Goal: Task Accomplishment & Management: Complete application form

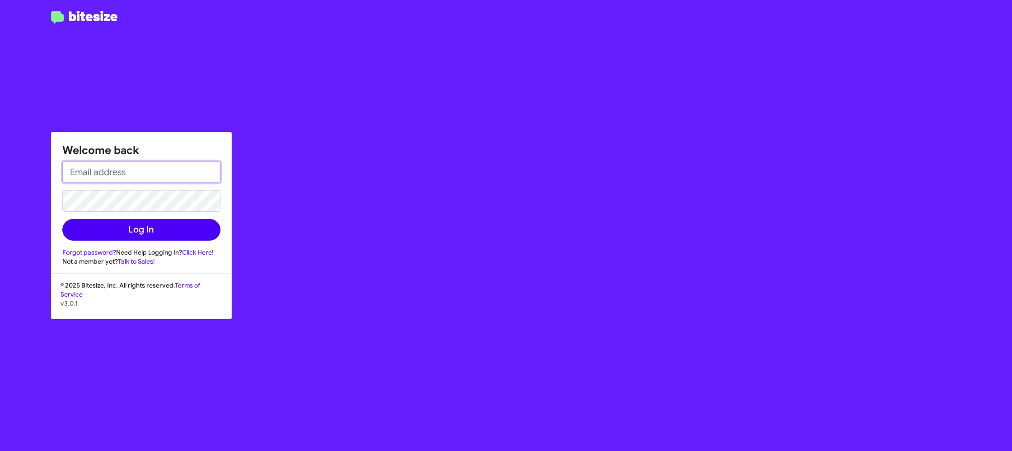
type input "[PERSON_NAME][EMAIL_ADDRESS][DOMAIN_NAME]"
drag, startPoint x: 156, startPoint y: 234, endPoint x: 176, endPoint y: 227, distance: 20.6
click at [156, 234] on button "Log In" at bounding box center [141, 230] width 158 height 22
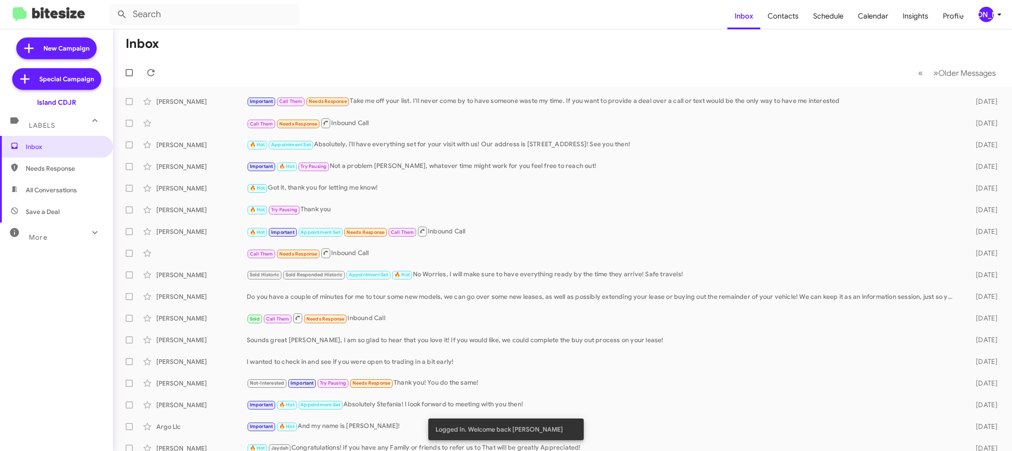
click at [992, 18] on div "[PERSON_NAME]" at bounding box center [986, 14] width 15 height 15
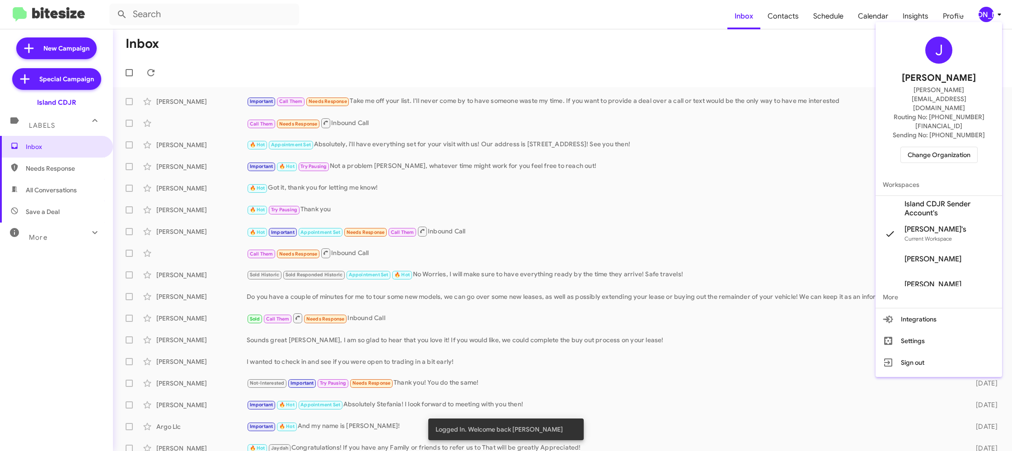
click at [918, 147] on span "Change Organization" at bounding box center [939, 154] width 63 height 15
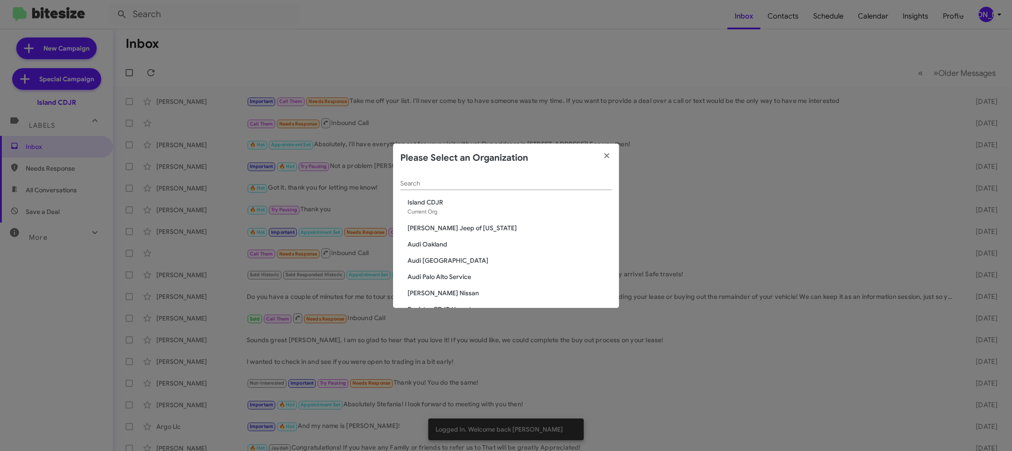
click at [449, 185] on input "Search" at bounding box center [505, 183] width 211 height 7
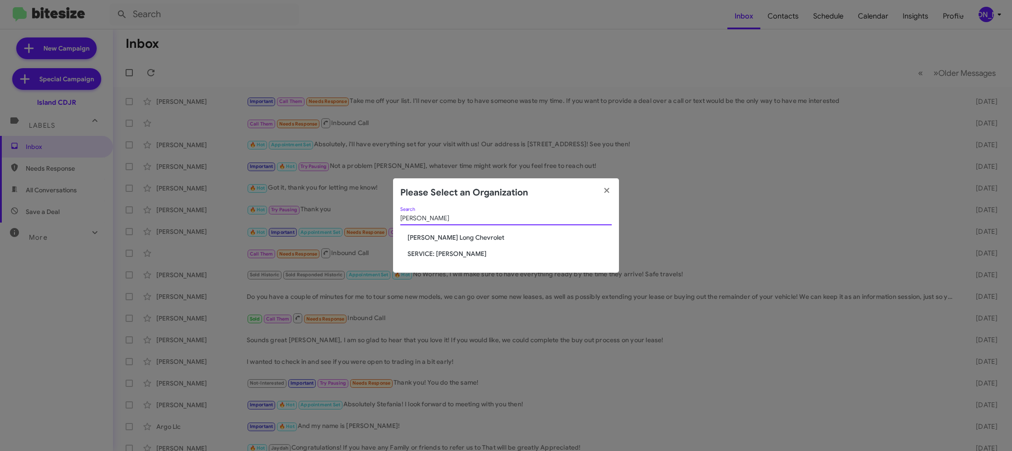
type input "daniel"
click at [430, 235] on span "[PERSON_NAME] Long Chevrolet" at bounding box center [510, 237] width 204 height 9
drag, startPoint x: 430, startPoint y: 235, endPoint x: 423, endPoint y: 247, distance: 13.2
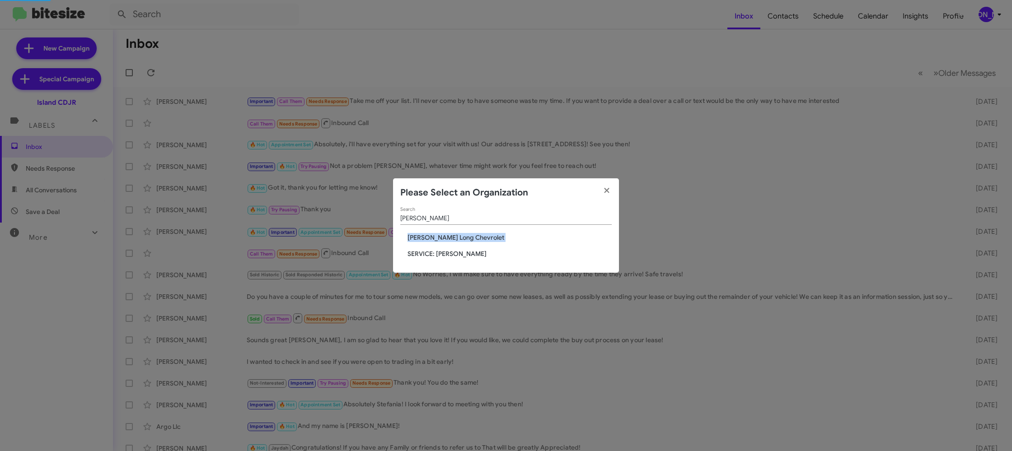
click at [430, 235] on span "[PERSON_NAME] Long Chevrolet" at bounding box center [510, 237] width 204 height 9
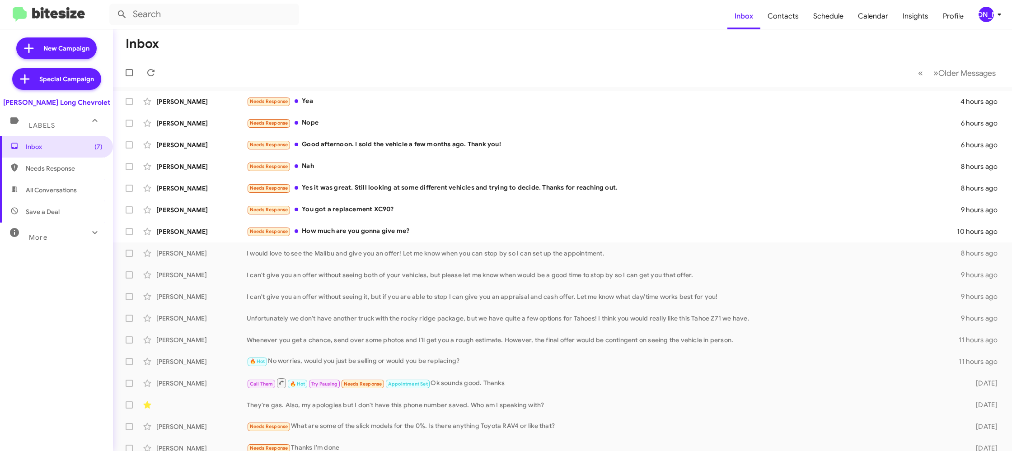
click at [1001, 16] on icon at bounding box center [999, 14] width 11 height 11
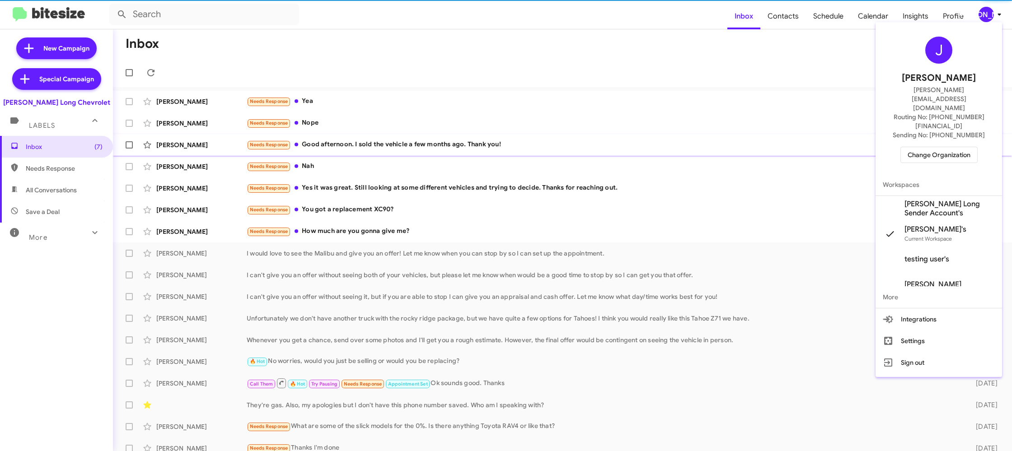
drag, startPoint x: 934, startPoint y: 178, endPoint x: 890, endPoint y: 143, distance: 56.6
click at [934, 200] on span "Daniels Long Sender Account's" at bounding box center [950, 209] width 90 height 18
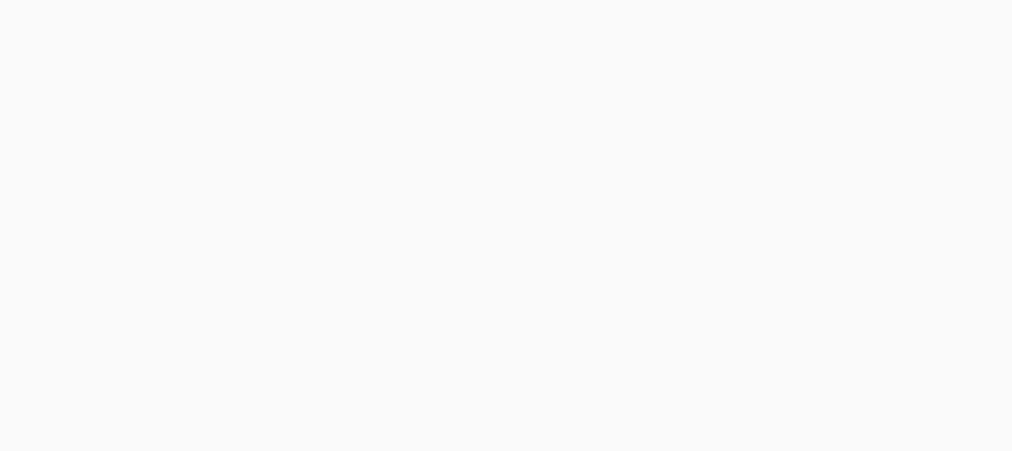
click at [778, 18] on body at bounding box center [506, 225] width 1012 height 451
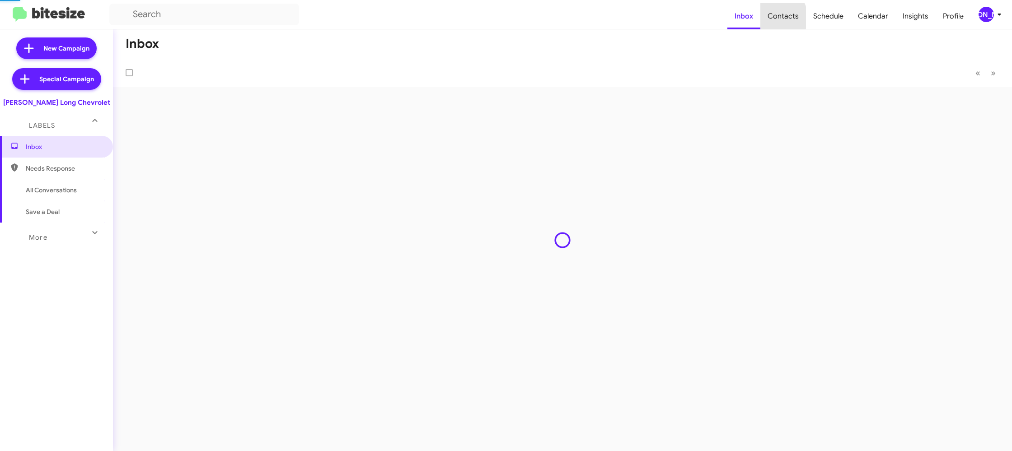
click at [778, 18] on span "Contacts" at bounding box center [783, 16] width 46 height 26
type input "in:groups"
click at [776, 18] on span "Contacts" at bounding box center [783, 16] width 46 height 26
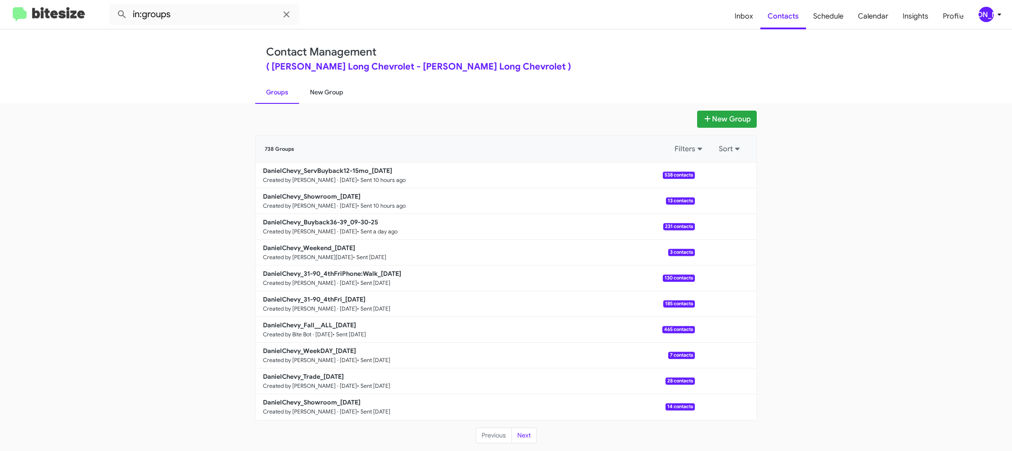
click at [331, 93] on link "New Group" at bounding box center [326, 91] width 55 height 23
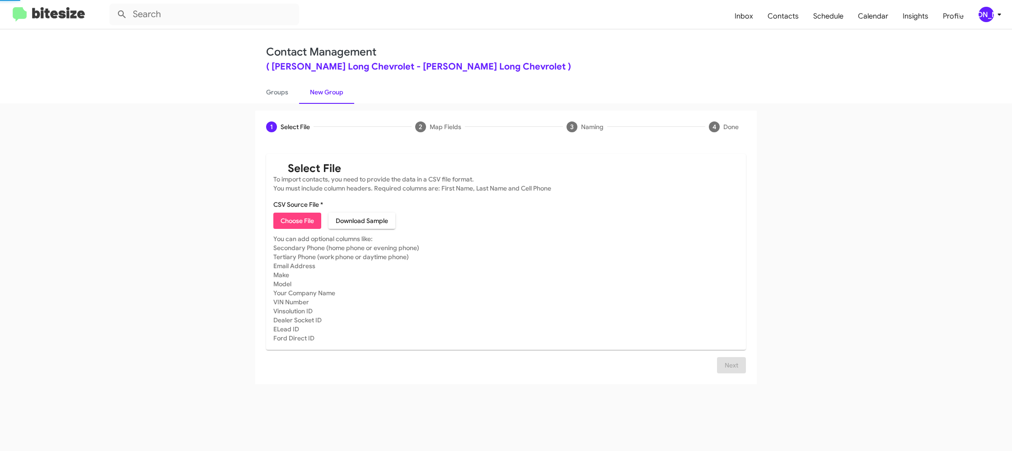
click at [986, 13] on div "[PERSON_NAME]" at bounding box center [986, 14] width 15 height 15
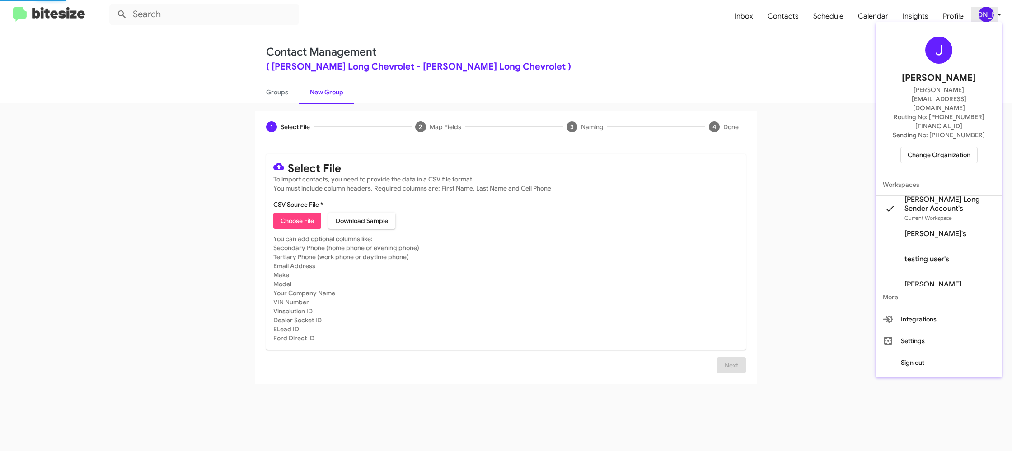
click at [986, 13] on div at bounding box center [506, 225] width 1012 height 451
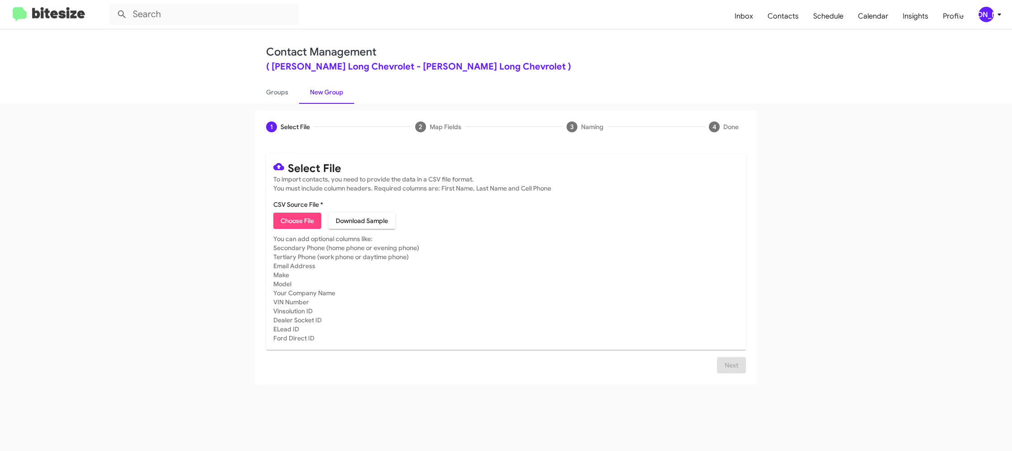
click at [303, 216] on span "Choose File" at bounding box center [297, 221] width 33 height 16
type input "DanielChevy_7-30_10-02-25"
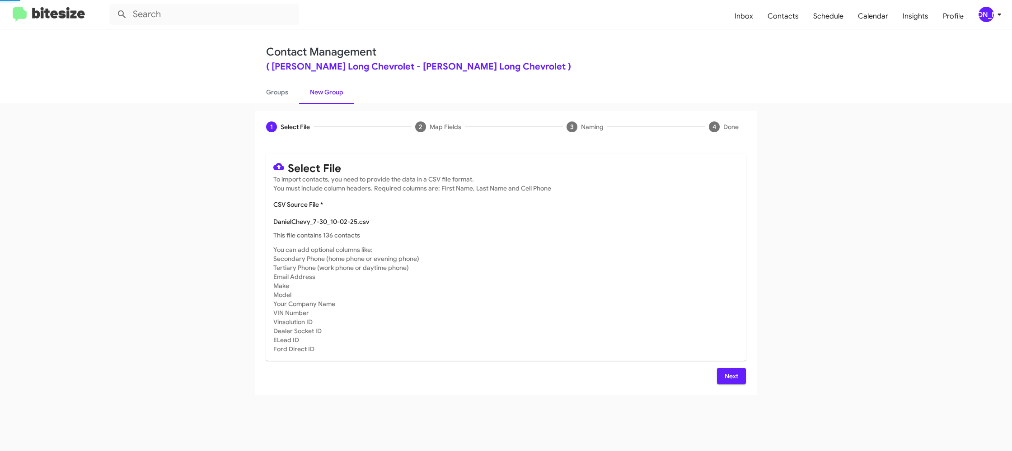
click at [575, 254] on mat-card-subtitle "You can add optional columns like: Secondary Phone (home phone or evening phone…" at bounding box center [505, 299] width 465 height 108
drag, startPoint x: 587, startPoint y: 289, endPoint x: 625, endPoint y: 308, distance: 43.0
click at [587, 289] on mat-card-subtitle "You can add optional columns like: Secondary Phone (home phone or evening phone…" at bounding box center [505, 299] width 465 height 108
click at [726, 371] on span "Next" at bounding box center [731, 376] width 14 height 16
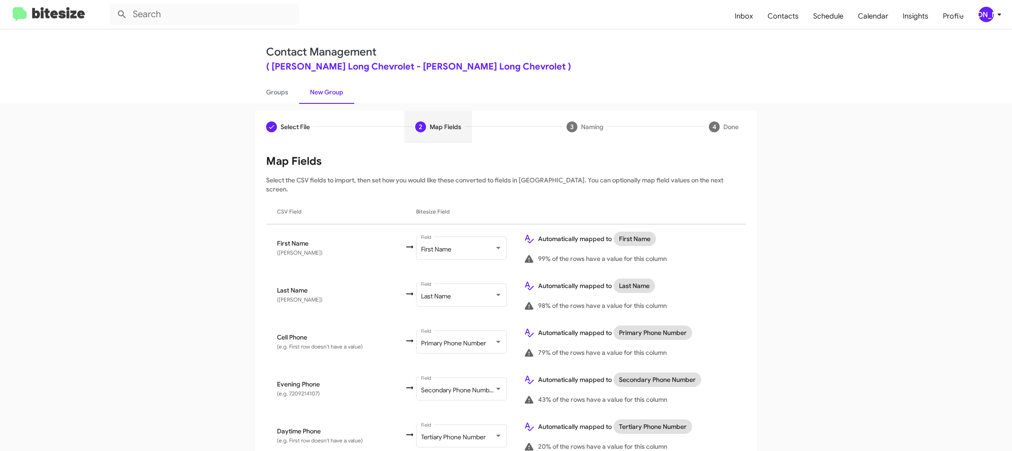
scroll to position [445, 0]
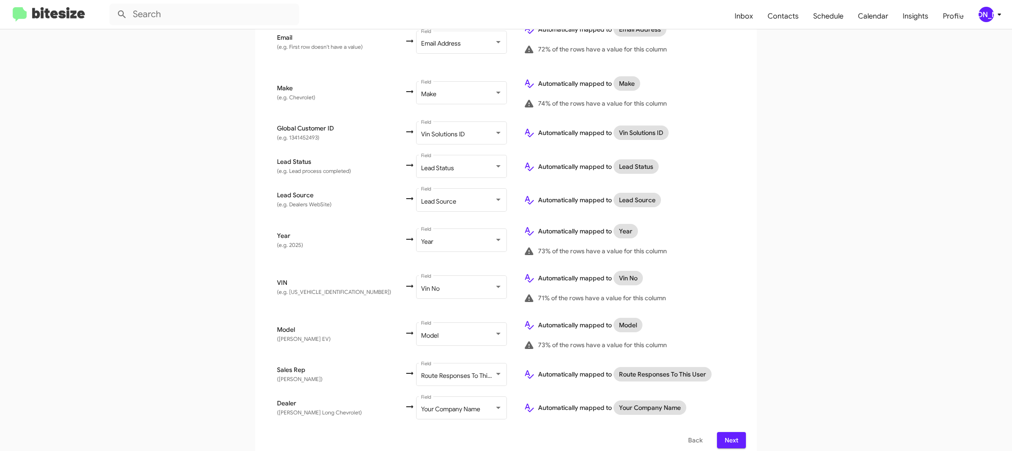
click at [991, 9] on div "[PERSON_NAME]" at bounding box center [986, 14] width 15 height 15
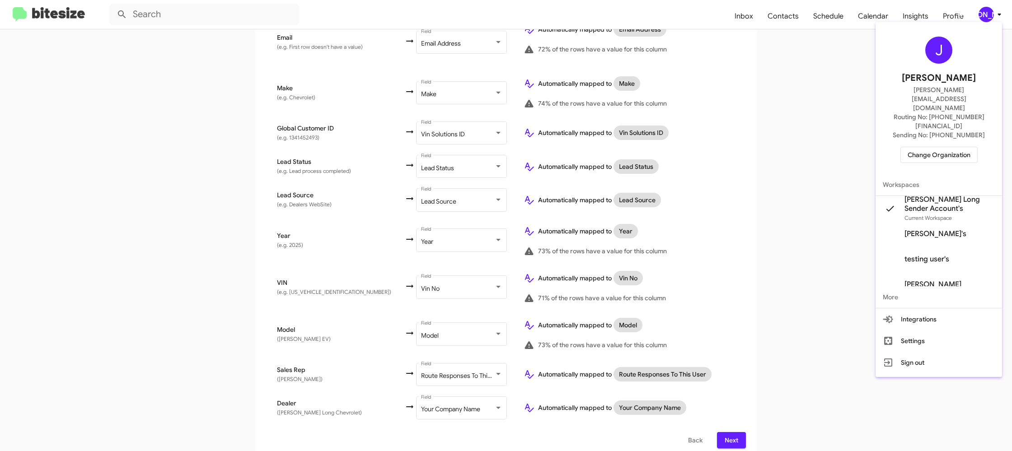
click at [991, 9] on div at bounding box center [506, 225] width 1012 height 451
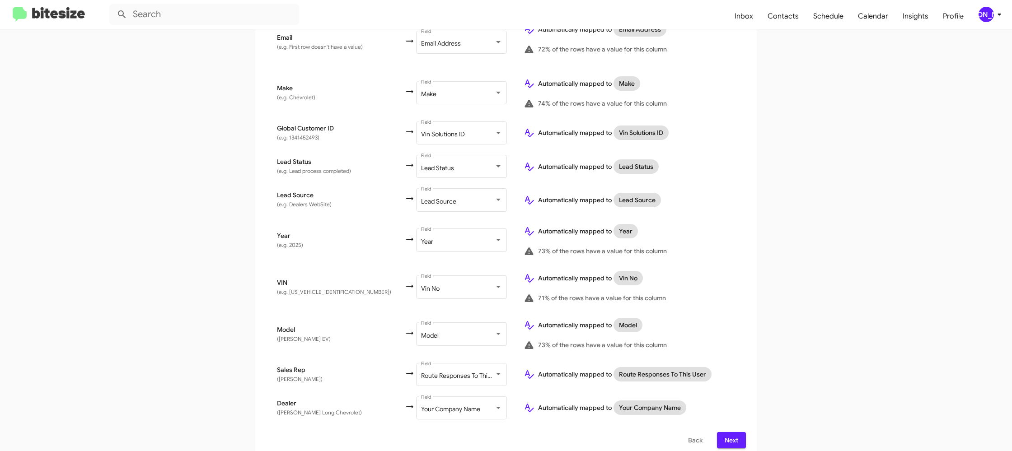
click at [735, 432] on span "Next" at bounding box center [731, 440] width 14 height 16
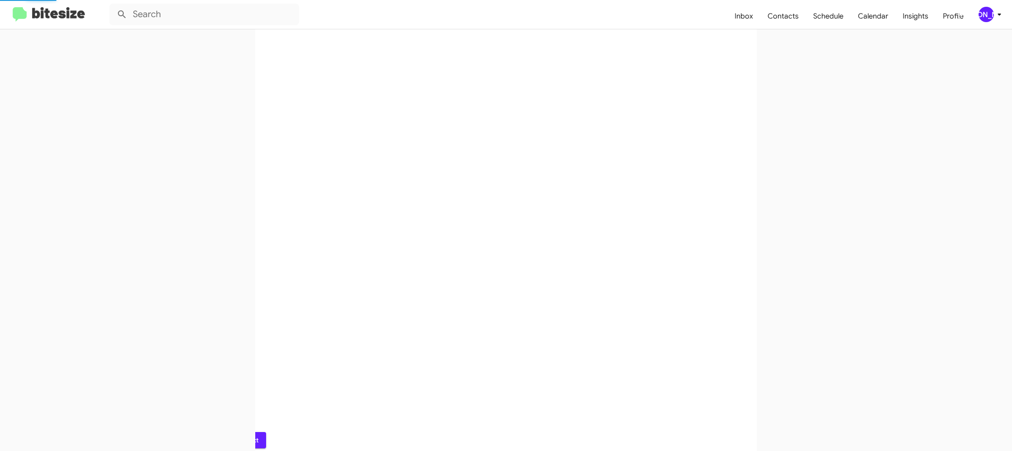
scroll to position [0, 0]
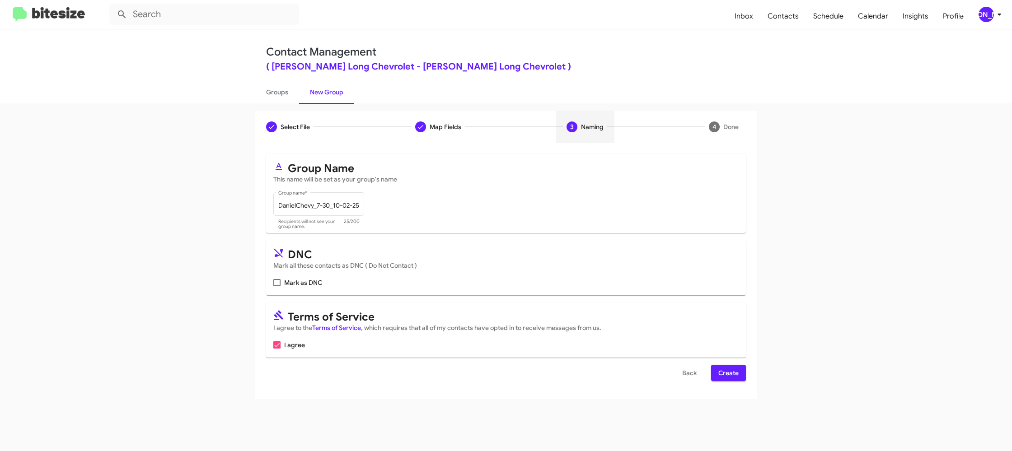
drag, startPoint x: 725, startPoint y: 373, endPoint x: 717, endPoint y: 366, distance: 10.2
click at [725, 373] on span "Create" at bounding box center [728, 373] width 20 height 16
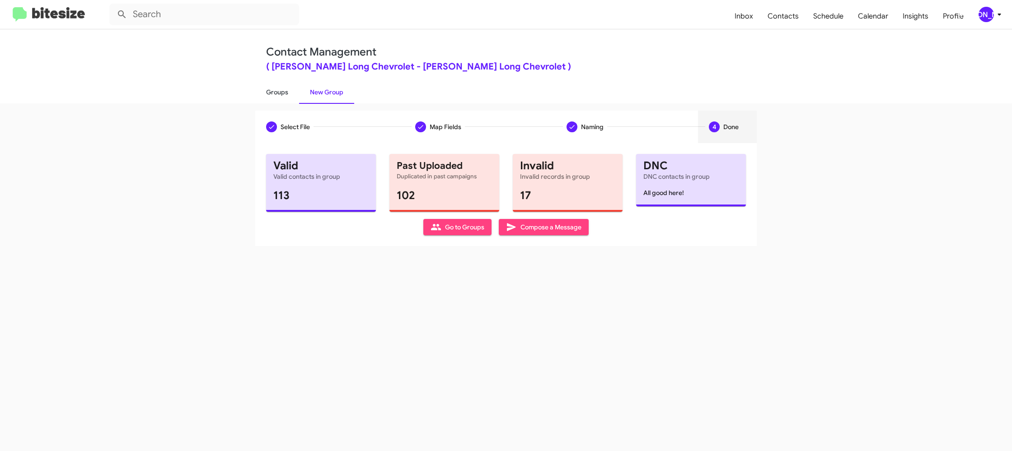
click at [273, 84] on link "Groups" at bounding box center [277, 91] width 44 height 23
type input "in:groups"
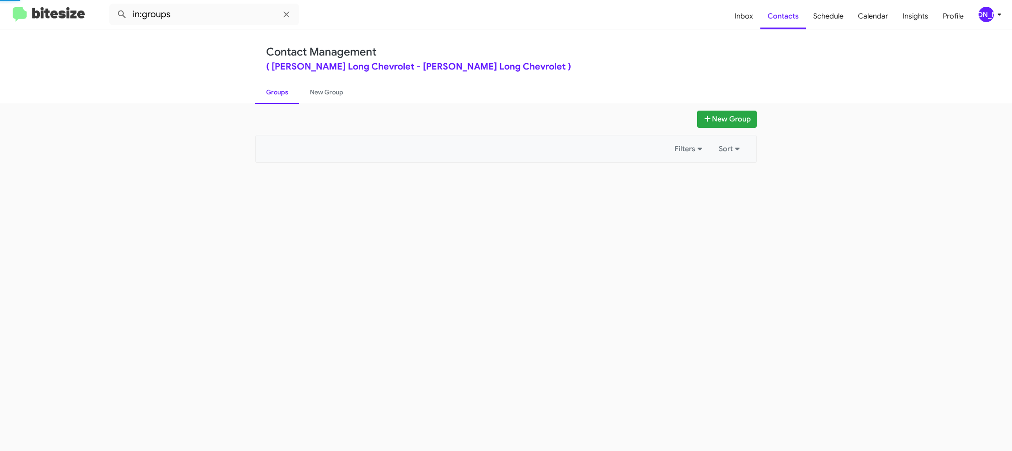
click at [273, 84] on link "Groups" at bounding box center [277, 91] width 44 height 23
drag, startPoint x: 273, startPoint y: 84, endPoint x: 311, endPoint y: 82, distance: 37.6
click at [278, 82] on link "Groups" at bounding box center [277, 91] width 44 height 23
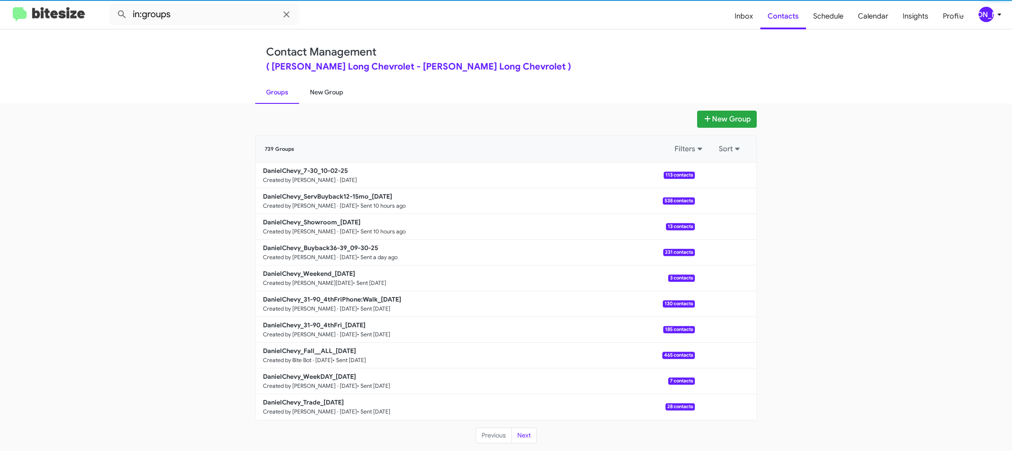
click at [315, 84] on link "New Group" at bounding box center [326, 91] width 55 height 23
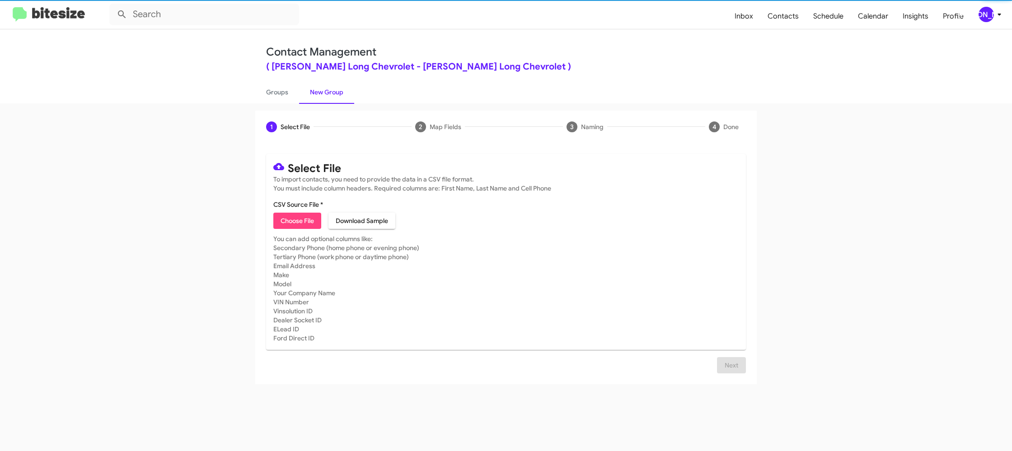
click at [315, 84] on link "New Group" at bounding box center [326, 91] width 55 height 23
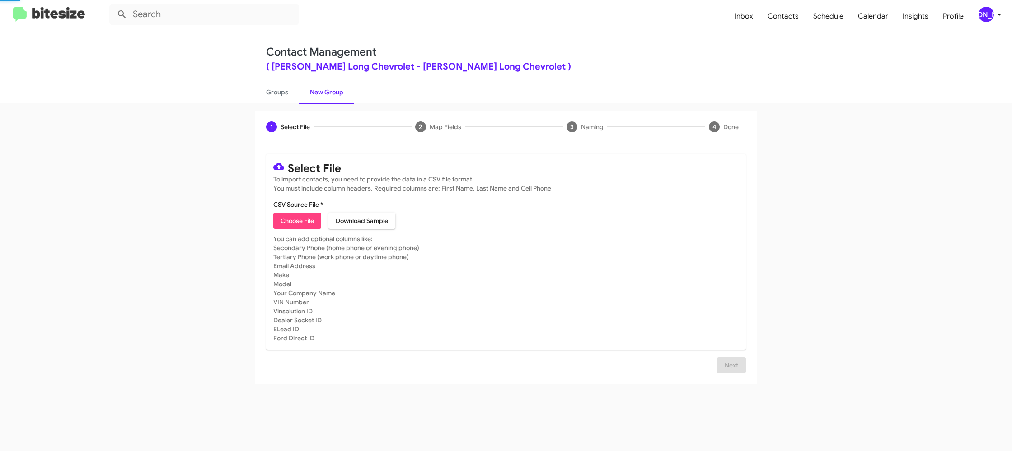
click at [315, 84] on link "New Group" at bounding box center [326, 91] width 55 height 23
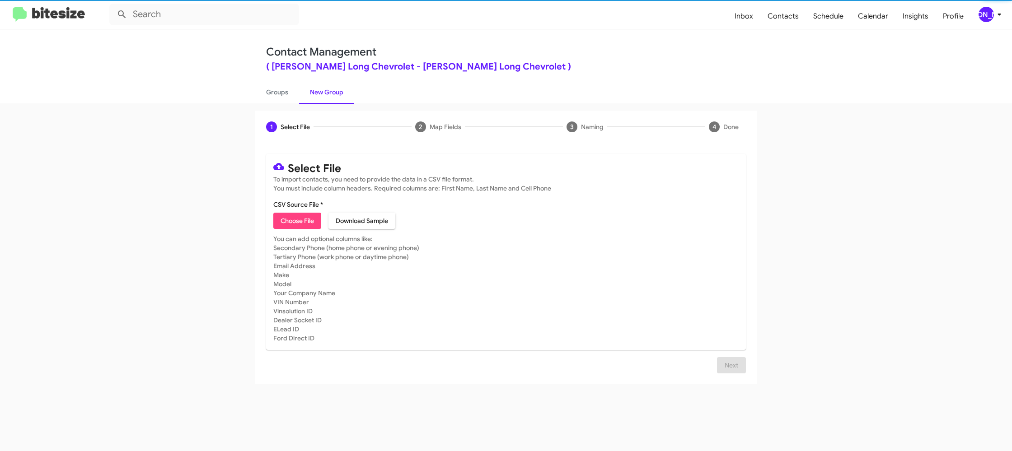
click at [993, 7] on span "[PERSON_NAME]" at bounding box center [991, 14] width 27 height 15
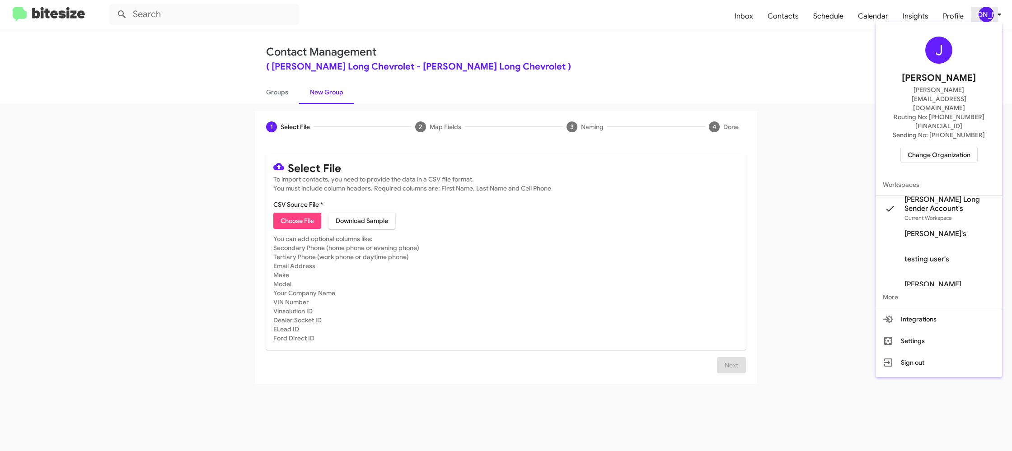
click at [993, 7] on div at bounding box center [506, 225] width 1012 height 451
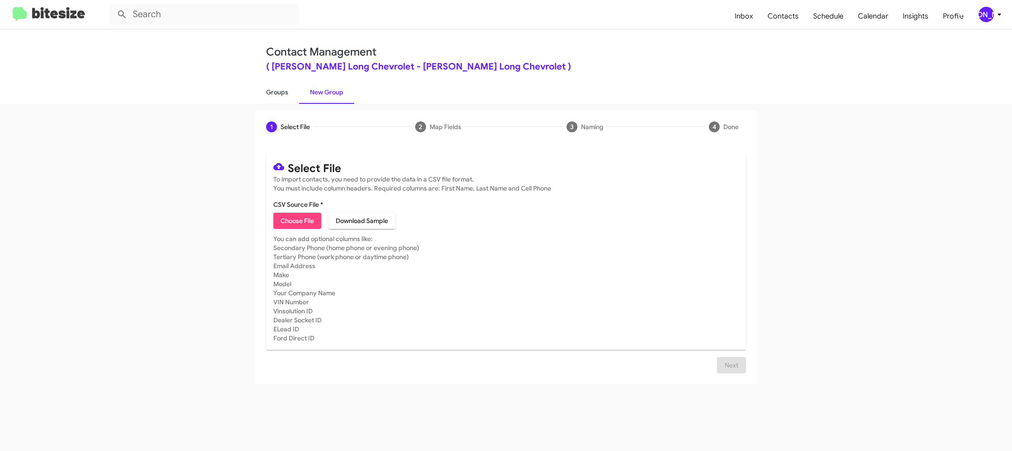
click at [277, 85] on link "Groups" at bounding box center [277, 91] width 44 height 23
type input "in:groups"
click at [277, 85] on link "Groups" at bounding box center [277, 91] width 44 height 23
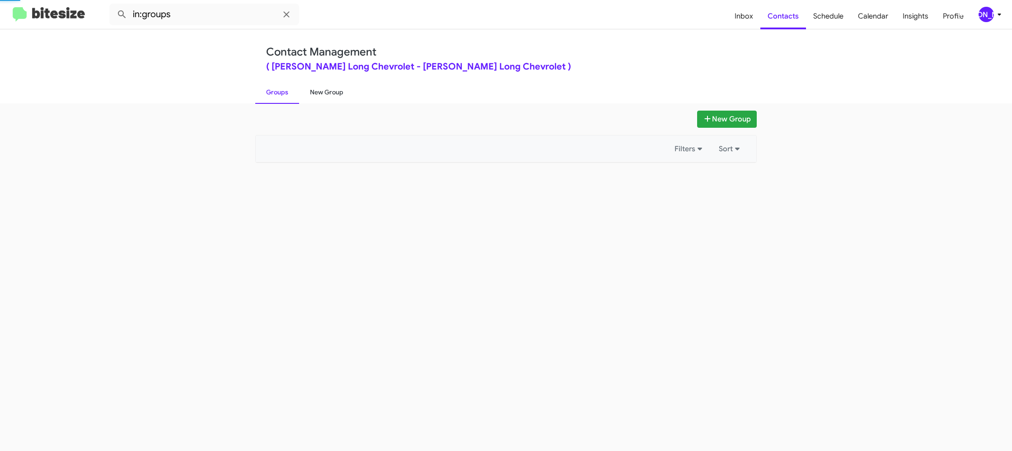
drag, startPoint x: 277, startPoint y: 85, endPoint x: 320, endPoint y: 84, distance: 43.4
click at [277, 85] on link "Groups" at bounding box center [277, 91] width 44 height 23
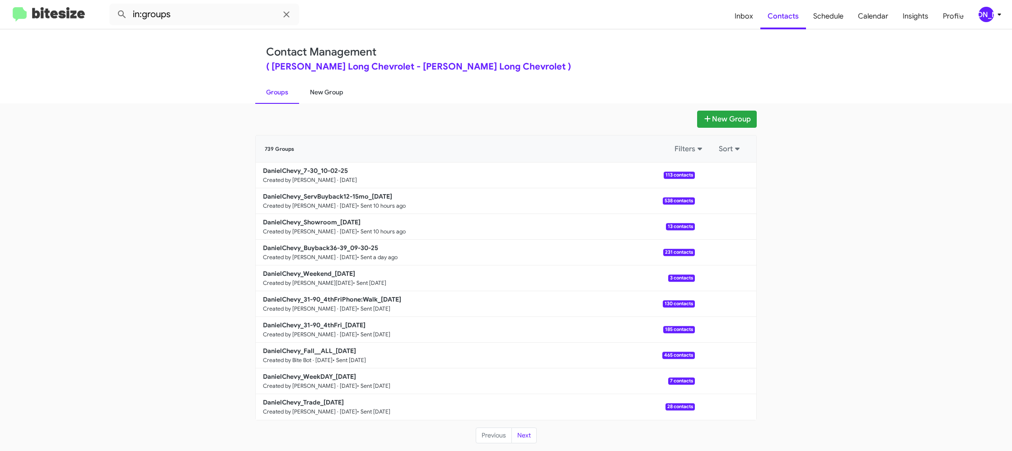
click at [323, 87] on link "New Group" at bounding box center [326, 91] width 55 height 23
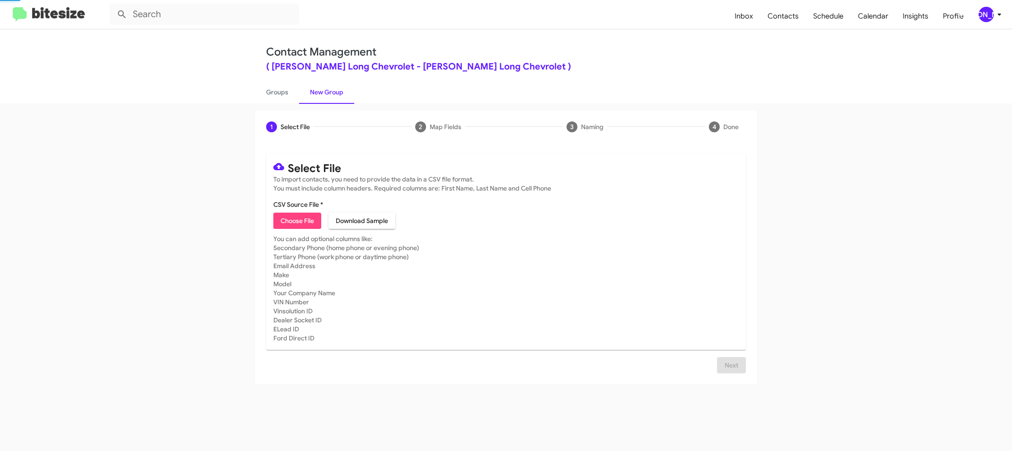
click at [323, 87] on link "New Group" at bounding box center [326, 91] width 55 height 23
click at [298, 222] on span "Choose File" at bounding box center [297, 221] width 33 height 16
type input "DanielChevy_Trade_10-02-25"
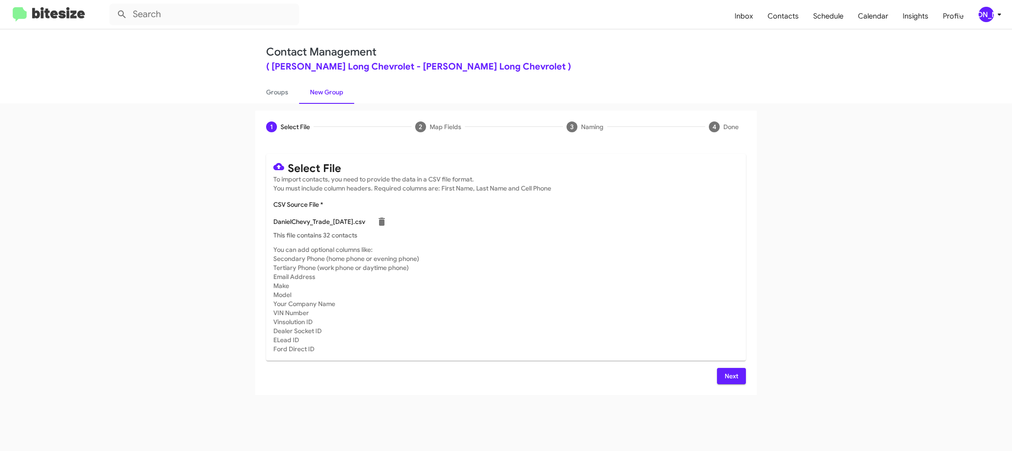
click at [595, 259] on mat-card-subtitle "You can add optional columns like: Secondary Phone (home phone or evening phone…" at bounding box center [505, 299] width 465 height 108
click at [723, 377] on button "Next" at bounding box center [731, 376] width 29 height 16
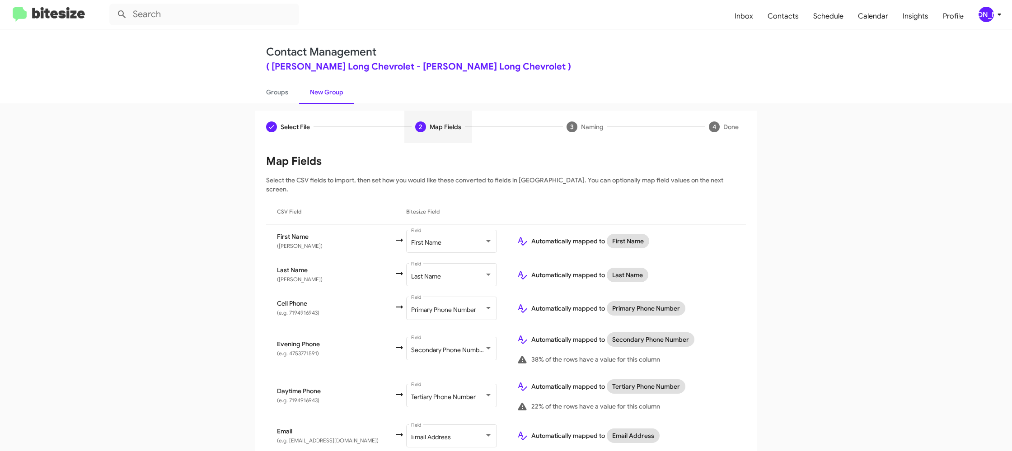
click at [984, 13] on div "[PERSON_NAME]" at bounding box center [986, 14] width 15 height 15
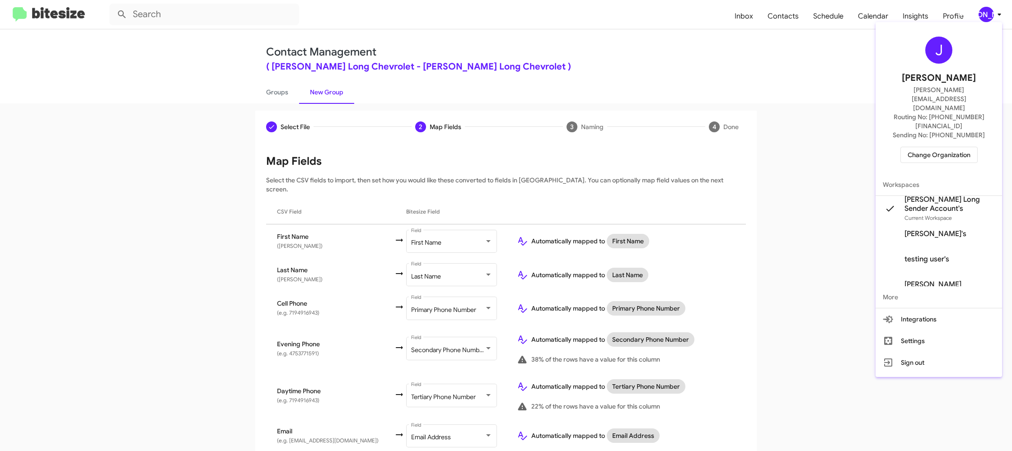
click at [984, 14] on div at bounding box center [506, 225] width 1012 height 451
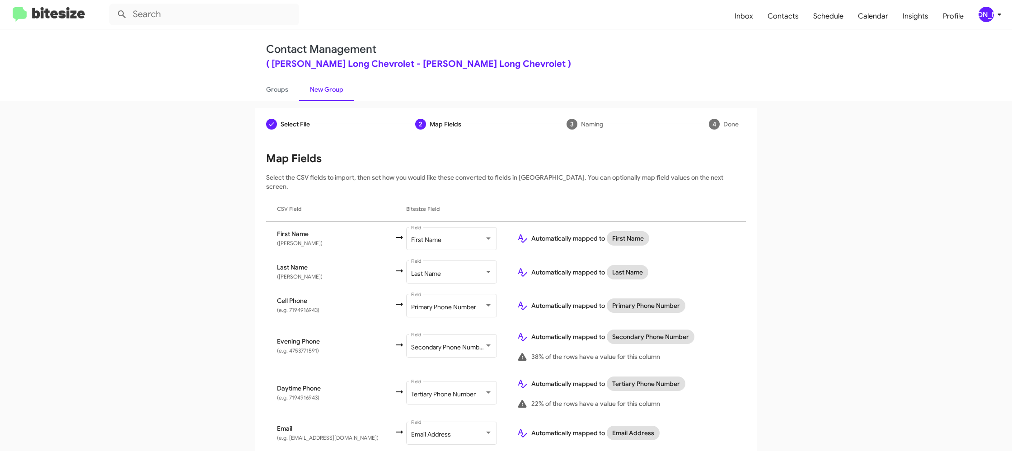
scroll to position [298, 0]
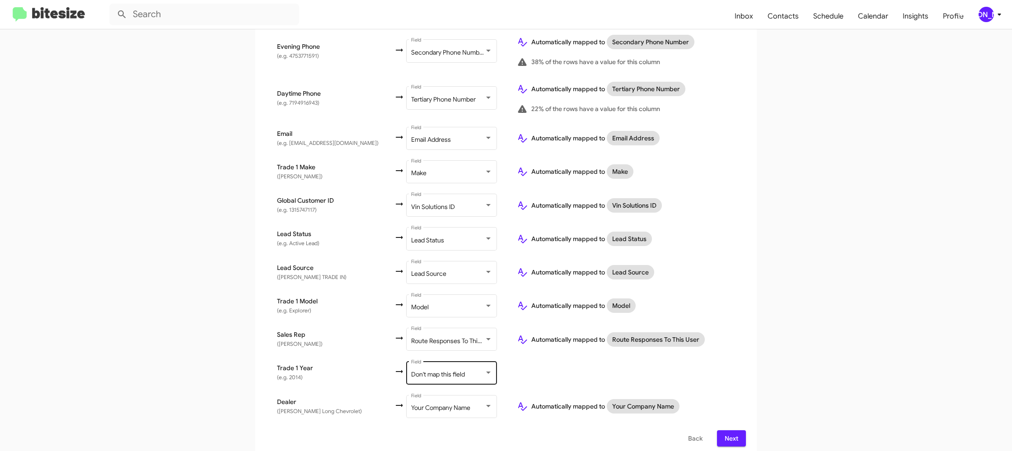
click at [463, 370] on span "Don't map this field" at bounding box center [438, 374] width 54 height 8
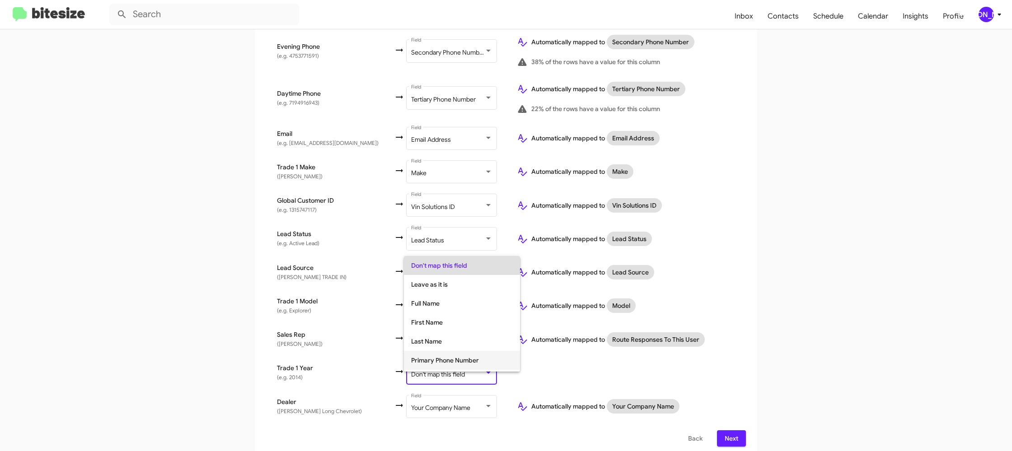
scroll to position [340, 0]
drag, startPoint x: 459, startPoint y: 346, endPoint x: 488, endPoint y: 349, distance: 29.5
click at [459, 346] on span "Year" at bounding box center [462, 343] width 102 height 19
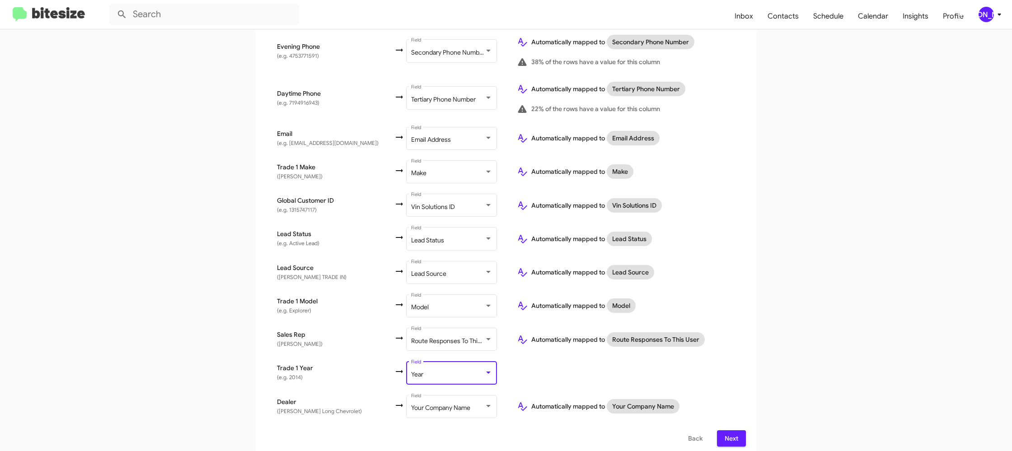
click at [795, 360] on app-new-group "Select File 2 Map Fields 3 Naming 4 Done Select File To import contacts, you ne…" at bounding box center [506, 135] width 1012 height 645
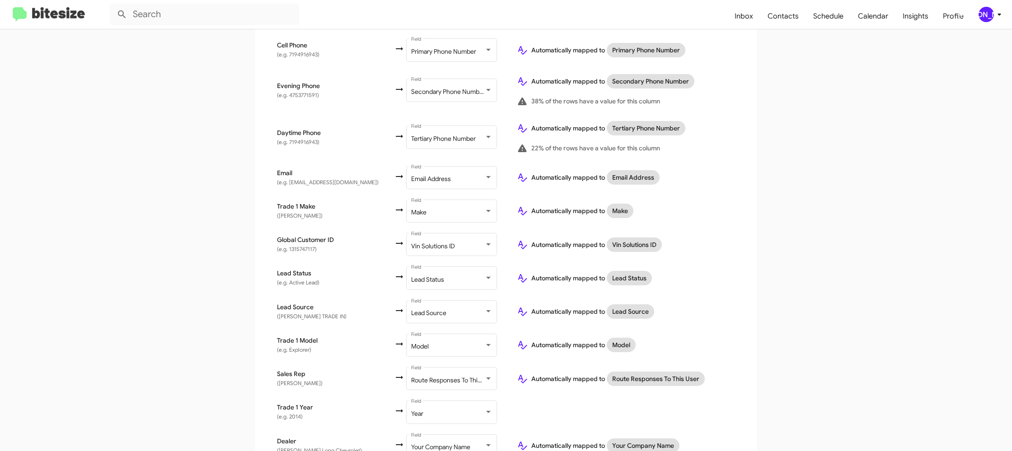
scroll to position [298, 0]
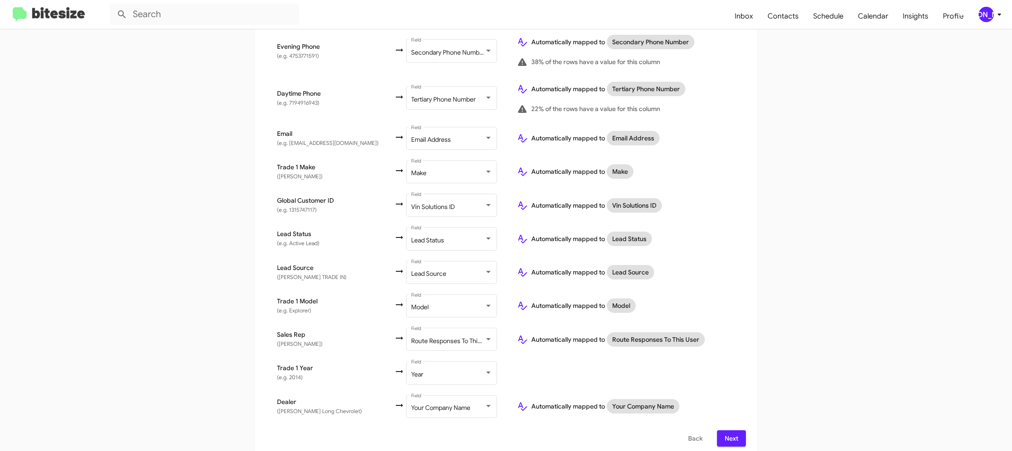
click at [985, 6] on mat-toolbar "Inbox Contacts Schedule Calendar Insights Profile JA" at bounding box center [506, 14] width 1012 height 29
click at [988, 7] on div "[PERSON_NAME]" at bounding box center [986, 14] width 15 height 15
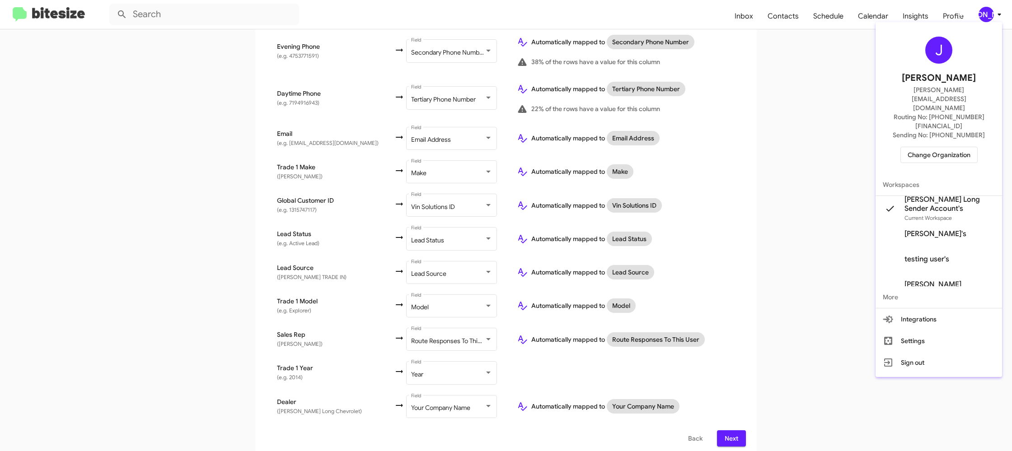
click at [988, 7] on div at bounding box center [506, 225] width 1012 height 451
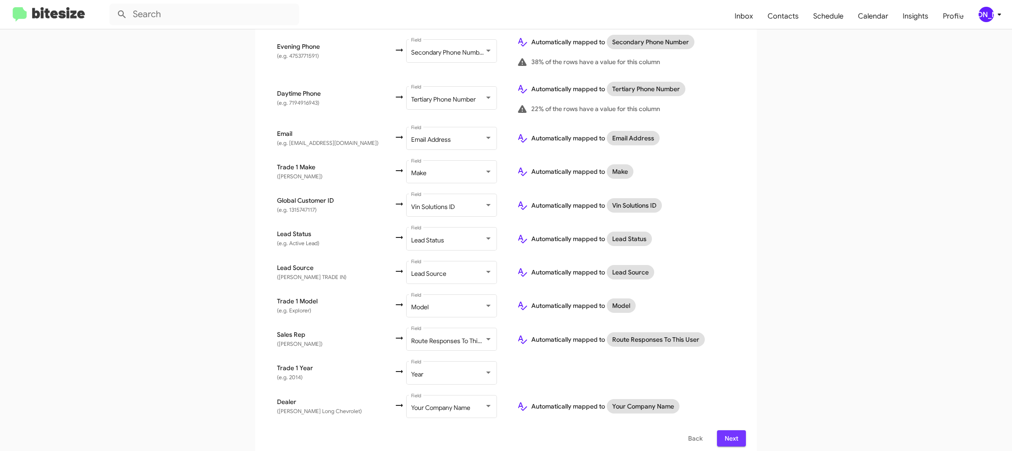
drag, startPoint x: 730, startPoint y: 434, endPoint x: 729, endPoint y: 427, distance: 7.7
click at [729, 433] on span "Next" at bounding box center [731, 439] width 14 height 16
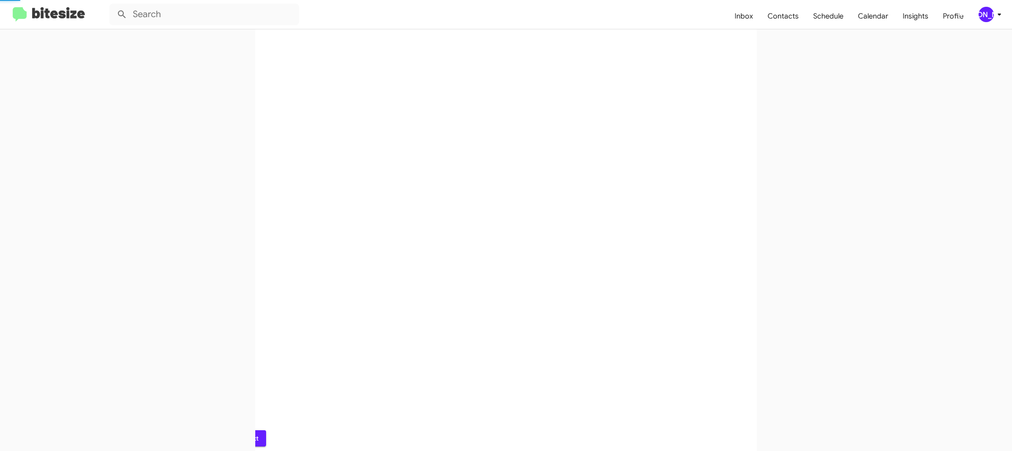
scroll to position [0, 0]
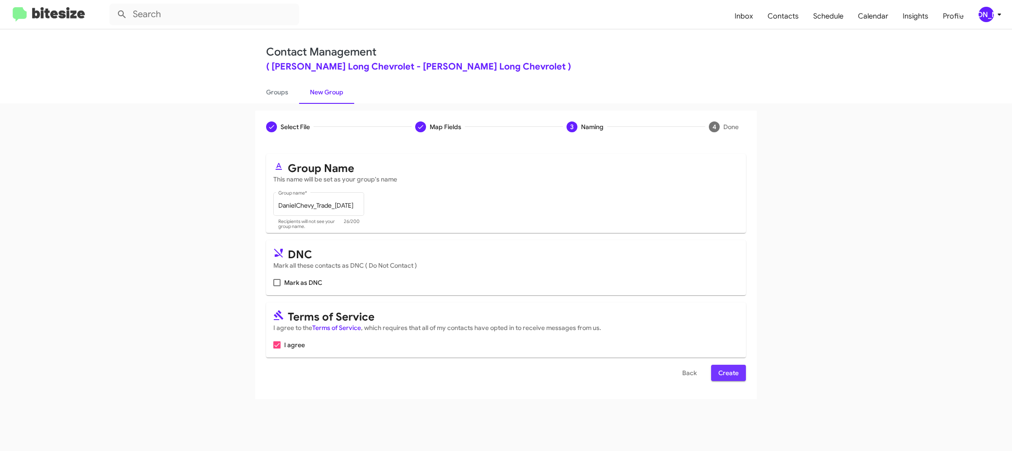
click at [725, 371] on span "Create" at bounding box center [728, 373] width 20 height 16
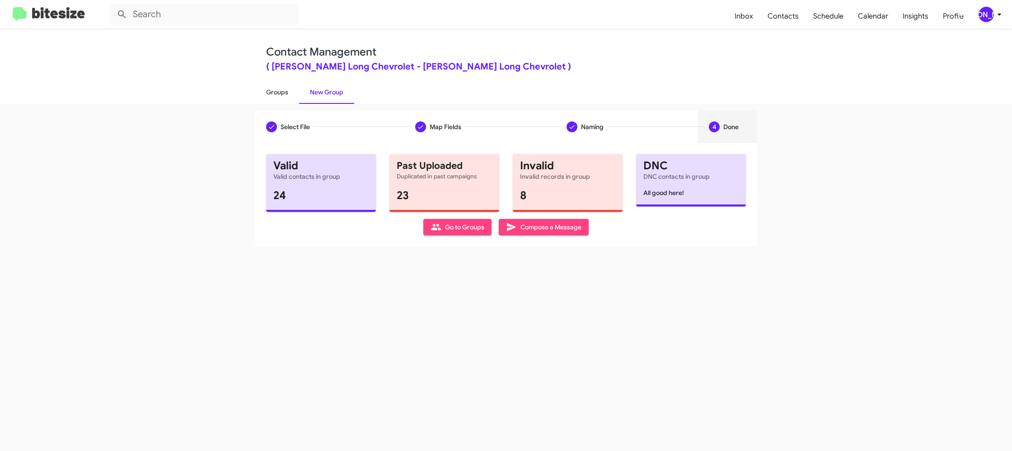
click at [283, 103] on link "Groups" at bounding box center [277, 91] width 44 height 23
type input "in:groups"
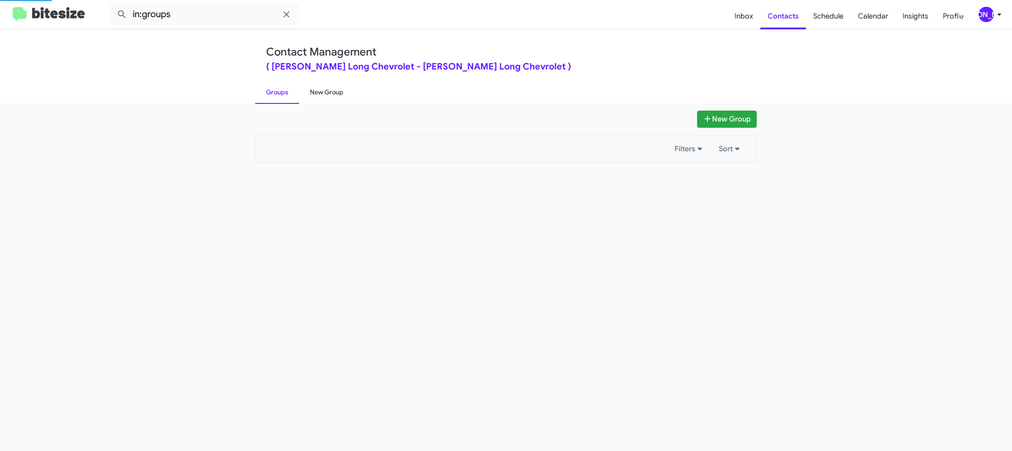
click at [330, 95] on link "New Group" at bounding box center [326, 91] width 55 height 23
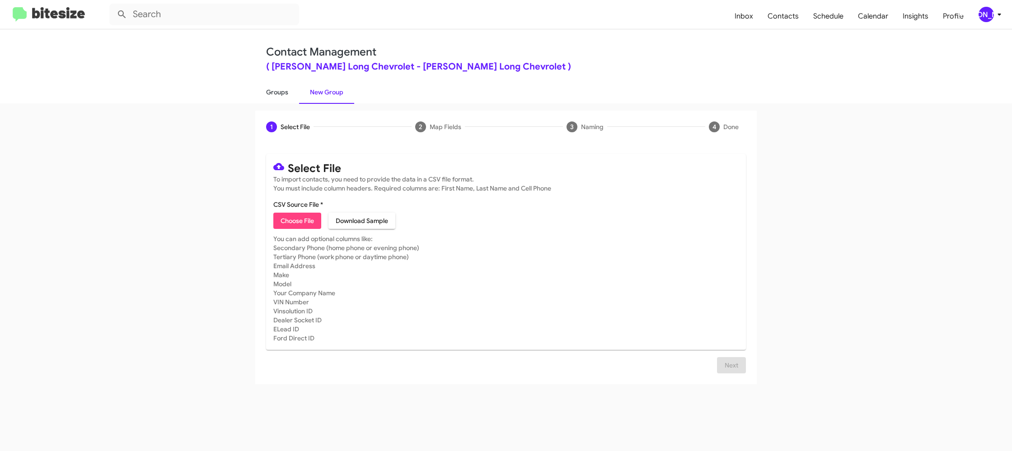
click at [292, 84] on link "Groups" at bounding box center [277, 91] width 44 height 23
type input "in:groups"
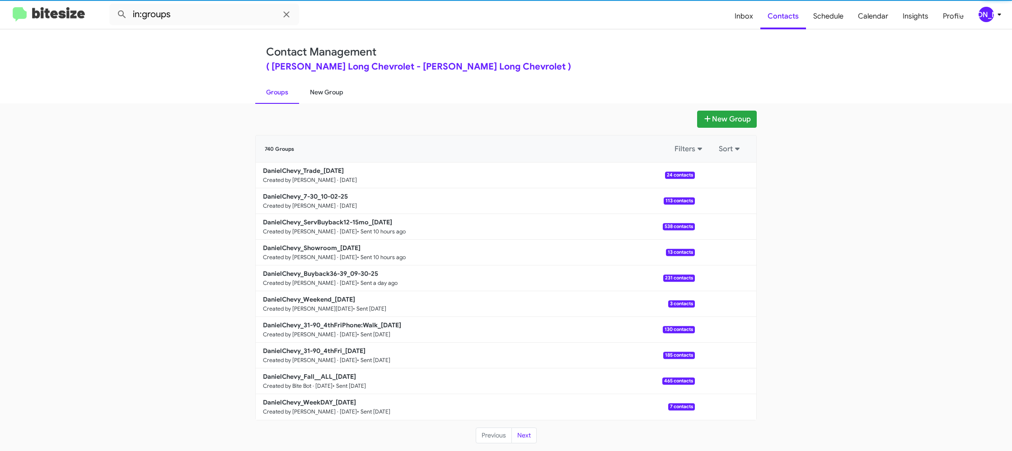
click at [342, 87] on link "New Group" at bounding box center [326, 91] width 55 height 23
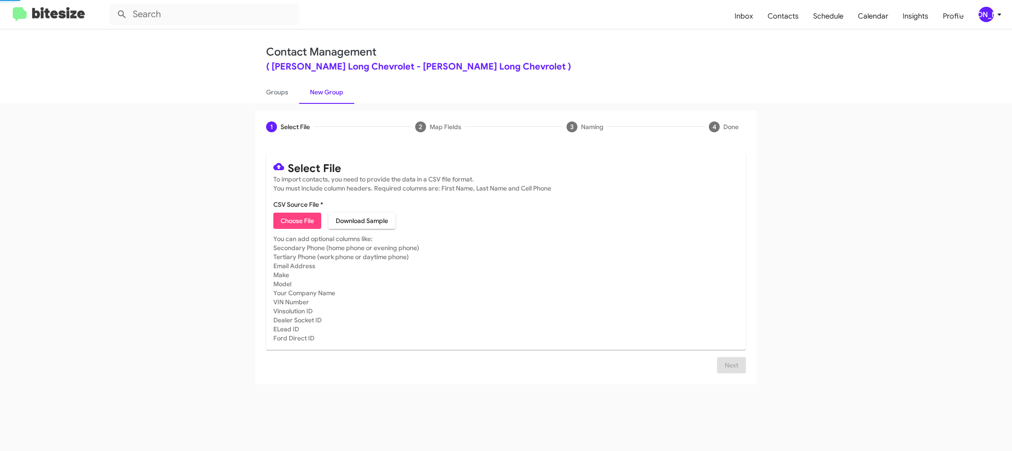
click at [342, 87] on link "New Group" at bounding box center [326, 91] width 55 height 23
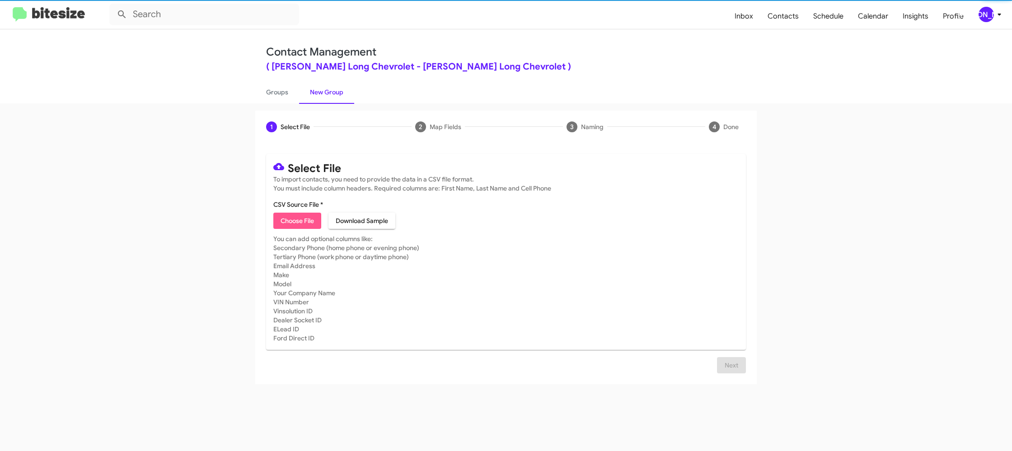
click at [303, 219] on span "Choose File" at bounding box center [297, 221] width 33 height 16
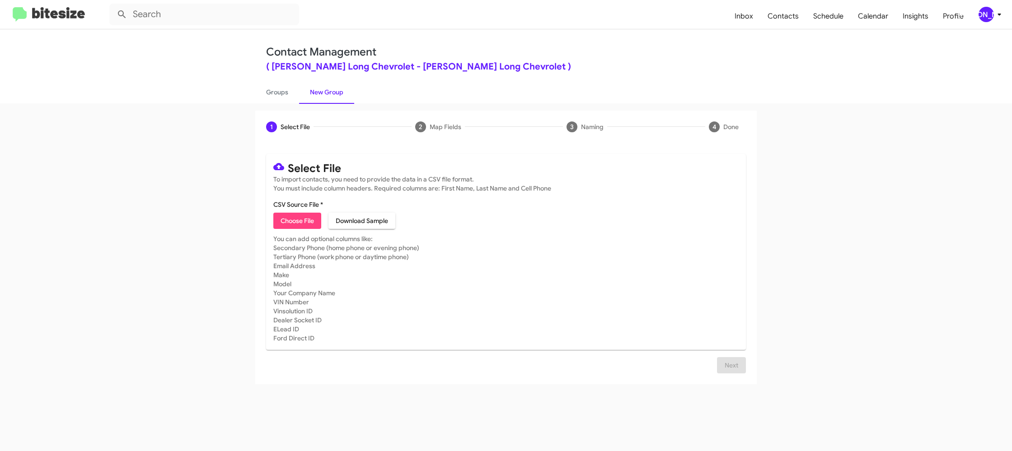
type input "DanielChevy_WeekDAY_10-02-25"
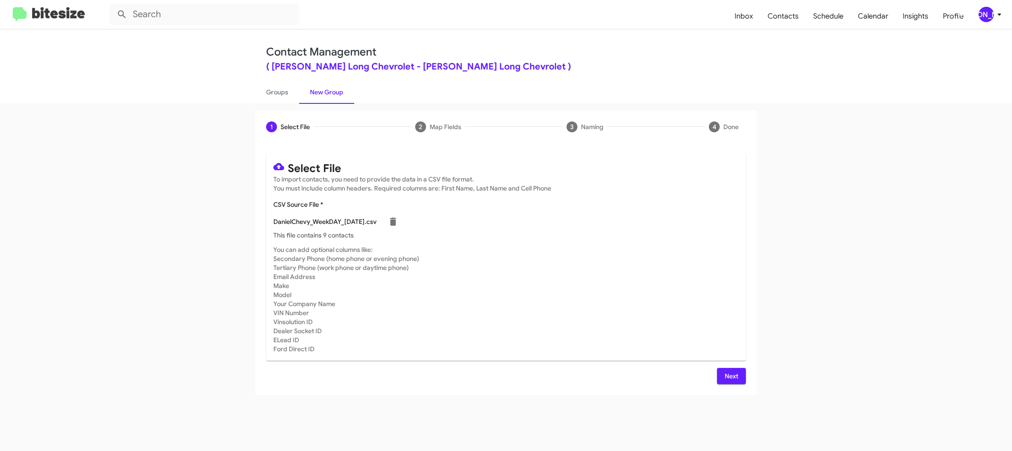
drag, startPoint x: 666, startPoint y: 249, endPoint x: 655, endPoint y: 254, distance: 11.9
click at [666, 250] on mat-card-subtitle "You can add optional columns like: Secondary Phone (home phone or evening phone…" at bounding box center [505, 299] width 465 height 108
click at [733, 372] on span "Next" at bounding box center [731, 376] width 14 height 16
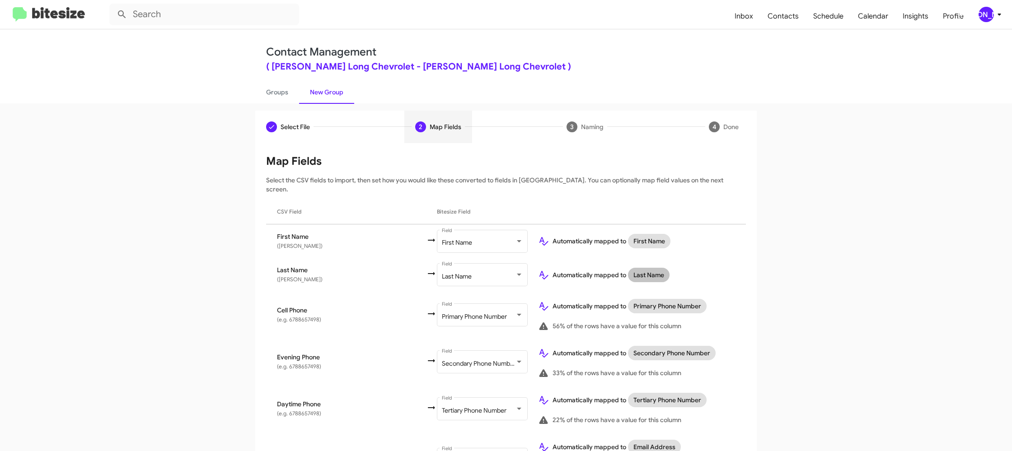
scroll to position [418, 0]
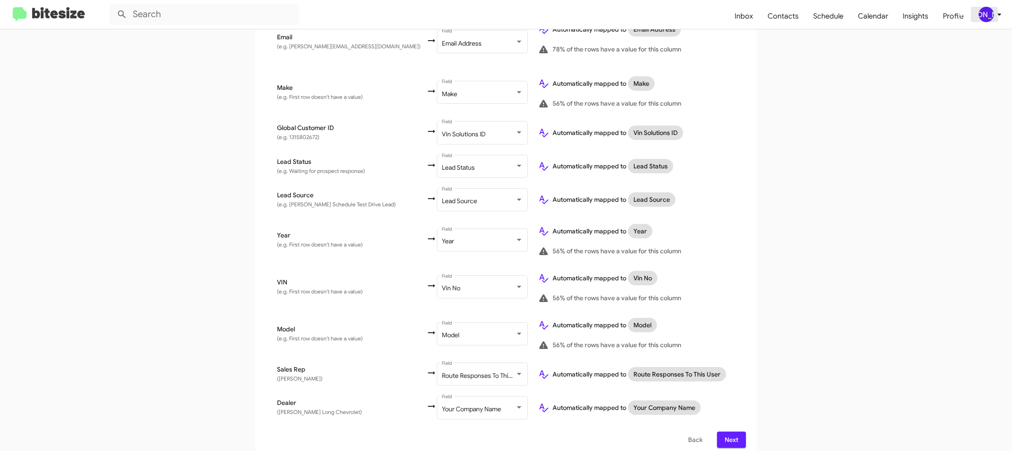
click at [980, 20] on span "[PERSON_NAME]" at bounding box center [991, 14] width 27 height 15
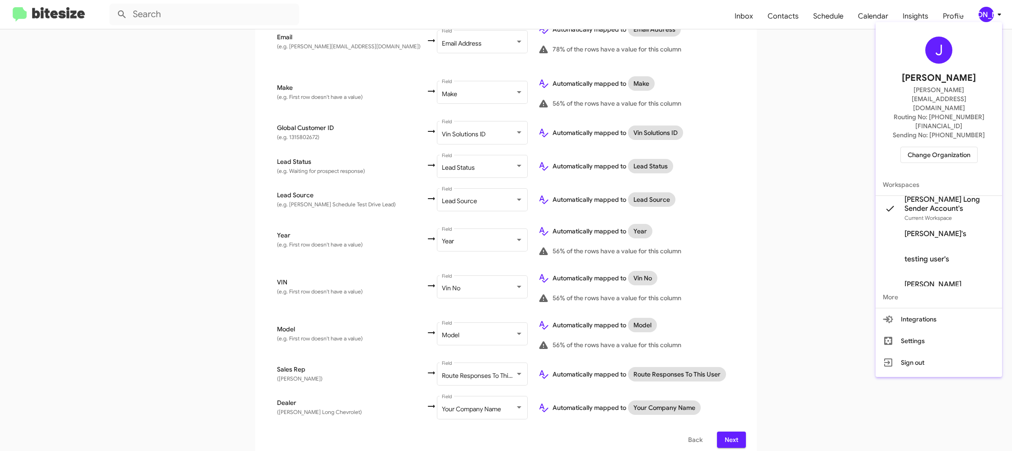
click at [982, 18] on div at bounding box center [506, 225] width 1012 height 451
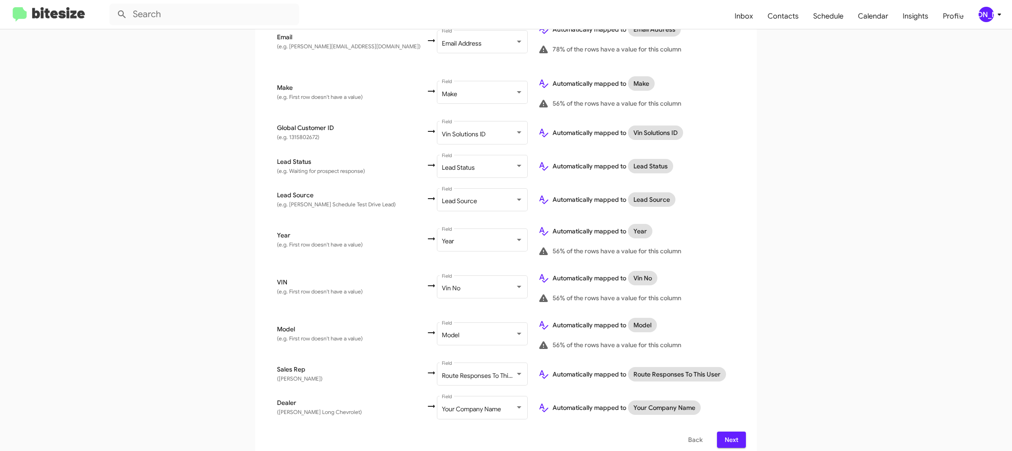
drag, startPoint x: 735, startPoint y: 430, endPoint x: 708, endPoint y: 418, distance: 29.5
click at [735, 432] on span "Next" at bounding box center [731, 440] width 14 height 16
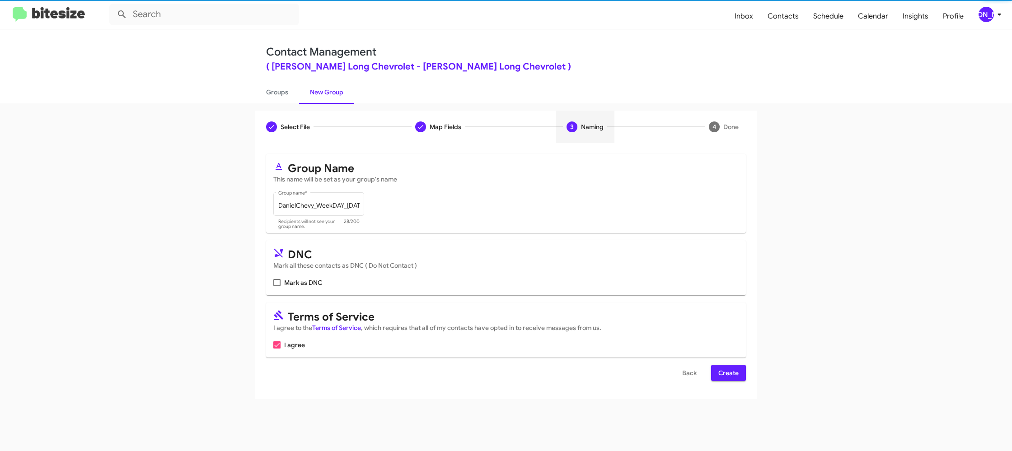
scroll to position [0, 0]
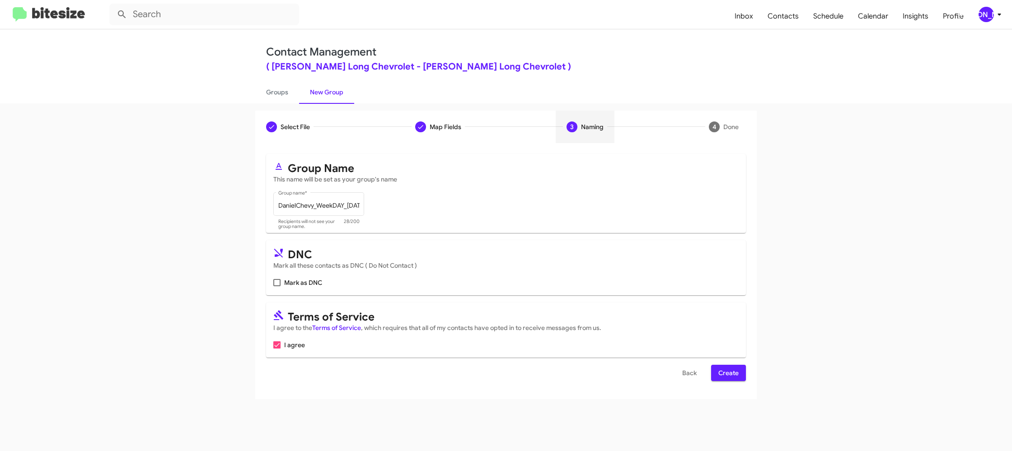
drag, startPoint x: 729, startPoint y: 374, endPoint x: 362, endPoint y: 80, distance: 469.6
click at [729, 374] on span "Create" at bounding box center [728, 373] width 20 height 16
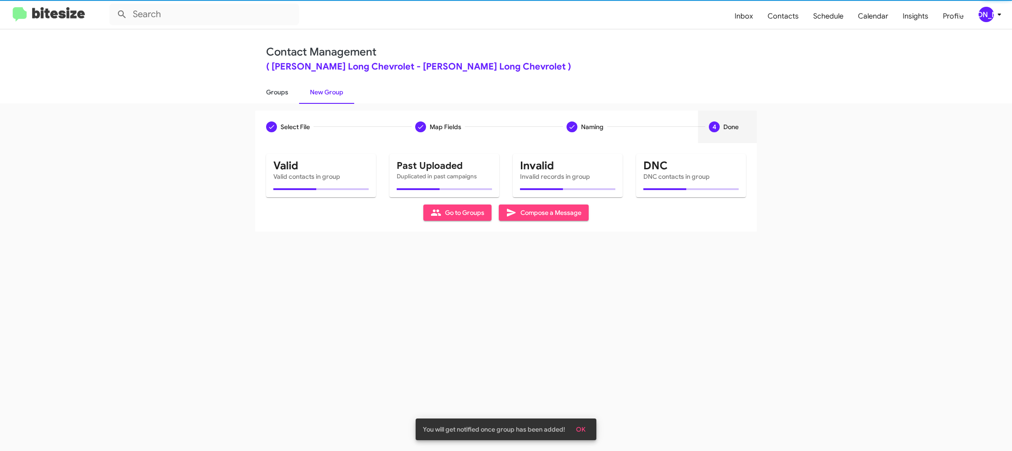
click at [266, 91] on link "Groups" at bounding box center [277, 91] width 44 height 23
type input "in:groups"
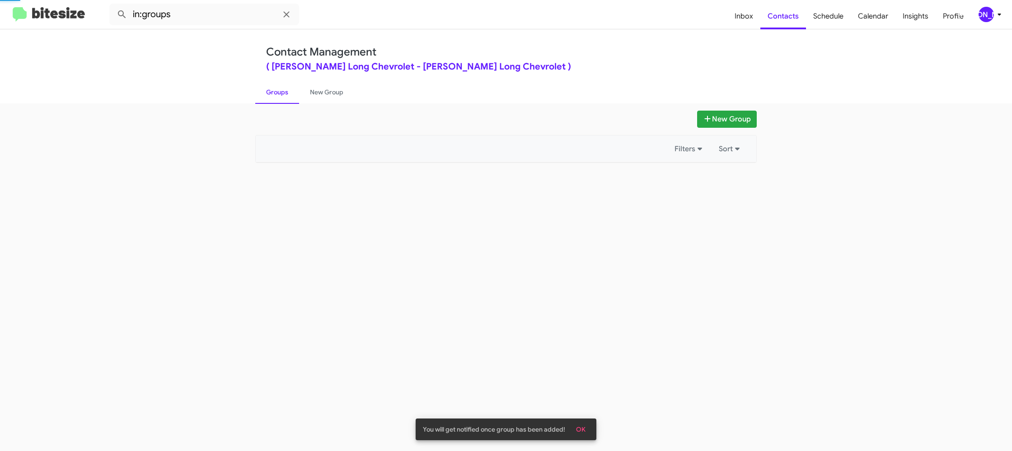
click at [266, 91] on link "Groups" at bounding box center [277, 91] width 44 height 23
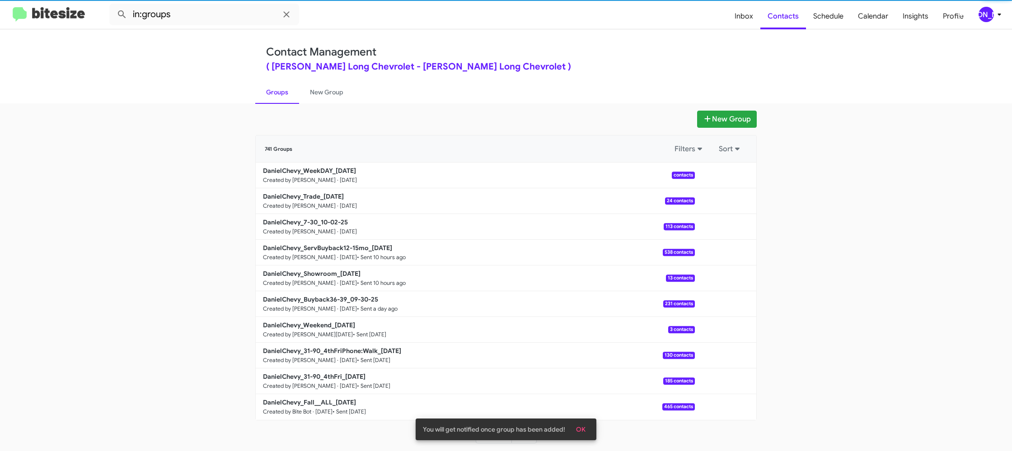
click at [266, 91] on link "Groups" at bounding box center [277, 91] width 44 height 23
click at [266, 90] on link "Groups" at bounding box center [277, 91] width 44 height 23
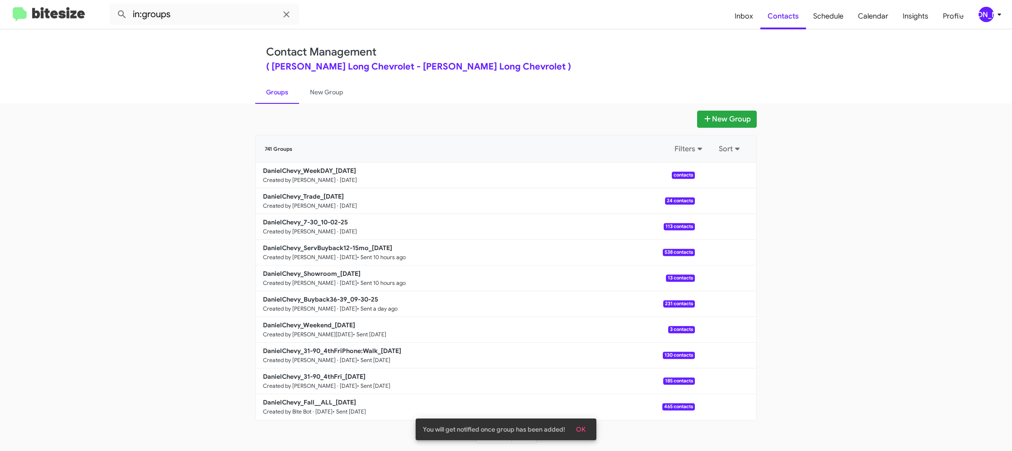
click at [266, 90] on link "Groups" at bounding box center [277, 91] width 44 height 23
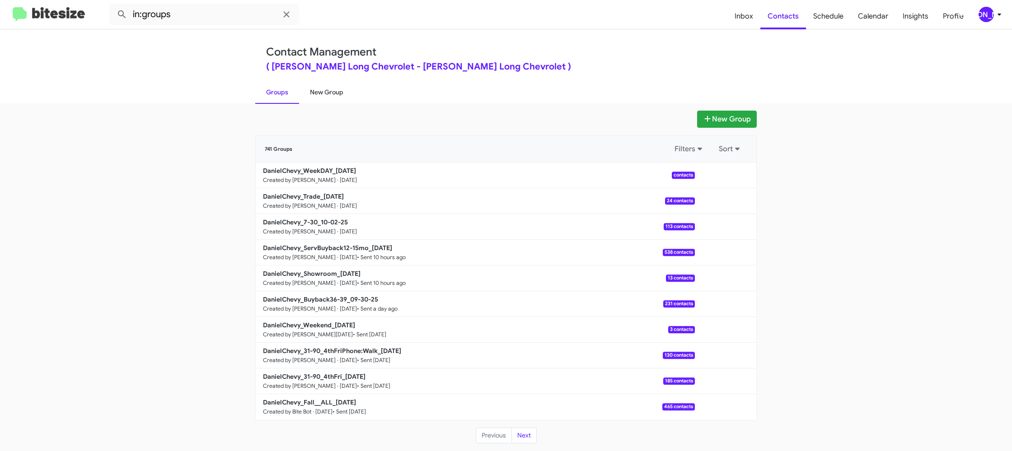
click at [314, 85] on link "New Group" at bounding box center [326, 91] width 55 height 23
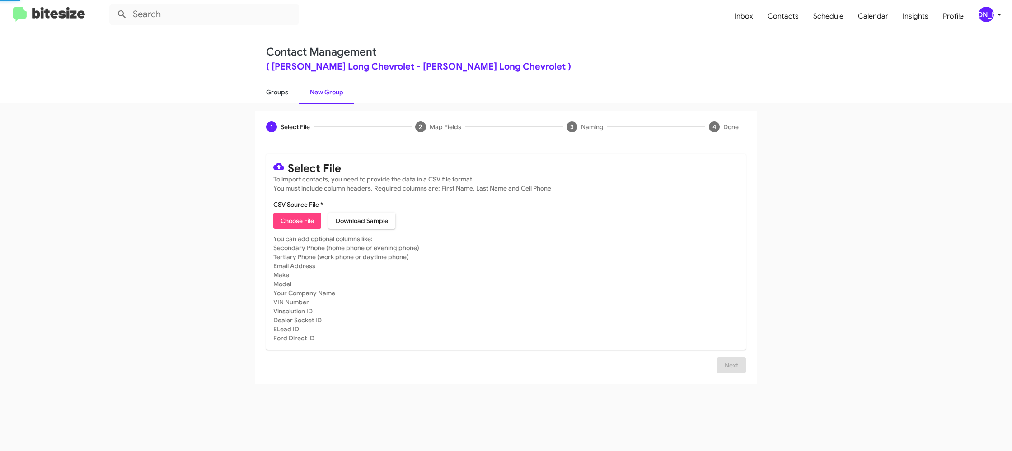
click at [284, 91] on link "Groups" at bounding box center [277, 91] width 44 height 23
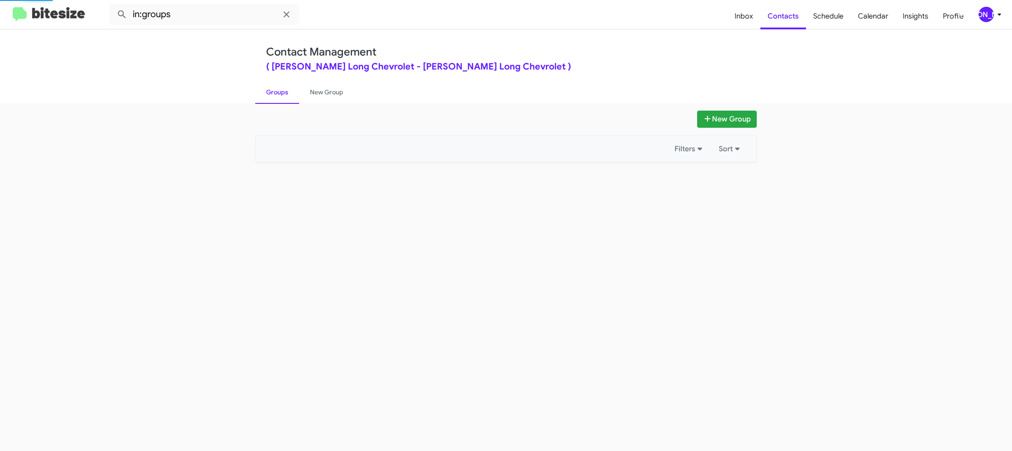
drag, startPoint x: 284, startPoint y: 91, endPoint x: 233, endPoint y: 52, distance: 64.8
click at [280, 84] on link "Groups" at bounding box center [277, 91] width 44 height 23
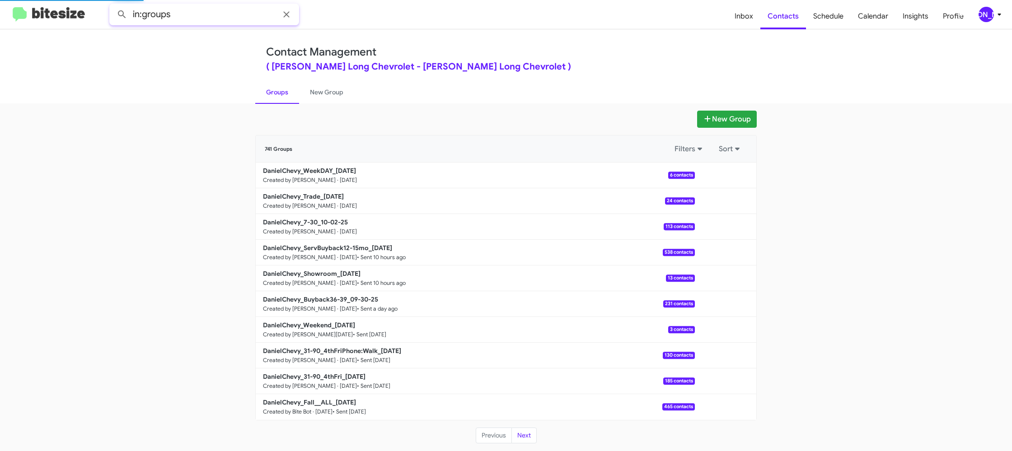
click at [216, 17] on input "in:groups" at bounding box center [204, 15] width 190 height 22
click at [113, 5] on button at bounding box center [122, 14] width 18 height 18
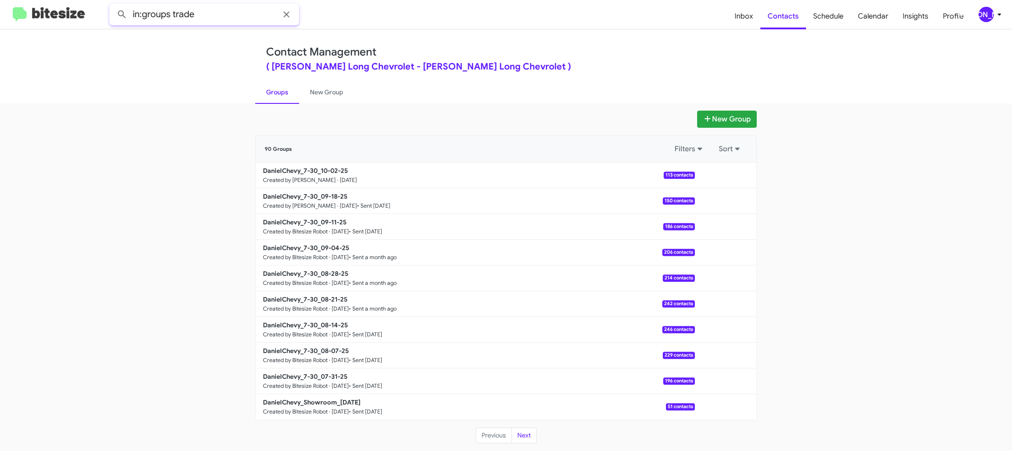
click at [113, 5] on button at bounding box center [122, 14] width 18 height 18
type input "in:groups weekda"
click at [113, 5] on button at bounding box center [122, 14] width 18 height 18
click at [311, 98] on link "New Group" at bounding box center [326, 91] width 55 height 23
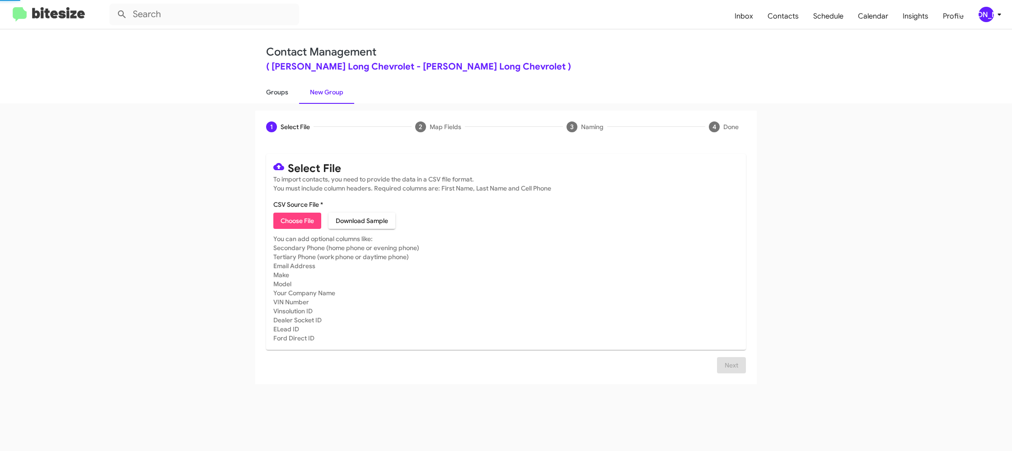
click at [286, 96] on link "Groups" at bounding box center [277, 91] width 44 height 23
type input "in:groups"
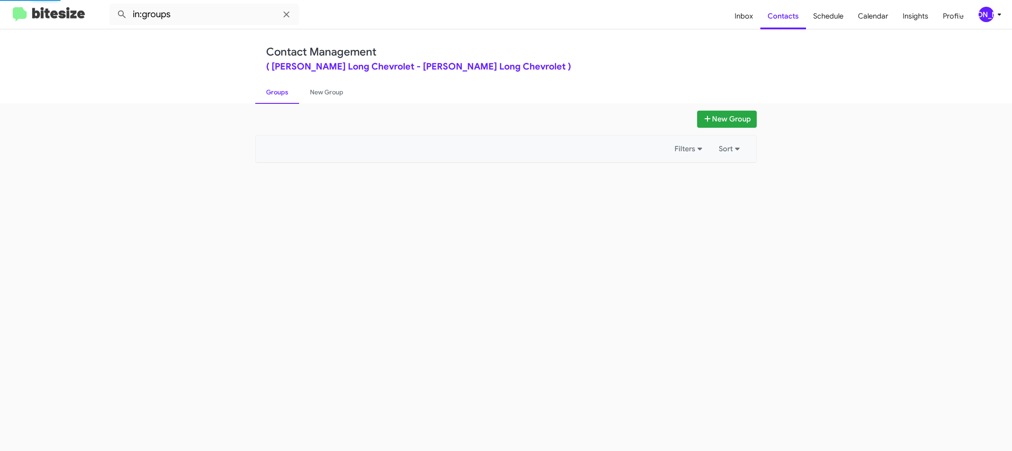
drag, startPoint x: 286, startPoint y: 96, endPoint x: 164, endPoint y: 390, distance: 318.4
click at [284, 98] on link "Groups" at bounding box center [277, 91] width 44 height 23
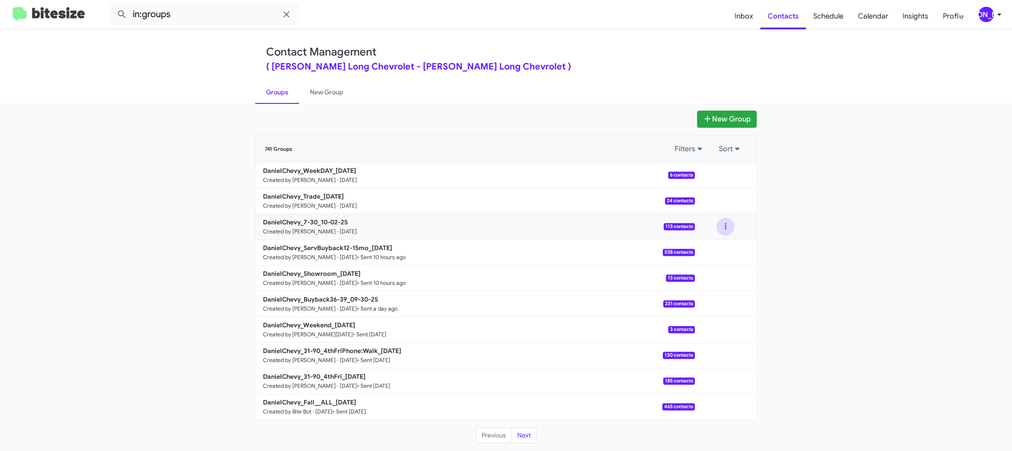
click at [722, 226] on button at bounding box center [726, 227] width 18 height 18
click at [717, 244] on button "View contacts" at bounding box center [698, 251] width 72 height 22
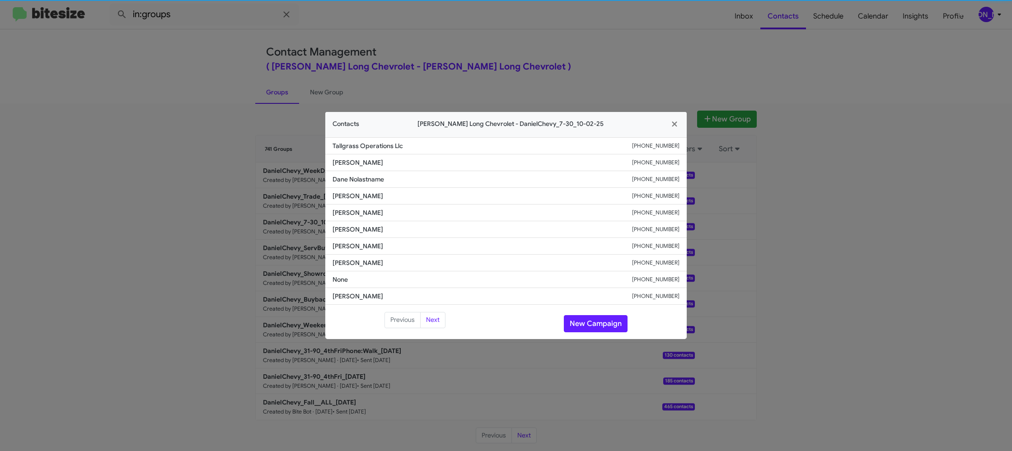
click at [355, 236] on li "Robert Goodbody +13035504857" at bounding box center [505, 229] width 361 height 17
copy span "Robert Goodbody"
drag, startPoint x: 501, startPoint y: 42, endPoint x: 643, endPoint y: 131, distance: 168.5
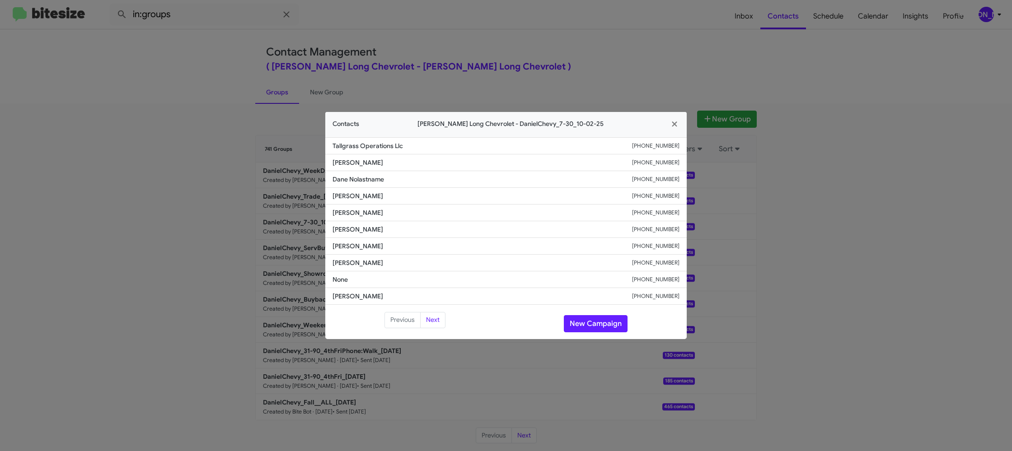
click at [509, 45] on modal-container "Contacts Daniels Long Chevrolet - DanielChevy_7-30_10-02-25 Tallgrass Operation…" at bounding box center [506, 225] width 1012 height 451
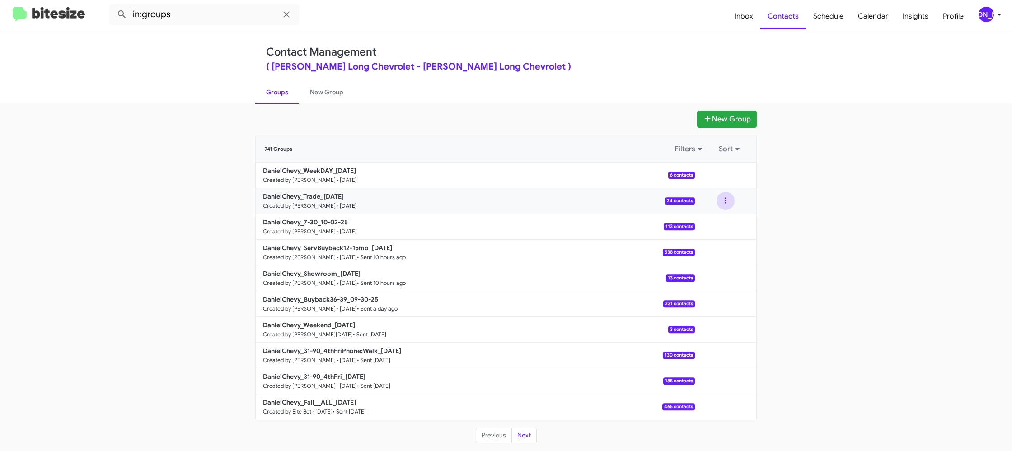
drag, startPoint x: 725, startPoint y: 199, endPoint x: 728, endPoint y: 208, distance: 9.4
click at [728, 204] on button at bounding box center [726, 201] width 18 height 18
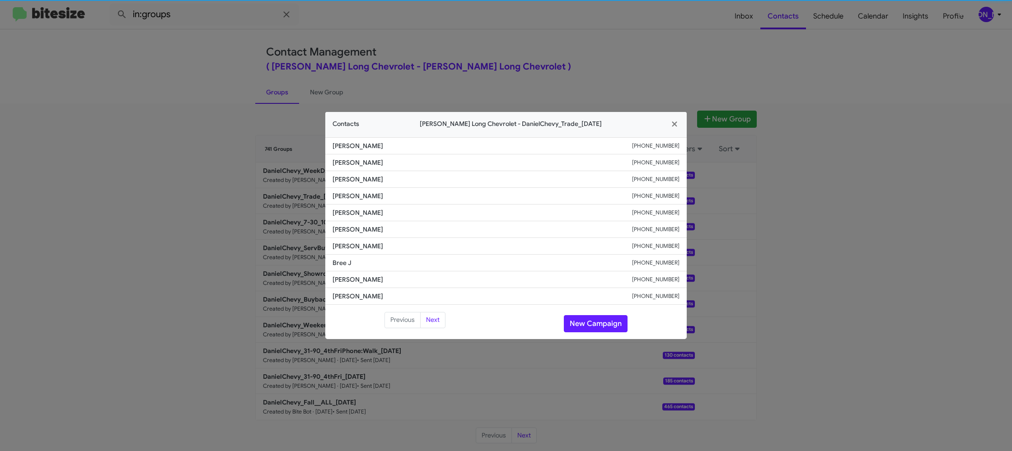
click at [365, 237] on li "James Santiago +17194916943" at bounding box center [505, 229] width 361 height 17
copy span "James Santiago"
drag, startPoint x: 473, startPoint y: 44, endPoint x: 533, endPoint y: 100, distance: 81.5
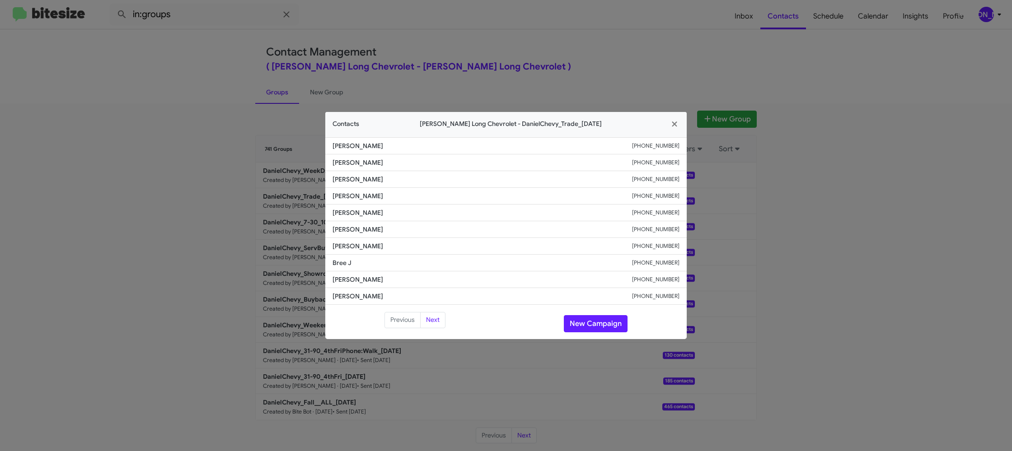
click at [473, 45] on modal-container "Contacts Daniels Long Chevrolet - DanielChevy_Trade_10-02-25 Michael Buckley +1…" at bounding box center [506, 225] width 1012 height 451
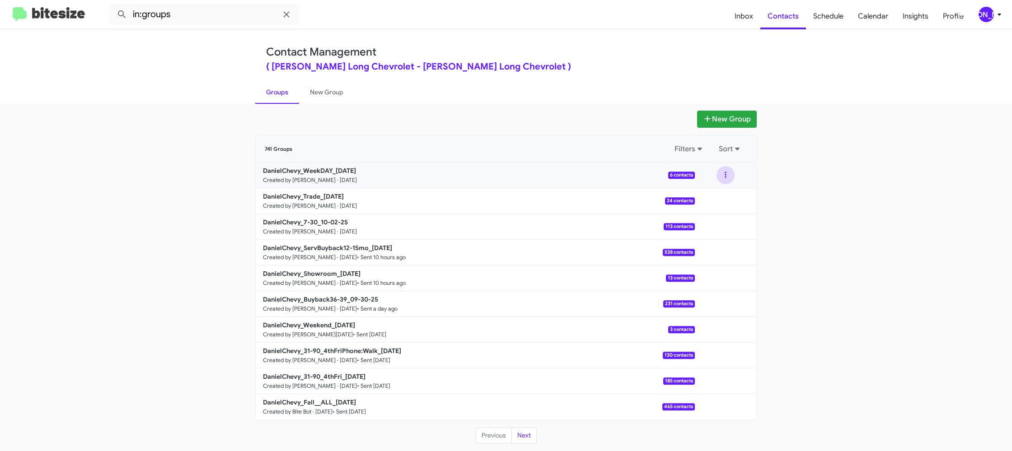
drag, startPoint x: 732, startPoint y: 178, endPoint x: 730, endPoint y: 182, distance: 4.9
click at [731, 179] on button at bounding box center [726, 175] width 18 height 18
click at [722, 201] on button "View contacts" at bounding box center [698, 200] width 72 height 22
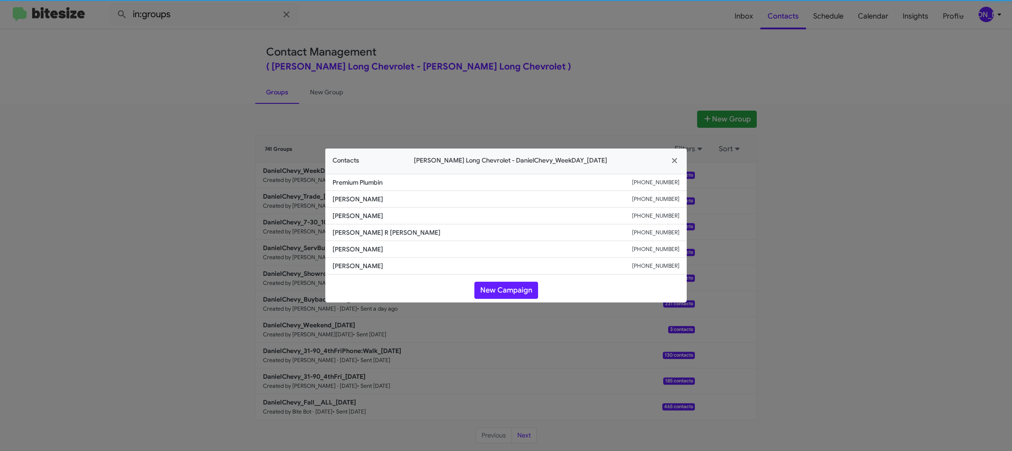
click at [352, 230] on span "Thompson R Bailey" at bounding box center [483, 232] width 300 height 9
copy span "Thompson R Bailey"
drag, startPoint x: 321, startPoint y: 100, endPoint x: 357, endPoint y: 176, distance: 84.1
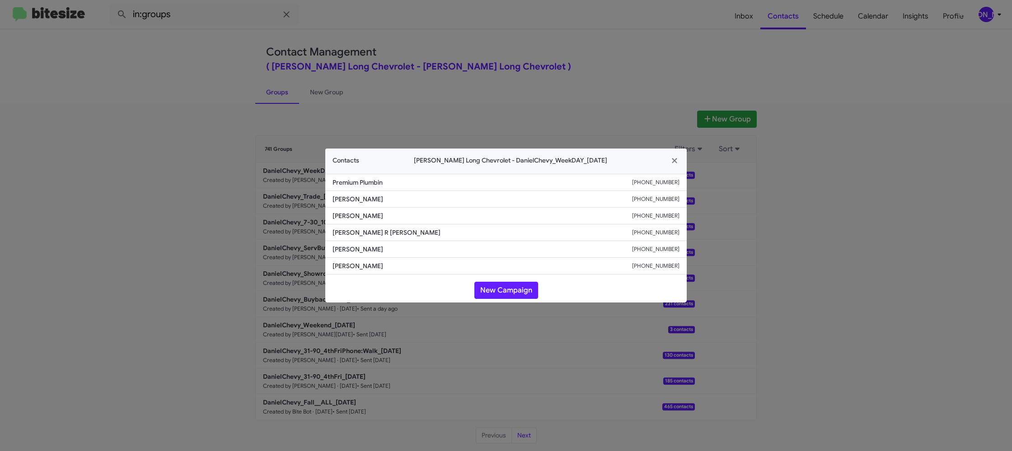
click at [320, 104] on modal-container "Contacts Daniels Long Chevrolet - DanielChevy_WeekDAY_10-02-25 Premium Plumbin …" at bounding box center [506, 225] width 1012 height 451
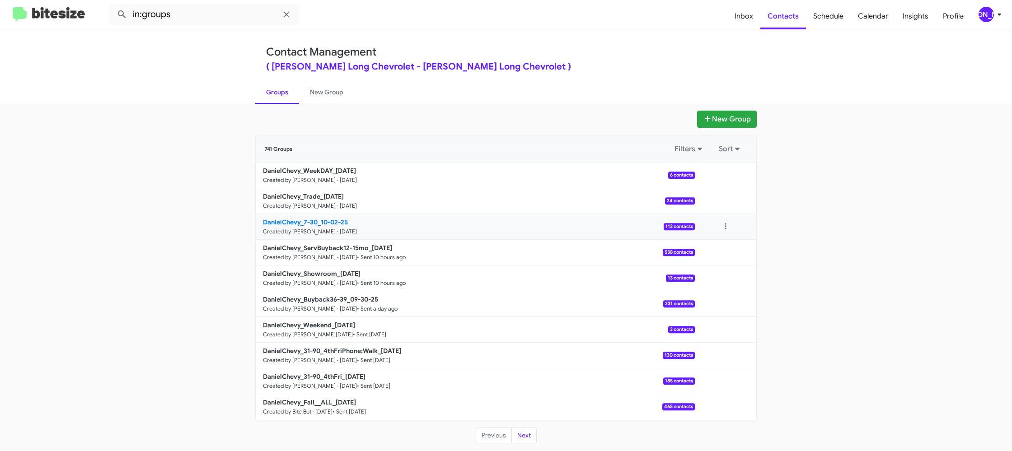
click at [340, 224] on b "DanielChevy_7-30_10-02-25" at bounding box center [305, 222] width 85 height 8
drag, startPoint x: 340, startPoint y: 224, endPoint x: 338, endPoint y: 216, distance: 7.5
click at [340, 224] on b "DanielChevy_7-30_10-02-25" at bounding box center [305, 222] width 85 height 8
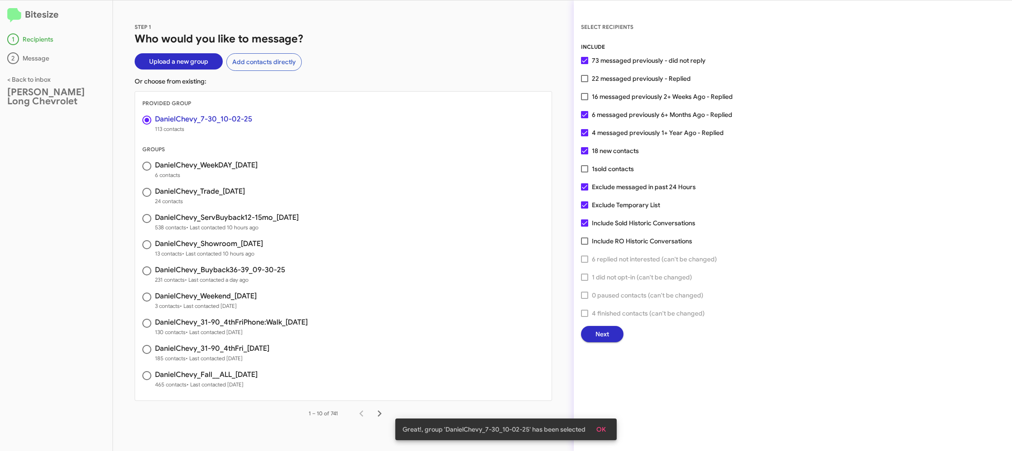
click at [592, 340] on button "Next" at bounding box center [602, 334] width 42 height 16
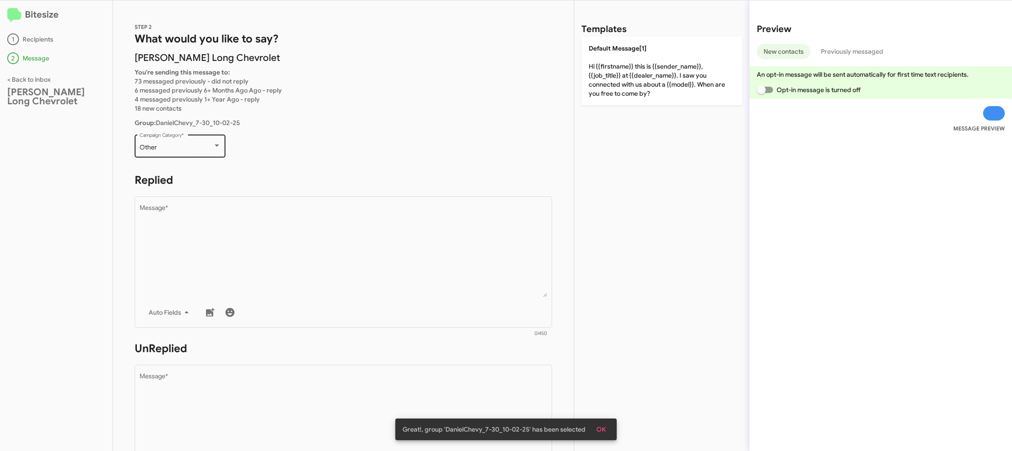
click at [161, 147] on div "Other" at bounding box center [176, 147] width 73 height 7
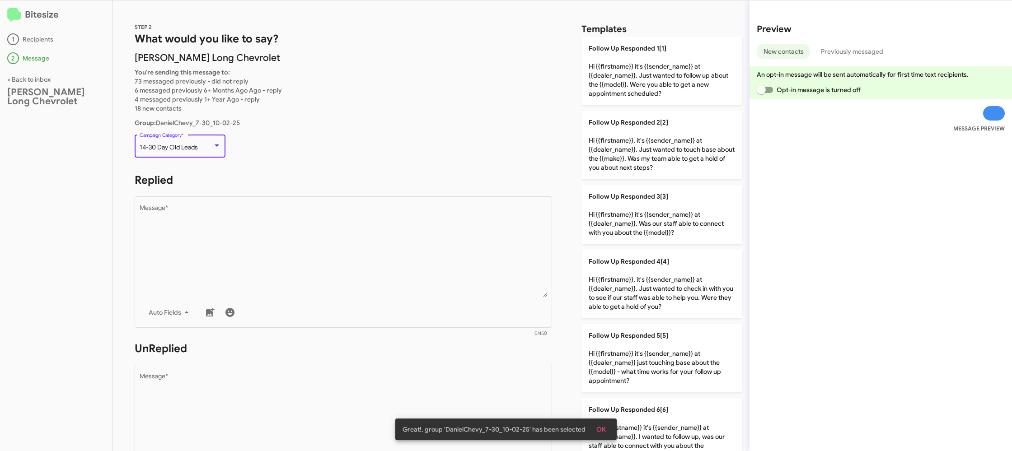
drag, startPoint x: 272, startPoint y: 223, endPoint x: 159, endPoint y: 119, distance: 153.5
click at [265, 219] on textarea "Message *" at bounding box center [344, 251] width 408 height 92
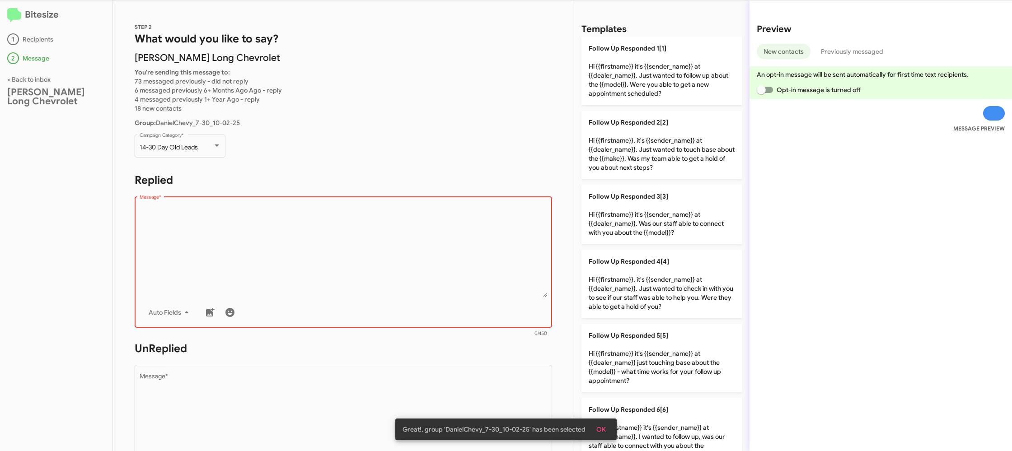
click at [390, 228] on textarea "Message *" at bounding box center [344, 251] width 408 height 92
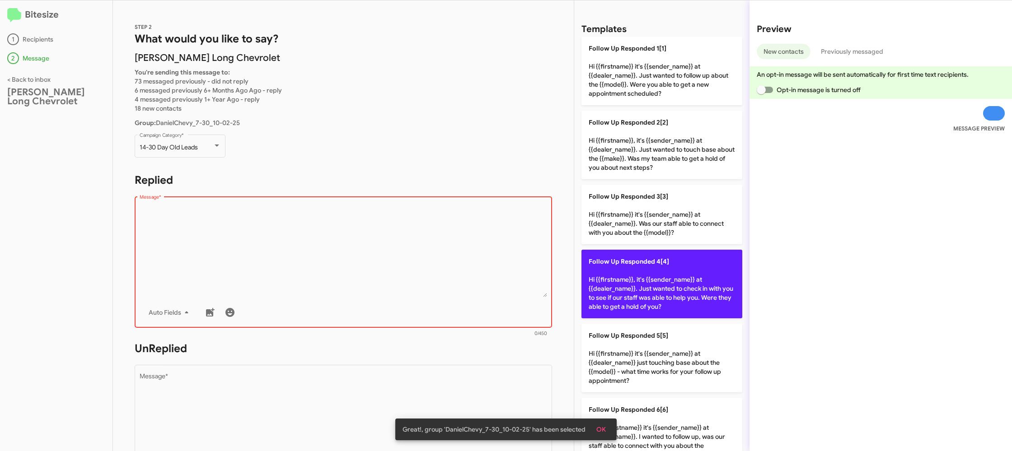
click at [695, 309] on p "Follow Up Responded 4[4] Hi {{firstname}}, it's {{sender_name}} at {{dealer_nam…" at bounding box center [661, 284] width 161 height 69
type textarea "Hi {{firstname}}, it's {{sender_name}} at {{dealer_name}}. Just wanted to check…"
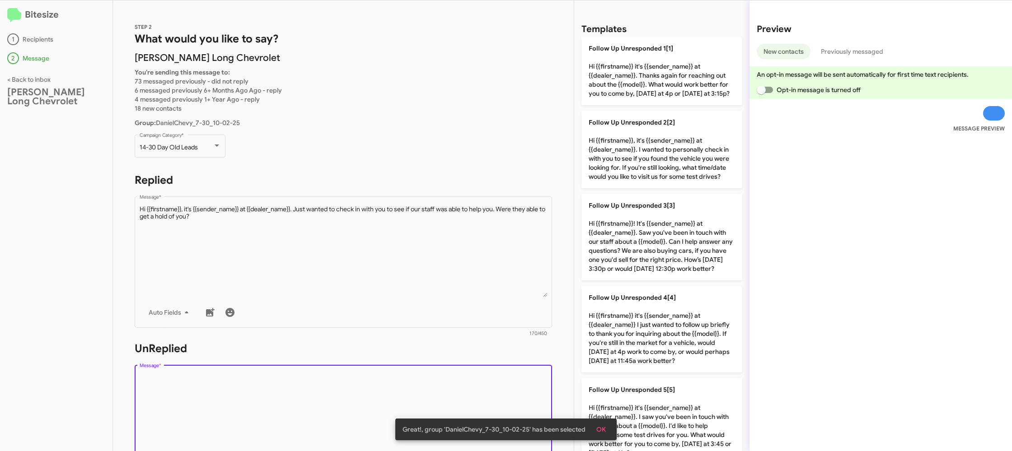
click at [421, 389] on textarea "Message *" at bounding box center [344, 420] width 408 height 92
click at [420, 389] on textarea "Message *" at bounding box center [344, 420] width 408 height 92
drag, startPoint x: 420, startPoint y: 389, endPoint x: 572, endPoint y: 233, distance: 217.6
click at [432, 362] on form "UnReplied Drop image here to insert Auto Fields Message * 0/450" at bounding box center [343, 424] width 417 height 165
drag, startPoint x: 618, startPoint y: 158, endPoint x: 478, endPoint y: 183, distance: 142.4
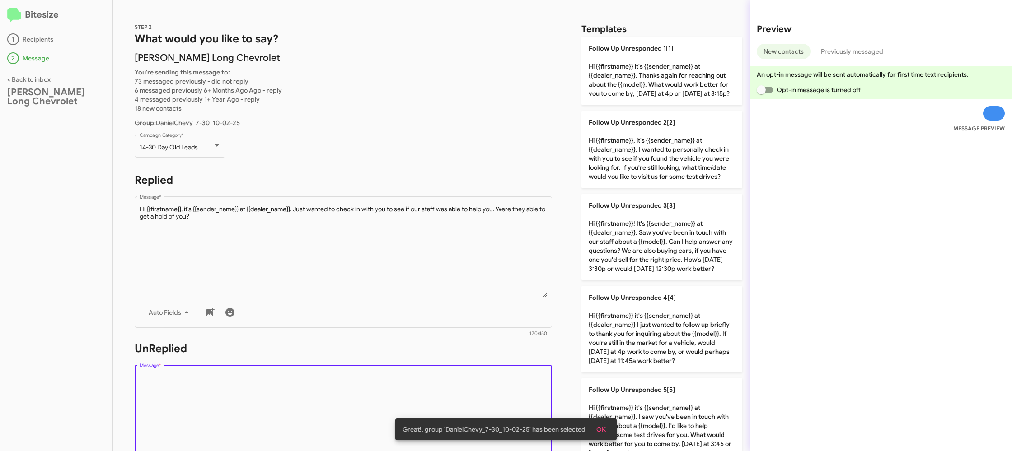
click at [615, 159] on p "Follow Up Unresponded 2[2] Hi {{firstname}}, it's {{sender_name}} at {{dealer_n…" at bounding box center [661, 150] width 161 height 78
type textarea "Hi {{firstname}}, it's {{sender_name}} at {{dealer_name}}. I wanted to personal…"
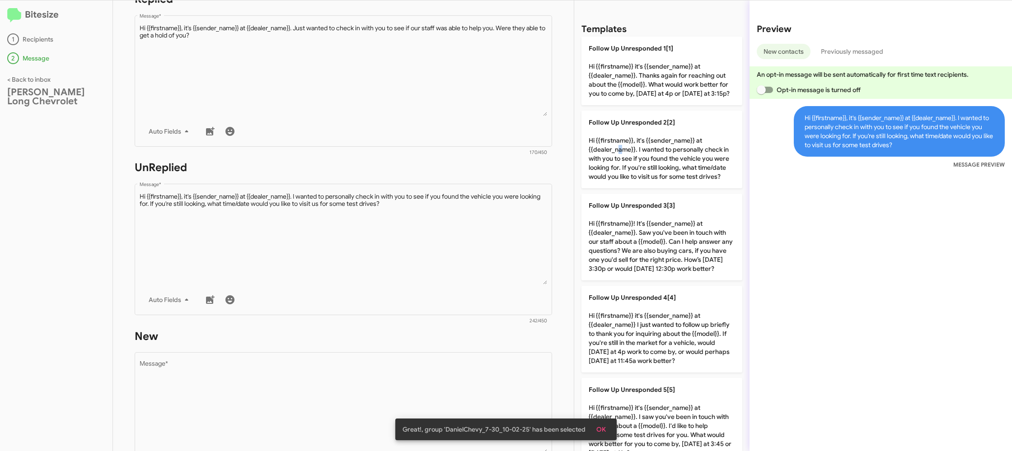
scroll to position [341, 0]
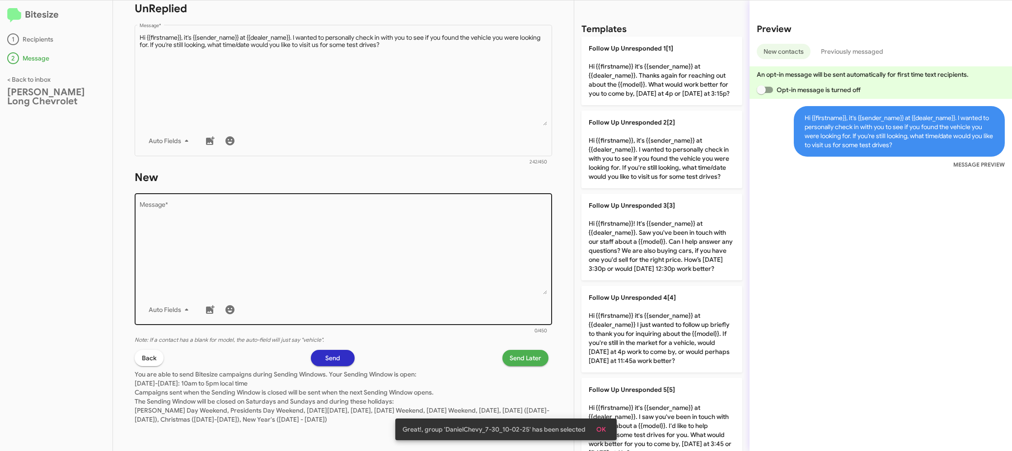
click at [478, 234] on textarea "Message *" at bounding box center [344, 248] width 408 height 92
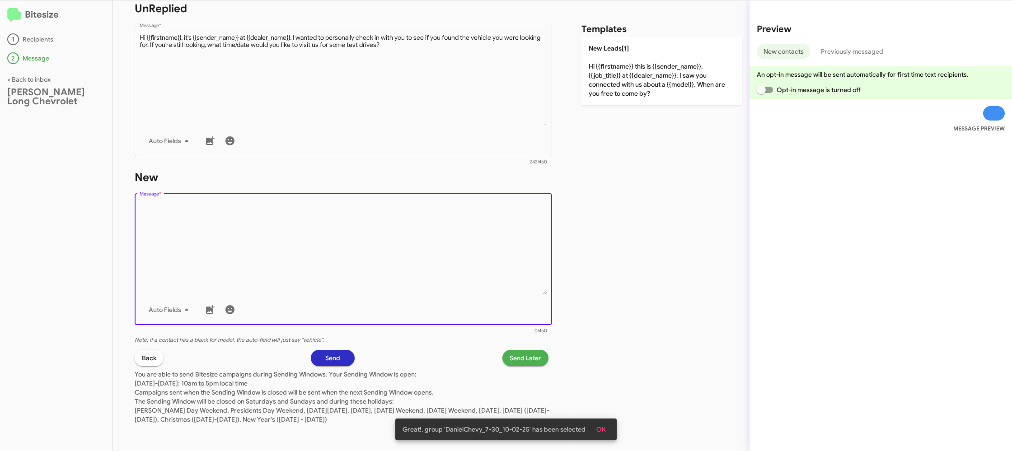
drag, startPoint x: 478, startPoint y: 234, endPoint x: 619, endPoint y: 106, distance: 190.6
click at [558, 152] on div "STEP 2 What would you like to say? Daniels Long Chevrolet You're sending this m…" at bounding box center [343, 225] width 461 height 451
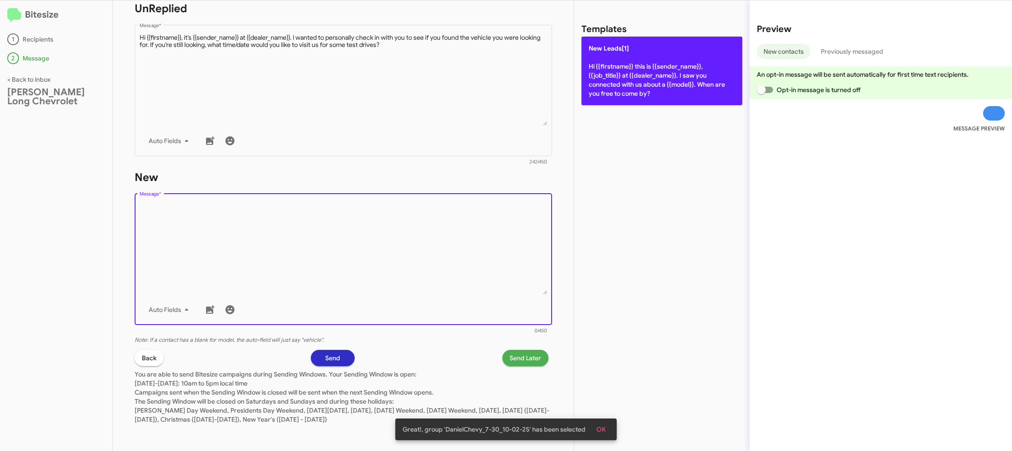
click at [639, 94] on p "New Leads[1] Hi {{firstname}} this is {{sender_name}}, {{job_title}} at {{deale…" at bounding box center [661, 71] width 161 height 69
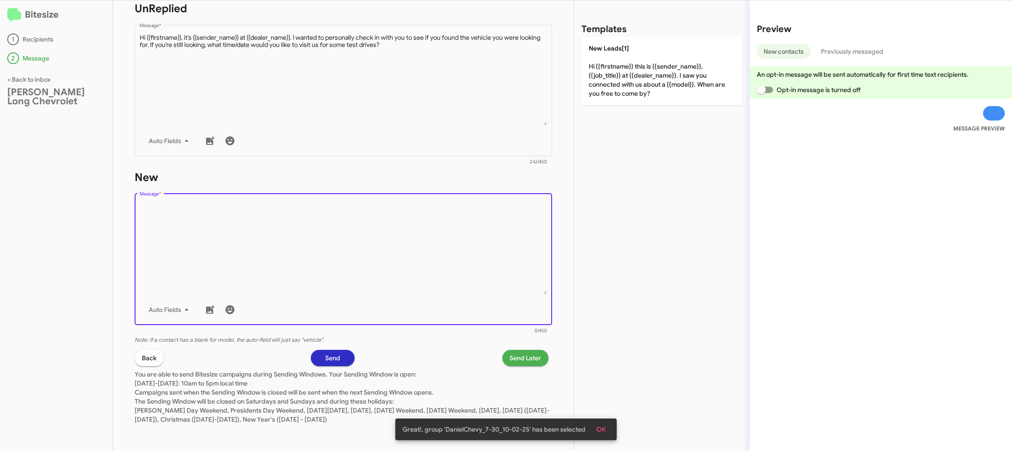
type textarea "Hi {{firstname}} this is {{sender_name}}, {{job_title}} at {{dealer_name}}. I s…"
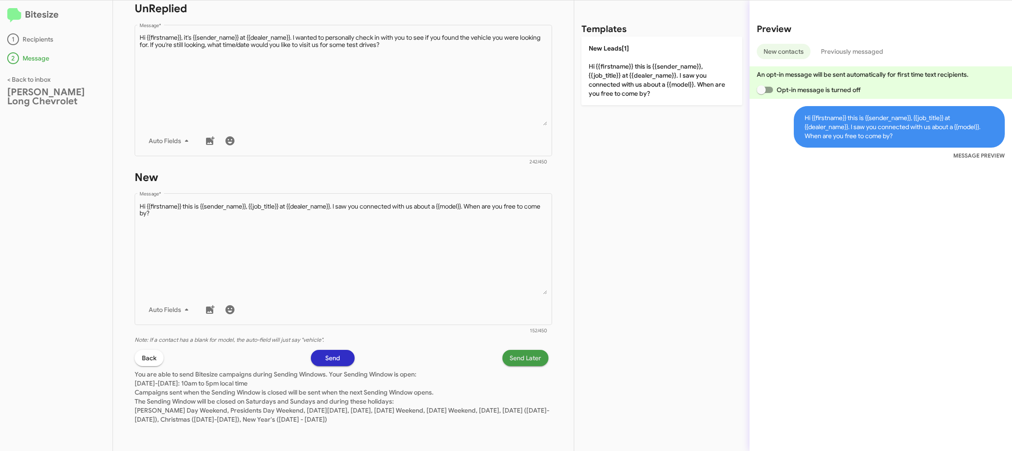
click at [522, 357] on span "Send Later" at bounding box center [526, 358] width 32 height 16
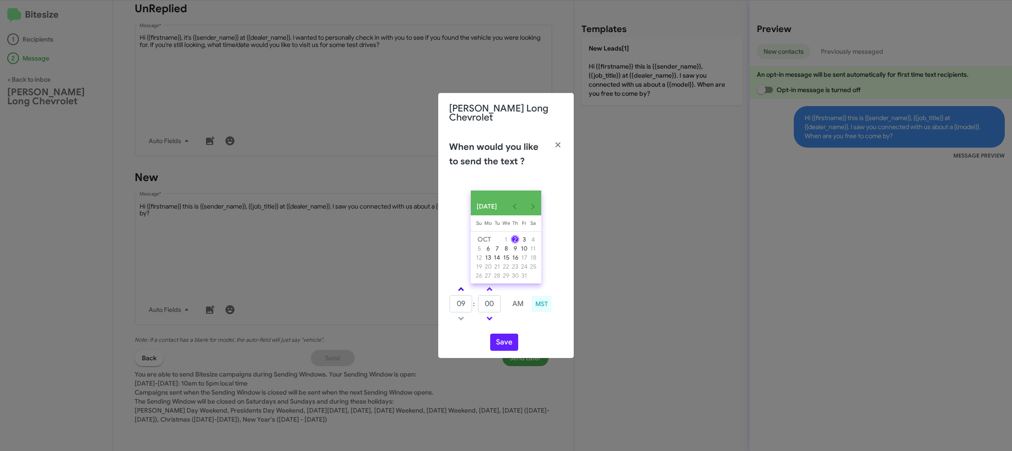
click at [464, 289] on link at bounding box center [461, 289] width 16 height 10
drag, startPoint x: 464, startPoint y: 289, endPoint x: 486, endPoint y: 286, distance: 22.3
click at [464, 289] on link at bounding box center [461, 289] width 16 height 10
type input "11"
click at [489, 286] on link at bounding box center [490, 289] width 16 height 10
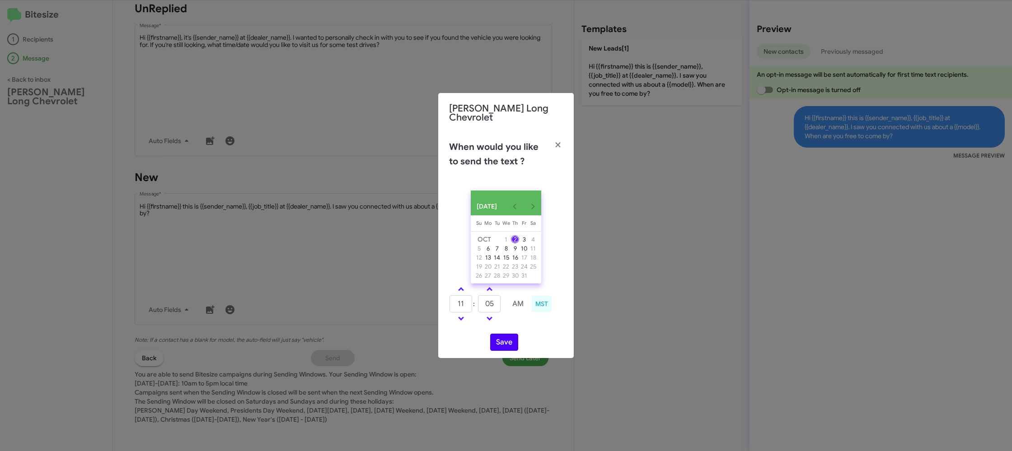
drag, startPoint x: 489, startPoint y: 286, endPoint x: 510, endPoint y: 337, distance: 55.5
click at [489, 286] on link at bounding box center [490, 289] width 16 height 10
type input "10"
click at [507, 340] on button "Save" at bounding box center [504, 342] width 28 height 17
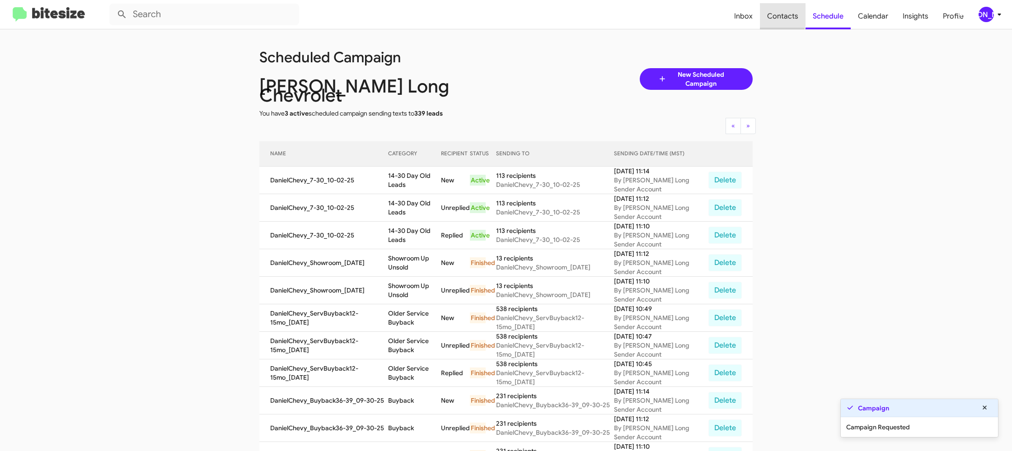
click at [774, 14] on span "Contacts" at bounding box center [783, 16] width 46 height 26
type input "in:groups"
click at [774, 14] on span "Contacts" at bounding box center [783, 16] width 46 height 26
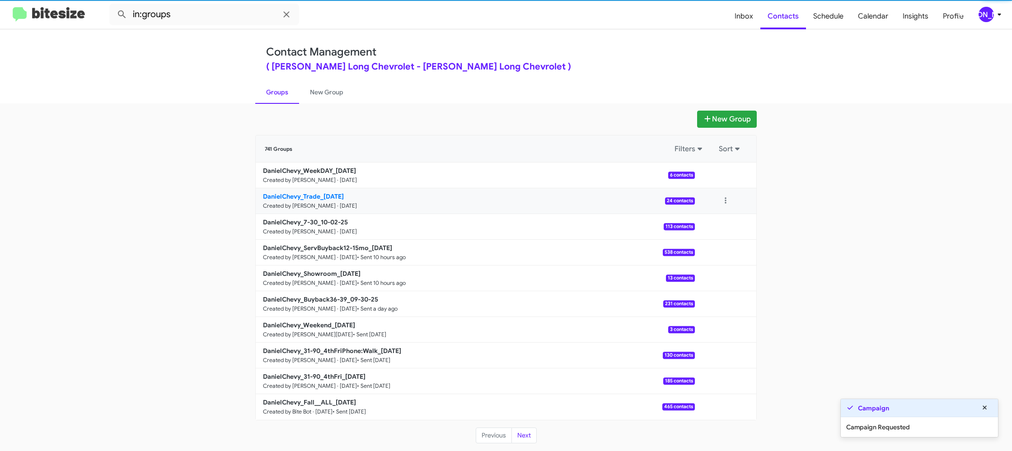
click at [344, 198] on b "DanielChevy_Trade_10-02-25" at bounding box center [303, 196] width 81 height 8
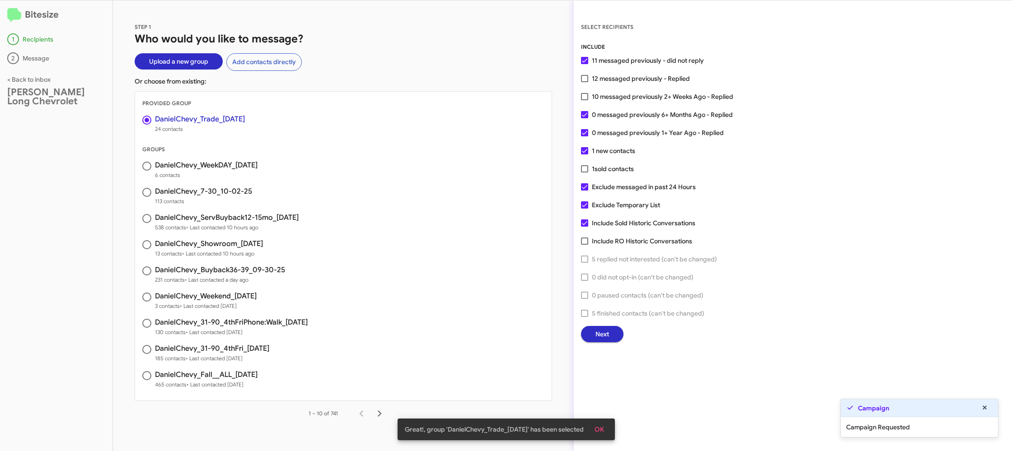
click at [604, 333] on span "Next" at bounding box center [602, 334] width 14 height 16
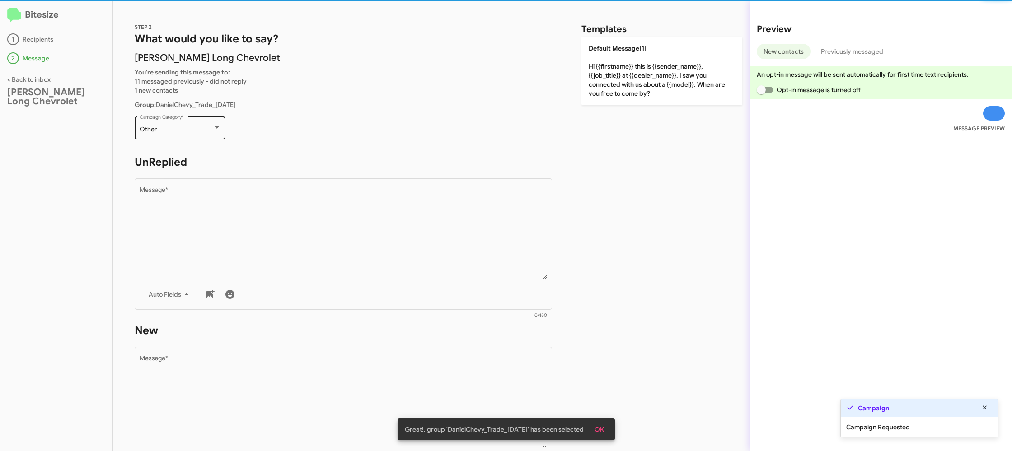
click at [169, 115] on div "Other Campaign Category *" at bounding box center [180, 127] width 81 height 25
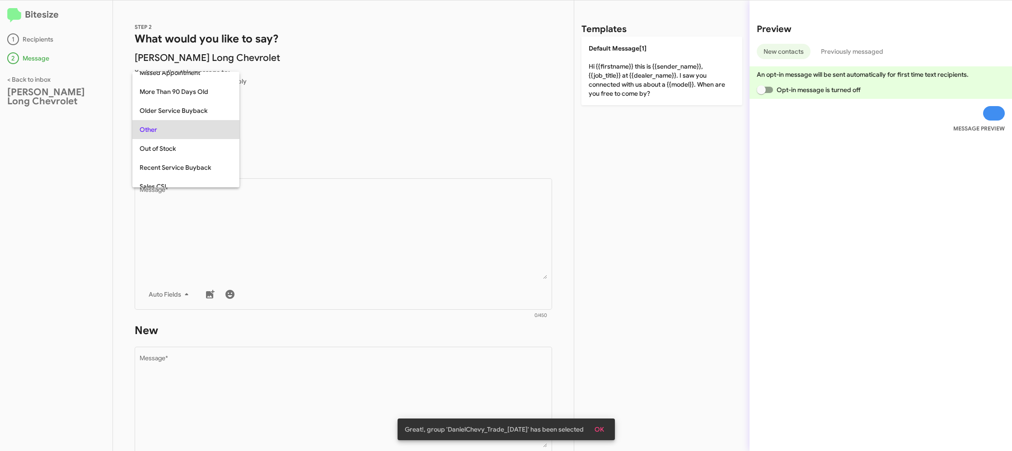
scroll to position [321, 0]
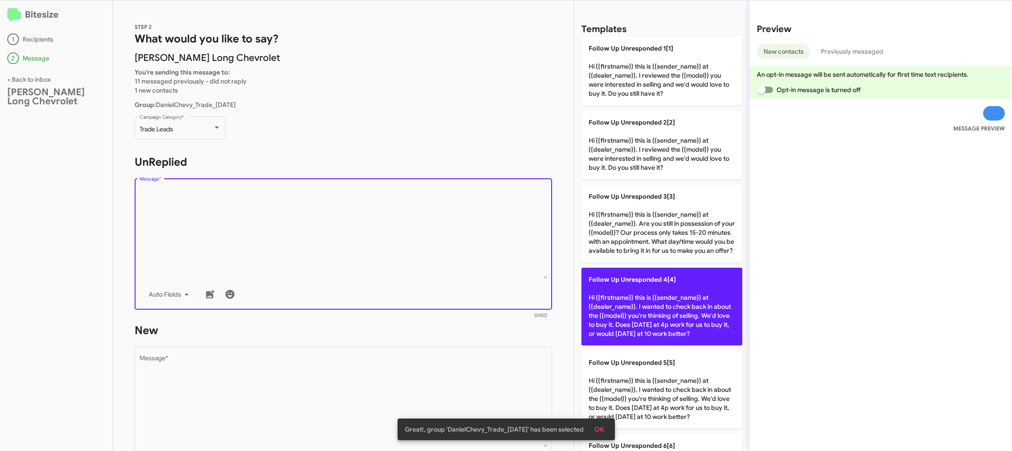
drag, startPoint x: 336, startPoint y: 277, endPoint x: 584, endPoint y: 290, distance: 248.4
click at [336, 277] on textarea "Message *" at bounding box center [344, 233] width 408 height 92
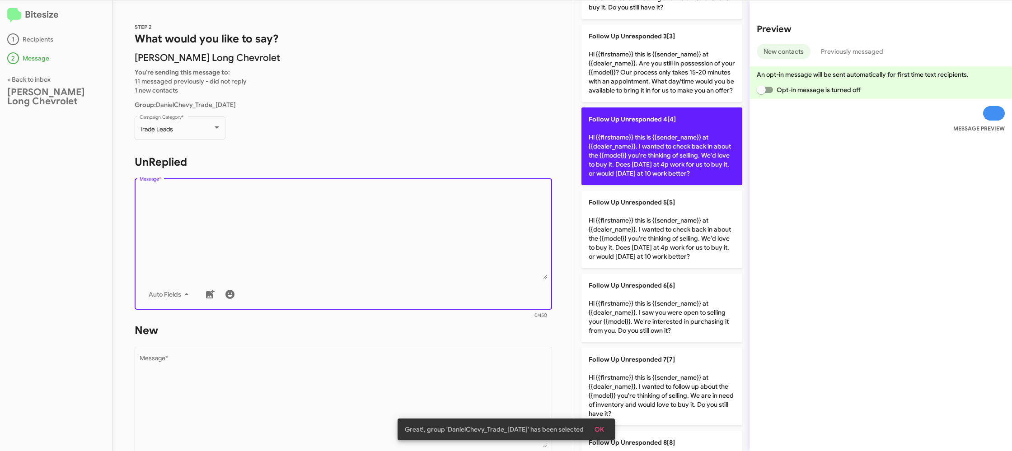
scroll to position [371, 0]
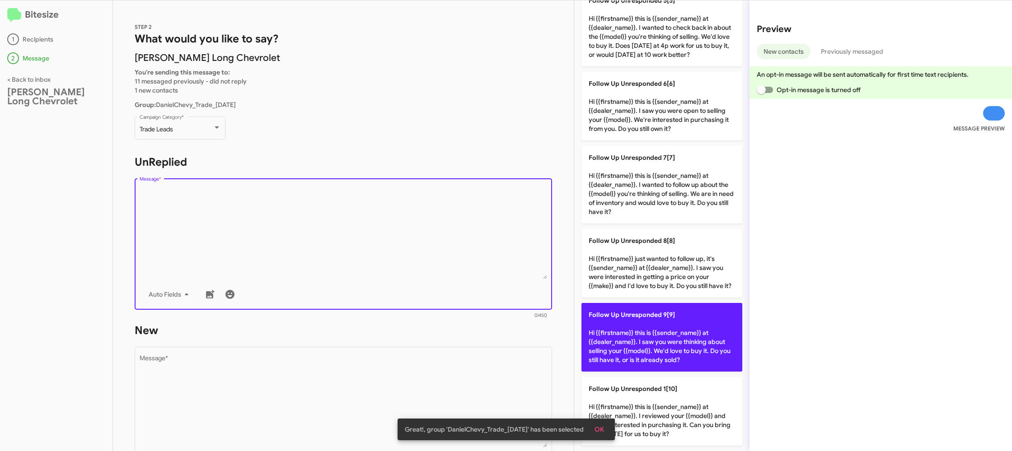
click at [644, 314] on span "Follow Up Unresponded 9[9]" at bounding box center [632, 315] width 86 height 8
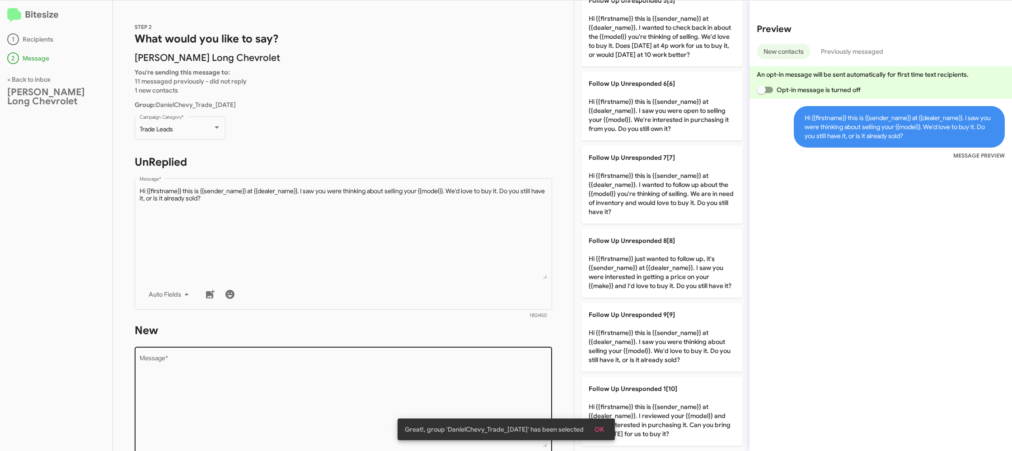
click at [449, 387] on textarea "Message *" at bounding box center [344, 402] width 408 height 92
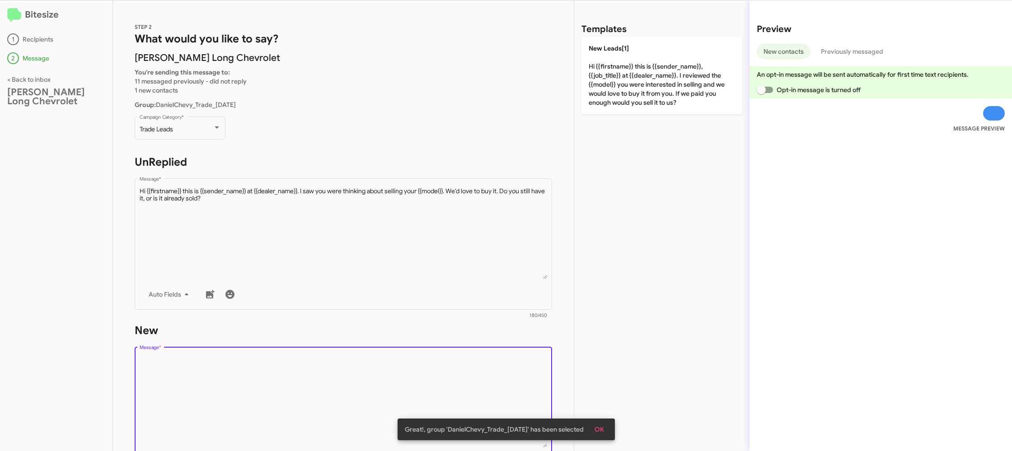
click at [449, 387] on textarea "Message *" at bounding box center [344, 402] width 408 height 92
drag, startPoint x: 449, startPoint y: 387, endPoint x: 442, endPoint y: 374, distance: 14.8
click at [445, 378] on textarea "Message *" at bounding box center [344, 402] width 408 height 92
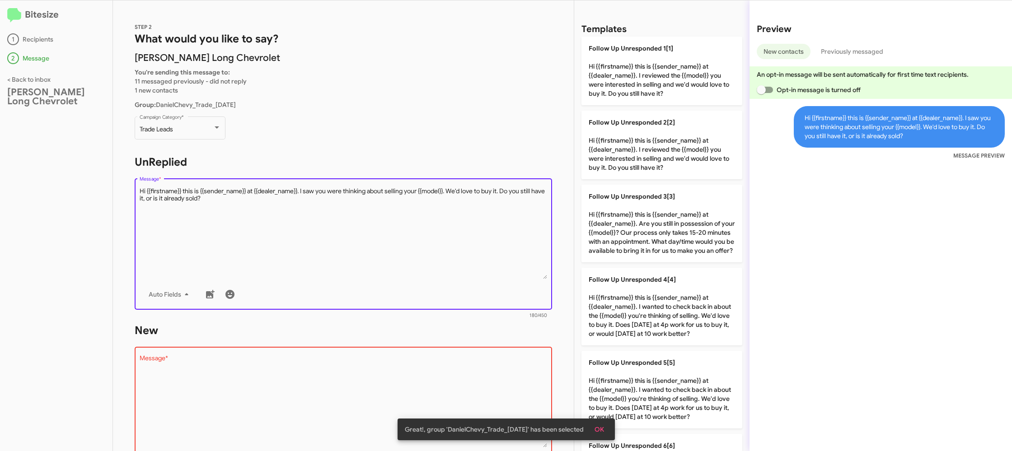
click at [443, 278] on textarea "Message *" at bounding box center [344, 233] width 408 height 92
drag, startPoint x: 648, startPoint y: 81, endPoint x: 400, endPoint y: 227, distance: 287.6
click at [647, 82] on p "Follow Up Unresponded 1[1] Hi {{firstname}} this is {{sender_name}} at {{dealer…" at bounding box center [661, 71] width 161 height 69
type textarea "Hi {{firstname}} this is {{sender_name}} at {{dealer_name}}. I reviewed the {{m…"
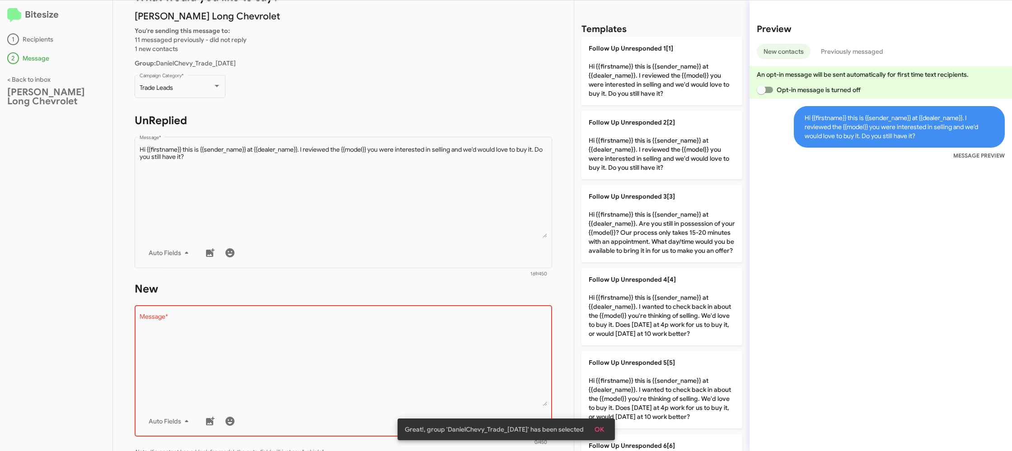
scroll to position [42, 0]
click at [418, 355] on textarea "Message *" at bounding box center [344, 359] width 408 height 92
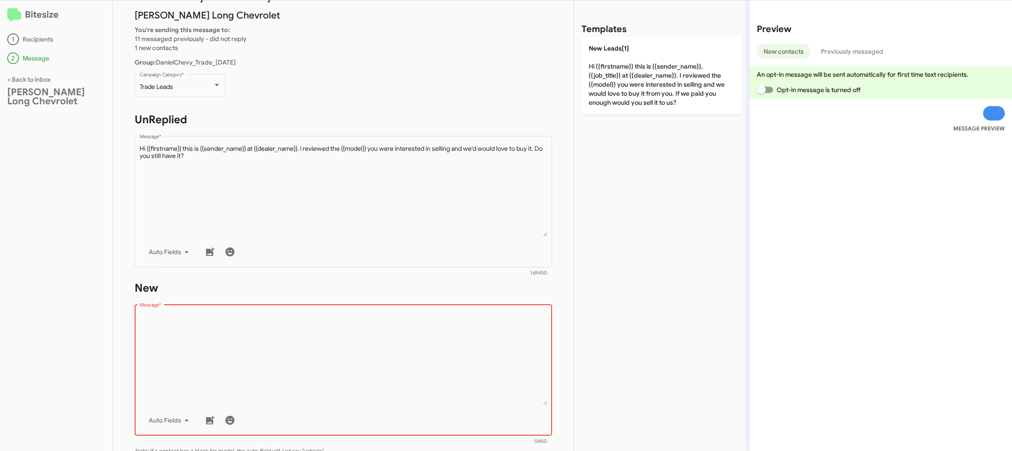
drag, startPoint x: 418, startPoint y: 355, endPoint x: 552, endPoint y: 143, distance: 251.2
click at [436, 313] on div "Drop image here to insert Auto Fields Message *" at bounding box center [344, 369] width 408 height 133
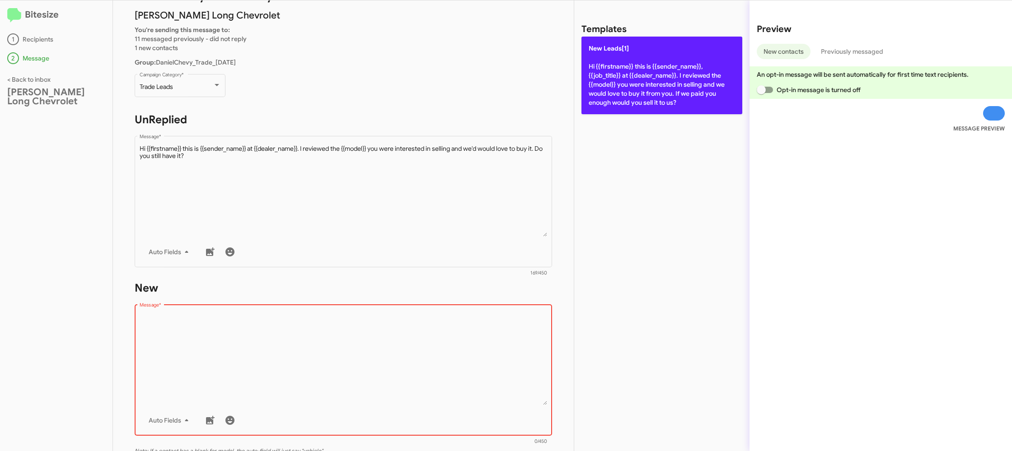
click at [621, 93] on p "New Leads[1] Hi {{firstname}} this is {{sender_name}}, {{job_title}} at {{deale…" at bounding box center [661, 76] width 161 height 78
type textarea "Hi {{firstname}} this is {{sender_name}}, {{job_title}} at {{dealer_name}}. I r…"
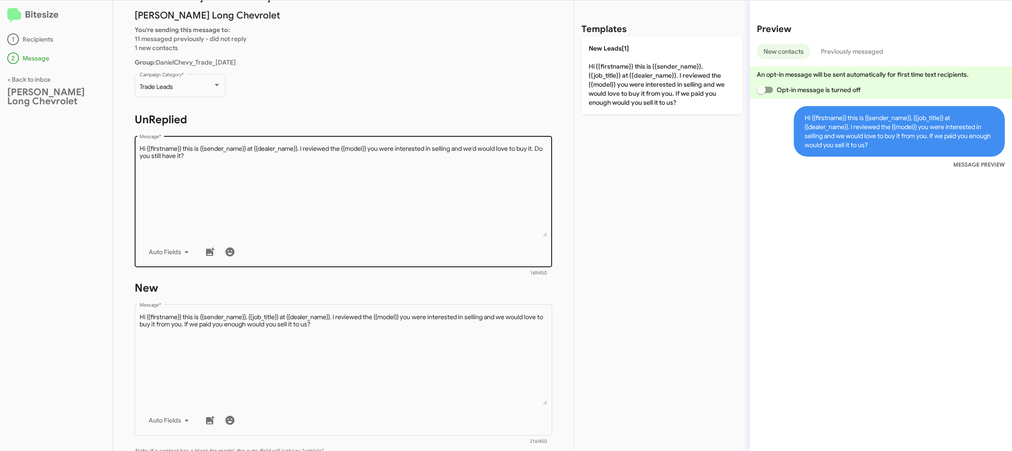
scroll to position [154, 0]
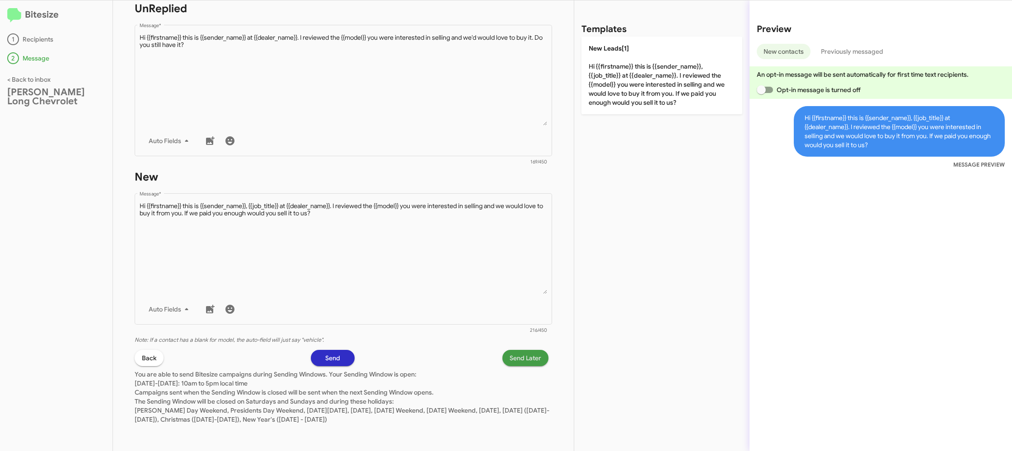
click at [531, 359] on span "Send Later" at bounding box center [526, 358] width 32 height 16
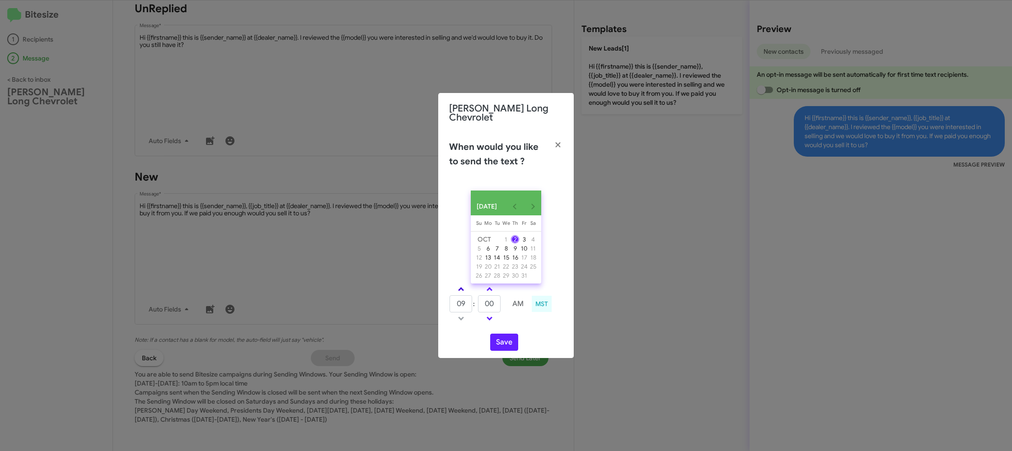
click at [458, 285] on link at bounding box center [461, 289] width 16 height 10
type input "11"
click at [496, 302] on input "00" at bounding box center [489, 303] width 23 height 17
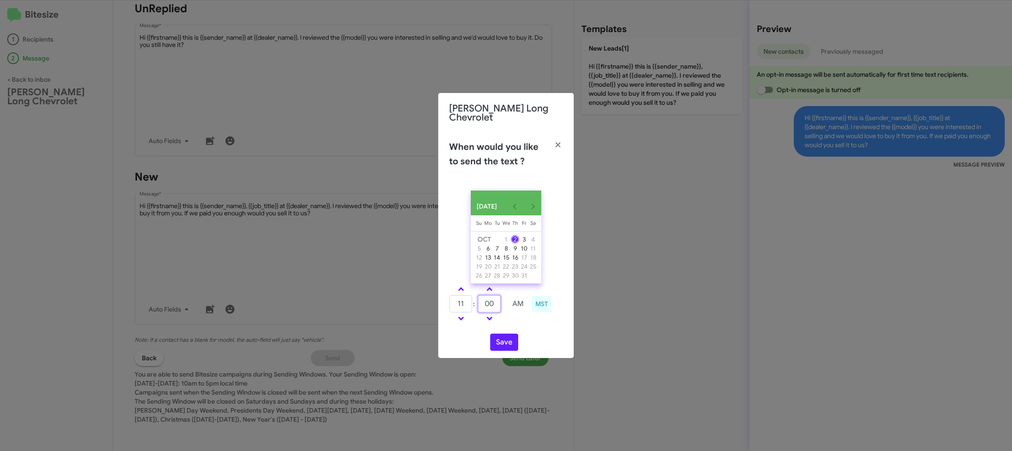
click at [496, 302] on input "00" at bounding box center [489, 303] width 23 height 17
click at [515, 326] on div "OCT 2025 Sunday Su Monday Mo Tuesday Tu Wednesday We Thursday Th Friday Fr Satu…" at bounding box center [506, 270] width 136 height 175
click at [487, 287] on link at bounding box center [490, 289] width 16 height 10
drag, startPoint x: 487, startPoint y: 287, endPoint x: 492, endPoint y: 295, distance: 9.4
click at [487, 287] on link at bounding box center [490, 289] width 16 height 10
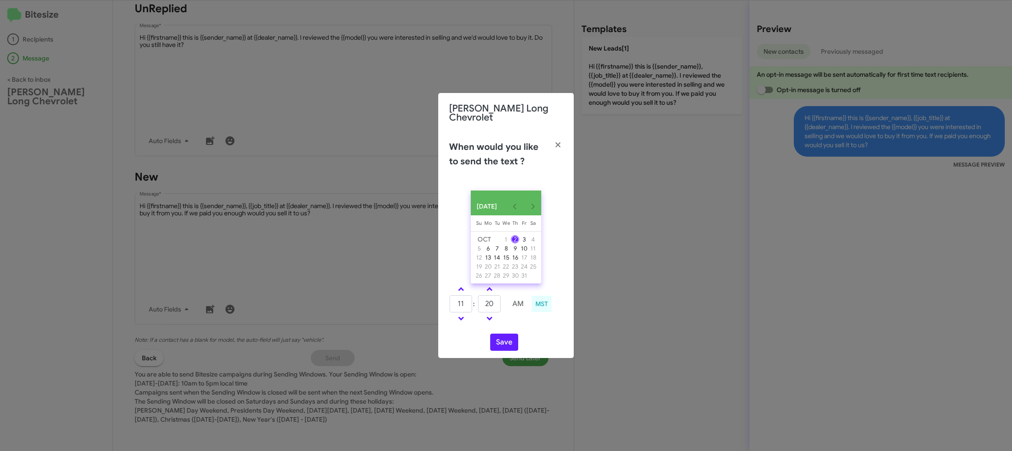
type input "25"
click at [504, 344] on button "Save" at bounding box center [504, 342] width 28 height 17
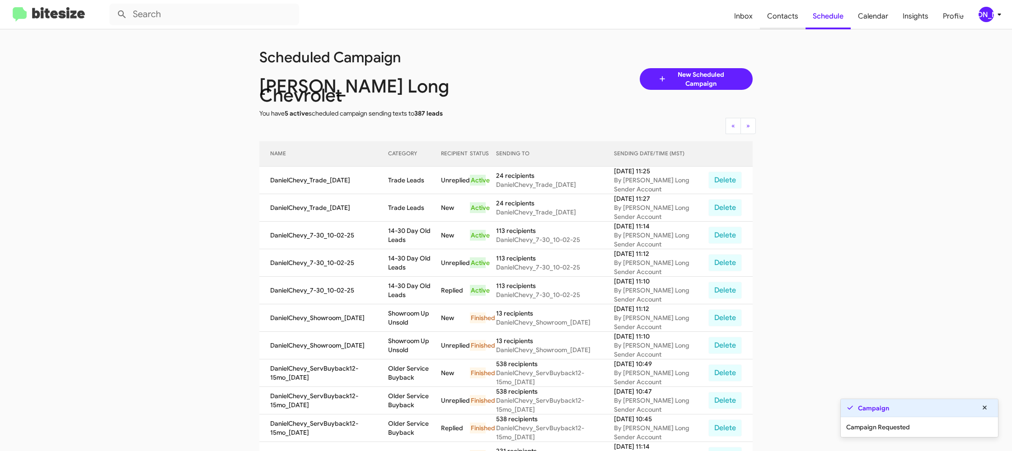
click at [782, 19] on span "Contacts" at bounding box center [783, 16] width 46 height 26
type input "in:groups"
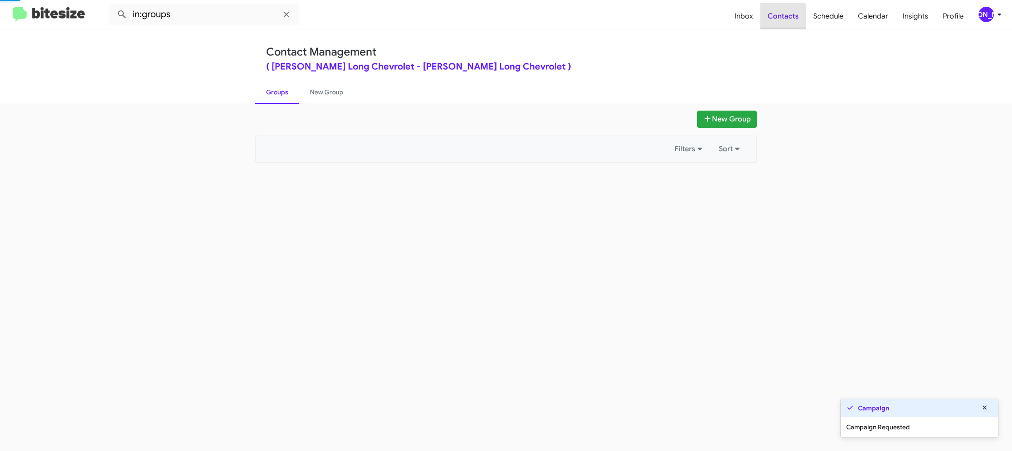
click at [782, 19] on span "Contacts" at bounding box center [783, 16] width 46 height 26
drag, startPoint x: 782, startPoint y: 19, endPoint x: 441, endPoint y: 178, distance: 376.4
click at [778, 20] on span "Contacts" at bounding box center [783, 16] width 46 height 26
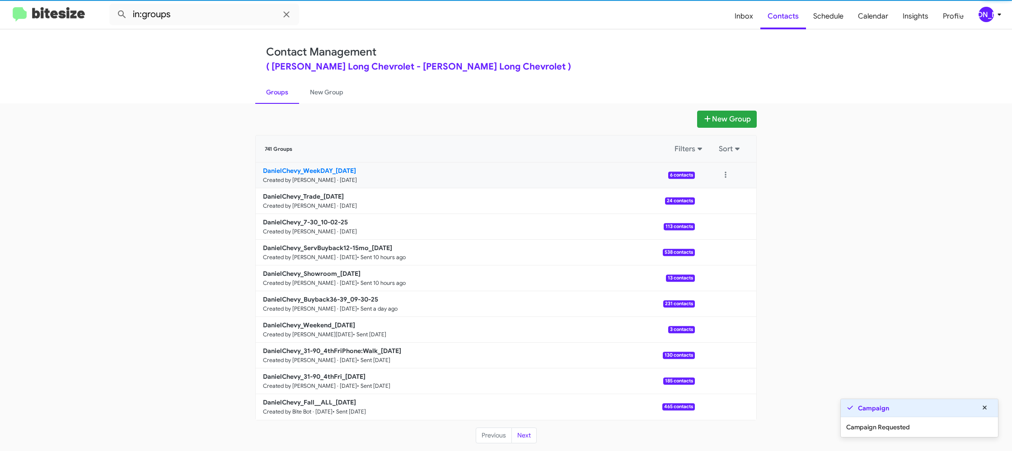
click at [339, 169] on b "DanielChevy_WeekDAY_10-02-25" at bounding box center [309, 171] width 93 height 8
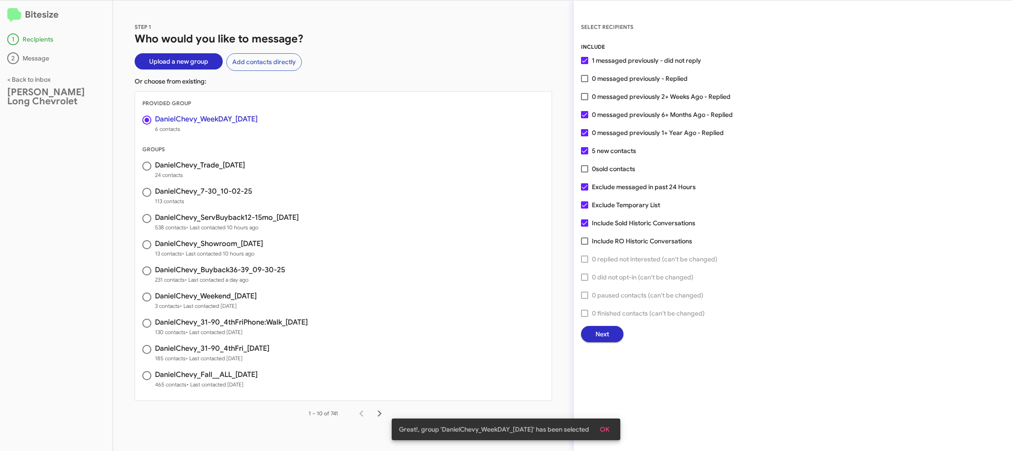
click at [591, 331] on button "Next" at bounding box center [602, 334] width 42 height 16
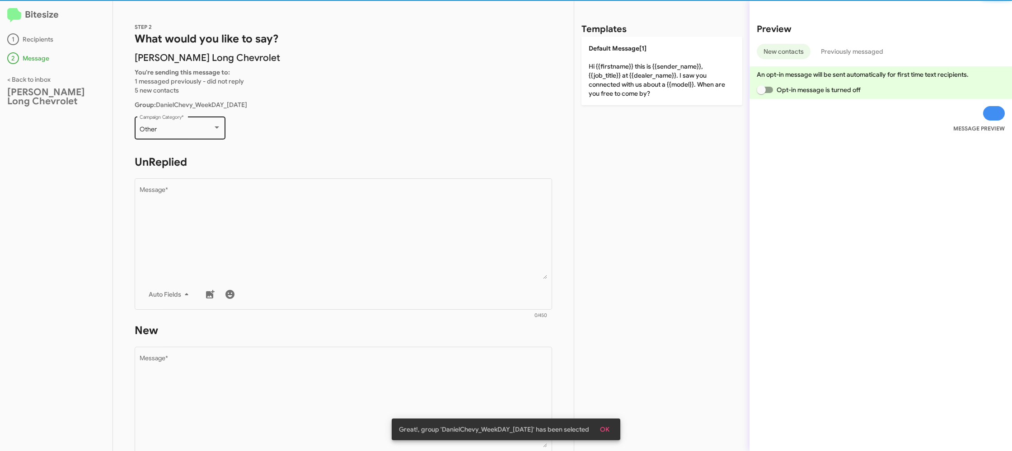
click at [195, 128] on div "Other" at bounding box center [176, 129] width 73 height 7
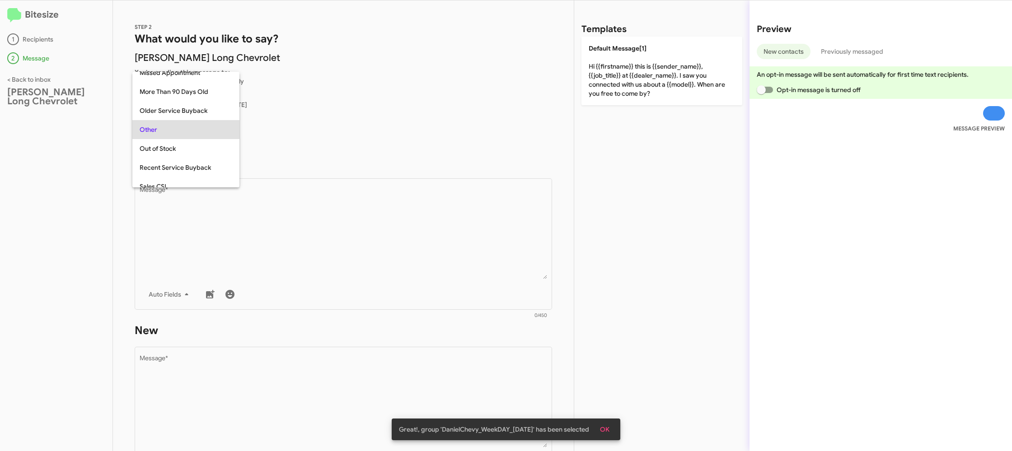
scroll to position [340, 0]
click at [269, 222] on div at bounding box center [506, 225] width 1012 height 451
click at [211, 128] on div "Other" at bounding box center [176, 129] width 73 height 7
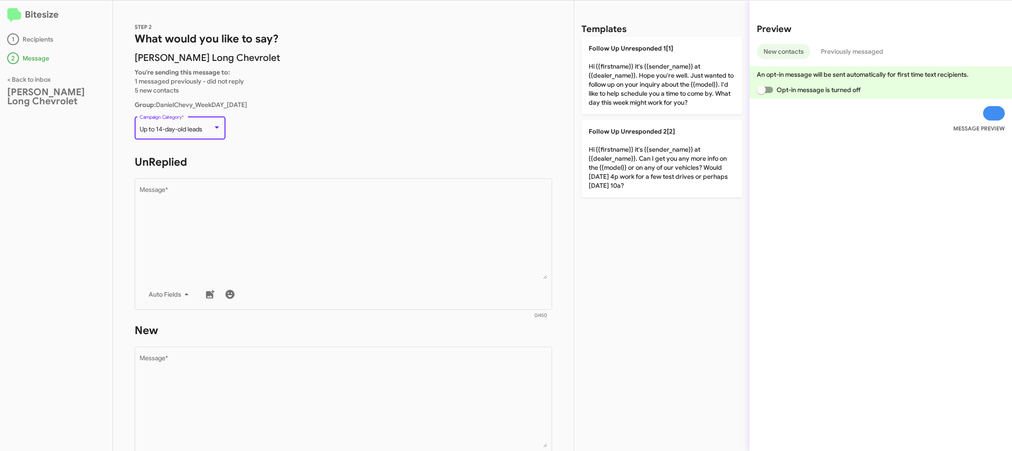
drag, startPoint x: 309, startPoint y: 219, endPoint x: 439, endPoint y: 157, distance: 143.5
click at [309, 219] on textarea "Message *" at bounding box center [344, 233] width 408 height 92
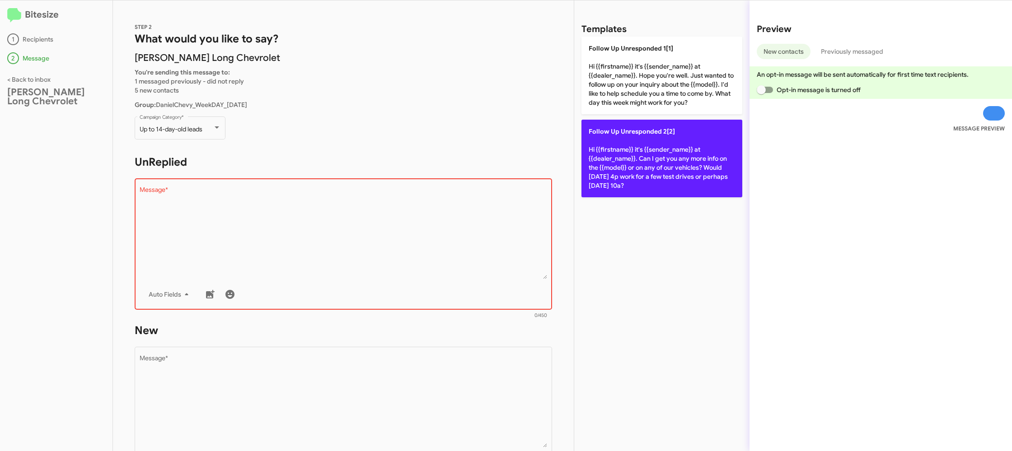
click at [645, 128] on p "Follow Up Unresponded 2[2] Hi {{firstname}} it's {{sender_name}} at {{dealer_na…" at bounding box center [661, 159] width 161 height 78
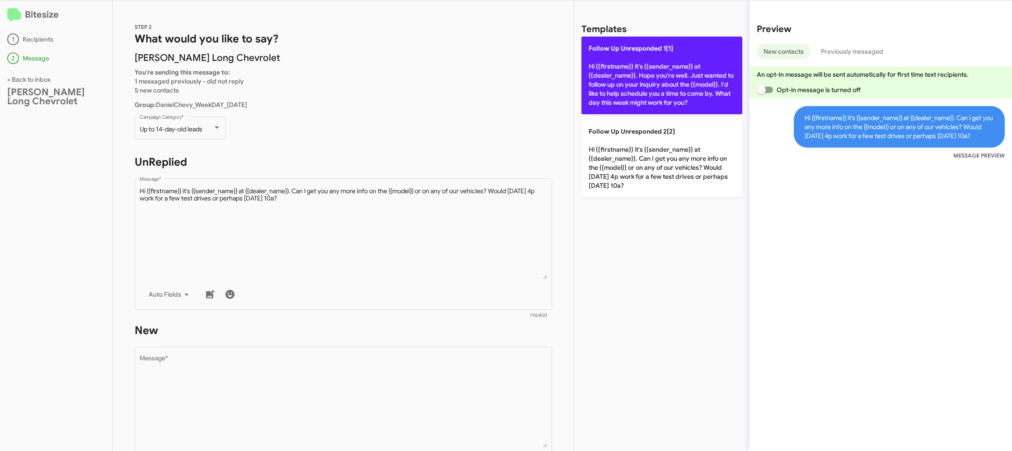
click at [632, 94] on p "Follow Up Unresponded 1[1] Hi {{firstname}} it's {{sender_name}} at {{dealer_na…" at bounding box center [661, 76] width 161 height 78
type textarea "Hi {{firstname}} it's {{sender_name}} at {{dealer_name}}. Hope you're well. Jus…"
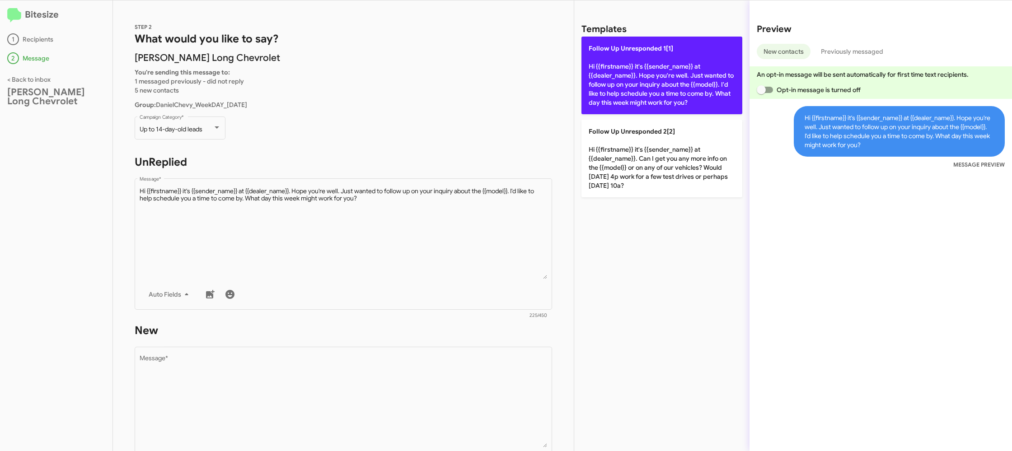
click at [632, 94] on p "Follow Up Unresponded 1[1] Hi {{firstname}} it's {{sender_name}} at {{dealer_na…" at bounding box center [661, 76] width 161 height 78
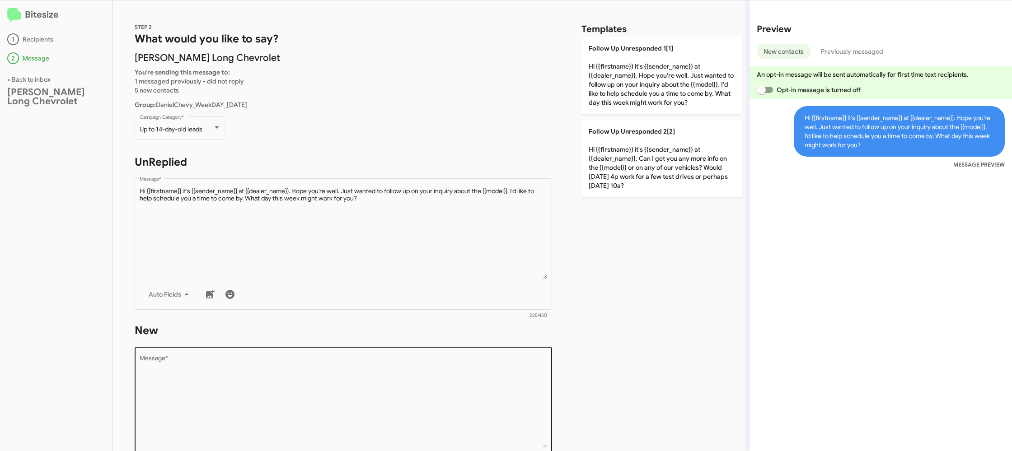
drag, startPoint x: 632, startPoint y: 94, endPoint x: 399, endPoint y: 365, distance: 356.3
click at [619, 98] on p "Follow Up Unresponded 1[1] Hi {{firstname}} it's {{sender_name}} at {{dealer_na…" at bounding box center [661, 76] width 161 height 78
drag, startPoint x: 403, startPoint y: 390, endPoint x: 405, endPoint y: 385, distance: 5.2
click at [403, 390] on textarea "Message *" at bounding box center [344, 402] width 408 height 92
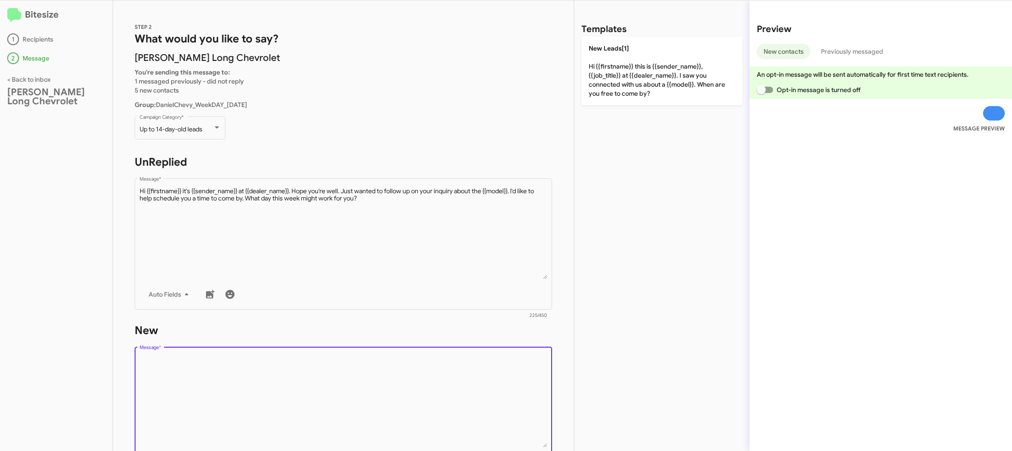
drag, startPoint x: 598, startPoint y: 95, endPoint x: 592, endPoint y: 97, distance: 6.6
click at [598, 94] on p "New Leads[1] Hi {{firstname}} this is {{sender_name}}, {{job_title}} at {{deale…" at bounding box center [661, 71] width 161 height 69
type textarea "Hi {{firstname}} this is {{sender_name}}, {{job_title}} at {{dealer_name}}. I s…"
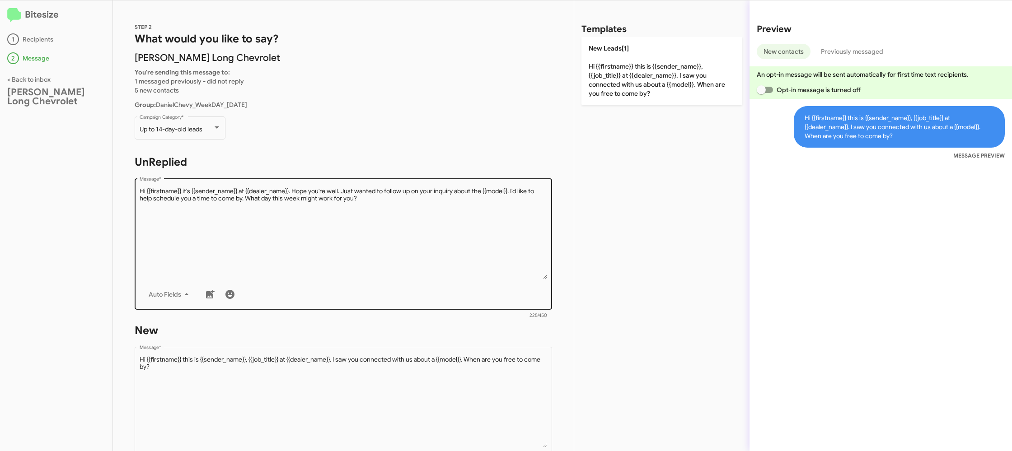
scroll to position [154, 0]
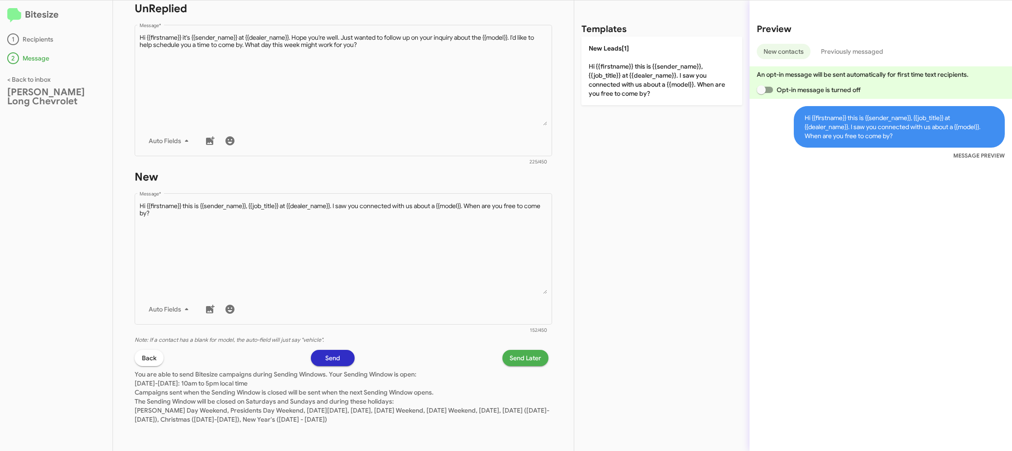
click at [514, 361] on span "Send Later" at bounding box center [526, 358] width 32 height 16
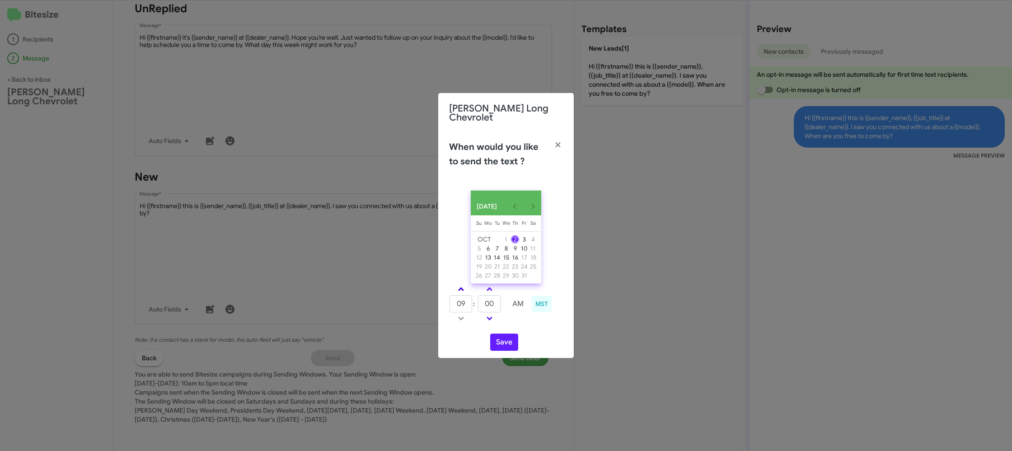
click at [463, 289] on link at bounding box center [461, 289] width 16 height 10
type input "10"
click at [494, 305] on input "00" at bounding box center [489, 303] width 23 height 17
click at [492, 304] on input "00" at bounding box center [489, 303] width 23 height 17
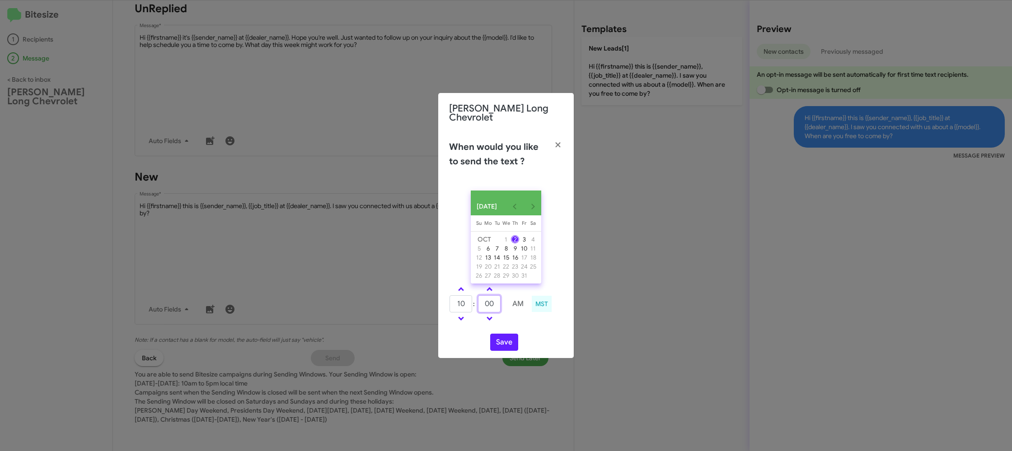
click at [492, 304] on input "00" at bounding box center [489, 303] width 23 height 17
click at [511, 319] on td at bounding box center [518, 318] width 24 height 11
click at [484, 296] on input "00" at bounding box center [489, 303] width 23 height 17
type input "45"
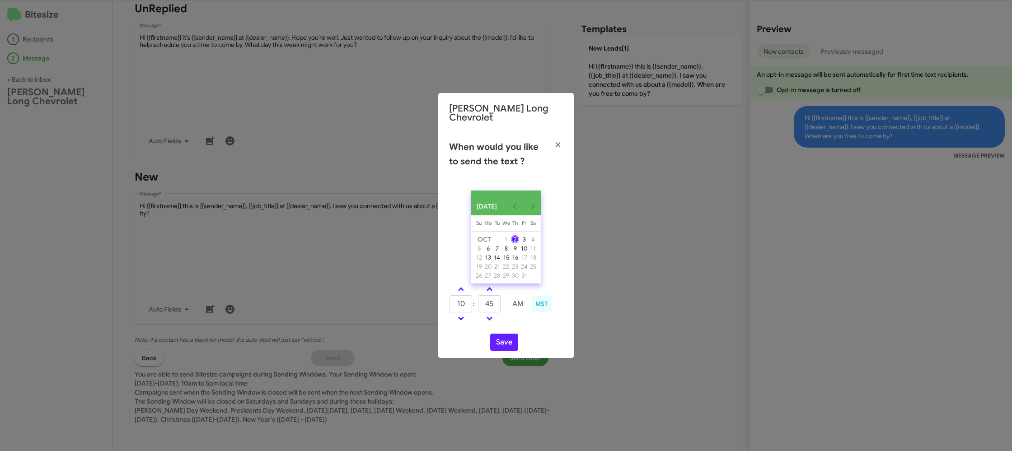
click at [511, 320] on td at bounding box center [518, 318] width 24 height 11
click at [503, 337] on button "Save" at bounding box center [504, 342] width 28 height 17
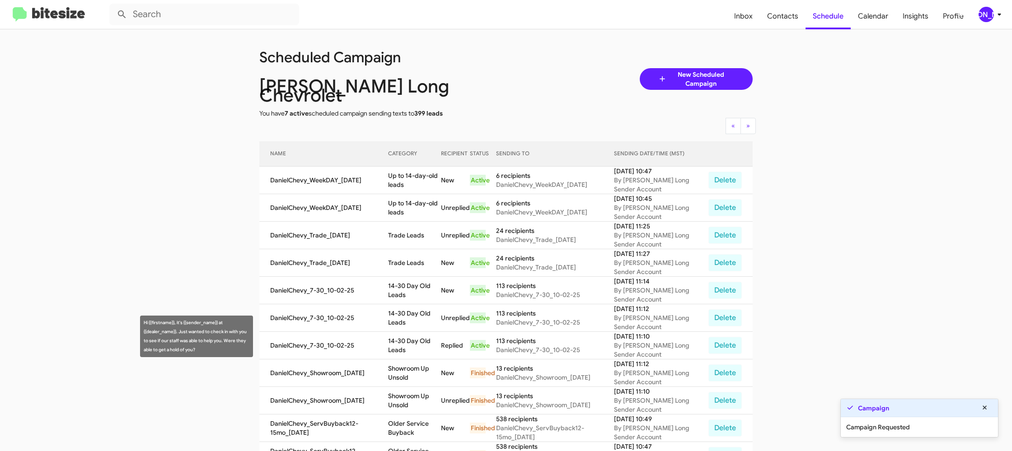
click at [417, 333] on td "14-30 Day Old Leads" at bounding box center [414, 346] width 53 height 28
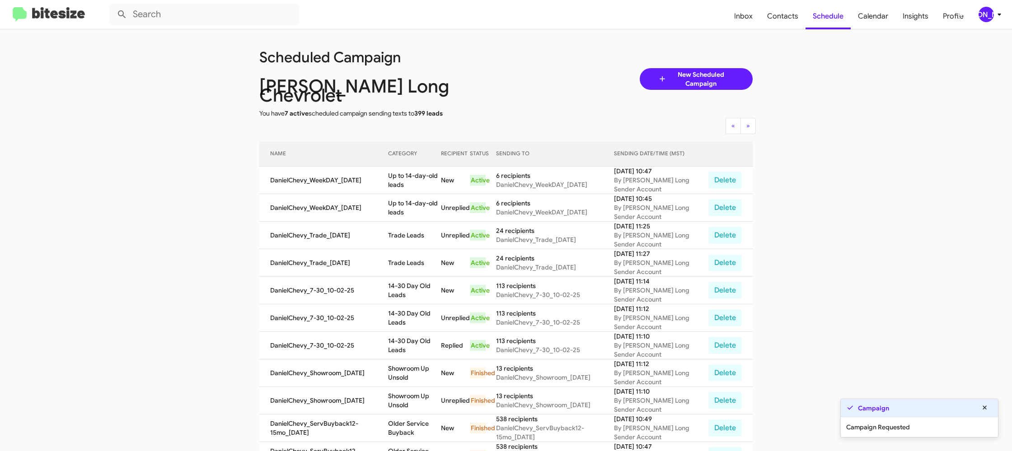
click at [417, 333] on td "14-30 Day Old Leads" at bounding box center [414, 346] width 53 height 28
drag, startPoint x: 417, startPoint y: 333, endPoint x: 436, endPoint y: 332, distance: 18.1
click at [417, 332] on td "14-30 Day Old Leads" at bounding box center [414, 346] width 53 height 28
copy td "14-30 Day Old Leads"
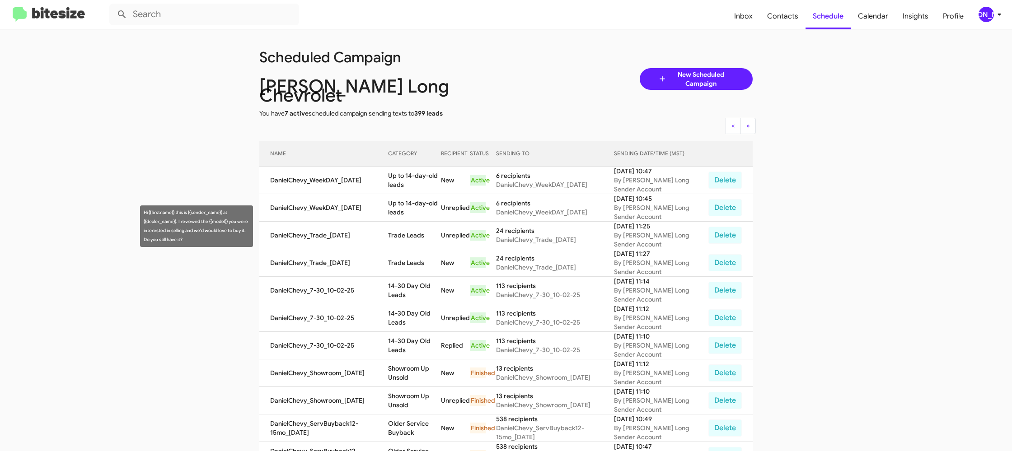
click at [419, 228] on td "Trade Leads" at bounding box center [414, 236] width 53 height 28
click at [420, 225] on td "Trade Leads" at bounding box center [414, 236] width 53 height 28
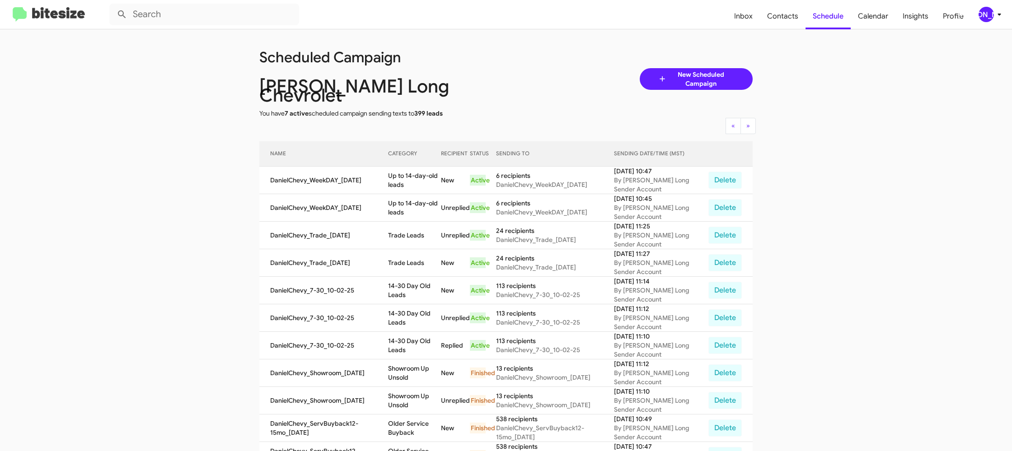
drag, startPoint x: 420, startPoint y: 225, endPoint x: 328, endPoint y: 99, distance: 155.9
click at [419, 224] on td "Trade Leads" at bounding box center [414, 236] width 53 height 28
click at [422, 171] on td "Up to 14-day-old leads" at bounding box center [414, 181] width 53 height 28
drag, startPoint x: 422, startPoint y: 171, endPoint x: 312, endPoint y: 107, distance: 127.4
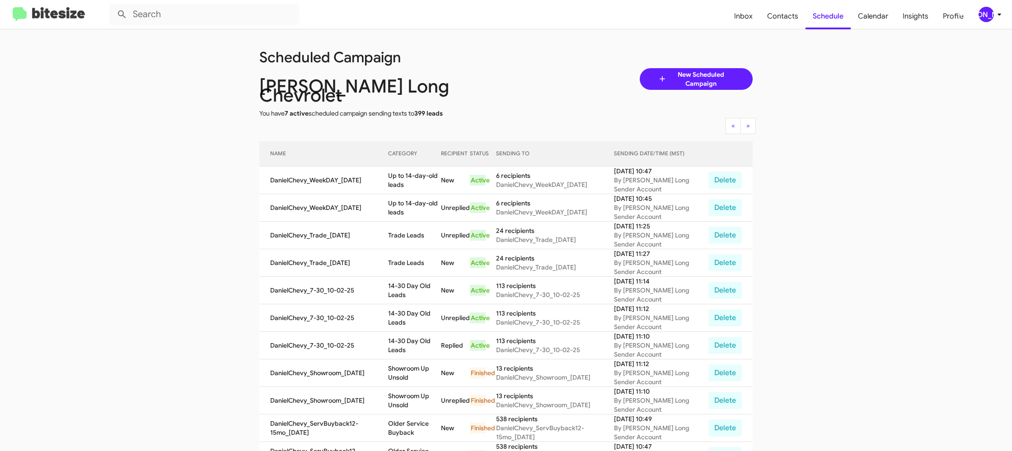
click at [422, 170] on td "Up to 14-day-old leads" at bounding box center [414, 181] width 53 height 28
copy td "Up to 14-day-old leads"
click at [985, 14] on div "[PERSON_NAME]" at bounding box center [986, 14] width 15 height 15
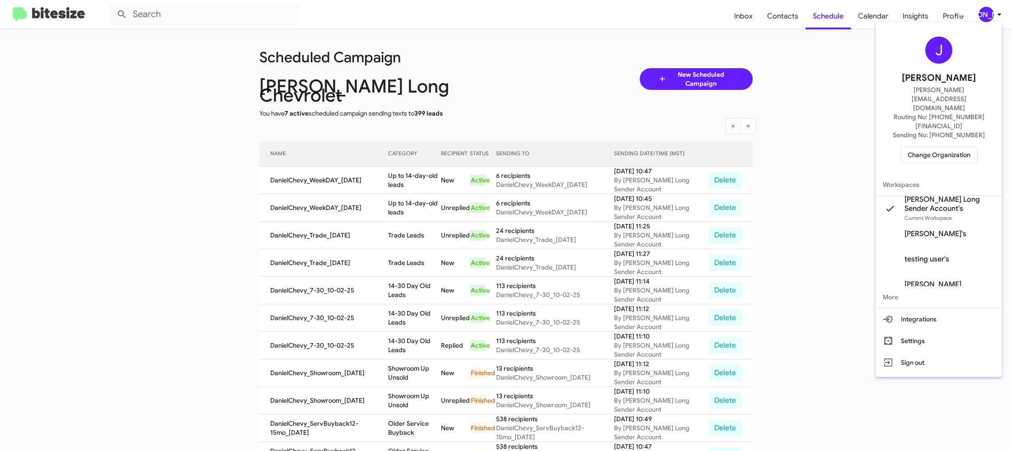
click at [916, 147] on span "Change Organization" at bounding box center [939, 154] width 63 height 15
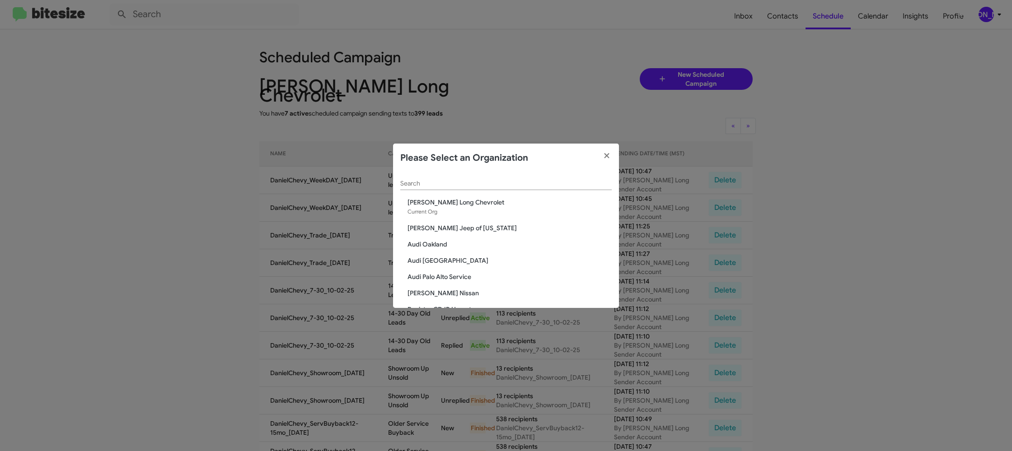
click at [408, 184] on input "Search" at bounding box center [505, 183] width 211 height 7
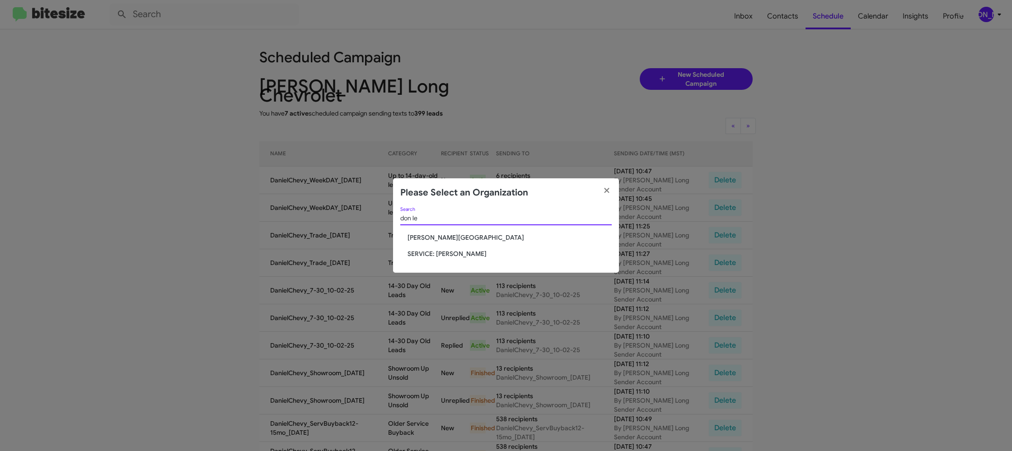
type input "don le"
click at [429, 238] on span "Don Ledford Auto Center" at bounding box center [510, 237] width 204 height 9
drag, startPoint x: 429, startPoint y: 238, endPoint x: 431, endPoint y: 233, distance: 4.7
click at [429, 237] on span "Don Ledford Auto Center" at bounding box center [510, 237] width 204 height 9
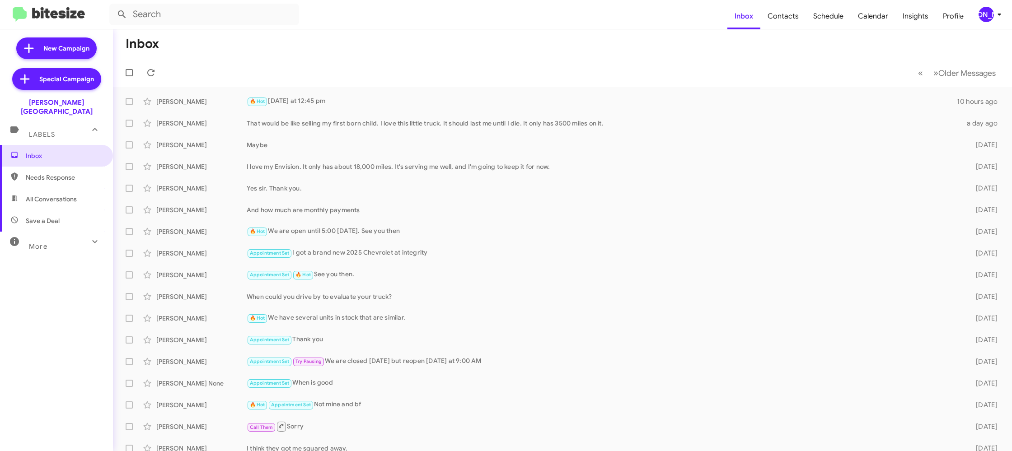
drag, startPoint x: 984, startPoint y: 10, endPoint x: 983, endPoint y: 37, distance: 27.1
click at [983, 11] on mat-toolbar "Inbox Contacts Schedule Calendar Insights Profile JA" at bounding box center [506, 14] width 1012 height 29
click at [991, 9] on span "[PERSON_NAME]" at bounding box center [991, 14] width 27 height 15
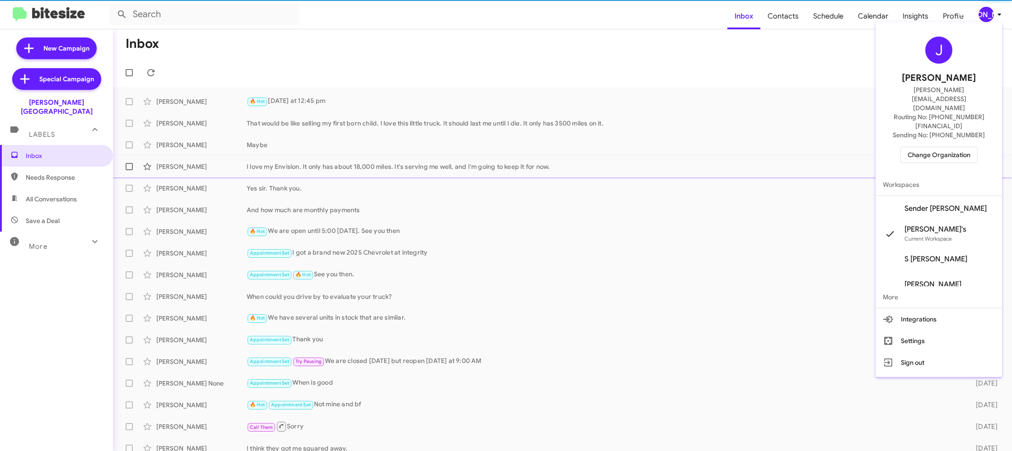
drag, startPoint x: 956, startPoint y: 173, endPoint x: 952, endPoint y: 168, distance: 6.1
click at [955, 196] on span "Sender Don Ledford's" at bounding box center [939, 208] width 127 height 25
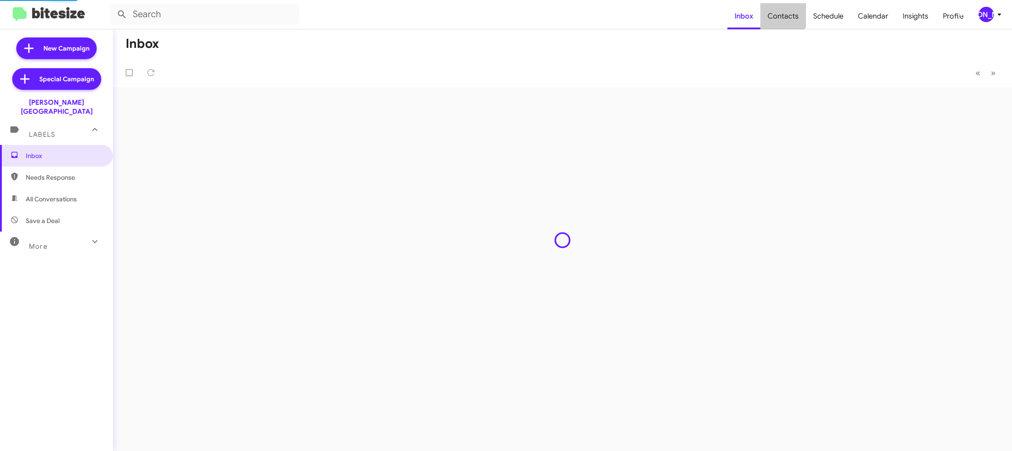
type input "in:groups"
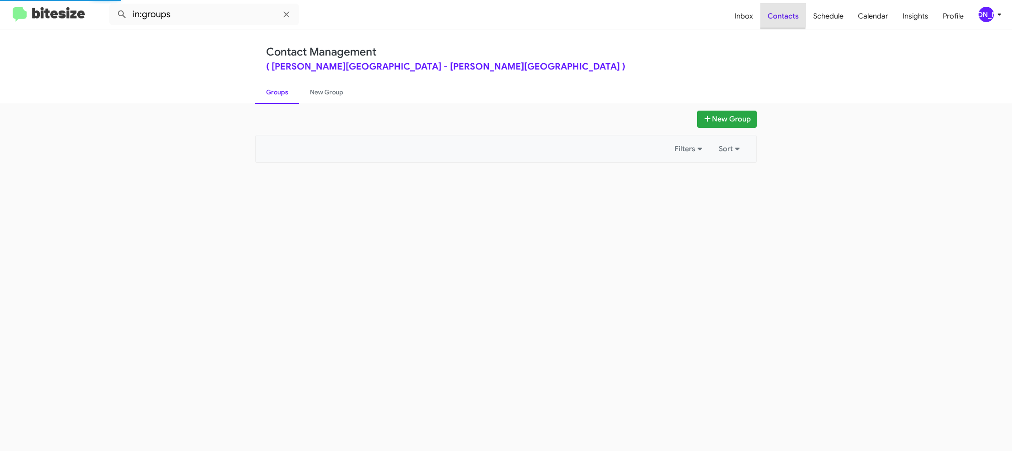
drag, startPoint x: 0, startPoint y: 0, endPoint x: 234, endPoint y: 376, distance: 443.0
click at [779, 14] on span "Contacts" at bounding box center [783, 16] width 46 height 26
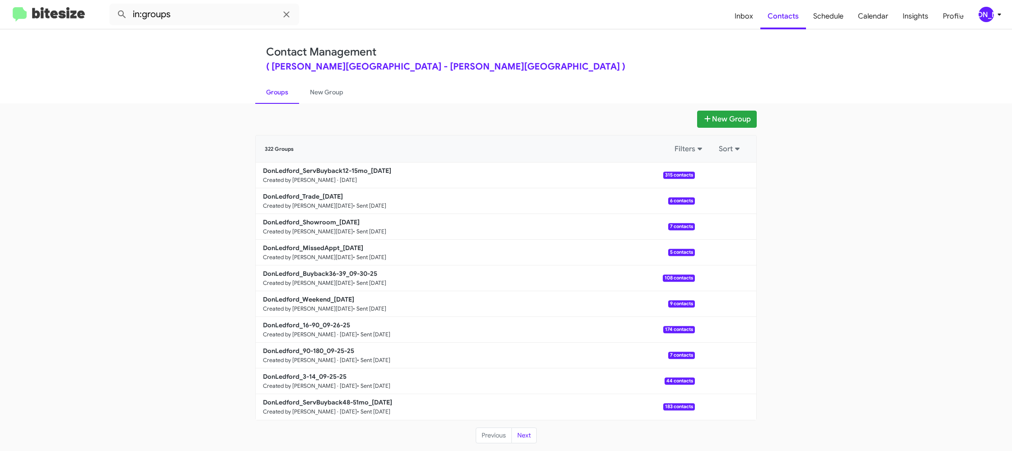
drag, startPoint x: 304, startPoint y: 103, endPoint x: 295, endPoint y: 112, distance: 12.2
click at [304, 103] on div "New Group 322 Groups Filters Sort DonLedford_ServBuyback12-15mo_10-01-25 Create…" at bounding box center [506, 277] width 1012 height 348
click at [336, 91] on link "New Group" at bounding box center [326, 91] width 55 height 23
drag, startPoint x: 335, startPoint y: 91, endPoint x: 318, endPoint y: 10, distance: 82.7
click at [336, 87] on link "New Group" at bounding box center [326, 91] width 55 height 23
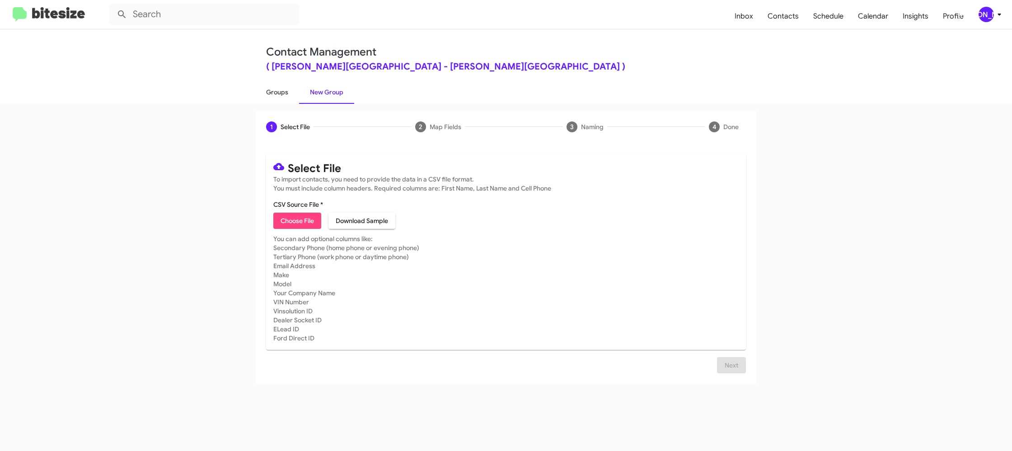
click at [290, 98] on link "Groups" at bounding box center [277, 91] width 44 height 23
type input "in:groups"
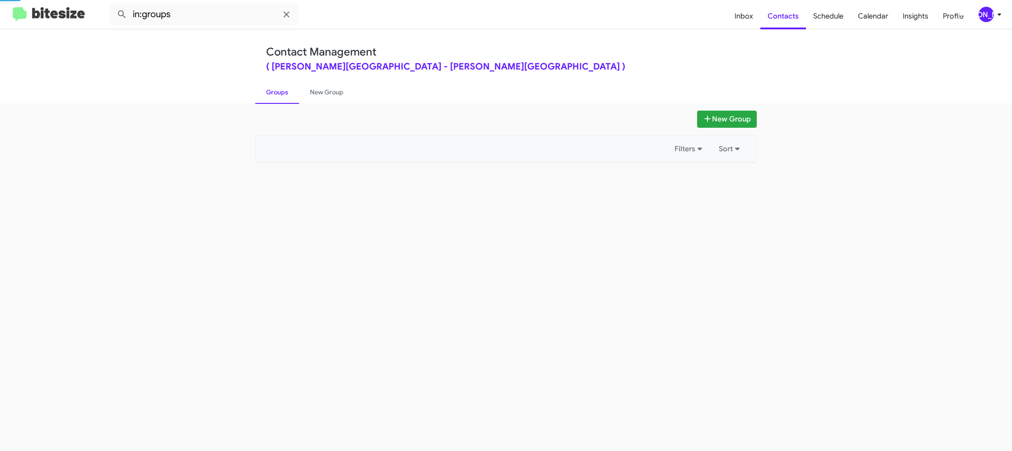
click at [290, 98] on link "Groups" at bounding box center [277, 91] width 44 height 23
click at [328, 93] on link "New Group" at bounding box center [326, 91] width 55 height 23
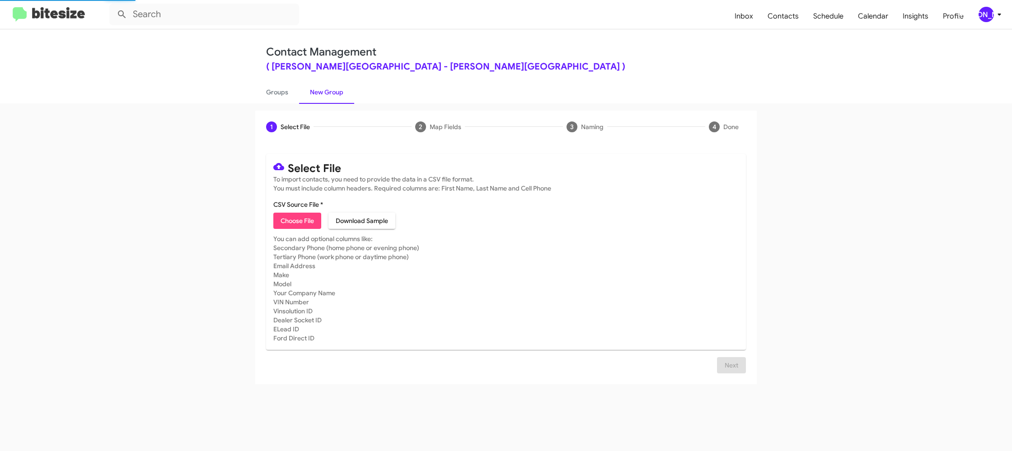
click at [328, 93] on link "New Group" at bounding box center [326, 91] width 55 height 23
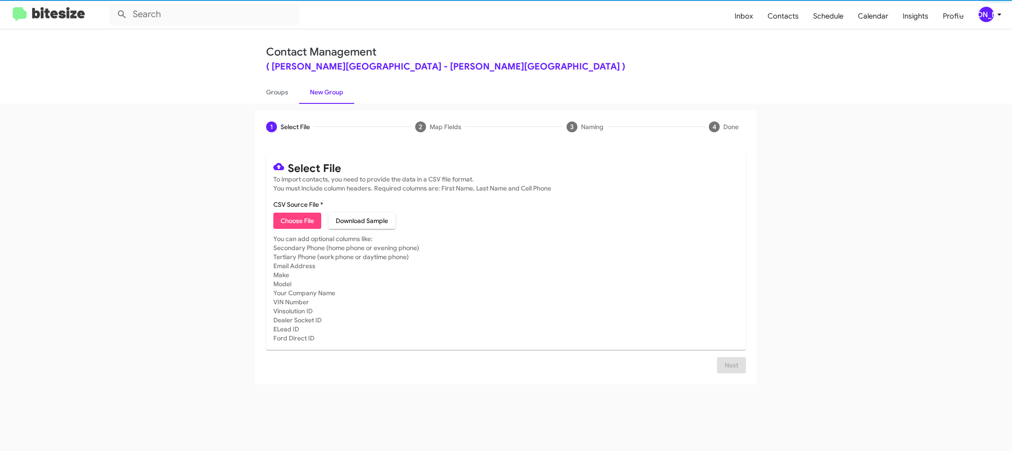
click at [998, 13] on icon at bounding box center [999, 14] width 11 height 11
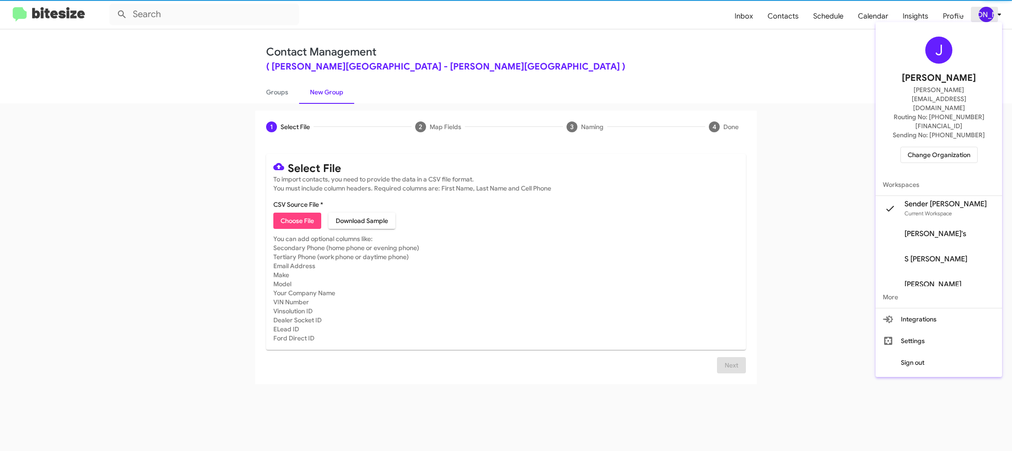
click at [998, 13] on div at bounding box center [506, 225] width 1012 height 451
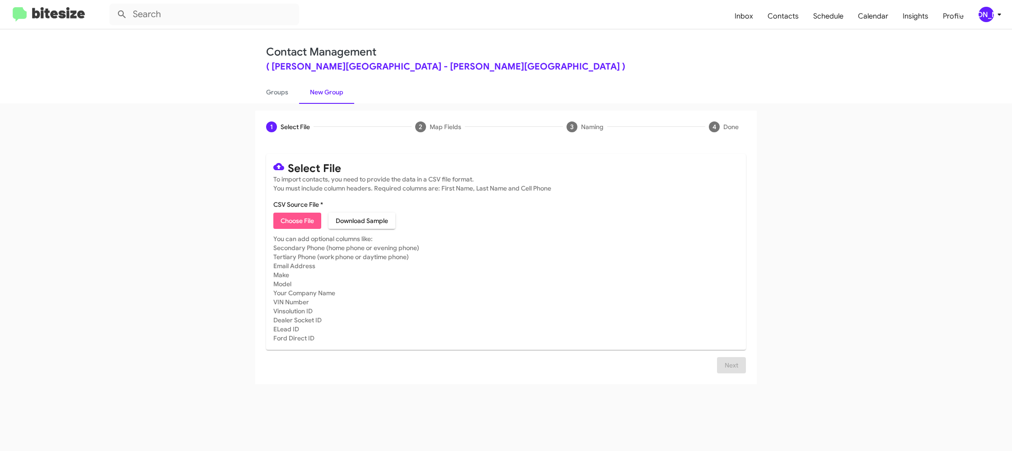
click at [286, 219] on span "Choose File" at bounding box center [297, 221] width 33 height 16
type input "DonLedford_3-14_10-02-25"
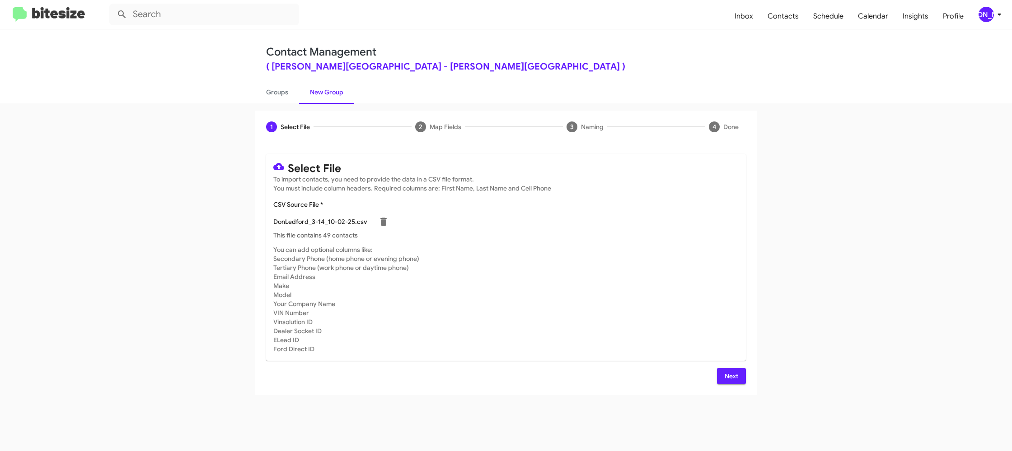
click at [729, 381] on div "Select File To import contacts, you need to provide the data in a CSV file form…" at bounding box center [505, 269] width 501 height 252
click at [728, 378] on span "Next" at bounding box center [731, 376] width 14 height 16
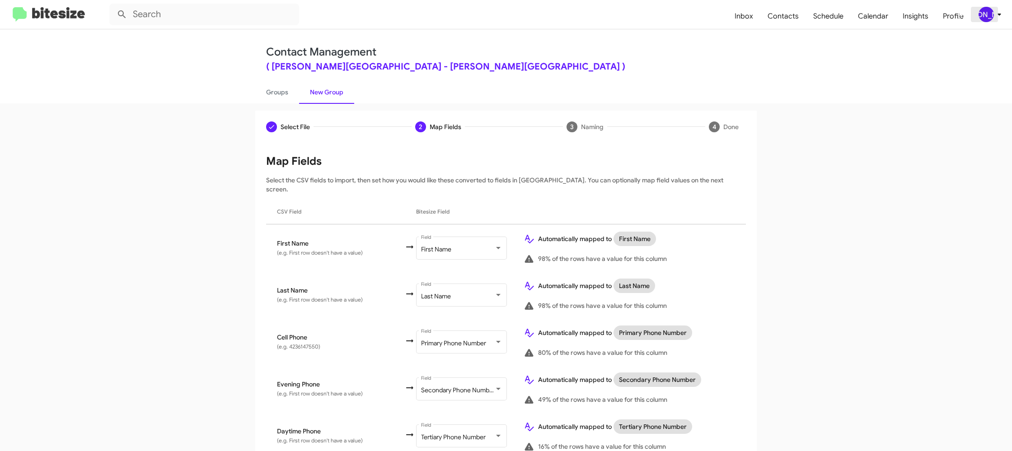
click at [987, 11] on div "[PERSON_NAME]" at bounding box center [986, 14] width 15 height 15
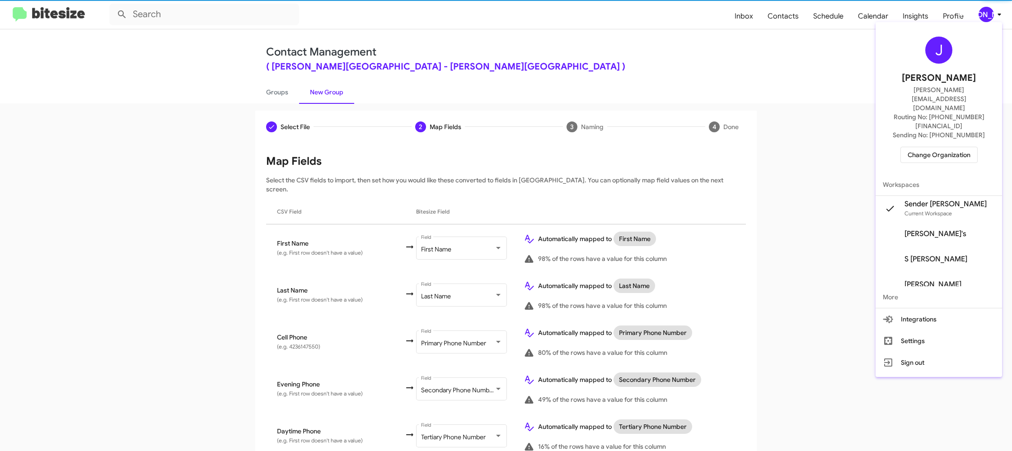
click at [987, 11] on div at bounding box center [506, 225] width 1012 height 451
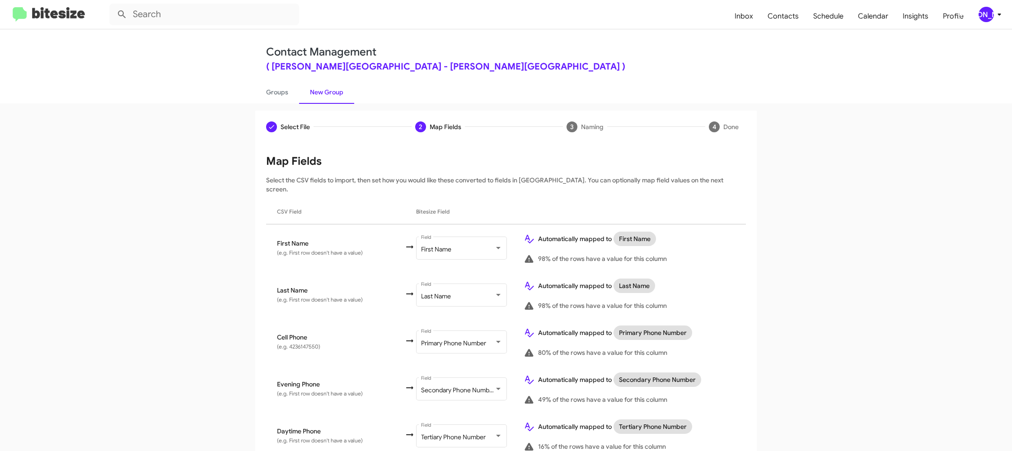
scroll to position [445, 0]
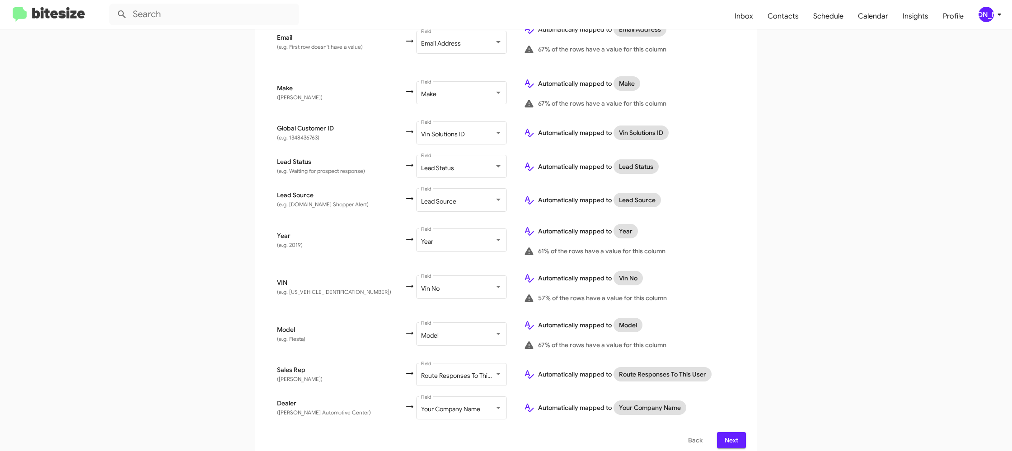
click at [732, 438] on span "Next" at bounding box center [731, 440] width 14 height 16
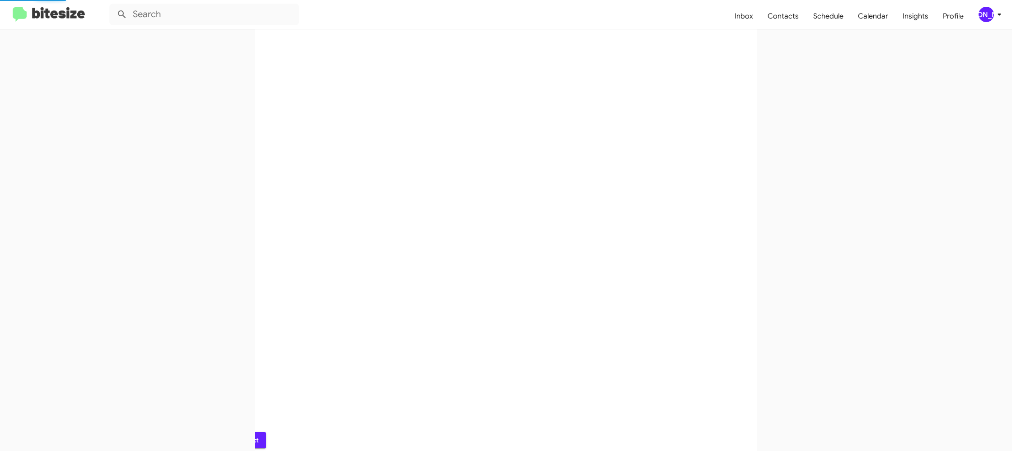
scroll to position [0, 0]
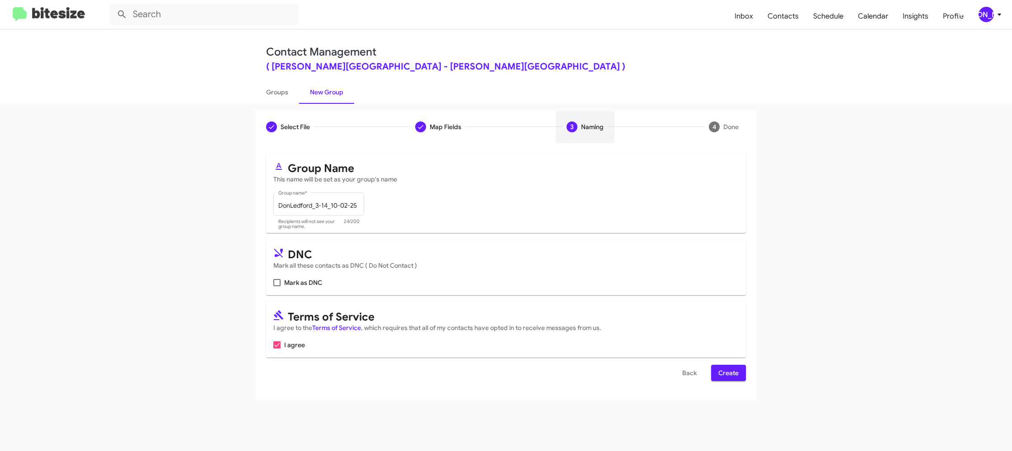
click at [723, 370] on span "Create" at bounding box center [728, 373] width 20 height 16
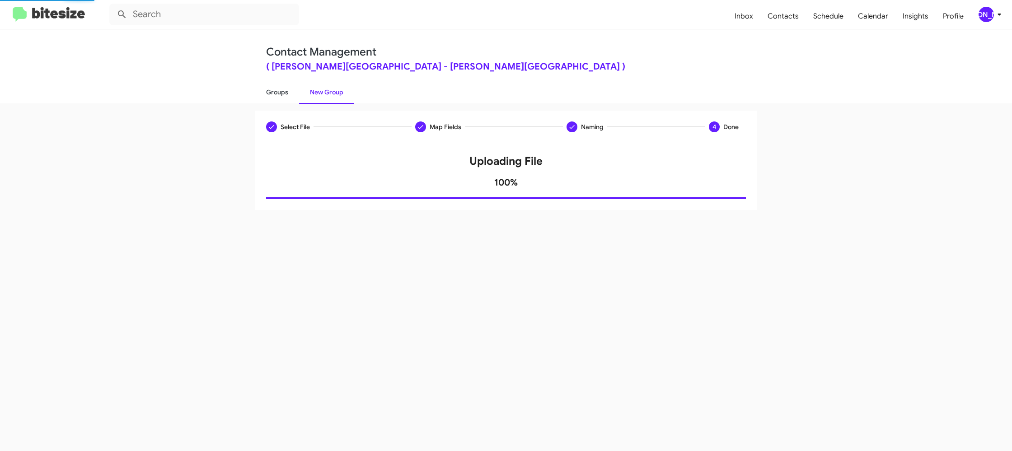
click at [273, 97] on link "Groups" at bounding box center [277, 91] width 44 height 23
type input "in:groups"
click at [275, 94] on link "Groups" at bounding box center [277, 91] width 44 height 23
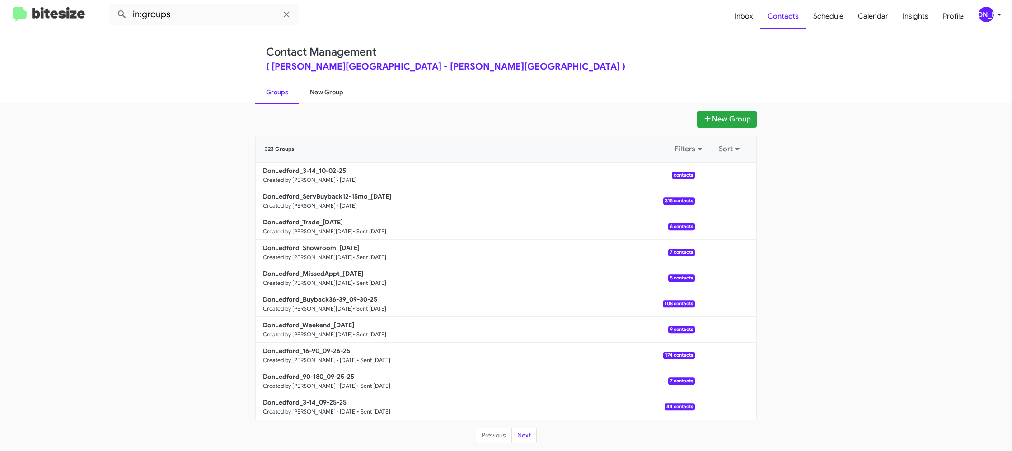
click at [330, 89] on link "New Group" at bounding box center [326, 91] width 55 height 23
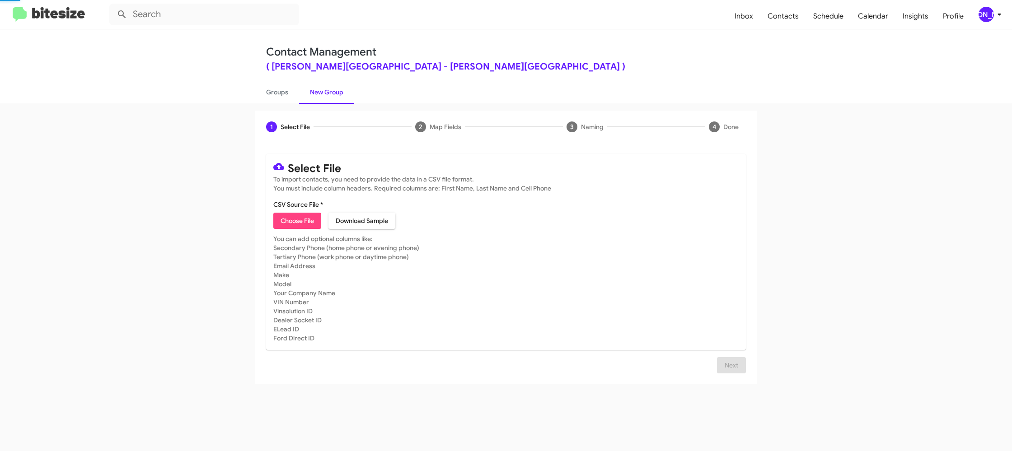
click at [330, 89] on link "New Group" at bounding box center [326, 91] width 55 height 23
click at [274, 103] on div "1 Select File 2 Map Fields 3 Naming 4 Done Select File To import contacts, you …" at bounding box center [506, 277] width 1012 height 348
click at [276, 100] on link "Groups" at bounding box center [277, 91] width 44 height 23
type input "in:groups"
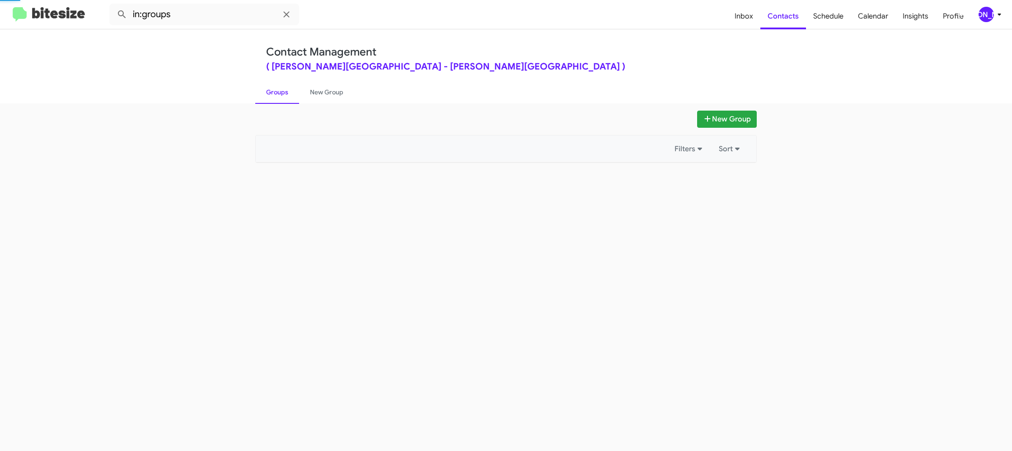
click at [276, 100] on link "Groups" at bounding box center [277, 91] width 44 height 23
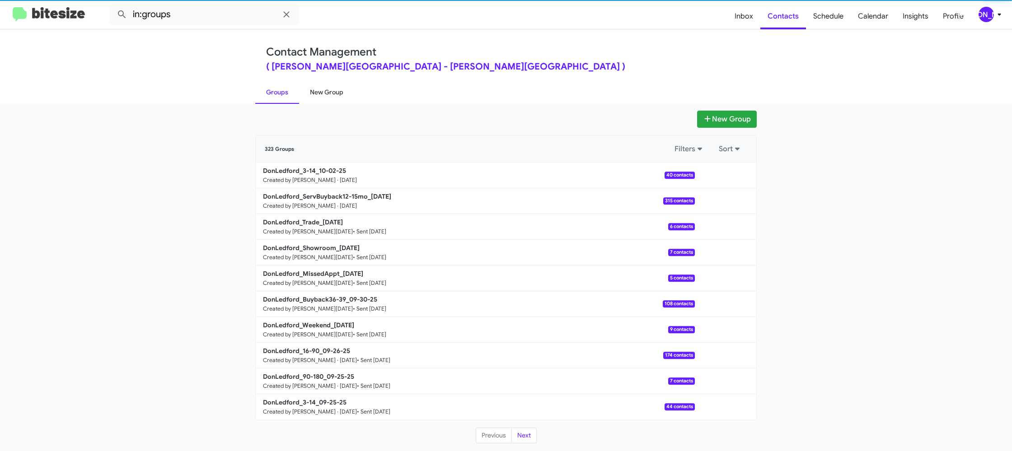
click at [316, 94] on link "New Group" at bounding box center [326, 91] width 55 height 23
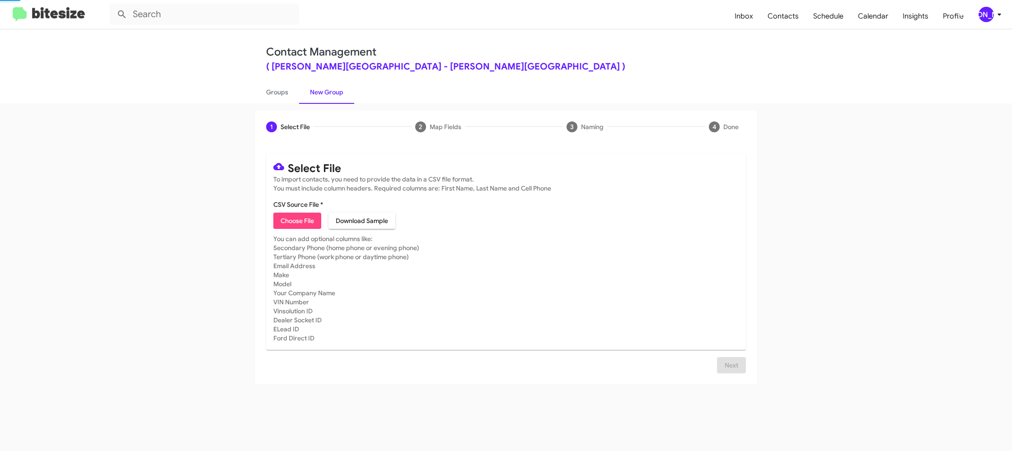
drag, startPoint x: 316, startPoint y: 94, endPoint x: 315, endPoint y: 205, distance: 111.2
click at [316, 94] on link "New Group" at bounding box center [326, 91] width 55 height 23
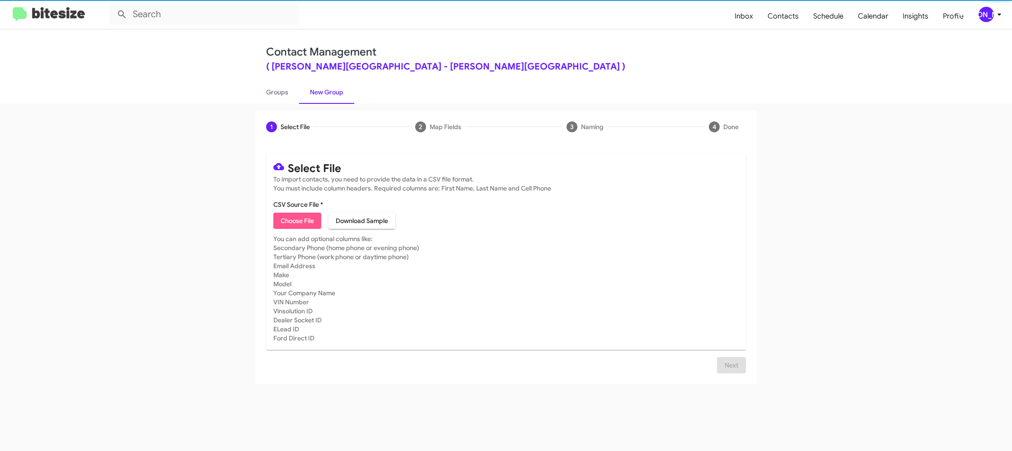
click at [304, 217] on span "Choose File" at bounding box center [297, 221] width 33 height 16
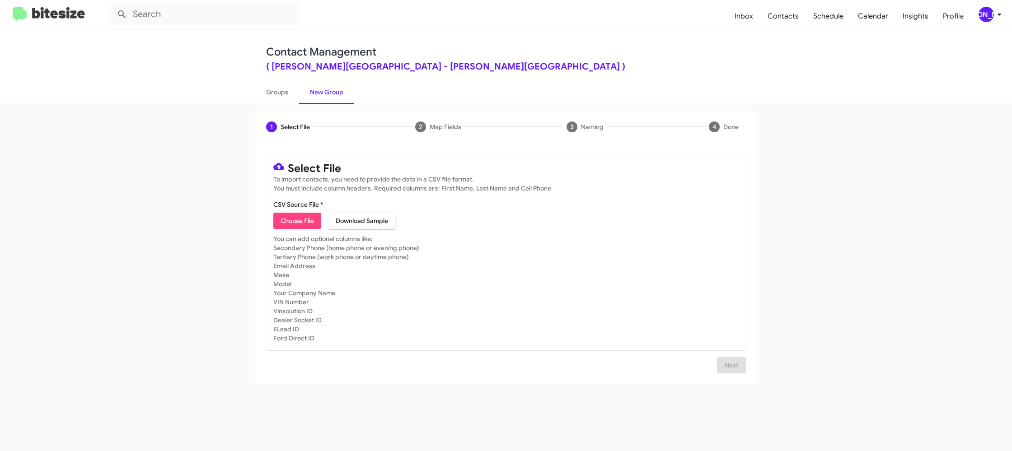
type input "DonLedford_90-180_10-02-25"
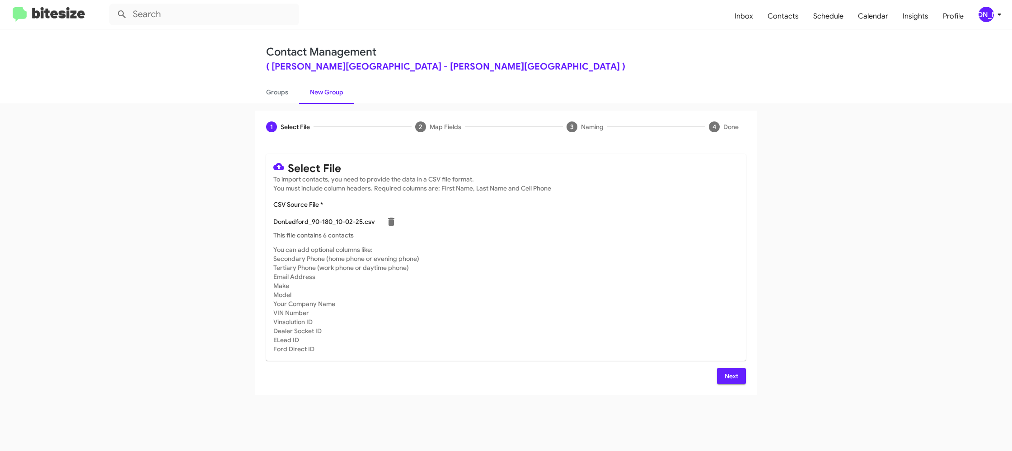
click at [565, 280] on mat-card-subtitle "You can add optional columns like: Secondary Phone (home phone or evening phone…" at bounding box center [505, 299] width 465 height 108
click at [733, 378] on span "Next" at bounding box center [731, 376] width 14 height 16
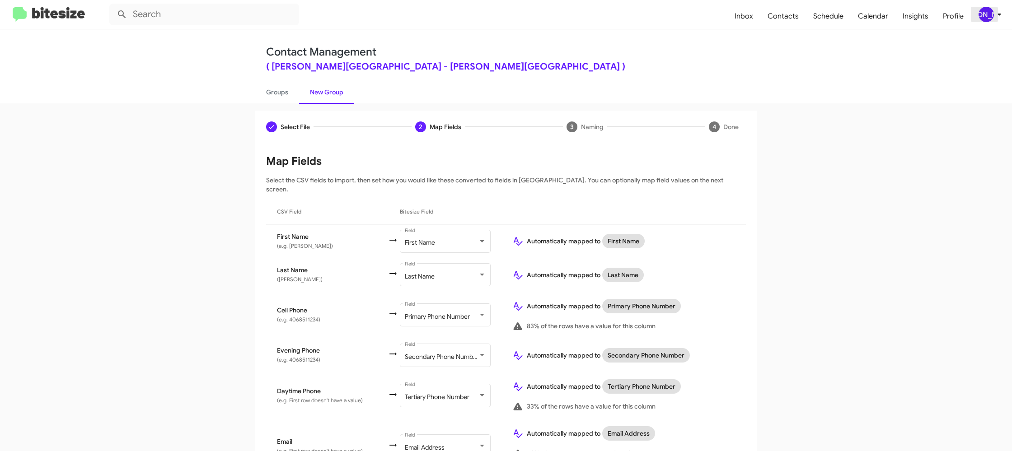
click at [985, 14] on div "[PERSON_NAME]" at bounding box center [986, 14] width 15 height 15
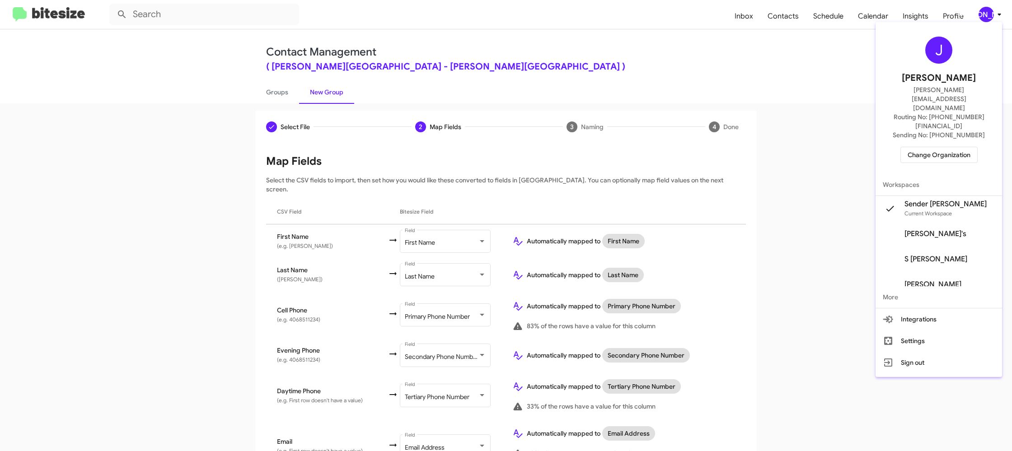
click at [985, 14] on div at bounding box center [506, 225] width 1012 height 451
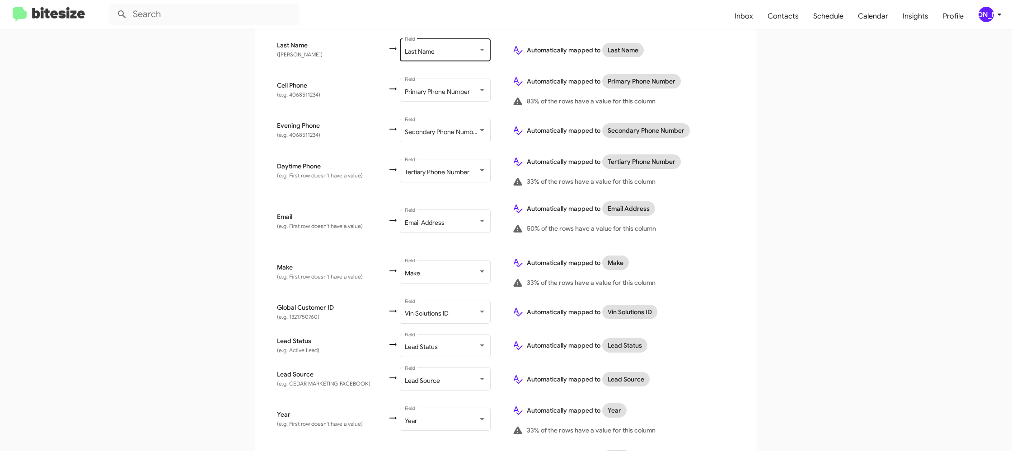
scroll to position [405, 0]
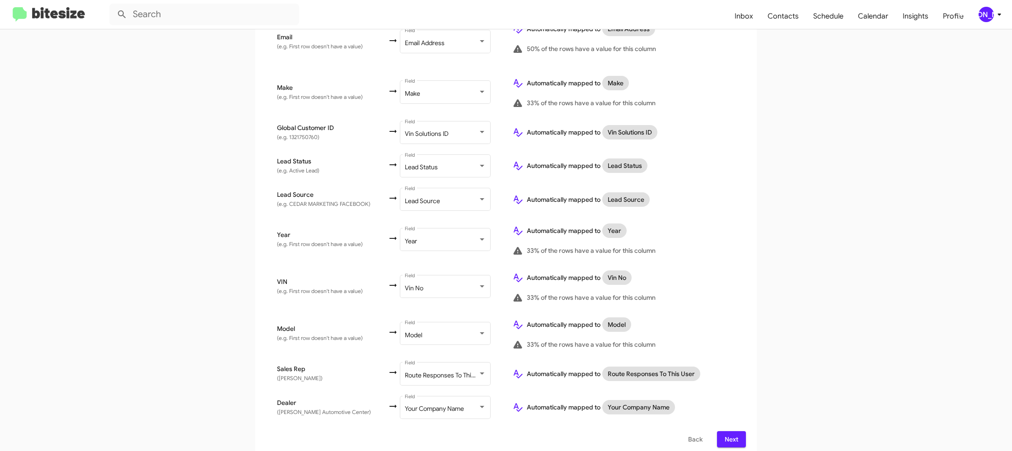
click at [987, 11] on div "[PERSON_NAME]" at bounding box center [986, 14] width 15 height 15
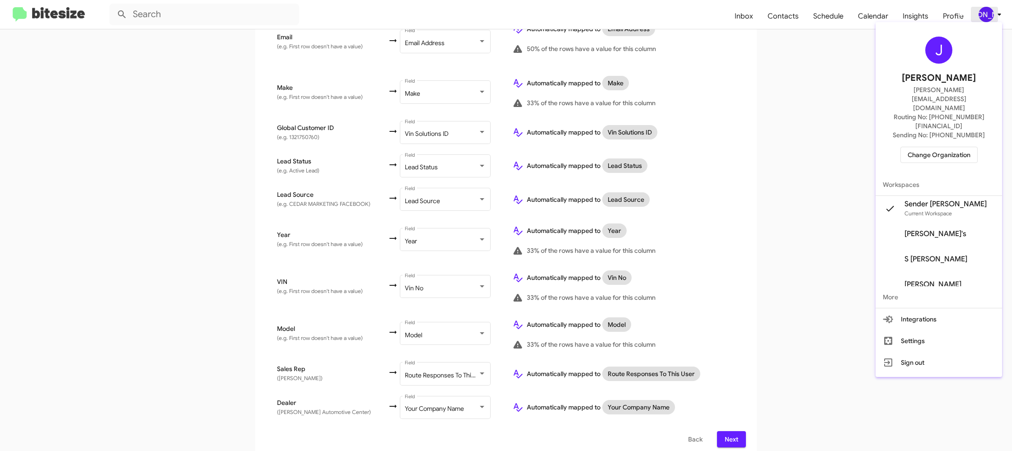
click at [987, 12] on div at bounding box center [506, 225] width 1012 height 451
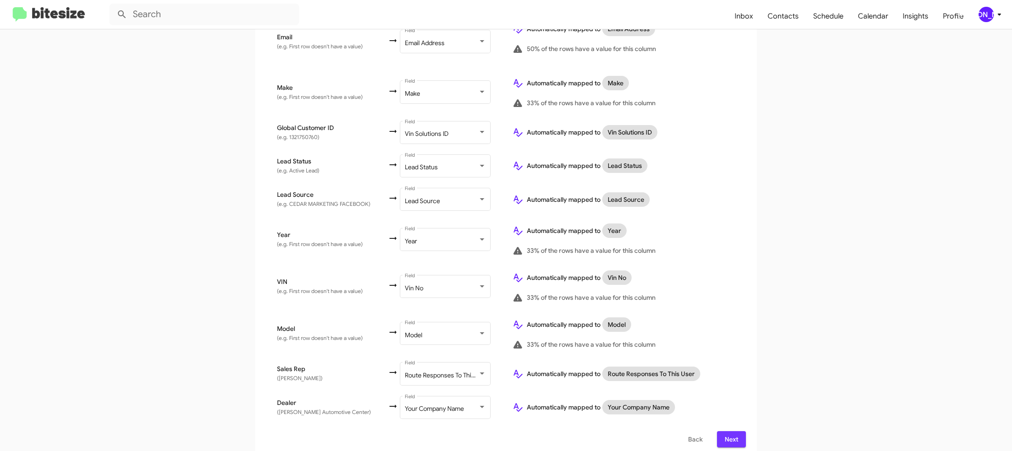
click at [734, 431] on span "Next" at bounding box center [731, 439] width 14 height 16
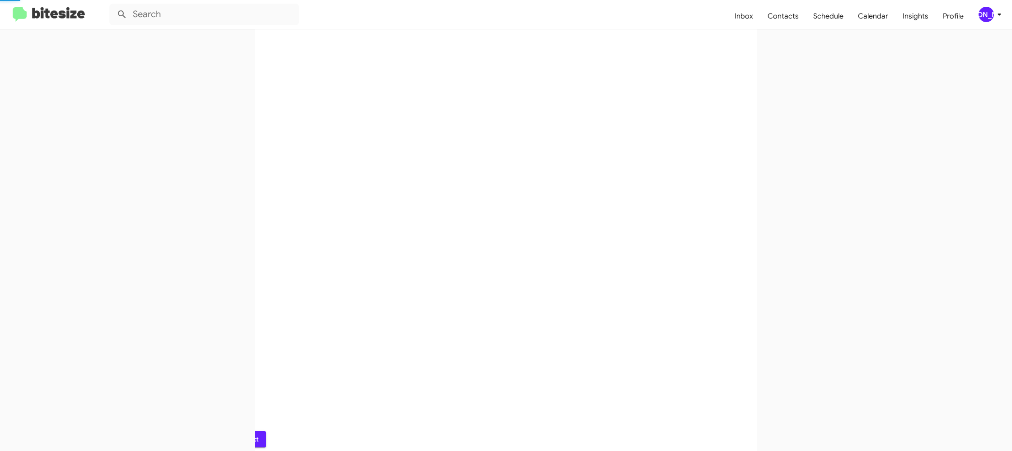
scroll to position [0, 0]
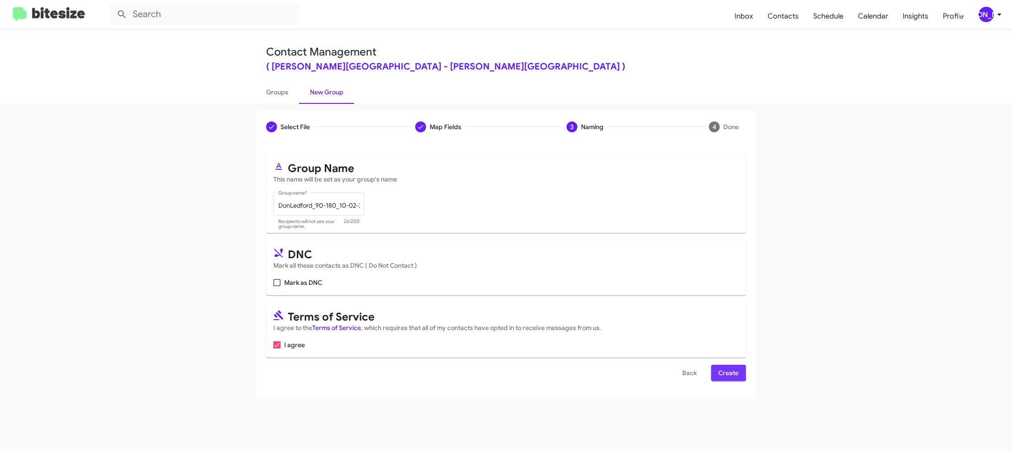
click at [743, 375] on button "Create" at bounding box center [728, 373] width 35 height 16
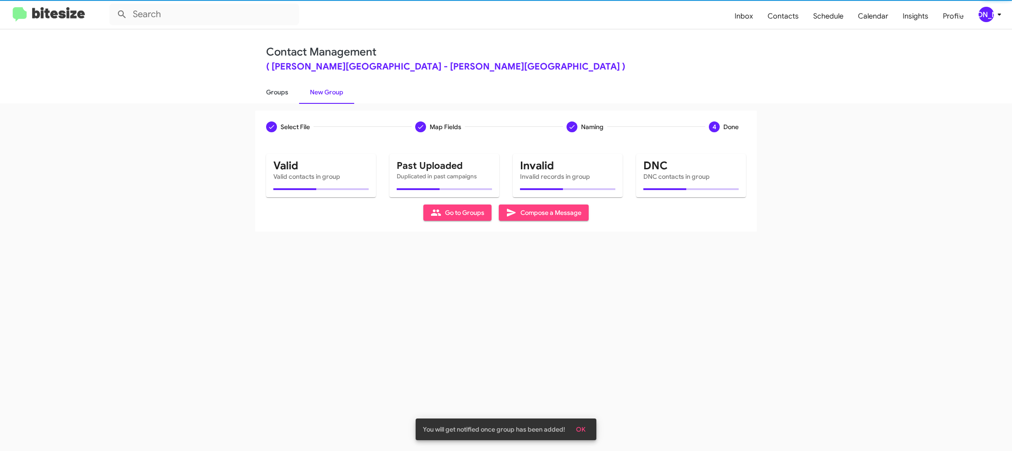
click at [297, 92] on link "Groups" at bounding box center [277, 91] width 44 height 23
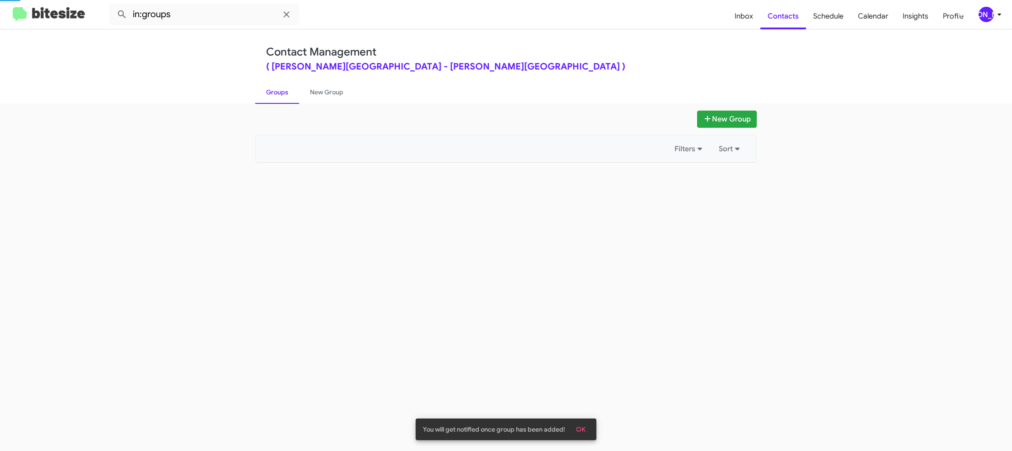
click at [297, 92] on link "Groups" at bounding box center [277, 91] width 44 height 23
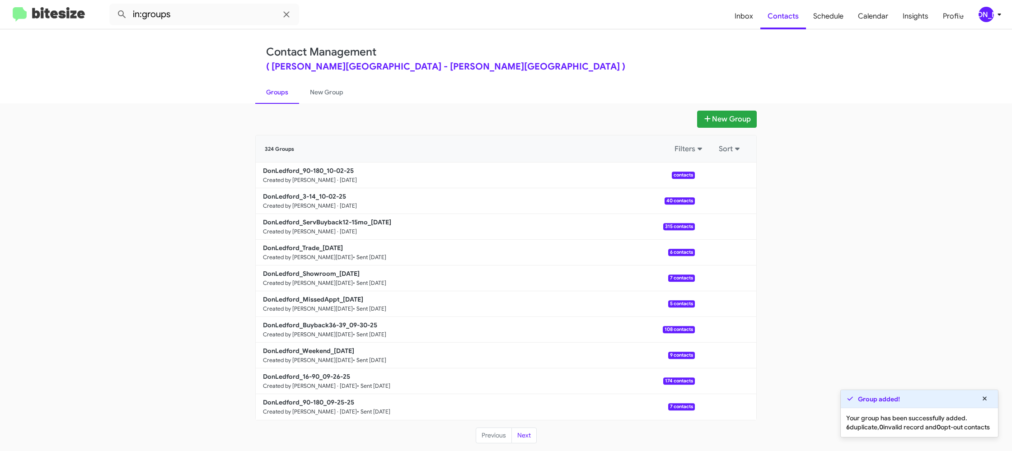
click at [246, 32] on div "Contact Management ( Don Ledford Auto Center - don ledford automotive center ) …" at bounding box center [506, 66] width 1012 height 74
click at [244, 15] on input "in:groups" at bounding box center [204, 15] width 190 height 22
click at [113, 5] on button at bounding box center [122, 14] width 18 height 18
type input "in:groups 90-"
click at [113, 5] on button at bounding box center [122, 14] width 18 height 18
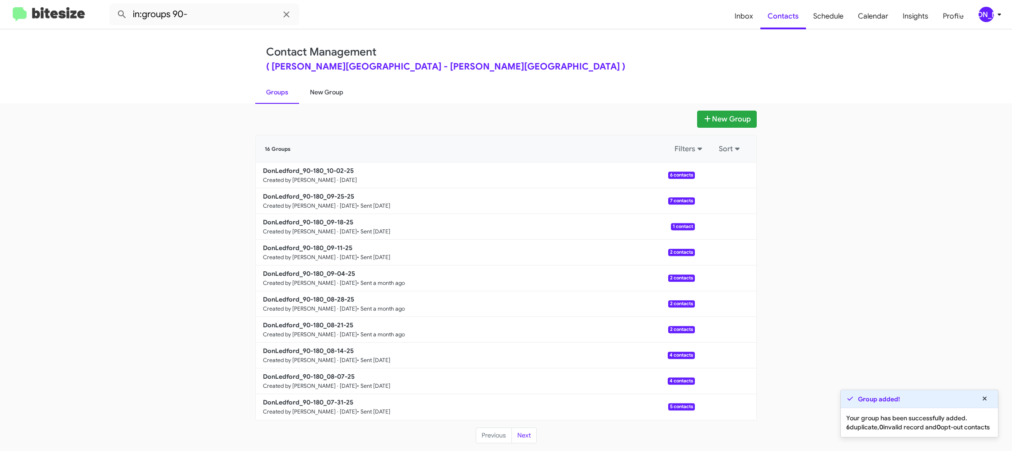
click at [319, 91] on link "New Group" at bounding box center [326, 91] width 55 height 23
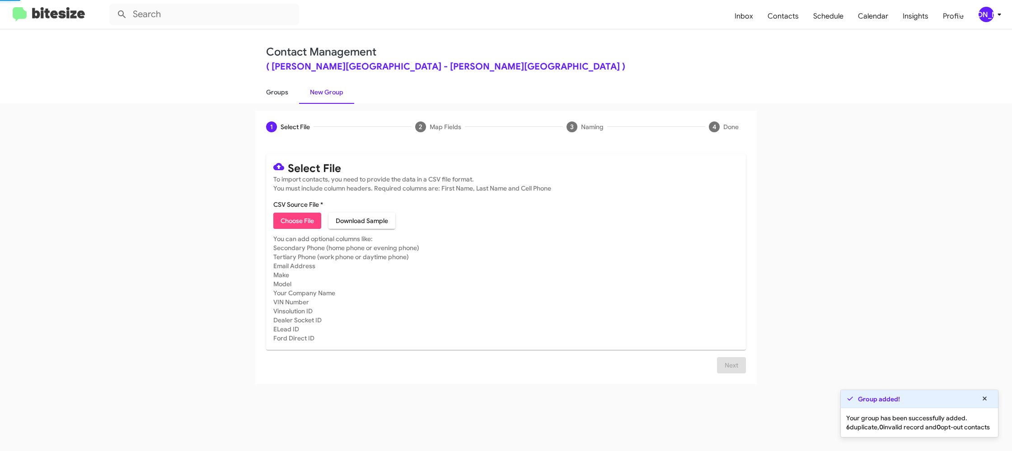
click at [286, 94] on link "Groups" at bounding box center [277, 91] width 44 height 23
type input "in:groups"
click at [286, 94] on link "Groups" at bounding box center [277, 91] width 44 height 23
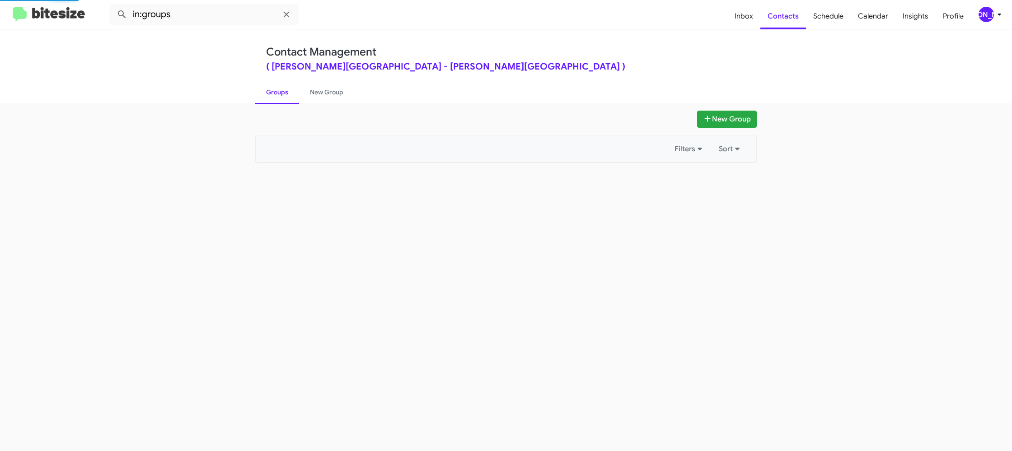
drag, startPoint x: 286, startPoint y: 94, endPoint x: 462, endPoint y: 161, distance: 189.0
click at [286, 94] on link "Groups" at bounding box center [277, 91] width 44 height 23
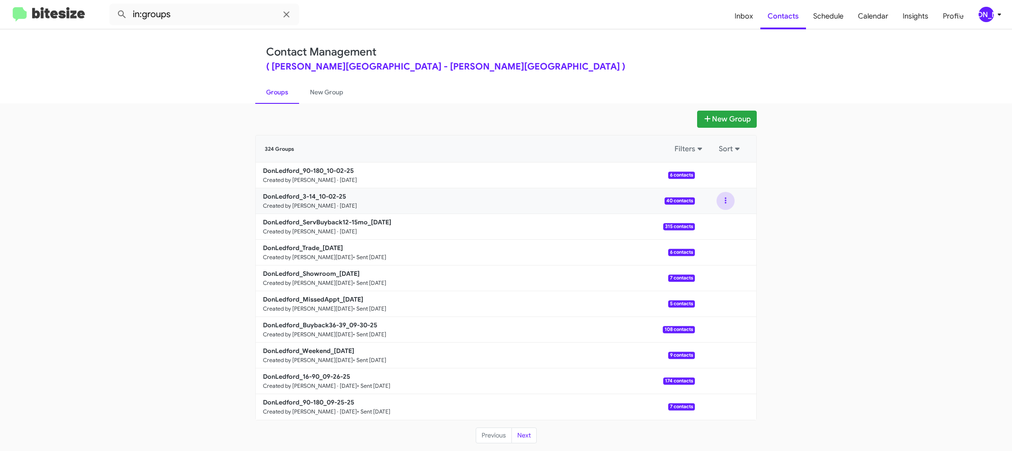
click at [717, 202] on button at bounding box center [726, 201] width 18 height 18
click at [712, 219] on button "View contacts" at bounding box center [698, 226] width 72 height 22
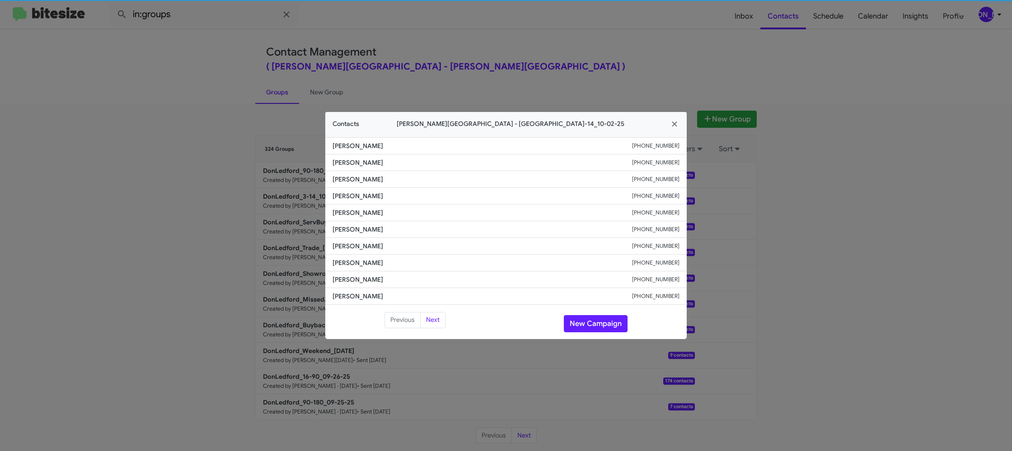
click at [363, 233] on span "Chantel Lothrop" at bounding box center [483, 229] width 300 height 9
drag, startPoint x: 359, startPoint y: 235, endPoint x: 365, endPoint y: 232, distance: 6.7
click at [362, 232] on span "Chantel Lothrop" at bounding box center [483, 229] width 300 height 9
drag, startPoint x: 492, startPoint y: 42, endPoint x: 519, endPoint y: 63, distance: 33.9
click at [493, 44] on modal-container "Contacts Don Ledford Auto Center - DonLedford_3-14_10-02-25 Jim Johnson +122939…" at bounding box center [506, 225] width 1012 height 451
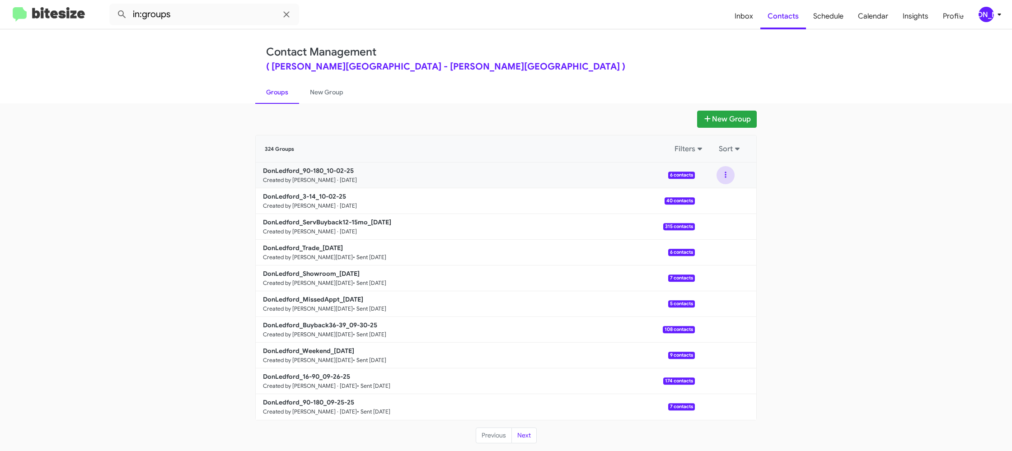
drag, startPoint x: 722, startPoint y: 174, endPoint x: 722, endPoint y: 179, distance: 5.4
click at [722, 175] on button at bounding box center [726, 175] width 18 height 18
click at [721, 193] on button "View contacts" at bounding box center [698, 200] width 72 height 22
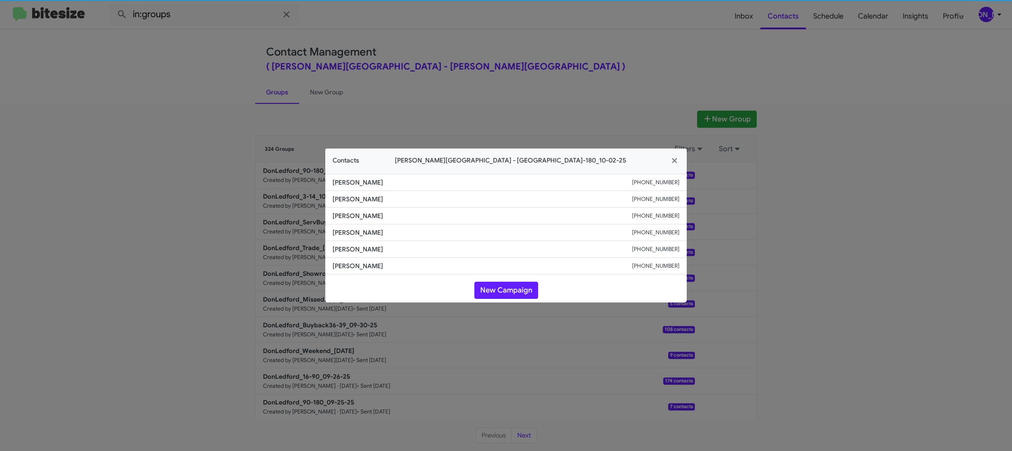
click at [362, 227] on li "Victoria Lopez +14237159018" at bounding box center [505, 233] width 361 height 17
drag, startPoint x: 251, startPoint y: 131, endPoint x: 283, endPoint y: 205, distance: 80.7
click at [251, 131] on modal-container "Contacts Don Ledford Auto Center - DonLedford_90-180_10-02-25 Rebecca Reeves +1…" at bounding box center [506, 225] width 1012 height 451
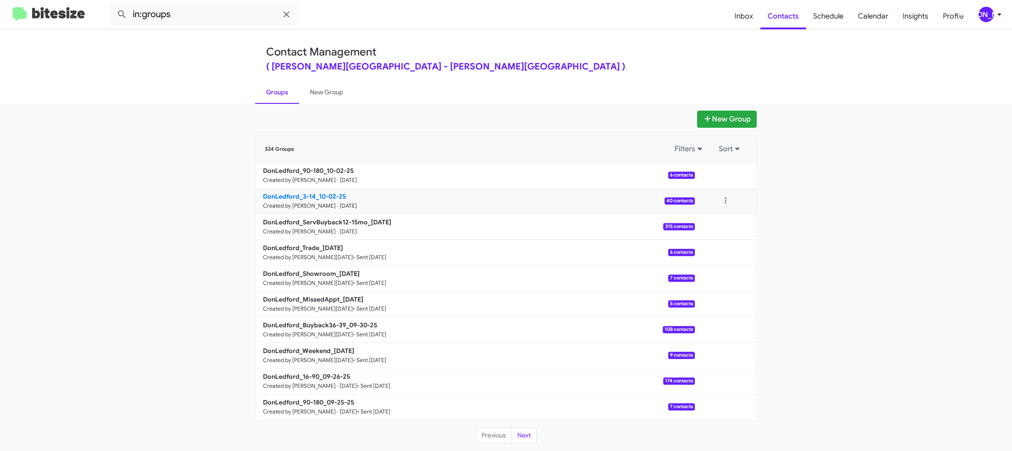
click at [328, 198] on b "DonLedford_3-14_10-02-25" at bounding box center [304, 196] width 83 height 8
click at [328, 199] on b "DonLedford_3-14_10-02-25" at bounding box center [304, 196] width 83 height 8
drag, startPoint x: 328, startPoint y: 197, endPoint x: 328, endPoint y: 183, distance: 13.6
click at [328, 195] on b "DonLedford_3-14_10-02-25" at bounding box center [304, 196] width 83 height 8
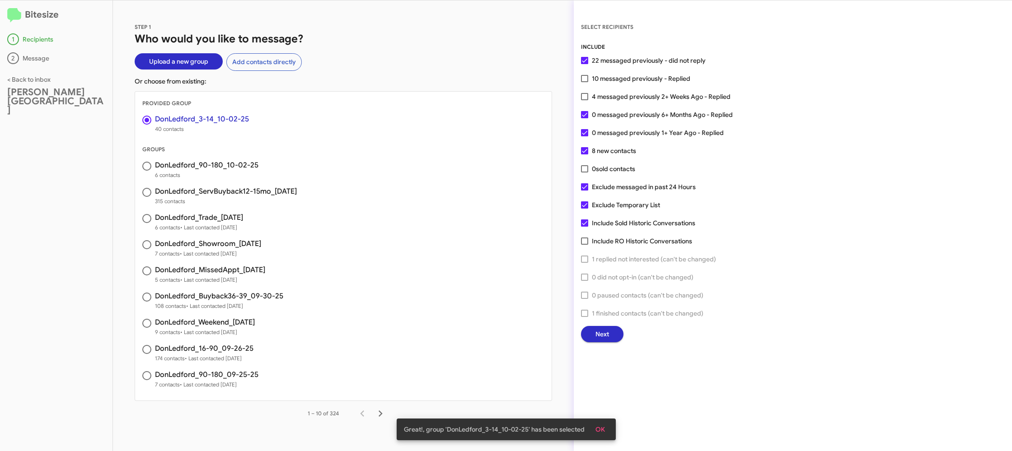
click at [610, 98] on span "4 messaged previously 2+ Weeks Ago - Replied" at bounding box center [661, 96] width 139 height 11
click at [585, 100] on input "4 messaged previously 2+ Weeks Ago - Replied" at bounding box center [584, 100] width 0 height 0
checkbox input "true"
click at [611, 336] on button "Next" at bounding box center [602, 334] width 42 height 16
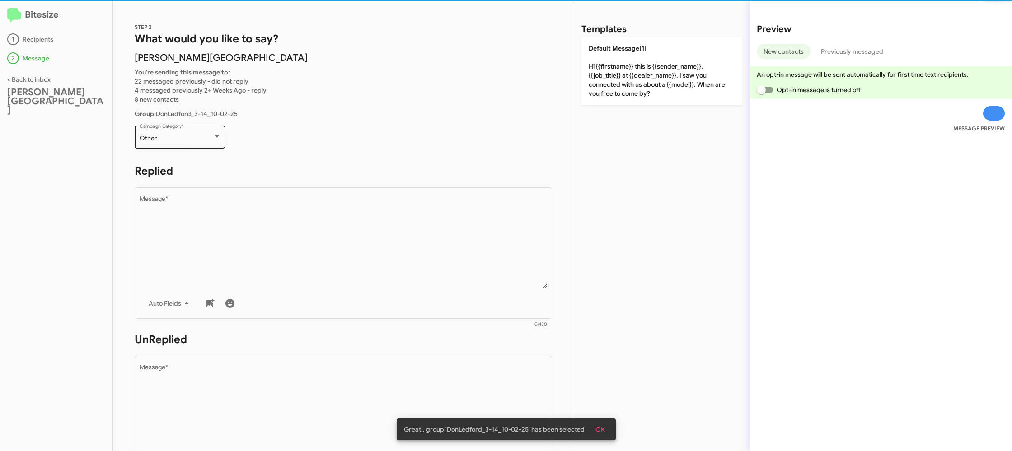
click at [205, 131] on div "Other Campaign Category *" at bounding box center [180, 136] width 81 height 25
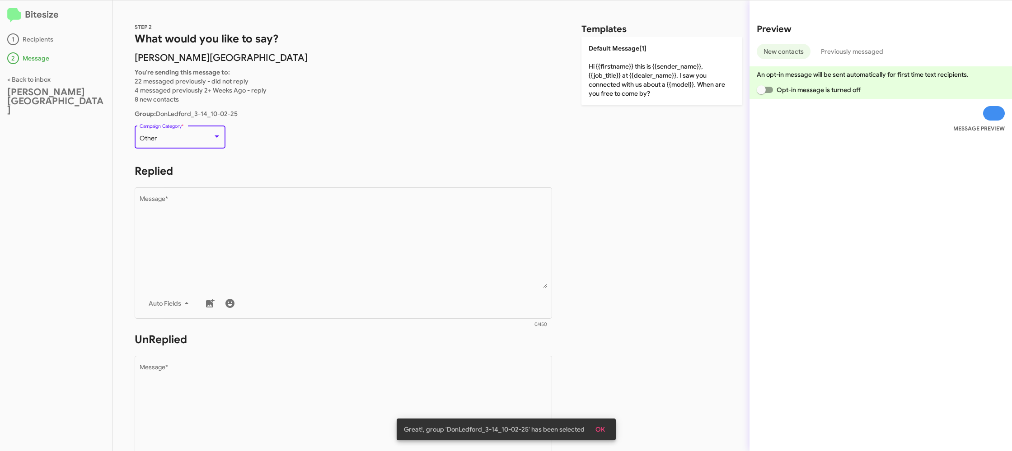
scroll to position [340, 0]
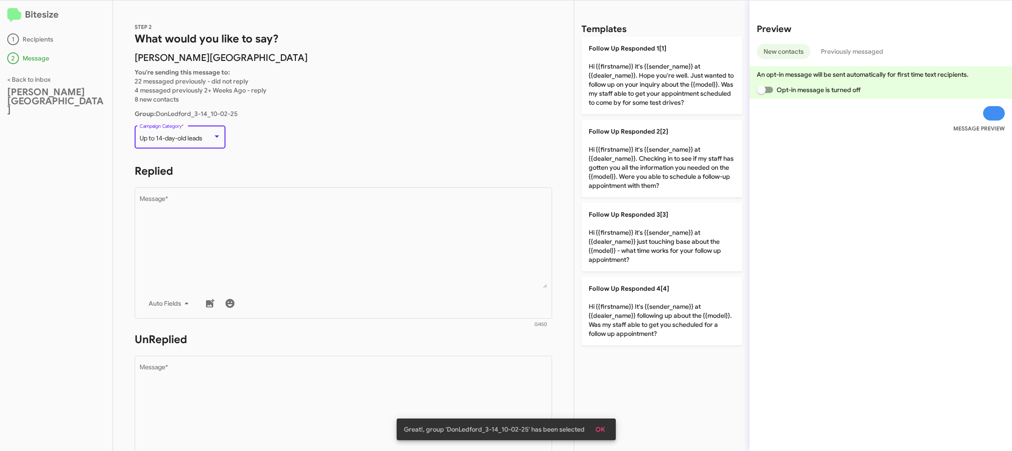
drag, startPoint x: 326, startPoint y: 238, endPoint x: 531, endPoint y: 79, distance: 258.9
click at [326, 237] on textarea "Message *" at bounding box center [344, 242] width 408 height 92
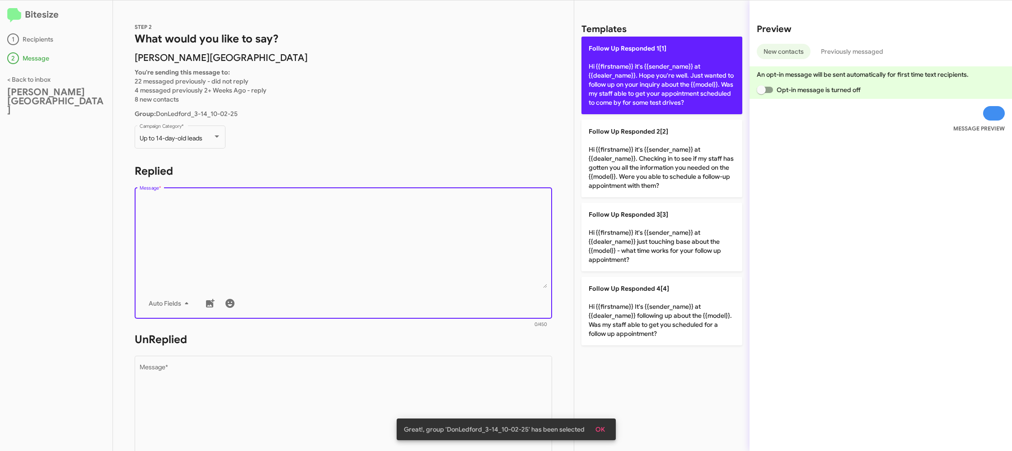
drag, startPoint x: 595, startPoint y: 50, endPoint x: 595, endPoint y: 58, distance: 7.7
click at [595, 50] on span "Follow Up Responded 1[1]" at bounding box center [628, 48] width 78 height 8
type textarea "Hi {{firstname}} it's {{sender_name}} at {{dealer_name}}. Hope you're well. Jus…"
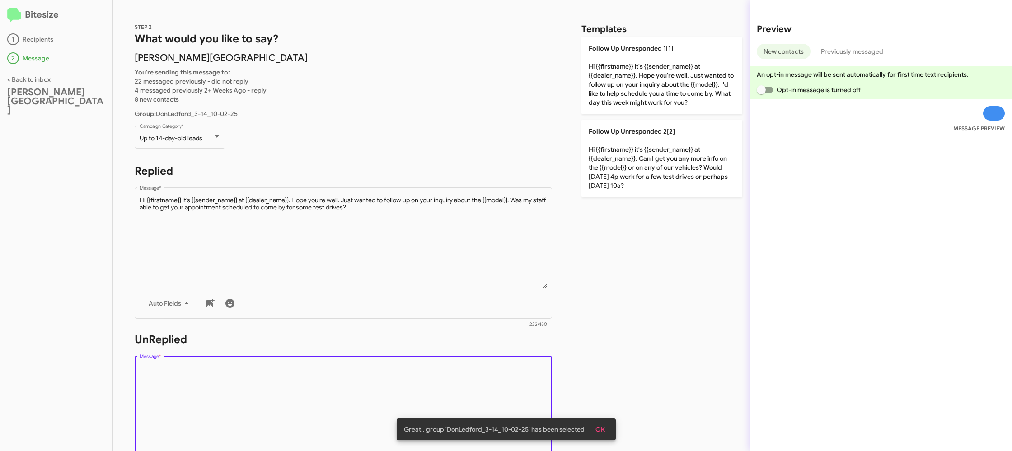
click at [388, 381] on textarea "Message *" at bounding box center [344, 411] width 408 height 92
drag, startPoint x: 388, startPoint y: 381, endPoint x: 561, endPoint y: 108, distance: 322.7
click at [421, 301] on div "STEP 2 What would you like to say? Don Ledford Auto Center You're sending this …" at bounding box center [343, 225] width 461 height 451
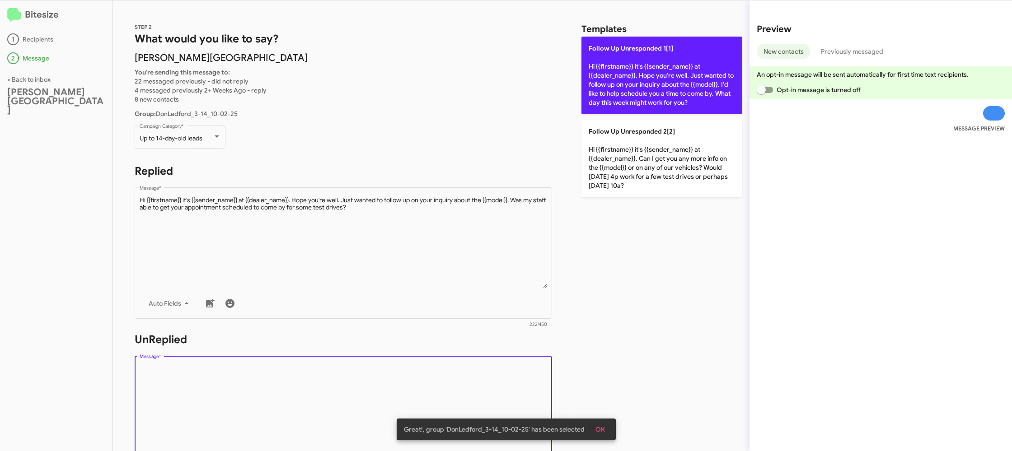
drag, startPoint x: 664, startPoint y: 46, endPoint x: 657, endPoint y: 55, distance: 11.3
click at [663, 48] on span "Follow Up Unresponded 1[1]" at bounding box center [631, 48] width 84 height 8
type textarea "Hi {{firstname}} it's {{sender_name}} at {{dealer_name}}. Hope you're well. Jus…"
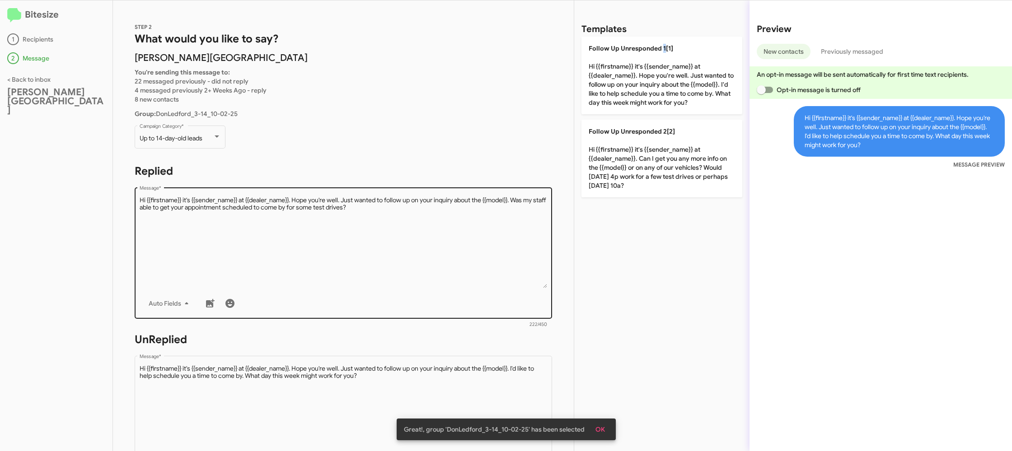
scroll to position [332, 0]
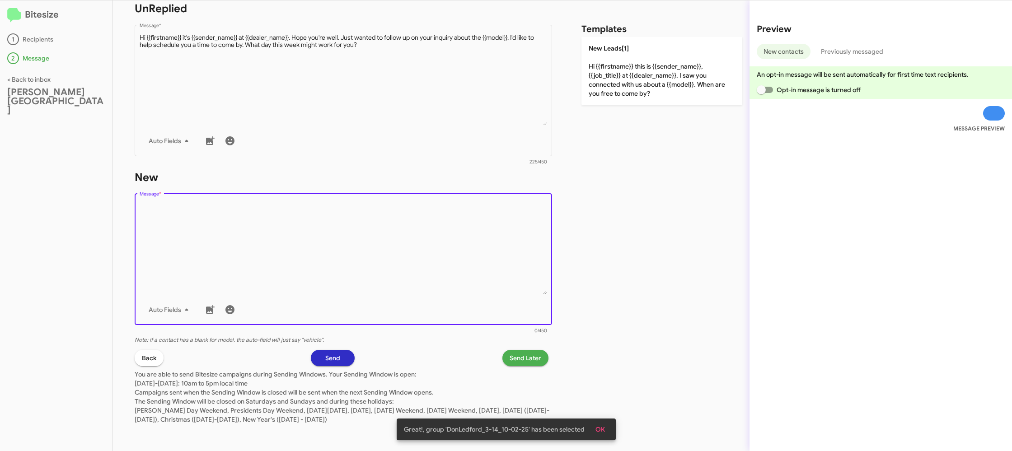
drag, startPoint x: 454, startPoint y: 267, endPoint x: 477, endPoint y: 244, distance: 32.6
click at [454, 266] on textarea "Message *" at bounding box center [344, 248] width 408 height 92
drag, startPoint x: 477, startPoint y: 244, endPoint x: 593, endPoint y: 133, distance: 160.4
click at [539, 190] on form "New Drop image here to insert Auto Fields Message * 0/450" at bounding box center [343, 252] width 417 height 165
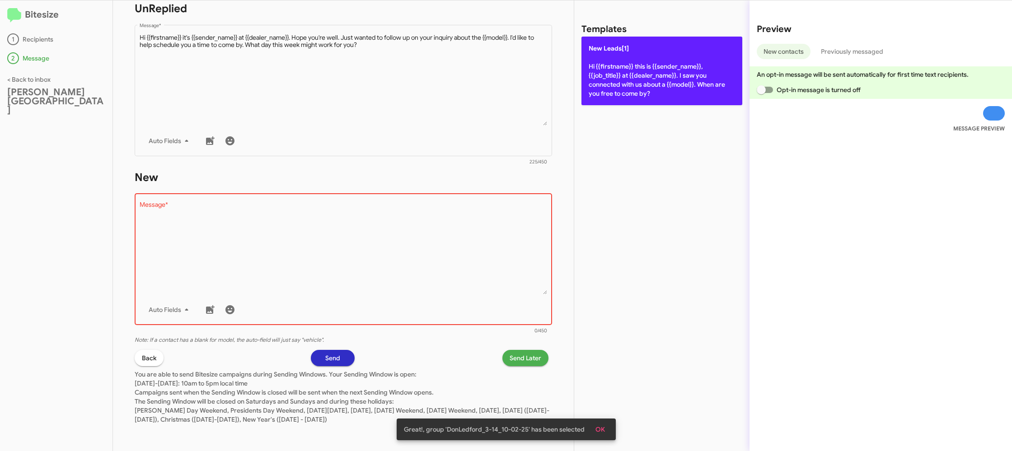
drag, startPoint x: 660, startPoint y: 42, endPoint x: 522, endPoint y: 325, distance: 315.6
click at [660, 42] on p "New Leads[1] Hi {{firstname}} this is {{sender_name}}, {{job_title}} at {{deale…" at bounding box center [661, 71] width 161 height 69
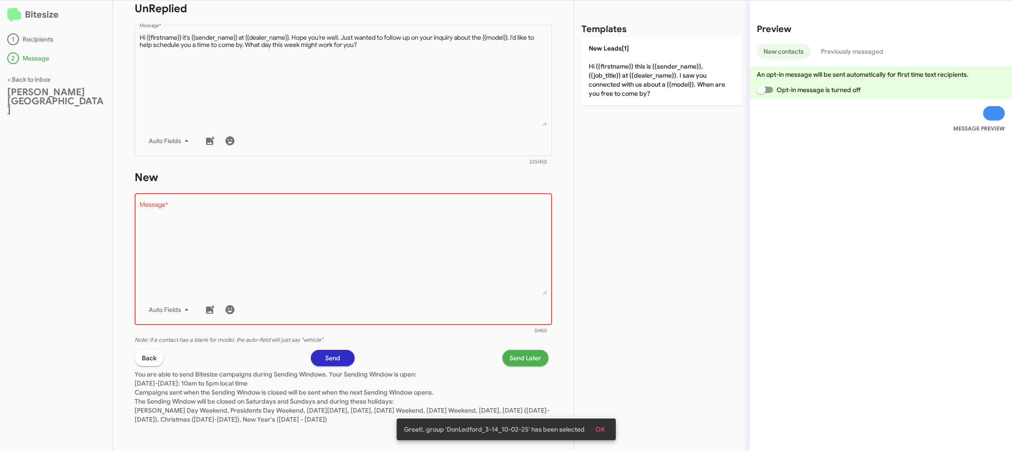
type textarea "Hi {{firstname}} this is {{sender_name}}, {{job_title}} at {{dealer_name}}. I s…"
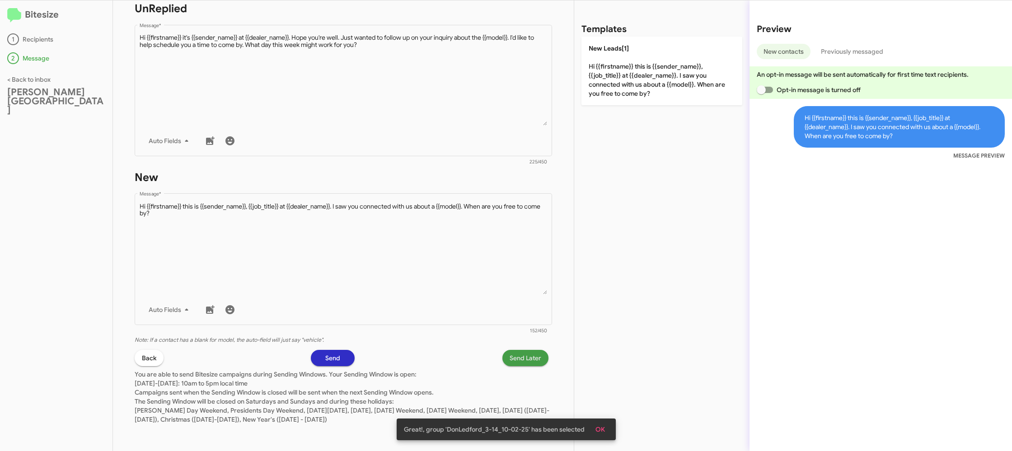
click at [521, 360] on span "Send Later" at bounding box center [526, 358] width 32 height 16
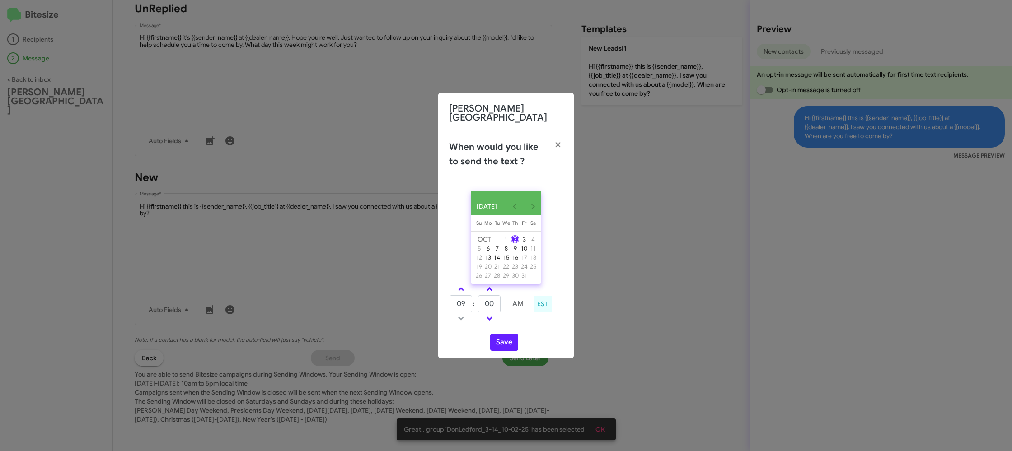
drag, startPoint x: 461, startPoint y: 292, endPoint x: 488, endPoint y: 302, distance: 28.6
click at [461, 292] on link at bounding box center [461, 289] width 16 height 10
type input "10"
click at [488, 302] on input "00" at bounding box center [489, 303] width 23 height 17
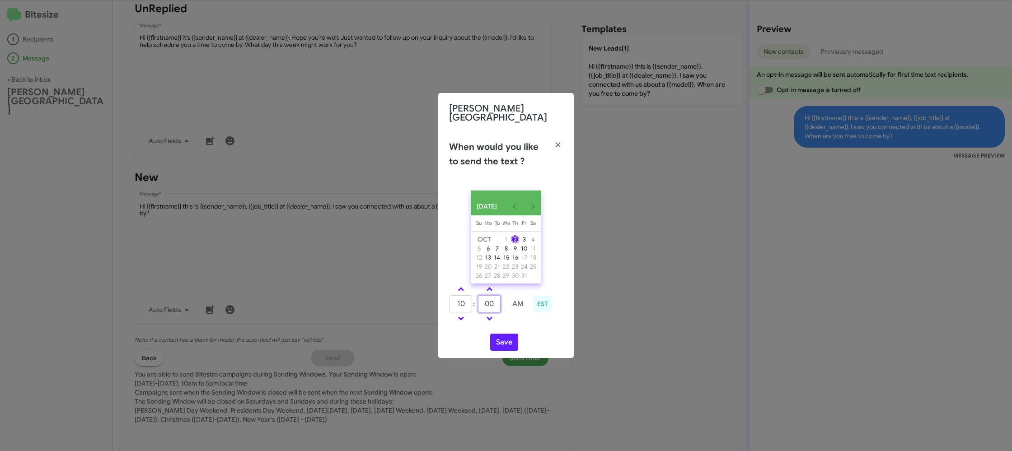
click at [488, 302] on input "00" at bounding box center [489, 303] width 23 height 17
type input "41"
drag, startPoint x: 523, startPoint y: 320, endPoint x: 506, endPoint y: 333, distance: 21.6
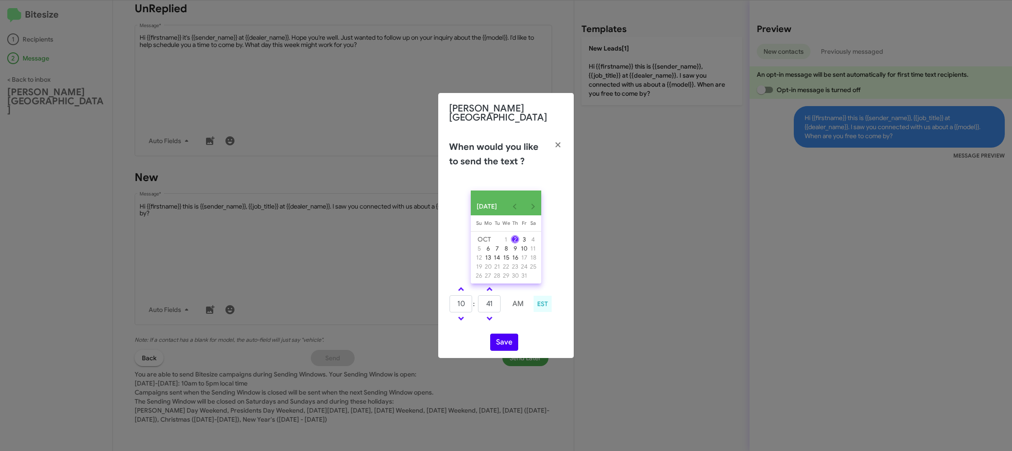
click at [518, 321] on td at bounding box center [518, 318] width 24 height 11
click at [505, 336] on button "Save" at bounding box center [504, 342] width 28 height 17
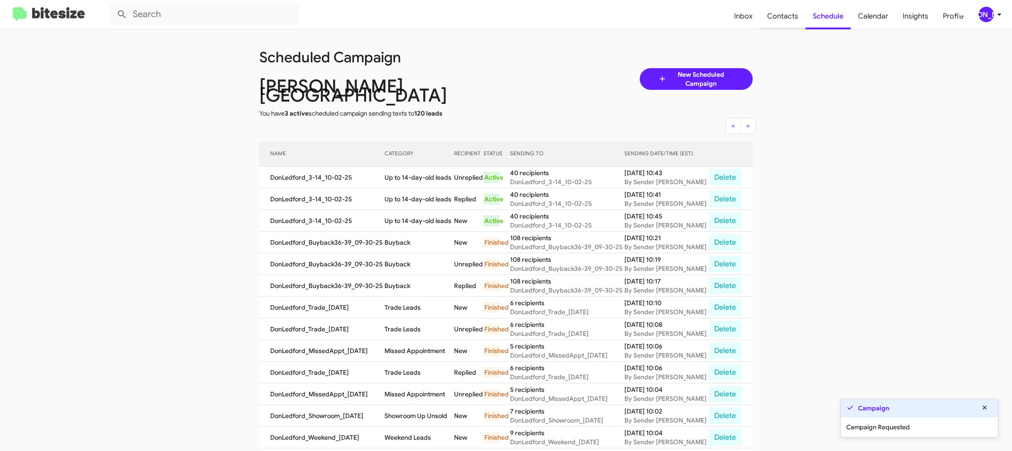
click at [771, 13] on span "Contacts" at bounding box center [783, 16] width 46 height 26
type input "in:groups"
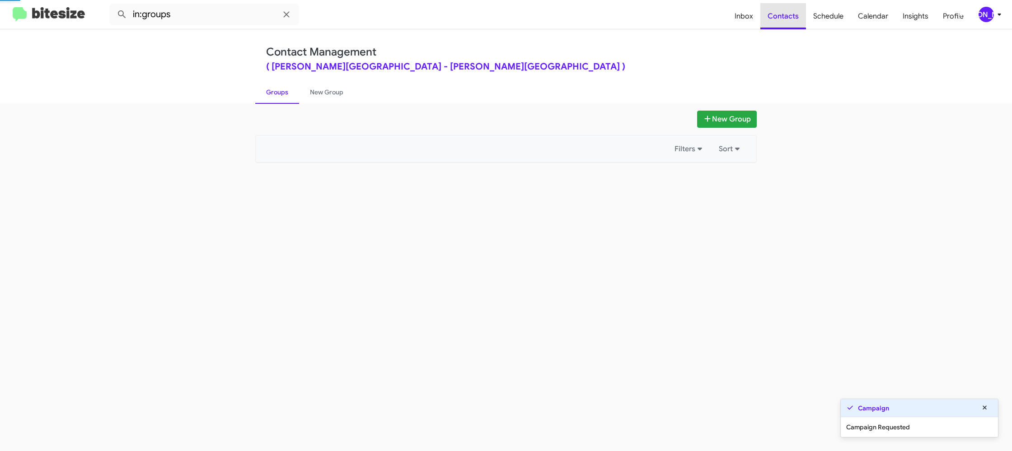
drag, startPoint x: 771, startPoint y: 13, endPoint x: 445, endPoint y: 156, distance: 356.7
click at [771, 13] on span "Contacts" at bounding box center [783, 16] width 46 height 26
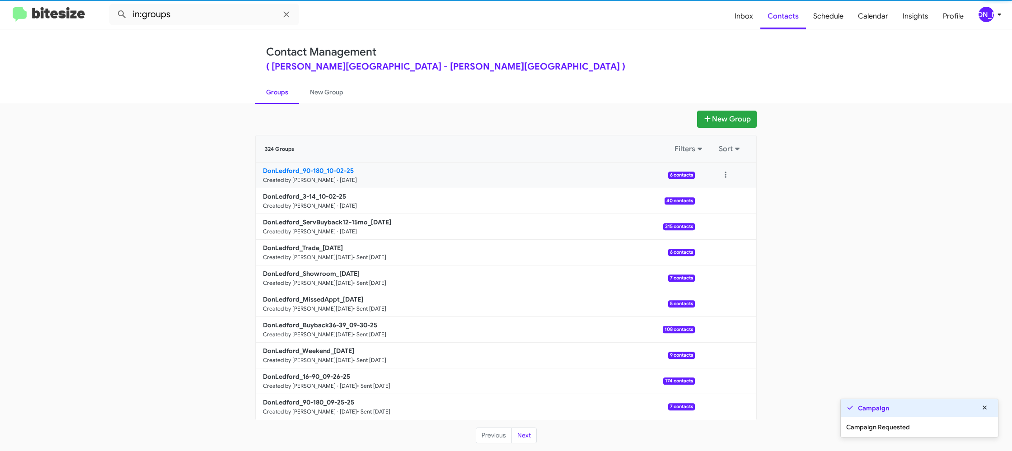
click at [328, 173] on b "DonLedford_90-180_10-02-25" at bounding box center [308, 171] width 91 height 8
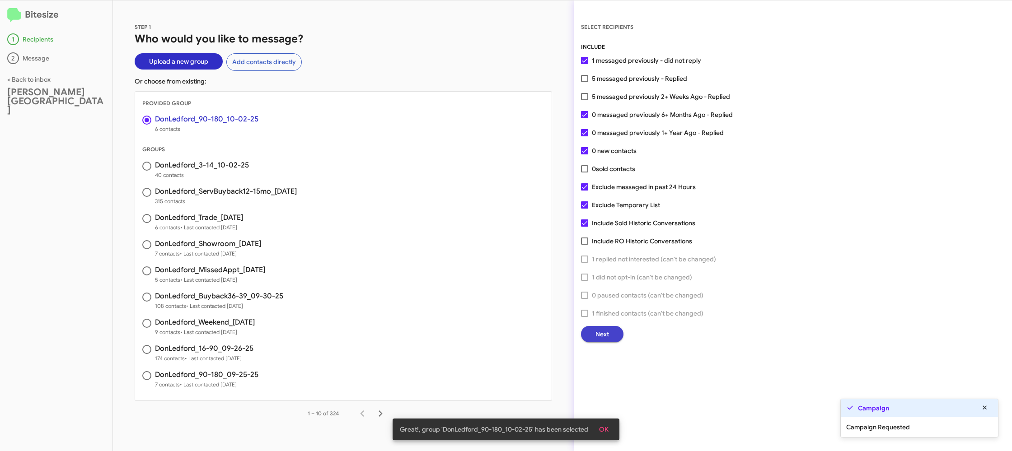
click at [598, 341] on span "Next" at bounding box center [602, 334] width 14 height 16
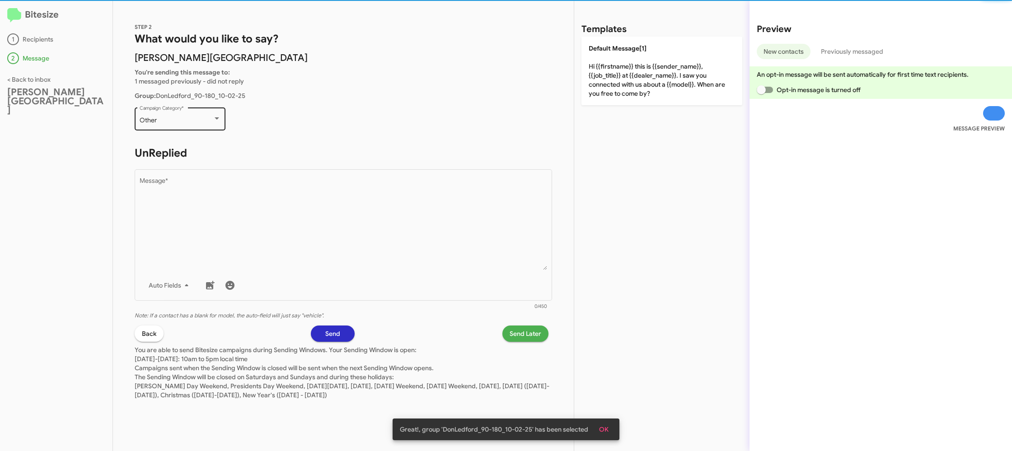
click at [197, 125] on div "Other Campaign Category *" at bounding box center [180, 118] width 81 height 25
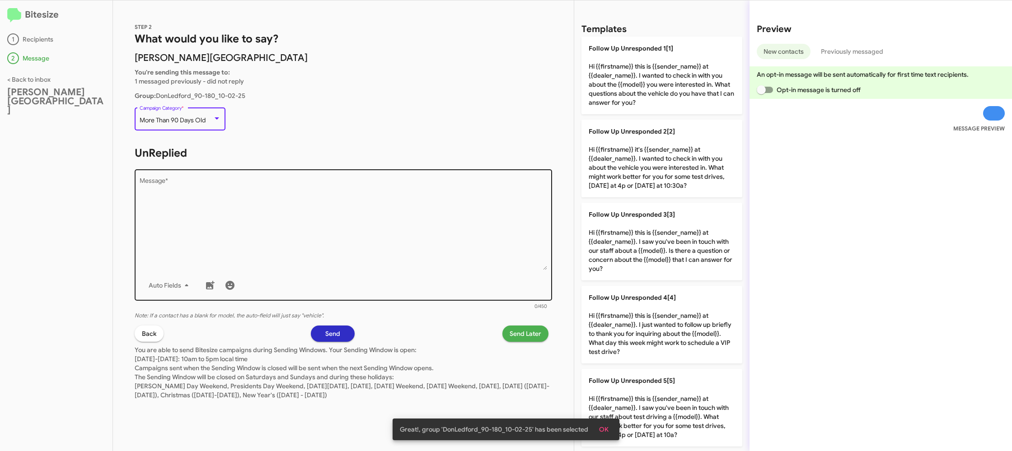
click at [287, 223] on textarea "Message *" at bounding box center [344, 224] width 408 height 92
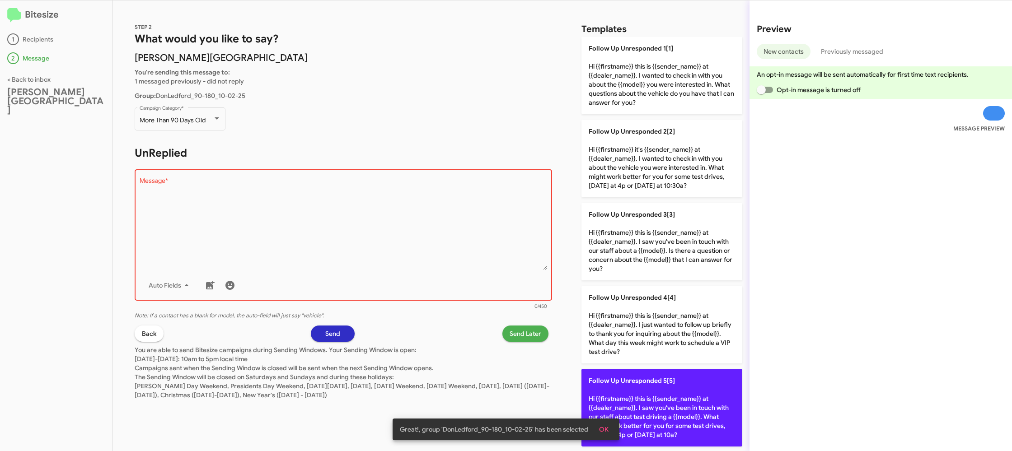
drag, startPoint x: 673, startPoint y: 384, endPoint x: 657, endPoint y: 384, distance: 16.3
click at [668, 384] on p "Follow Up Unresponded 5[5] Hi {{firstname}} this is {{sender_name}} at {{dealer…" at bounding box center [661, 408] width 161 height 78
type textarea "Hi {{firstname}} this is {{sender_name}} at {{dealer_name}}. I saw you've been …"
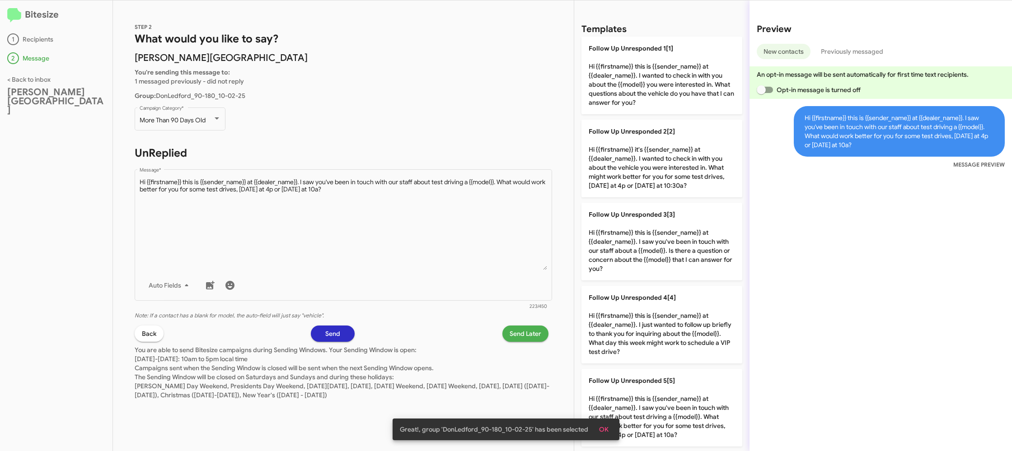
click at [531, 340] on div "STEP 2 What would you like to say? Don Ledford Auto Center You're sending this …" at bounding box center [343, 225] width 461 height 451
click at [531, 334] on span "Send Later" at bounding box center [526, 334] width 32 height 16
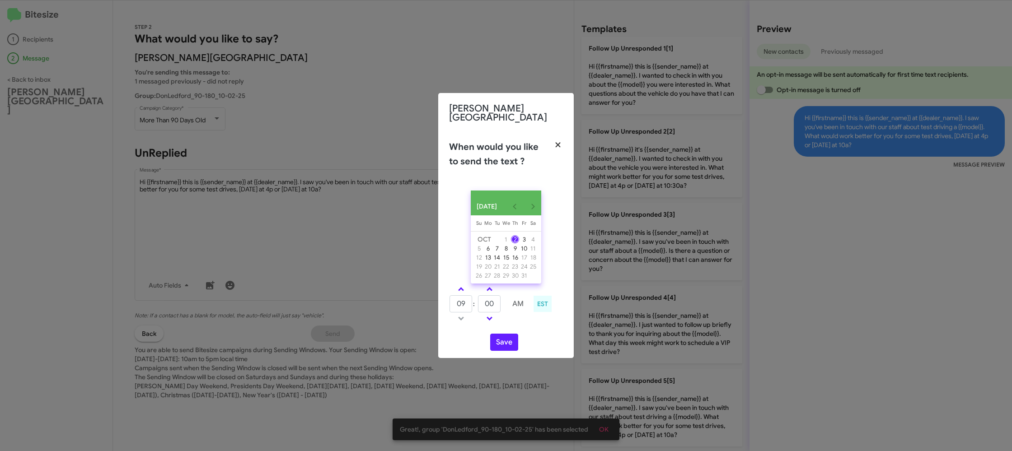
drag, startPoint x: 558, startPoint y: 137, endPoint x: 624, endPoint y: 222, distance: 107.8
click at [558, 142] on icon "button" at bounding box center [557, 144] width 5 height 5
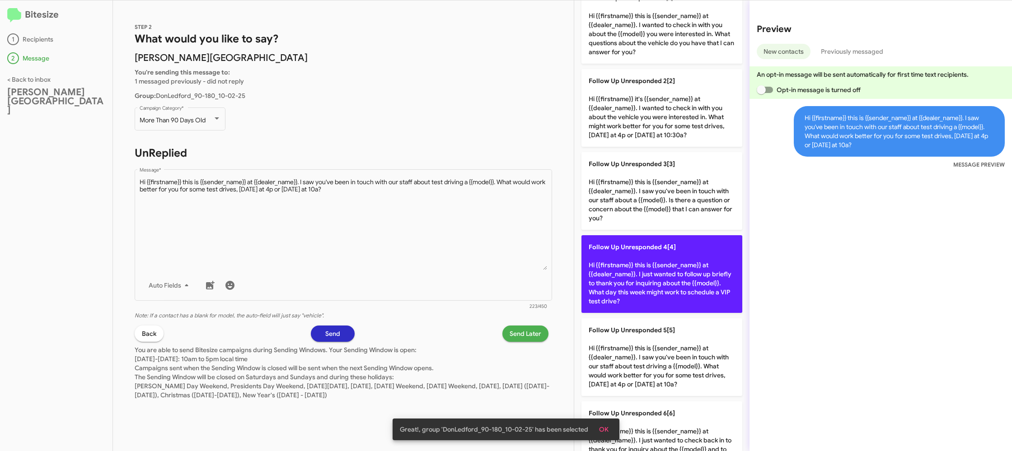
scroll to position [62, 0]
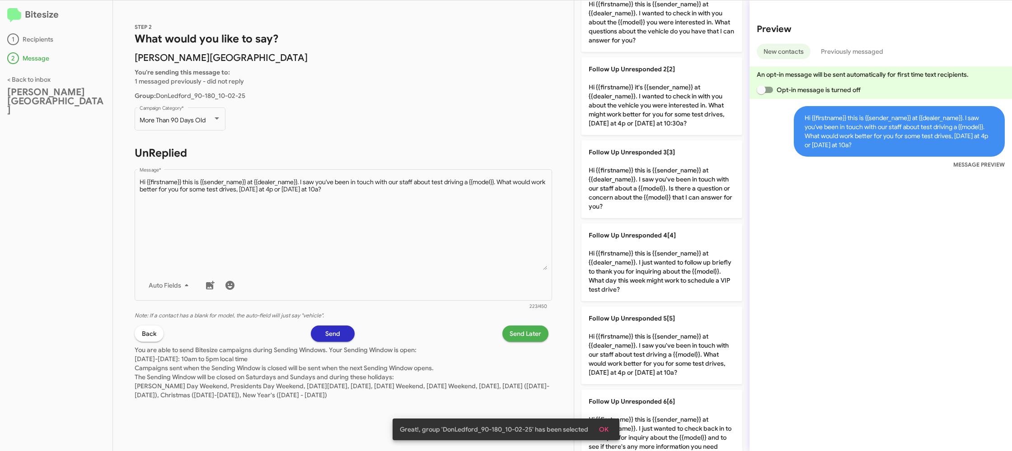
drag, startPoint x: 652, startPoint y: 317, endPoint x: 514, endPoint y: 328, distance: 139.1
click at [652, 317] on span "Follow Up Unresponded 5[5]" at bounding box center [632, 318] width 86 height 8
click at [512, 332] on span "Send Later" at bounding box center [526, 334] width 32 height 16
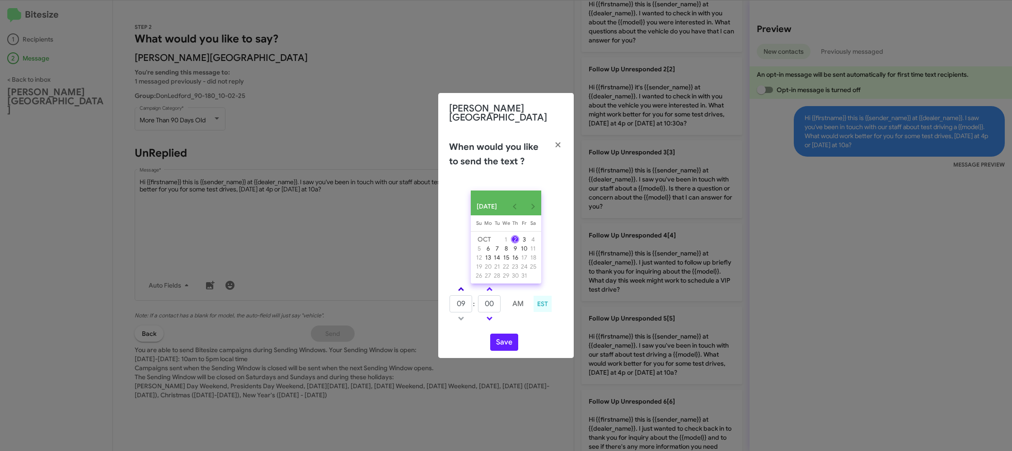
click at [462, 292] on link at bounding box center [461, 289] width 16 height 10
type input "10"
click at [491, 300] on input "00" at bounding box center [489, 303] width 23 height 17
click at [496, 300] on input "00" at bounding box center [489, 303] width 23 height 17
type input "09"
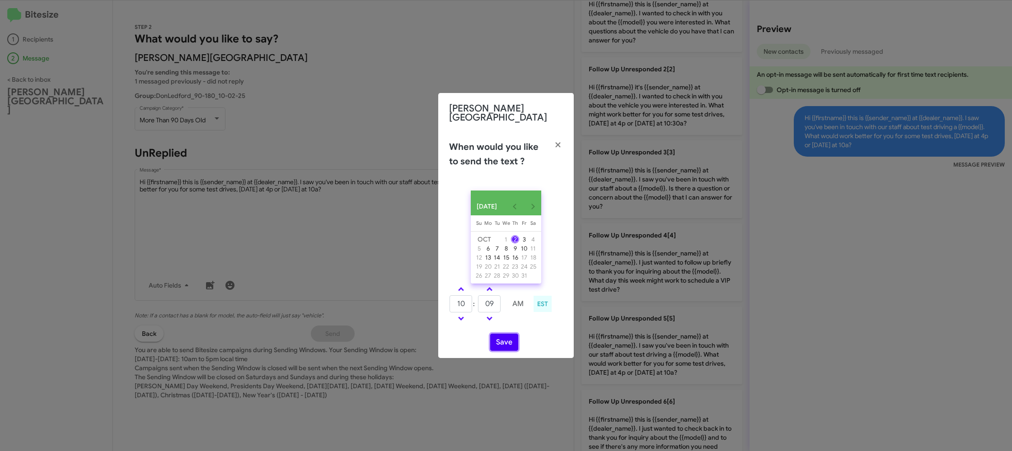
click at [507, 343] on button "Save" at bounding box center [504, 342] width 28 height 17
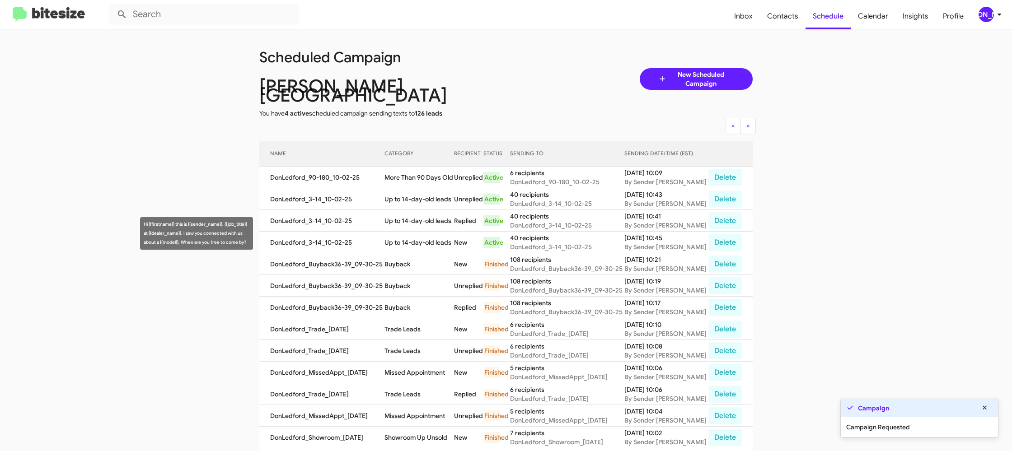
click at [411, 233] on td "Up to 14-day-old leads" at bounding box center [419, 243] width 70 height 22
click at [410, 232] on td "Up to 14-day-old leads" at bounding box center [419, 243] width 70 height 22
copy td "Up to 14-day-old leads"
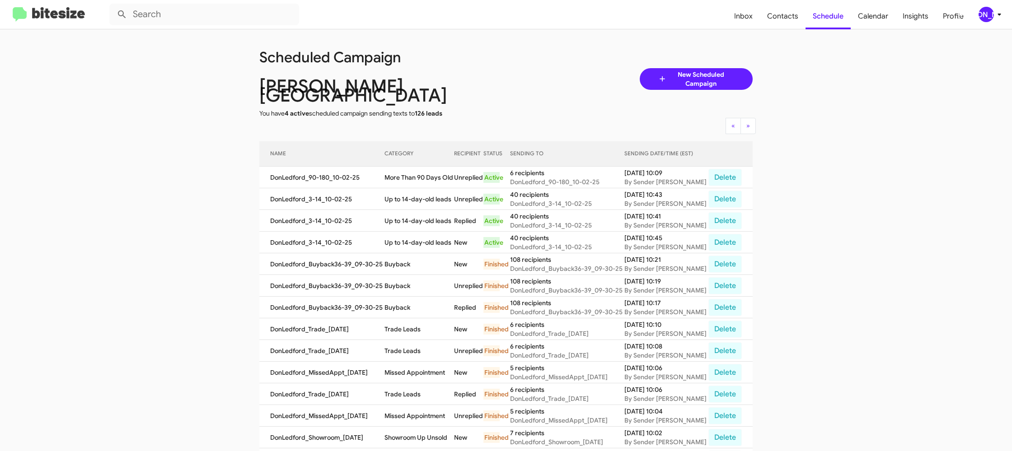
click at [419, 167] on td "More Than 90 Days Old" at bounding box center [419, 178] width 70 height 22
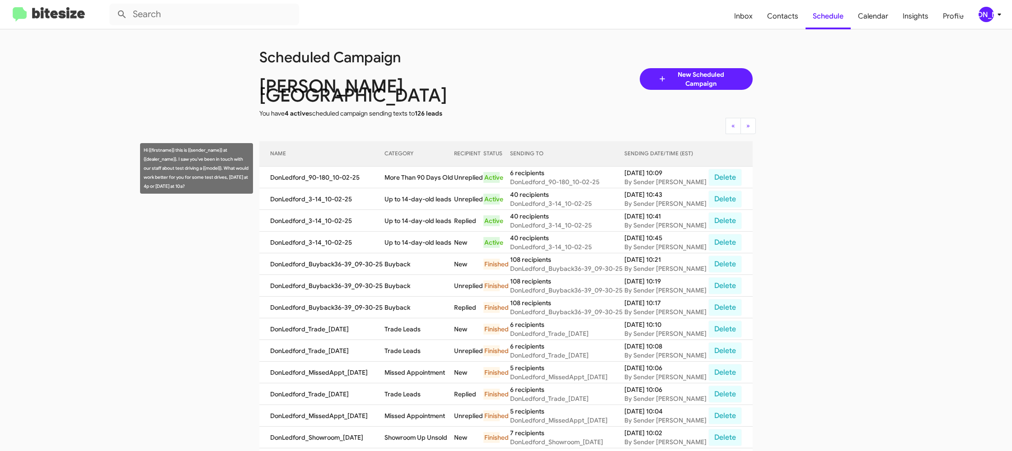
click at [419, 167] on td "More Than 90 Days Old" at bounding box center [419, 178] width 70 height 22
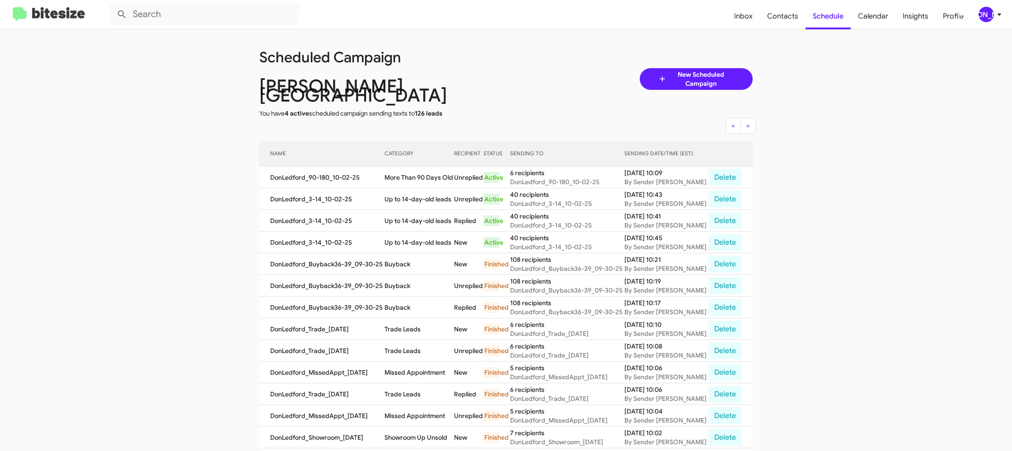
click at [419, 167] on td "More Than 90 Days Old" at bounding box center [419, 178] width 70 height 22
copy td "More Than 90 Days Old"
click at [984, 14] on div "[PERSON_NAME]" at bounding box center [986, 14] width 15 height 15
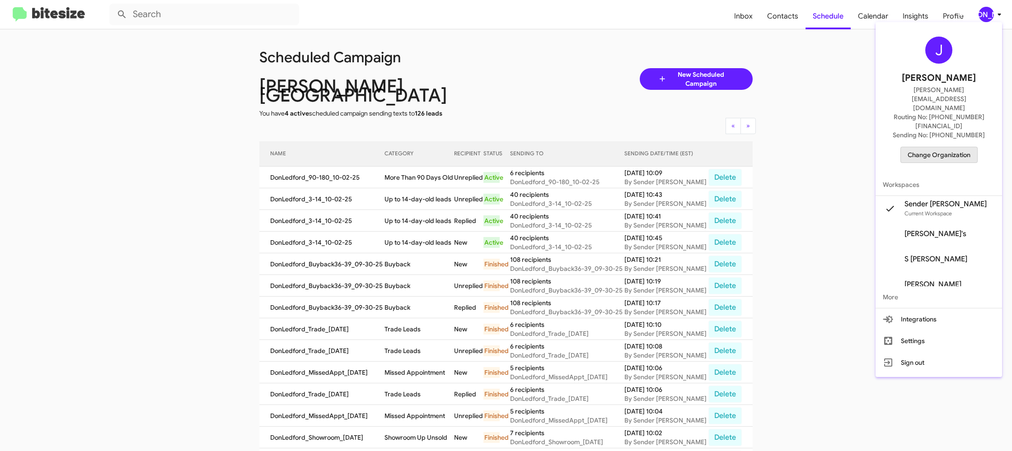
click at [953, 147] on span "Change Organization" at bounding box center [939, 154] width 63 height 15
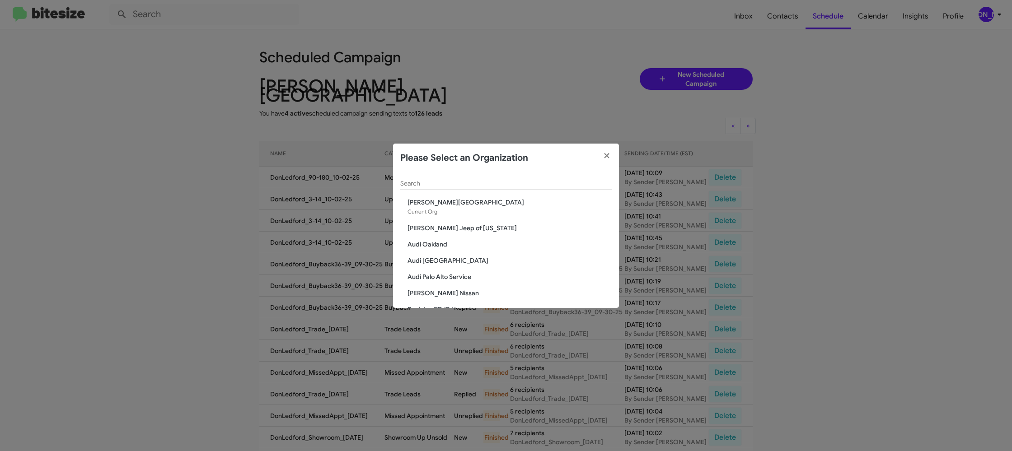
click at [438, 185] on input "Search" at bounding box center [505, 183] width 211 height 7
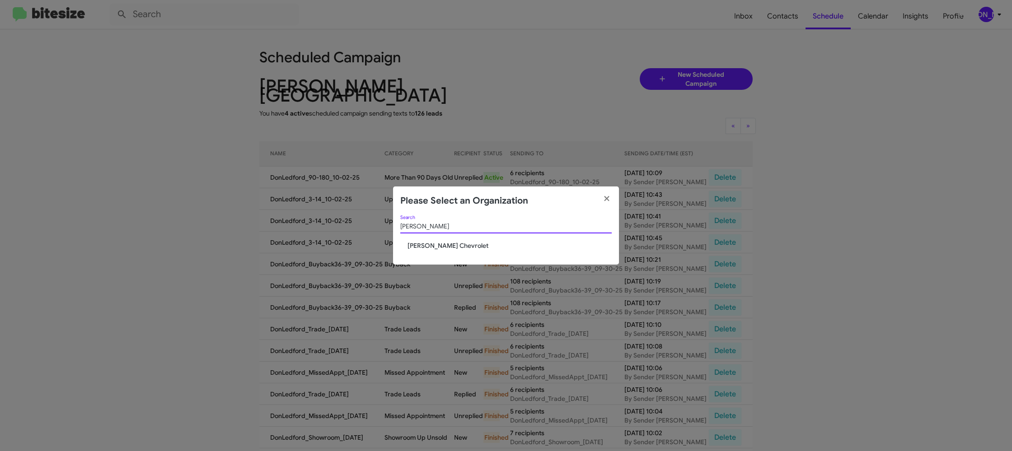
type input "elkin"
click at [435, 244] on span "Elkins Chevrolet" at bounding box center [510, 245] width 204 height 9
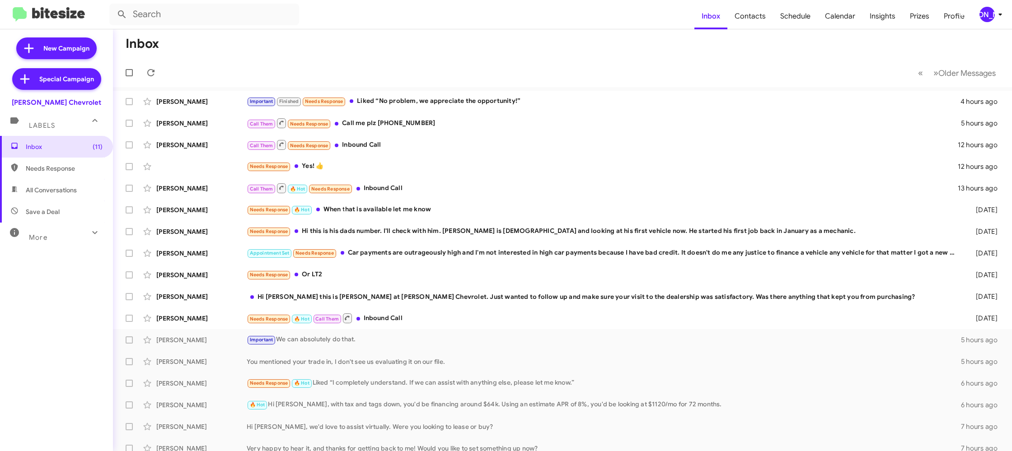
click at [987, 13] on div "[PERSON_NAME]" at bounding box center [987, 14] width 15 height 15
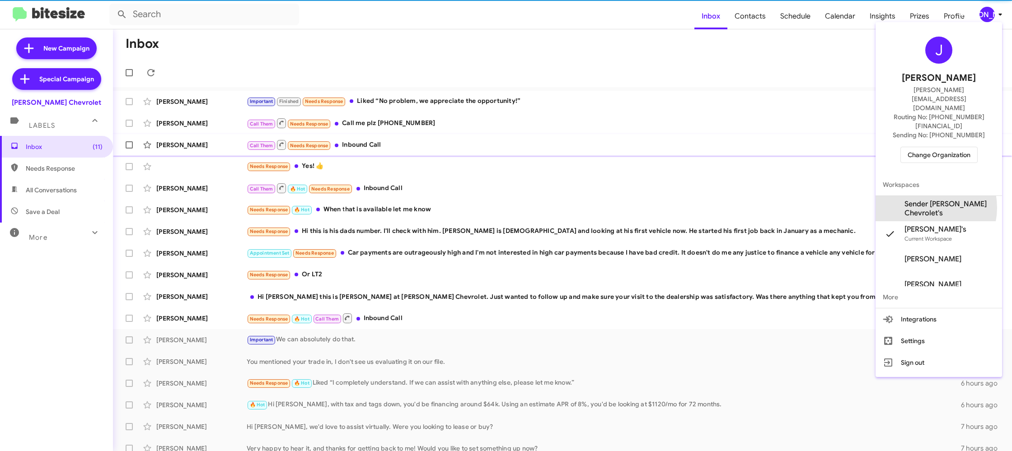
drag, startPoint x: 931, startPoint y: 181, endPoint x: 890, endPoint y: 145, distance: 55.1
click at [931, 200] on span "Sender Elkins Chevrolet's" at bounding box center [950, 209] width 90 height 18
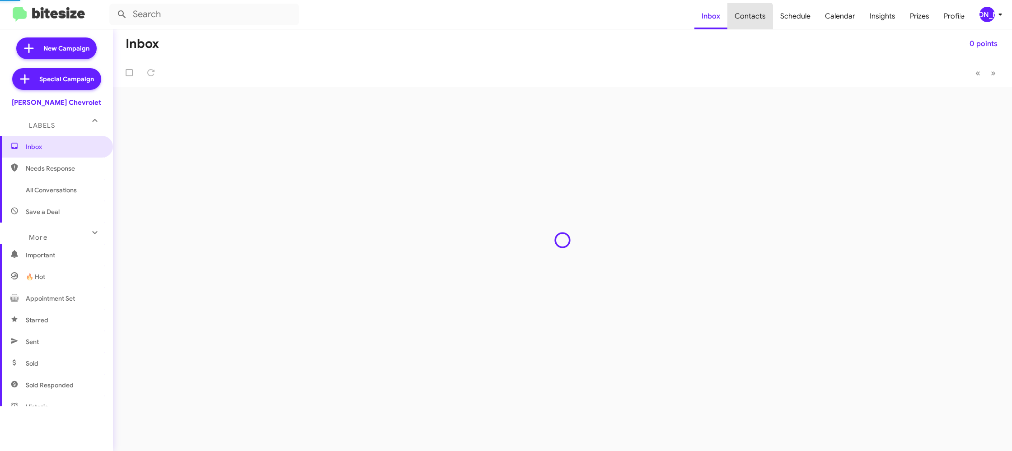
click at [752, 18] on span "Contacts" at bounding box center [750, 16] width 46 height 26
drag, startPoint x: 0, startPoint y: 0, endPoint x: 723, endPoint y: 7, distance: 723.4
click at [750, 14] on span "Contacts" at bounding box center [750, 16] width 46 height 26
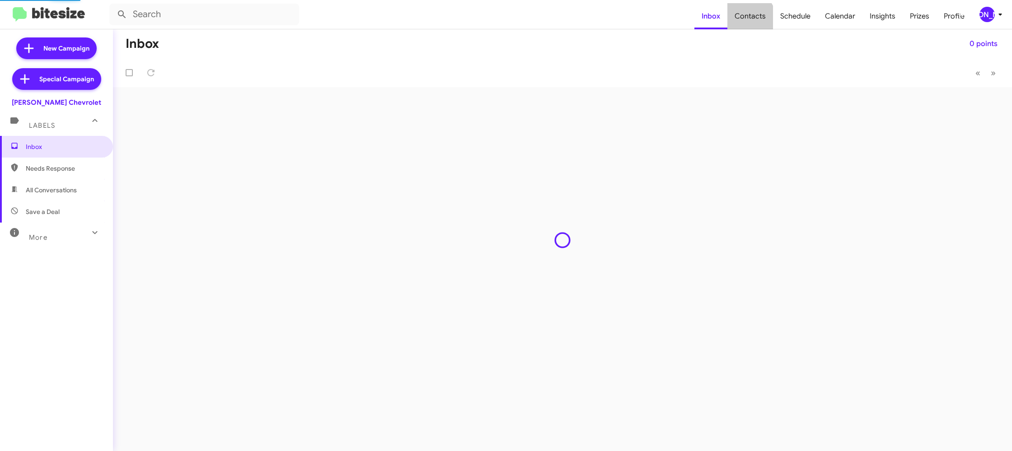
type input "in:groups"
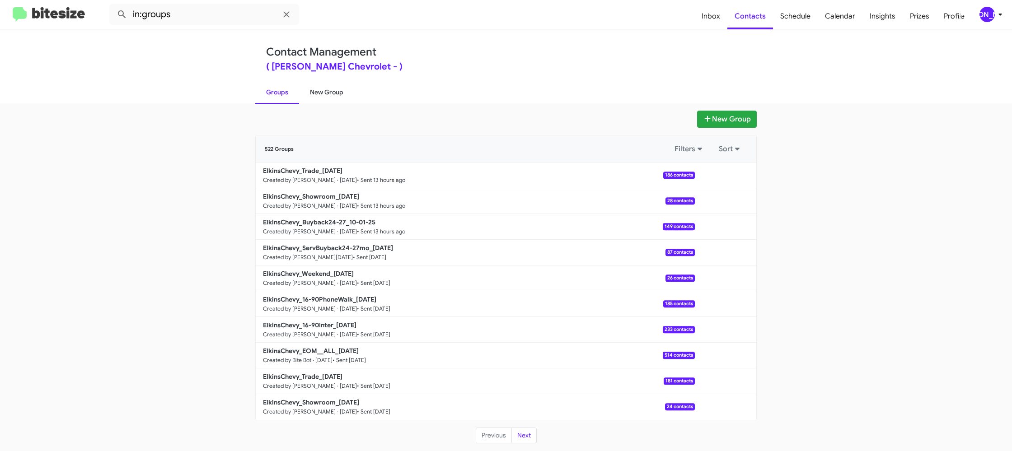
click at [327, 98] on link "New Group" at bounding box center [326, 91] width 55 height 23
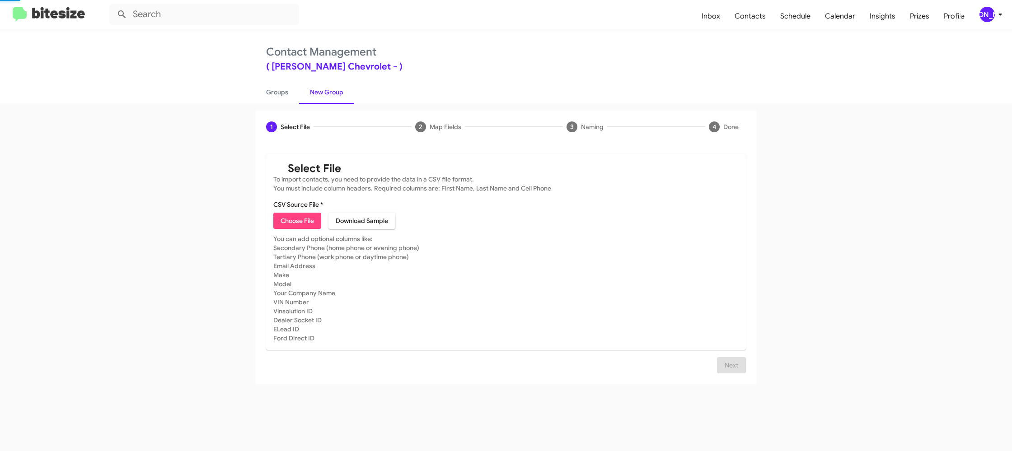
drag, startPoint x: 327, startPoint y: 98, endPoint x: 334, endPoint y: 48, distance: 51.2
click at [327, 95] on link "New Group" at bounding box center [326, 91] width 55 height 23
click at [998, 13] on icon at bounding box center [1000, 14] width 11 height 11
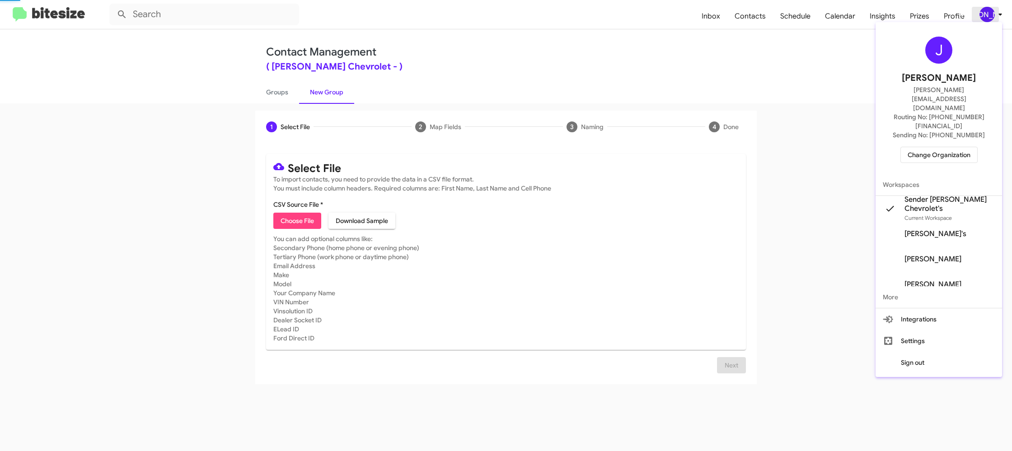
click at [998, 13] on div at bounding box center [506, 225] width 1012 height 451
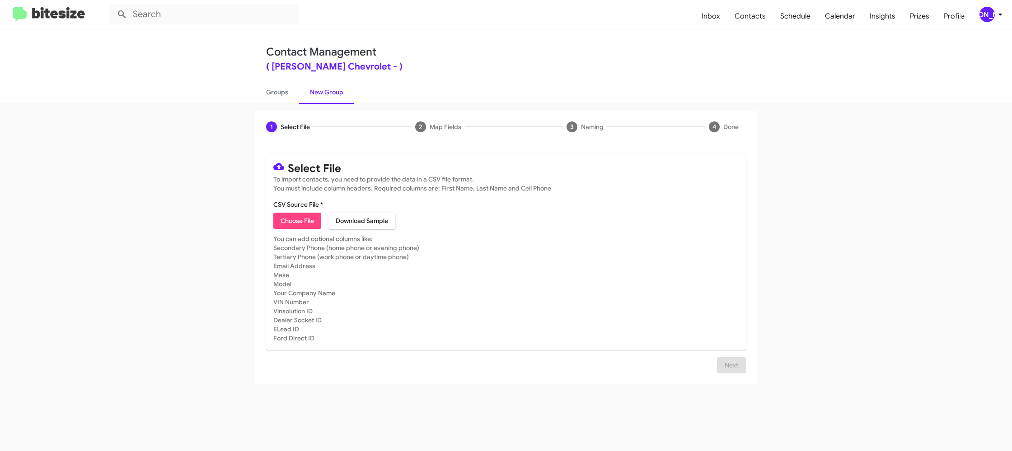
click at [300, 219] on span "Choose File" at bounding box center [297, 221] width 33 height 16
type input "ElkinsChevy_3-14Inter_[DATE]"
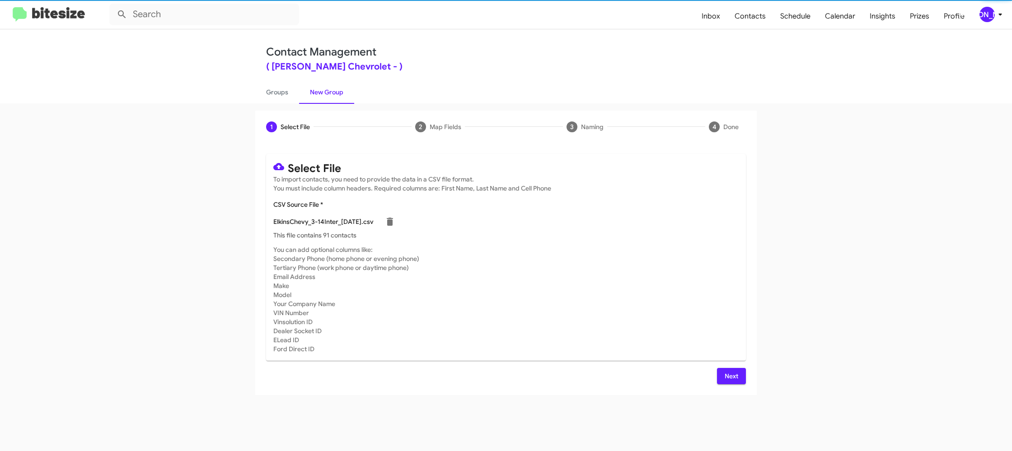
drag, startPoint x: 670, startPoint y: 286, endPoint x: 741, endPoint y: 362, distance: 103.3
click at [670, 287] on mat-card-subtitle "You can add optional columns like: Secondary Phone (home phone or evening phone…" at bounding box center [505, 299] width 465 height 108
click at [732, 374] on span "Next" at bounding box center [731, 376] width 14 height 16
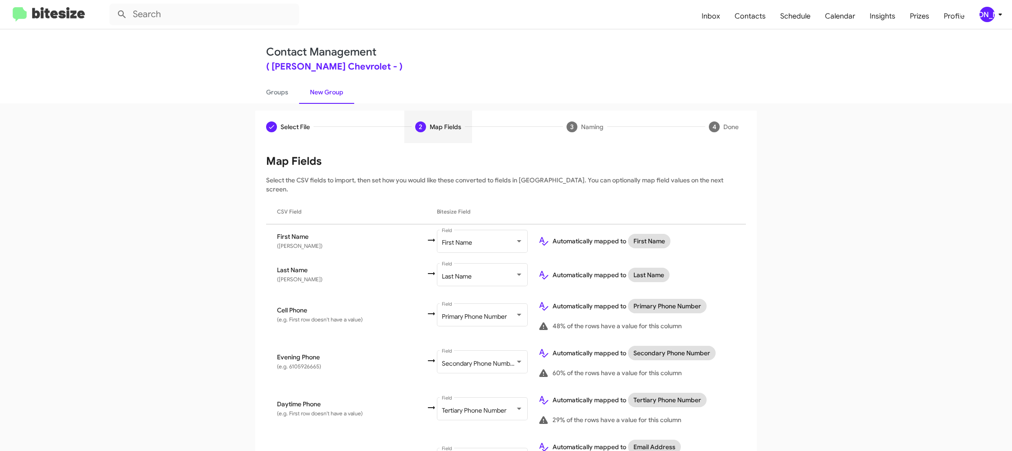
click at [987, 17] on div "[PERSON_NAME]" at bounding box center [987, 14] width 15 height 15
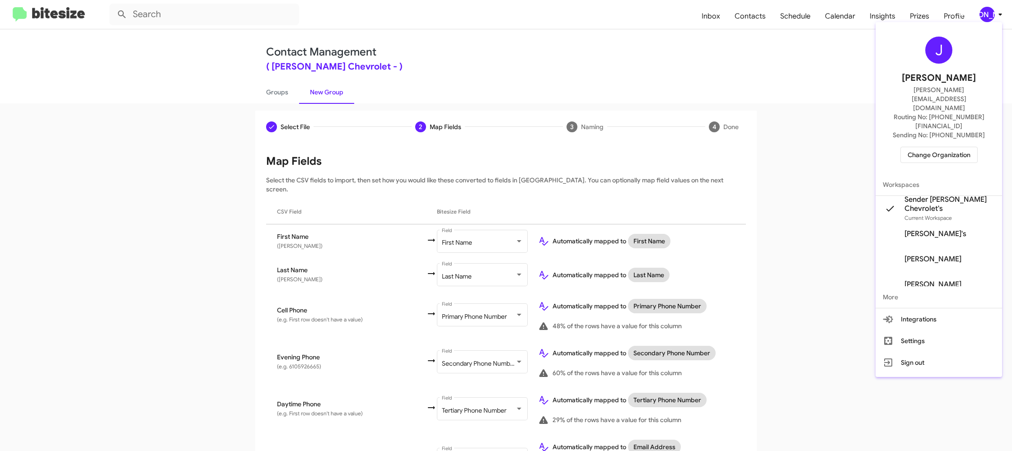
click at [989, 15] on div at bounding box center [506, 225] width 1012 height 451
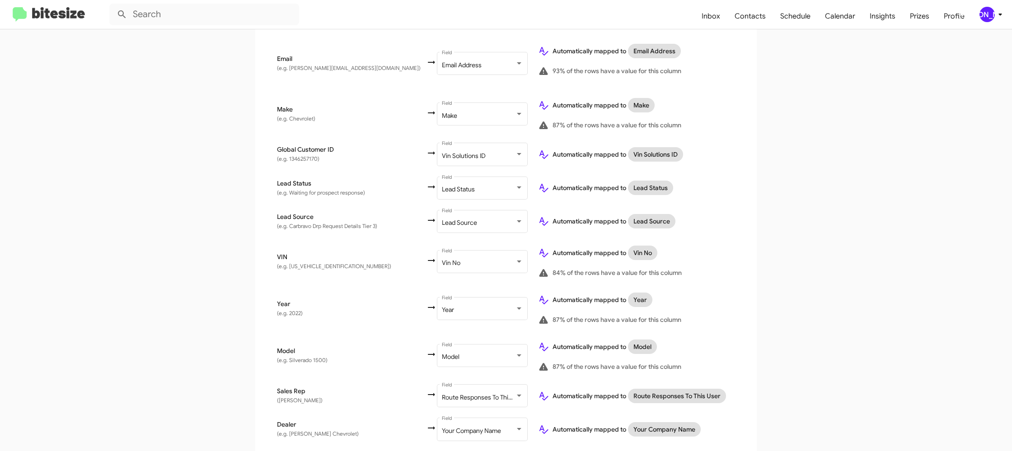
scroll to position [418, 0]
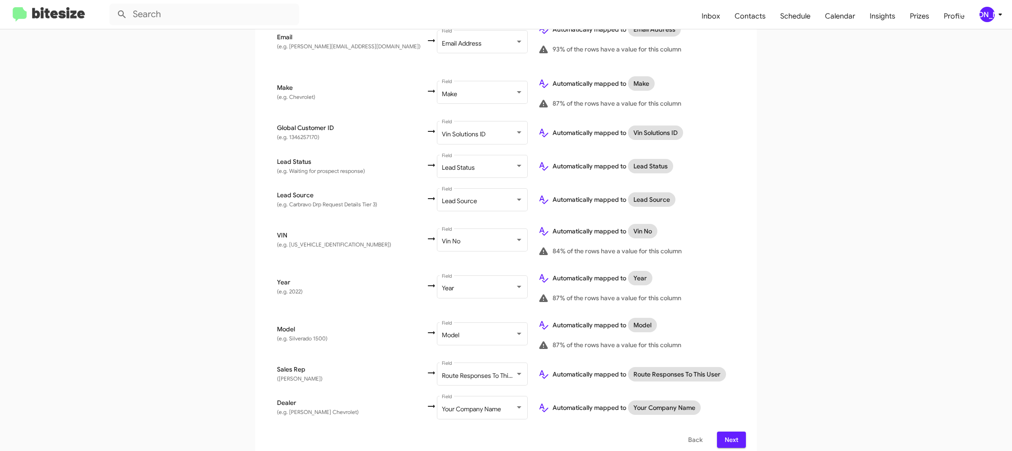
click at [731, 432] on span "Next" at bounding box center [731, 440] width 14 height 16
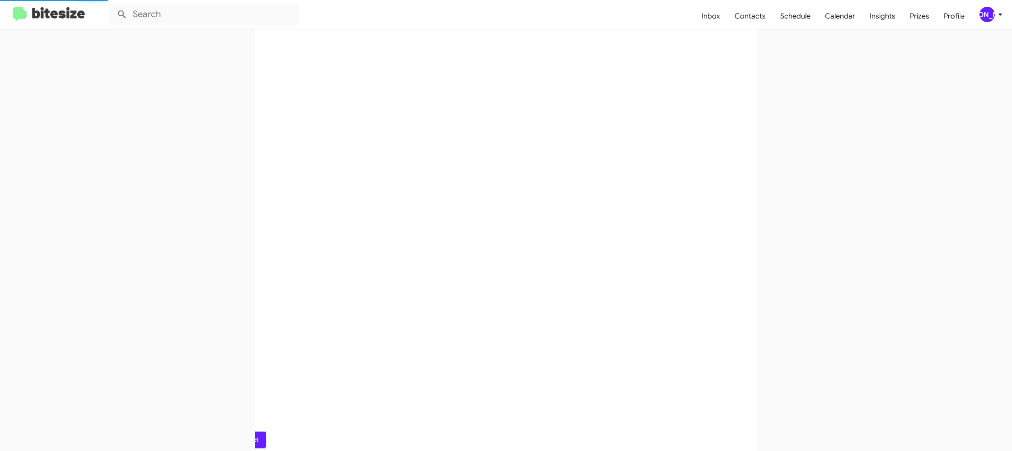
scroll to position [0, 0]
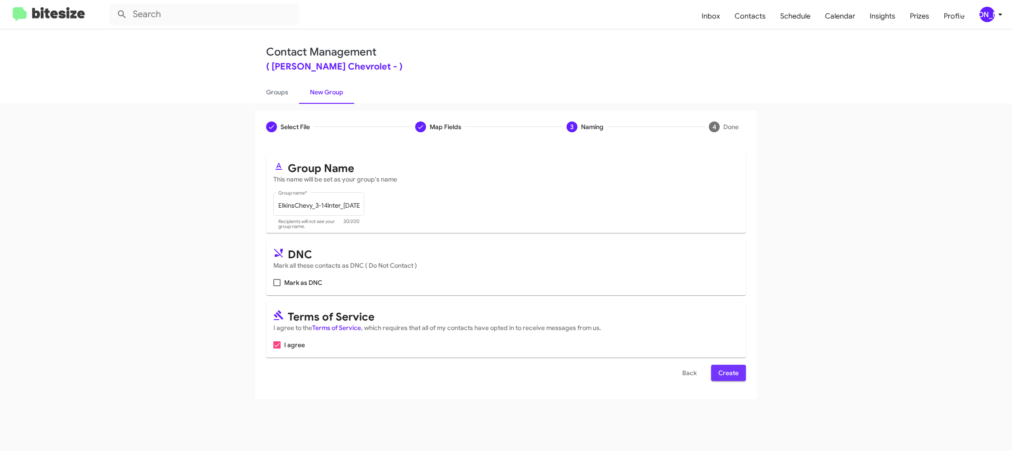
drag, startPoint x: 728, startPoint y: 375, endPoint x: 725, endPoint y: 370, distance: 5.4
click at [728, 375] on span "Create" at bounding box center [728, 373] width 20 height 16
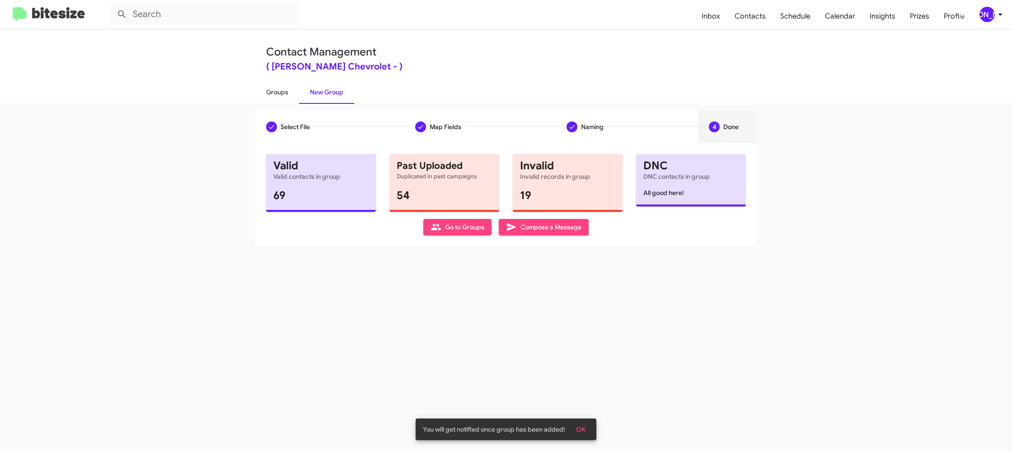
click at [286, 94] on link "Groups" at bounding box center [277, 91] width 44 height 23
type input "in:groups"
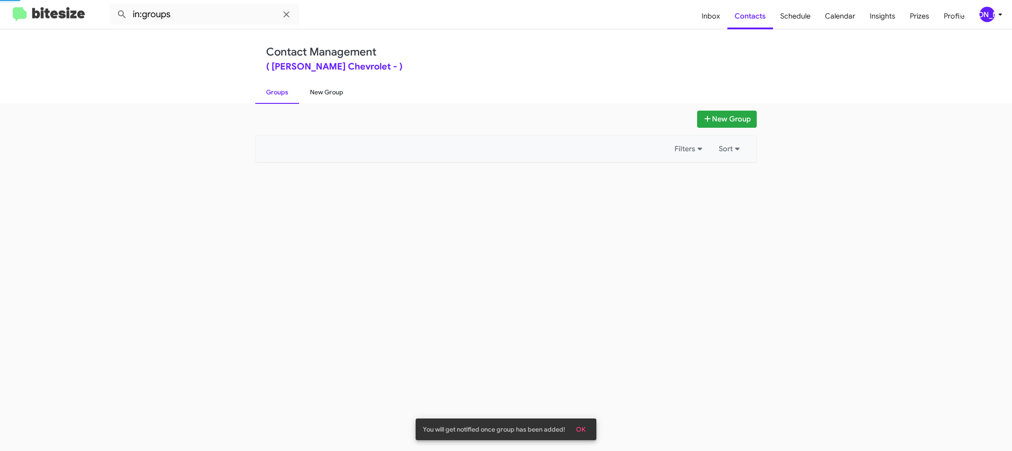
drag, startPoint x: 286, startPoint y: 94, endPoint x: 320, endPoint y: 92, distance: 33.9
click at [292, 92] on link "Groups" at bounding box center [277, 91] width 44 height 23
click at [320, 92] on link "New Group" at bounding box center [326, 91] width 55 height 23
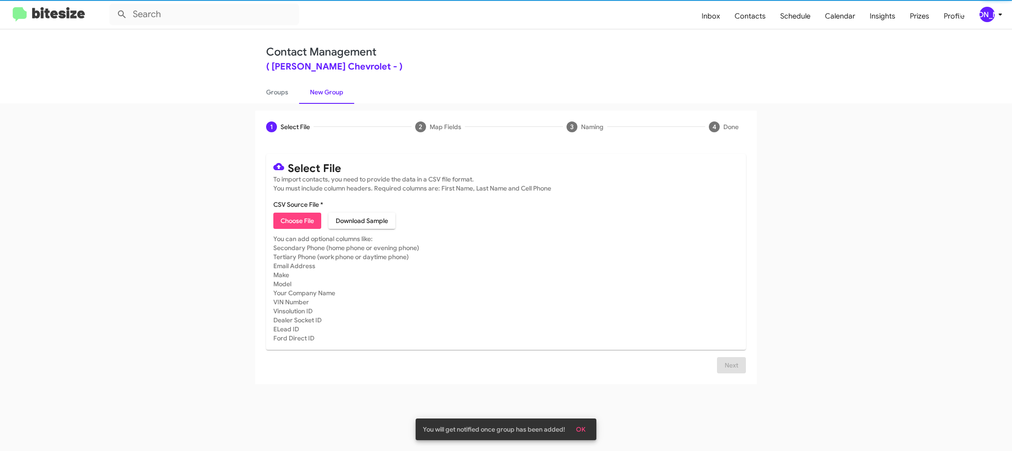
drag, startPoint x: 320, startPoint y: 92, endPoint x: 267, endPoint y: 119, distance: 59.6
click at [321, 91] on link "New Group" at bounding box center [326, 91] width 55 height 23
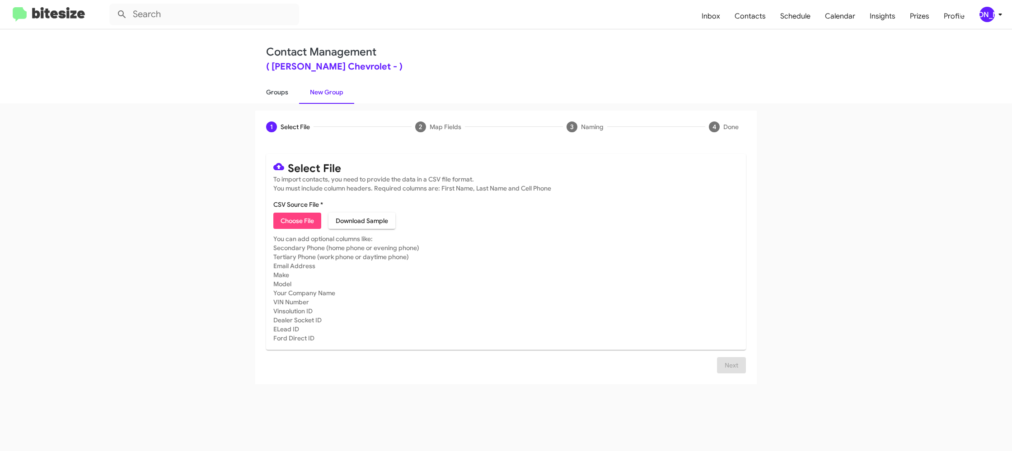
click at [275, 95] on link "Groups" at bounding box center [277, 91] width 44 height 23
type input "in:groups"
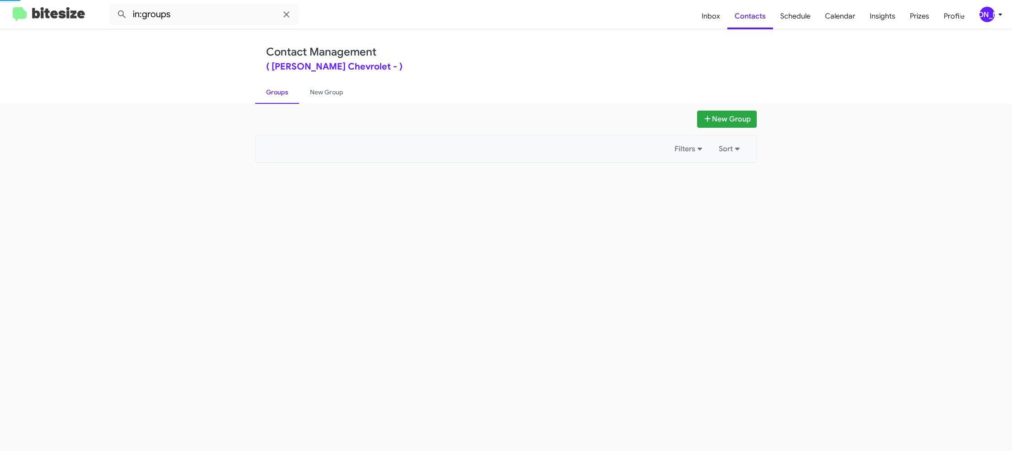
click at [276, 95] on link "Groups" at bounding box center [277, 91] width 44 height 23
drag, startPoint x: 276, startPoint y: 95, endPoint x: 282, endPoint y: 94, distance: 6.8
click at [277, 94] on link "Groups" at bounding box center [277, 91] width 44 height 23
click at [332, 93] on link "New Group" at bounding box center [326, 91] width 55 height 23
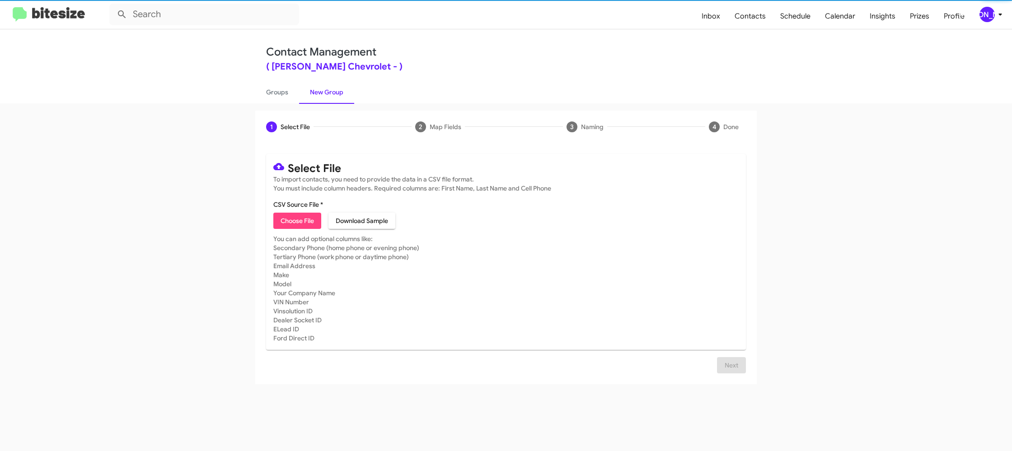
click at [332, 92] on link "New Group" at bounding box center [326, 91] width 55 height 23
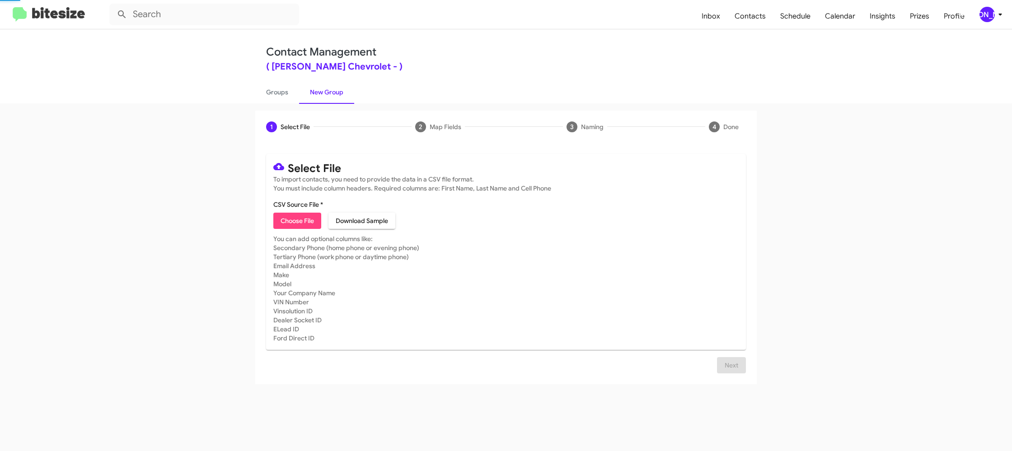
click at [289, 220] on span "Choose File" at bounding box center [297, 221] width 33 height 16
type input "ElkinsChevy_3-14PhoneWalk_[DATE]"
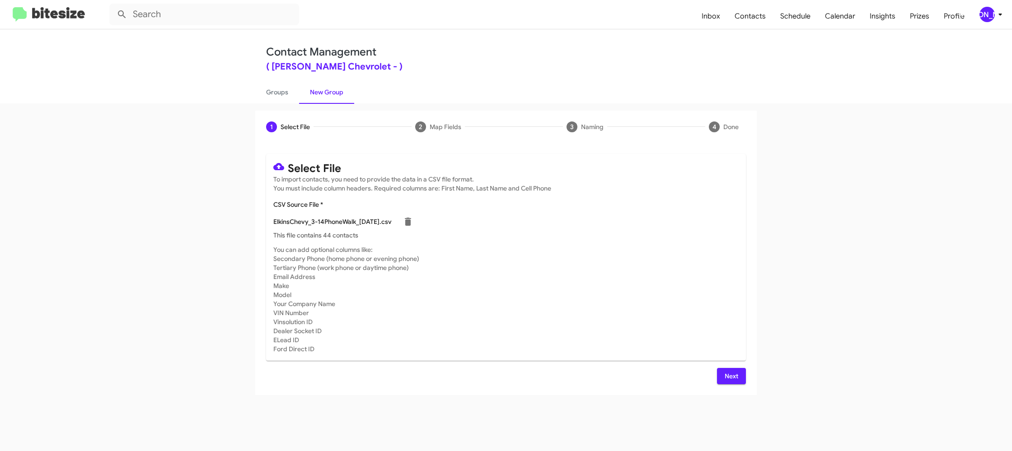
click at [492, 229] on div "ElkinsChevy_3-14PhoneWalk_[DATE].csv" at bounding box center [505, 222] width 465 height 18
click at [727, 380] on span "Next" at bounding box center [731, 376] width 14 height 16
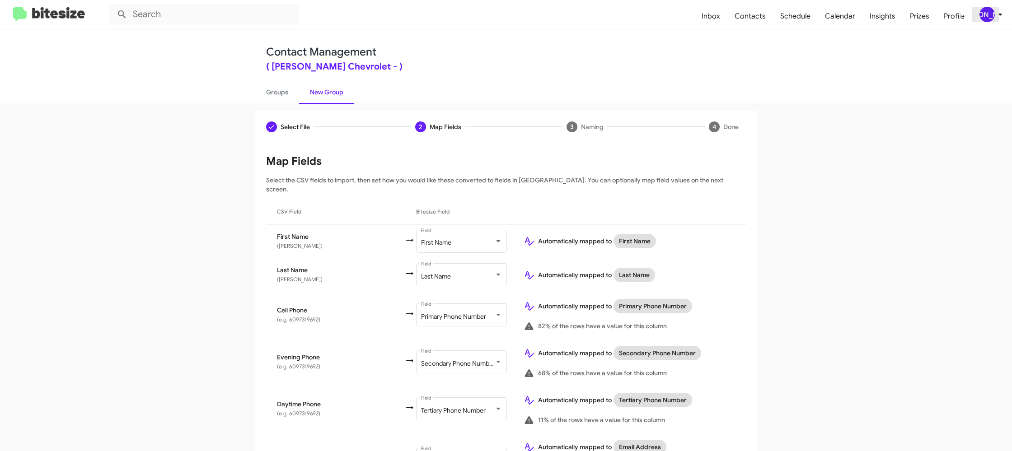
click at [988, 15] on div "[PERSON_NAME]" at bounding box center [987, 14] width 15 height 15
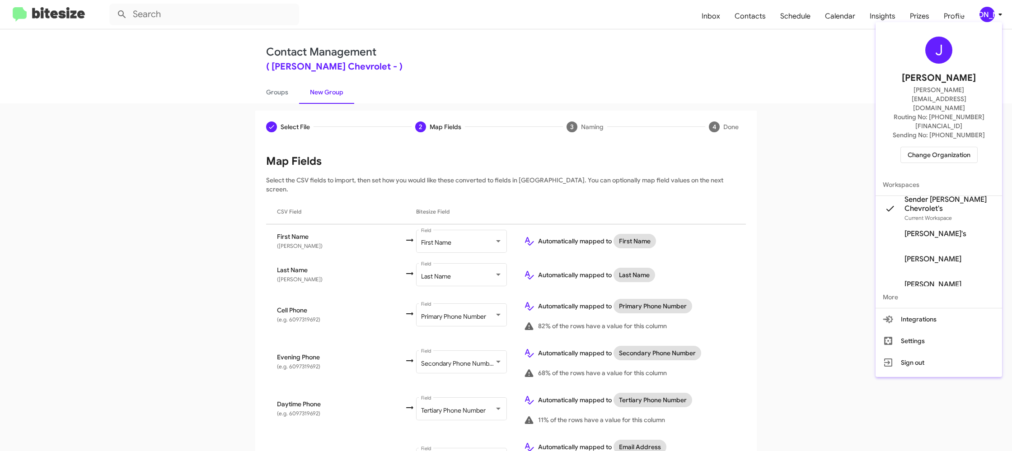
click at [988, 15] on div at bounding box center [506, 225] width 1012 height 451
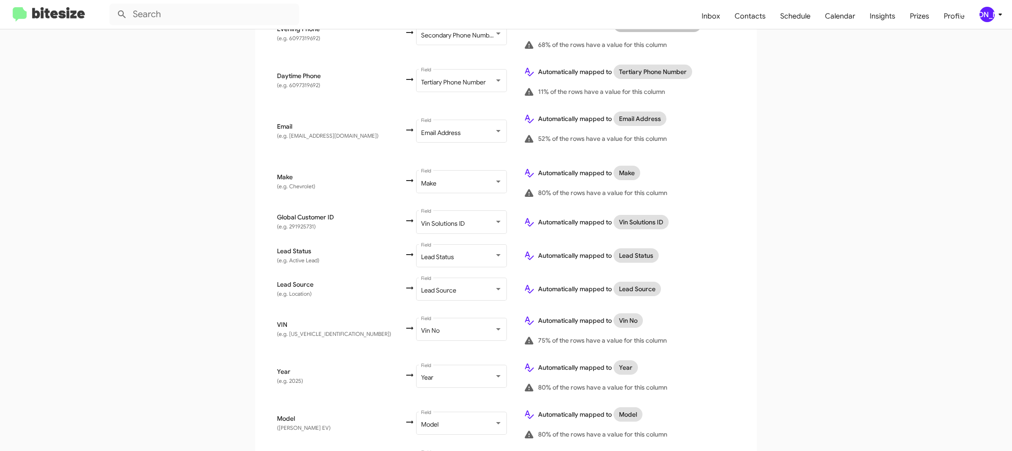
scroll to position [418, 0]
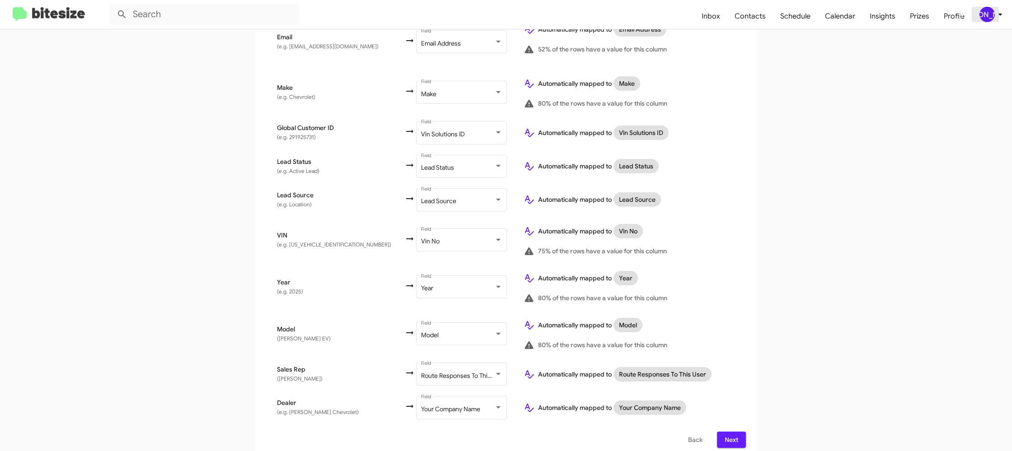
click at [991, 17] on div "[PERSON_NAME]" at bounding box center [987, 14] width 15 height 15
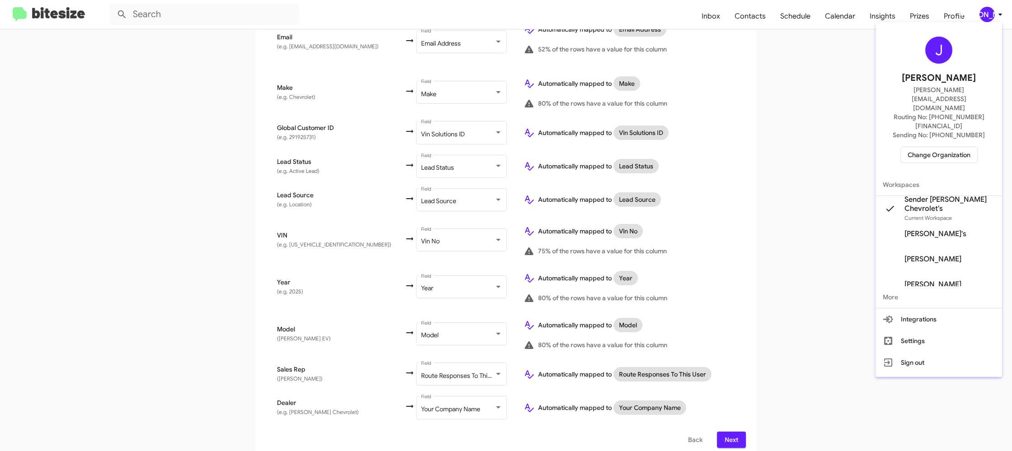
click at [991, 16] on div at bounding box center [506, 225] width 1012 height 451
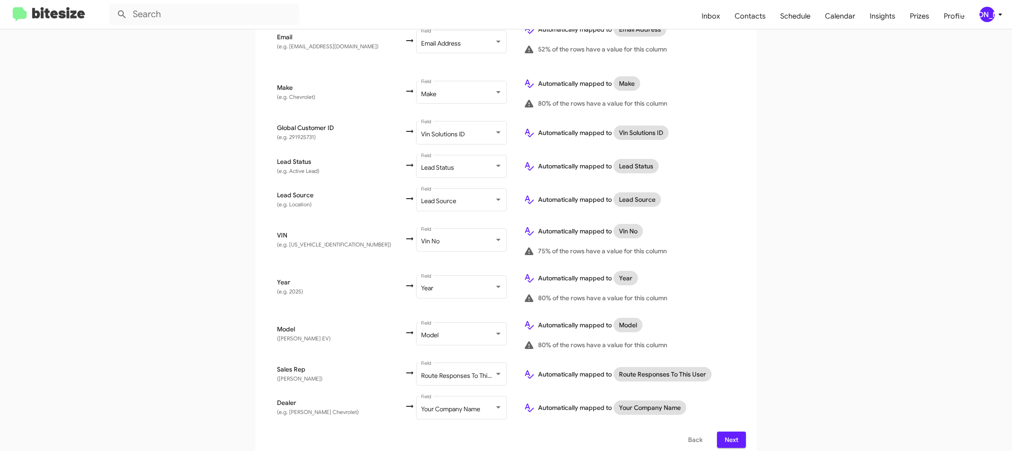
click at [735, 439] on span "Next" at bounding box center [731, 440] width 14 height 16
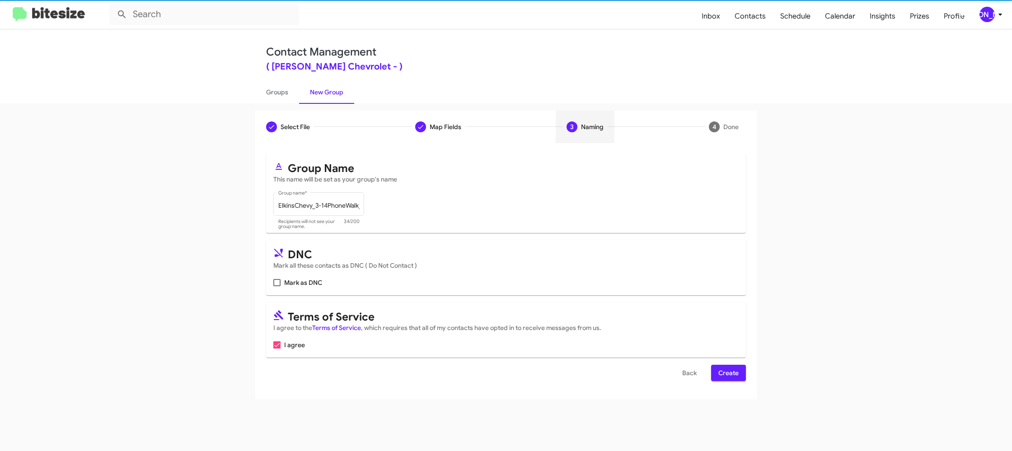
scroll to position [0, 0]
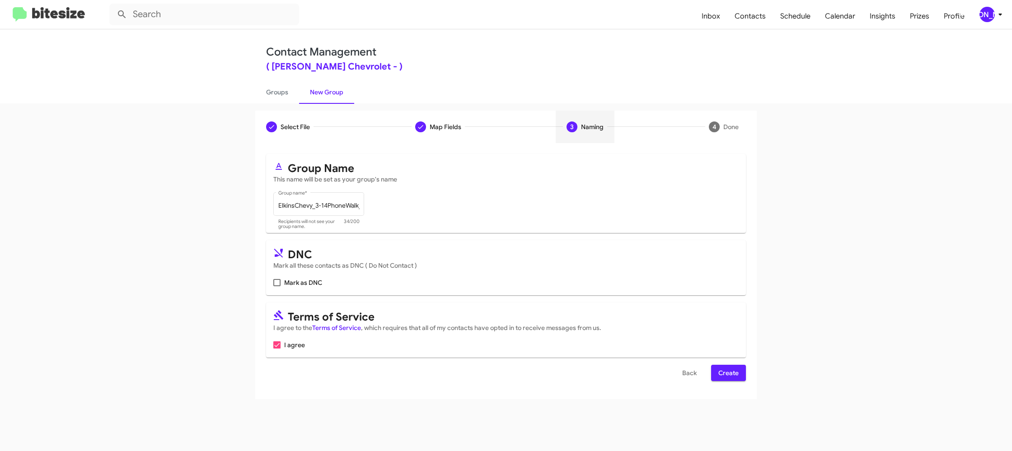
click at [724, 374] on span "Create" at bounding box center [728, 373] width 20 height 16
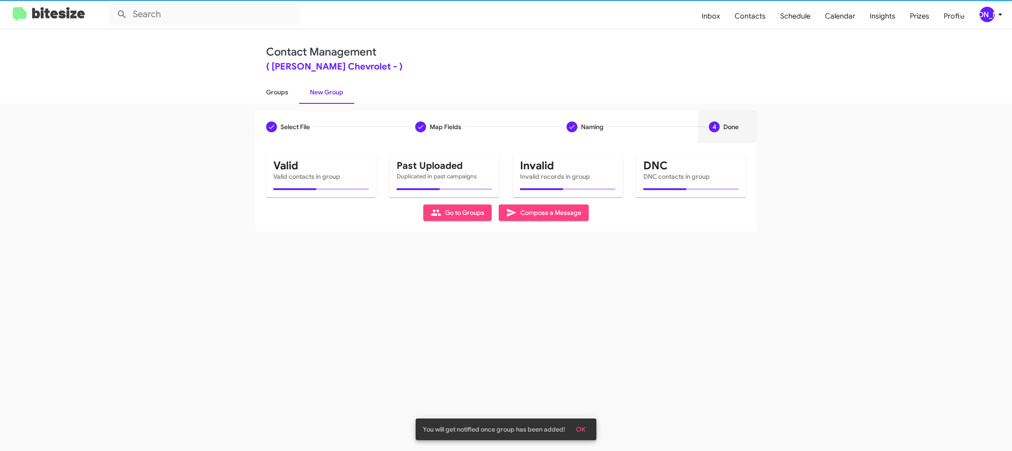
click at [286, 96] on link "Groups" at bounding box center [277, 91] width 44 height 23
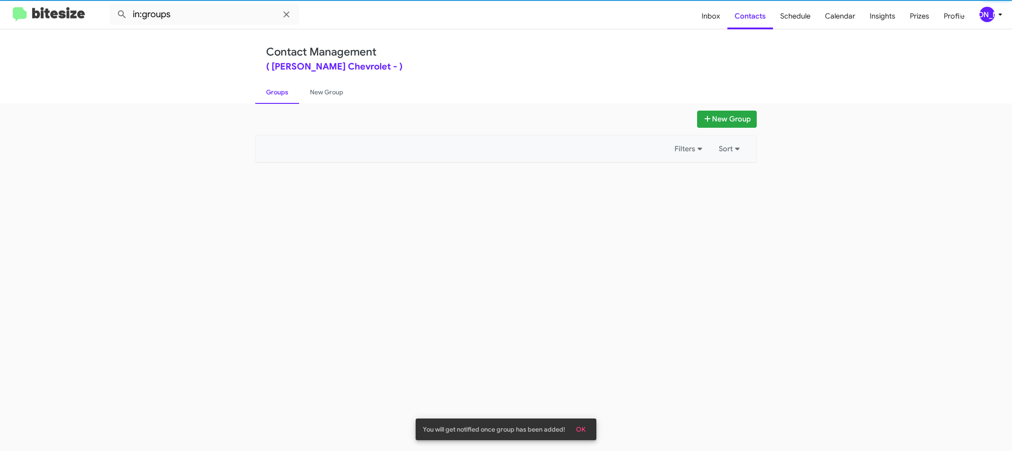
click at [286, 96] on link "Groups" at bounding box center [277, 91] width 44 height 23
drag, startPoint x: 286, startPoint y: 96, endPoint x: 283, endPoint y: 89, distance: 7.7
click at [285, 93] on link "Groups" at bounding box center [277, 91] width 44 height 23
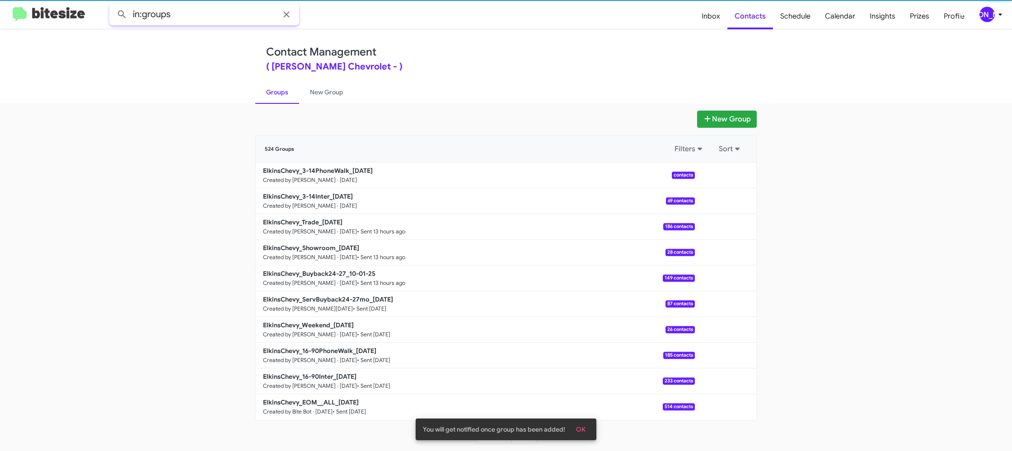
click at [189, 16] on input "in:groups" at bounding box center [204, 15] width 190 height 22
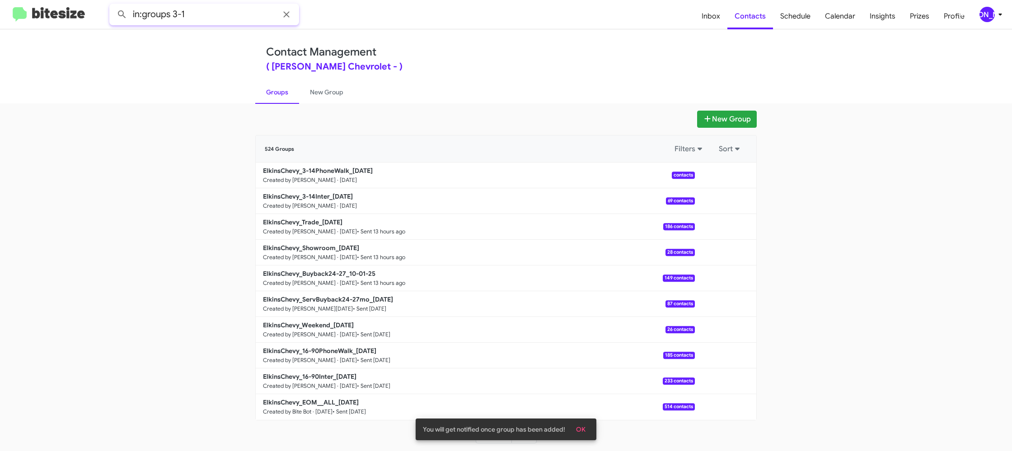
type input "in:groups 3-1"
click at [113, 5] on button at bounding box center [122, 14] width 18 height 18
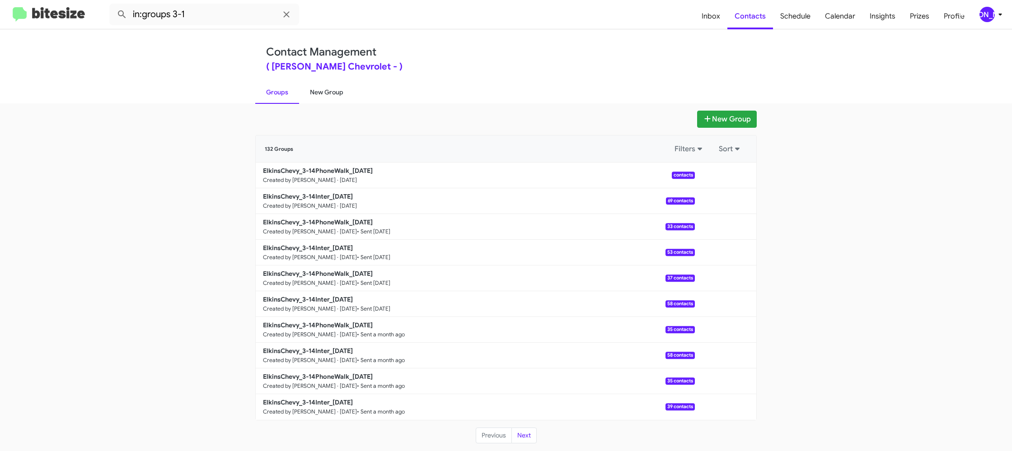
click at [314, 86] on link "New Group" at bounding box center [326, 91] width 55 height 23
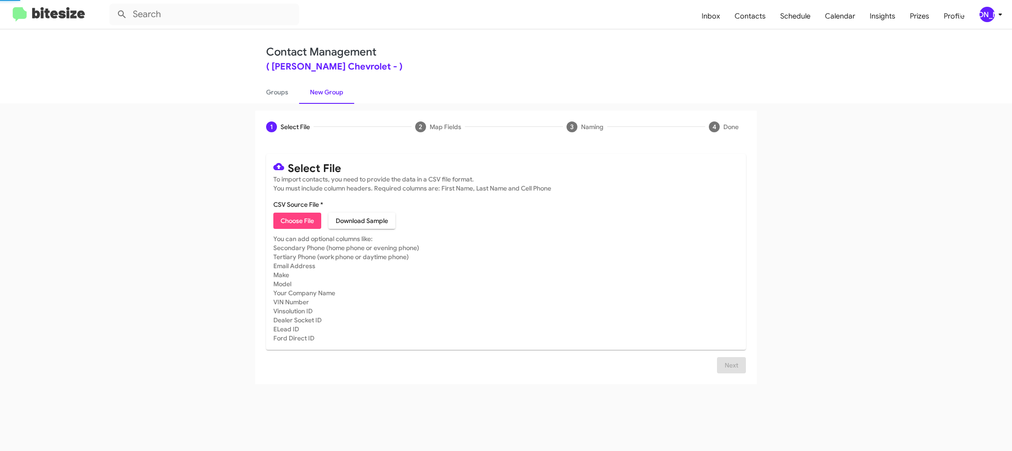
click at [315, 86] on link "New Group" at bounding box center [326, 91] width 55 height 23
click at [286, 89] on link "Groups" at bounding box center [277, 91] width 44 height 23
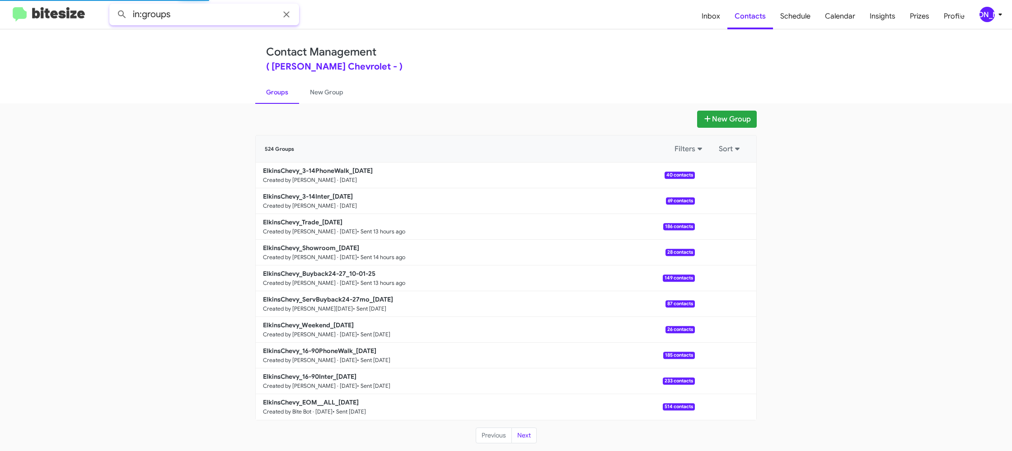
click at [212, 14] on input "in:groups" at bounding box center [204, 15] width 190 height 22
type input "in:groups 3-14"
click at [113, 5] on button at bounding box center [122, 14] width 18 height 18
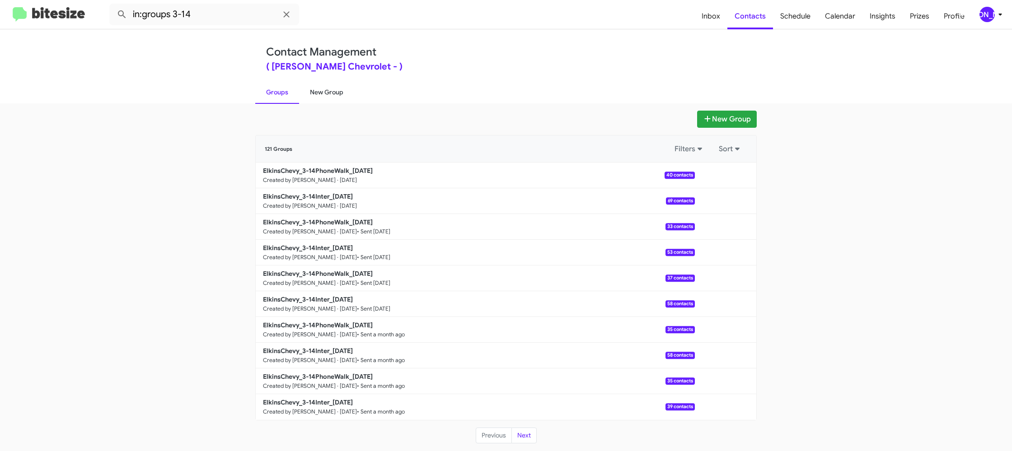
click at [309, 90] on link "New Group" at bounding box center [326, 91] width 55 height 23
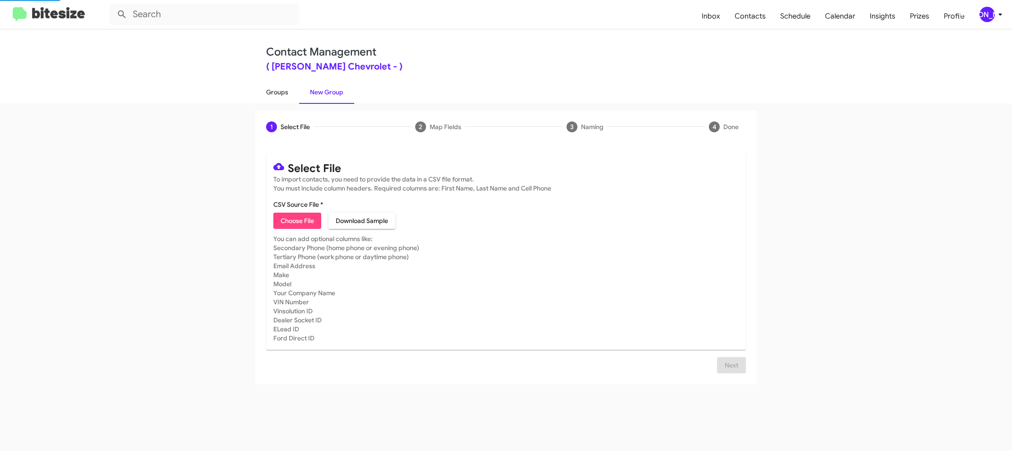
click at [291, 90] on link "Groups" at bounding box center [277, 91] width 44 height 23
type input "in:groups"
click at [291, 90] on link "Groups" at bounding box center [277, 91] width 44 height 23
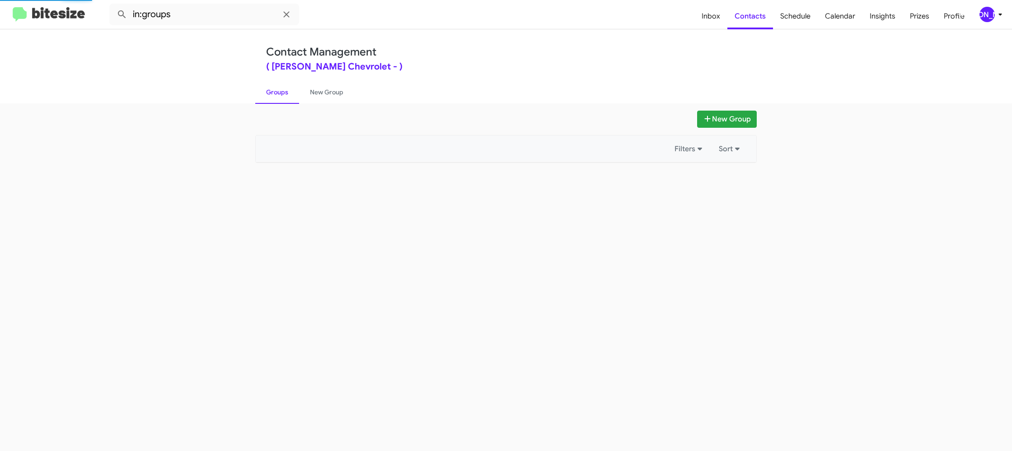
drag, startPoint x: 291, startPoint y: 90, endPoint x: 665, endPoint y: 104, distance: 374.4
click at [295, 90] on link "Groups" at bounding box center [277, 91] width 44 height 23
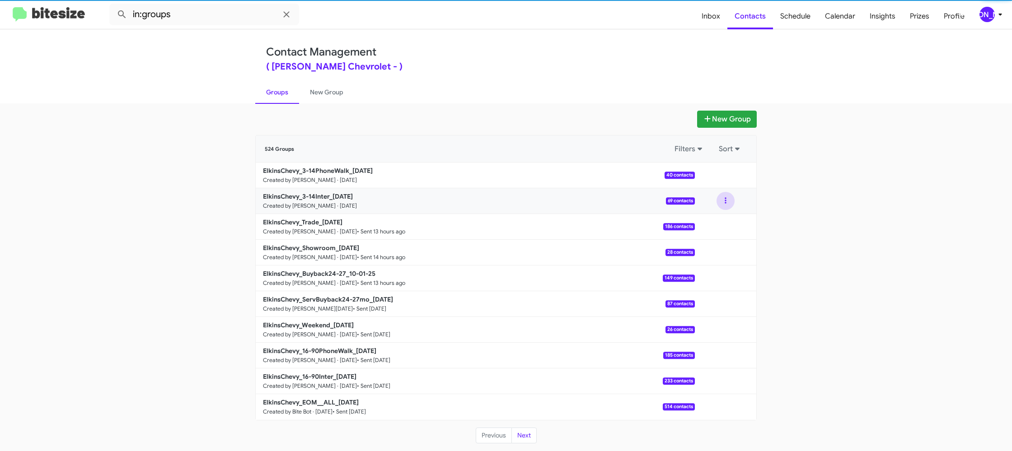
click at [725, 200] on button at bounding box center [726, 201] width 18 height 18
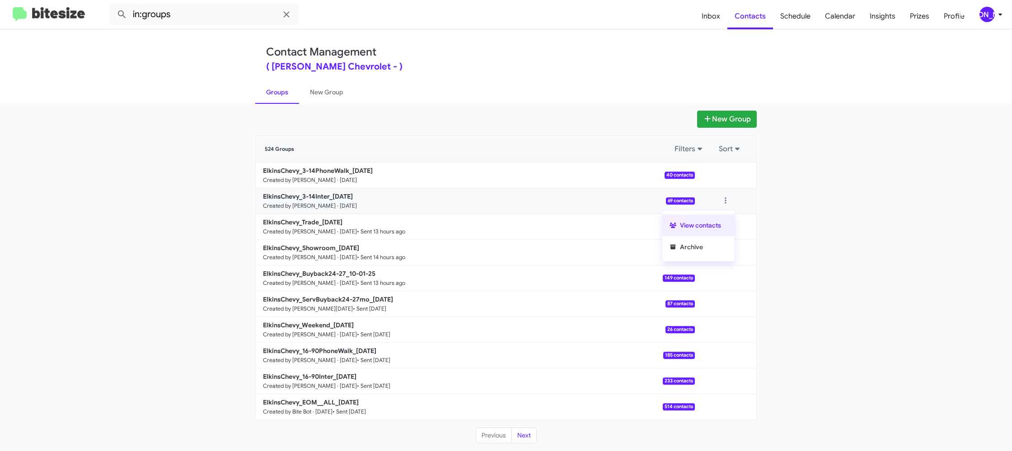
click at [718, 215] on button "View contacts" at bounding box center [698, 226] width 72 height 22
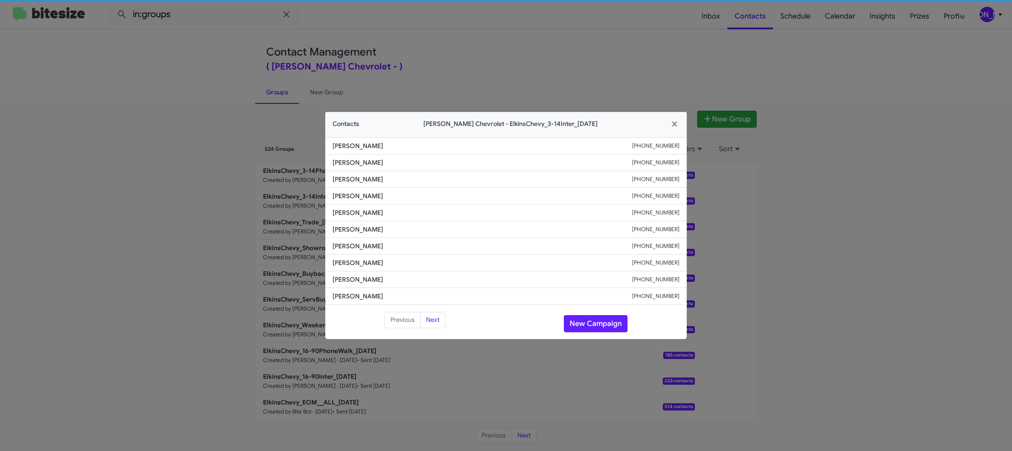
click at [346, 227] on span "[PERSON_NAME]" at bounding box center [483, 229] width 300 height 9
copy span "[PERSON_NAME]"
drag, startPoint x: 467, startPoint y: 55, endPoint x: 644, endPoint y: 173, distance: 213.6
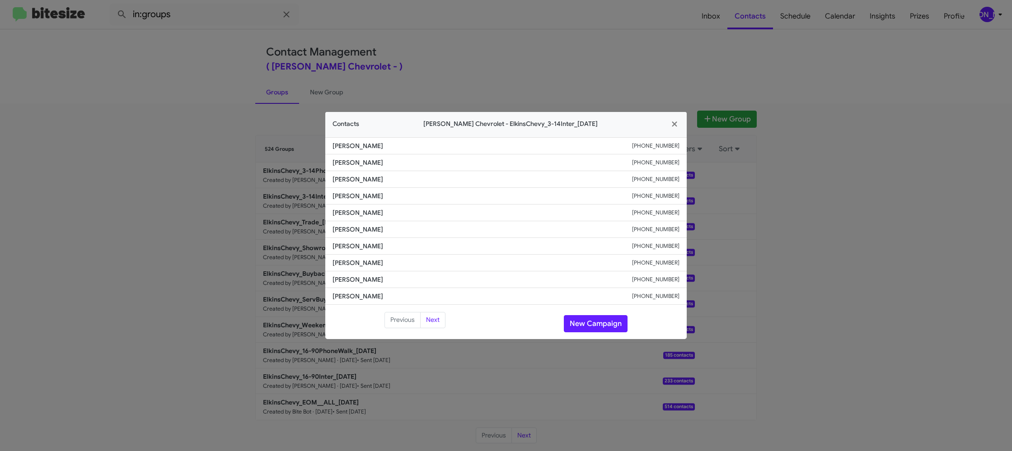
click at [467, 55] on modal-container "Contacts [PERSON_NAME] Chevrolet - ElkinsChevy_3-14Inter_[DATE] [PERSON_NAME] […" at bounding box center [506, 225] width 1012 height 451
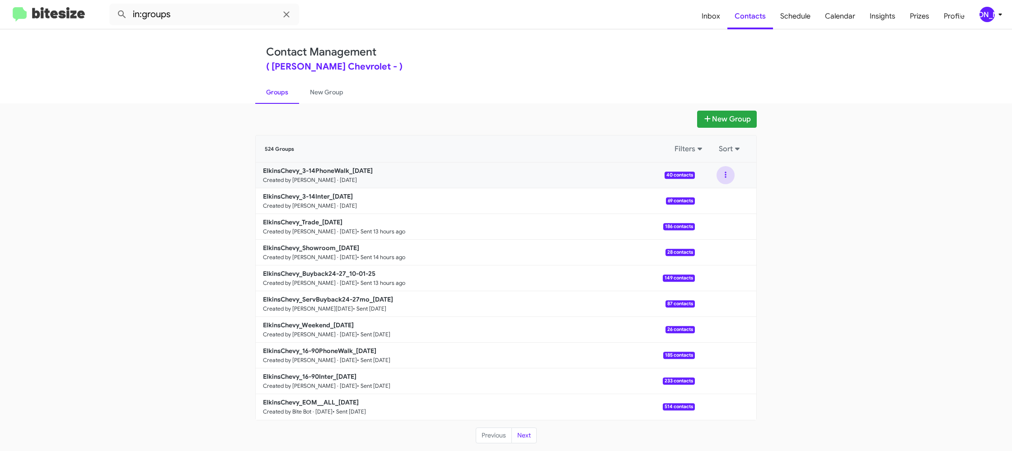
click at [722, 178] on button at bounding box center [726, 175] width 18 height 18
click at [701, 196] on button "View contacts" at bounding box center [698, 200] width 72 height 22
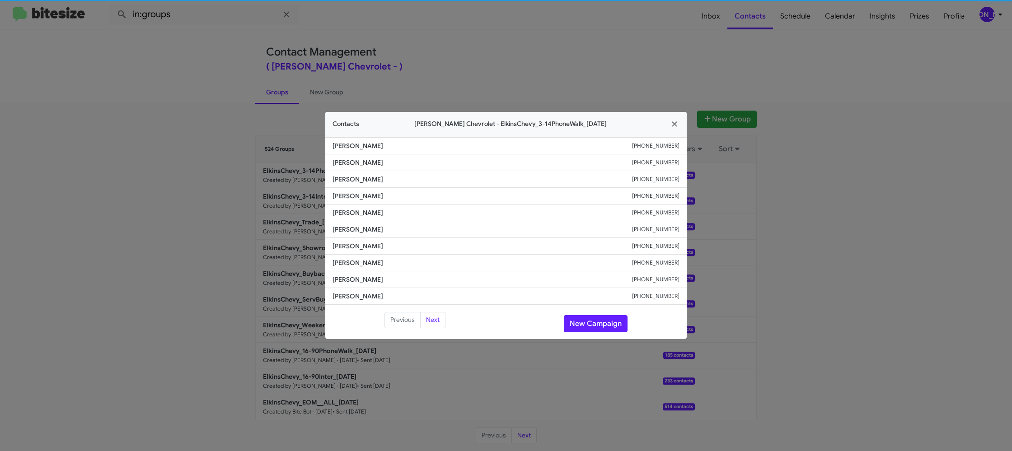
click at [354, 213] on span "[PERSON_NAME]" at bounding box center [483, 212] width 300 height 9
drag, startPoint x: 354, startPoint y: 213, endPoint x: 361, endPoint y: 211, distance: 6.7
click at [354, 212] on span "[PERSON_NAME]" at bounding box center [483, 212] width 300 height 9
copy span "[PERSON_NAME]"
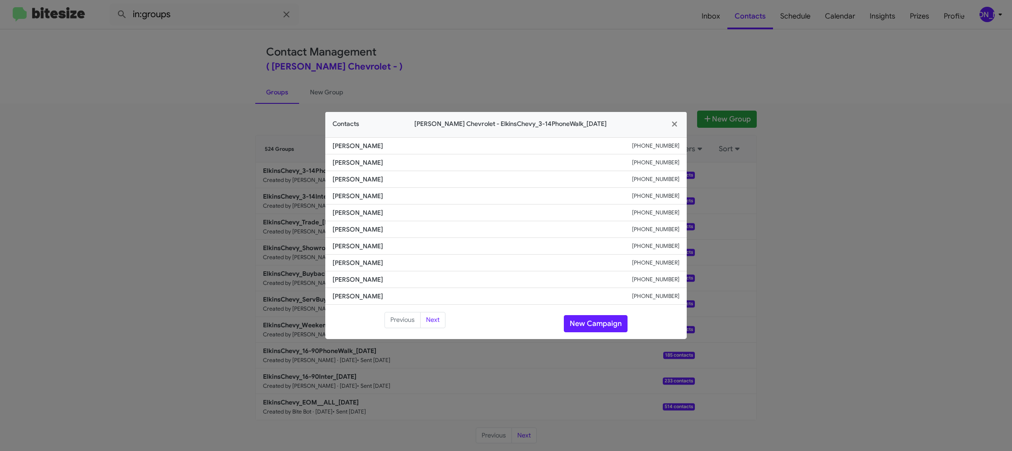
click at [946, 413] on modal-container "Contacts [PERSON_NAME] Chevrolet - ElkinsChevy_3-14PhoneWalk_[DATE] [PERSON_NAM…" at bounding box center [506, 225] width 1012 height 451
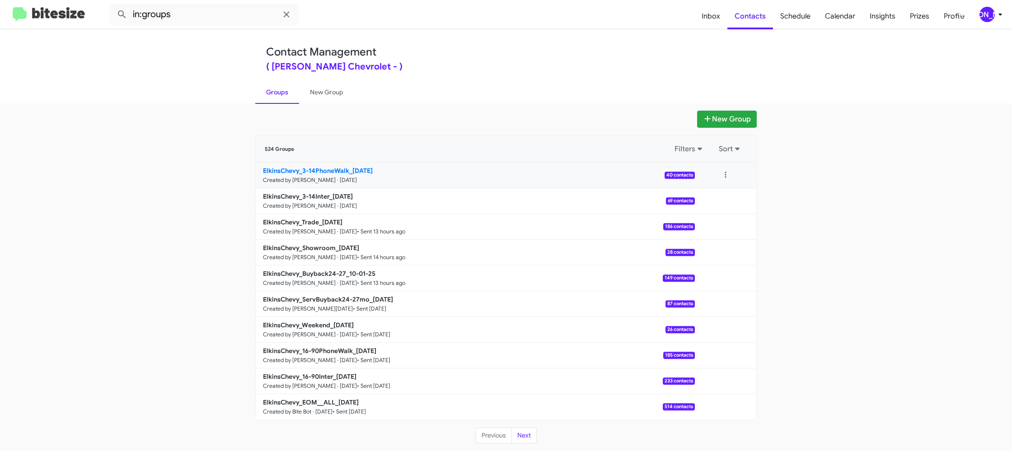
drag, startPoint x: 175, startPoint y: 143, endPoint x: 271, endPoint y: 174, distance: 100.4
click at [187, 150] on app-groups "New Group 524 Groups Filters Sort ElkinsChevy_3-14PhoneWalk_[DATE] Created by […" at bounding box center [506, 277] width 1012 height 333
click at [295, 199] on b "ElkinsChevy_3-14Inter_[DATE]" at bounding box center [308, 196] width 90 height 8
drag, startPoint x: 295, startPoint y: 199, endPoint x: 290, endPoint y: 195, distance: 6.7
click at [292, 197] on b "ElkinsChevy_3-14Inter_[DATE]" at bounding box center [308, 196] width 90 height 8
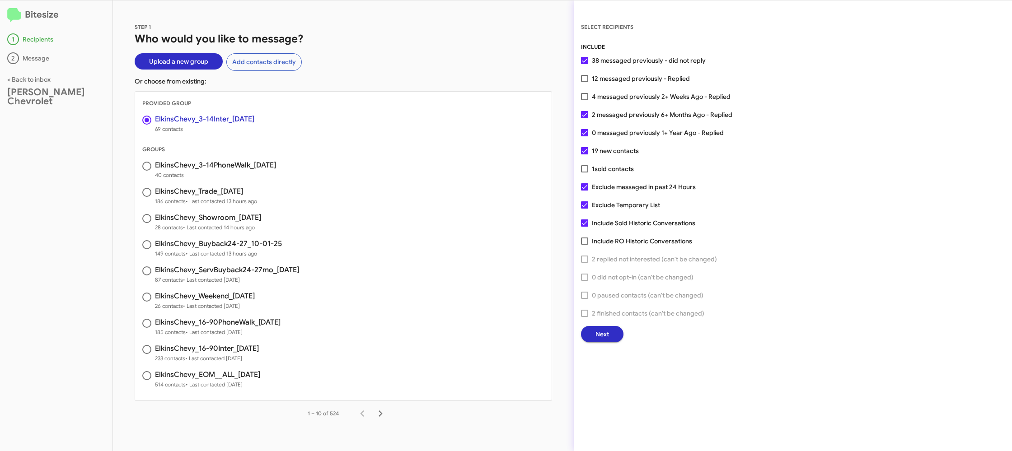
click at [595, 332] on button "Next" at bounding box center [602, 334] width 42 height 16
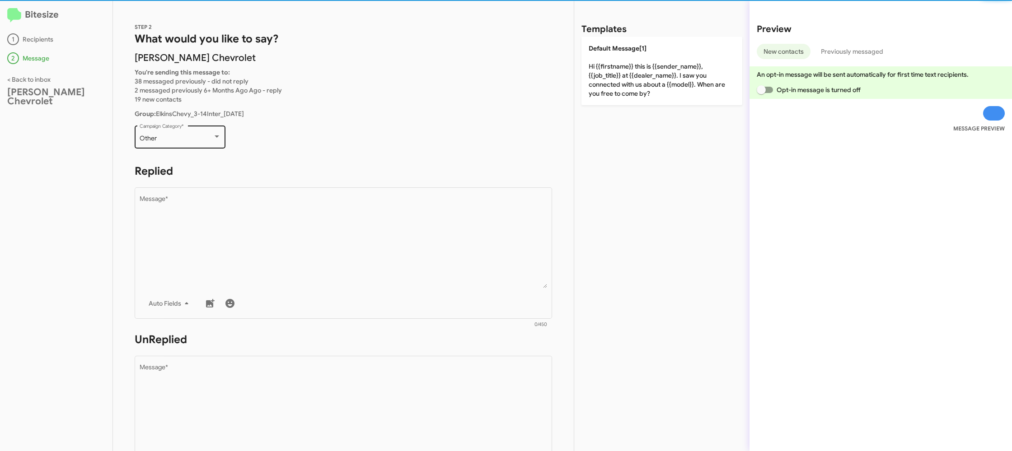
click at [187, 129] on div "Other Campaign Category *" at bounding box center [180, 136] width 81 height 25
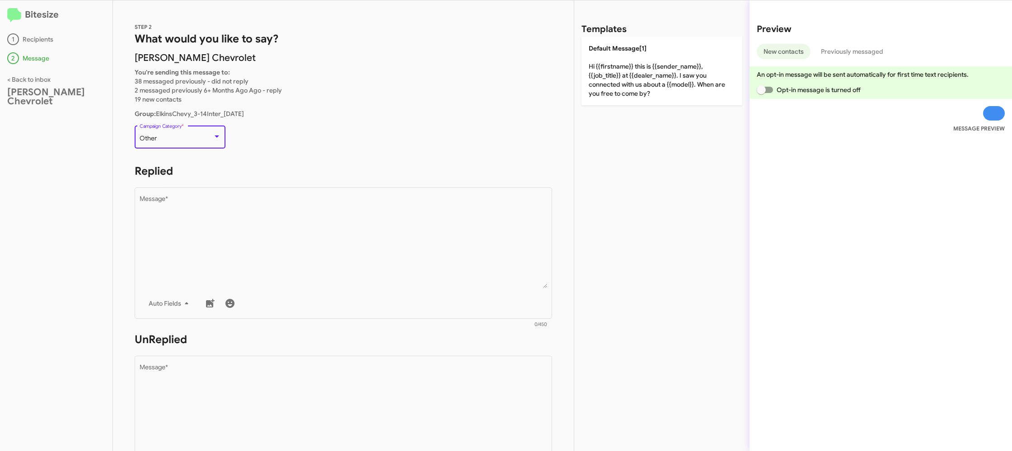
scroll to position [340, 0]
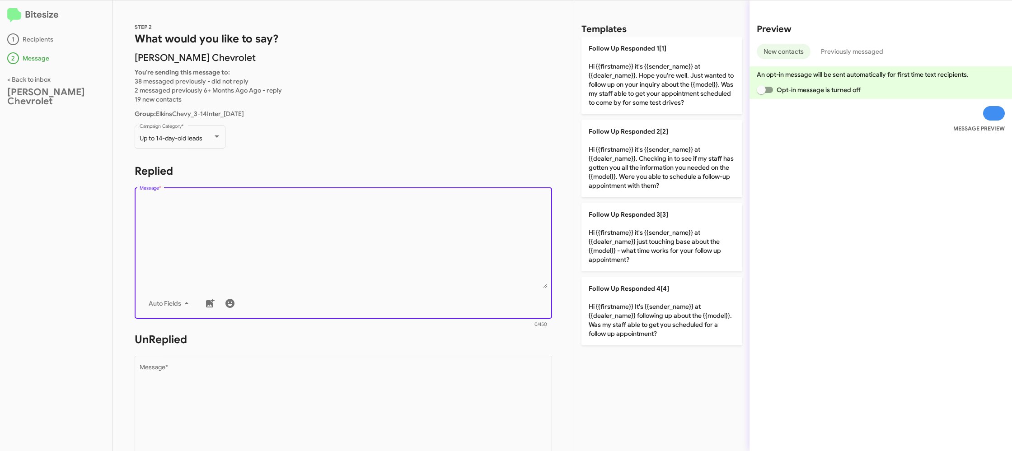
click at [297, 214] on textarea "Message *" at bounding box center [344, 242] width 408 height 92
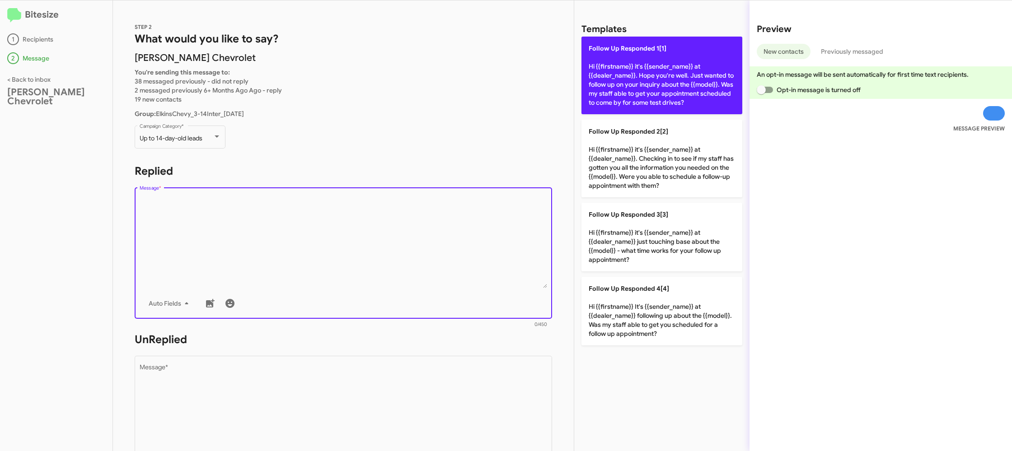
drag, startPoint x: 636, startPoint y: 85, endPoint x: 526, endPoint y: 224, distance: 177.2
click at [636, 85] on p "Follow Up Responded 1[1] Hi {{firstname}} it's {{sender_name}} at {{dealer_name…" at bounding box center [661, 76] width 161 height 78
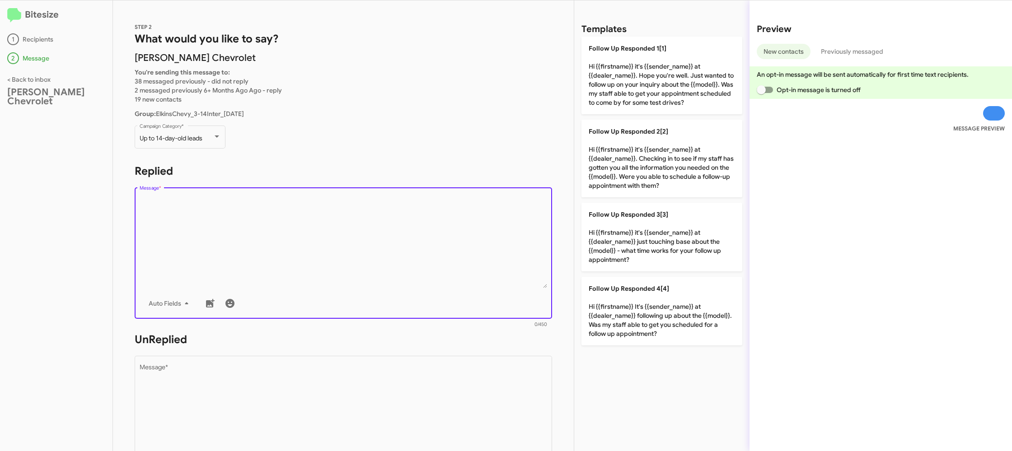
type textarea "Hi {{firstname}} it's {{sender_name}} at {{dealer_name}}. Hope you're well. Jus…"
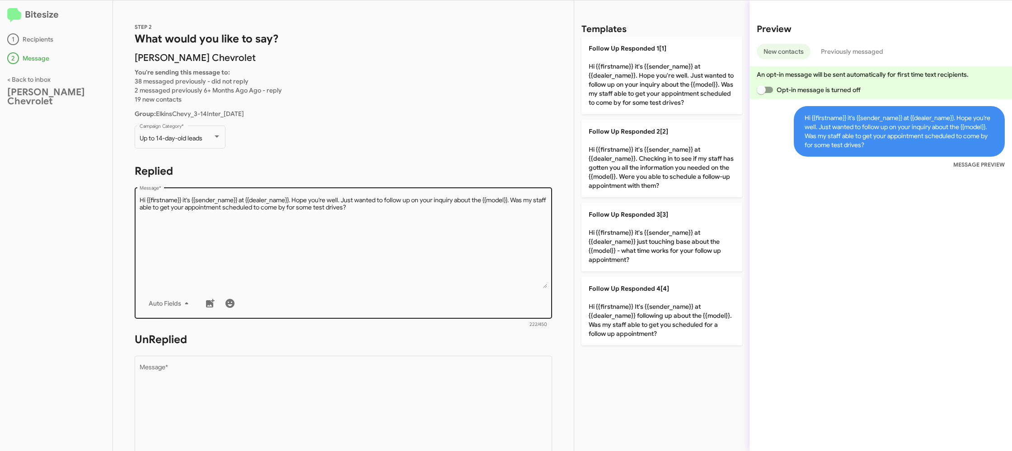
scroll to position [0, 0]
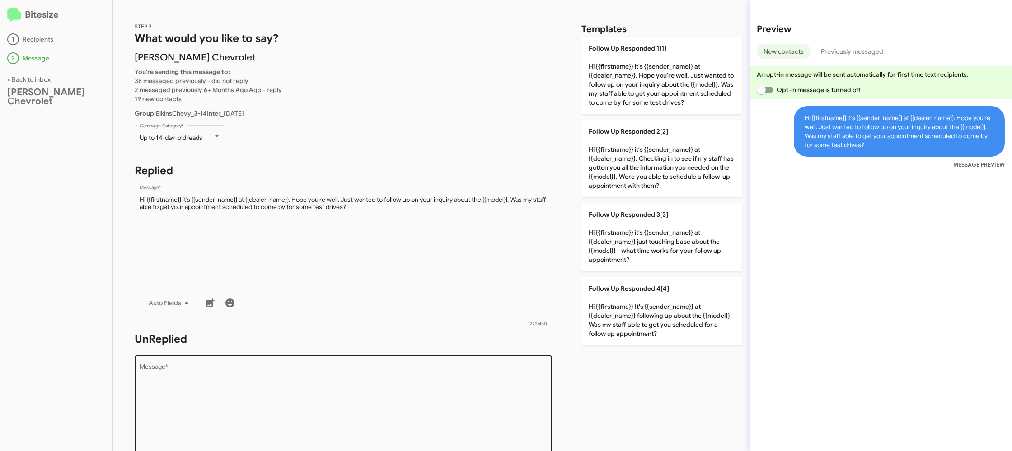
drag, startPoint x: 389, startPoint y: 368, endPoint x: 388, endPoint y: 380, distance: 11.8
click at [388, 380] on div "Drop image here to insert Auto Fields Message *" at bounding box center [344, 420] width 408 height 133
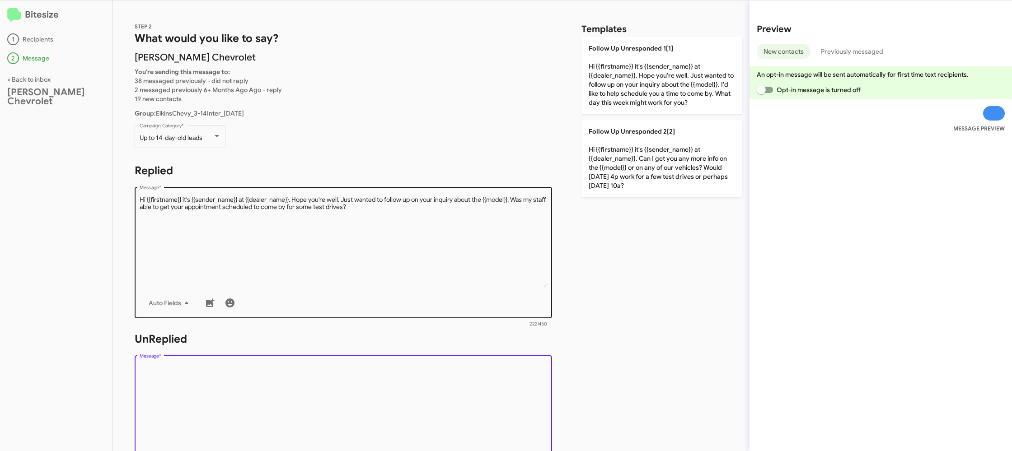
drag, startPoint x: 388, startPoint y: 380, endPoint x: 527, endPoint y: 236, distance: 199.7
click at [395, 364] on div "Drop image here to insert Auto Fields Message *" at bounding box center [344, 420] width 408 height 133
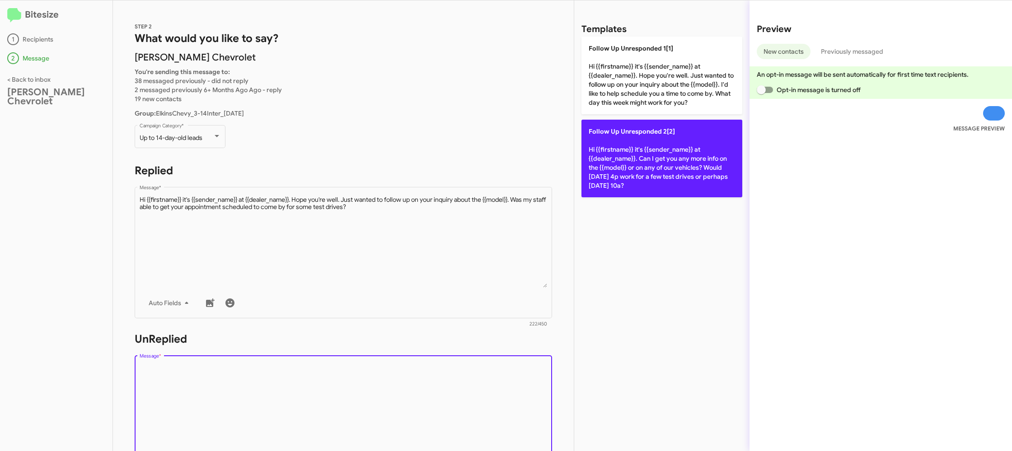
click at [615, 172] on p "Follow Up Unresponded 2[2] Hi {{firstname}} it's {{sender_name}} at {{dealer_na…" at bounding box center [661, 159] width 161 height 78
type textarea "Hi {{firstname}} it's {{sender_name}} at {{dealer_name}}. Can I get you any mor…"
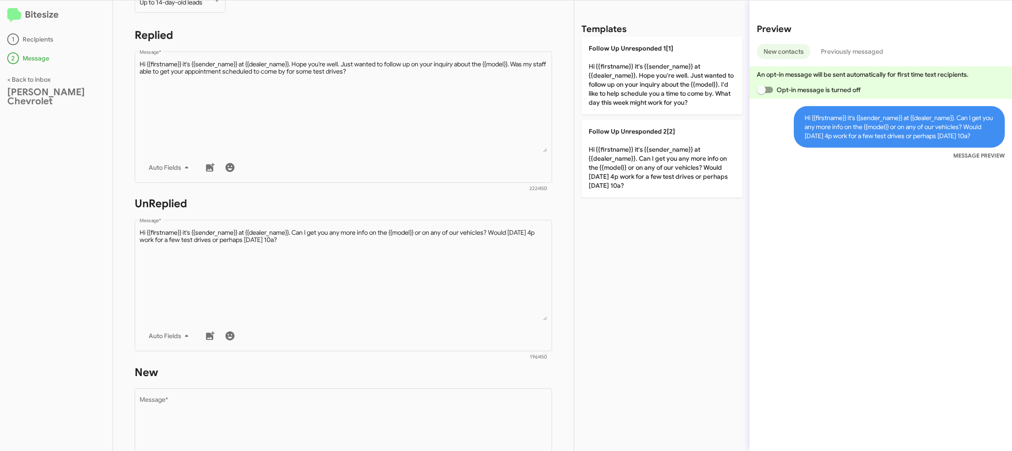
scroll to position [332, 0]
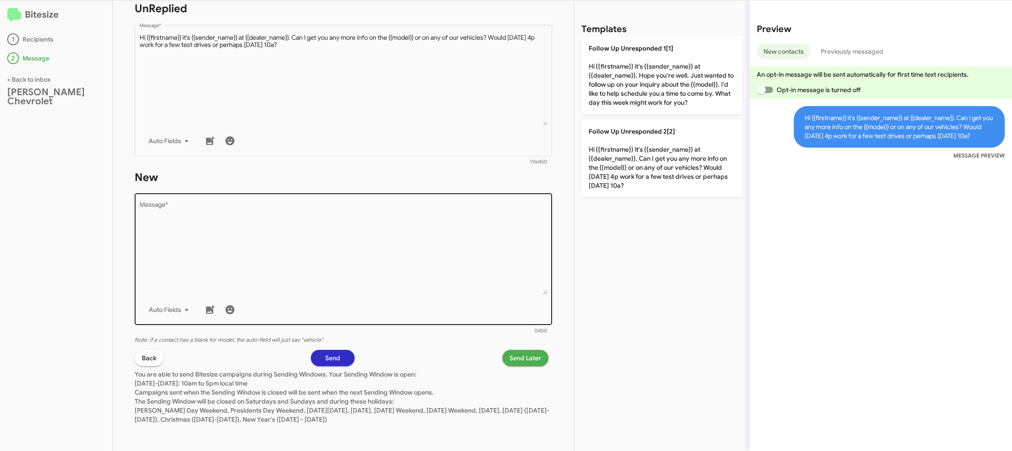
click at [497, 260] on textarea "Message *" at bounding box center [344, 248] width 408 height 92
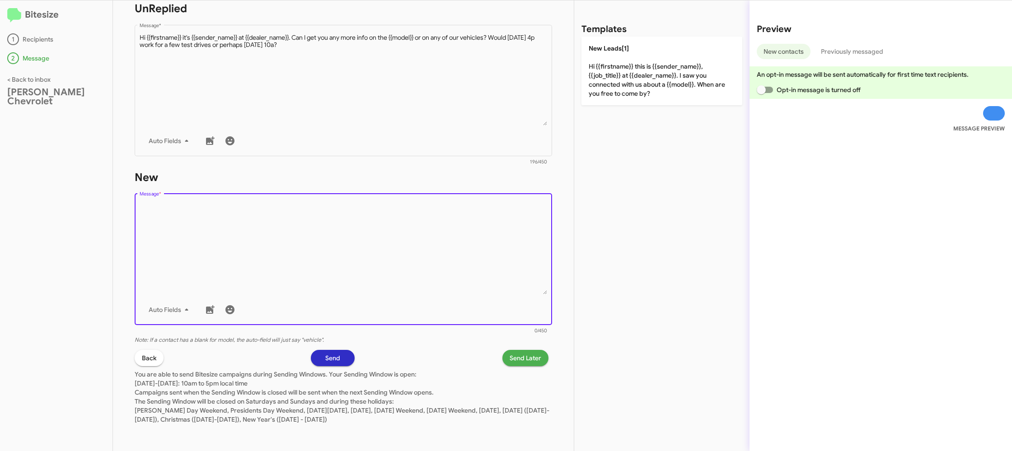
drag, startPoint x: 498, startPoint y: 252, endPoint x: 639, endPoint y: 73, distance: 228.4
click at [505, 235] on textarea "Message *" at bounding box center [344, 248] width 408 height 92
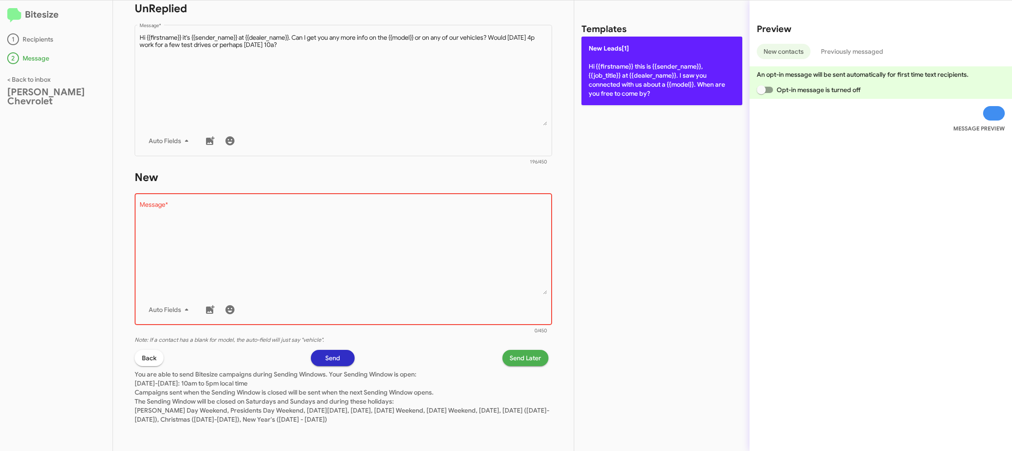
click at [640, 71] on p "New Leads[1] Hi {{firstname}} this is {{sender_name}}, {{job_title}} at {{deale…" at bounding box center [661, 71] width 161 height 69
type textarea "Hi {{firstname}} this is {{sender_name}}, {{job_title}} at {{dealer_name}}. I s…"
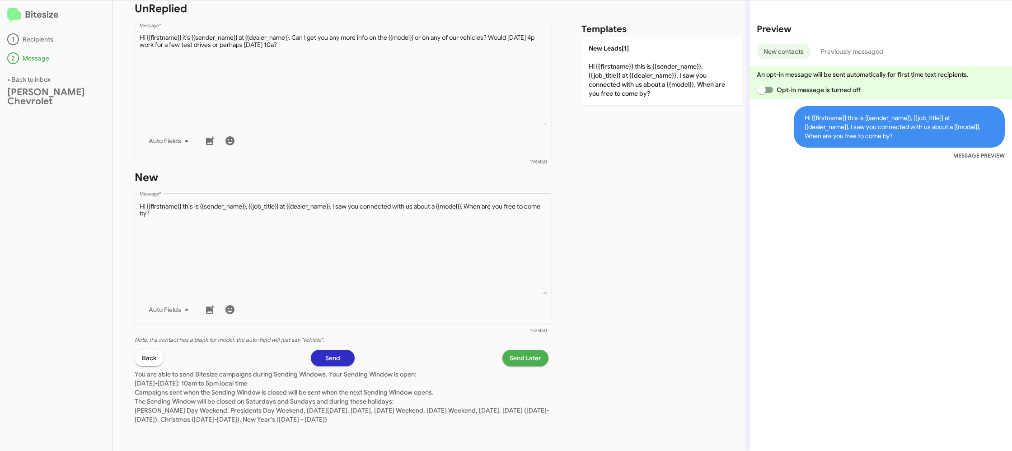
click at [518, 359] on span "Send Later" at bounding box center [526, 358] width 32 height 16
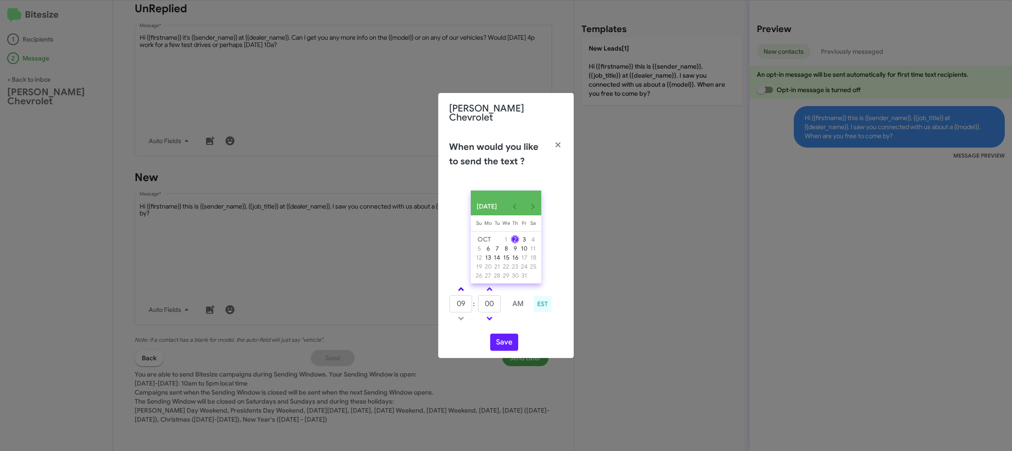
click at [464, 287] on link at bounding box center [461, 289] width 16 height 10
type input "10"
click at [491, 288] on span at bounding box center [490, 290] width 6 height 6
drag, startPoint x: 491, startPoint y: 288, endPoint x: 497, endPoint y: 318, distance: 29.9
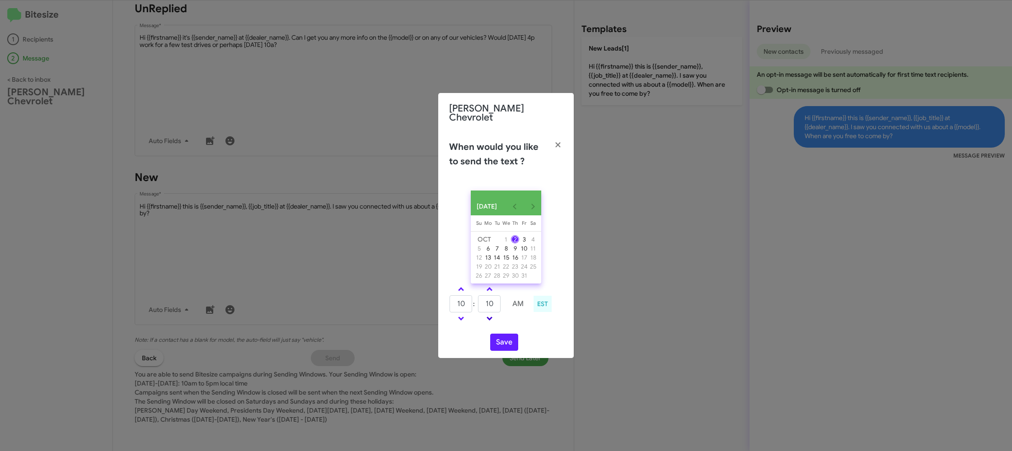
click at [490, 286] on link at bounding box center [490, 289] width 16 height 10
type input "15"
click at [498, 344] on button "Save" at bounding box center [504, 342] width 28 height 17
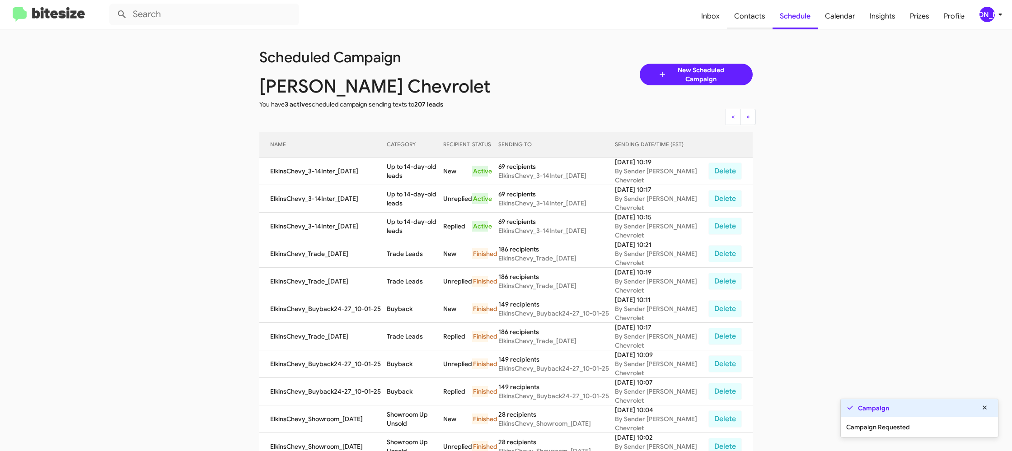
click at [750, 22] on span "Contacts" at bounding box center [750, 16] width 46 height 26
type input "in:groups"
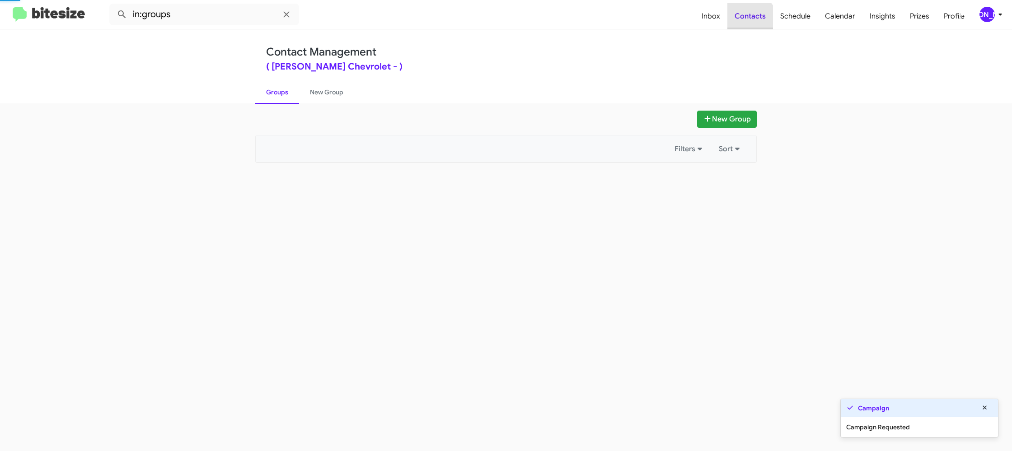
click at [750, 22] on span "Contacts" at bounding box center [750, 16] width 46 height 26
drag, startPoint x: 750, startPoint y: 22, endPoint x: 716, endPoint y: 34, distance: 36.2
click at [750, 22] on span "Contacts" at bounding box center [750, 16] width 46 height 26
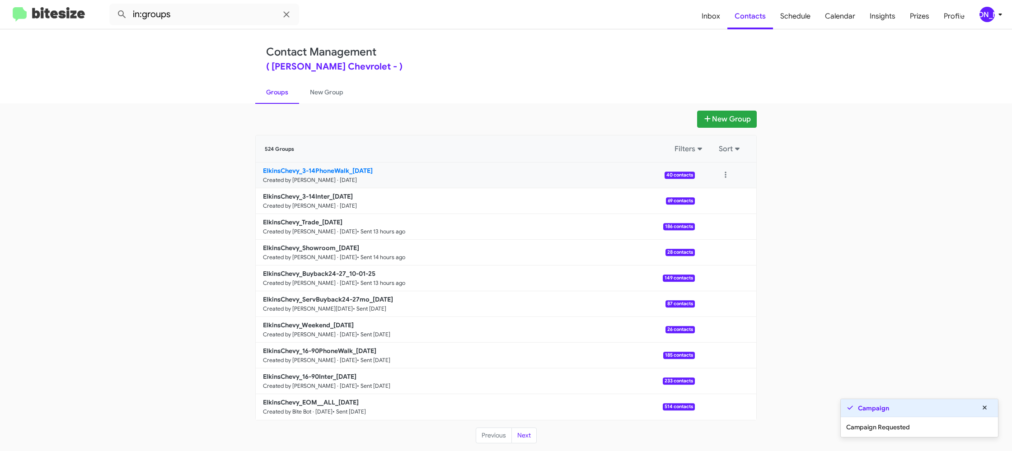
click at [293, 174] on b "ElkinsChevy_3-14PhoneWalk_[DATE]" at bounding box center [318, 171] width 110 height 8
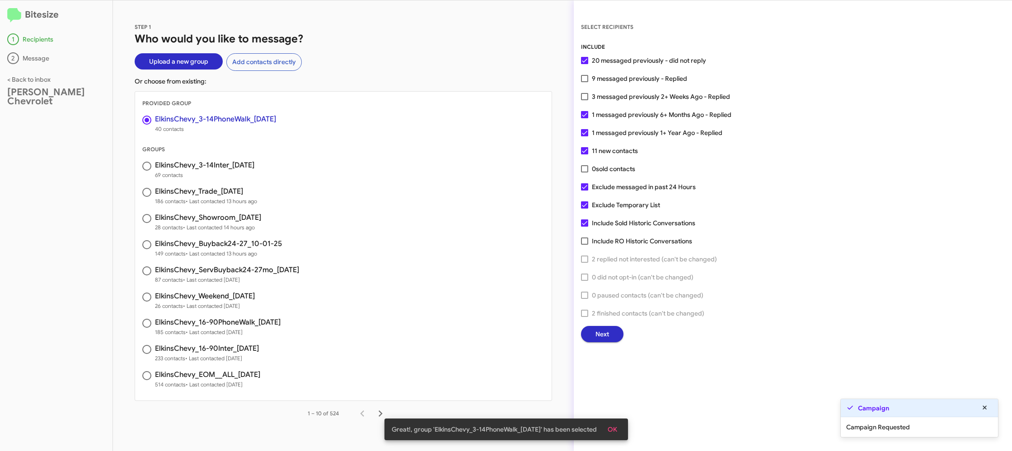
click at [600, 335] on span "Next" at bounding box center [602, 334] width 14 height 16
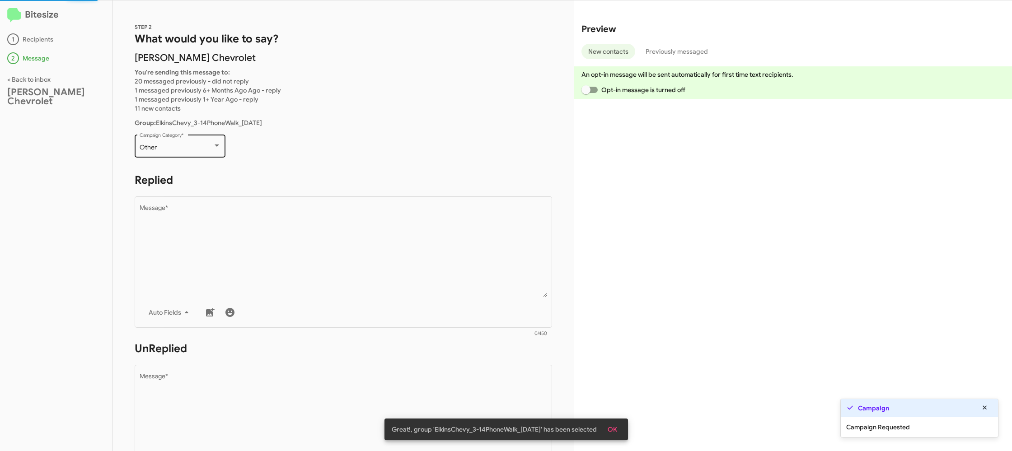
click at [183, 148] on div "Other" at bounding box center [176, 147] width 73 height 7
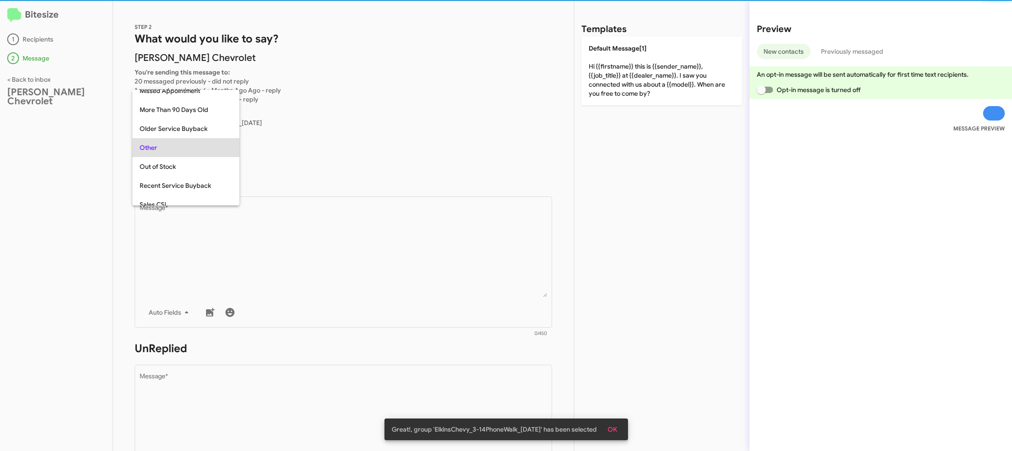
scroll to position [340, 0]
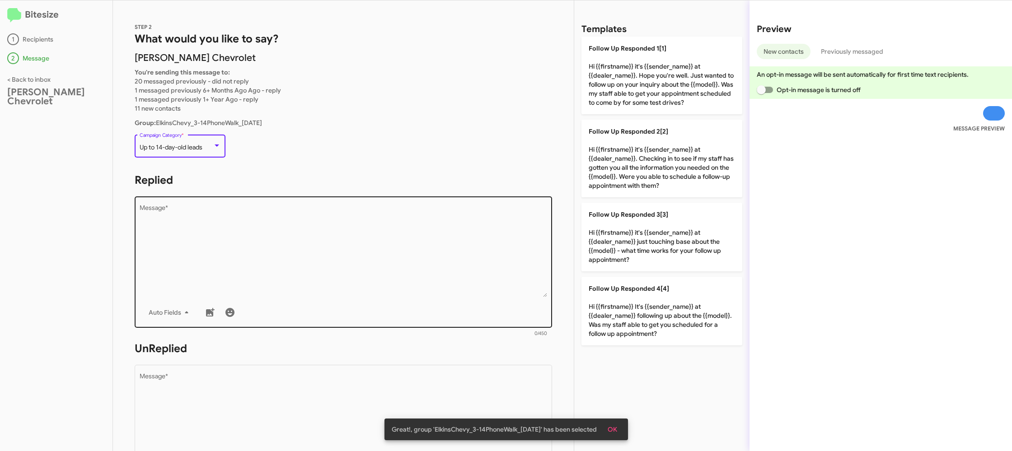
click at [291, 222] on textarea "Message *" at bounding box center [344, 251] width 408 height 92
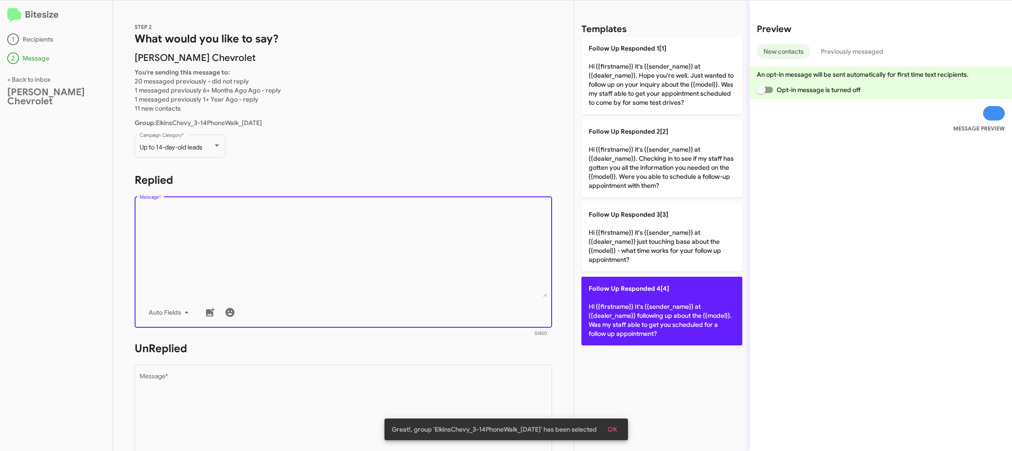
drag, startPoint x: 648, startPoint y: 316, endPoint x: 588, endPoint y: 323, distance: 60.4
click at [640, 316] on p "Follow Up Responded 4[4] Hi {{firstname}} It's {{sender_name}} at {{dealer_name…" at bounding box center [661, 311] width 161 height 69
type textarea "Hi {{firstname}} It's {{sender_name}} at {{dealer_name}} following up about the…"
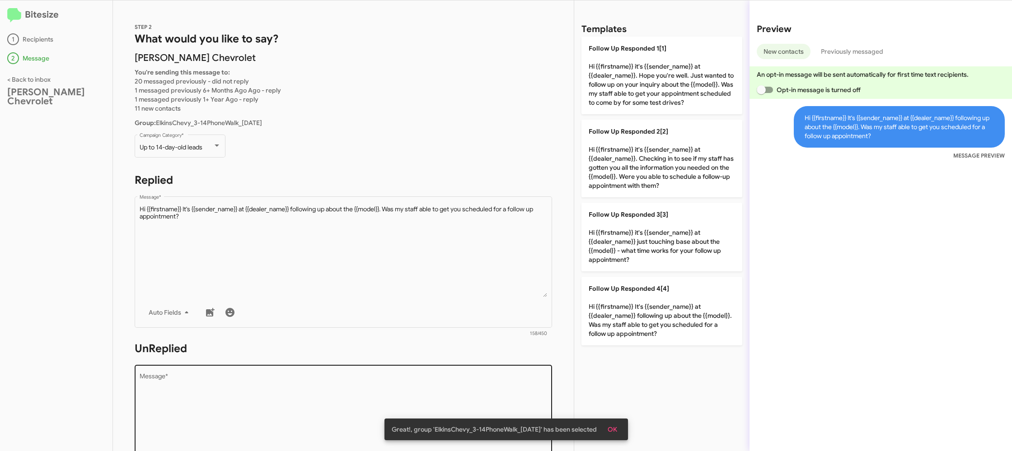
click at [422, 375] on textarea "Message *" at bounding box center [344, 420] width 408 height 92
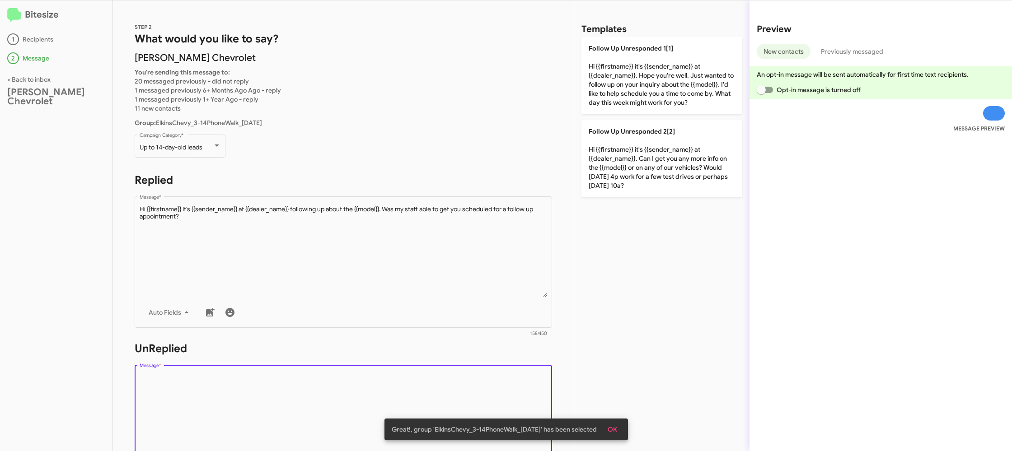
click at [422, 375] on textarea "Message *" at bounding box center [344, 420] width 408 height 92
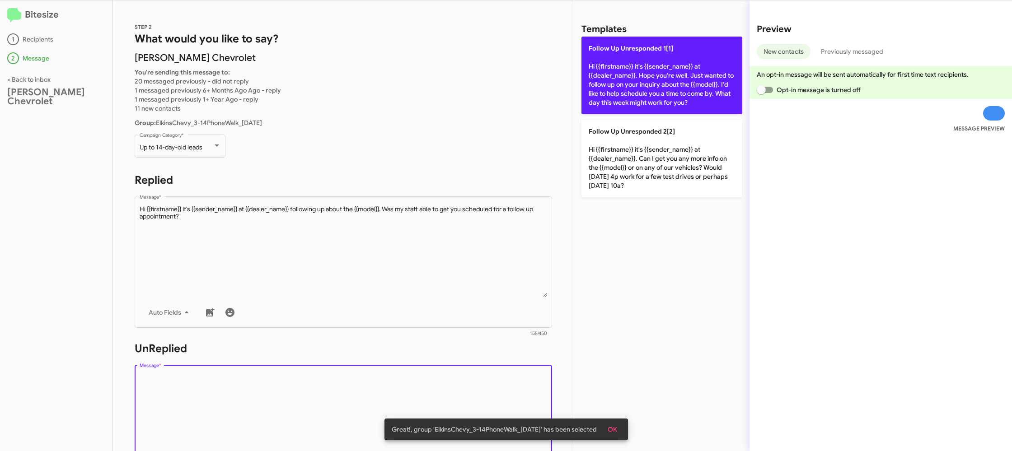
drag, startPoint x: 422, startPoint y: 375, endPoint x: 614, endPoint y: 110, distance: 327.7
click at [468, 310] on div "STEP 2 What would you like to say? [PERSON_NAME] Chevrolet You're sending this …" at bounding box center [343, 225] width 461 height 451
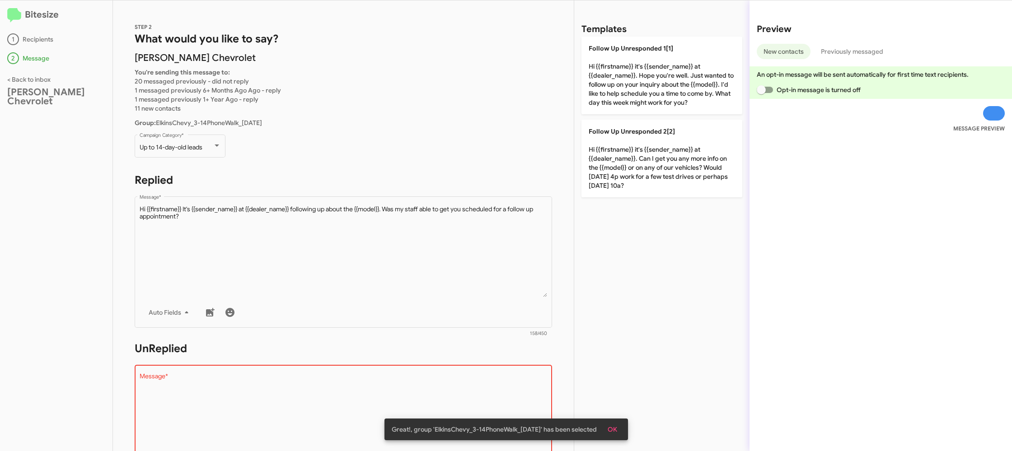
drag, startPoint x: 645, startPoint y: 150, endPoint x: 516, endPoint y: 133, distance: 129.8
click at [637, 147] on p "Follow Up Unresponded 2[2] Hi {{firstname}} it's {{sender_name}} at {{dealer_na…" at bounding box center [661, 159] width 161 height 78
type textarea "Hi {{firstname}} it's {{sender_name}} at {{dealer_name}}. Can I get you any mor…"
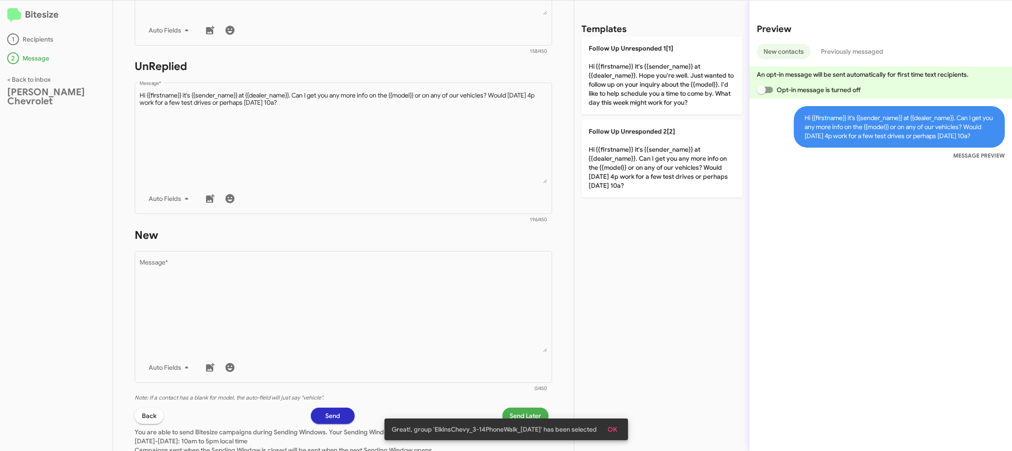
scroll to position [341, 0]
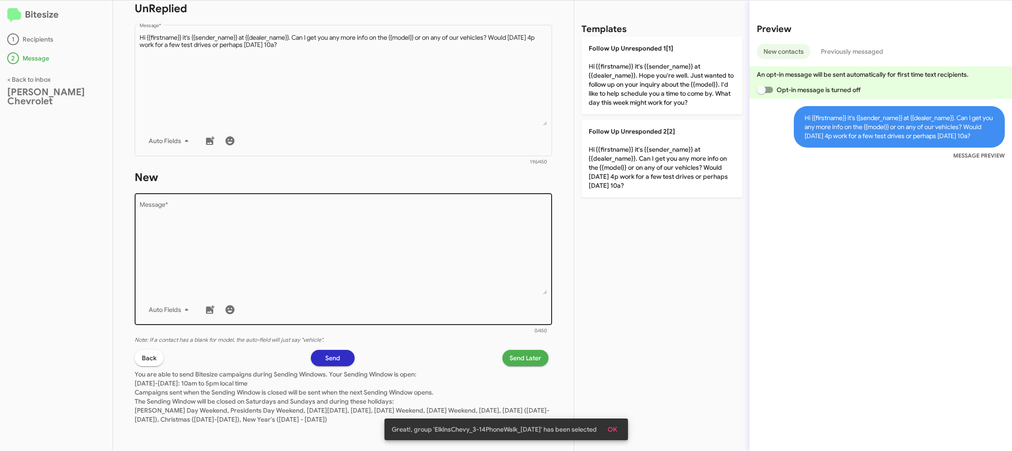
drag, startPoint x: 454, startPoint y: 228, endPoint x: 456, endPoint y: 223, distance: 5.5
click at [454, 227] on textarea "Message *" at bounding box center [344, 248] width 408 height 92
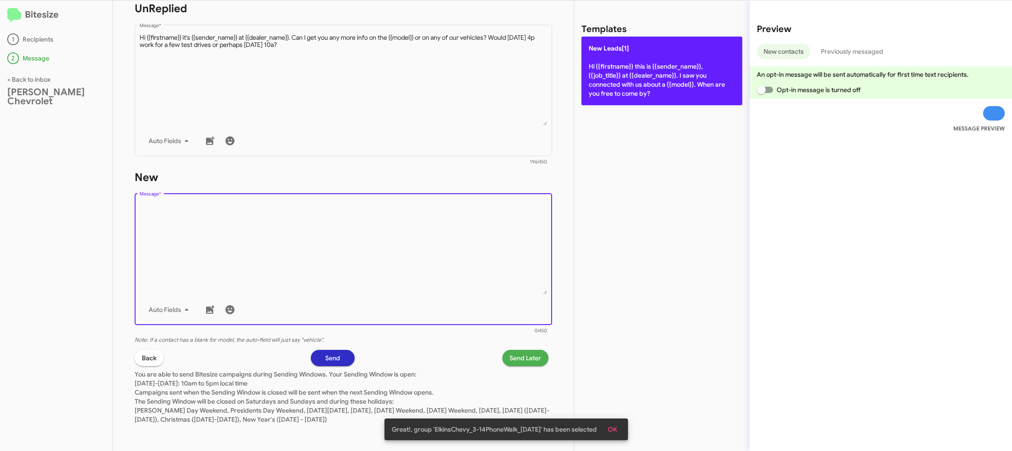
drag, startPoint x: 456, startPoint y: 223, endPoint x: 628, endPoint y: 75, distance: 226.2
click at [526, 157] on div "STEP 2 What would you like to say? [PERSON_NAME] Chevrolet You're sending this …" at bounding box center [343, 225] width 461 height 451
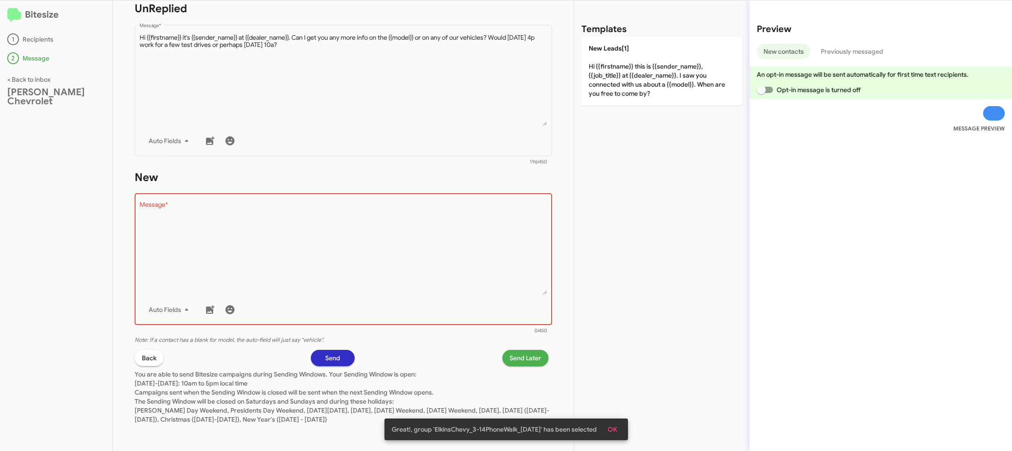
drag, startPoint x: 630, startPoint y: 69, endPoint x: 485, endPoint y: 338, distance: 305.4
click at [629, 70] on p "New Leads[1] Hi {{firstname}} this is {{sender_name}}, {{job_title}} at {{deale…" at bounding box center [661, 71] width 161 height 69
type textarea "Hi {{firstname}} this is {{sender_name}}, {{job_title}} at {{dealer_name}}. I s…"
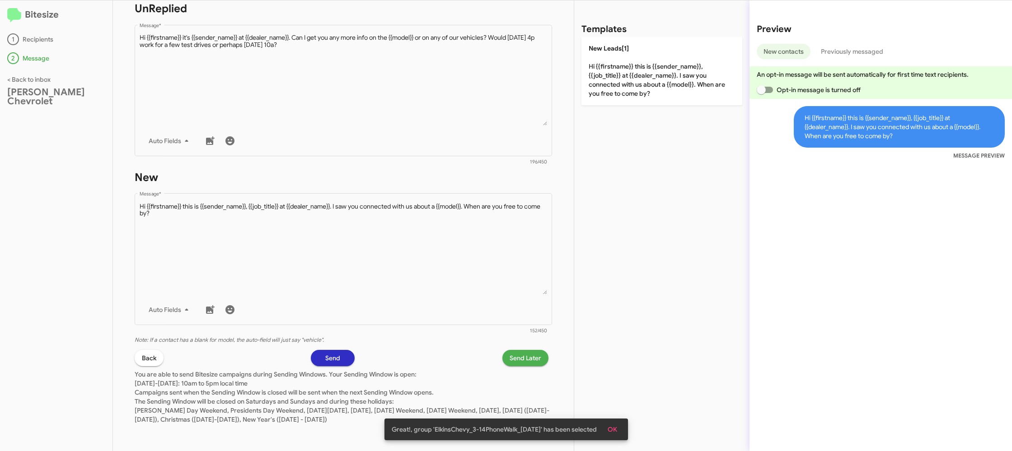
click at [525, 359] on span "Send Later" at bounding box center [526, 358] width 32 height 16
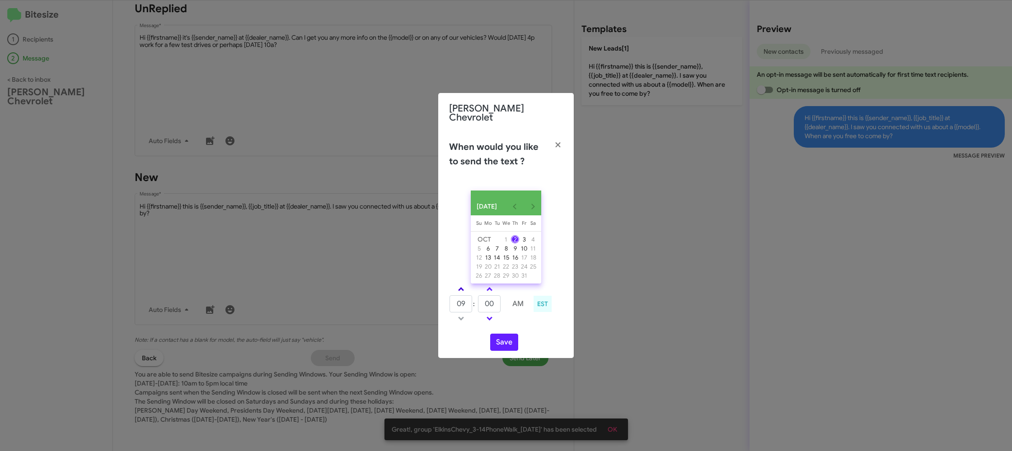
click at [459, 291] on span at bounding box center [461, 290] width 6 height 6
type input "10"
click at [487, 302] on input "00" at bounding box center [489, 303] width 23 height 17
drag, startPoint x: 487, startPoint y: 302, endPoint x: 480, endPoint y: 293, distance: 10.7
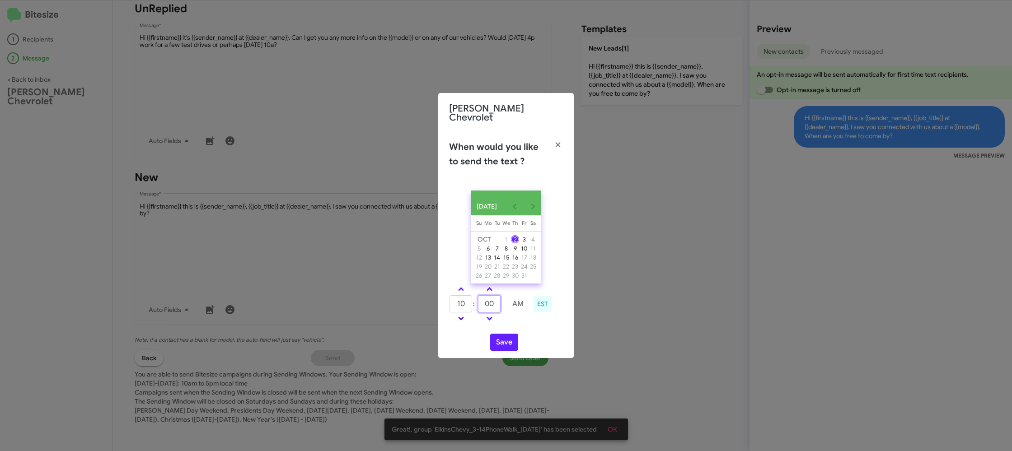
click at [487, 300] on input "00" at bounding box center [489, 303] width 23 height 17
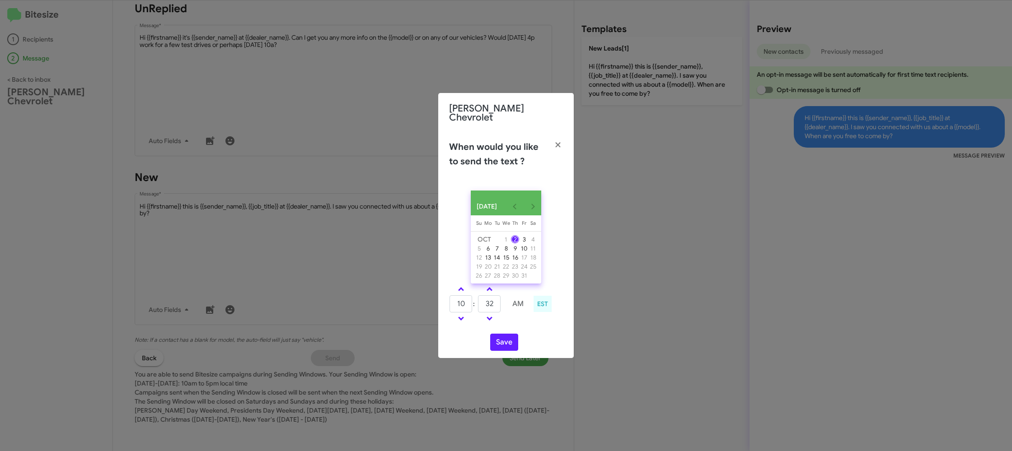
click at [524, 322] on td at bounding box center [518, 318] width 24 height 11
click at [500, 304] on input "32" at bounding box center [489, 303] width 23 height 17
click at [497, 303] on input "32" at bounding box center [489, 303] width 23 height 17
type input "23"
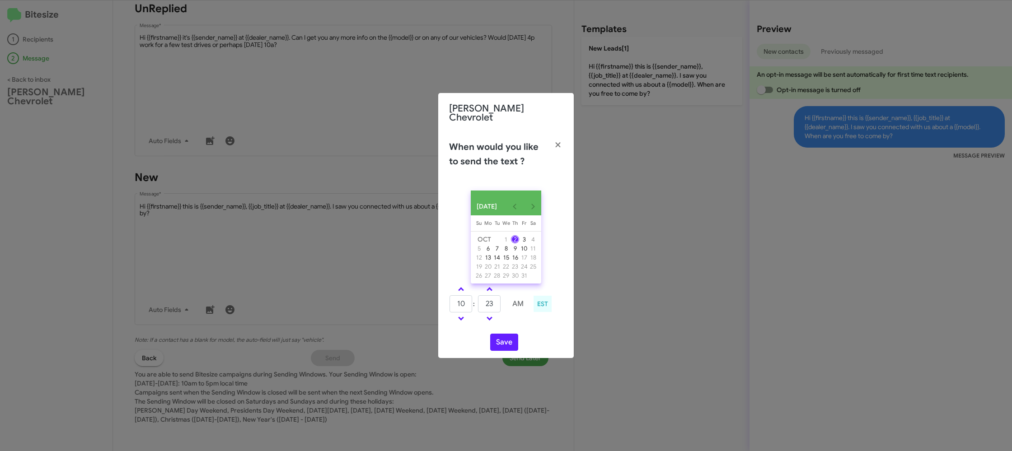
click at [515, 320] on td at bounding box center [518, 318] width 24 height 11
click at [502, 339] on button "Save" at bounding box center [504, 342] width 28 height 17
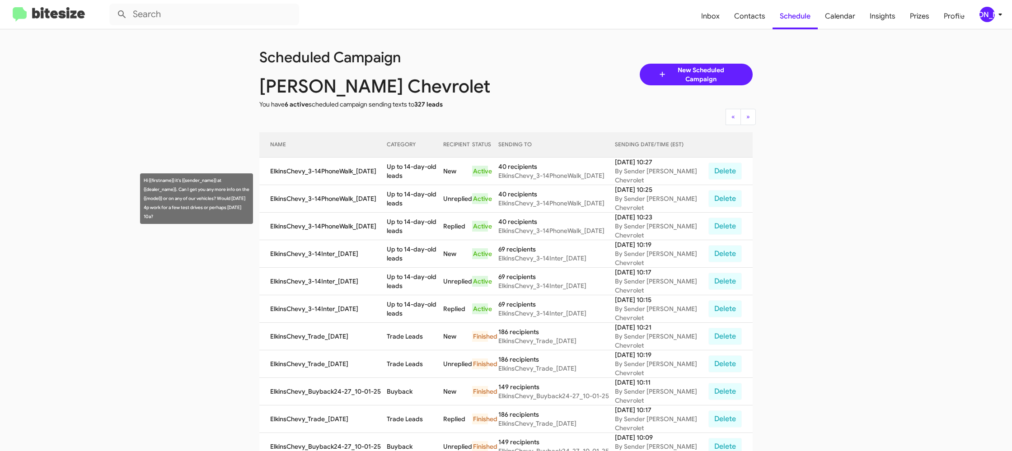
click at [415, 194] on td "Up to 14-day-old leads" at bounding box center [415, 199] width 56 height 28
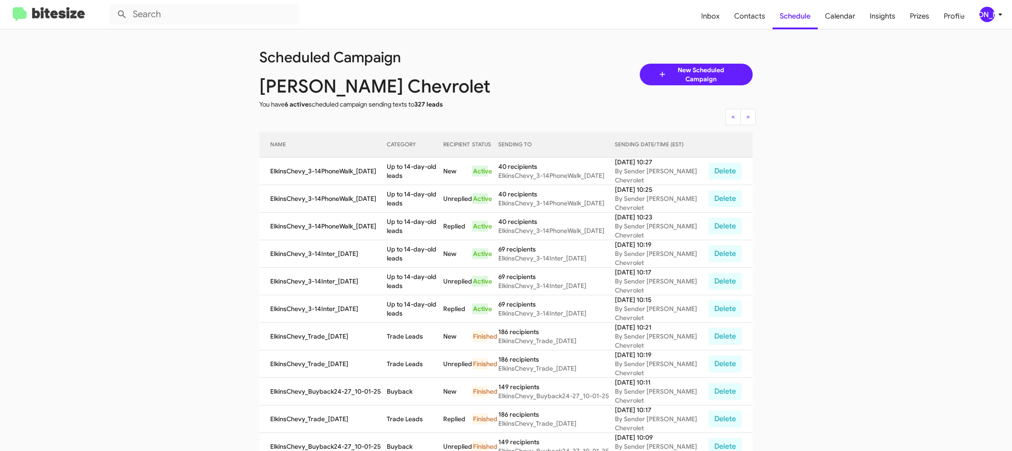
click at [415, 194] on td "Up to 14-day-old leads" at bounding box center [415, 199] width 56 height 28
drag, startPoint x: 415, startPoint y: 194, endPoint x: 445, endPoint y: 125, distance: 75.6
click at [414, 193] on td "Up to 14-day-old leads" at bounding box center [415, 199] width 56 height 28
copy td "Up to 14-day-old leads"
click at [412, 172] on td "Up to 14-day-old leads" at bounding box center [415, 172] width 56 height 28
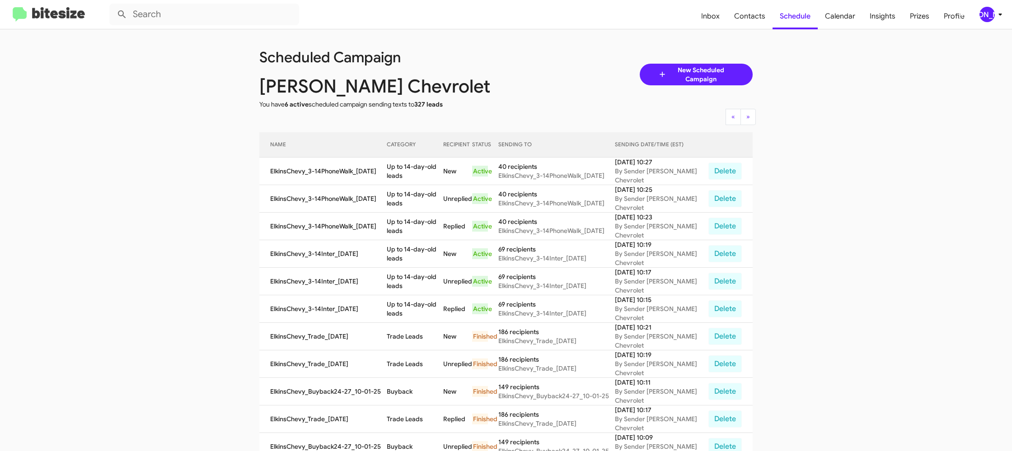
click at [412, 172] on td "Up to 14-day-old leads" at bounding box center [415, 172] width 56 height 28
click at [412, 171] on td "Up to 14-day-old leads" at bounding box center [415, 172] width 56 height 28
copy td "Up to 14-day-old leads"
click at [989, 19] on div "[PERSON_NAME]" at bounding box center [987, 14] width 15 height 15
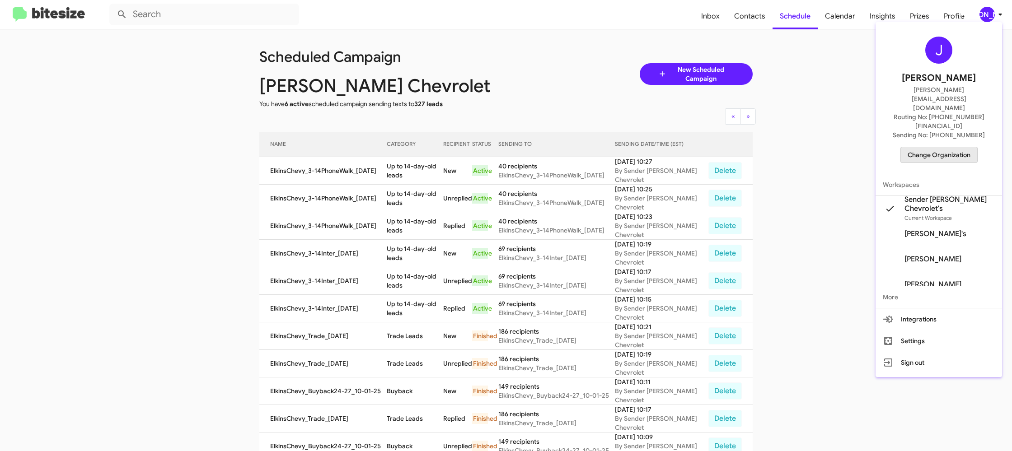
click at [946, 147] on span "Change Organization" at bounding box center [939, 154] width 63 height 15
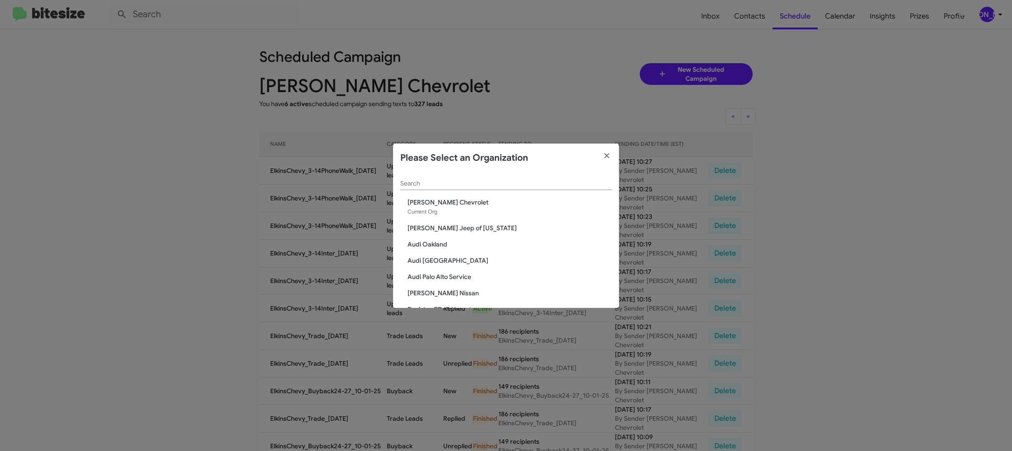
click at [412, 182] on input "Search" at bounding box center [505, 183] width 211 height 7
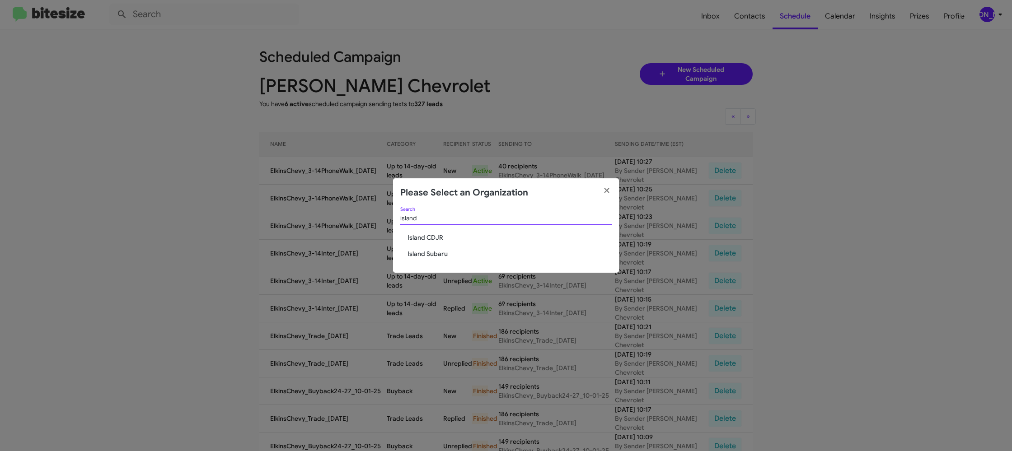
type input "island"
click at [425, 255] on span "Island Subaru" at bounding box center [510, 253] width 204 height 9
drag, startPoint x: 425, startPoint y: 255, endPoint x: 411, endPoint y: 223, distance: 34.6
click at [423, 249] on div "island Search Island CDJR Island Subaru" at bounding box center [506, 240] width 226 height 66
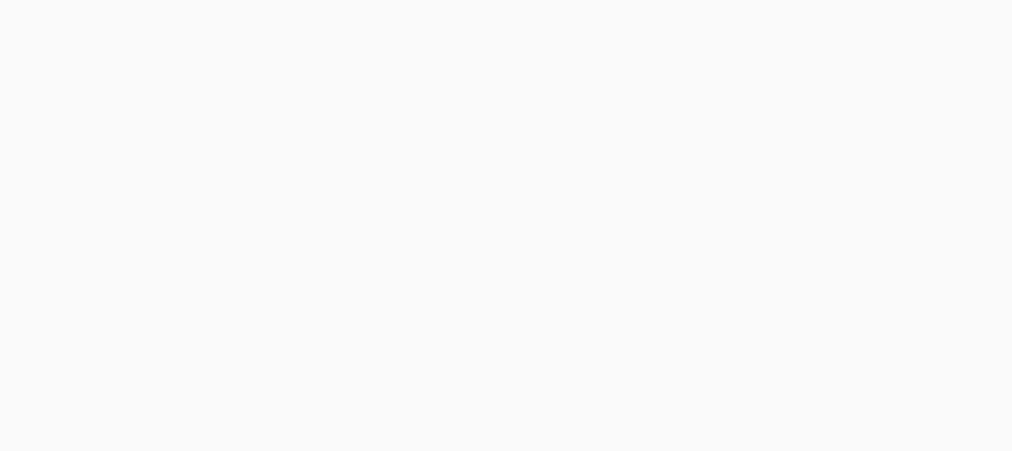
click at [793, 14] on body at bounding box center [506, 225] width 1012 height 451
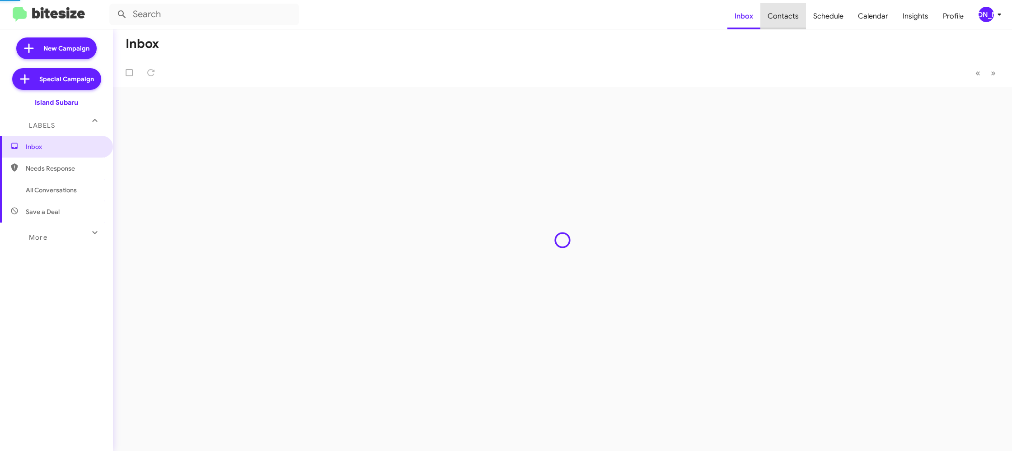
click at [793, 15] on span "Contacts" at bounding box center [783, 16] width 46 height 26
drag, startPoint x: 793, startPoint y: 15, endPoint x: 745, endPoint y: 4, distance: 50.1
click at [792, 14] on span "Contacts" at bounding box center [783, 16] width 46 height 26
type input "in:groups"
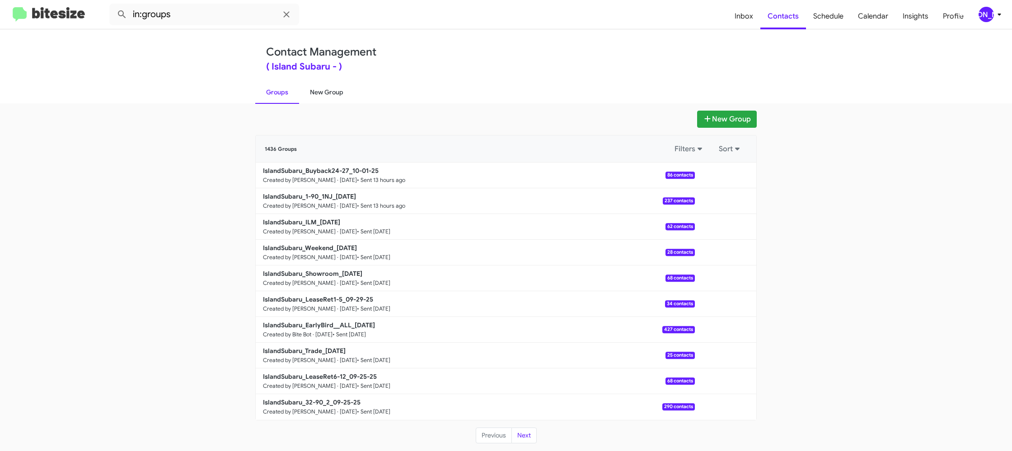
click at [342, 86] on link "New Group" at bounding box center [326, 91] width 55 height 23
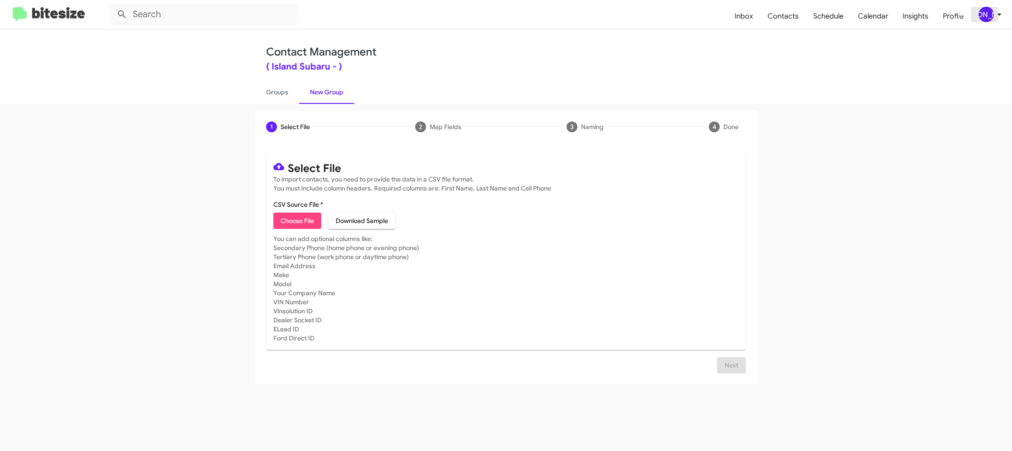
click at [994, 20] on span "[PERSON_NAME]" at bounding box center [991, 14] width 27 height 15
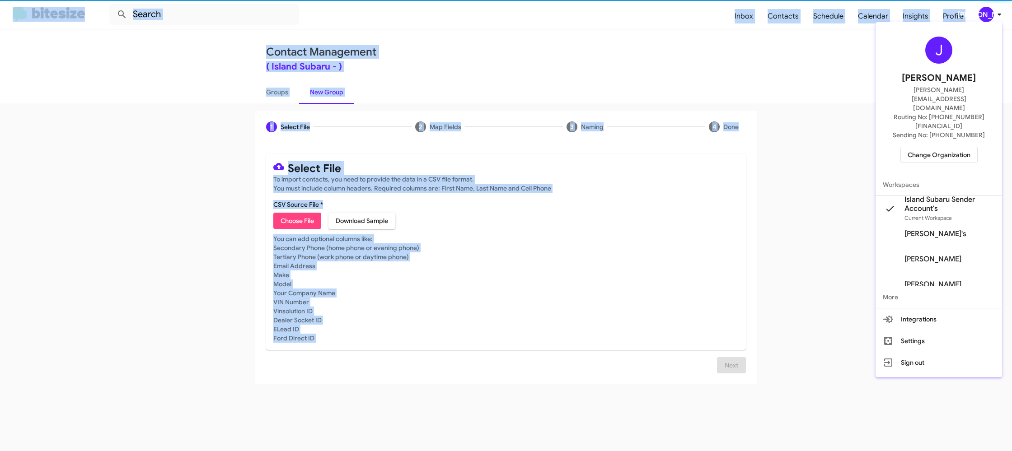
click at [994, 20] on div at bounding box center [506, 225] width 1012 height 451
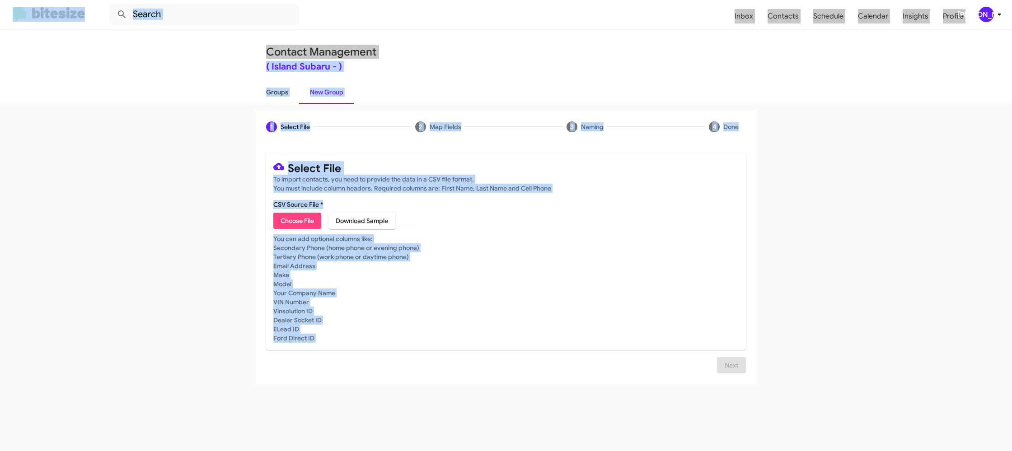
click at [282, 94] on link "Groups" at bounding box center [277, 91] width 44 height 23
type input "in:groups"
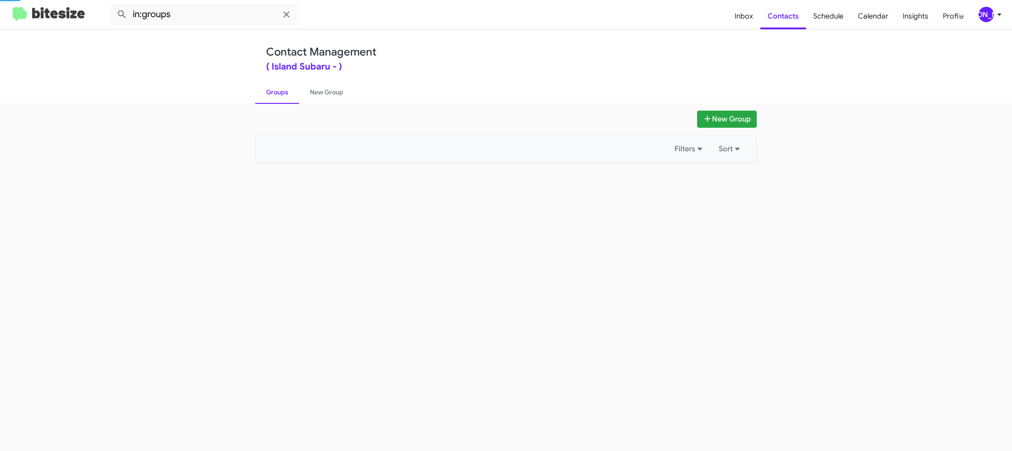
click at [282, 94] on link "Groups" at bounding box center [277, 91] width 44 height 23
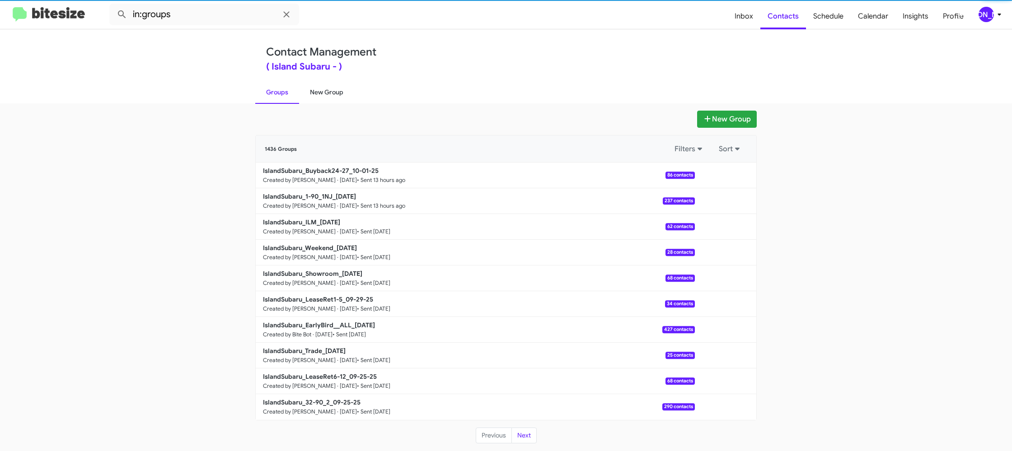
click at [317, 92] on link "New Group" at bounding box center [326, 91] width 55 height 23
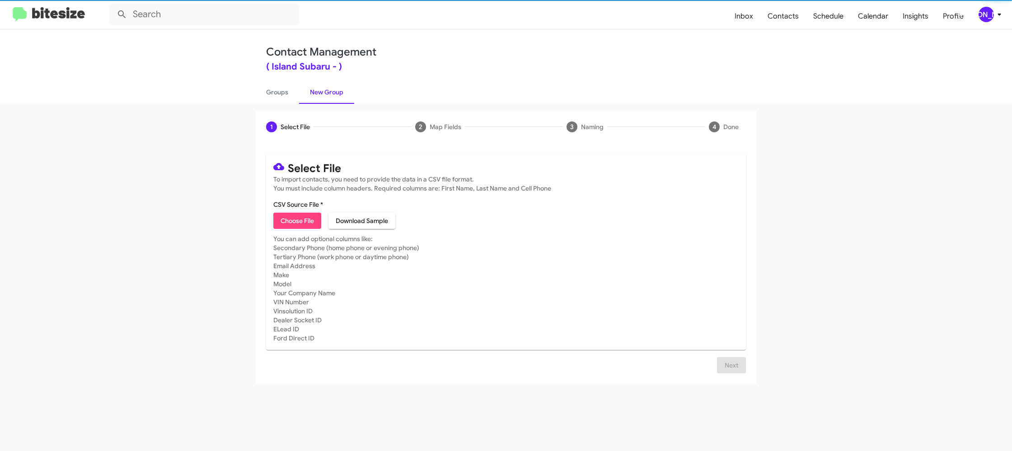
drag, startPoint x: 317, startPoint y: 93, endPoint x: 303, endPoint y: 85, distance: 15.8
click at [317, 92] on link "New Group" at bounding box center [326, 91] width 55 height 23
click at [986, 14] on div "[PERSON_NAME]" at bounding box center [986, 14] width 15 height 15
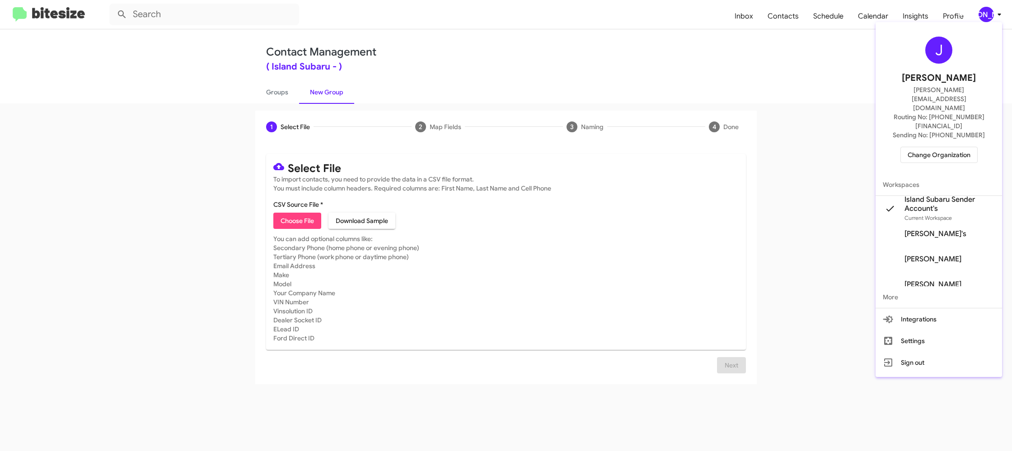
click at [992, 14] on div at bounding box center [506, 225] width 1012 height 451
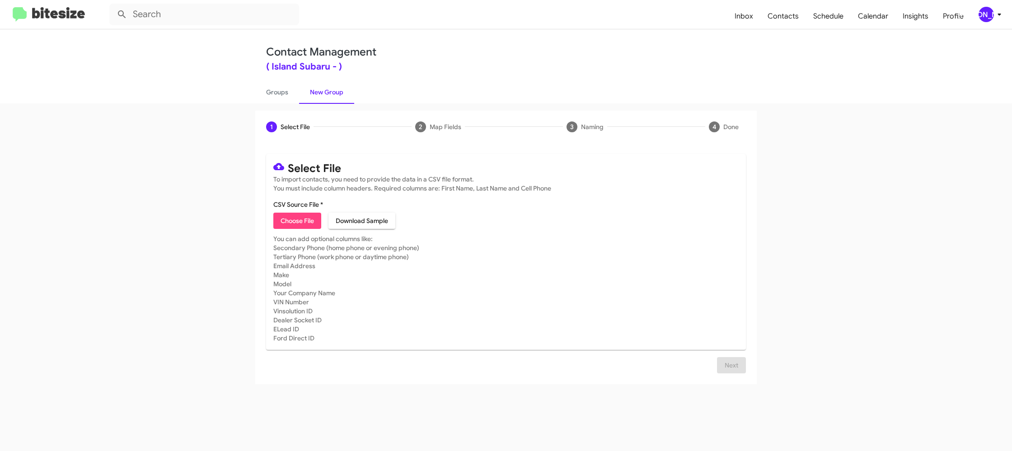
click at [995, 16] on icon at bounding box center [999, 14] width 11 height 11
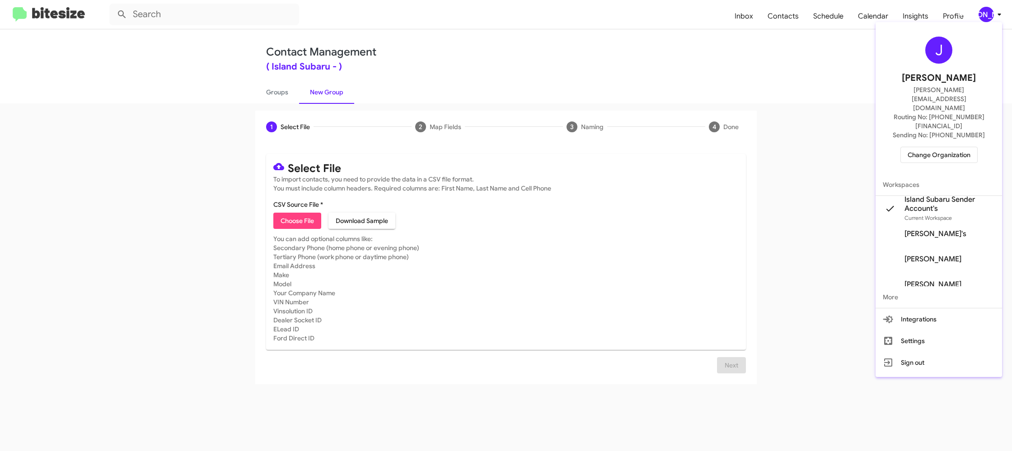
drag, startPoint x: 995, startPoint y: 16, endPoint x: 975, endPoint y: 3, distance: 24.2
click at [995, 15] on div at bounding box center [506, 225] width 1012 height 451
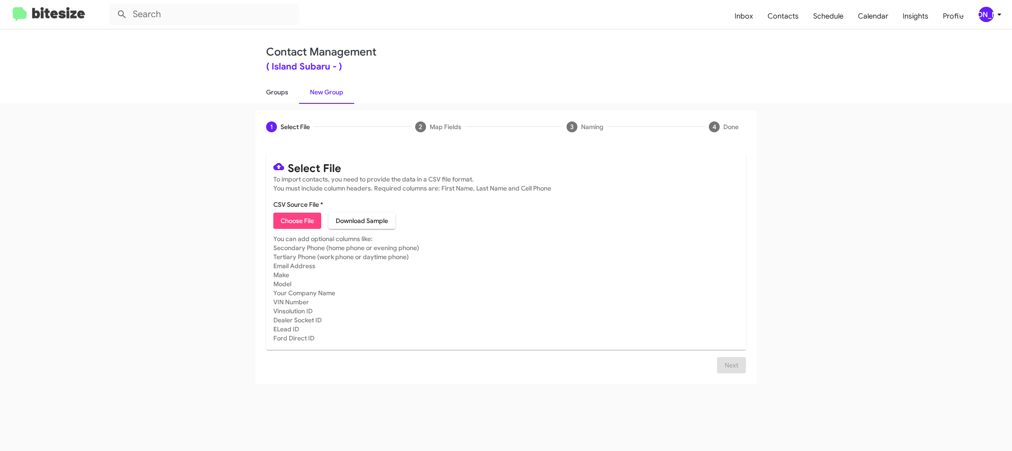
click at [286, 89] on link "Groups" at bounding box center [277, 91] width 44 height 23
type input "in:groups"
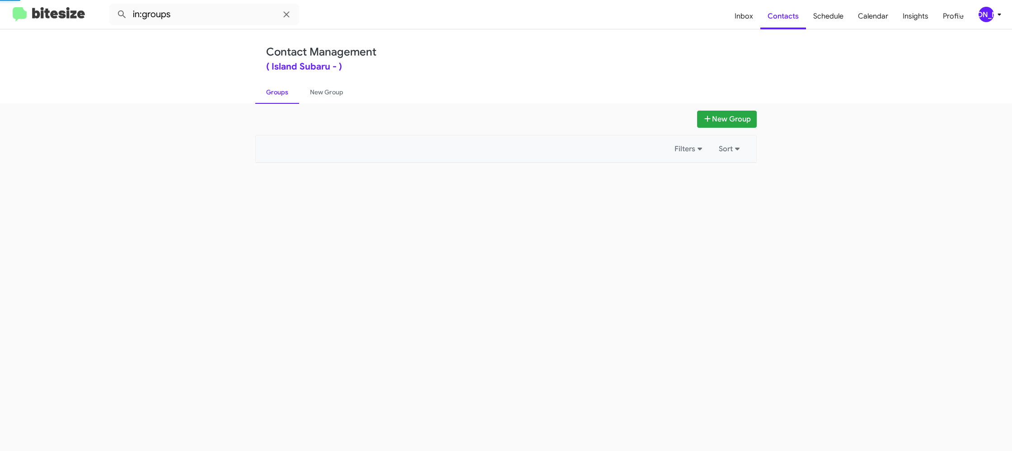
click at [286, 89] on link "Groups" at bounding box center [277, 91] width 44 height 23
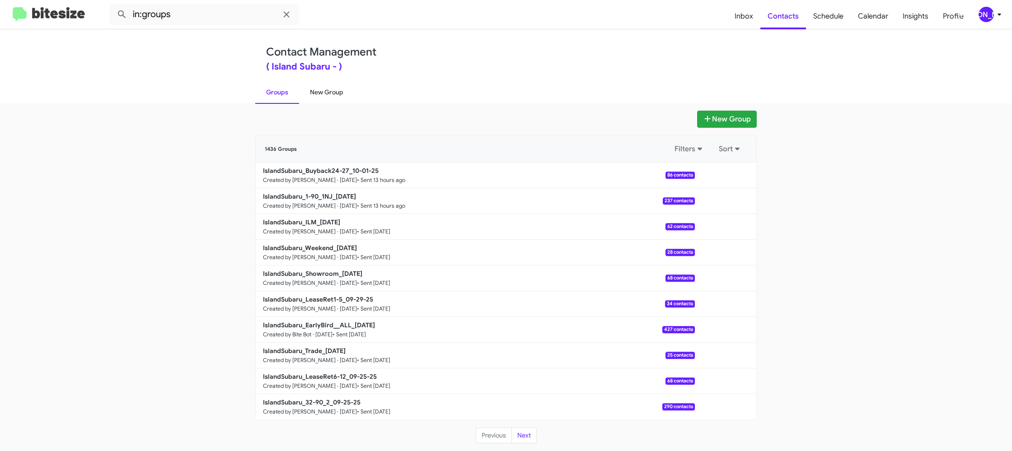
click at [327, 94] on link "New Group" at bounding box center [326, 91] width 55 height 23
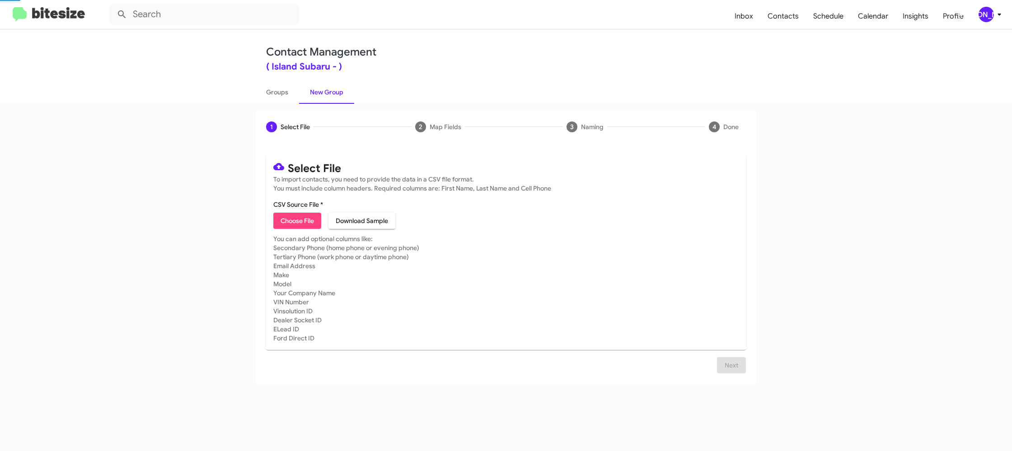
drag, startPoint x: 327, startPoint y: 94, endPoint x: 348, endPoint y: 4, distance: 92.4
click at [324, 93] on link "New Group" at bounding box center [326, 91] width 55 height 23
click at [984, 14] on div "[PERSON_NAME]" at bounding box center [986, 14] width 15 height 15
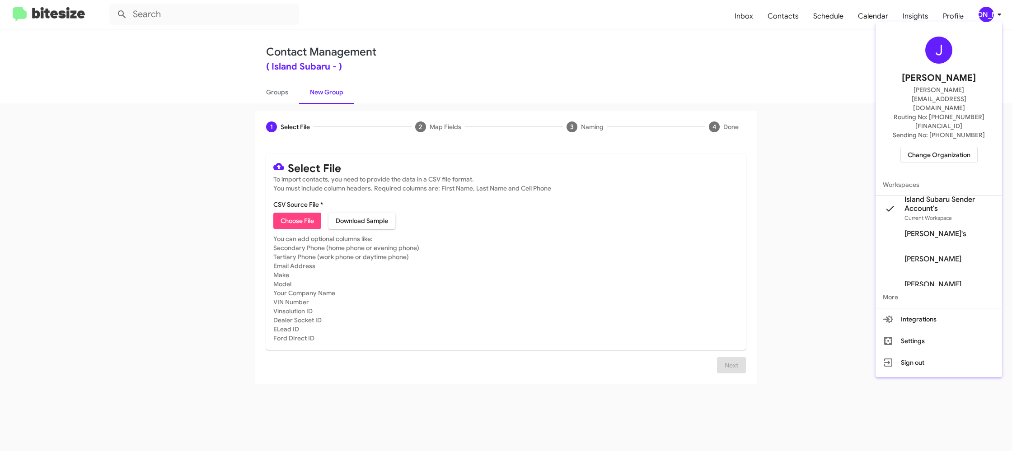
click at [984, 13] on div at bounding box center [506, 225] width 1012 height 451
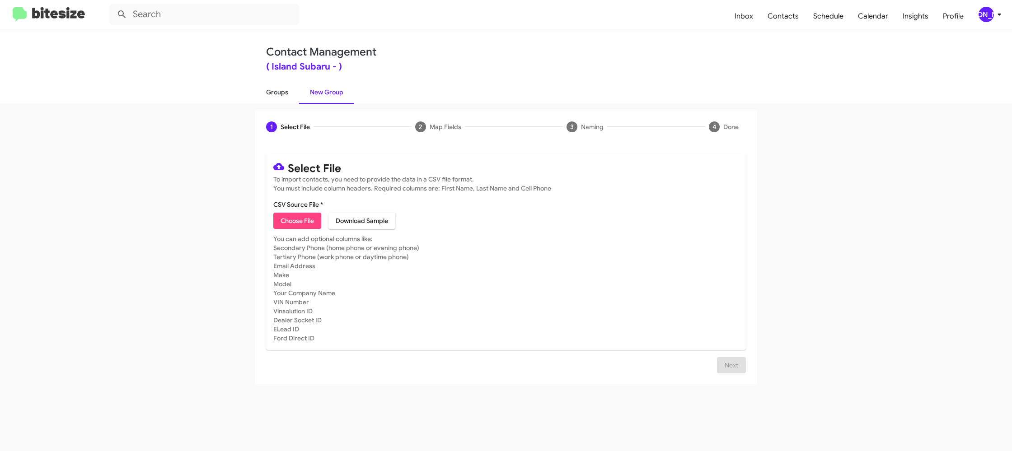
click at [286, 98] on link "Groups" at bounding box center [277, 91] width 44 height 23
type input "in:groups"
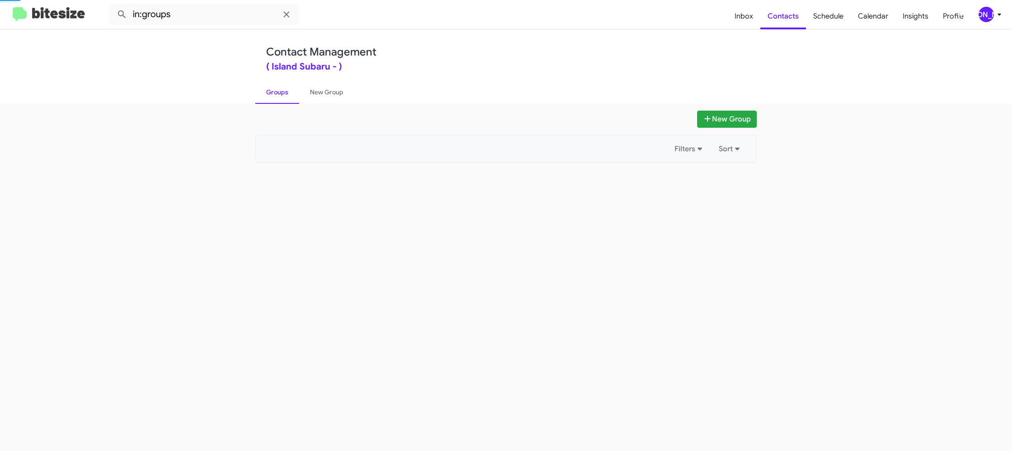
click at [286, 98] on link "Groups" at bounding box center [277, 91] width 44 height 23
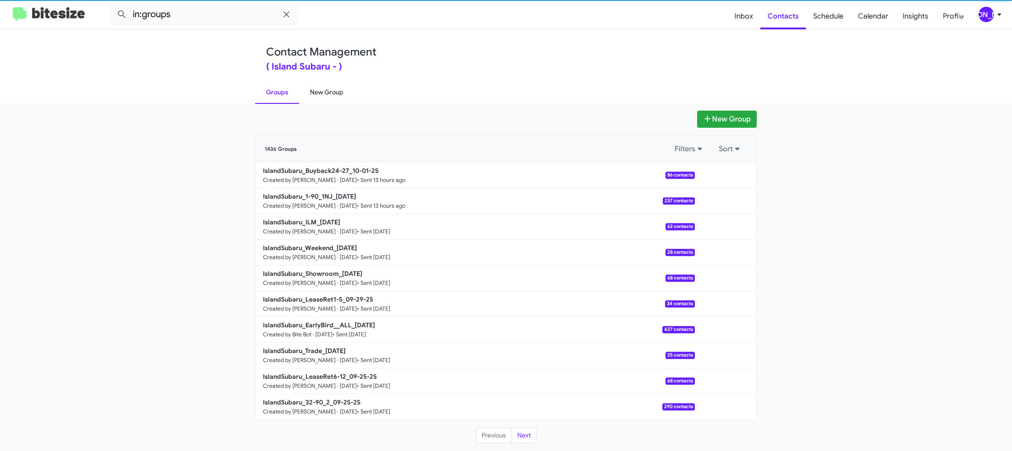
click at [324, 94] on link "New Group" at bounding box center [326, 91] width 55 height 23
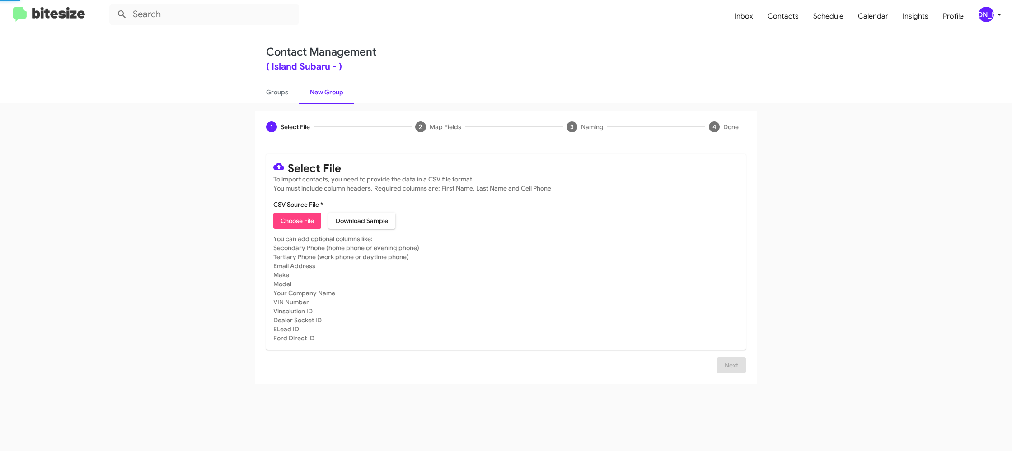
drag, startPoint x: 324, startPoint y: 94, endPoint x: 307, endPoint y: 155, distance: 63.4
click at [324, 94] on link "New Group" at bounding box center [326, 91] width 55 height 23
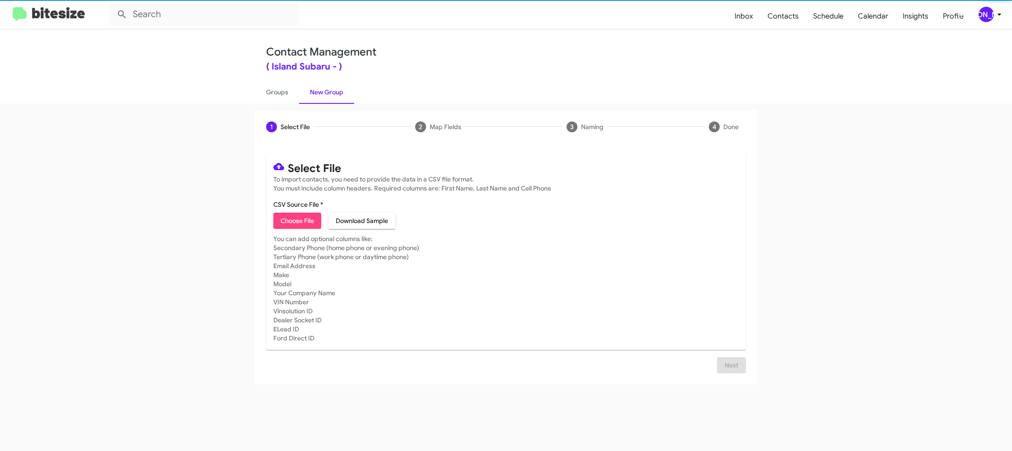
click at [294, 222] on span "Choose File" at bounding box center [297, 221] width 33 height 16
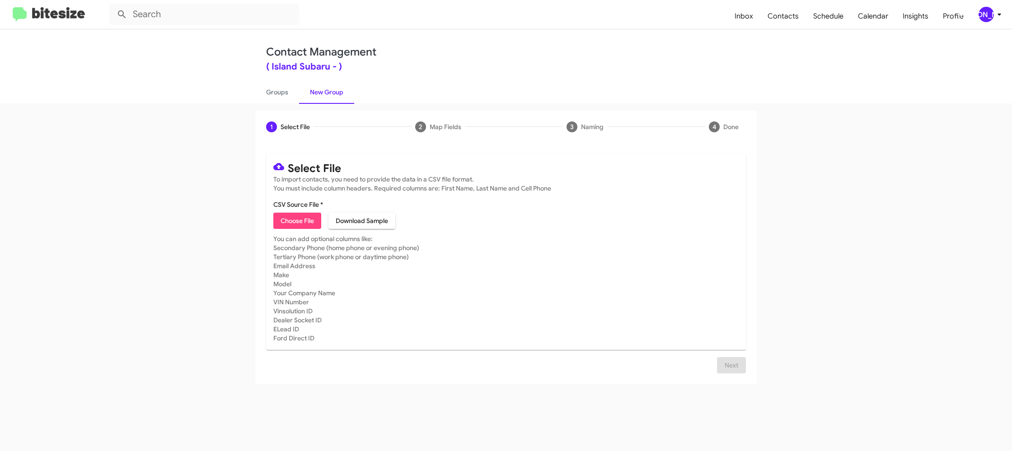
type input "IslandSubaru_32-90_2_10-02-25"
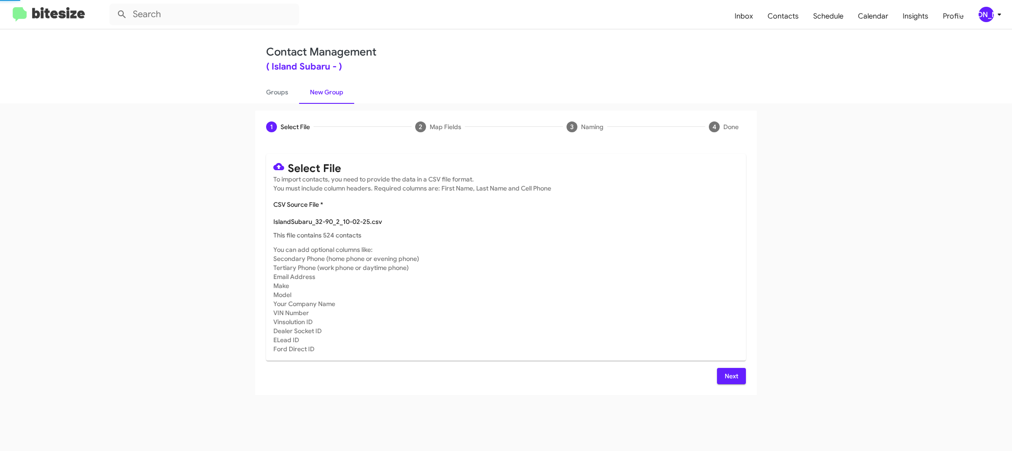
click at [607, 264] on mat-card-subtitle "You can add optional columns like: Secondary Phone (home phone or evening phone…" at bounding box center [505, 299] width 465 height 108
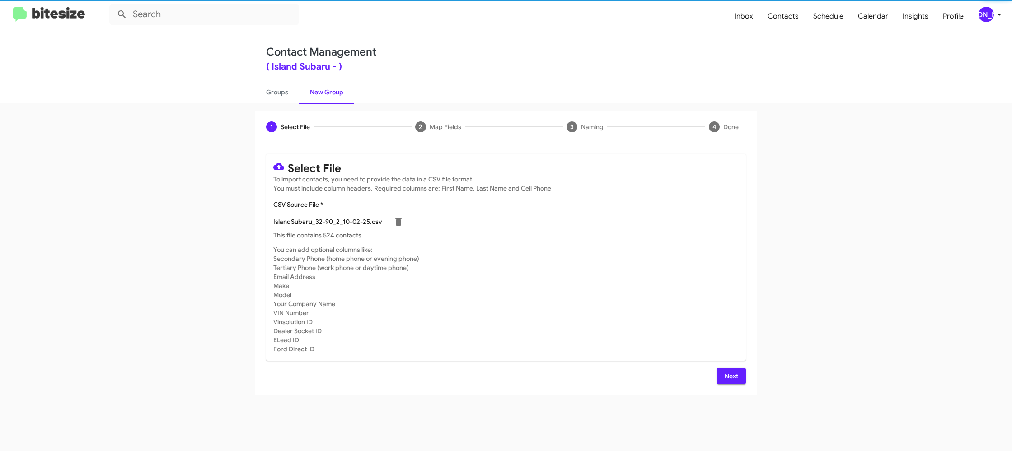
click at [732, 377] on span "Next" at bounding box center [731, 376] width 14 height 16
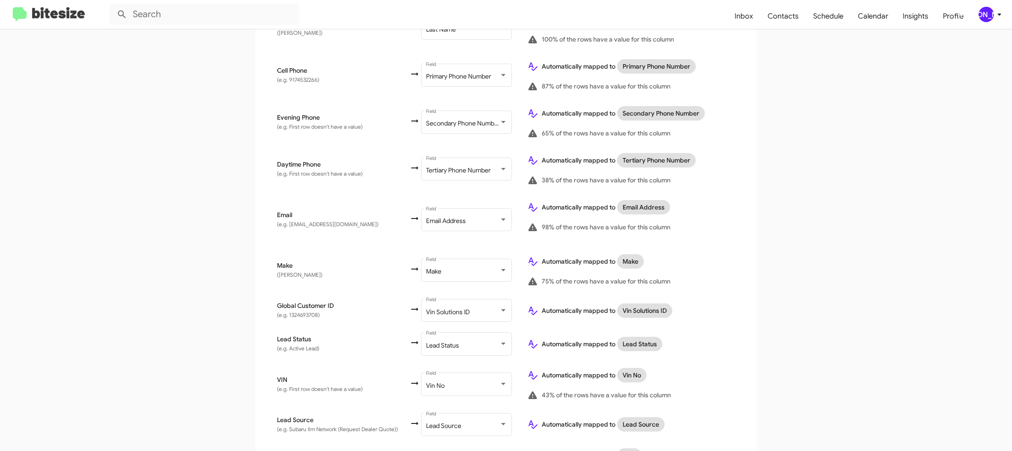
scroll to position [431, 0]
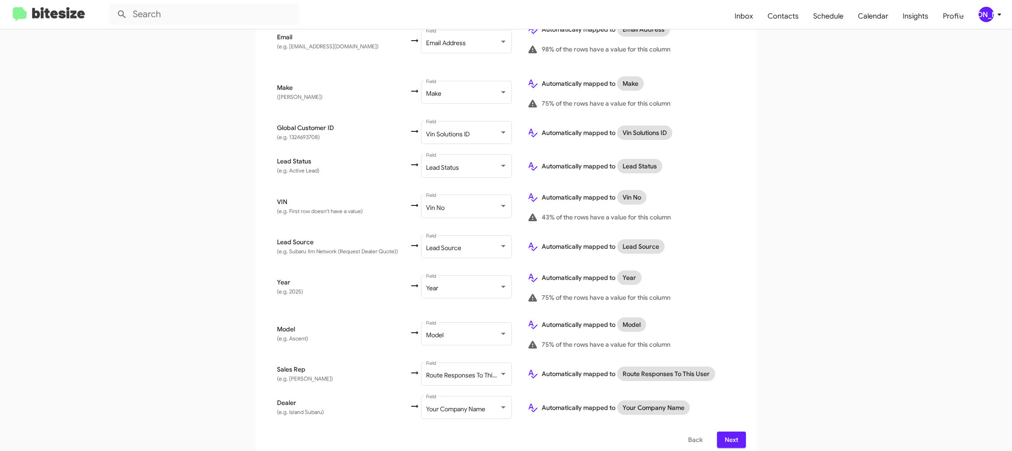
click at [984, 11] on div "[PERSON_NAME]" at bounding box center [986, 14] width 15 height 15
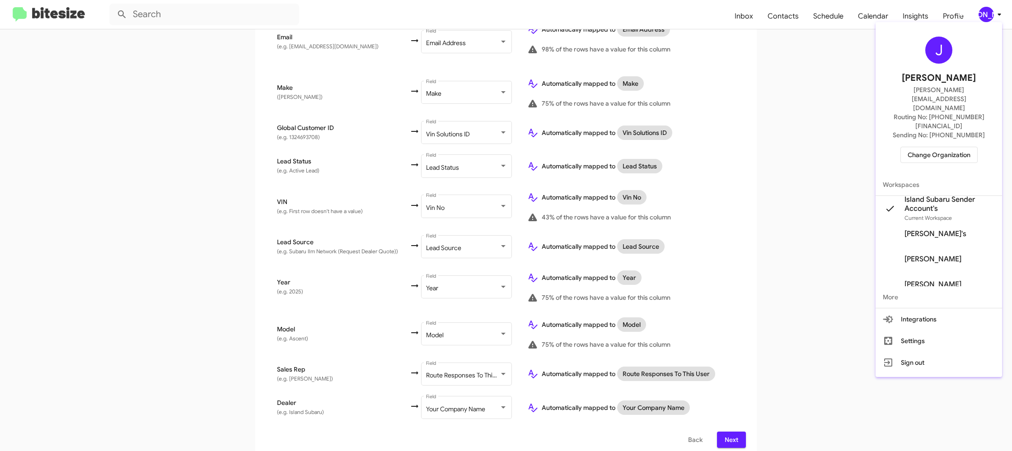
click at [984, 11] on div at bounding box center [506, 225] width 1012 height 451
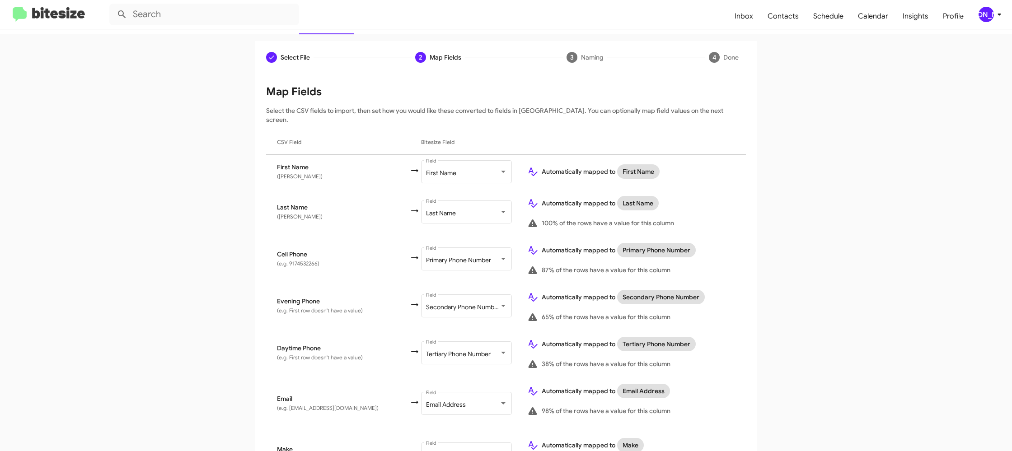
scroll to position [0, 0]
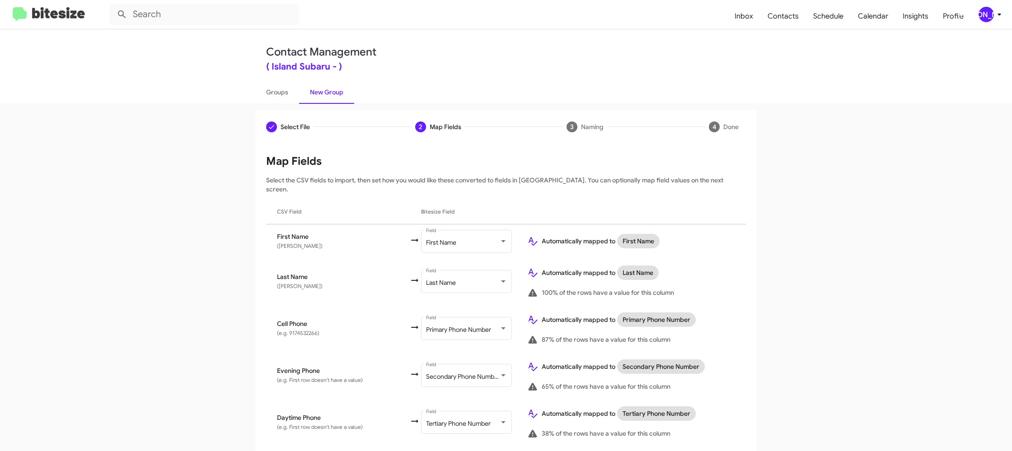
click at [993, 12] on span "[PERSON_NAME]" at bounding box center [991, 14] width 27 height 15
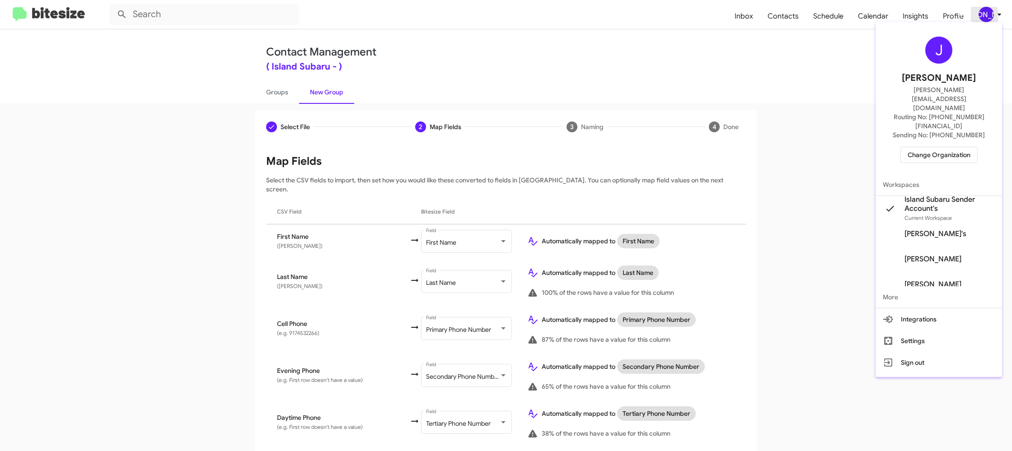
click at [993, 12] on div at bounding box center [506, 225] width 1012 height 451
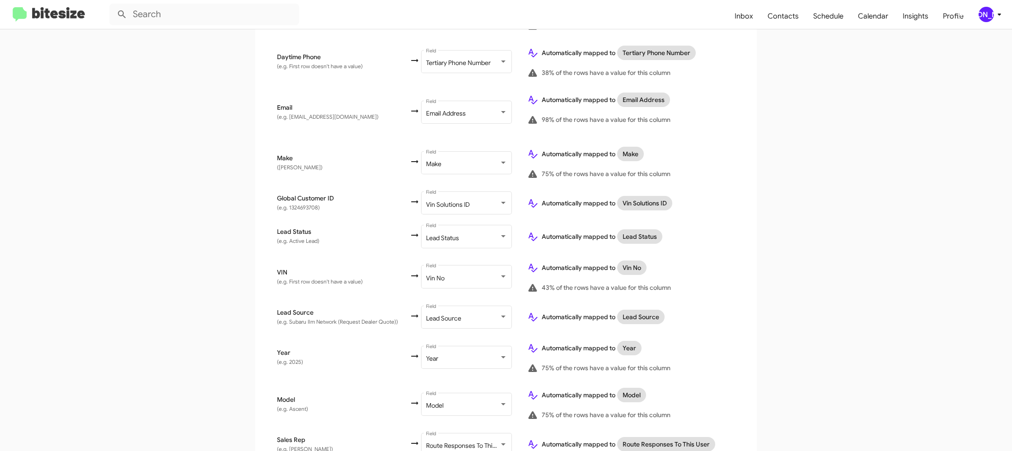
scroll to position [431, 0]
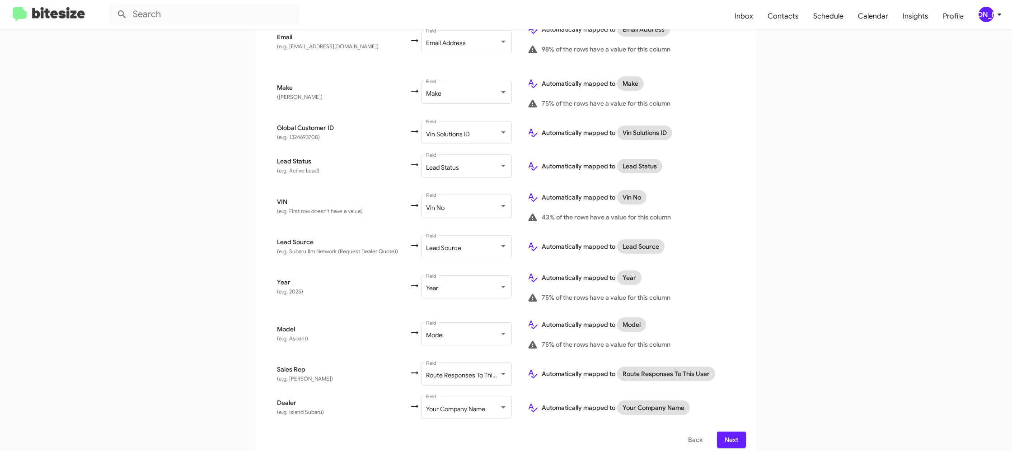
click at [987, 11] on div "[PERSON_NAME]" at bounding box center [986, 14] width 15 height 15
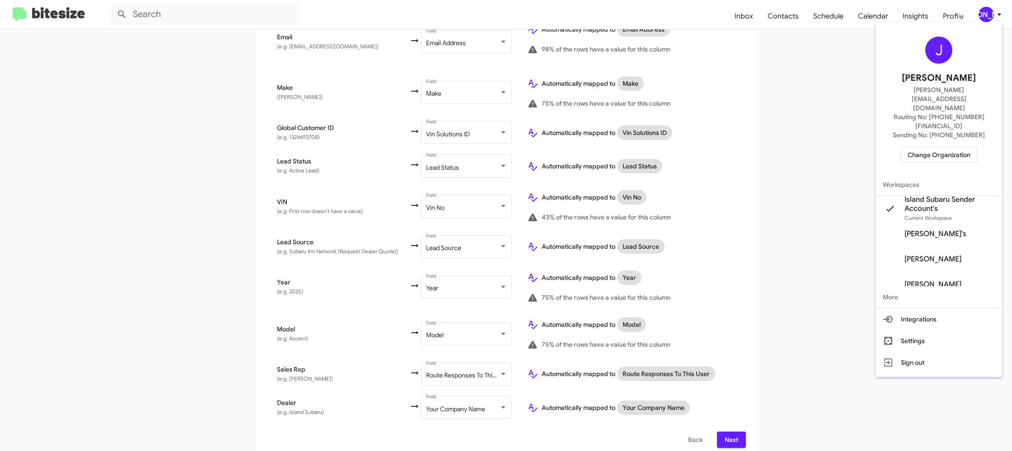
click at [987, 11] on div at bounding box center [506, 225] width 1012 height 451
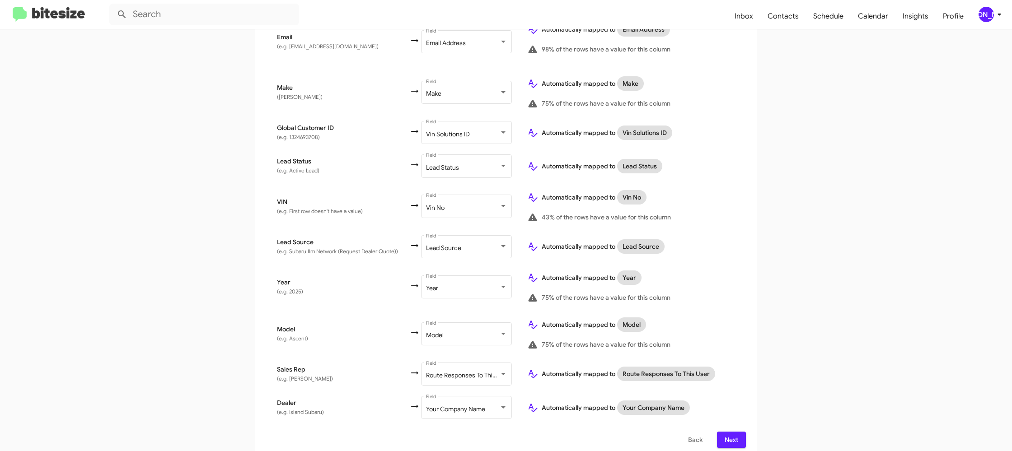
click at [736, 432] on span "Next" at bounding box center [731, 440] width 14 height 16
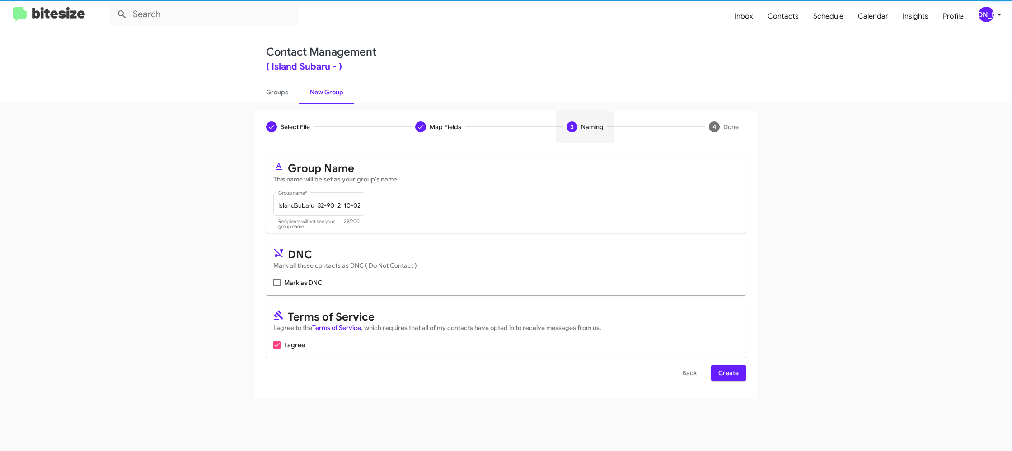
scroll to position [0, 0]
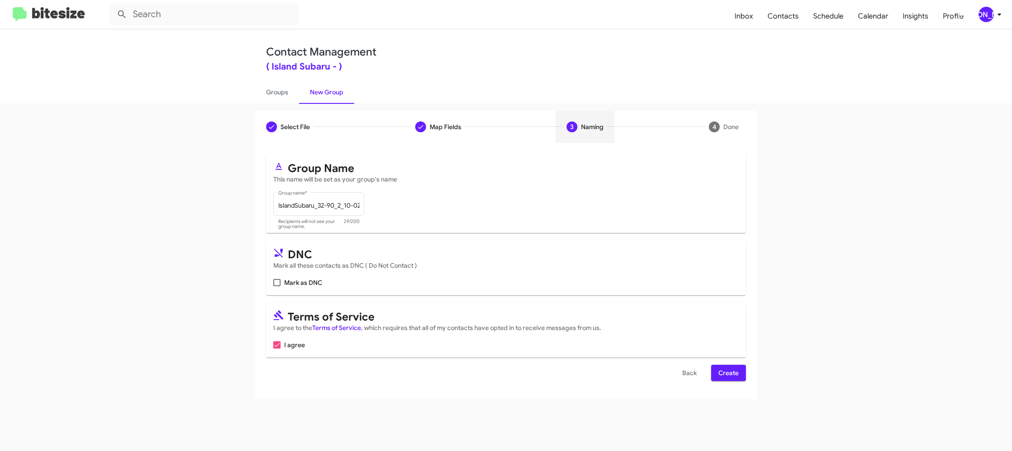
drag, startPoint x: 720, startPoint y: 374, endPoint x: 639, endPoint y: 304, distance: 107.0
click at [720, 375] on span "Create" at bounding box center [728, 373] width 20 height 16
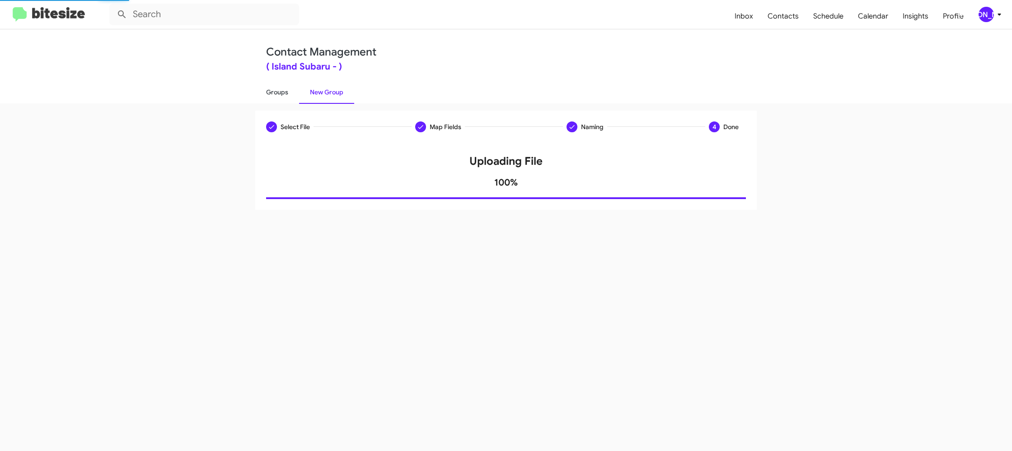
drag, startPoint x: 284, startPoint y: 107, endPoint x: 280, endPoint y: 92, distance: 15.8
click at [284, 107] on div "Select File Map Fields Naming 4 Done Select File To import contacts, you need t…" at bounding box center [506, 277] width 1012 height 348
click at [280, 92] on link "Groups" at bounding box center [277, 91] width 44 height 23
type input "in:groups"
click at [280, 92] on link "Groups" at bounding box center [277, 91] width 44 height 23
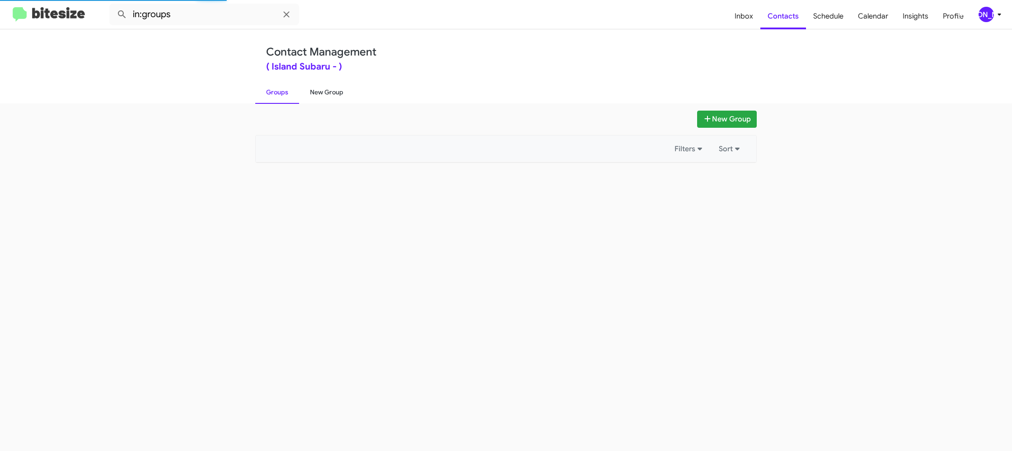
drag, startPoint x: 280, startPoint y: 92, endPoint x: 314, endPoint y: 88, distance: 33.6
click at [283, 91] on link "Groups" at bounding box center [277, 91] width 44 height 23
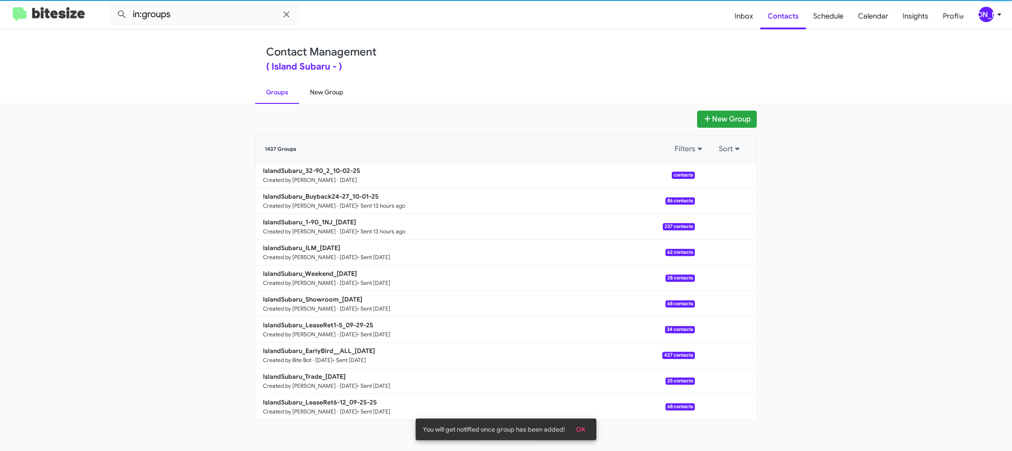
click at [314, 88] on link "New Group" at bounding box center [326, 91] width 55 height 23
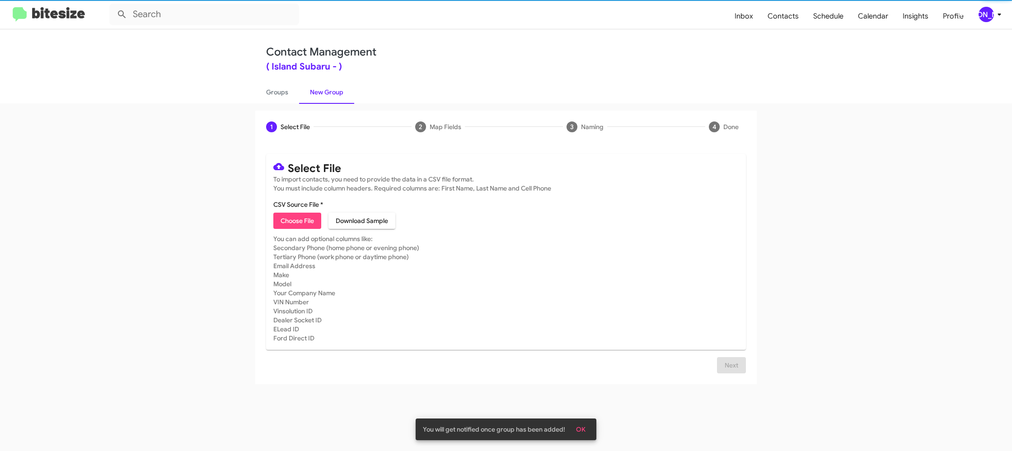
drag, startPoint x: 314, startPoint y: 88, endPoint x: 313, endPoint y: 201, distance: 113.0
click at [314, 88] on link "New Group" at bounding box center [326, 91] width 55 height 23
click at [304, 220] on span "Choose File" at bounding box center [297, 221] width 33 height 16
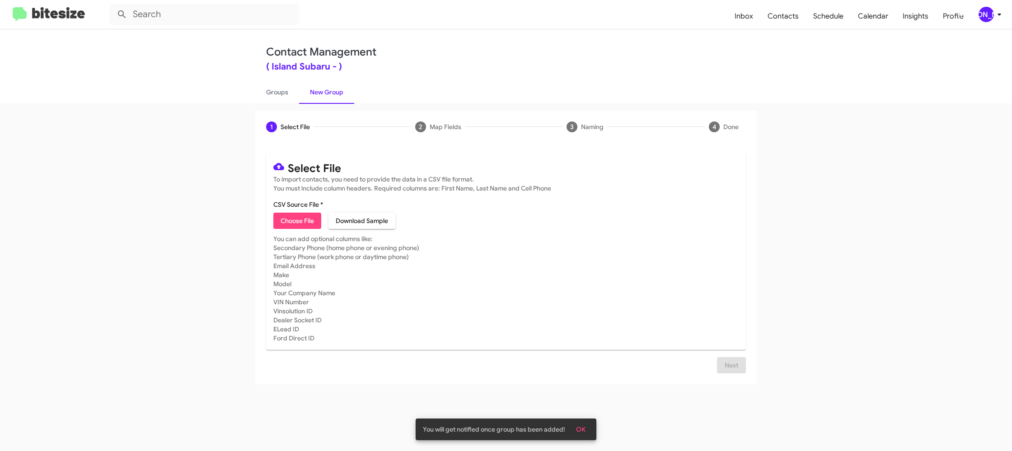
type input "IslandSubaru_LeaseRet6-12_10-02-25"
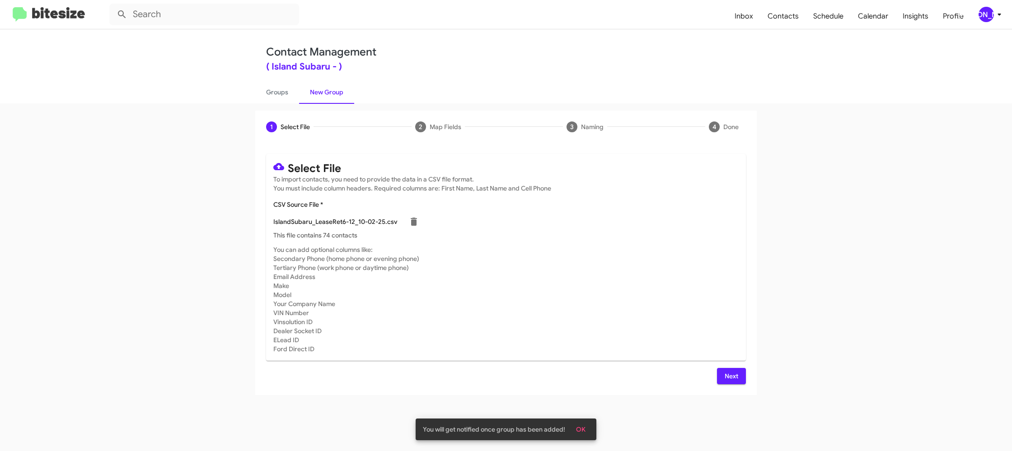
click at [641, 246] on mat-card "Select File To import contacts, you need to provide the data in a CSV file form…" at bounding box center [506, 257] width 480 height 207
click at [726, 369] on span "Next" at bounding box center [731, 376] width 14 height 16
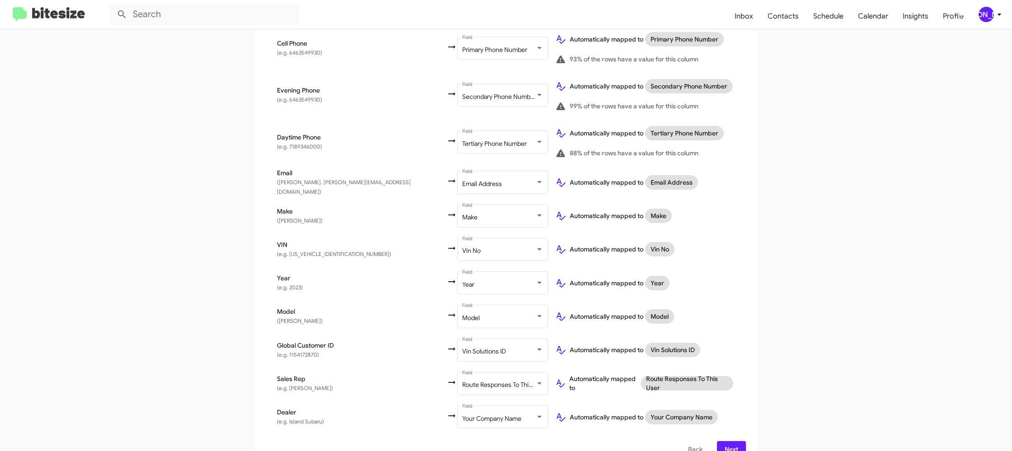
scroll to position [277, 0]
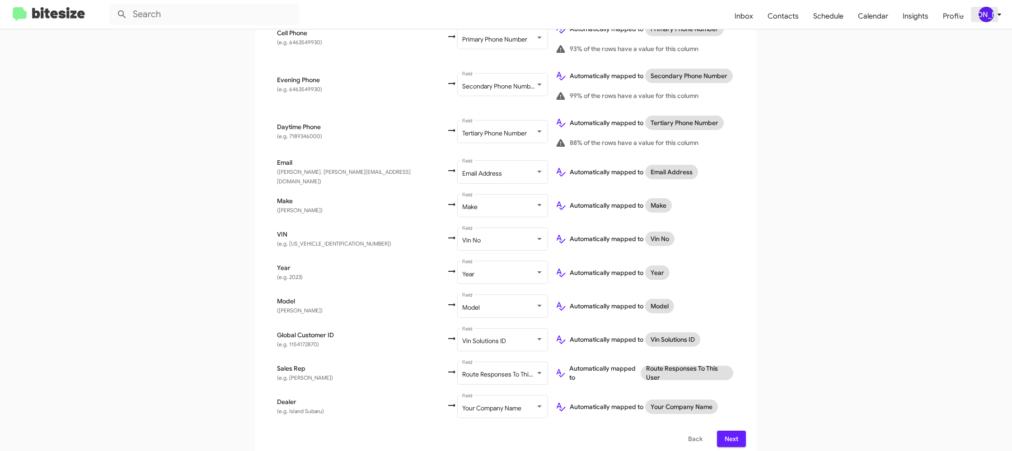
click at [989, 14] on div "[PERSON_NAME]" at bounding box center [986, 14] width 15 height 15
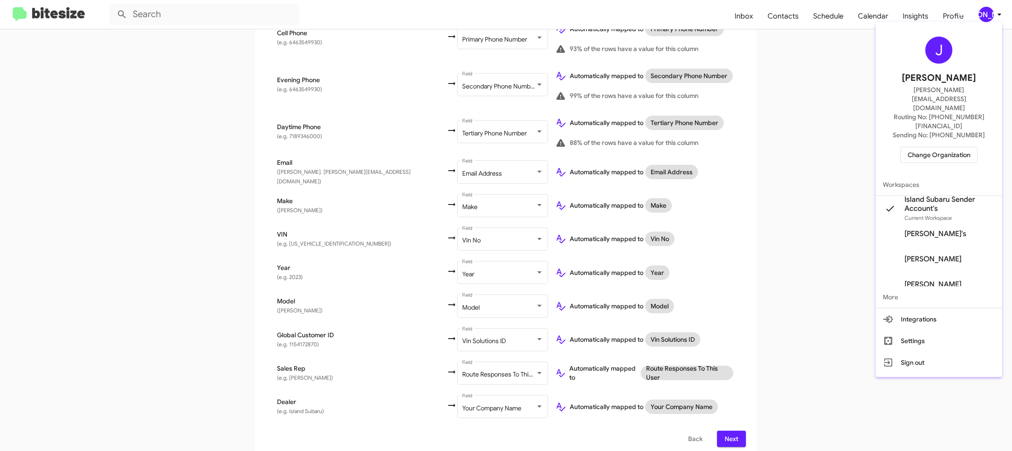
click at [989, 14] on div at bounding box center [506, 225] width 1012 height 451
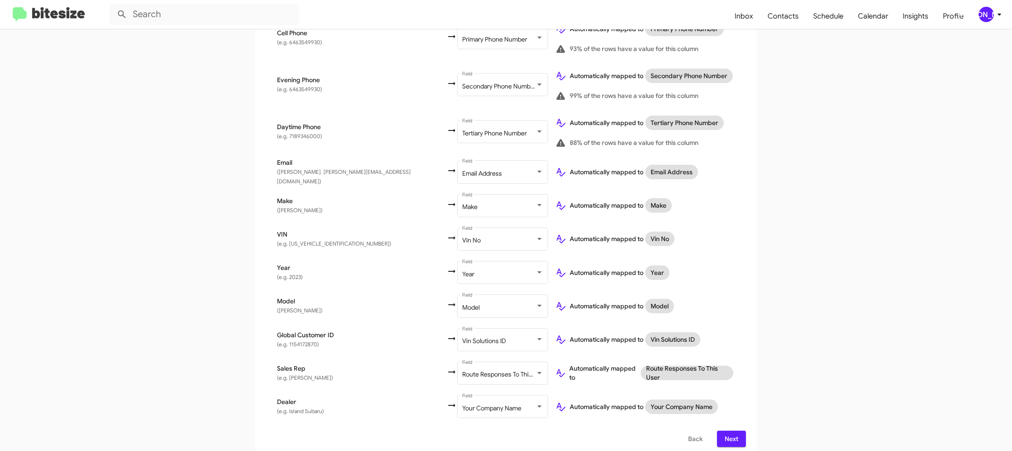
click at [990, 11] on div "[PERSON_NAME]" at bounding box center [986, 14] width 15 height 15
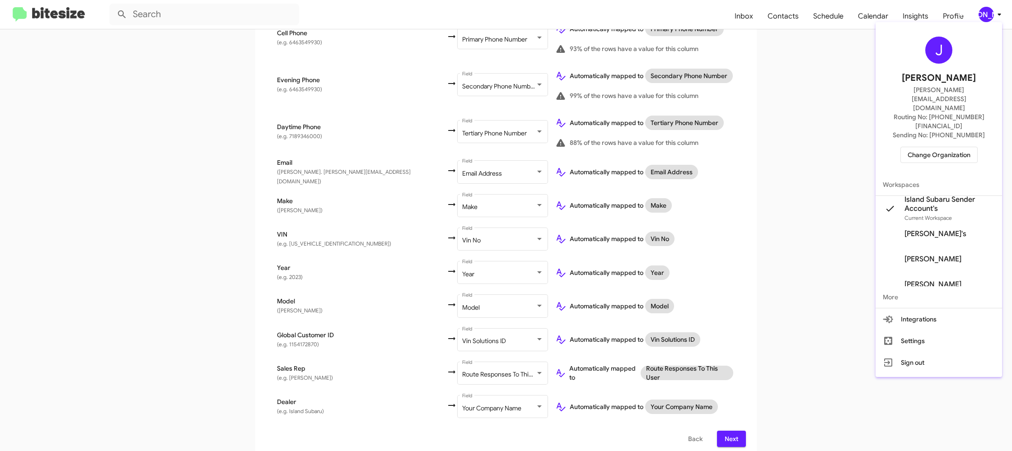
click at [990, 11] on div at bounding box center [506, 225] width 1012 height 451
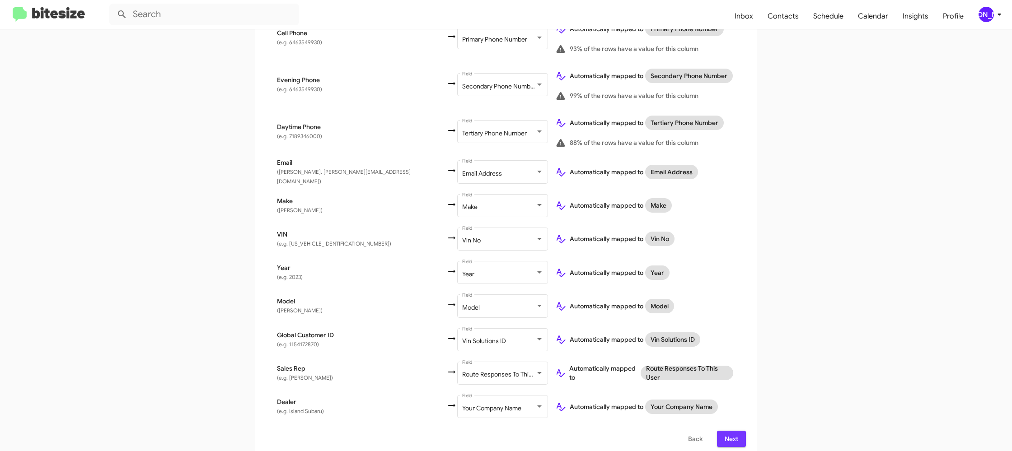
click at [735, 433] on span "Next" at bounding box center [731, 439] width 14 height 16
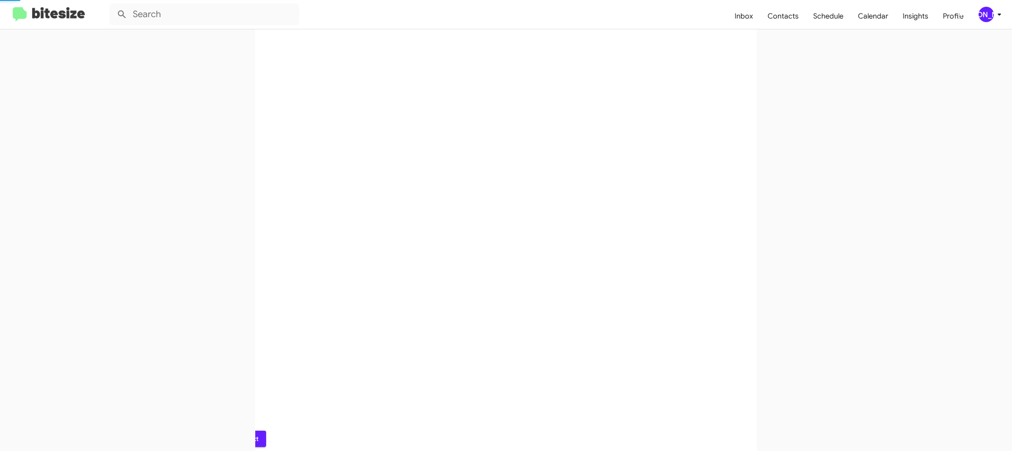
scroll to position [0, 0]
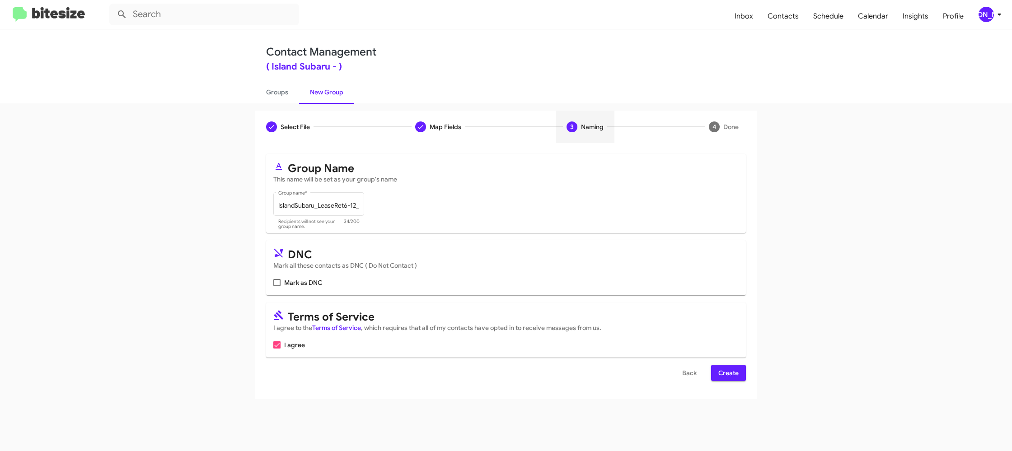
click at [735, 374] on span "Create" at bounding box center [728, 373] width 20 height 16
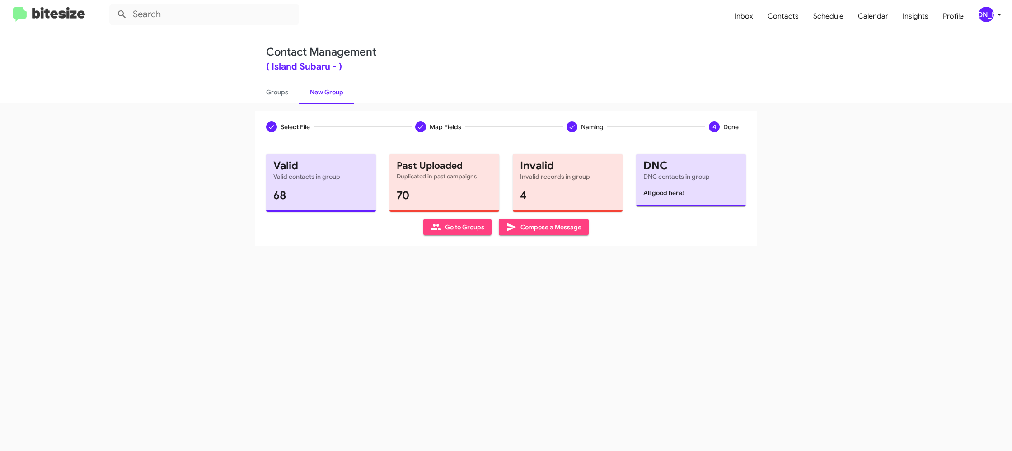
click at [989, 23] on mat-toolbar "Inbox Contacts Schedule Calendar Insights Profile JA" at bounding box center [506, 14] width 1012 height 29
click at [991, 19] on div "[PERSON_NAME]" at bounding box center [986, 14] width 15 height 15
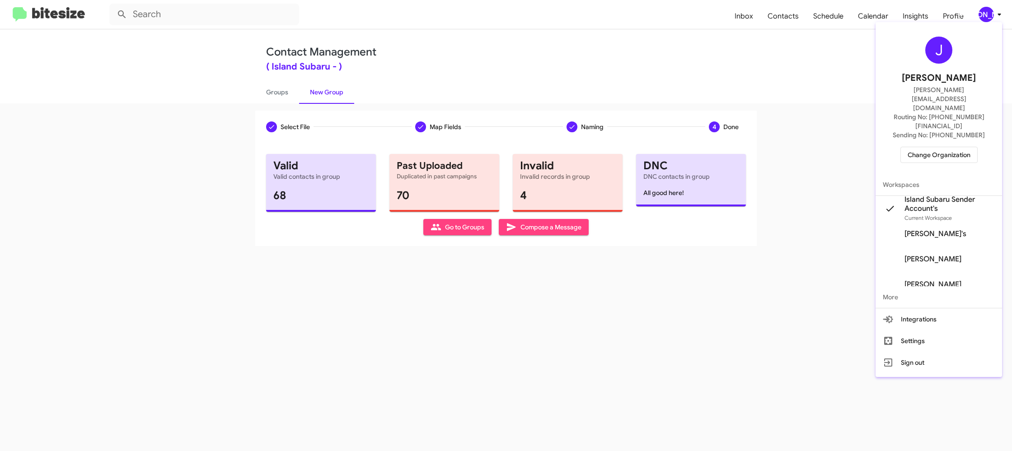
drag, startPoint x: 991, startPoint y: 19, endPoint x: 833, endPoint y: 1, distance: 158.6
click at [992, 15] on div at bounding box center [506, 225] width 1012 height 451
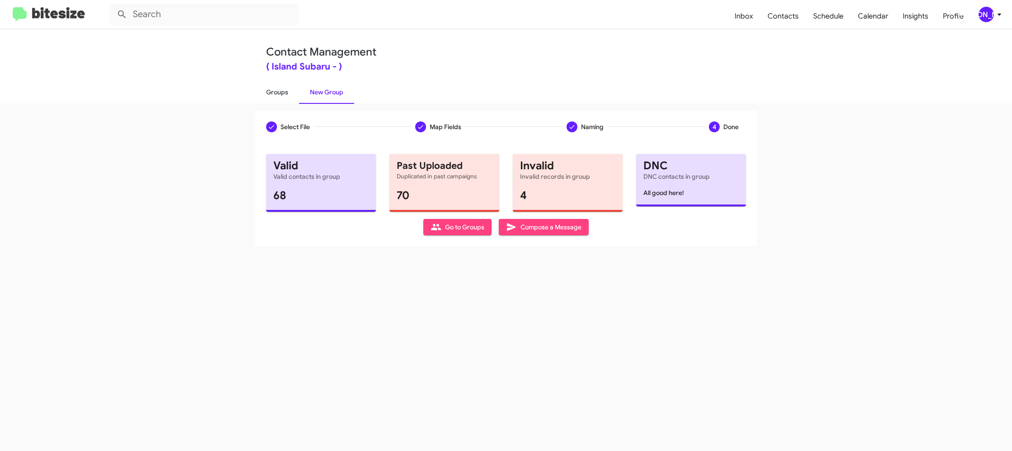
click at [287, 89] on link "Groups" at bounding box center [277, 91] width 44 height 23
type input "in:groups"
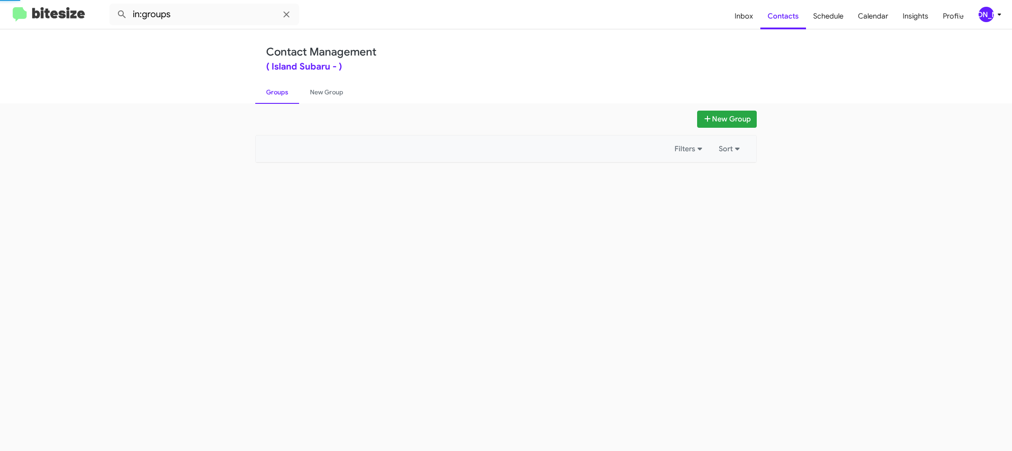
click at [287, 89] on link "Groups" at bounding box center [277, 91] width 44 height 23
drag, startPoint x: 287, startPoint y: 89, endPoint x: 299, endPoint y: 90, distance: 12.3
click at [287, 88] on link "Groups" at bounding box center [277, 91] width 44 height 23
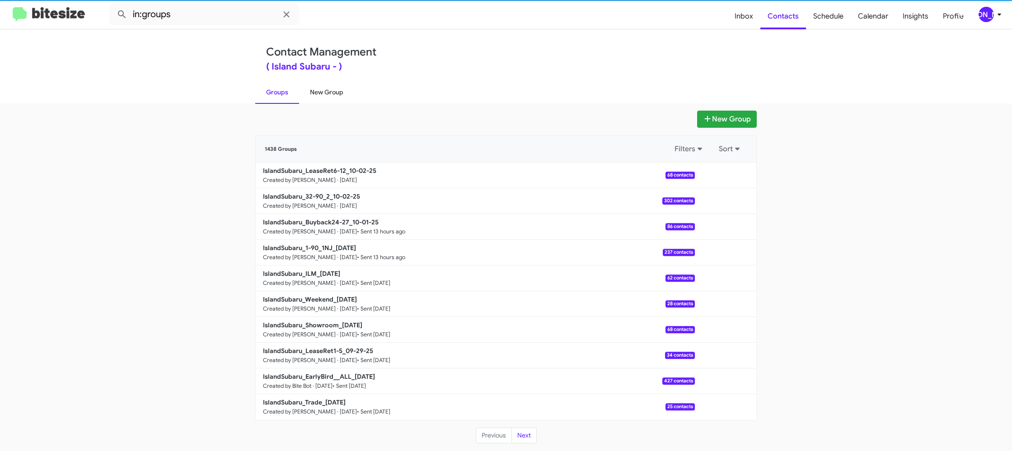
click at [319, 90] on link "New Group" at bounding box center [326, 91] width 55 height 23
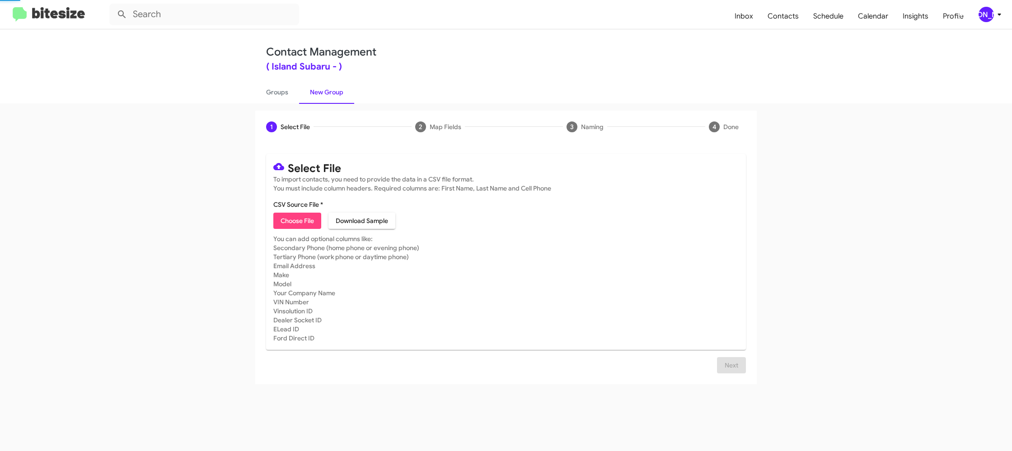
click at [319, 90] on link "New Group" at bounding box center [326, 91] width 55 height 23
drag, startPoint x: 319, startPoint y: 90, endPoint x: 307, endPoint y: 89, distance: 11.8
click at [317, 89] on link "New Group" at bounding box center [326, 91] width 55 height 23
click at [987, 19] on div "[PERSON_NAME]" at bounding box center [986, 14] width 15 height 15
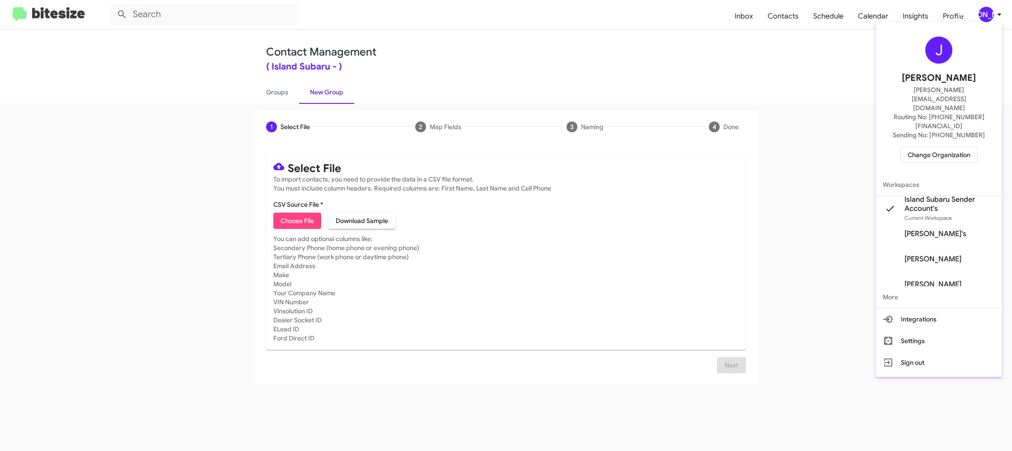
click at [987, 19] on div at bounding box center [506, 225] width 1012 height 451
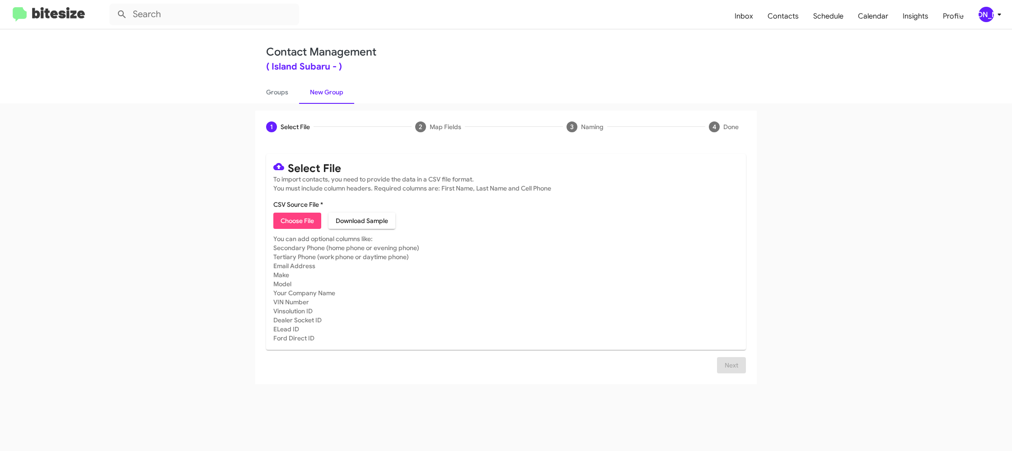
click at [306, 99] on link "New Group" at bounding box center [326, 91] width 55 height 23
drag, startPoint x: 306, startPoint y: 99, endPoint x: 286, endPoint y: 96, distance: 20.5
click at [300, 98] on link "New Group" at bounding box center [326, 91] width 55 height 23
click at [284, 96] on link "Groups" at bounding box center [277, 91] width 44 height 23
type input "in:groups"
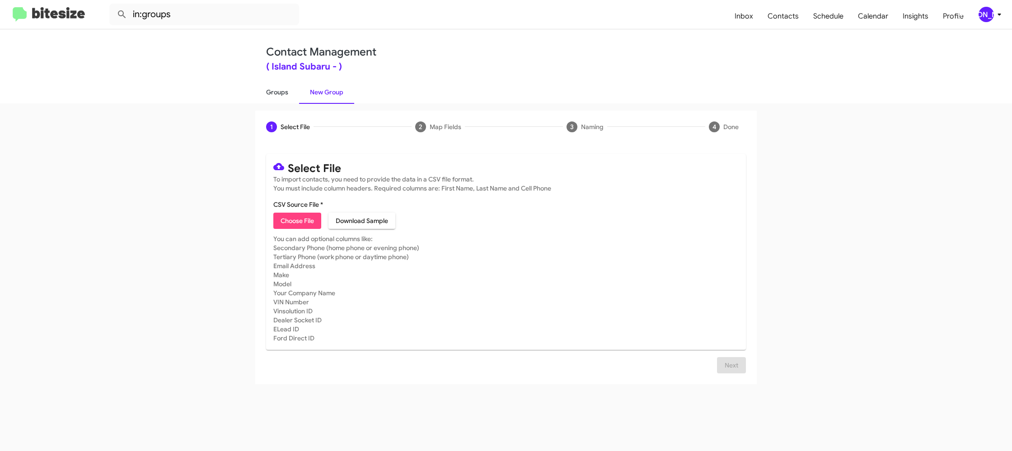
click at [284, 96] on link "Groups" at bounding box center [277, 91] width 44 height 23
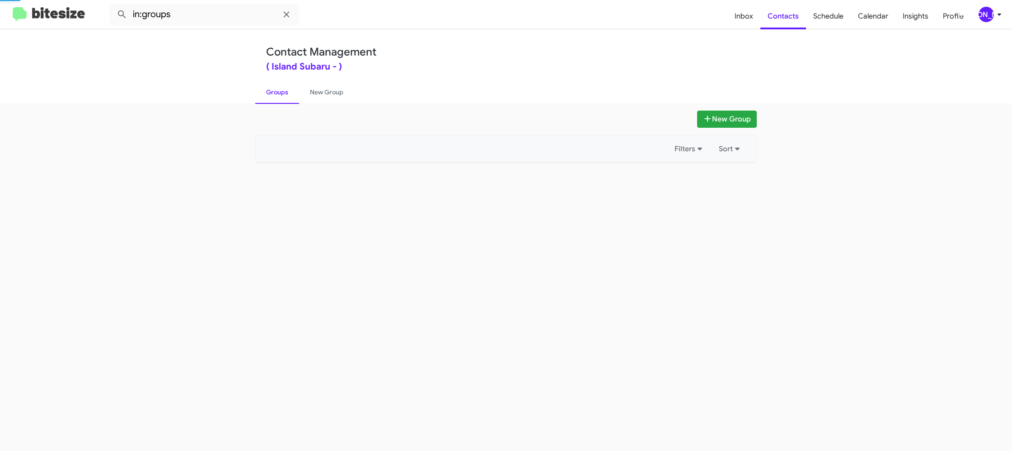
click at [284, 96] on link "Groups" at bounding box center [277, 91] width 44 height 23
click at [285, 94] on link "Groups" at bounding box center [277, 91] width 44 height 23
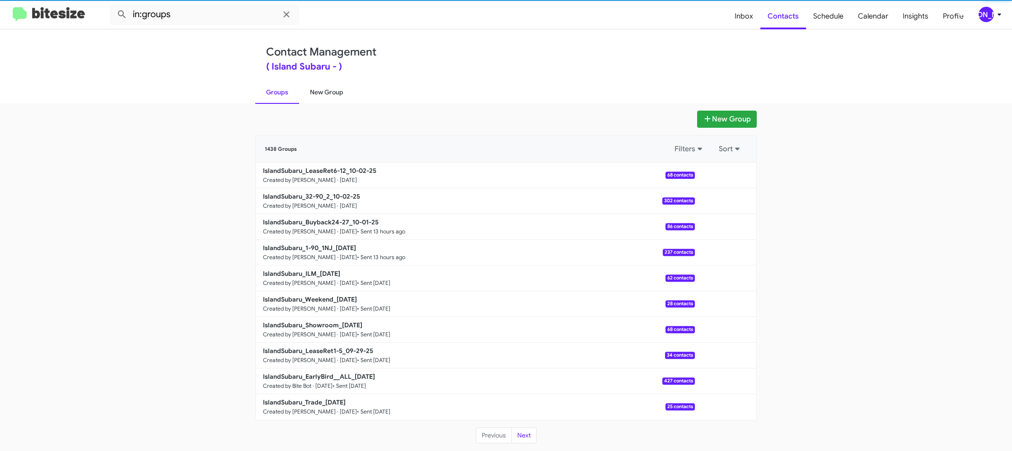
click at [323, 95] on link "New Group" at bounding box center [326, 91] width 55 height 23
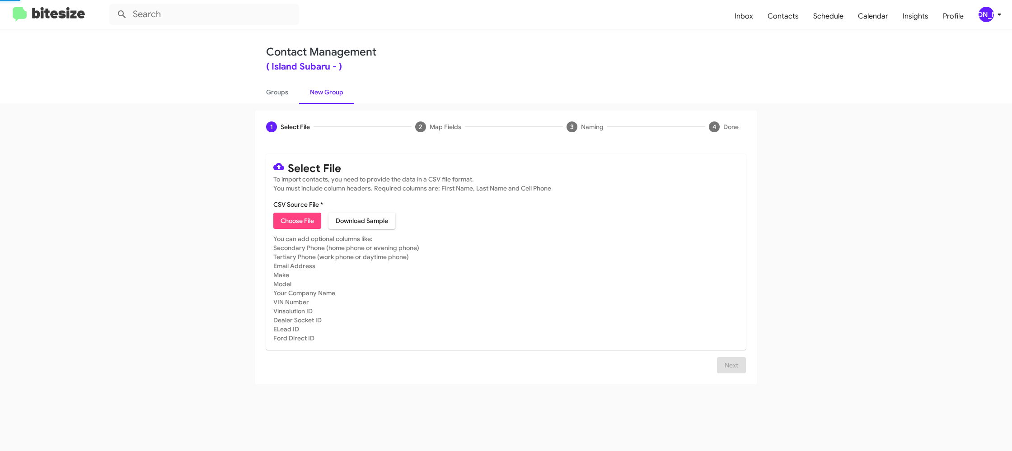
click at [323, 95] on link "New Group" at bounding box center [326, 91] width 55 height 23
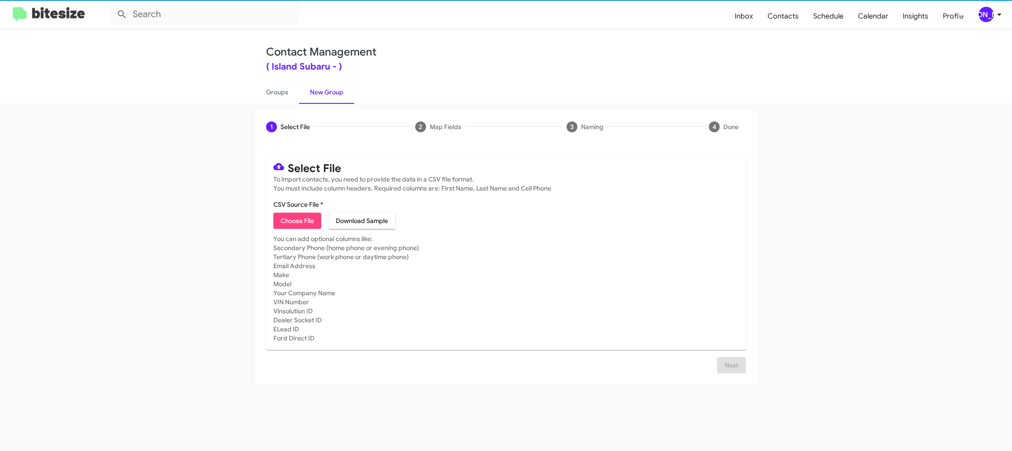
click at [291, 224] on span "Choose File" at bounding box center [297, 221] width 33 height 16
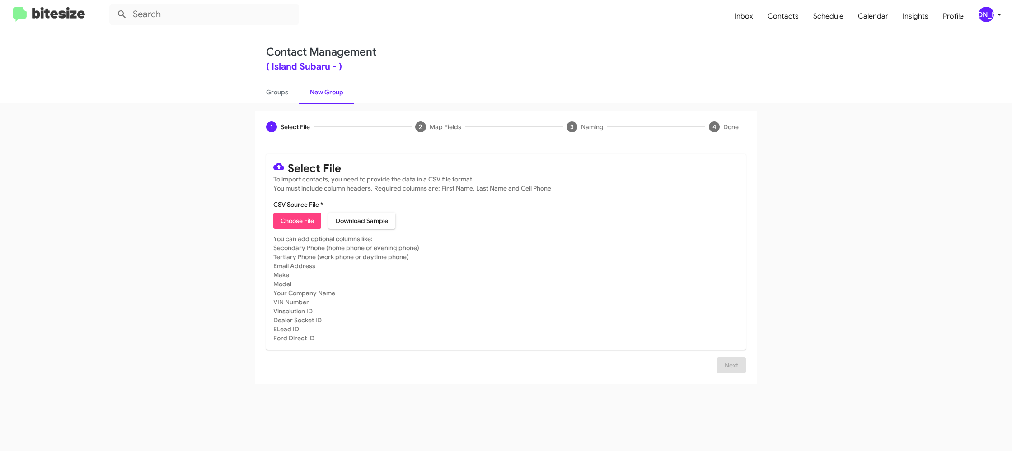
type input "IslandSubaru_Trade_10-02-25"
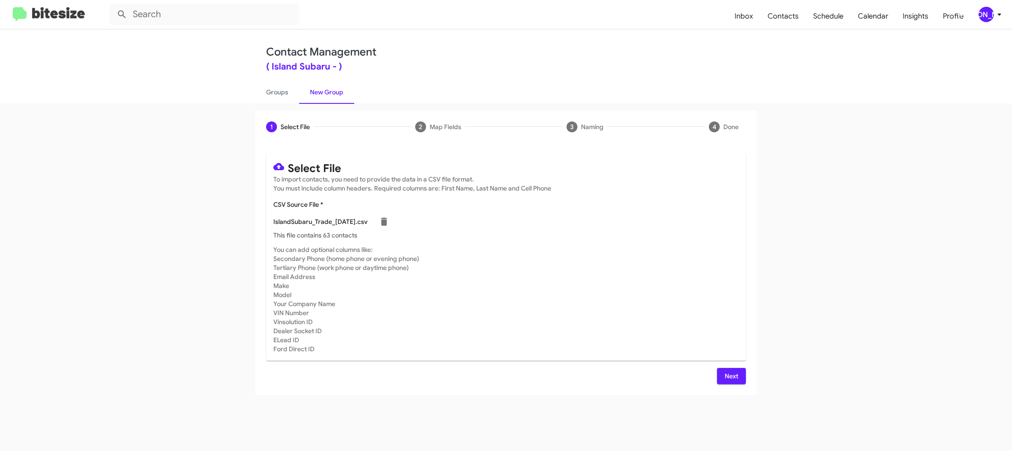
click at [517, 258] on mat-card-subtitle "You can add optional columns like: Secondary Phone (home phone or evening phone…" at bounding box center [505, 299] width 465 height 108
drag, startPoint x: 731, startPoint y: 388, endPoint x: 732, endPoint y: 381, distance: 6.9
click at [731, 386] on div "Select File To import contacts, you need to provide the data in a CSV file form…" at bounding box center [505, 269] width 501 height 252
drag, startPoint x: 732, startPoint y: 380, endPoint x: 692, endPoint y: 361, distance: 44.5
click at [731, 380] on span "Next" at bounding box center [731, 376] width 14 height 16
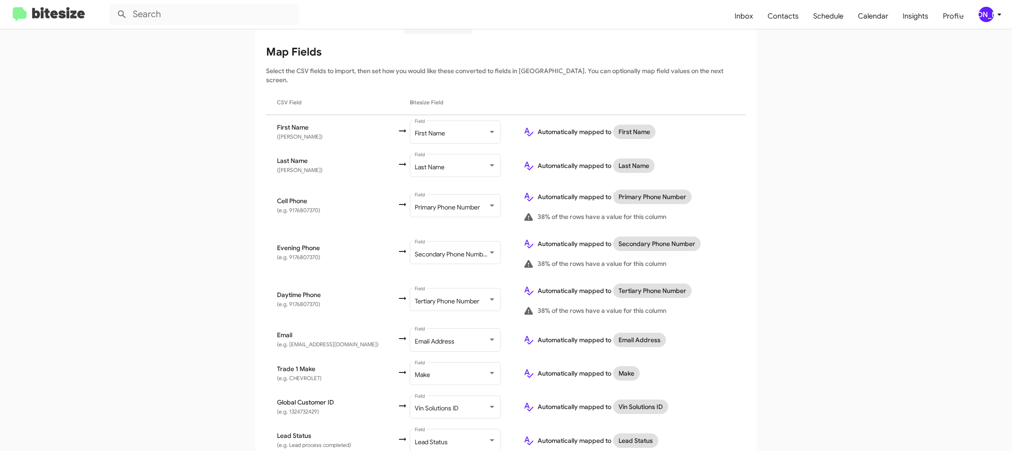
scroll to position [277, 0]
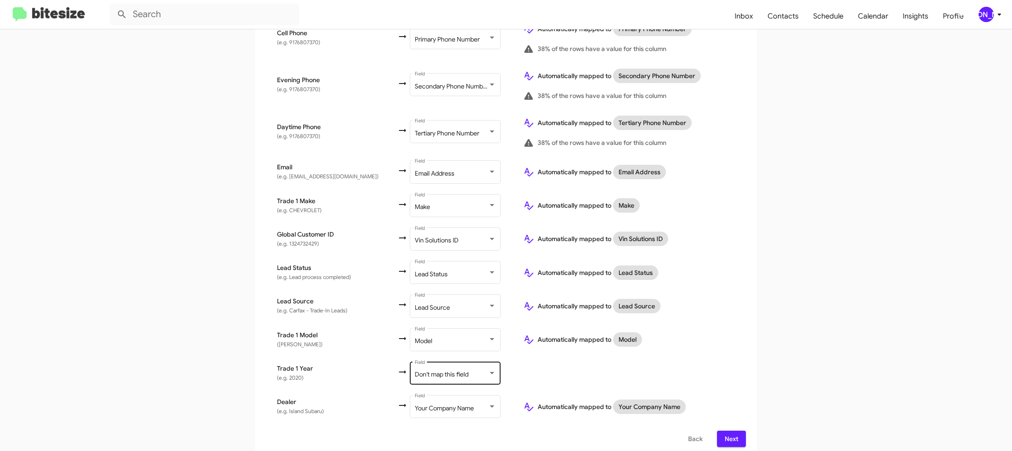
click at [415, 362] on div "Don't map this field Field" at bounding box center [455, 372] width 81 height 25
click at [416, 343] on span "Year" at bounding box center [441, 343] width 102 height 19
click at [836, 326] on app-new-group "Select File 2 Map Fields 3 Naming 4 Done Select File To import contacts, you ne…" at bounding box center [506, 145] width 1012 height 625
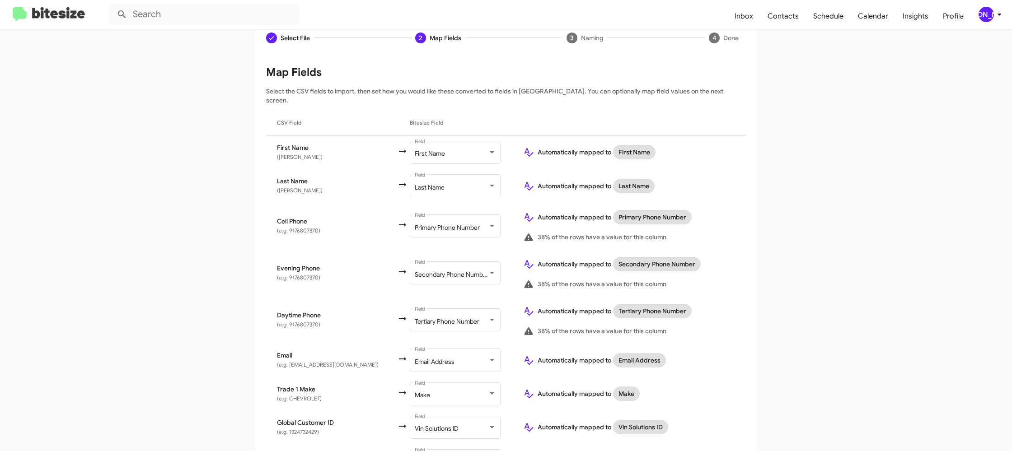
scroll to position [0, 0]
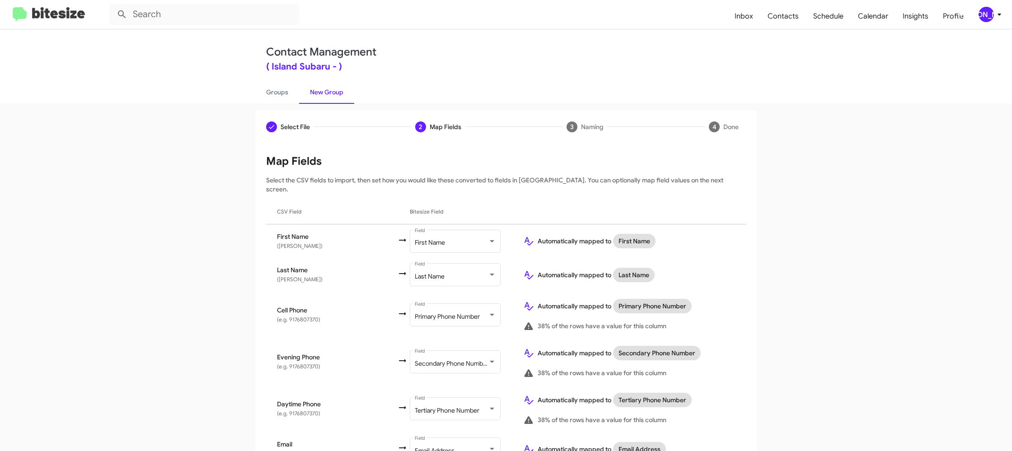
click at [989, 19] on div "[PERSON_NAME]" at bounding box center [986, 14] width 15 height 15
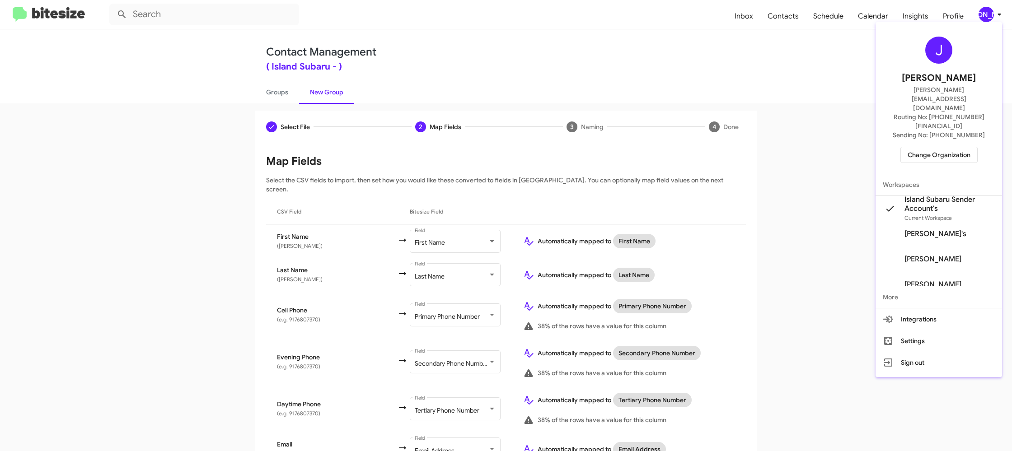
click at [989, 19] on div at bounding box center [506, 225] width 1012 height 451
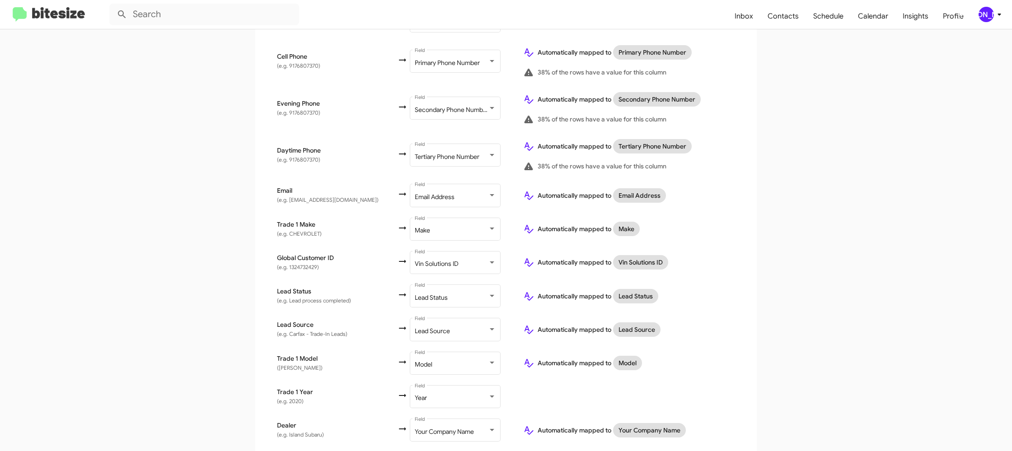
scroll to position [277, 0]
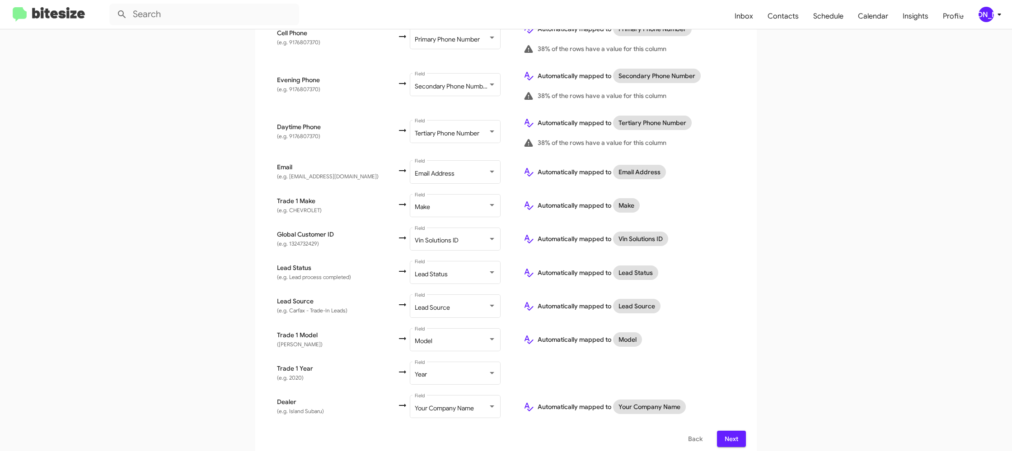
click at [999, 12] on icon at bounding box center [999, 14] width 11 height 11
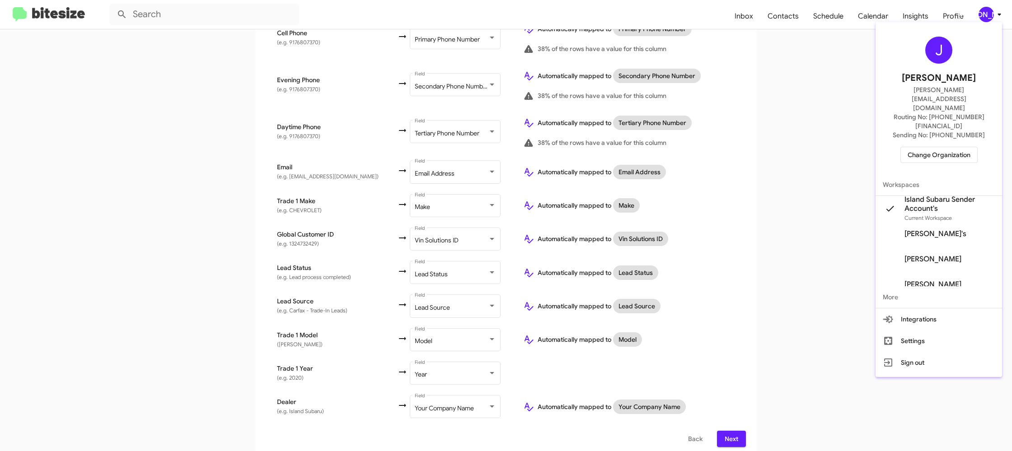
drag, startPoint x: 999, startPoint y: 12, endPoint x: 928, endPoint y: 42, distance: 76.9
click at [999, 12] on div at bounding box center [506, 225] width 1012 height 451
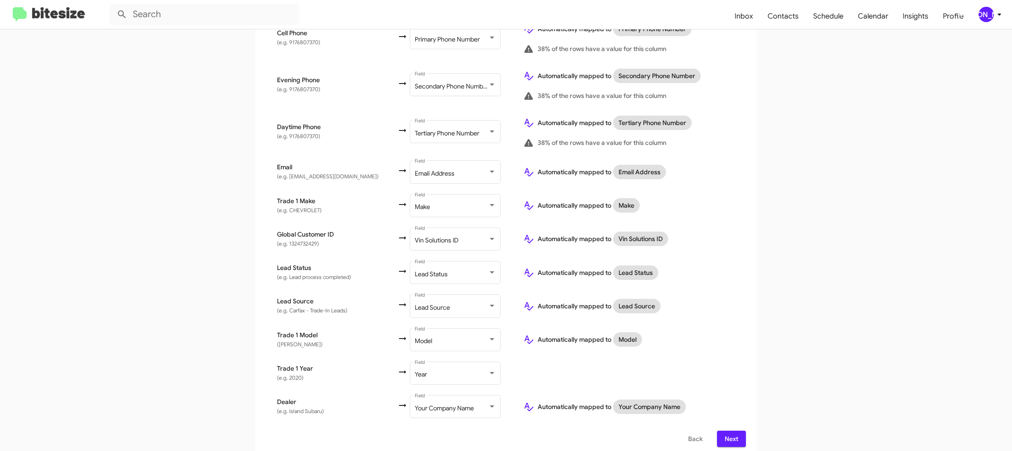
click at [734, 433] on span "Next" at bounding box center [731, 439] width 14 height 16
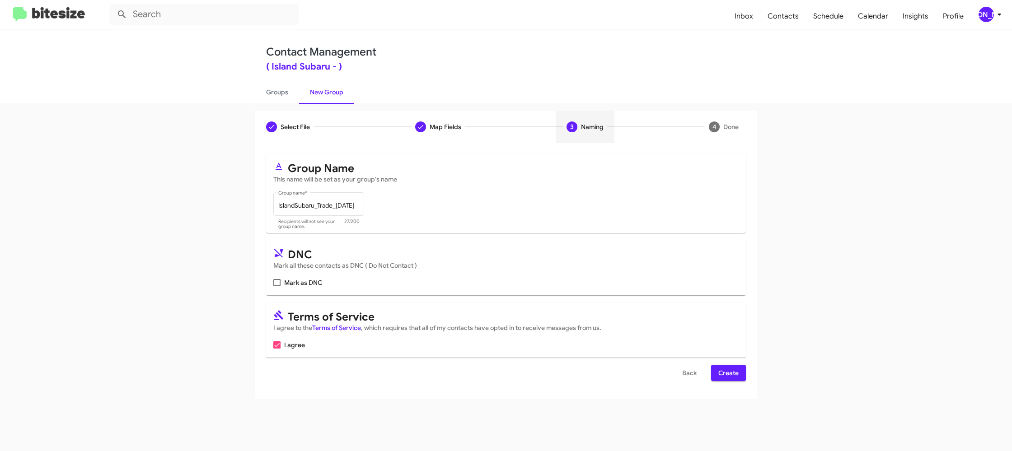
scroll to position [0, 0]
click at [721, 368] on span "Create" at bounding box center [728, 373] width 20 height 16
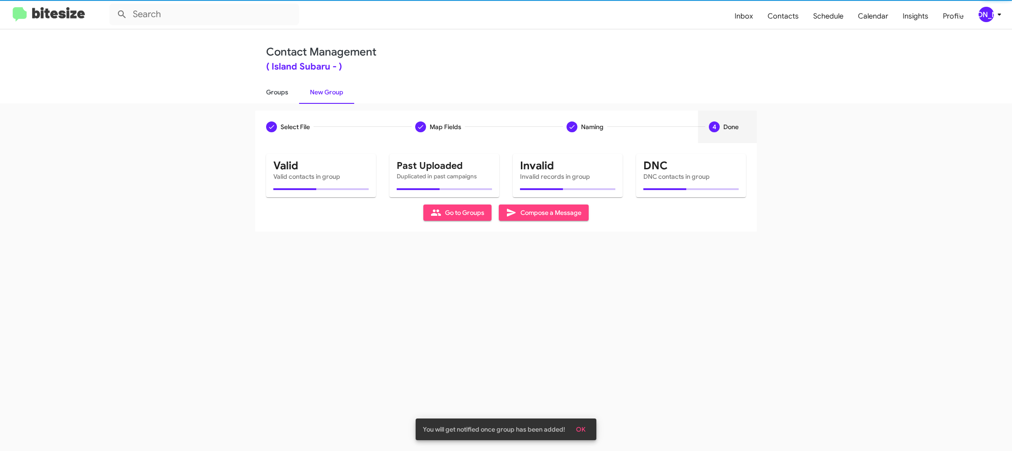
click at [259, 94] on link "Groups" at bounding box center [277, 91] width 44 height 23
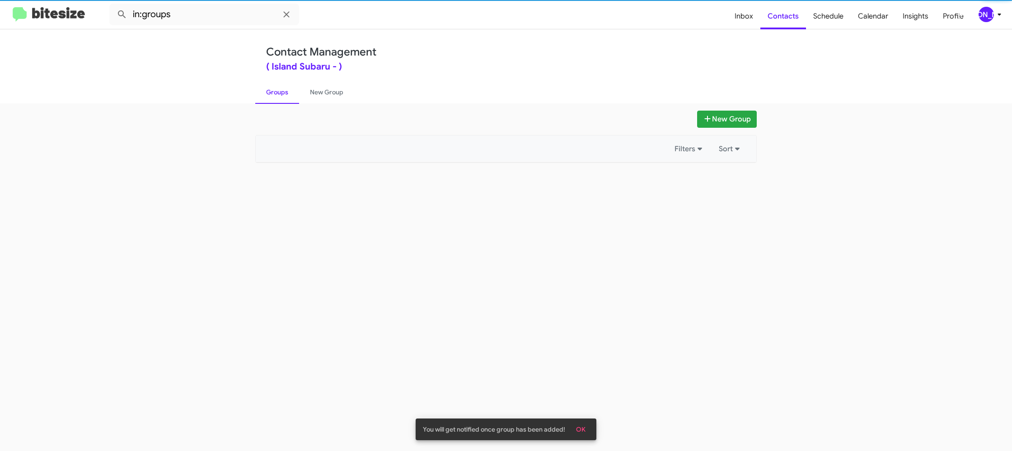
click at [264, 94] on link "Groups" at bounding box center [277, 91] width 44 height 23
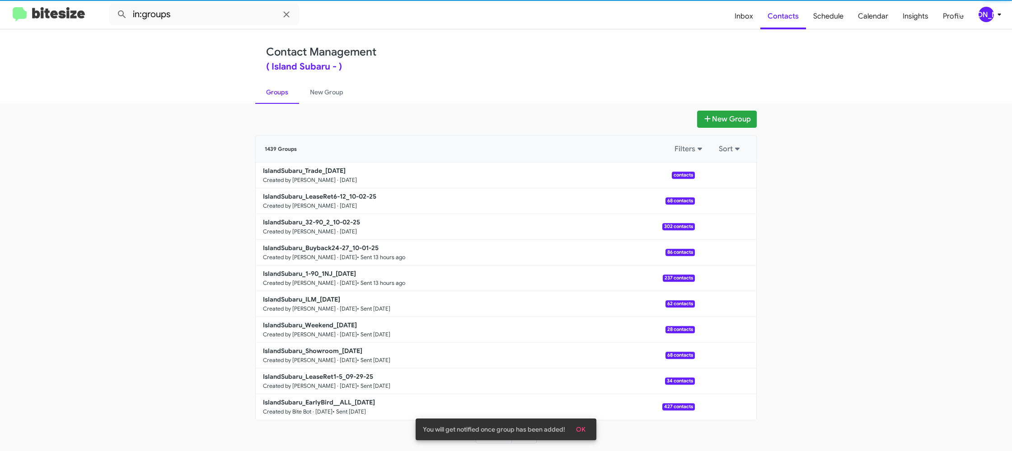
click at [264, 94] on link "Groups" at bounding box center [277, 91] width 44 height 23
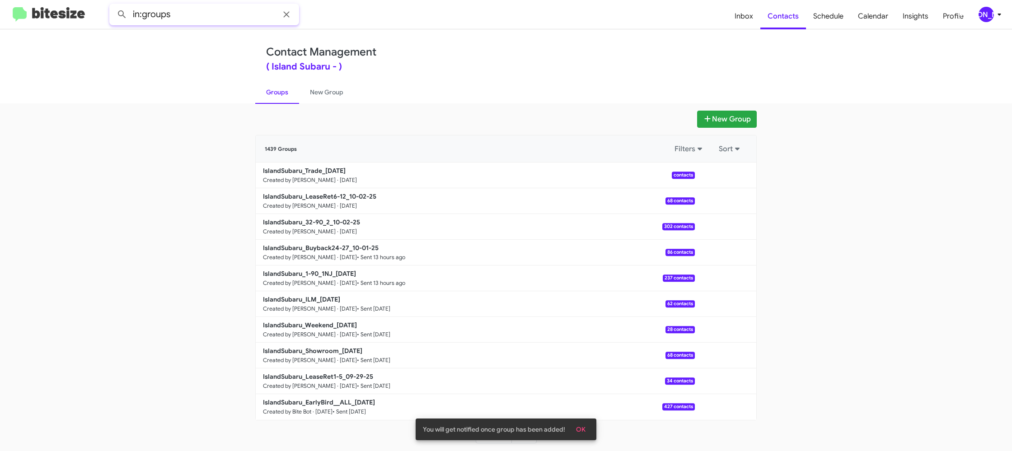
click at [195, 19] on input "in:groups" at bounding box center [204, 15] width 190 height 22
click at [113, 5] on button at bounding box center [122, 14] width 18 height 18
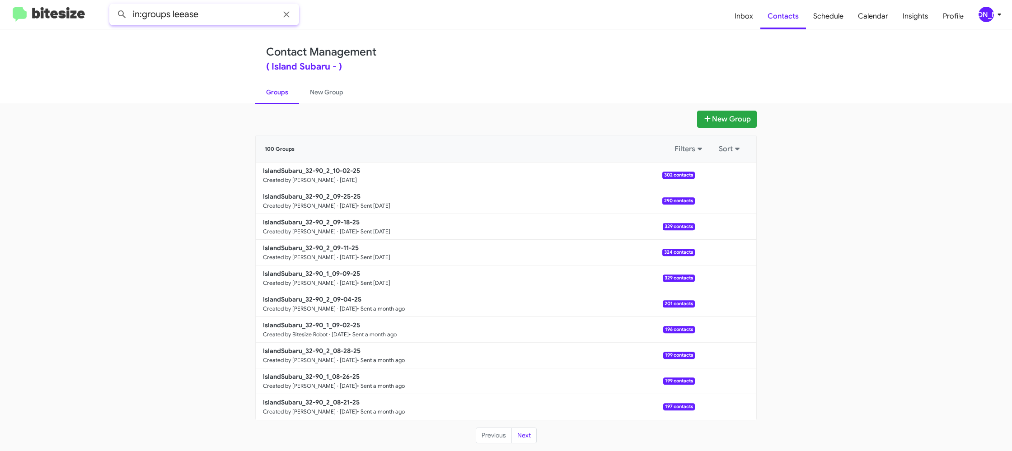
click at [113, 5] on button at bounding box center [122, 14] width 18 height 18
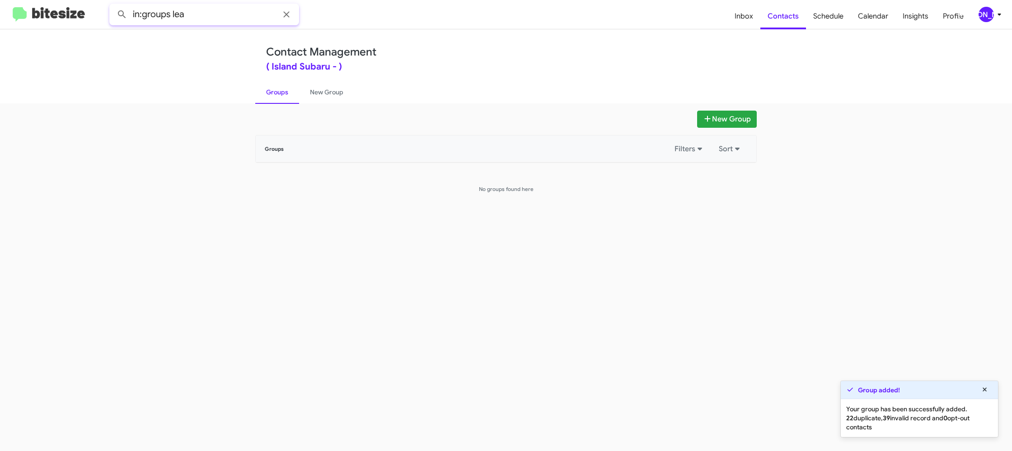
type input "in:groups lea"
click at [113, 5] on button at bounding box center [122, 14] width 18 height 18
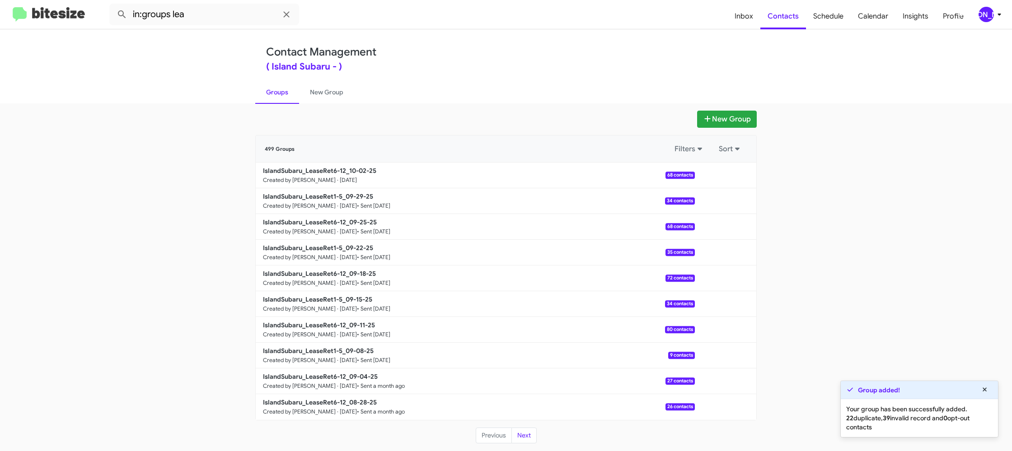
drag, startPoint x: 304, startPoint y: 91, endPoint x: 279, endPoint y: 91, distance: 24.8
click at [304, 91] on link "New Group" at bounding box center [326, 91] width 55 height 23
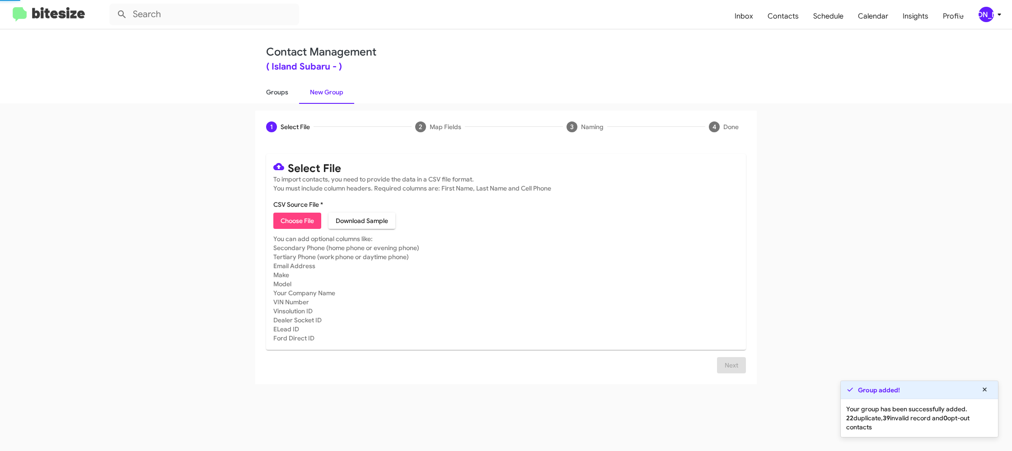
click at [279, 91] on link "Groups" at bounding box center [277, 91] width 44 height 23
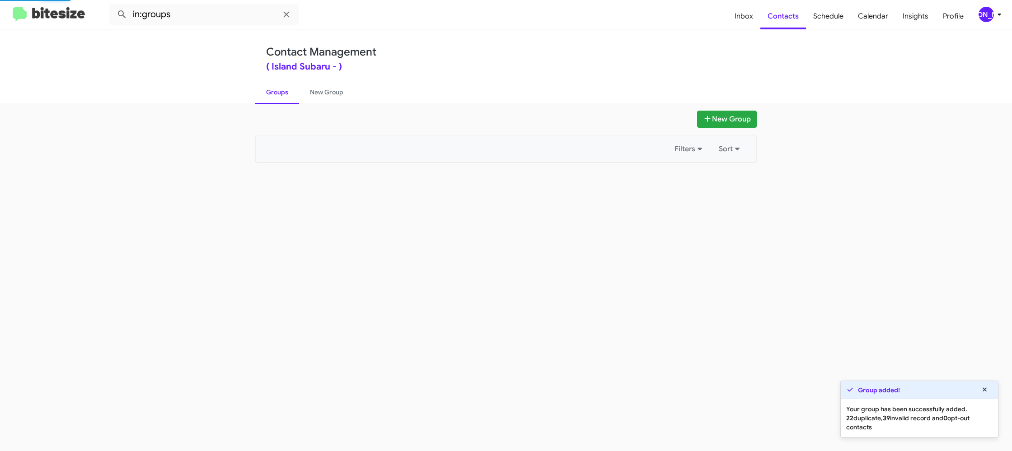
click at [279, 91] on link "Groups" at bounding box center [277, 91] width 44 height 23
drag, startPoint x: 279, startPoint y: 91, endPoint x: 278, endPoint y: 84, distance: 7.3
click at [279, 90] on link "Groups" at bounding box center [277, 91] width 44 height 23
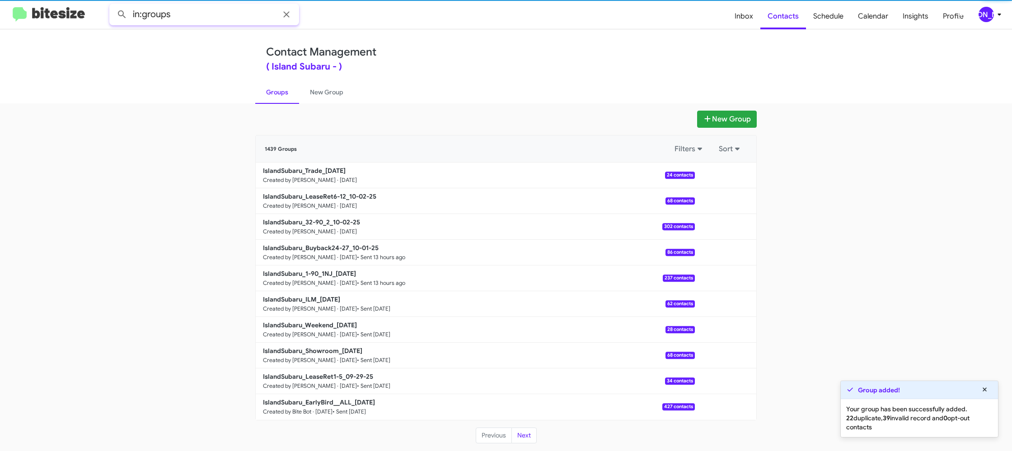
drag, startPoint x: 208, startPoint y: 16, endPoint x: 215, endPoint y: 9, distance: 9.9
click at [208, 14] on input "in:groups" at bounding box center [204, 15] width 190 height 22
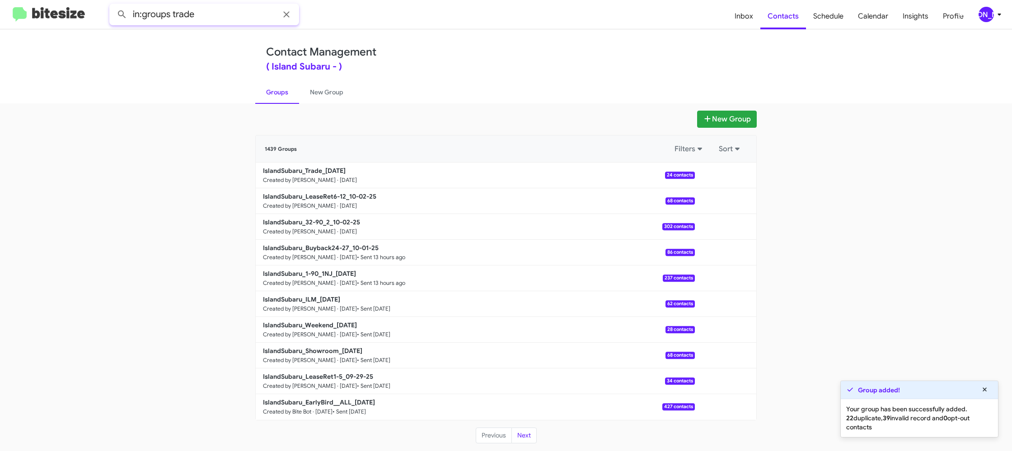
type input "in:groups trade"
click at [113, 5] on button at bounding box center [122, 14] width 18 height 18
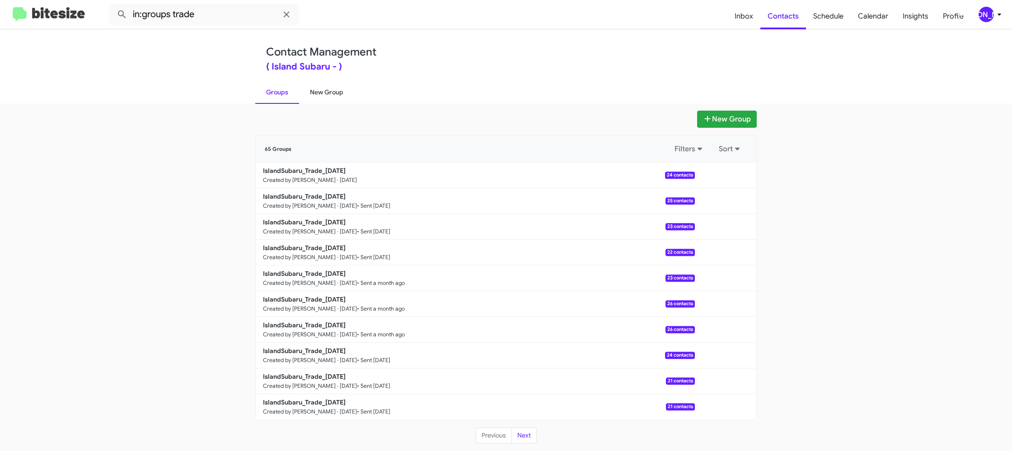
click at [311, 92] on link "New Group" at bounding box center [326, 91] width 55 height 23
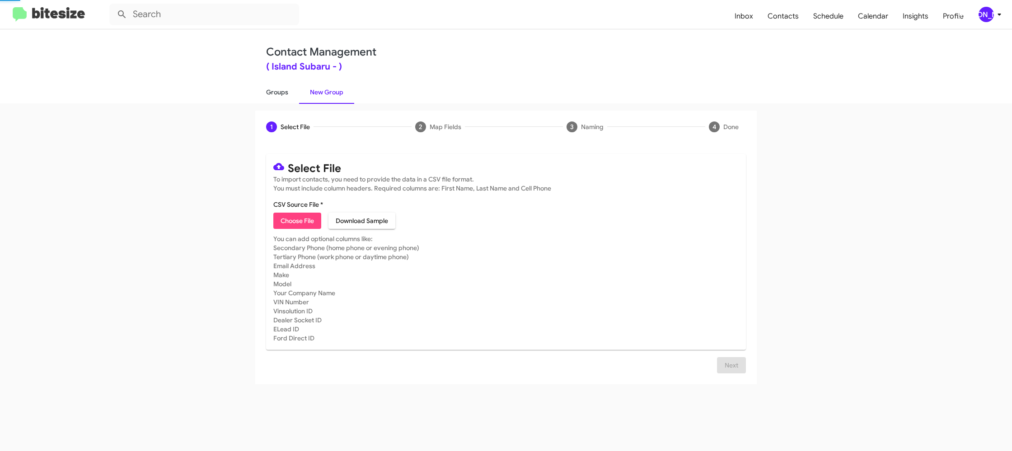
click at [273, 92] on link "Groups" at bounding box center [277, 91] width 44 height 23
type input "in:groups"
click at [273, 92] on link "Groups" at bounding box center [277, 91] width 44 height 23
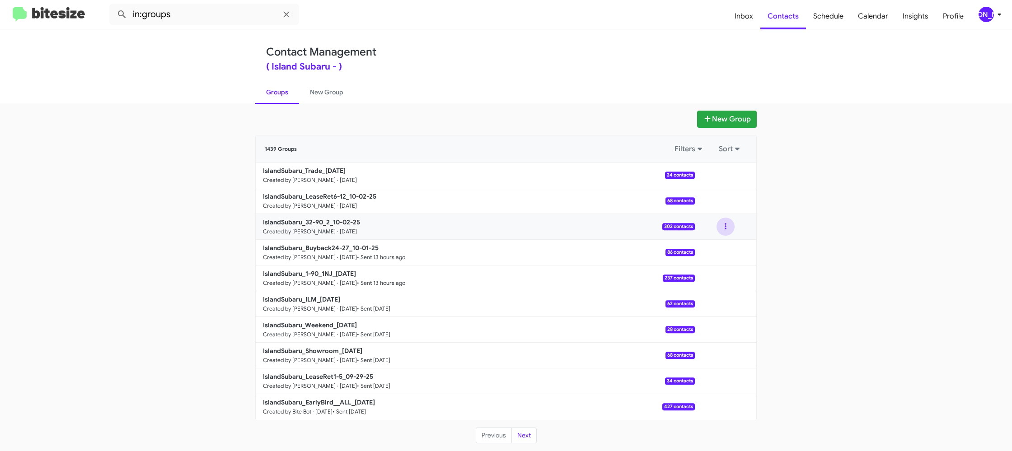
click at [729, 228] on button at bounding box center [726, 227] width 18 height 18
click at [719, 249] on button "View contacts" at bounding box center [698, 251] width 72 height 22
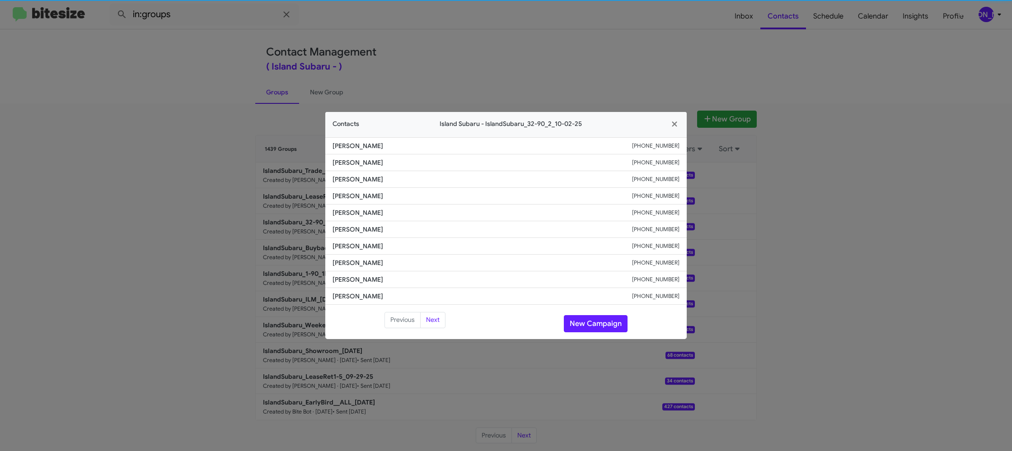
click at [346, 230] on span "Jovanni Ramirez" at bounding box center [483, 229] width 300 height 9
copy span "Jovanni Ramirez"
drag, startPoint x: 597, startPoint y: 45, endPoint x: 712, endPoint y: 141, distance: 149.8
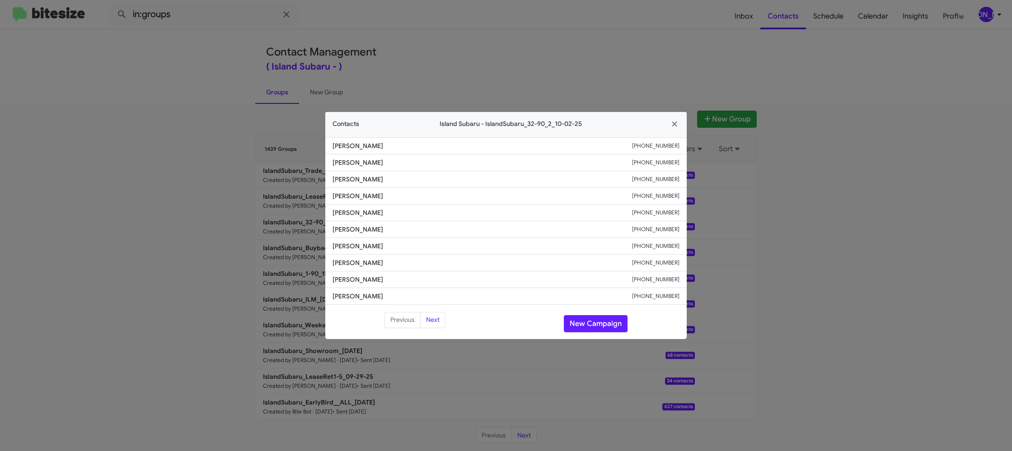
click at [597, 45] on modal-container "Contacts Island Subaru - IslandSubaru_32-90_2_10-02-25 Patrick Cannone +1718645…" at bounding box center [506, 225] width 1012 height 451
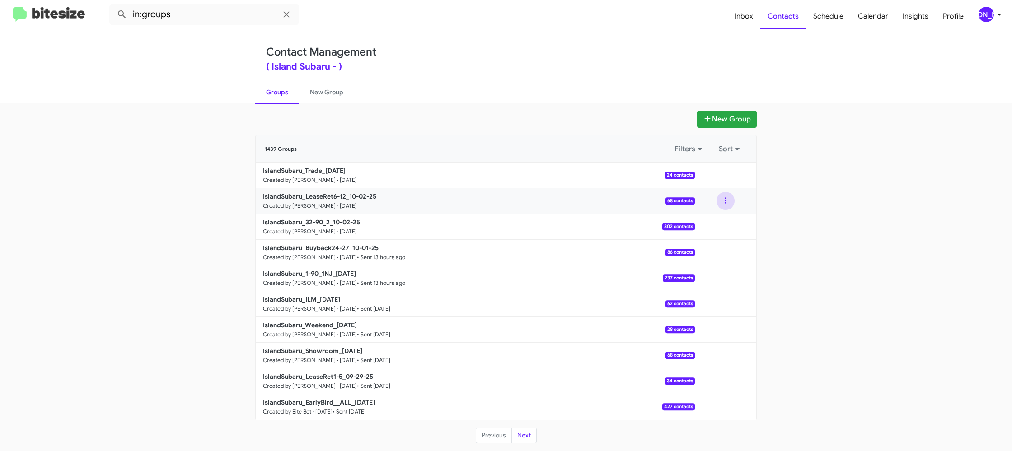
click at [725, 205] on button at bounding box center [726, 201] width 18 height 18
click at [720, 218] on button "View contacts" at bounding box center [698, 226] width 72 height 22
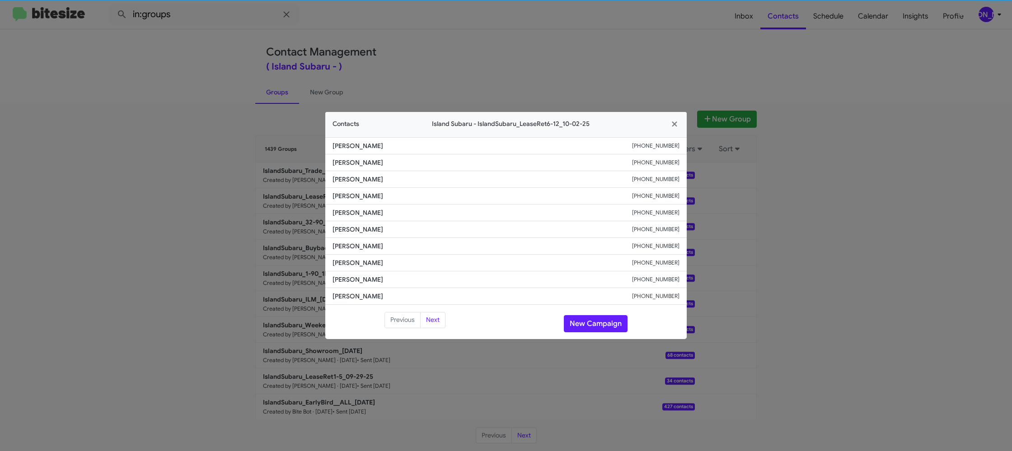
click at [355, 226] on span "Isabel De Piero" at bounding box center [483, 229] width 300 height 9
copy span "Isabel De Piero"
drag, startPoint x: 681, startPoint y: 75, endPoint x: 712, endPoint y: 91, distance: 33.9
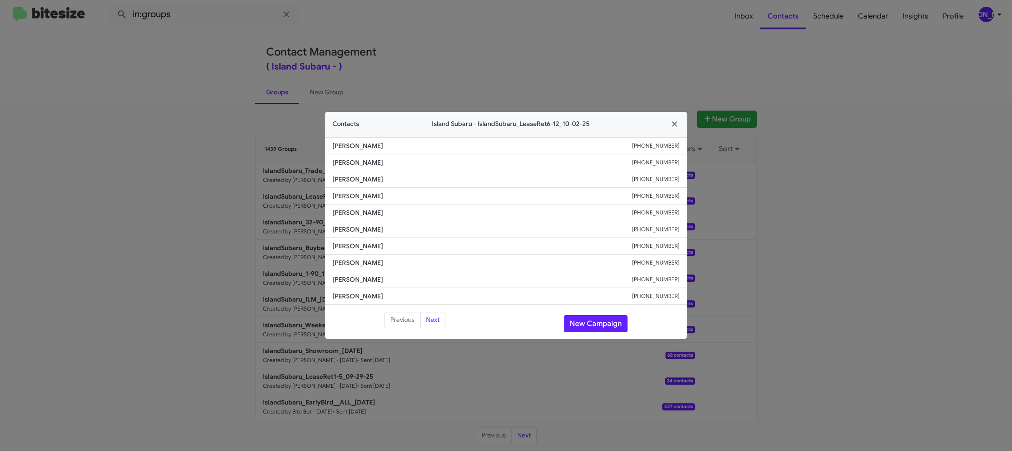
click at [681, 75] on modal-container "Contacts Island Subaru - IslandSubaru_LeaseRet6-12_10-02-25 Jeffrey Janiger +13…" at bounding box center [506, 225] width 1012 height 451
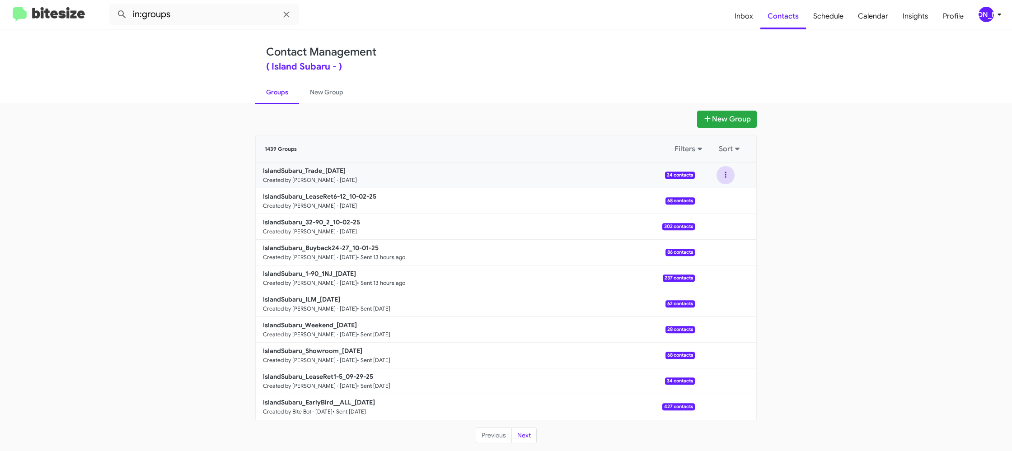
click at [730, 180] on button at bounding box center [726, 175] width 18 height 18
click at [713, 198] on button "View contacts" at bounding box center [698, 200] width 72 height 22
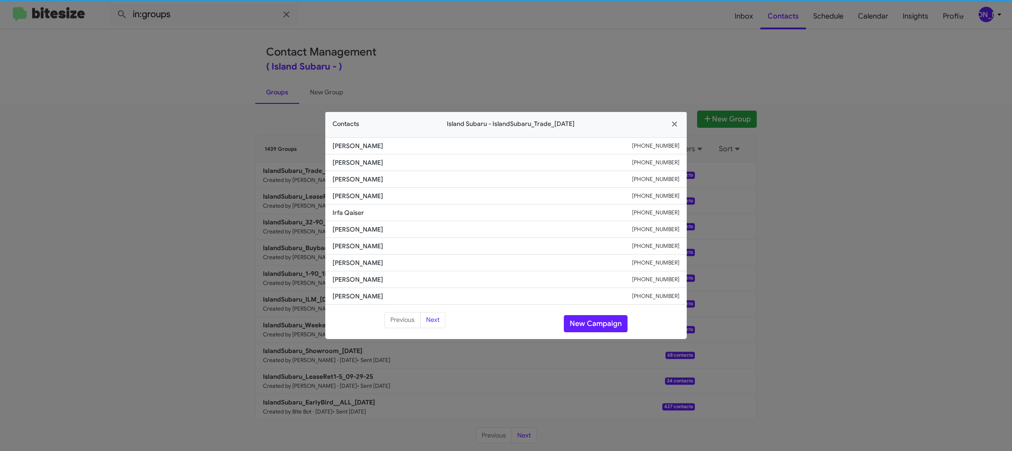
click at [343, 220] on li "Irfa Qaiser +19173483879" at bounding box center [505, 213] width 361 height 17
copy span "Irfa Qaiser"
drag, startPoint x: 298, startPoint y: 122, endPoint x: 379, endPoint y: 205, distance: 115.3
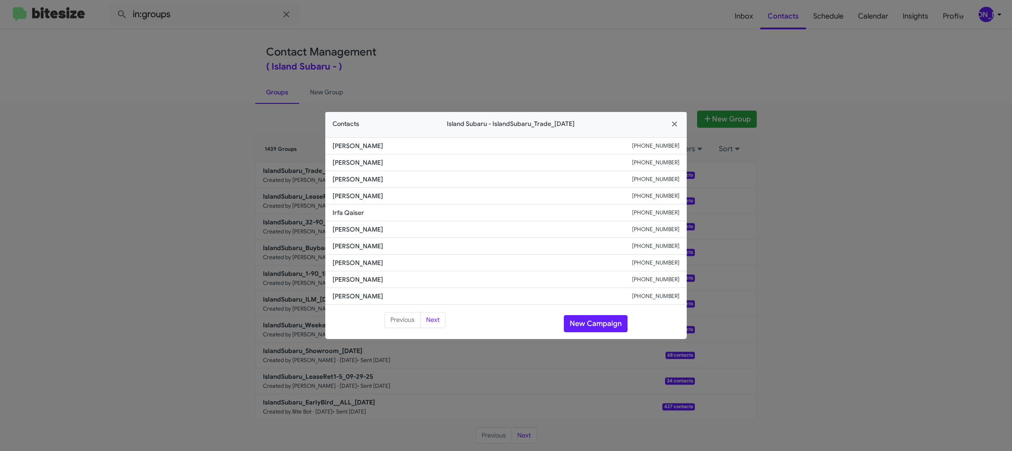
click at [298, 122] on modal-container "Contacts Island Subaru - IslandSubaru_Trade_10-02-25 Farkhod Tokhirov +13475859…" at bounding box center [506, 225] width 1012 height 451
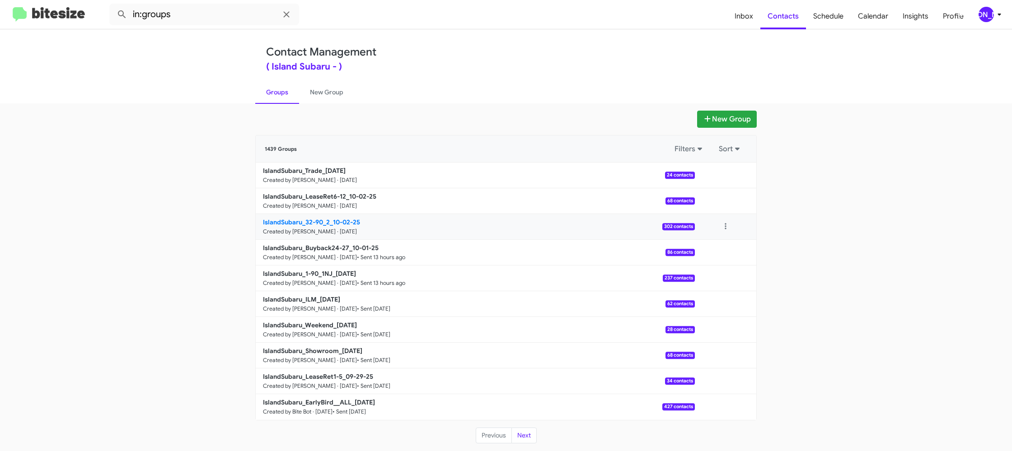
click at [356, 221] on b "IslandSubaru_32-90_2_10-02-25" at bounding box center [311, 222] width 97 height 8
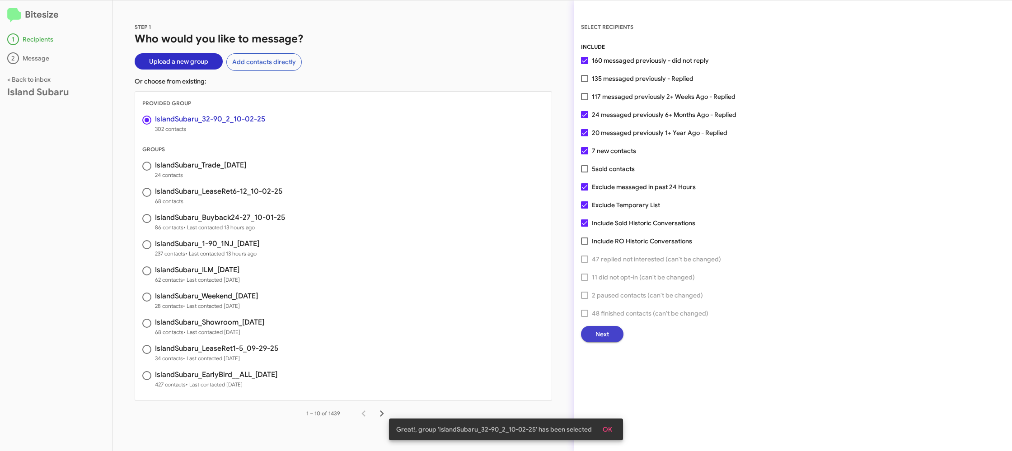
click at [598, 333] on span "Next" at bounding box center [602, 334] width 14 height 16
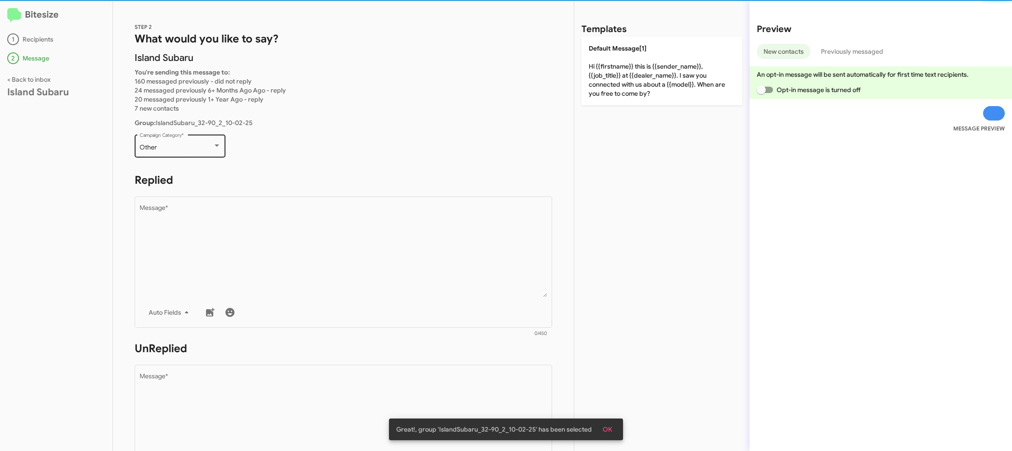
click at [183, 145] on div "Other" at bounding box center [176, 147] width 73 height 7
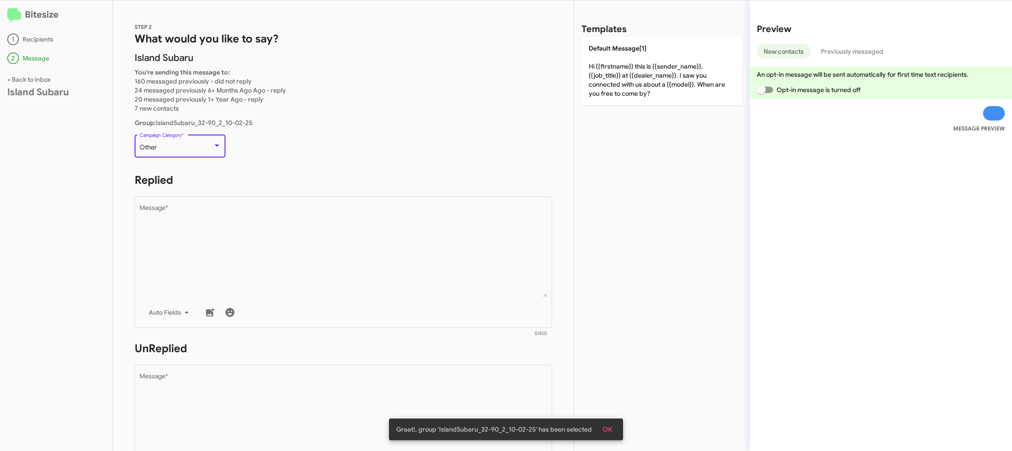
scroll to position [19, 0]
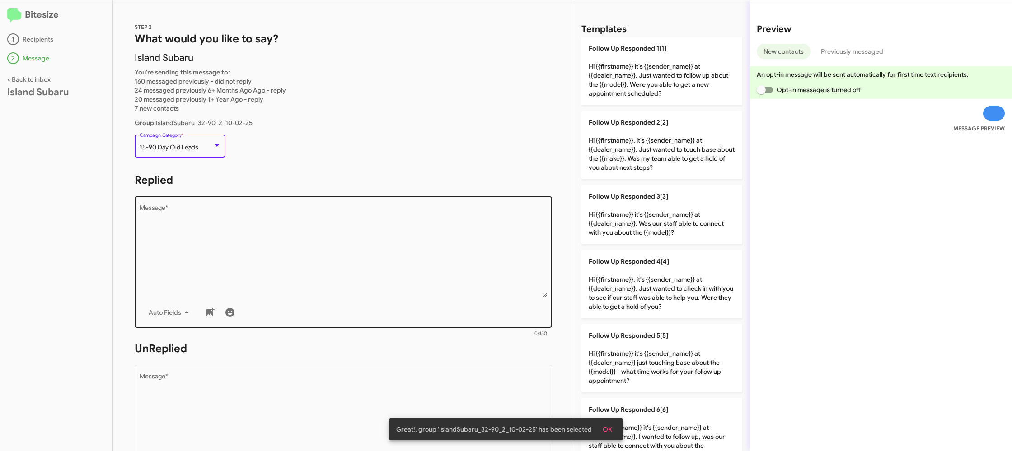
drag, startPoint x: 291, startPoint y: 273, endPoint x: 523, endPoint y: 295, distance: 232.3
click at [306, 272] on textarea "Message *" at bounding box center [344, 251] width 408 height 92
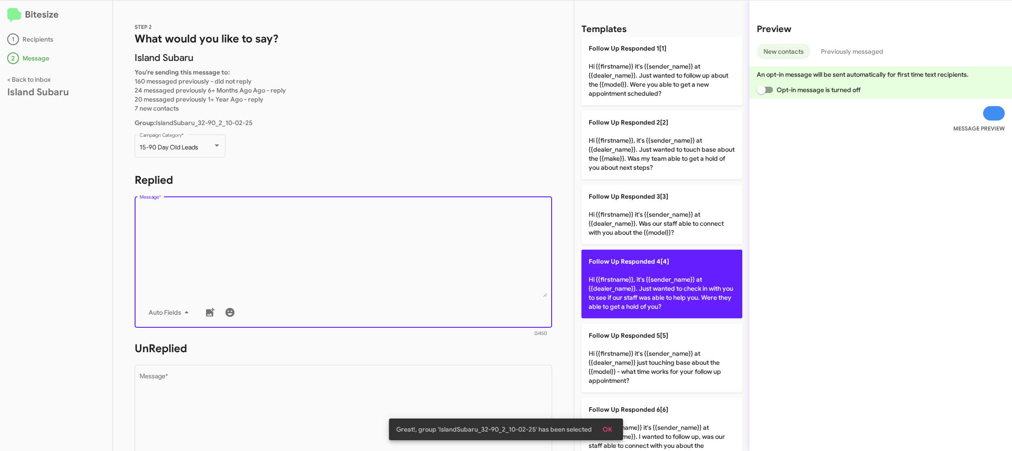
drag, startPoint x: 663, startPoint y: 288, endPoint x: 628, endPoint y: 279, distance: 36.3
click at [642, 280] on p "Follow Up Responded 4[4] Hi {{firstname}}, it's {{sender_name}} at {{dealer_nam…" at bounding box center [661, 284] width 161 height 69
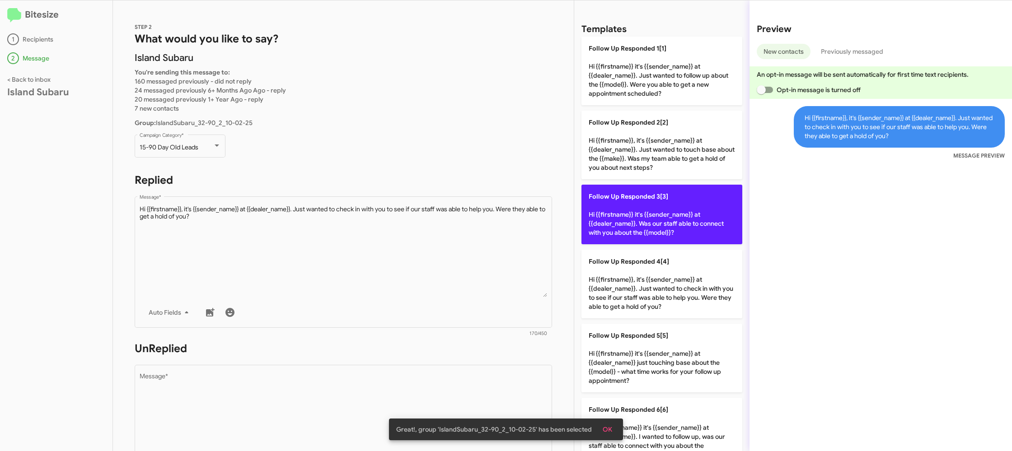
click at [660, 211] on p "Follow Up Responded 3[3] Hi {{firstname}} it's {{sender_name}} at {{dealer_name…" at bounding box center [661, 215] width 161 height 60
type textarea "Hi {{firstname}} it's {{sender_name}} at {{dealer_name}}. Was our staff able to…"
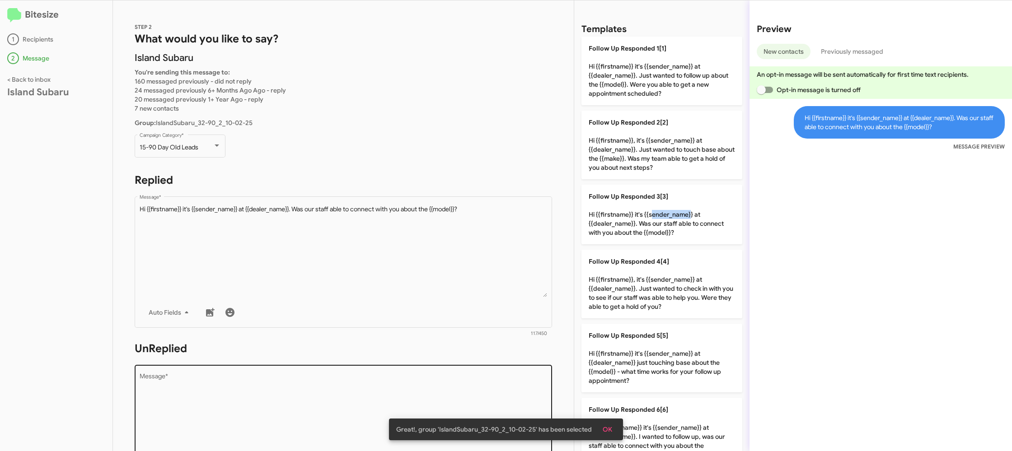
drag, startPoint x: 660, startPoint y: 211, endPoint x: 529, endPoint y: 372, distance: 207.5
click at [654, 216] on p "Follow Up Responded 3[3] Hi {{firstname}} it's {{sender_name}} at {{dealer_name…" at bounding box center [661, 215] width 161 height 60
click at [506, 384] on textarea "Message *" at bounding box center [344, 420] width 408 height 92
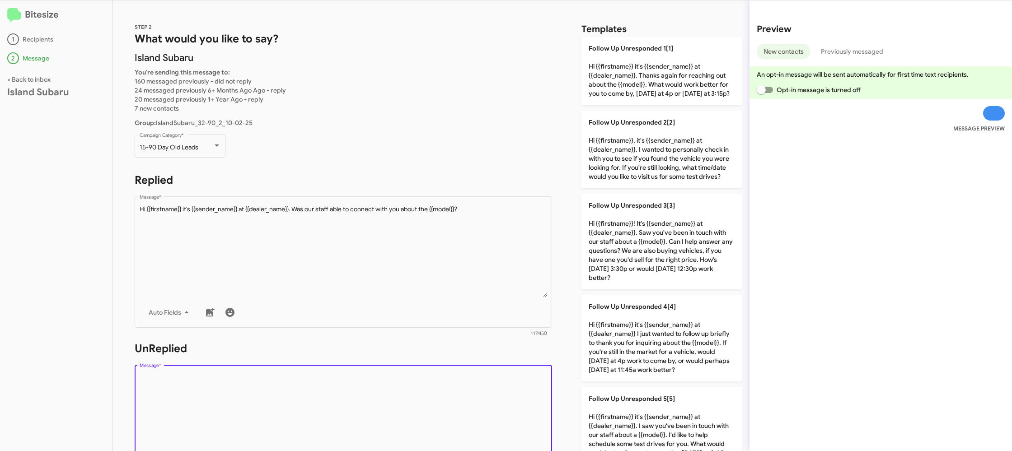
click at [505, 384] on textarea "Message *" at bounding box center [344, 420] width 408 height 92
drag, startPoint x: 505, startPoint y: 384, endPoint x: 572, endPoint y: 313, distance: 97.5
click at [532, 352] on form "UnReplied Drop image here to insert Auto Fields Message * 0/450" at bounding box center [343, 424] width 417 height 165
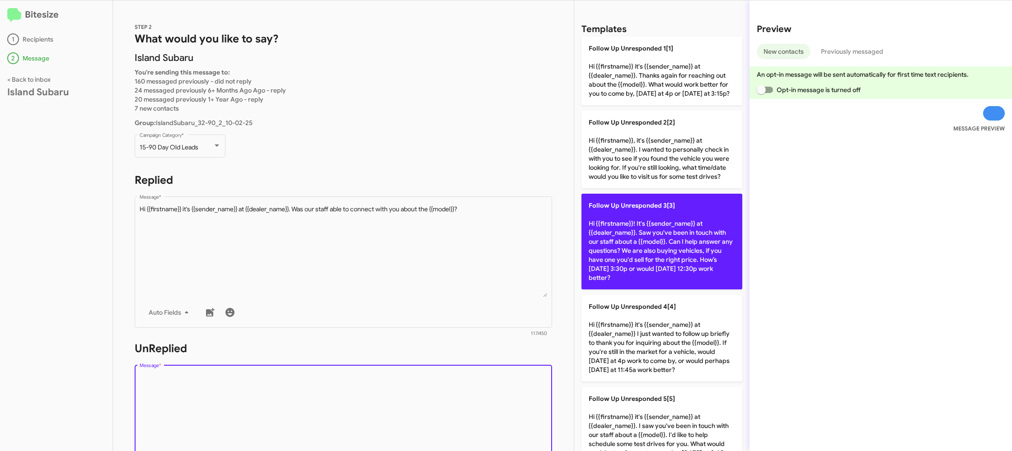
drag, startPoint x: 649, startPoint y: 224, endPoint x: 634, endPoint y: 226, distance: 14.6
click at [647, 225] on p "Follow Up Unresponded 3[3] Hi {{firstname}}! It's {{sender_name}} at {{dealer_n…" at bounding box center [661, 242] width 161 height 96
type textarea "Hi {{firstname}}! It's {{sender_name}} at {{dealer_name}}. Saw you've been in t…"
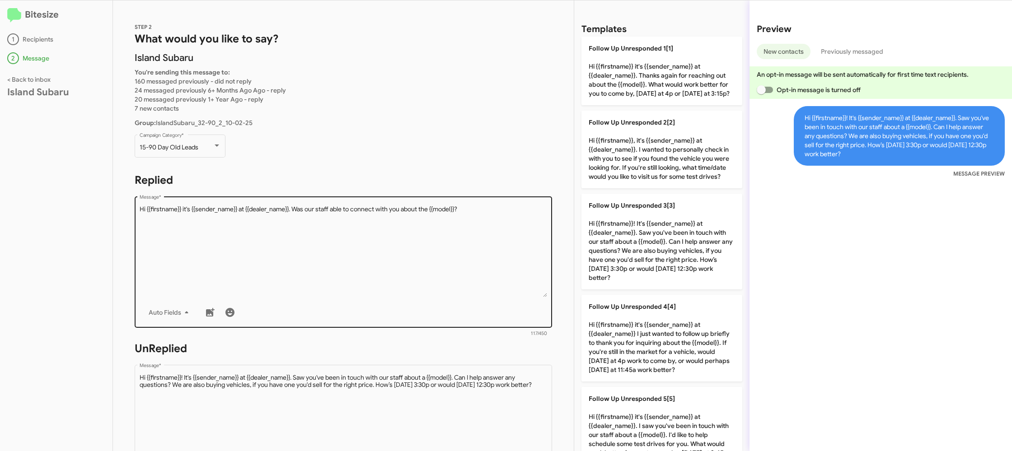
scroll to position [341, 0]
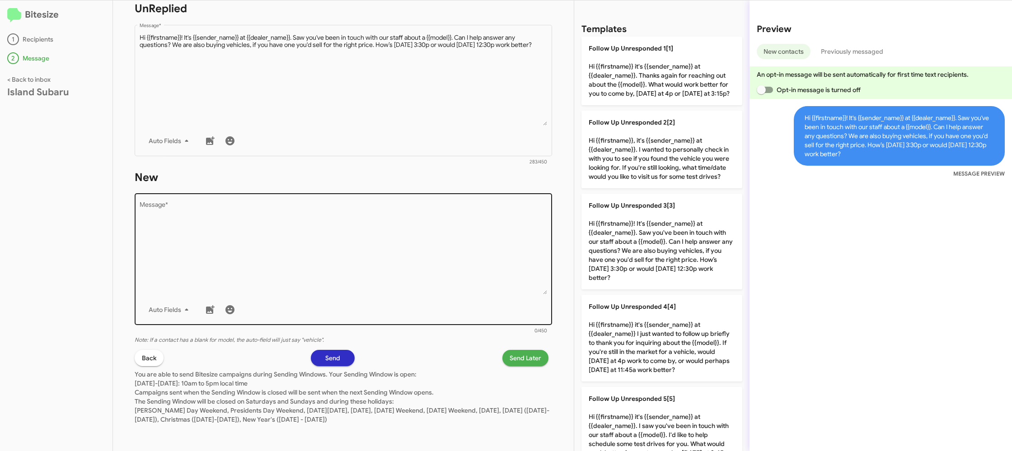
click at [500, 258] on textarea "Message *" at bounding box center [344, 248] width 408 height 92
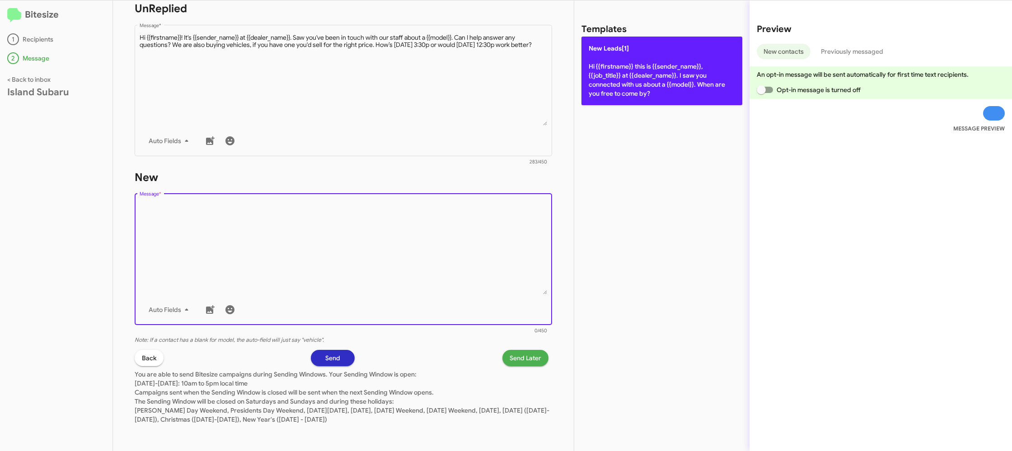
drag, startPoint x: 500, startPoint y: 260, endPoint x: 636, endPoint y: 93, distance: 215.8
click at [528, 223] on textarea "Message *" at bounding box center [344, 248] width 408 height 92
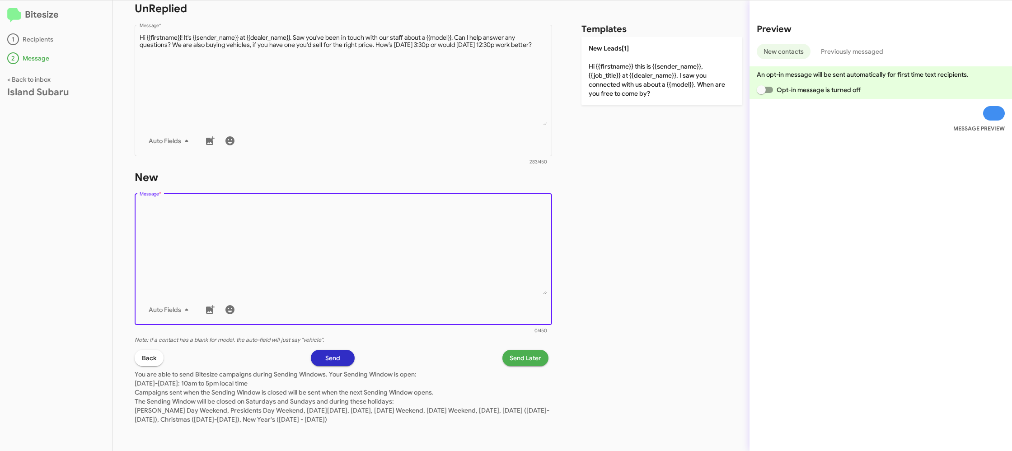
drag, startPoint x: 642, startPoint y: 88, endPoint x: 602, endPoint y: 142, distance: 66.9
click at [642, 88] on p "New Leads[1] Hi {{firstname}} this is {{sender_name}}, {{job_title}} at {{deale…" at bounding box center [661, 71] width 161 height 69
type textarea "Hi {{firstname}} this is {{sender_name}}, {{job_title}} at {{dealer_name}}. I s…"
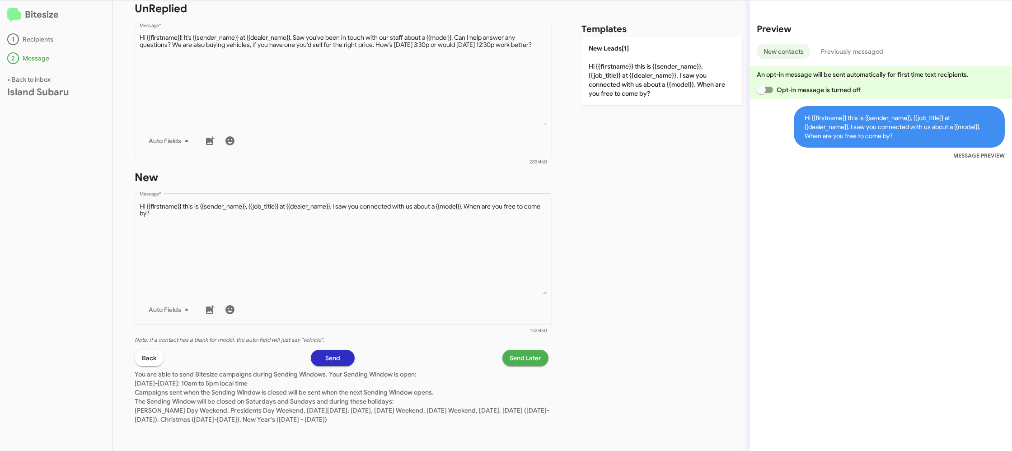
click at [525, 356] on div "STEP 2 What would you like to say? Island Subaru You're sending this message to…" at bounding box center [343, 225] width 461 height 451
click at [527, 361] on span "Send Later" at bounding box center [526, 358] width 32 height 16
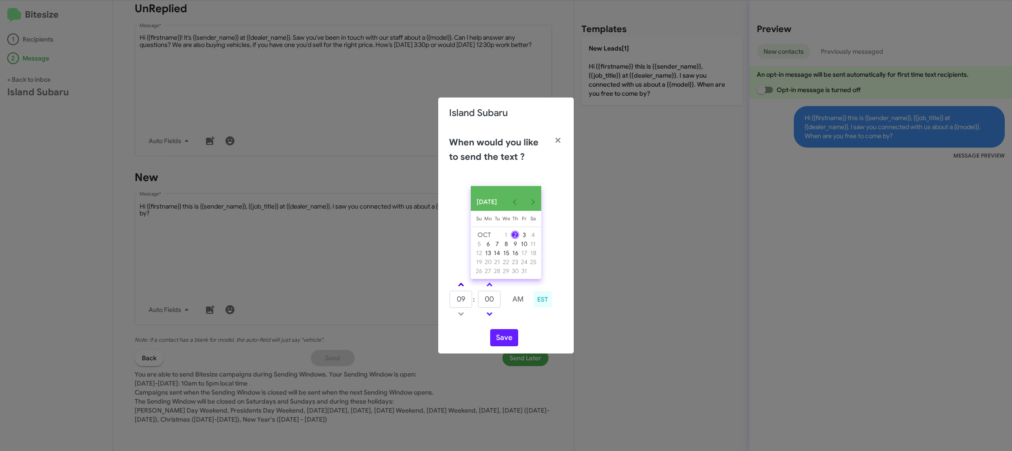
click at [459, 289] on span at bounding box center [461, 286] width 6 height 6
drag, startPoint x: 459, startPoint y: 290, endPoint x: 495, endPoint y: 306, distance: 38.6
click at [459, 289] on span at bounding box center [461, 286] width 6 height 6
type input "11"
click at [495, 306] on input "00" at bounding box center [489, 299] width 23 height 17
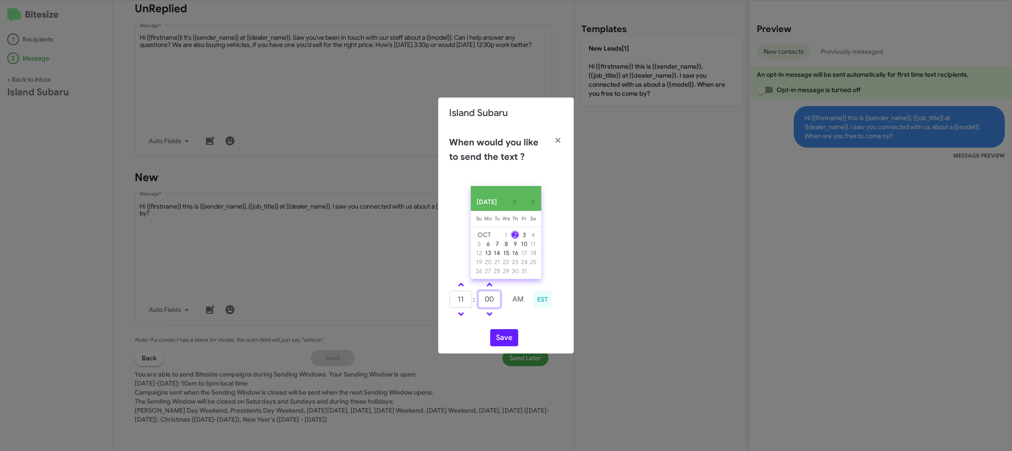
click at [495, 306] on input "00" at bounding box center [489, 299] width 23 height 17
click at [494, 305] on input "00" at bounding box center [489, 299] width 23 height 17
type input "15"
drag, startPoint x: 516, startPoint y: 322, endPoint x: 501, endPoint y: 335, distance: 20.1
click at [512, 320] on td at bounding box center [518, 314] width 24 height 11
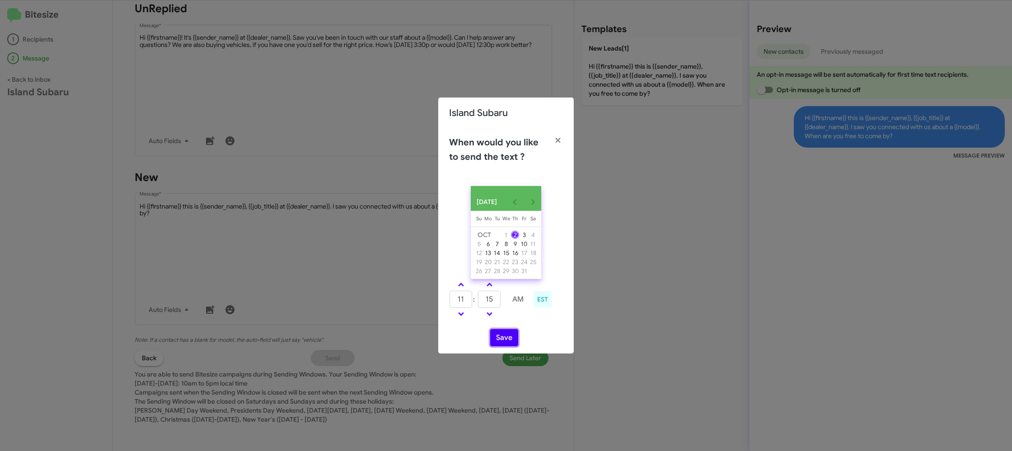
click at [500, 338] on button "Save" at bounding box center [504, 337] width 28 height 17
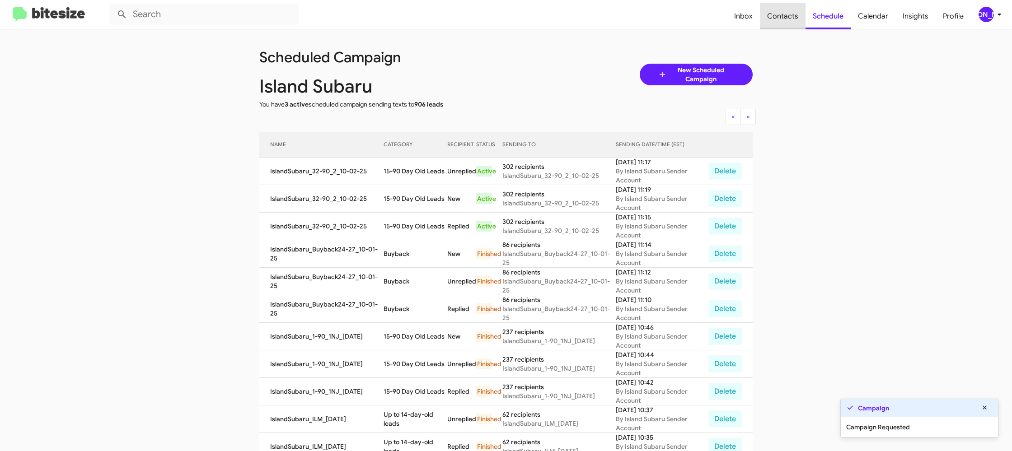
click at [789, 14] on span "Contacts" at bounding box center [783, 16] width 46 height 26
type input "in:groups"
click at [789, 14] on span "Contacts" at bounding box center [783, 16] width 46 height 26
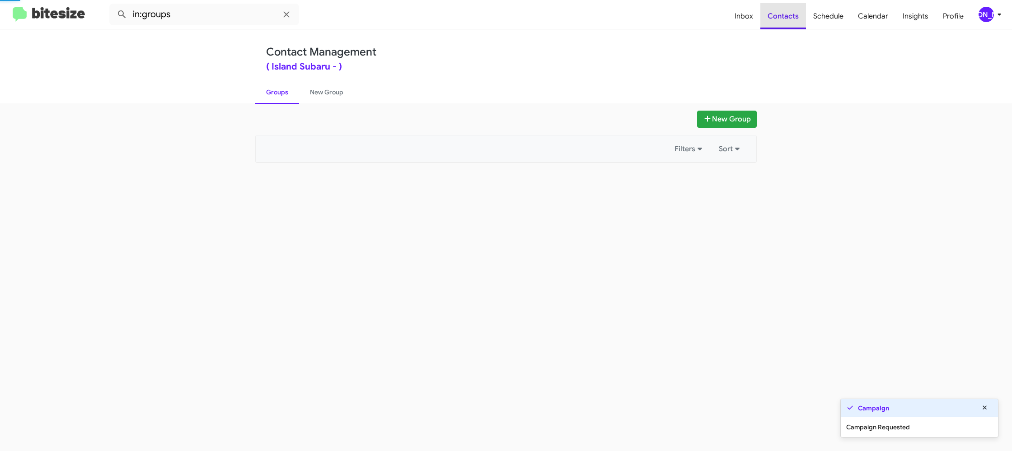
drag, startPoint x: 789, startPoint y: 14, endPoint x: 411, endPoint y: 44, distance: 378.9
click at [788, 13] on span "Contacts" at bounding box center [783, 16] width 46 height 26
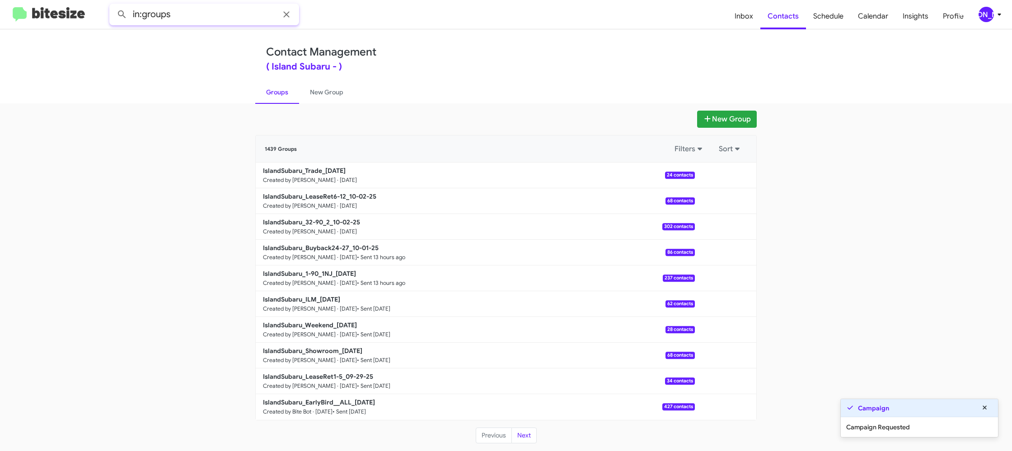
click at [216, 19] on input "in:groups" at bounding box center [204, 15] width 190 height 22
click at [299, 90] on link "New Group" at bounding box center [326, 91] width 55 height 23
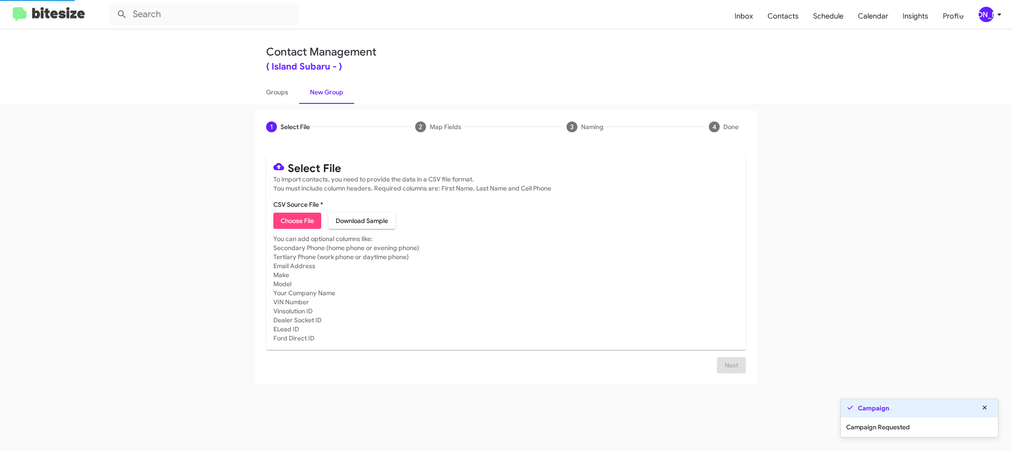
click at [340, 94] on link "New Group" at bounding box center [326, 91] width 55 height 23
click at [792, 17] on span "Contacts" at bounding box center [783, 16] width 46 height 26
type input "in:groups"
click at [792, 17] on span "Contacts" at bounding box center [783, 16] width 46 height 26
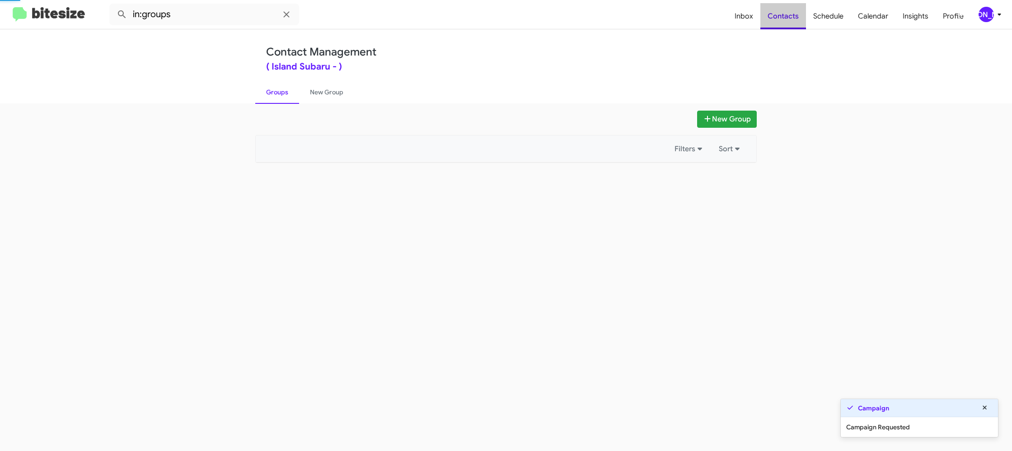
drag, startPoint x: 792, startPoint y: 17, endPoint x: 483, endPoint y: 98, distance: 319.6
click at [791, 17] on span "Contacts" at bounding box center [783, 16] width 46 height 26
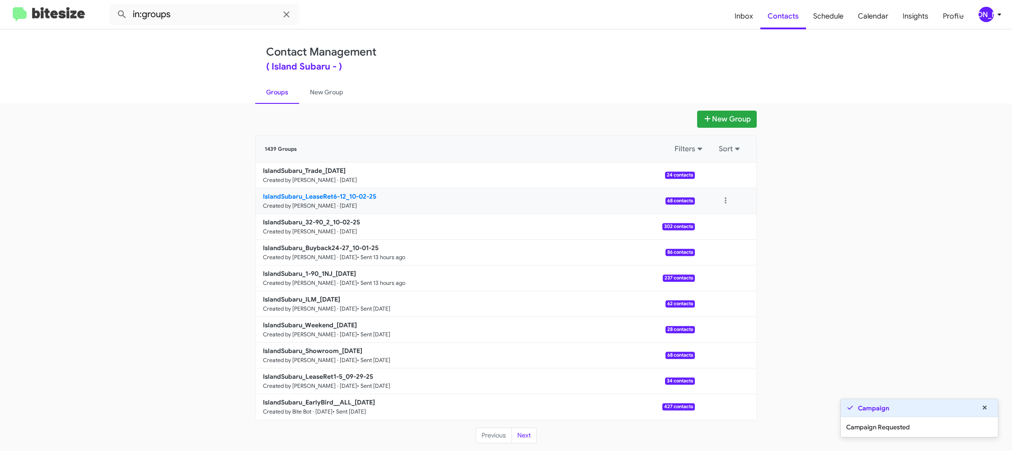
click at [342, 197] on b "IslandSubaru_LeaseRet6-12_10-02-25" at bounding box center [319, 196] width 113 height 8
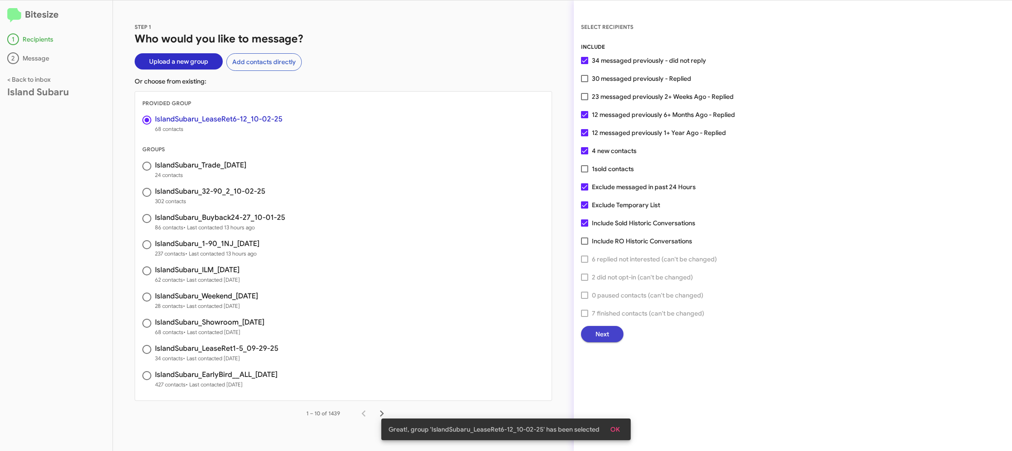
drag, startPoint x: 599, startPoint y: 332, endPoint x: 594, endPoint y: 331, distance: 5.1
click at [594, 331] on button "Next" at bounding box center [602, 334] width 42 height 16
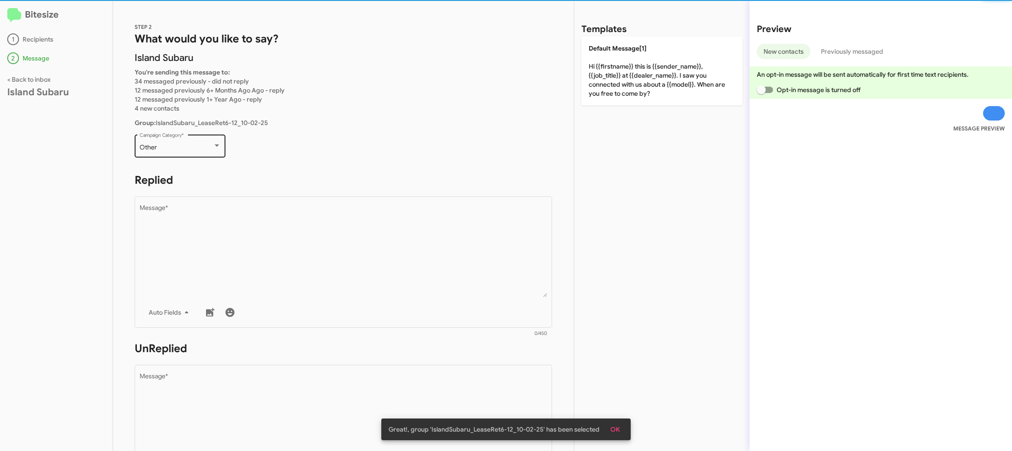
click at [193, 149] on div "Other" at bounding box center [176, 147] width 73 height 7
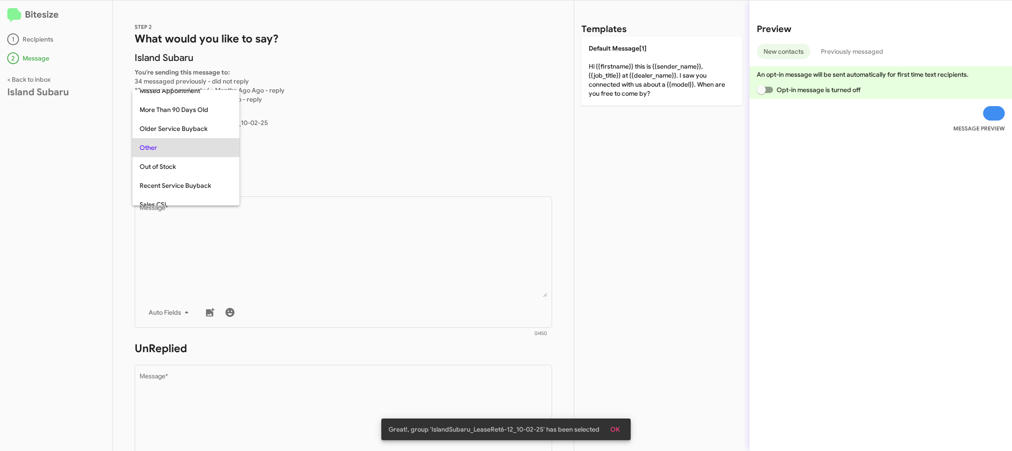
scroll to position [152, 0]
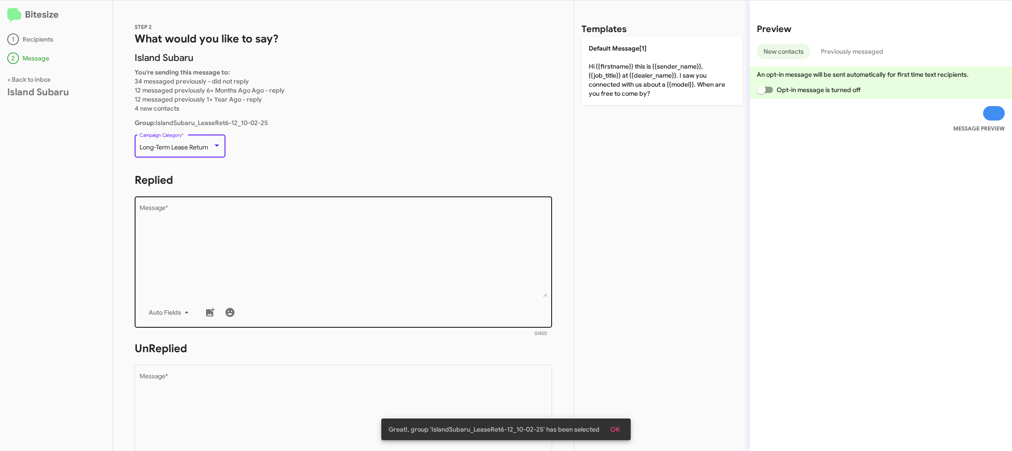
click at [267, 230] on textarea "Message *" at bounding box center [344, 251] width 408 height 92
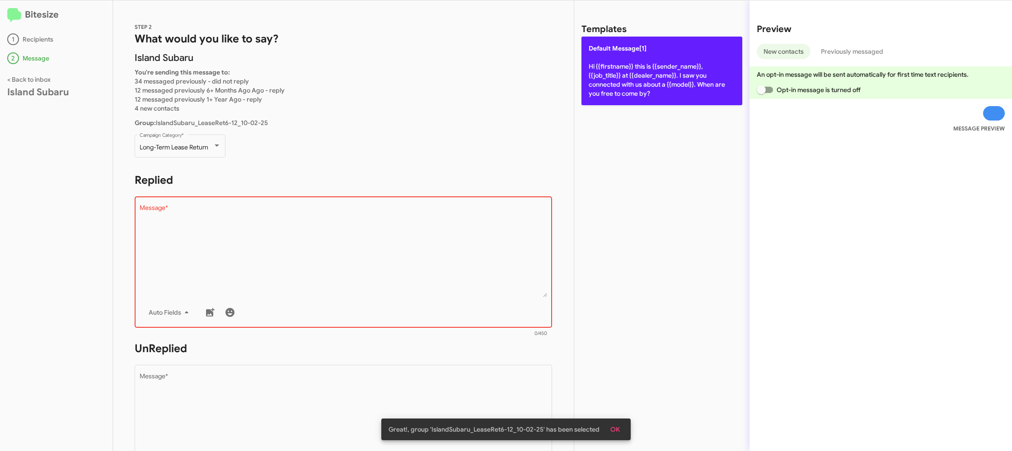
drag, startPoint x: 569, startPoint y: 90, endPoint x: 633, endPoint y: 75, distance: 65.6
click at [597, 86] on div "STEP 2 What would you like to say? Island Subaru You're sending this message to…" at bounding box center [562, 225] width 899 height 451
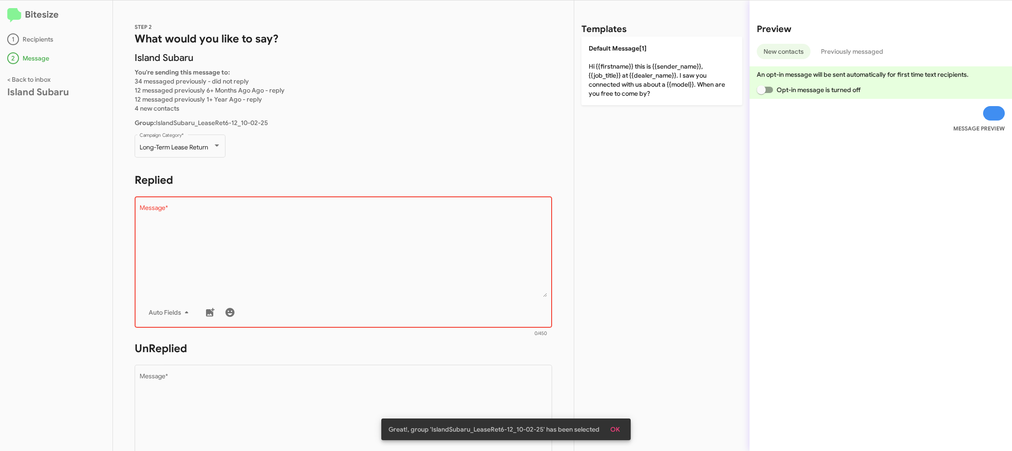
drag, startPoint x: 633, startPoint y: 75, endPoint x: 396, endPoint y: 319, distance: 340.3
click at [624, 77] on p "Default Message[1] Hi {{firstname}} this is {{sender_name}}, {{job_title}} at {…" at bounding box center [661, 71] width 161 height 69
type textarea "Hi {{firstname}} this is {{sender_name}}, {{job_title}} at {{dealer_name}}. I s…"
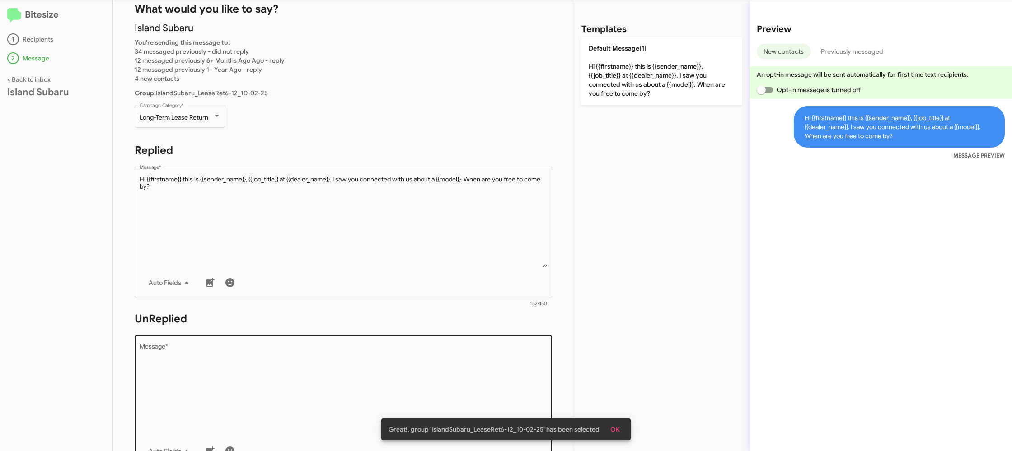
scroll to position [81, 0]
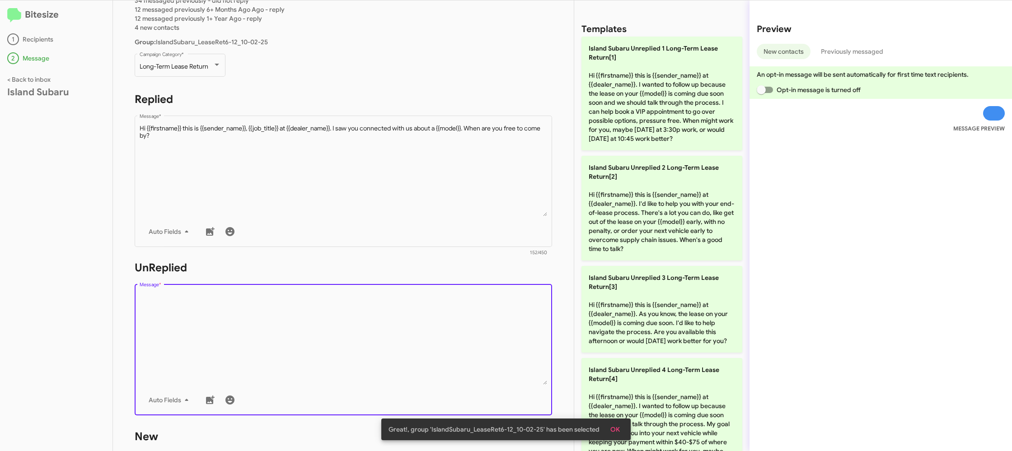
click at [392, 326] on textarea "Message *" at bounding box center [344, 339] width 408 height 92
drag, startPoint x: 392, startPoint y: 326, endPoint x: 531, endPoint y: 272, distance: 148.6
click at [435, 303] on textarea "Message *" at bounding box center [344, 339] width 408 height 92
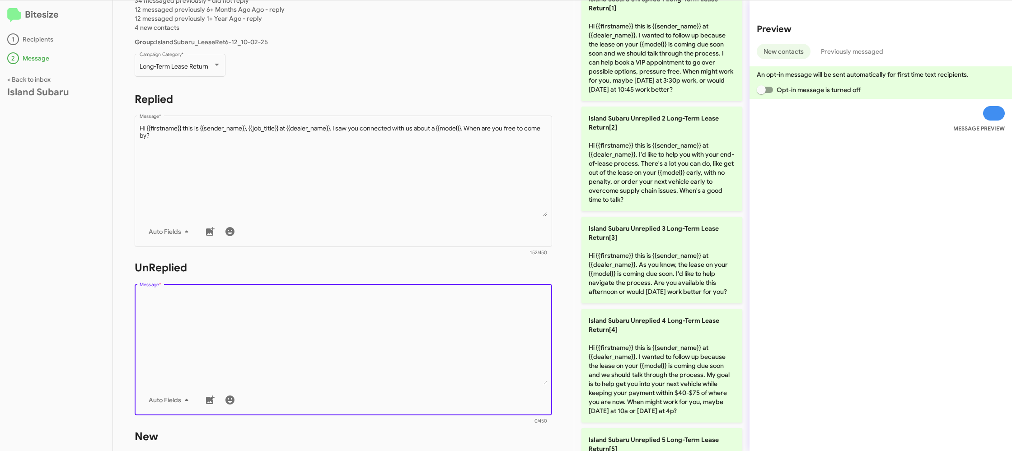
scroll to position [0, 0]
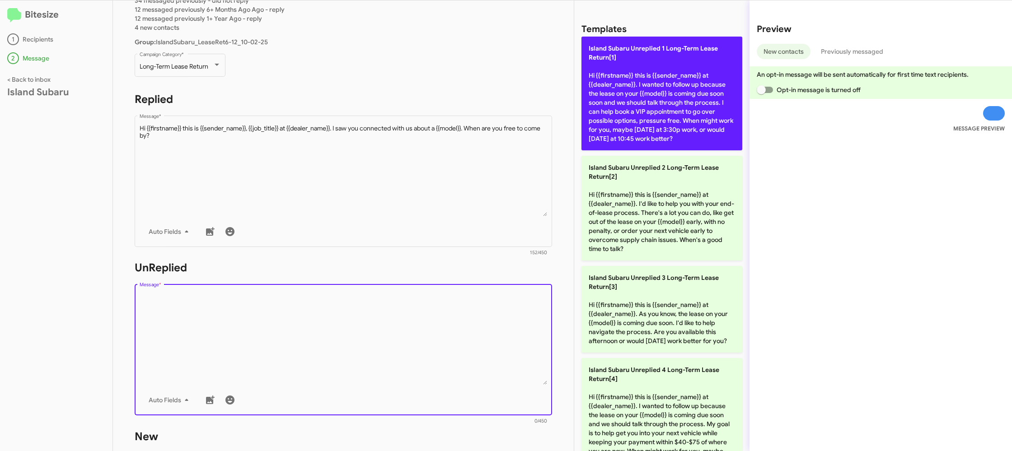
click at [598, 129] on p "Island Subaru Unreplied 1 Long-Term Lease Return[1] Hi {{firstname}} this is {{…" at bounding box center [661, 94] width 161 height 114
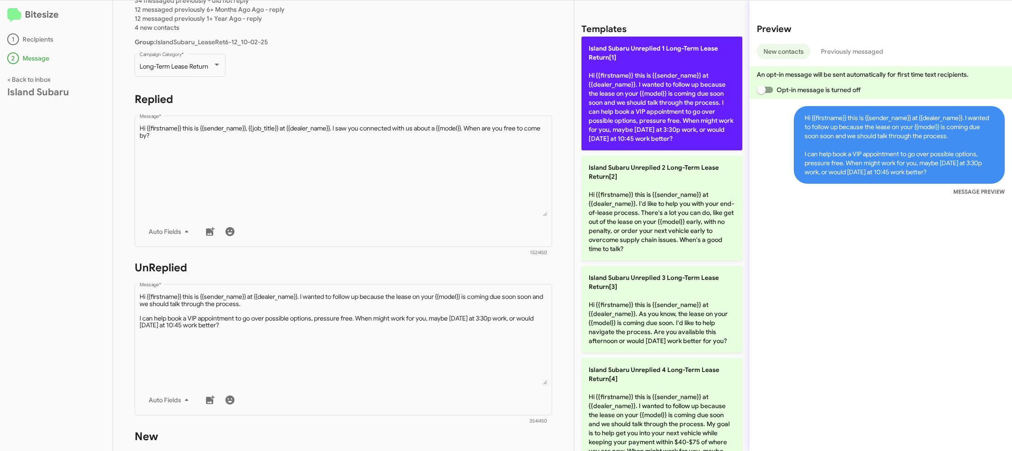
click at [596, 114] on p "Island Subaru Unreplied 1 Long-Term Lease Return[1] Hi {{firstname}} this is {{…" at bounding box center [661, 94] width 161 height 114
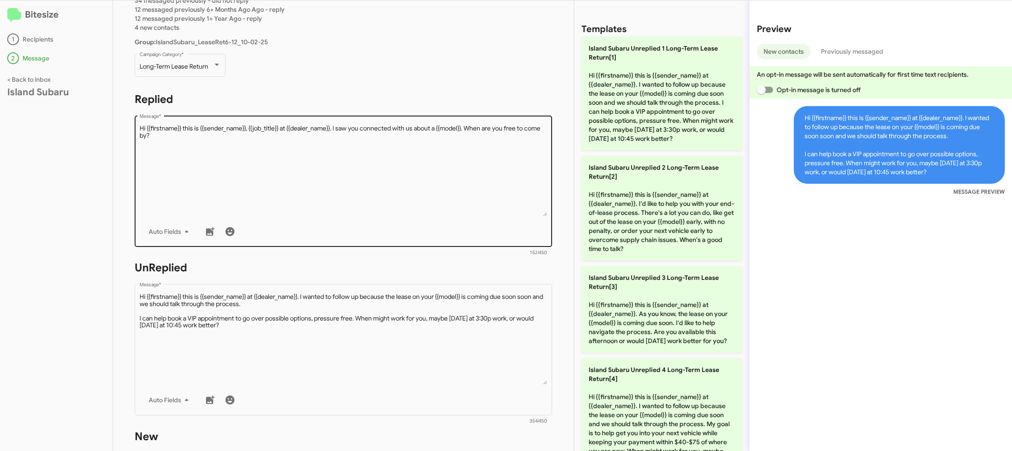
drag, startPoint x: 596, startPoint y: 114, endPoint x: 385, endPoint y: 209, distance: 231.9
click at [587, 113] on p "Island Subaru Unreplied 1 Long-Term Lease Return[1] Hi {{firstname}} this is {{…" at bounding box center [661, 94] width 161 height 114
type textarea "Hi {{firstname}} this is {{sender_name}} at {{dealer_name}}. I wanted to follow…"
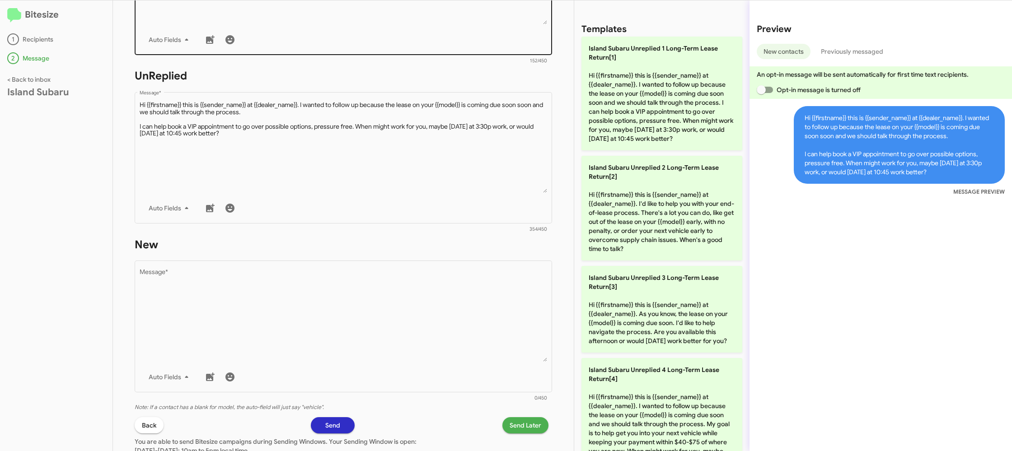
scroll to position [341, 0]
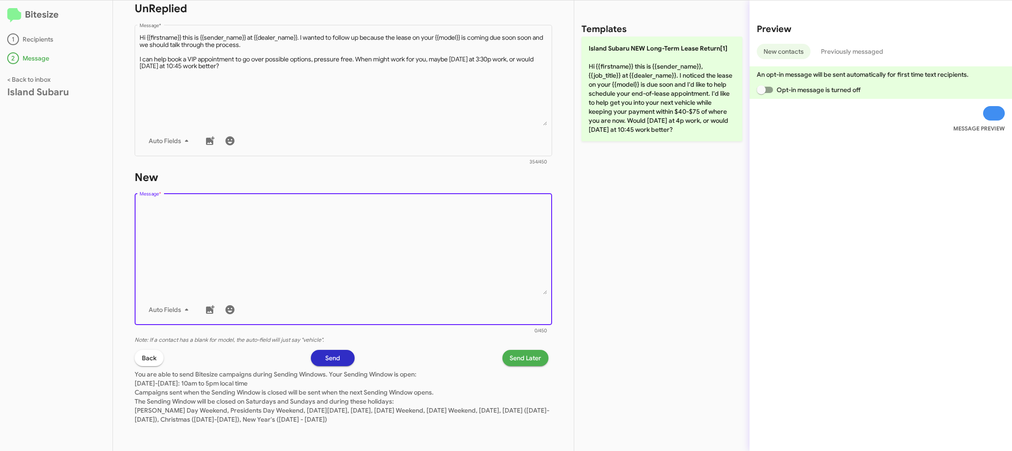
drag, startPoint x: 390, startPoint y: 242, endPoint x: 424, endPoint y: 214, distance: 43.7
click at [390, 242] on textarea "Message *" at bounding box center [344, 248] width 408 height 92
drag, startPoint x: 424, startPoint y: 214, endPoint x: 516, endPoint y: 165, distance: 103.9
click at [467, 192] on div "Drop image here to insert Auto Fields Message *" at bounding box center [344, 258] width 408 height 133
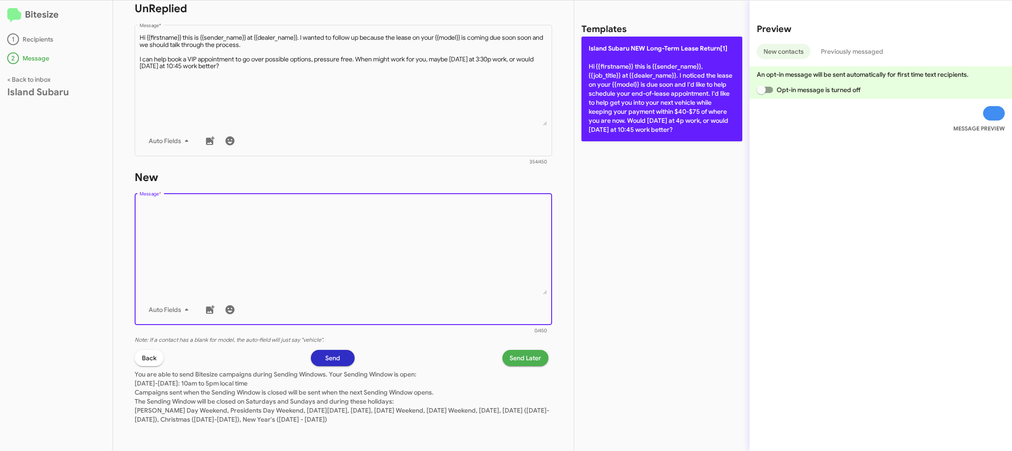
click at [614, 117] on p "Island Subaru NEW Long-Term Lease Return[1] Hi {{firstname}} this is {{sender_n…" at bounding box center [661, 89] width 161 height 105
type textarea "Hi {{firstname}} this is {{sender_name}}, {{job_title}} at {{dealer_name}}. I n…"
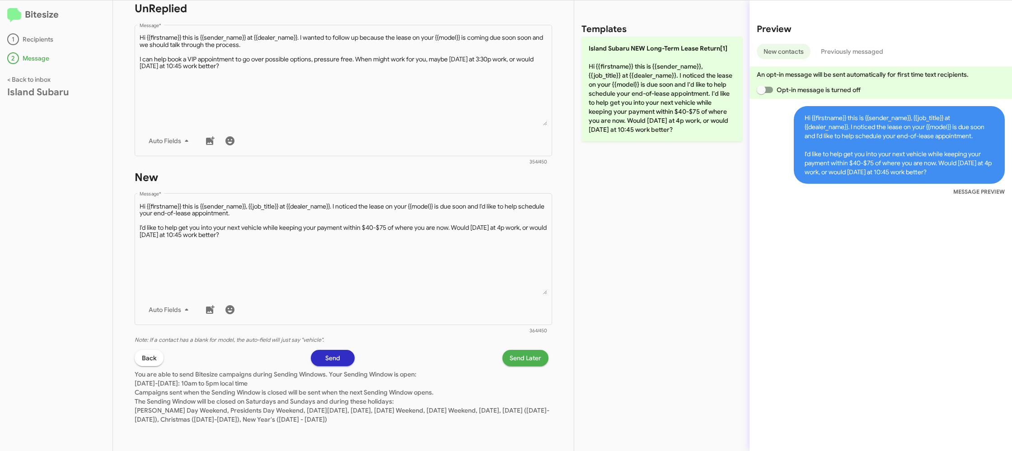
click at [519, 359] on span "Send Later" at bounding box center [526, 358] width 32 height 16
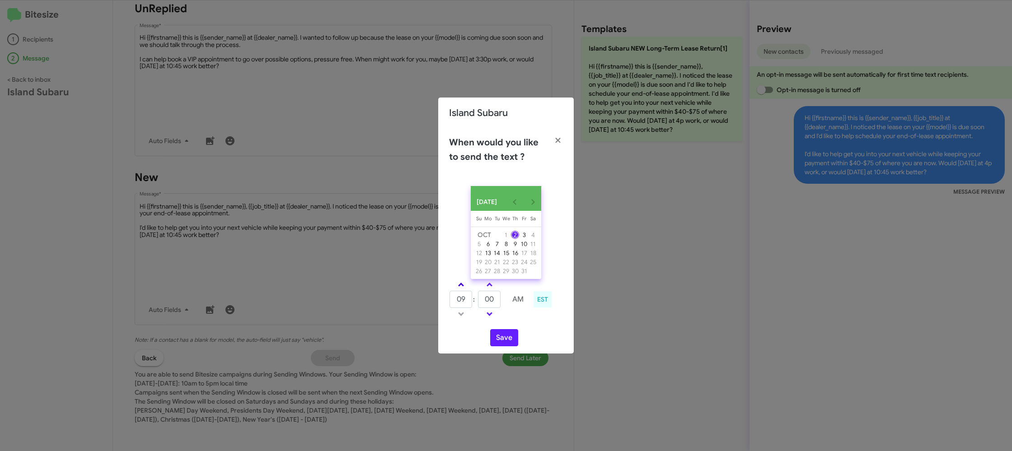
click at [461, 289] on span at bounding box center [461, 286] width 6 height 6
type input "10"
click at [491, 289] on span at bounding box center [490, 286] width 6 height 6
click at [491, 287] on span at bounding box center [490, 286] width 6 height 6
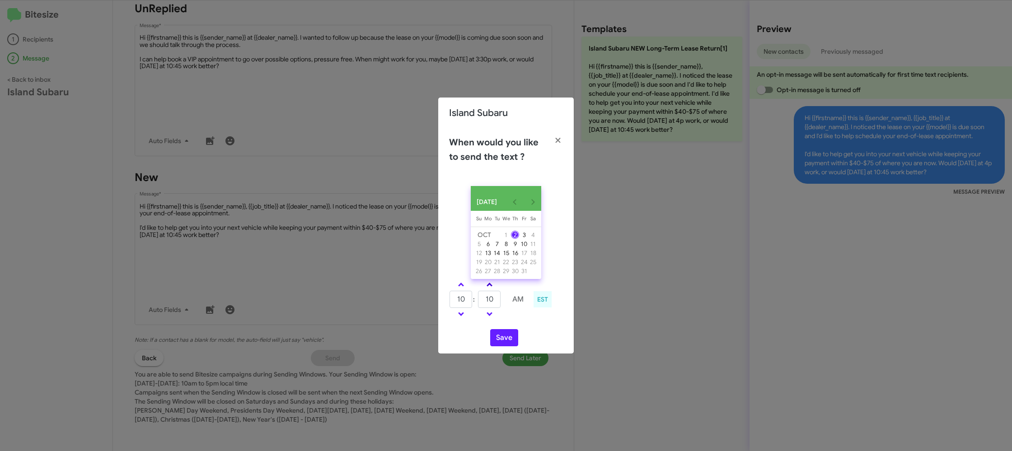
type input "15"
click at [506, 341] on button "Save" at bounding box center [504, 337] width 28 height 17
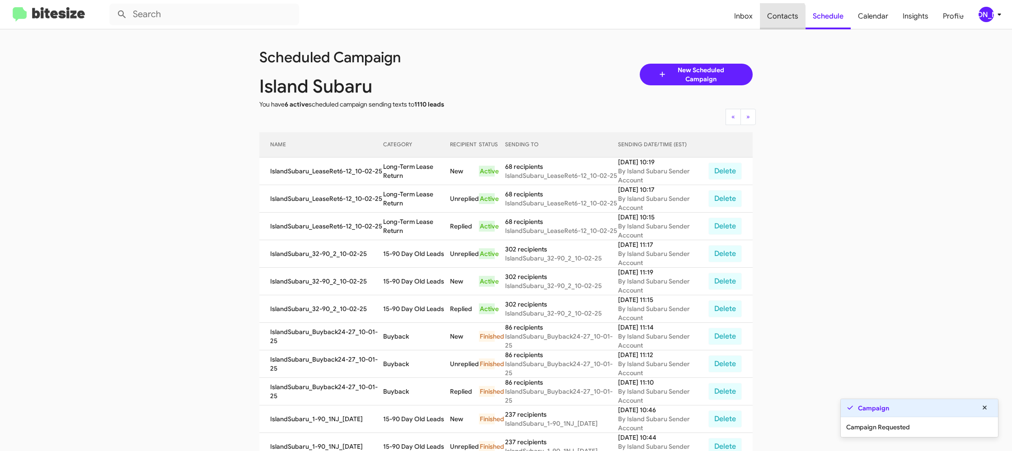
click at [780, 17] on span "Contacts" at bounding box center [783, 16] width 46 height 26
type input "in:groups"
click at [780, 17] on span "Contacts" at bounding box center [783, 16] width 46 height 26
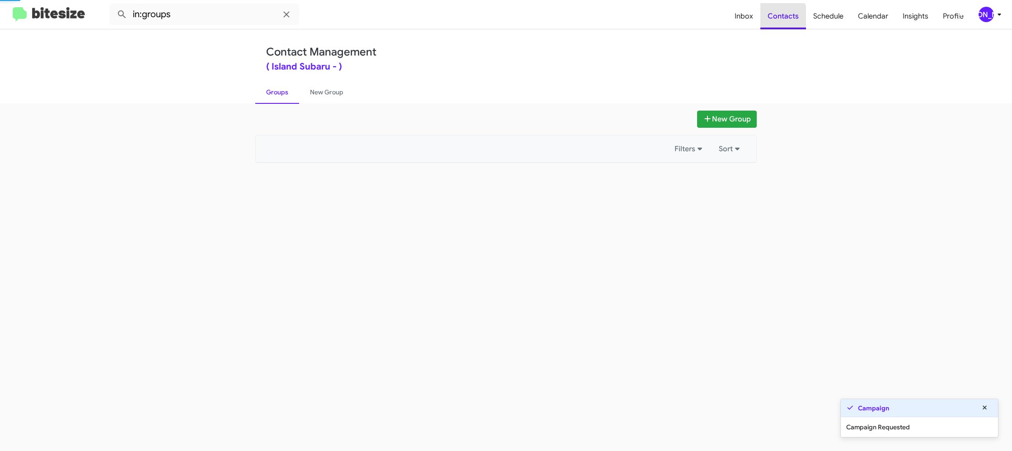
drag, startPoint x: 780, startPoint y: 17, endPoint x: 455, endPoint y: 162, distance: 355.7
click at [780, 17] on span "Contacts" at bounding box center [783, 16] width 46 height 26
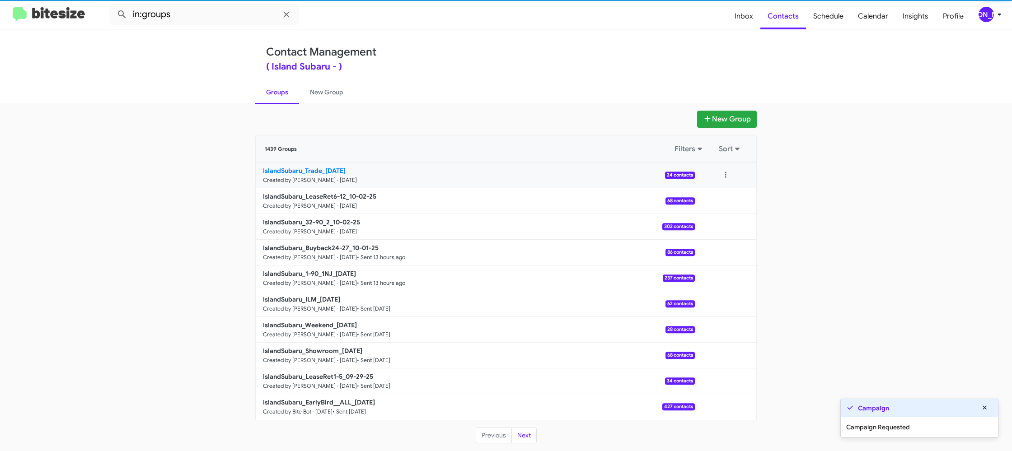
click at [355, 181] on small "Created by [PERSON_NAME] · [DATE]" at bounding box center [310, 180] width 94 height 7
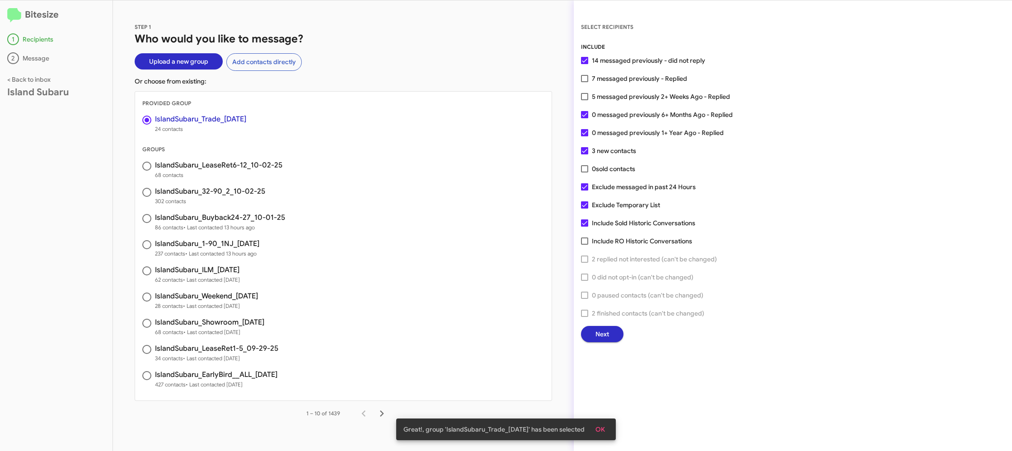
click at [614, 338] on button "Next" at bounding box center [602, 334] width 42 height 16
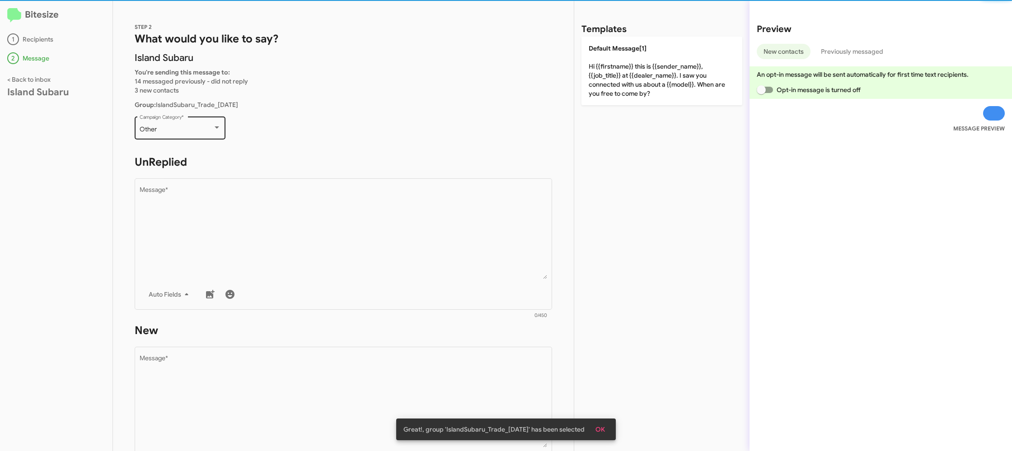
click at [192, 125] on div "Other Campaign Category *" at bounding box center [180, 127] width 81 height 25
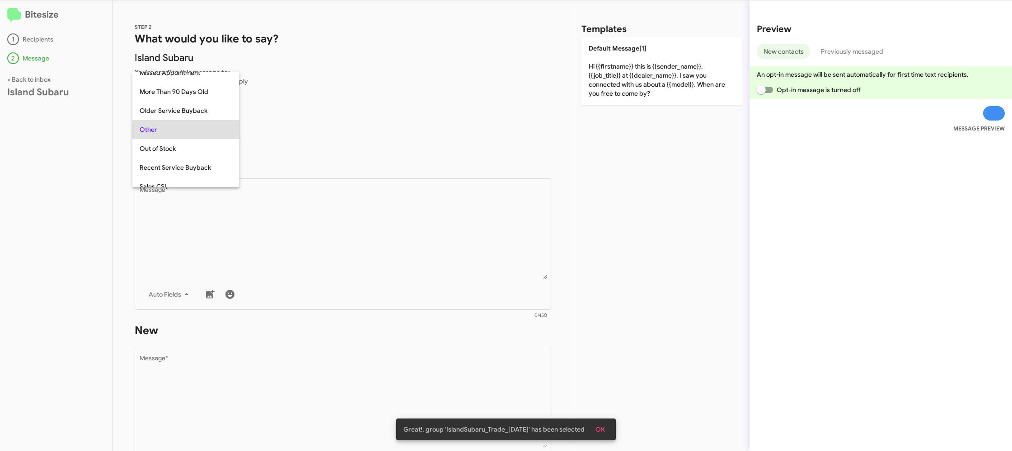
scroll to position [321, 0]
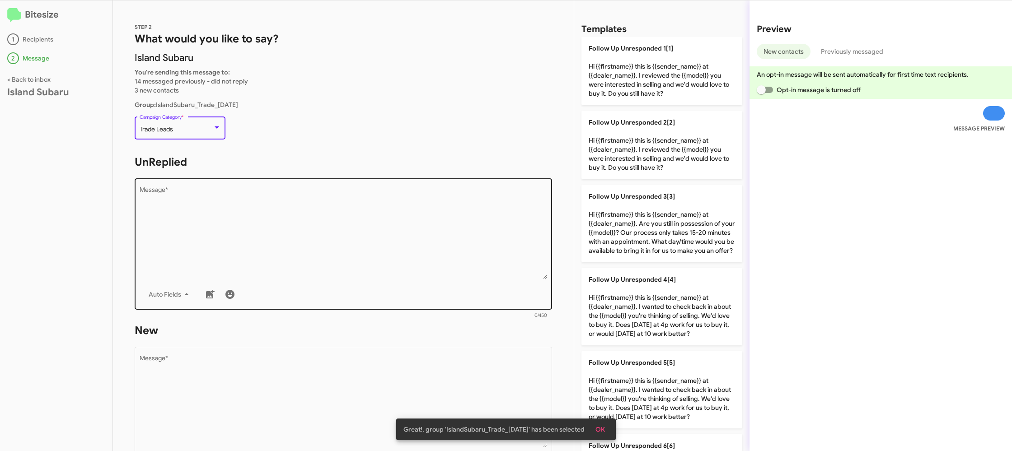
drag, startPoint x: 309, startPoint y: 214, endPoint x: 430, endPoint y: 242, distance: 124.4
click at [309, 214] on textarea "Message *" at bounding box center [344, 233] width 408 height 92
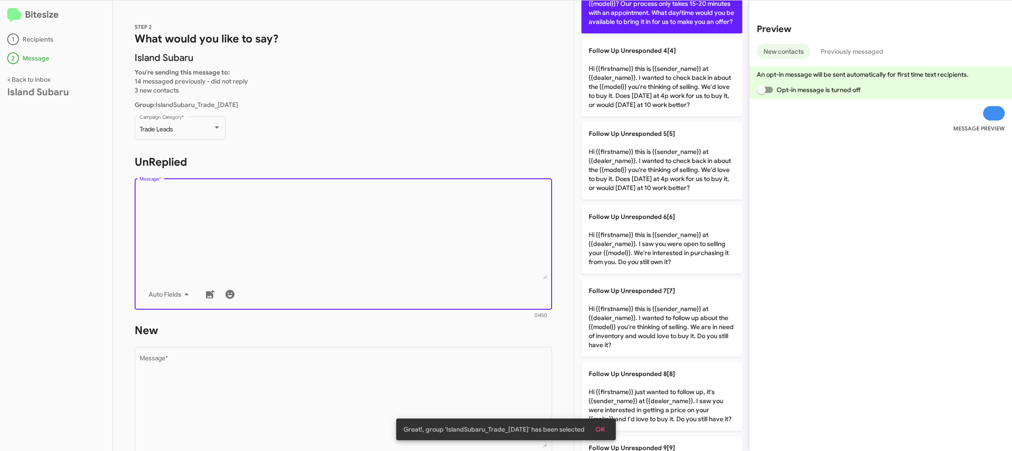
scroll to position [325, 0]
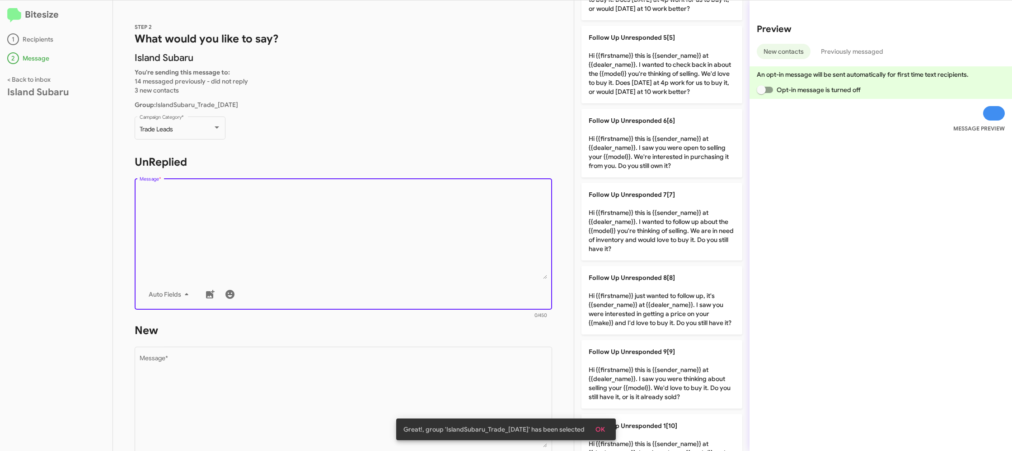
click at [653, 236] on p "Follow Up Unresponded 7[7] Hi {{firstname}} this is {{sender_name}} at {{dealer…" at bounding box center [661, 222] width 161 height 78
type textarea "Hi {{firstname}} this is {{sender_name}} at {{dealer_name}}. I wanted to follow…"
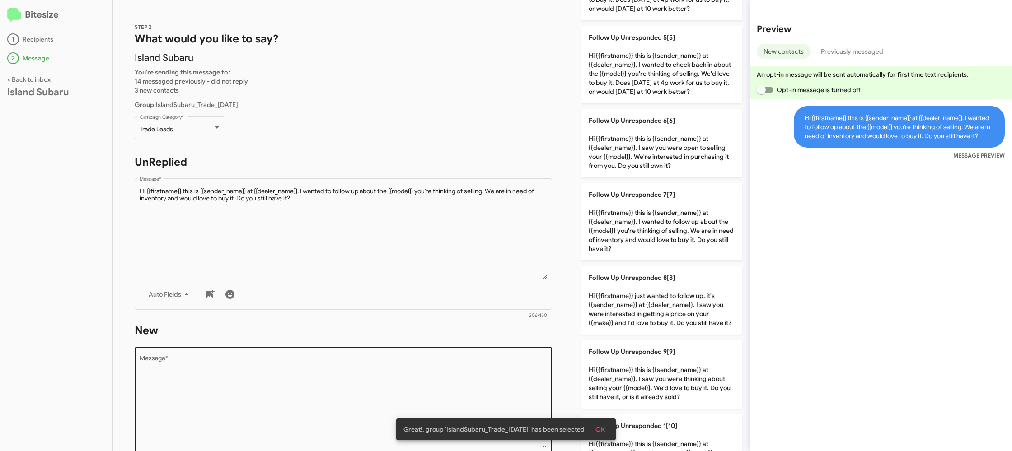
click at [486, 387] on textarea "Message *" at bounding box center [344, 402] width 408 height 92
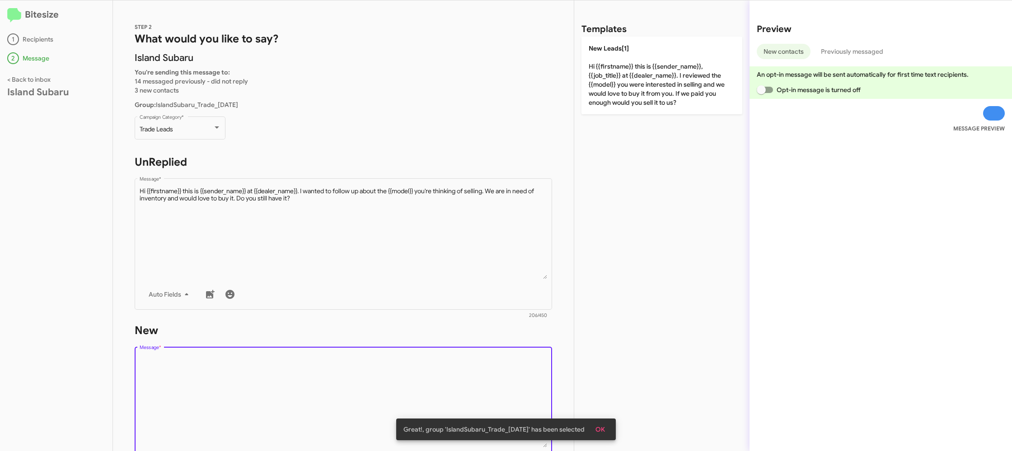
click at [485, 385] on textarea "Message *" at bounding box center [344, 402] width 408 height 92
drag, startPoint x: 485, startPoint y: 384, endPoint x: 589, endPoint y: 188, distance: 221.9
click at [487, 370] on textarea "Message *" at bounding box center [344, 402] width 408 height 92
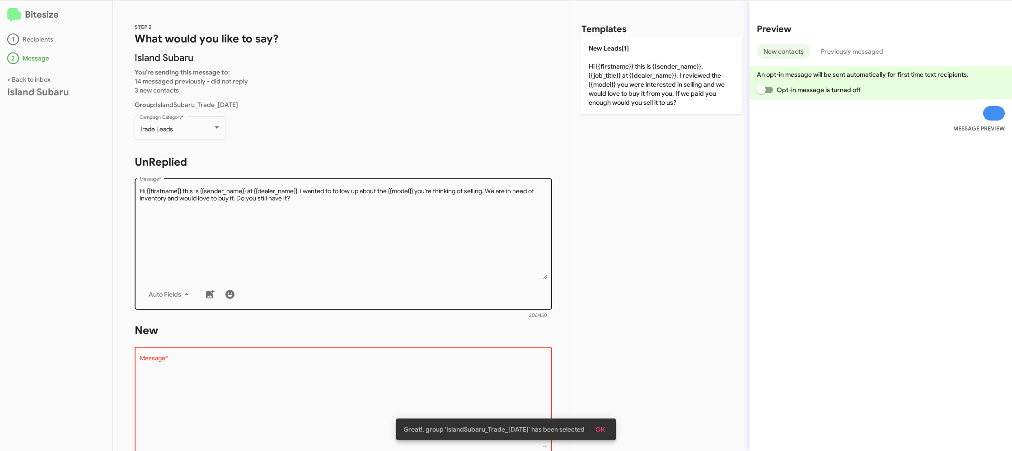
drag, startPoint x: 653, startPoint y: 86, endPoint x: 420, endPoint y: 229, distance: 272.8
click at [650, 87] on p "New Leads[1] Hi {{firstname}} this is {{sender_name}}, {{job_title}} at {{deale…" at bounding box center [661, 76] width 161 height 78
type textarea "Hi {{firstname}} this is {{sender_name}}, {{job_title}} at {{dealer_name}}. I r…"
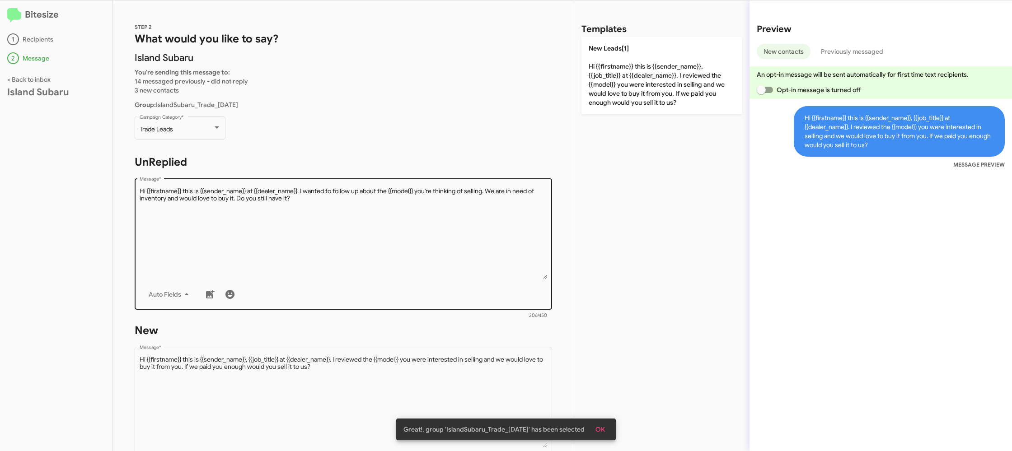
scroll to position [154, 0]
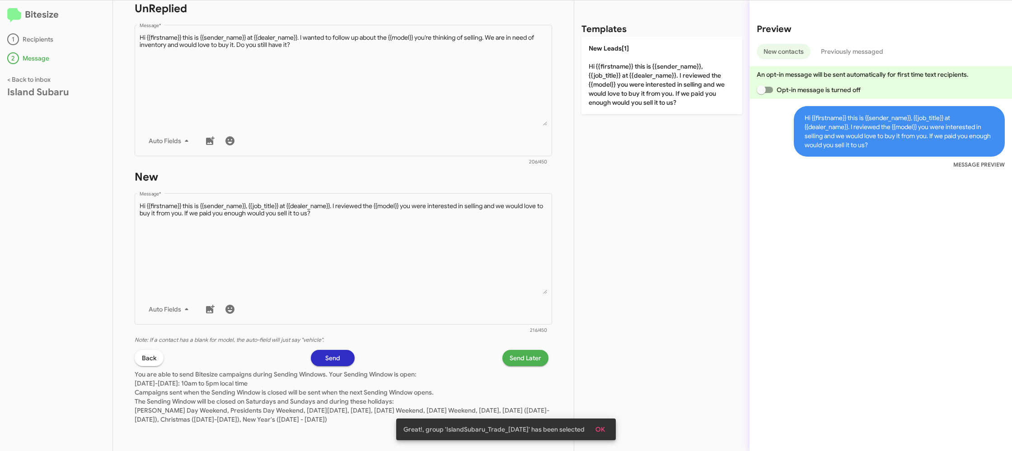
click at [526, 358] on span "Send Later" at bounding box center [526, 358] width 32 height 16
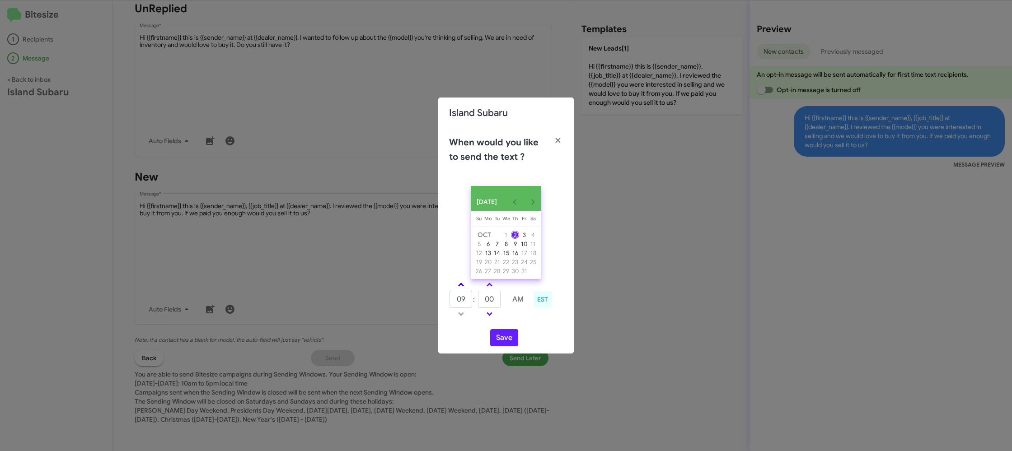
click at [460, 289] on span at bounding box center [461, 286] width 6 height 6
type input "10"
click at [495, 305] on input "00" at bounding box center [489, 299] width 23 height 17
click at [496, 305] on input "00" at bounding box center [489, 299] width 23 height 17
type input "27"
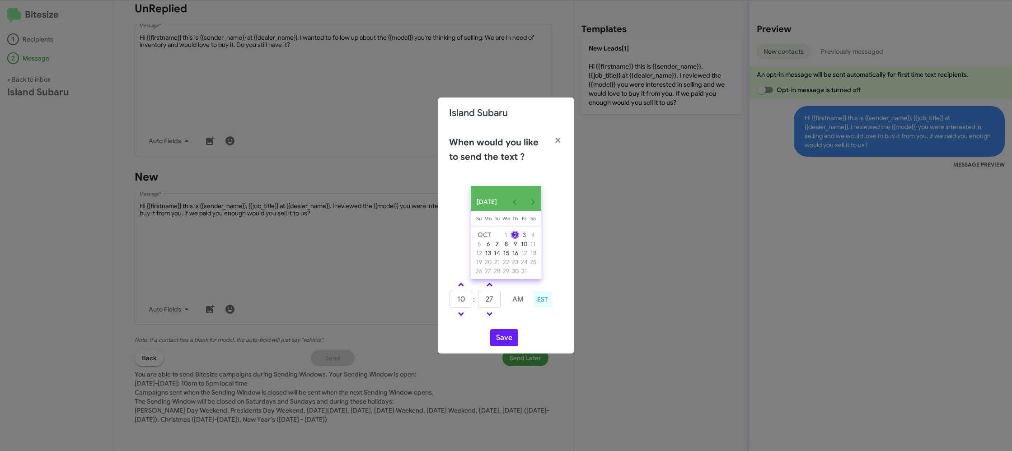
drag, startPoint x: 516, startPoint y: 319, endPoint x: 507, endPoint y: 328, distance: 12.2
click at [512, 320] on td at bounding box center [518, 314] width 24 height 11
click at [501, 343] on button "Save" at bounding box center [504, 337] width 28 height 17
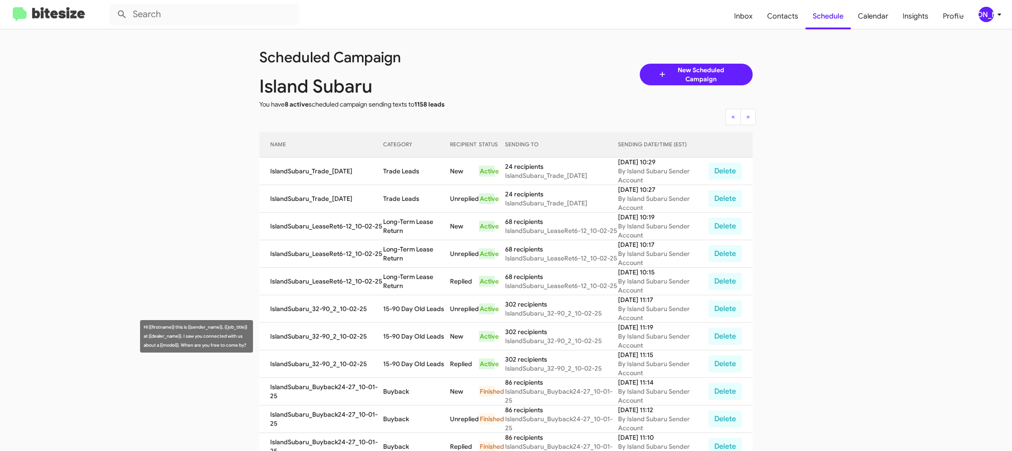
click at [408, 337] on td "15-90 Day Old Leads" at bounding box center [416, 337] width 67 height 28
copy td "15-90 Day Old Leads"
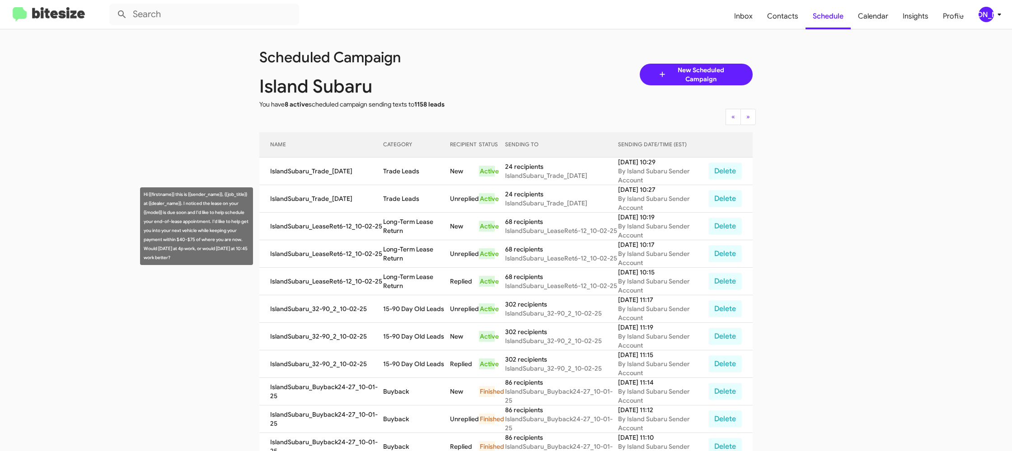
click at [403, 227] on td "Long-Term Lease Return" at bounding box center [416, 227] width 67 height 28
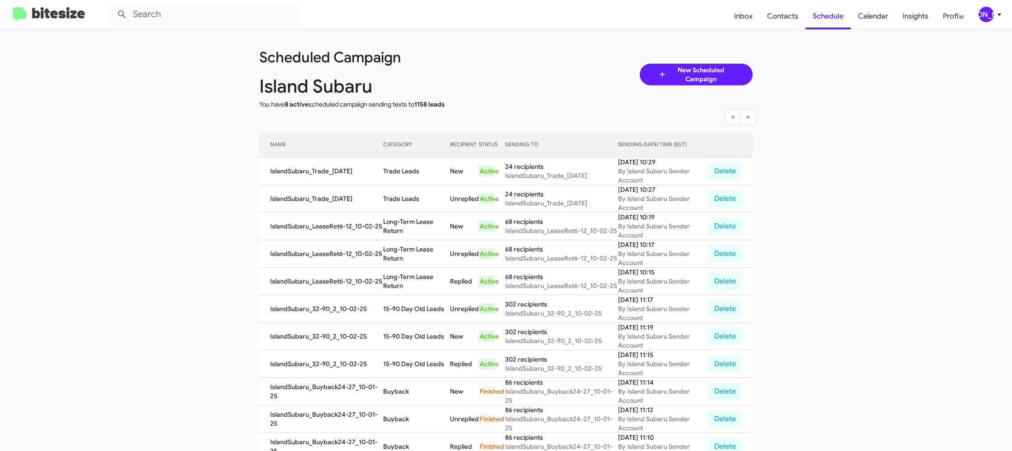
click at [403, 227] on td "Long-Term Lease Return" at bounding box center [416, 227] width 67 height 28
copy td "Long-Term Lease Return"
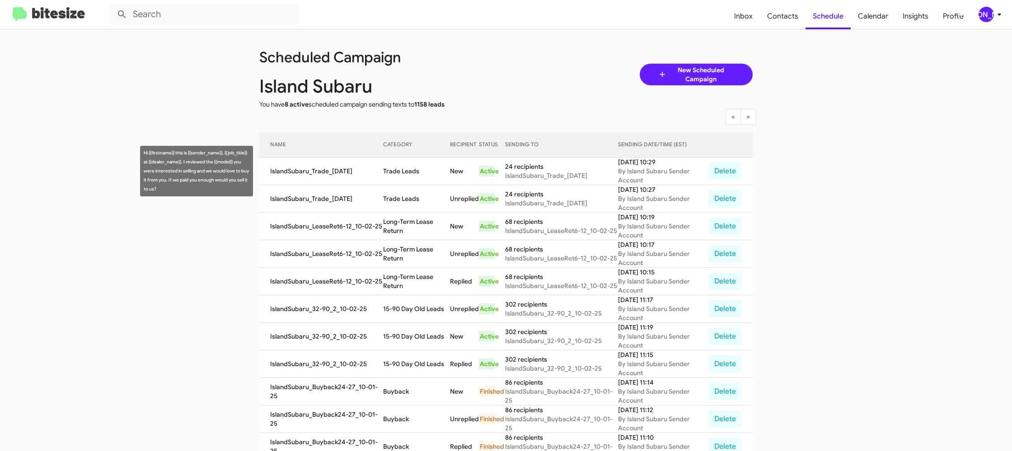
click at [398, 171] on td "Trade Leads" at bounding box center [416, 172] width 67 height 28
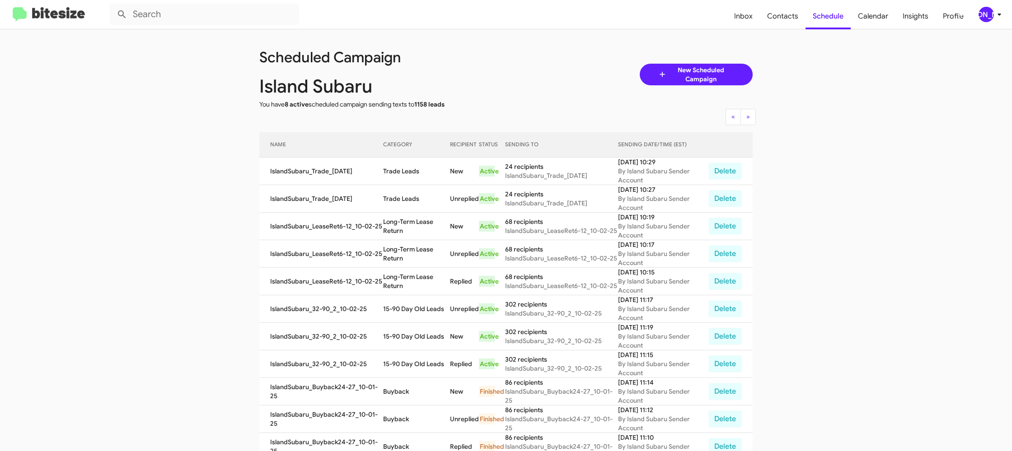
click at [398, 171] on td "Trade Leads" at bounding box center [416, 172] width 67 height 28
copy td "Trade Leads"
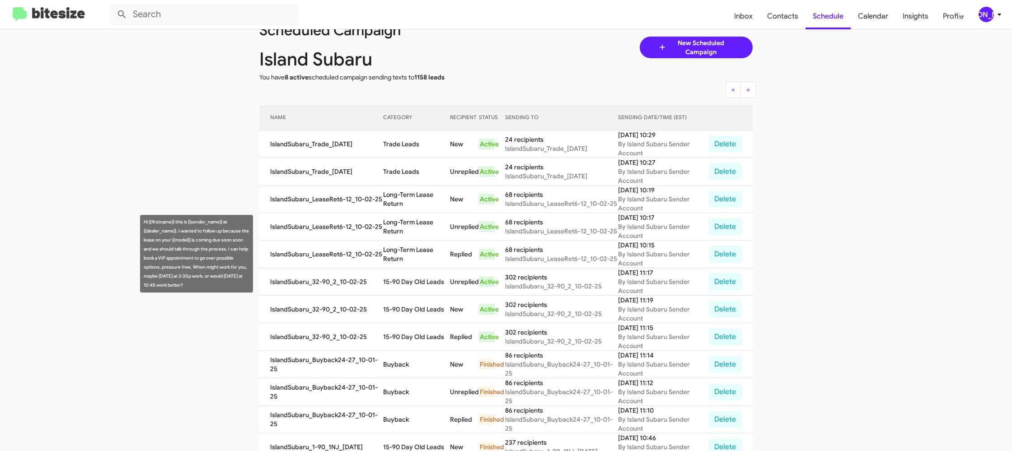
scroll to position [33, 0]
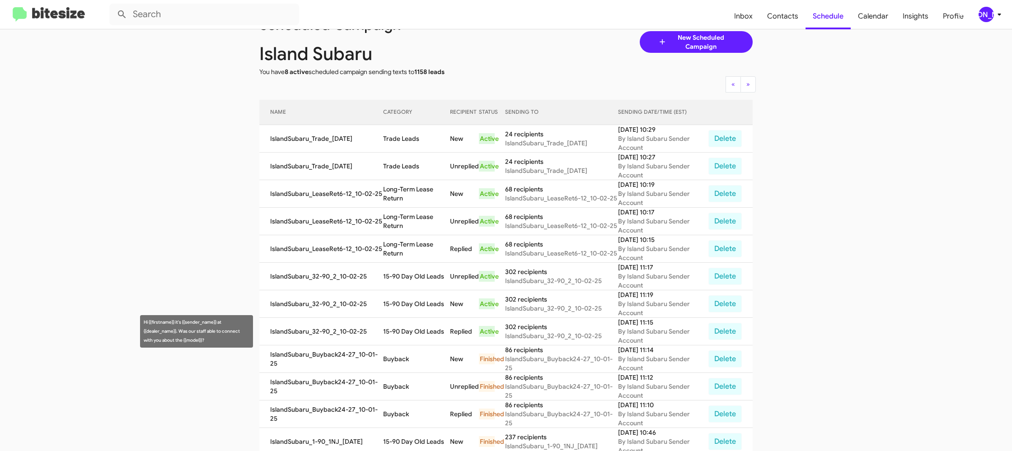
click at [407, 341] on td "15-90 Day Old Leads" at bounding box center [416, 332] width 67 height 28
click at [413, 334] on td "15-90 Day Old Leads" at bounding box center [416, 332] width 67 height 28
drag, startPoint x: 413, startPoint y: 334, endPoint x: 416, endPoint y: 343, distance: 9.3
click at [413, 334] on td "15-90 Day Old Leads" at bounding box center [416, 332] width 67 height 28
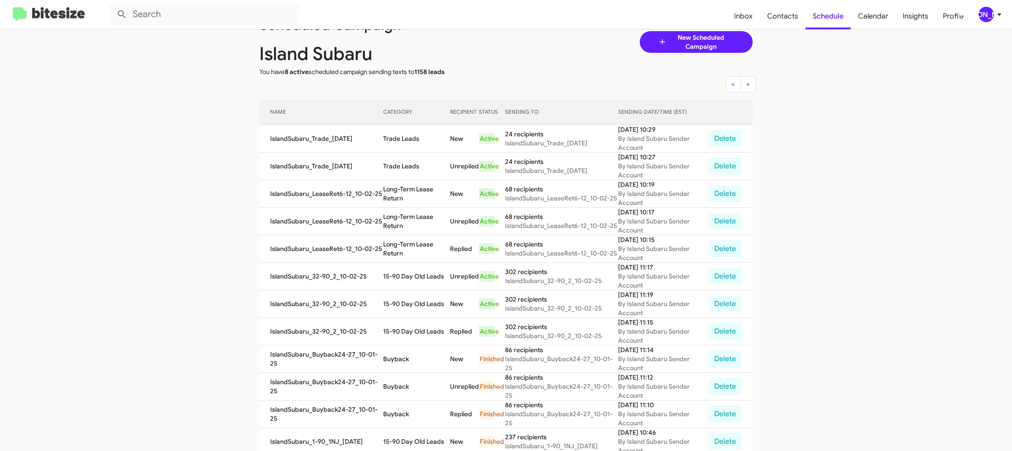
copy td "15-90 Day Old Leads"
click at [988, 13] on div "[PERSON_NAME]" at bounding box center [986, 14] width 15 height 15
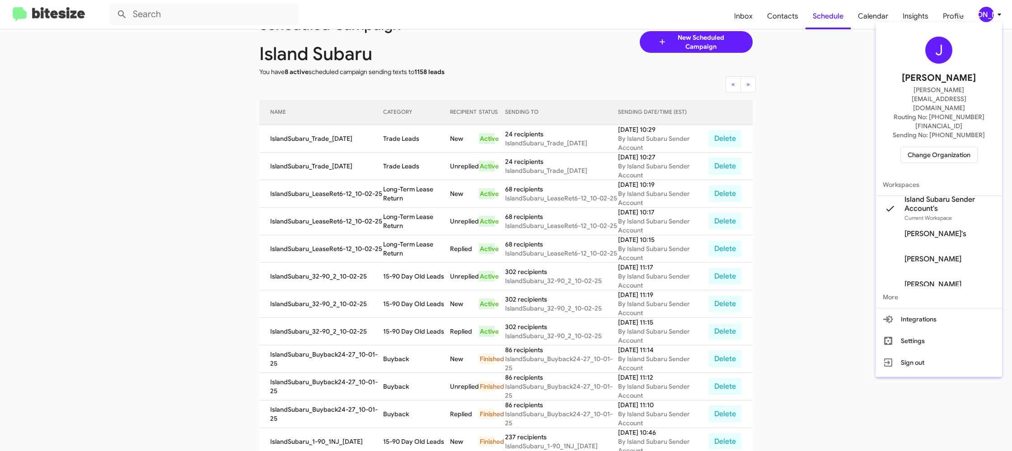
drag, startPoint x: 930, startPoint y: 126, endPoint x: 923, endPoint y: 126, distance: 6.8
click at [923, 147] on span "Change Organization" at bounding box center [939, 154] width 63 height 15
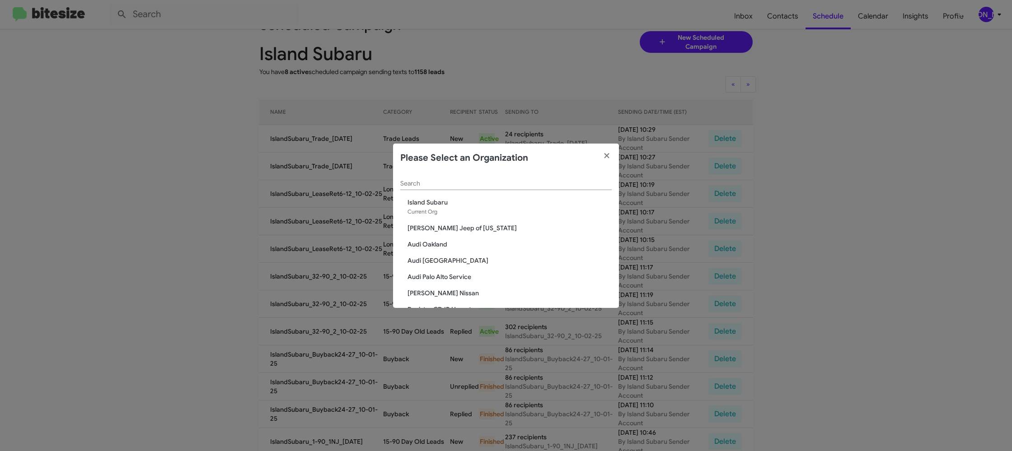
click at [462, 182] on input "Search" at bounding box center [505, 183] width 211 height 7
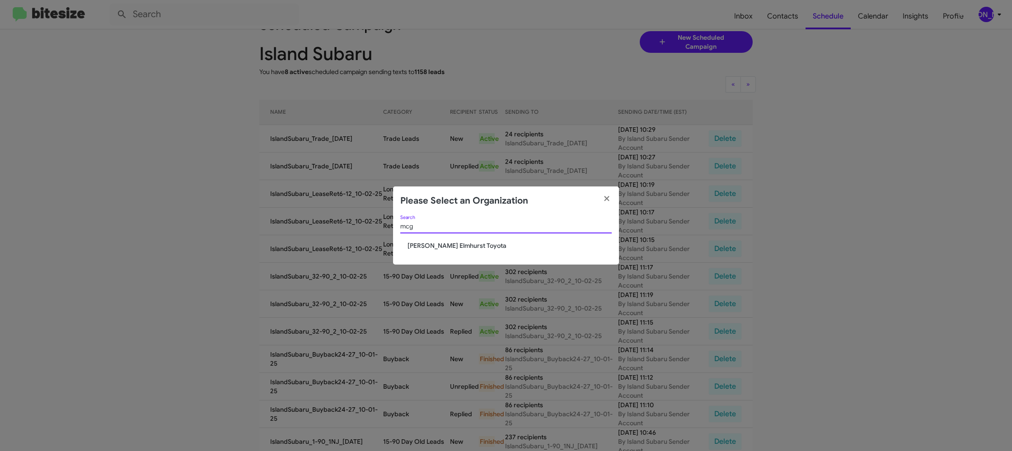
type input "mcg"
click at [451, 245] on span "[PERSON_NAME] Elmhurst Toyota" at bounding box center [510, 245] width 204 height 9
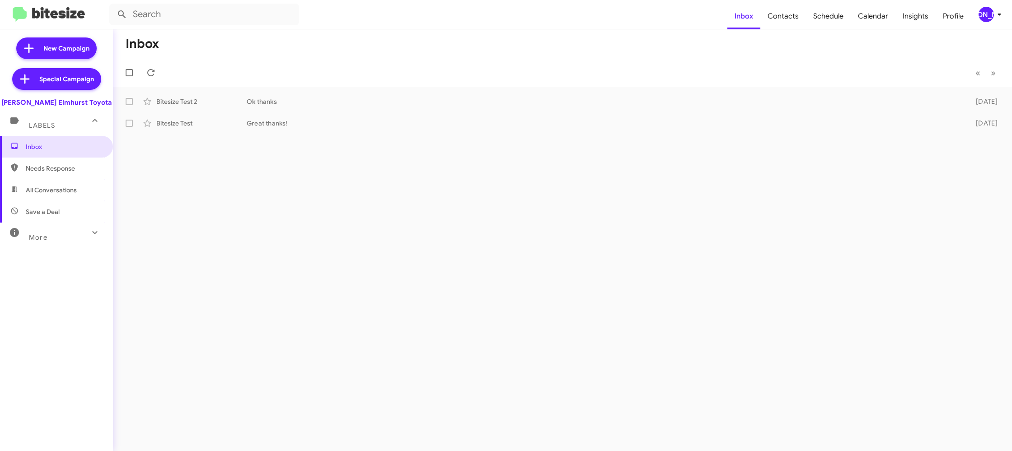
click at [989, 14] on div "[PERSON_NAME]" at bounding box center [986, 14] width 15 height 15
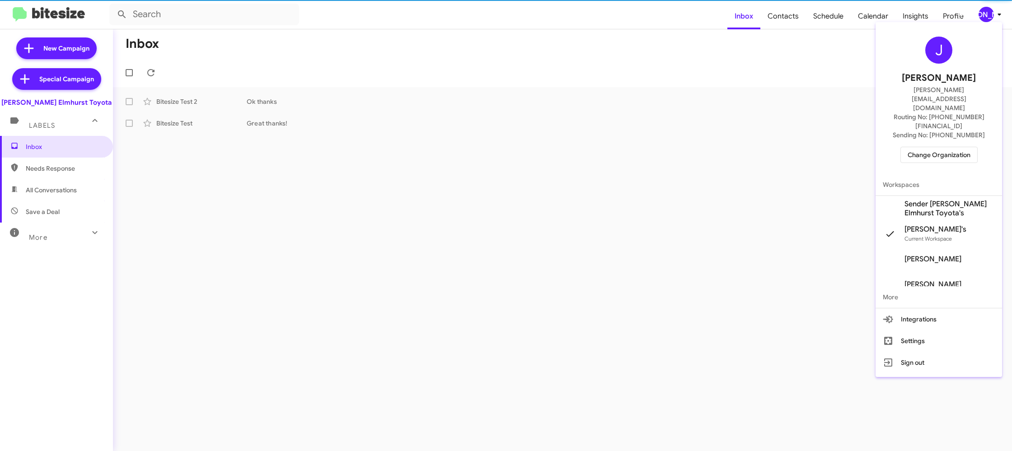
click at [922, 200] on span "Sender [PERSON_NAME] Elmhurst Toyota's" at bounding box center [950, 209] width 90 height 18
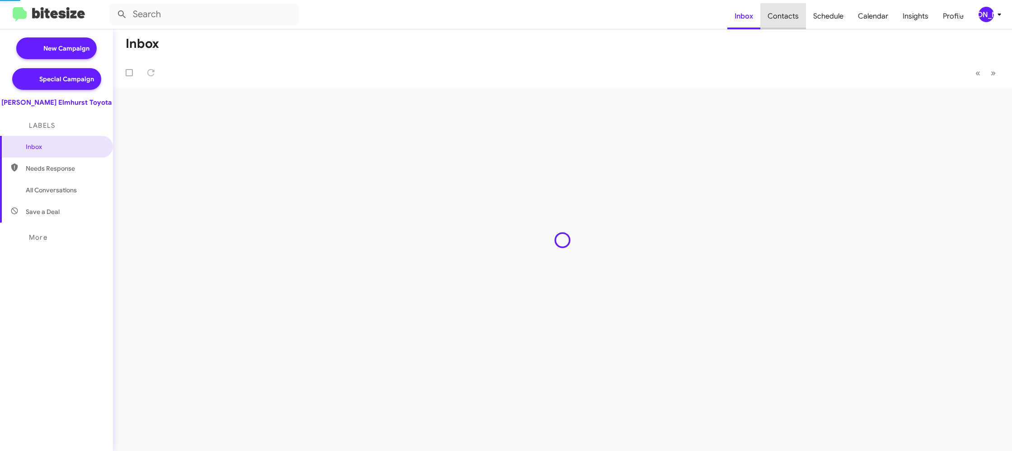
click at [790, 20] on span "Contacts" at bounding box center [783, 16] width 46 height 26
type input "in:groups"
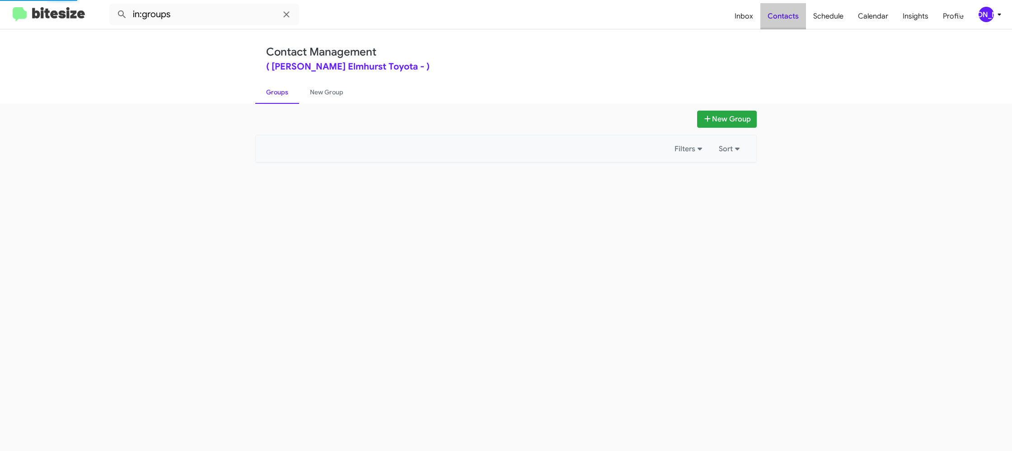
click at [790, 20] on span "Contacts" at bounding box center [783, 16] width 46 height 26
click at [332, 91] on link "New Group" at bounding box center [326, 91] width 55 height 23
drag, startPoint x: 332, startPoint y: 91, endPoint x: 340, endPoint y: 13, distance: 78.6
click at [333, 84] on link "New Group" at bounding box center [326, 91] width 55 height 23
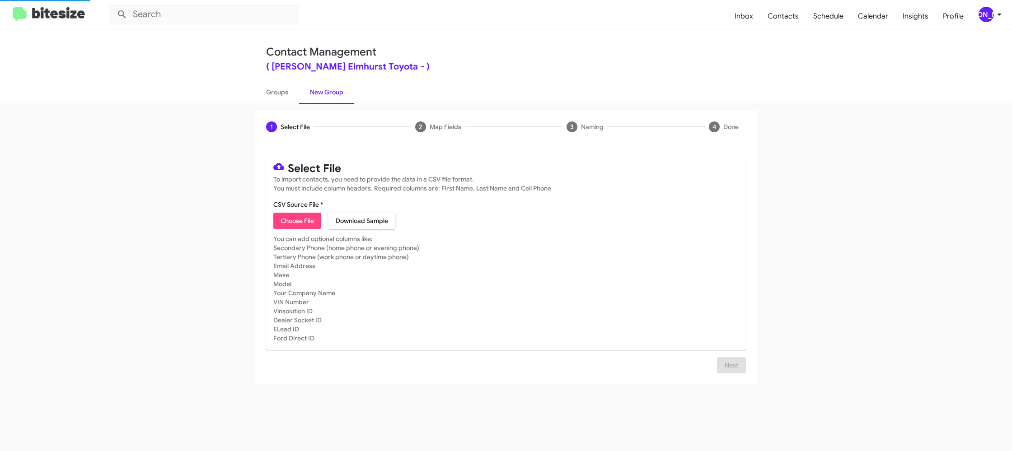
click at [988, 9] on div "[PERSON_NAME]" at bounding box center [986, 14] width 15 height 15
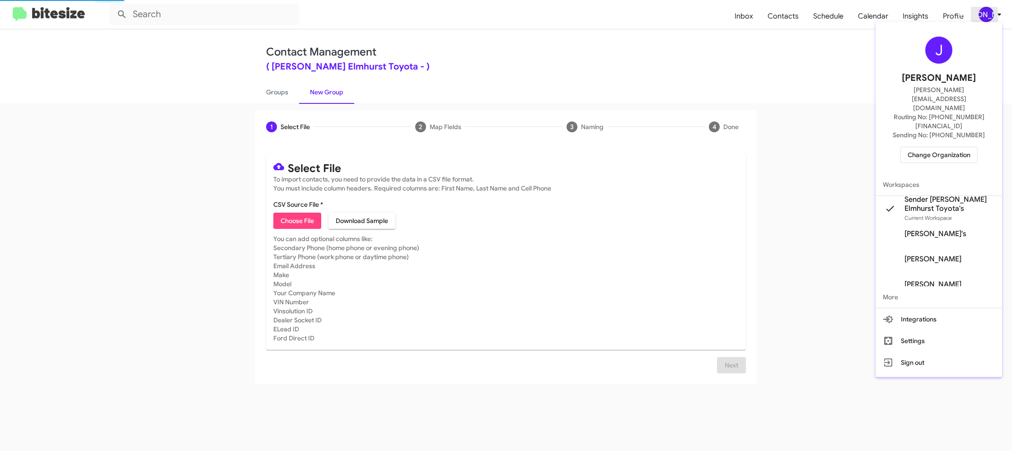
click at [988, 9] on div at bounding box center [506, 225] width 1012 height 451
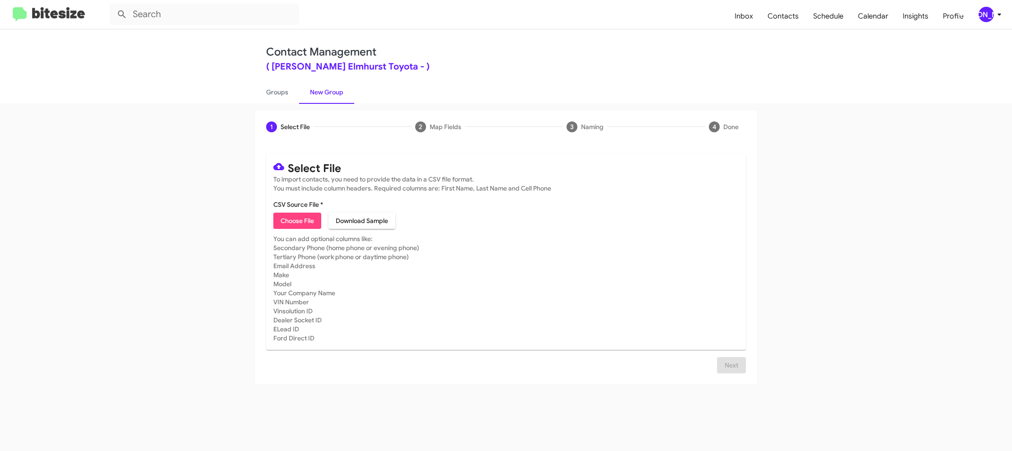
click at [997, 13] on icon at bounding box center [999, 14] width 11 height 11
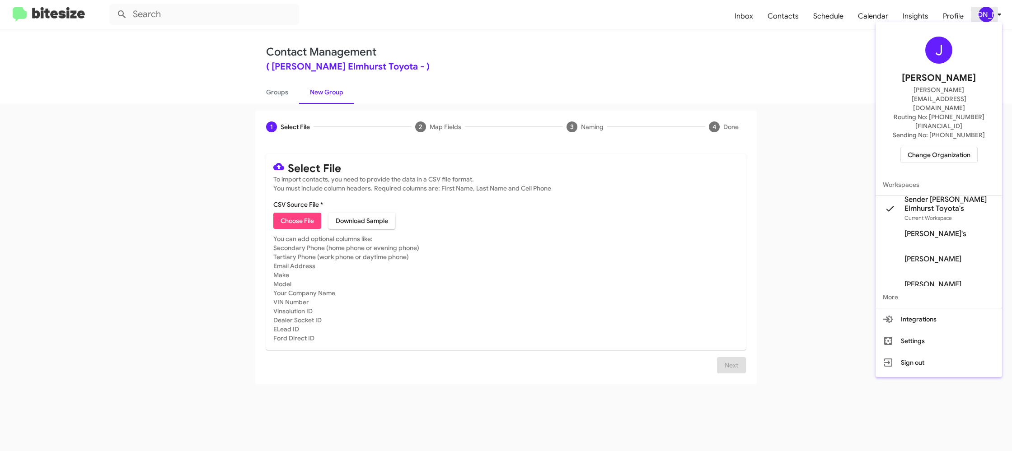
click at [997, 13] on div at bounding box center [506, 225] width 1012 height 451
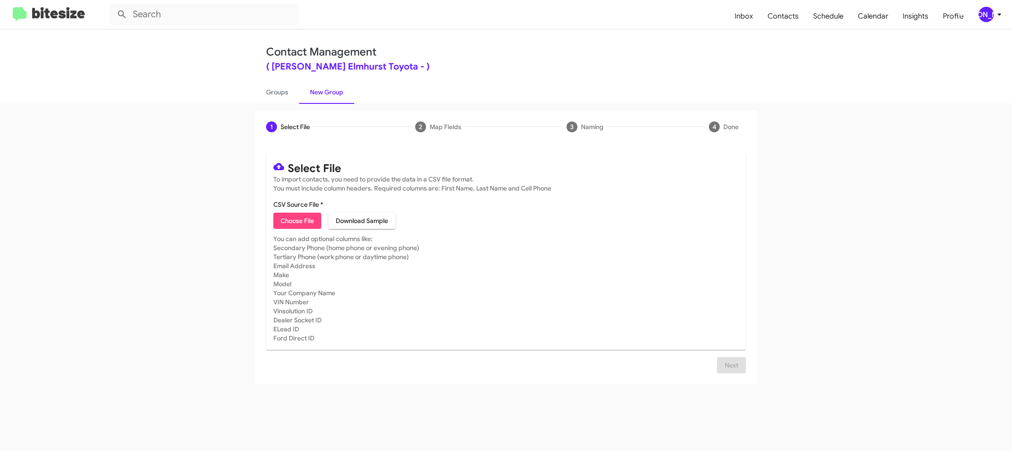
click at [986, 17] on div "[PERSON_NAME]" at bounding box center [986, 14] width 15 height 15
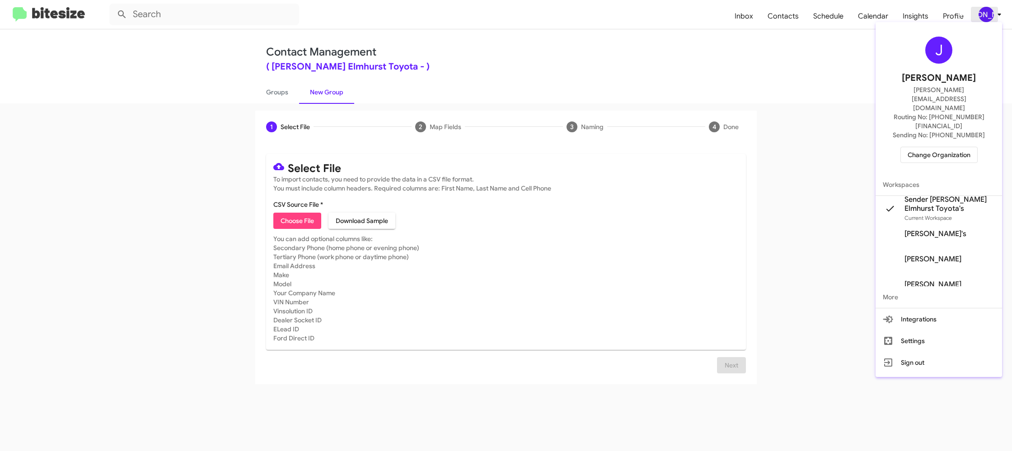
click at [986, 16] on div at bounding box center [506, 225] width 1012 height 451
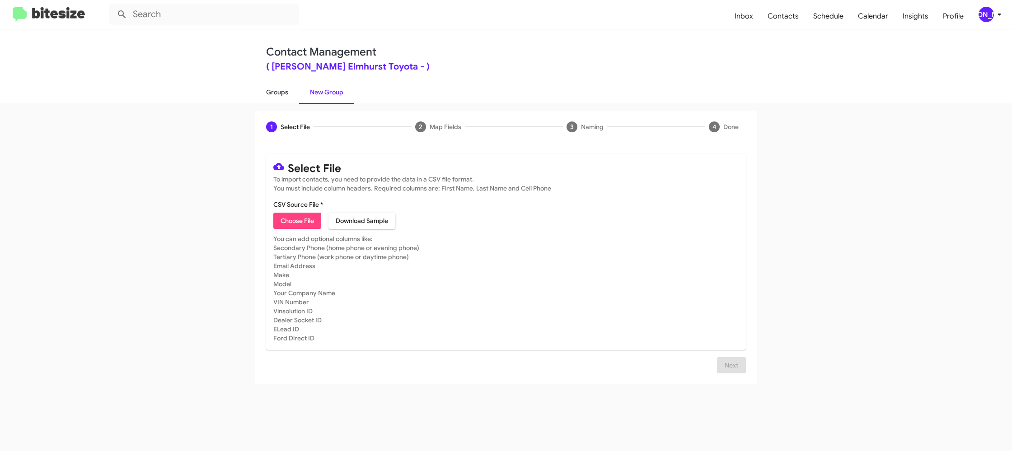
click at [275, 92] on link "Groups" at bounding box center [277, 91] width 44 height 23
type input "in:groups"
click at [275, 92] on link "Groups" at bounding box center [277, 91] width 44 height 23
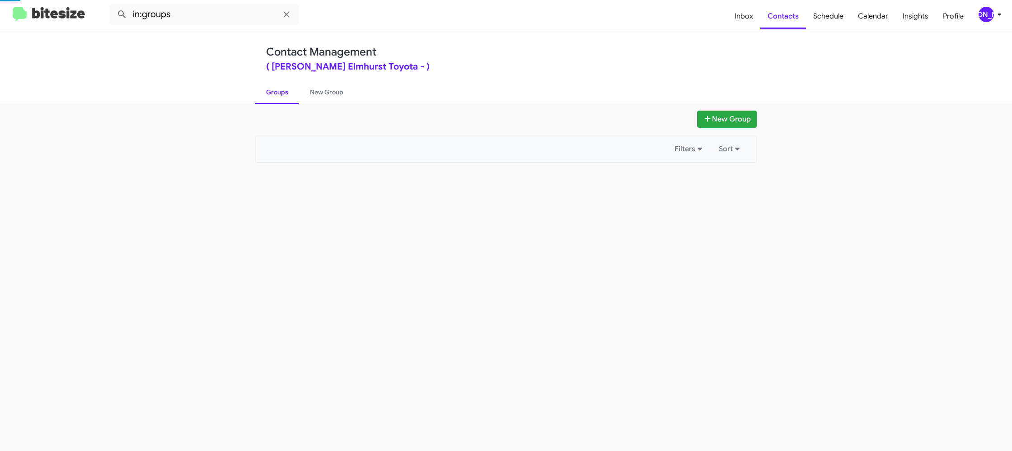
click at [275, 92] on link "Groups" at bounding box center [277, 91] width 44 height 23
click at [333, 93] on link "New Group" at bounding box center [326, 91] width 55 height 23
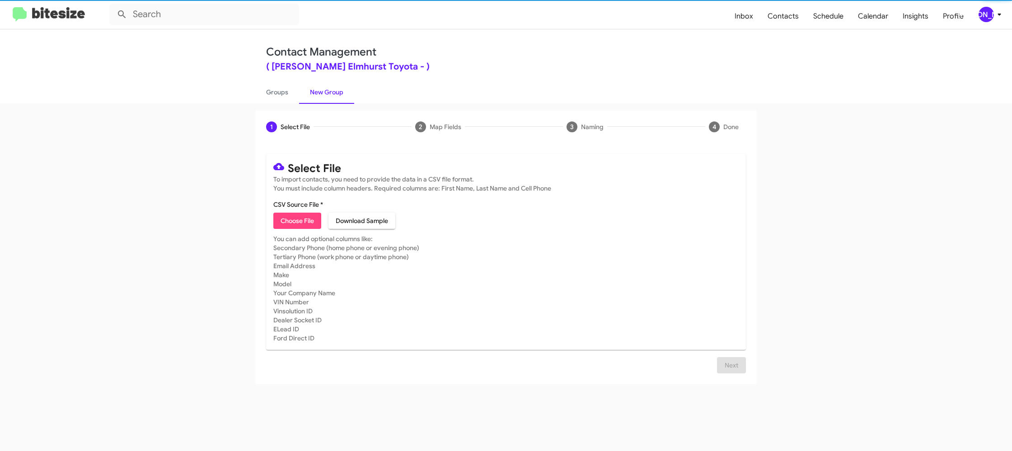
click at [333, 93] on link "New Group" at bounding box center [326, 91] width 55 height 23
click at [978, 9] on span "[PERSON_NAME]" at bounding box center [991, 14] width 27 height 15
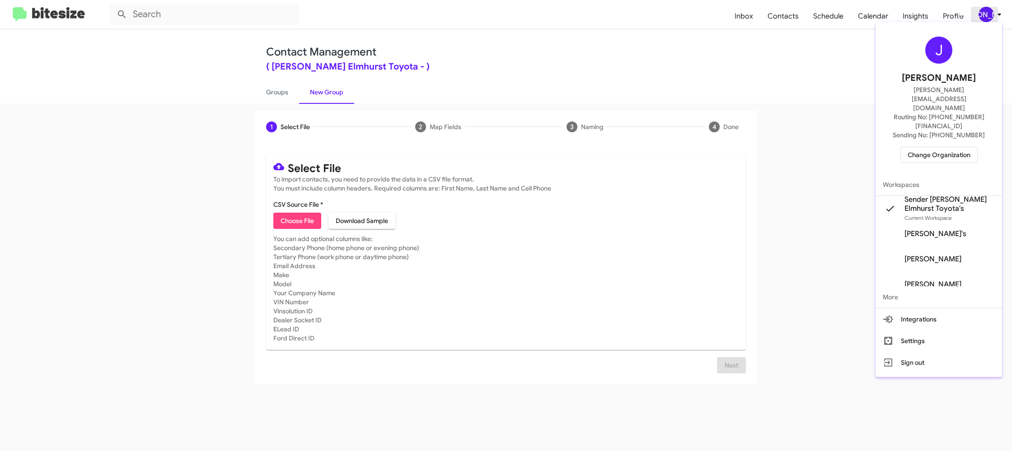
drag, startPoint x: 978, startPoint y: 9, endPoint x: 784, endPoint y: 78, distance: 206.2
click at [978, 9] on div at bounding box center [506, 225] width 1012 height 451
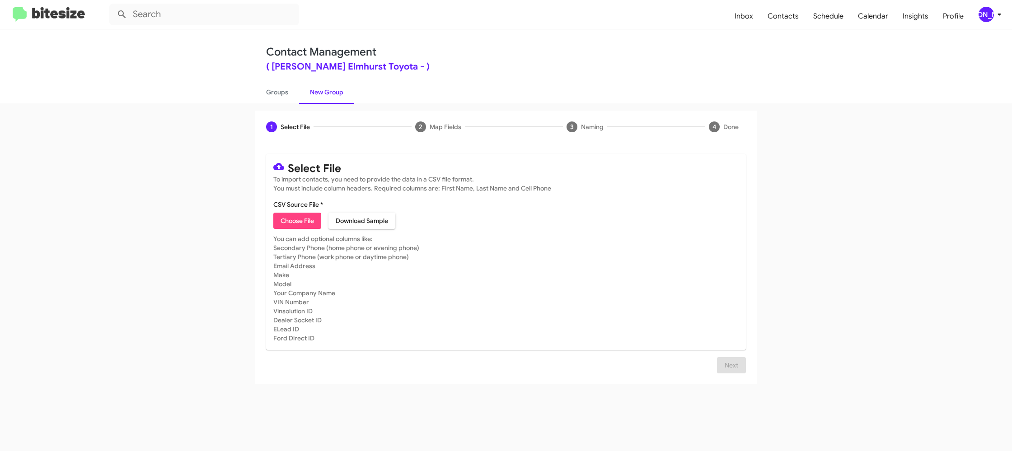
drag, startPoint x: 287, startPoint y: 216, endPoint x: 282, endPoint y: 216, distance: 5.0
click at [285, 216] on span "Choose File" at bounding box center [297, 221] width 33 height 16
type input "McGraElmToy_3-14Inter_[DATE]"
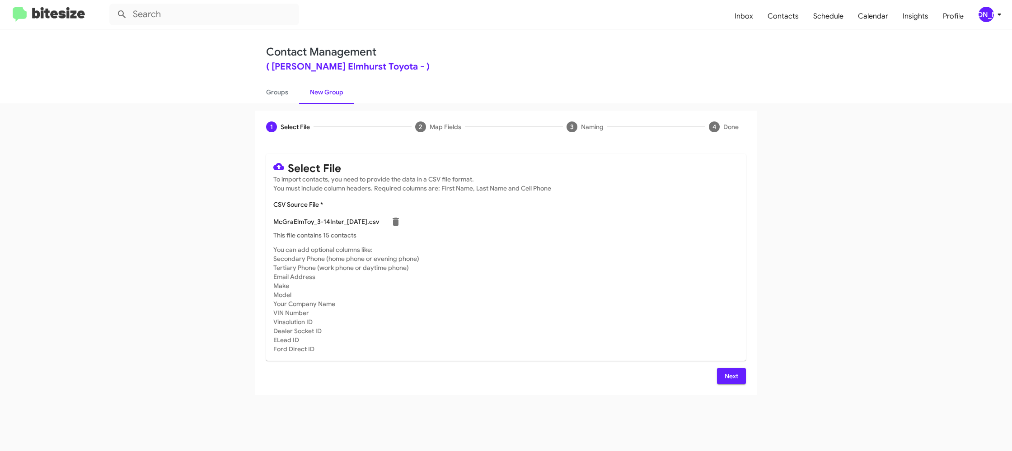
click at [721, 376] on button "Next" at bounding box center [731, 376] width 29 height 16
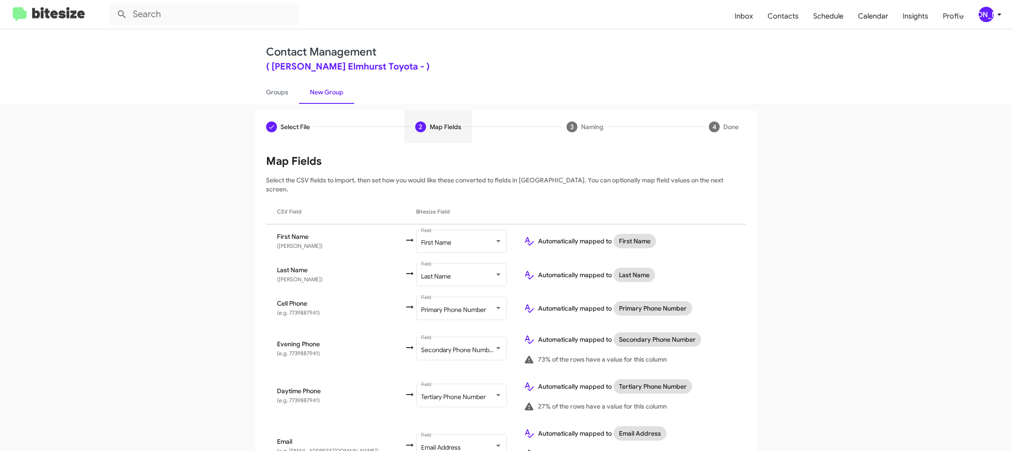
click at [989, 16] on div "[PERSON_NAME]" at bounding box center [986, 14] width 15 height 15
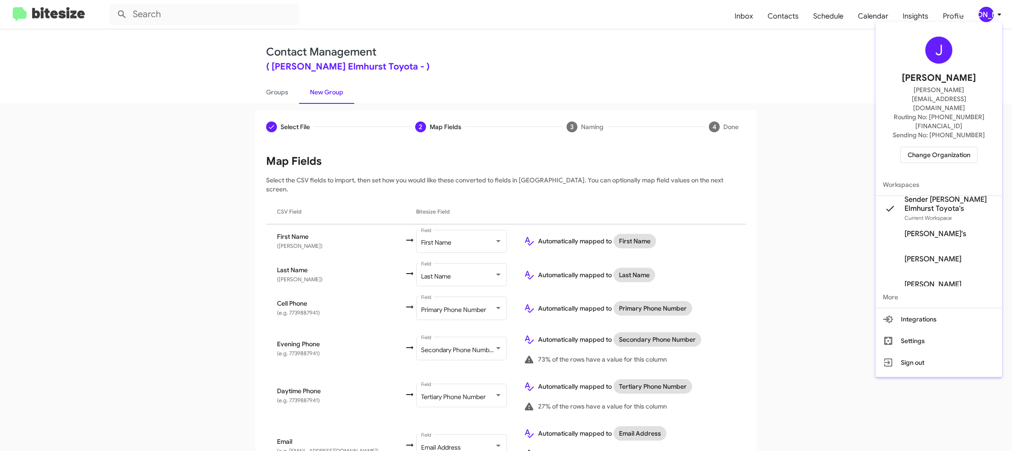
drag, startPoint x: 989, startPoint y: 17, endPoint x: 985, endPoint y: 0, distance: 17.1
click at [989, 17] on div at bounding box center [506, 225] width 1012 height 451
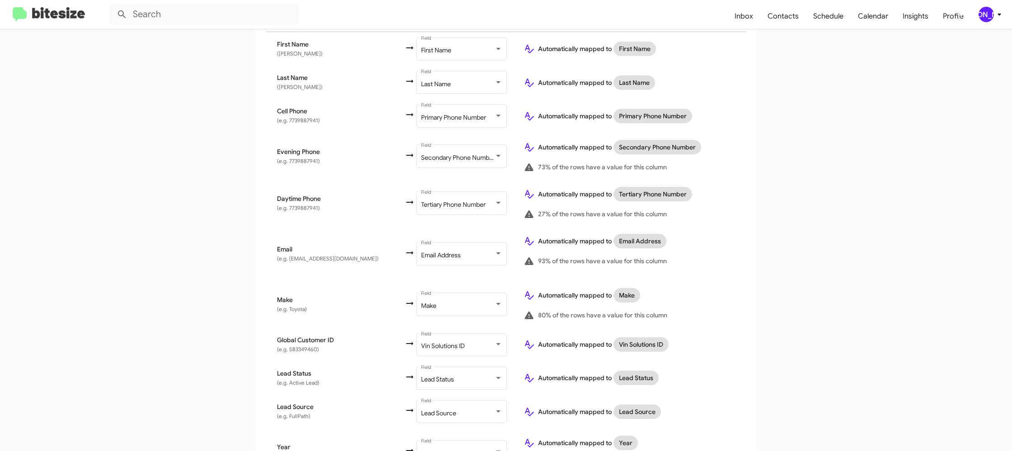
scroll to position [405, 0]
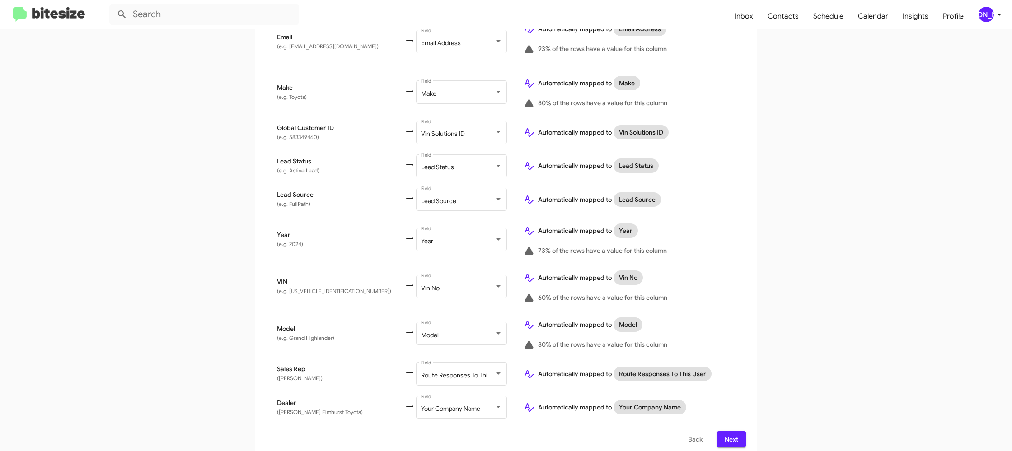
click at [733, 433] on span "Next" at bounding box center [731, 439] width 14 height 16
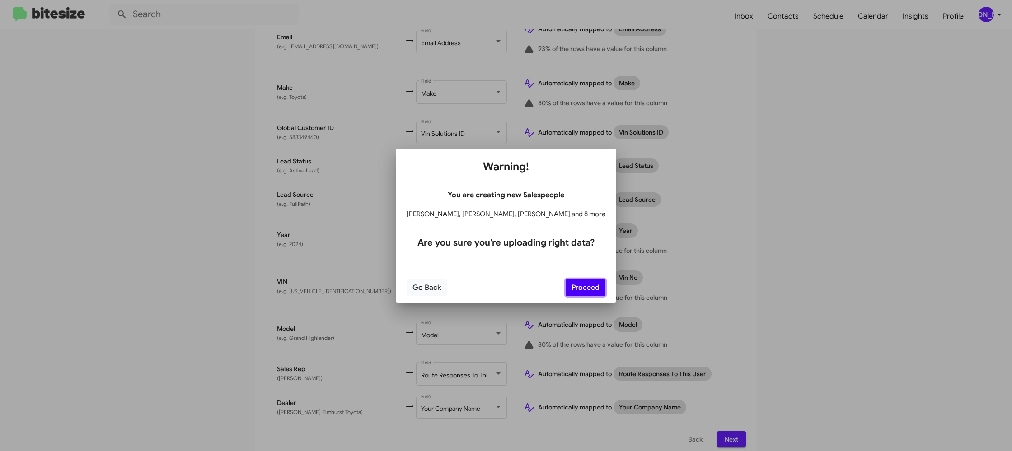
drag, startPoint x: 568, startPoint y: 286, endPoint x: 611, endPoint y: 309, distance: 48.7
click at [568, 286] on button "Proceed" at bounding box center [586, 287] width 40 height 17
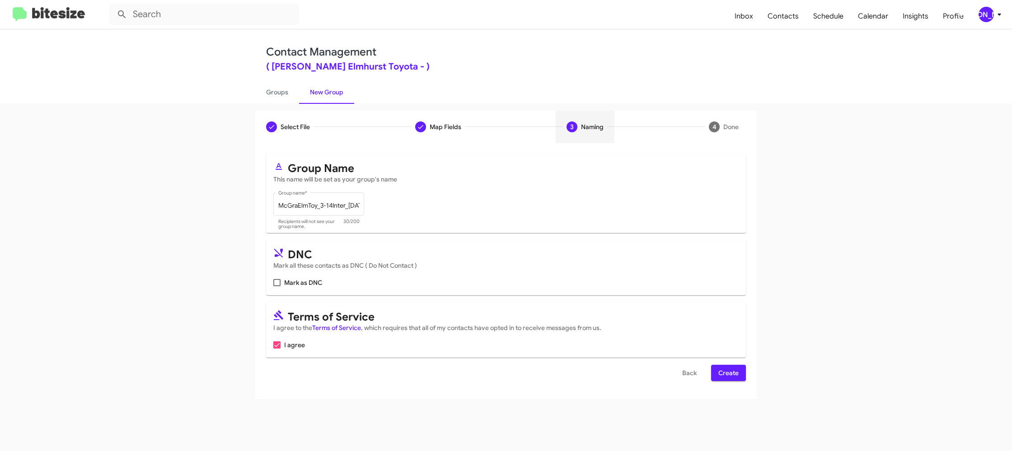
scroll to position [0, 0]
click at [723, 371] on span "Create" at bounding box center [728, 373] width 20 height 16
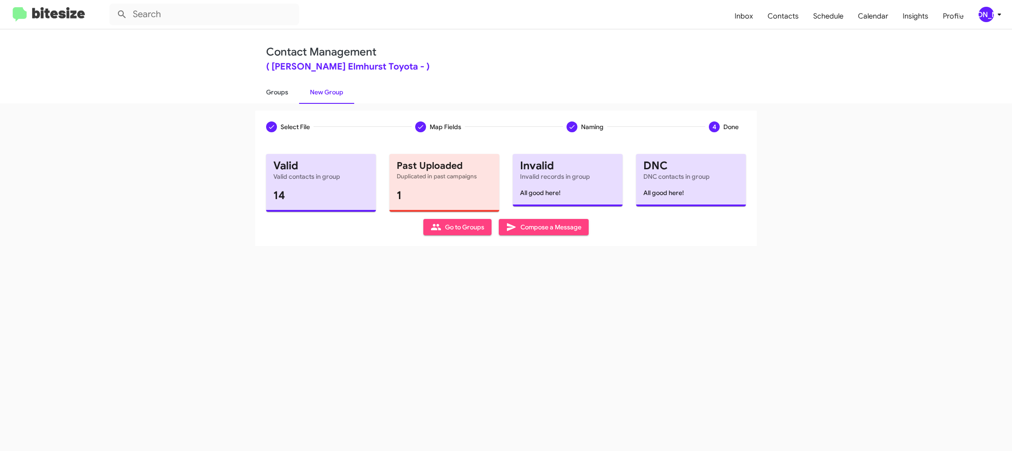
click at [288, 88] on link "Groups" at bounding box center [277, 91] width 44 height 23
type input "in:groups"
click at [288, 88] on link "Groups" at bounding box center [277, 91] width 44 height 23
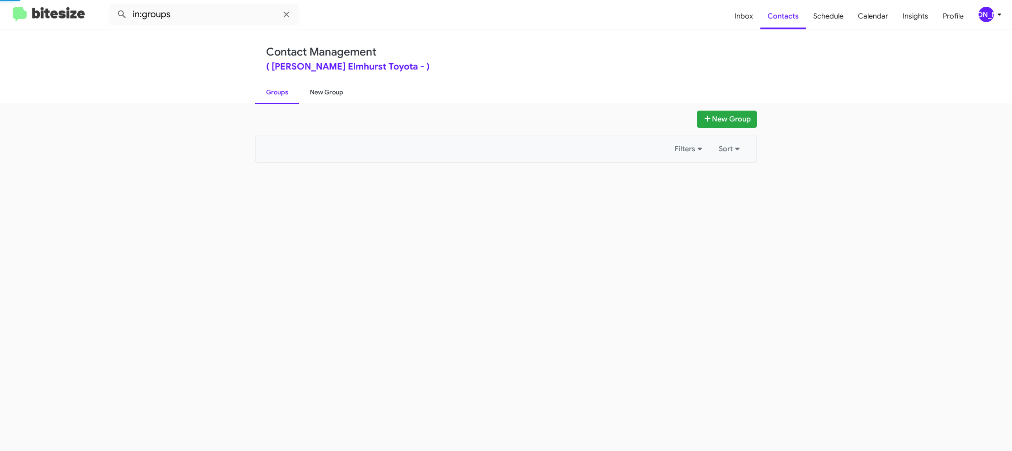
drag, startPoint x: 288, startPoint y: 88, endPoint x: 301, endPoint y: 95, distance: 14.6
click at [288, 88] on link "Groups" at bounding box center [277, 91] width 44 height 23
click at [310, 95] on link "New Group" at bounding box center [326, 91] width 55 height 23
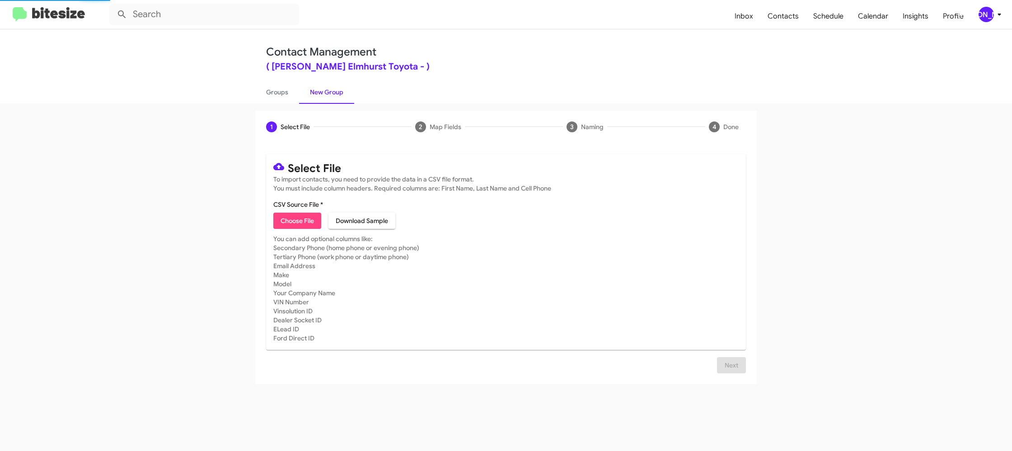
drag, startPoint x: 310, startPoint y: 95, endPoint x: 305, endPoint y: 173, distance: 78.7
click at [310, 94] on link "New Group" at bounding box center [326, 91] width 55 height 23
click at [299, 223] on span "Choose File" at bounding box center [297, 221] width 33 height 16
type input "McGraElmToy_3-14PhoneWalk_[DATE]"
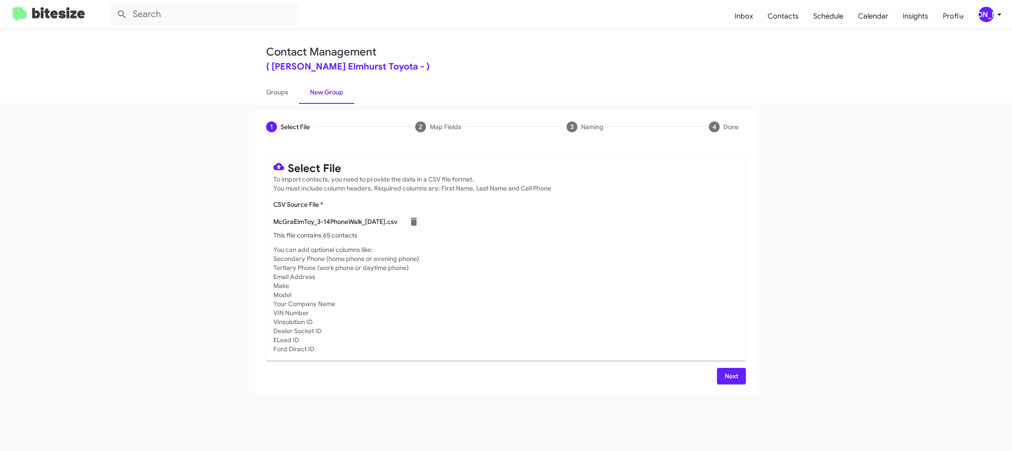
click at [611, 295] on mat-card-subtitle "You can add optional columns like: Secondary Phone (home phone or evening phone…" at bounding box center [505, 299] width 465 height 108
drag, startPoint x: 731, startPoint y: 378, endPoint x: 624, endPoint y: 314, distance: 125.2
click at [730, 378] on span "Next" at bounding box center [731, 376] width 14 height 16
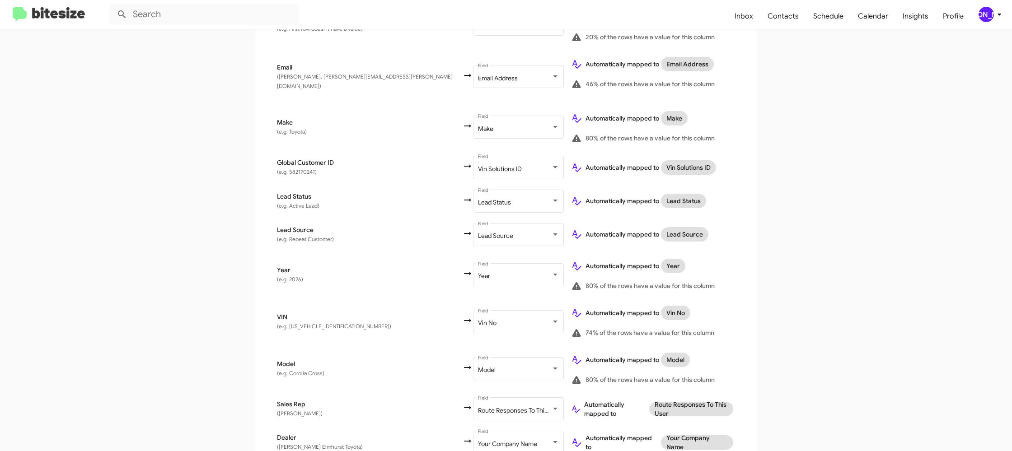
scroll to position [418, 0]
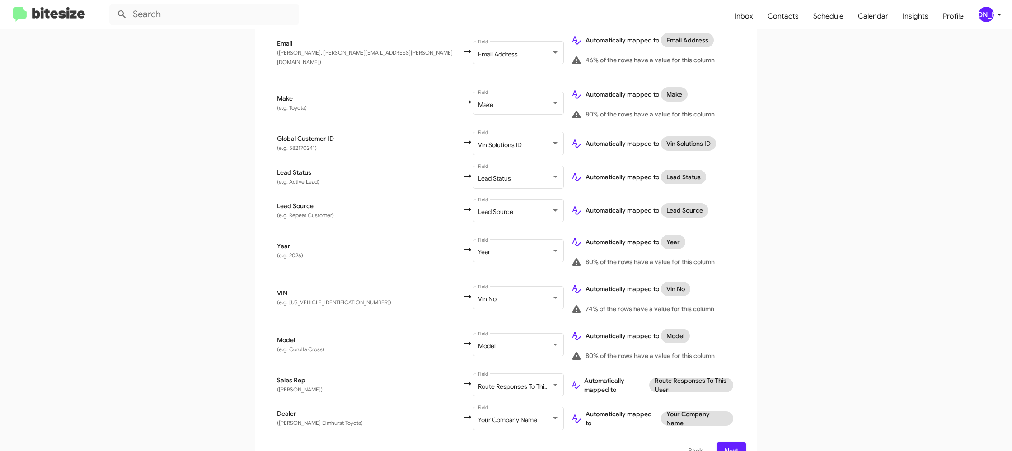
click at [991, 9] on div "[PERSON_NAME]" at bounding box center [986, 14] width 15 height 15
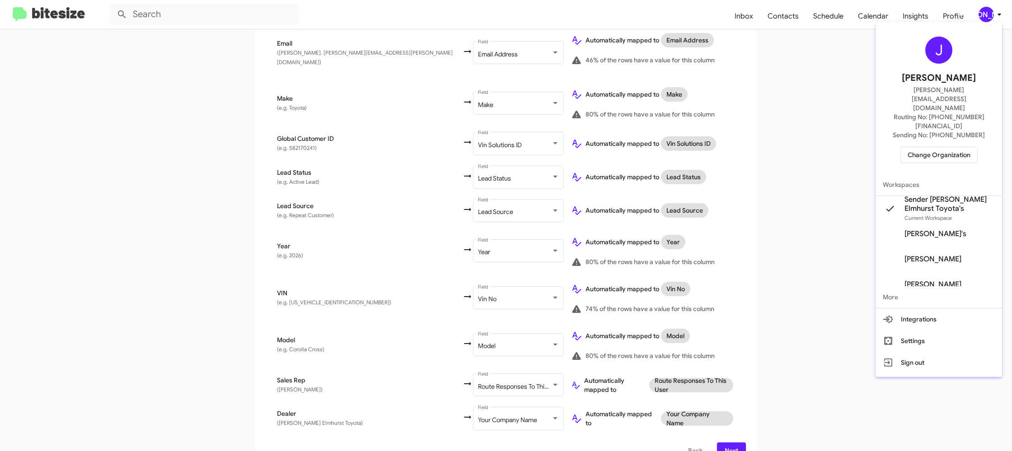
click at [991, 9] on div at bounding box center [506, 225] width 1012 height 451
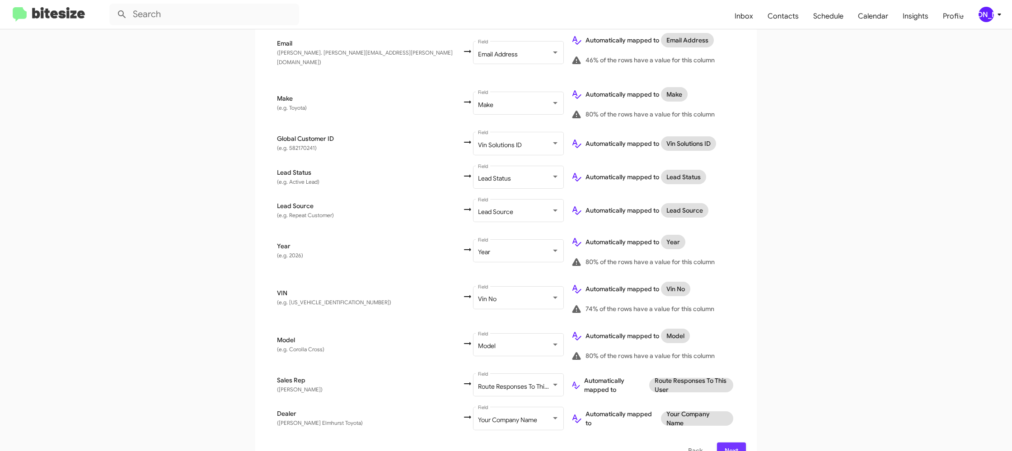
drag, startPoint x: 729, startPoint y: 432, endPoint x: 731, endPoint y: 425, distance: 7.6
click at [729, 443] on span "Next" at bounding box center [731, 451] width 14 height 16
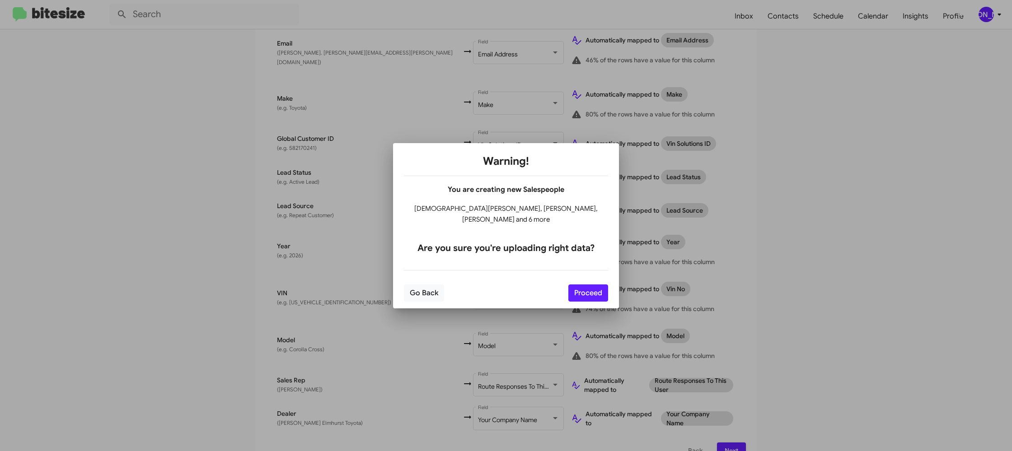
drag, startPoint x: 346, startPoint y: 97, endPoint x: 489, endPoint y: 217, distance: 186.7
click at [483, 212] on div "Warning! You are creating new Salespeople [PERSON_NAME], [PERSON_NAME], [PERSON…" at bounding box center [506, 225] width 1012 height 451
click at [496, 223] on div "You are creating new Salespeople [PERSON_NAME], [PERSON_NAME], [PERSON_NAME] an…" at bounding box center [506, 223] width 226 height 80
click at [583, 292] on button "Proceed" at bounding box center [588, 293] width 40 height 17
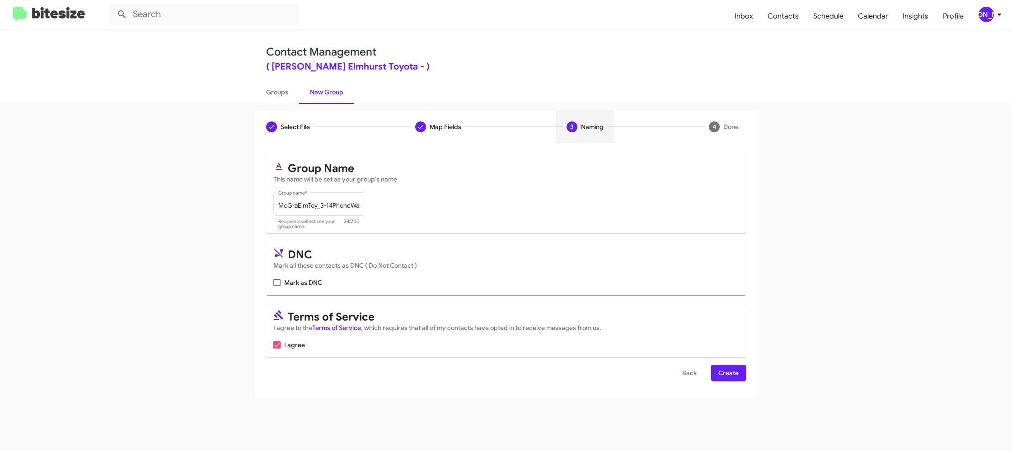
scroll to position [0, 0]
click at [725, 373] on span "Create" at bounding box center [728, 373] width 20 height 16
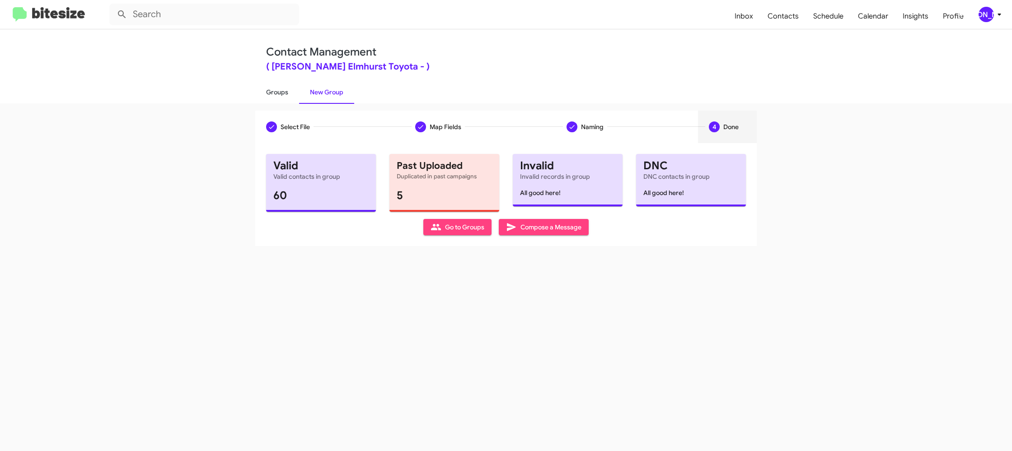
click at [279, 89] on link "Groups" at bounding box center [277, 91] width 44 height 23
type input "in:groups"
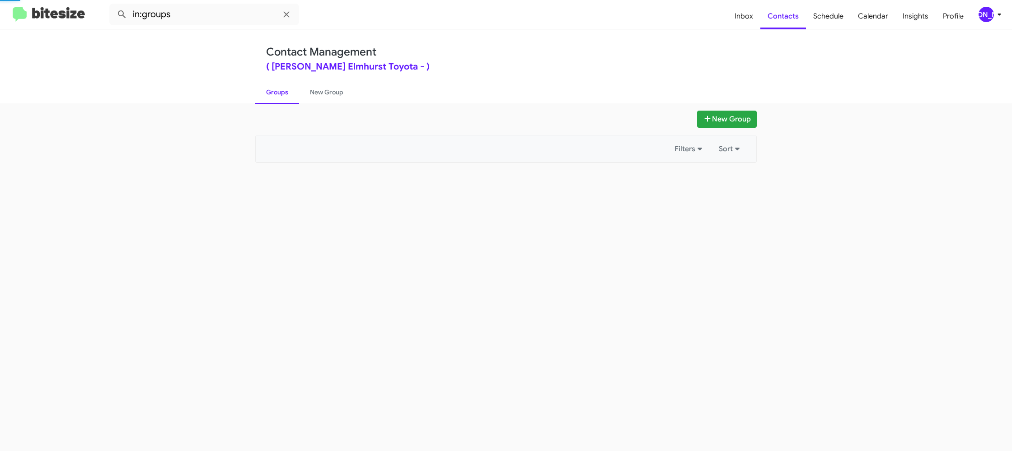
click at [279, 89] on link "Groups" at bounding box center [277, 91] width 44 height 23
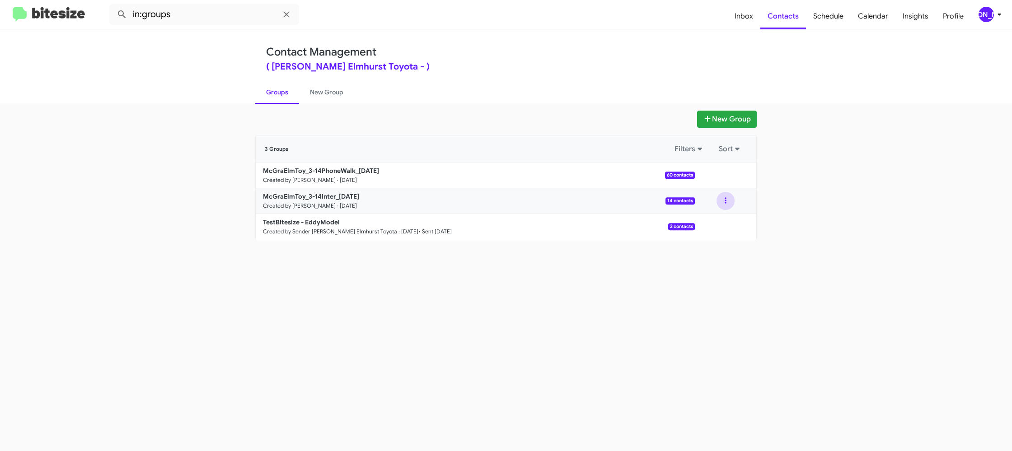
click at [729, 203] on button at bounding box center [726, 201] width 18 height 18
click at [720, 219] on button "View contacts" at bounding box center [698, 226] width 72 height 22
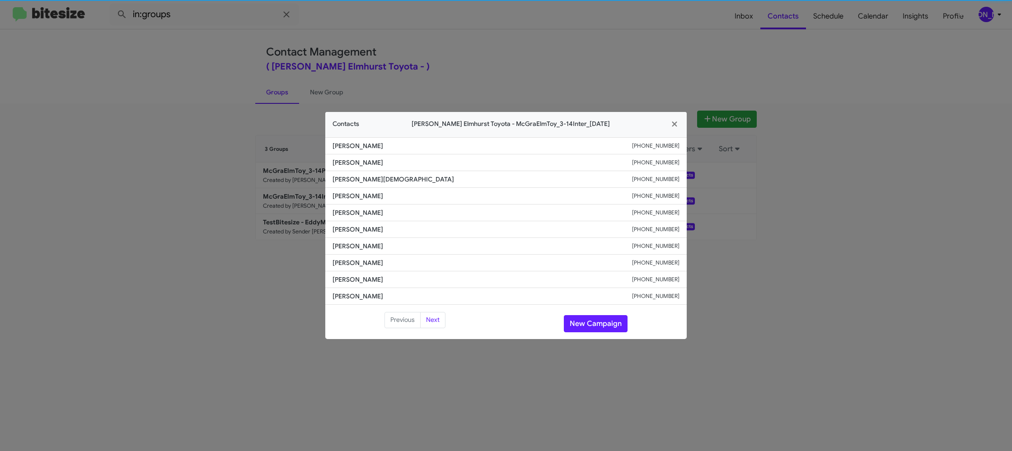
click at [356, 220] on li "[PERSON_NAME] [PHONE_NUMBER]" at bounding box center [505, 213] width 361 height 17
copy span "[PERSON_NAME]"
click at [358, 227] on span "[PERSON_NAME]" at bounding box center [483, 229] width 300 height 9
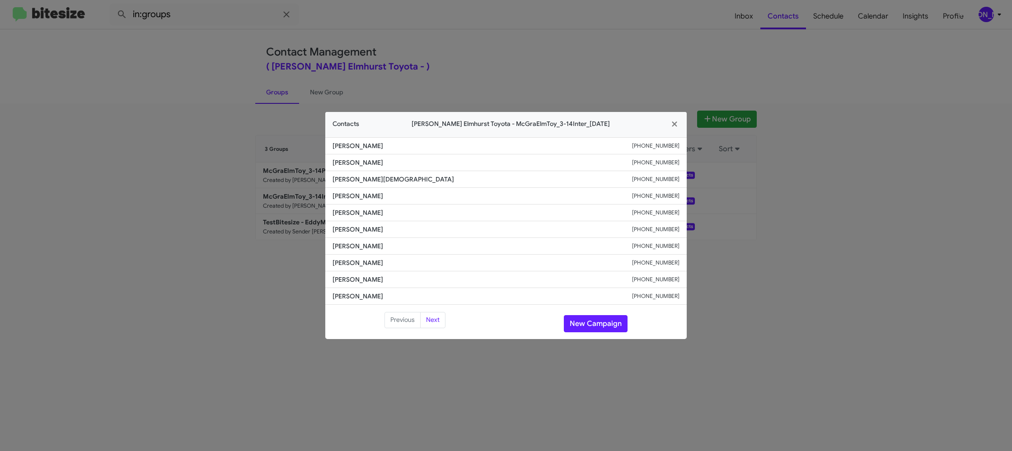
click at [358, 227] on span "[PERSON_NAME]" at bounding box center [483, 229] width 300 height 9
drag, startPoint x: 358, startPoint y: 227, endPoint x: 365, endPoint y: 132, distance: 95.5
click at [358, 227] on span "[PERSON_NAME]" at bounding box center [483, 229] width 300 height 9
copy span "[PERSON_NAME]"
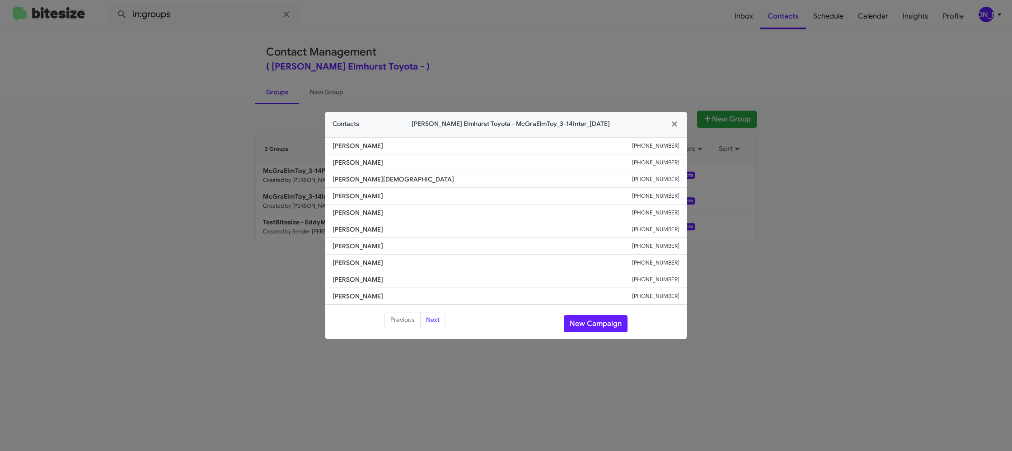
copy span "[PERSON_NAME]"
drag, startPoint x: 559, startPoint y: 52, endPoint x: 699, endPoint y: 166, distance: 180.8
click at [559, 52] on modal-container "Contacts [PERSON_NAME] Toyota - McGraElmToy_3-14Inter_[DATE] [PERSON_NAME] [PHO…" at bounding box center [506, 225] width 1012 height 451
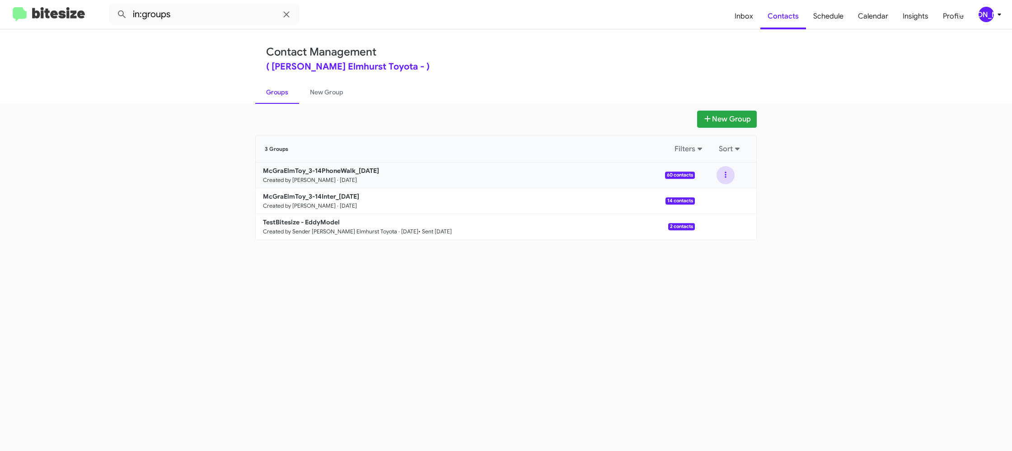
drag, startPoint x: 725, startPoint y: 174, endPoint x: 723, endPoint y: 180, distance: 6.3
click at [724, 175] on button at bounding box center [726, 175] width 18 height 18
click at [719, 192] on button "View contacts" at bounding box center [698, 200] width 72 height 22
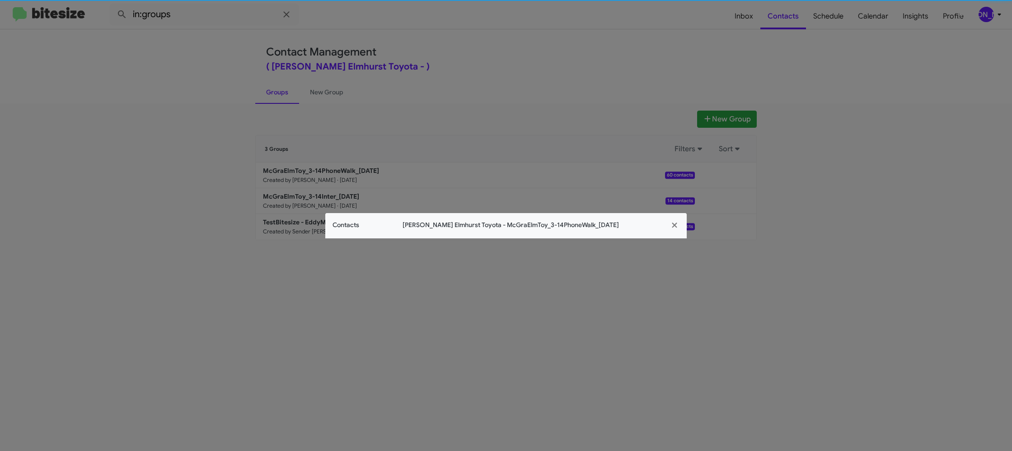
click at [360, 220] on span "[PERSON_NAME] Elmhurst Toyota - McGraElmToy_3-14PhoneWalk_[DATE]" at bounding box center [510, 224] width 303 height 9
click at [354, 226] on span "Contacts" at bounding box center [346, 224] width 27 height 9
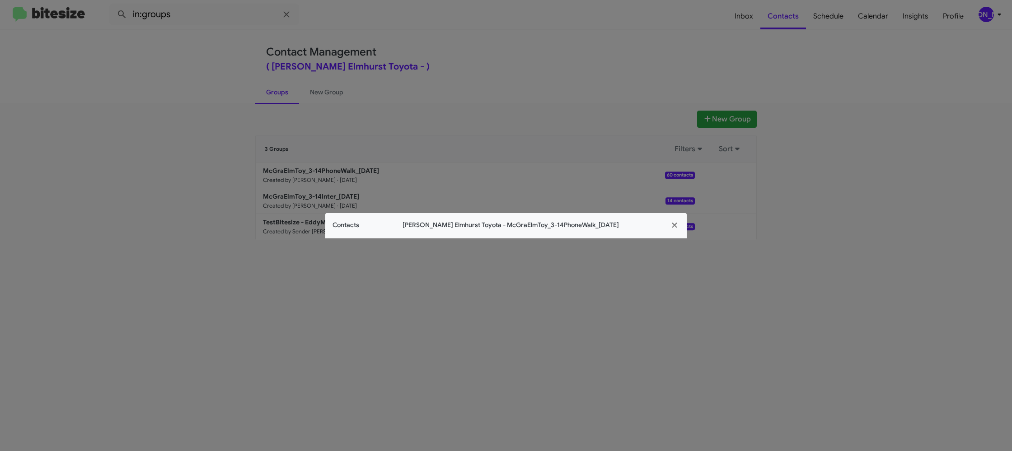
click at [354, 226] on span "Contacts" at bounding box center [346, 224] width 27 height 9
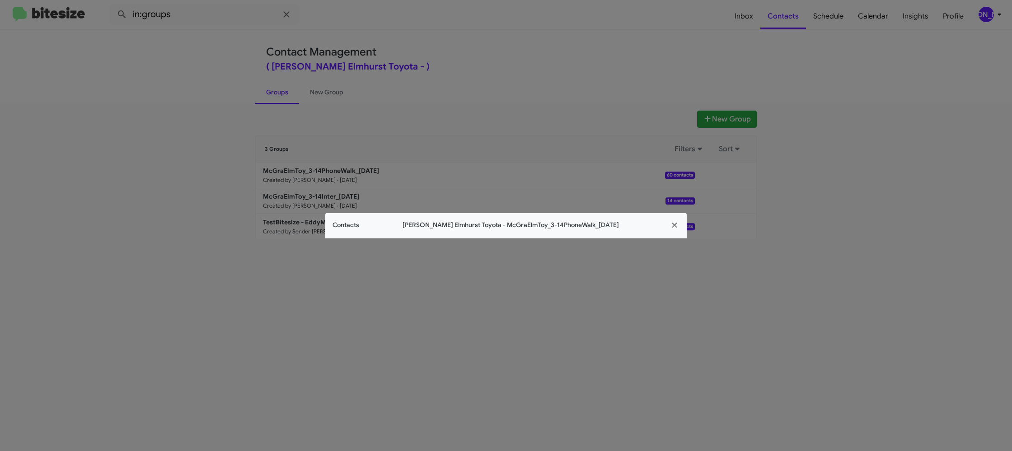
click at [354, 226] on span "Contacts" at bounding box center [346, 224] width 27 height 9
drag, startPoint x: 381, startPoint y: 92, endPoint x: 376, endPoint y: 100, distance: 8.9
click at [380, 91] on modal-container "Contacts [PERSON_NAME] Elmhurst Toyota - McGraElmToy_3-14PhoneWalk_[DATE]" at bounding box center [506, 225] width 1012 height 451
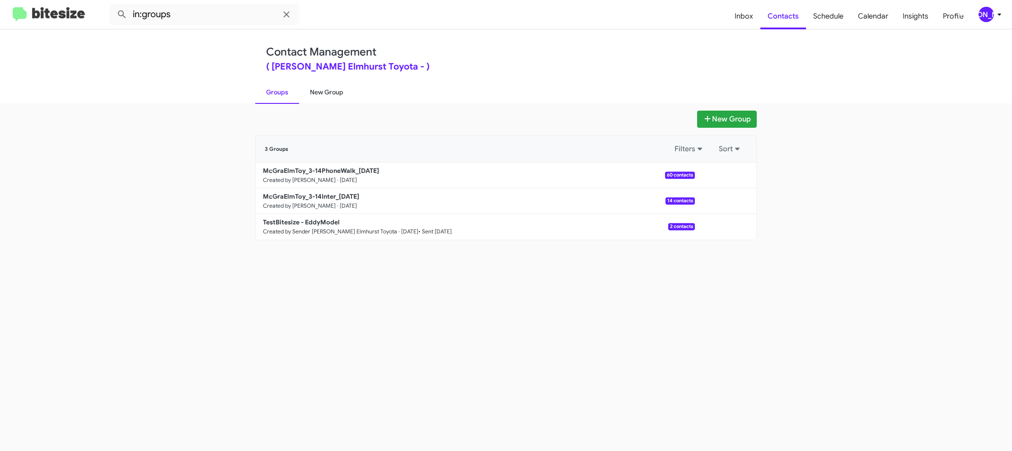
click at [320, 98] on link "New Group" at bounding box center [326, 91] width 55 height 23
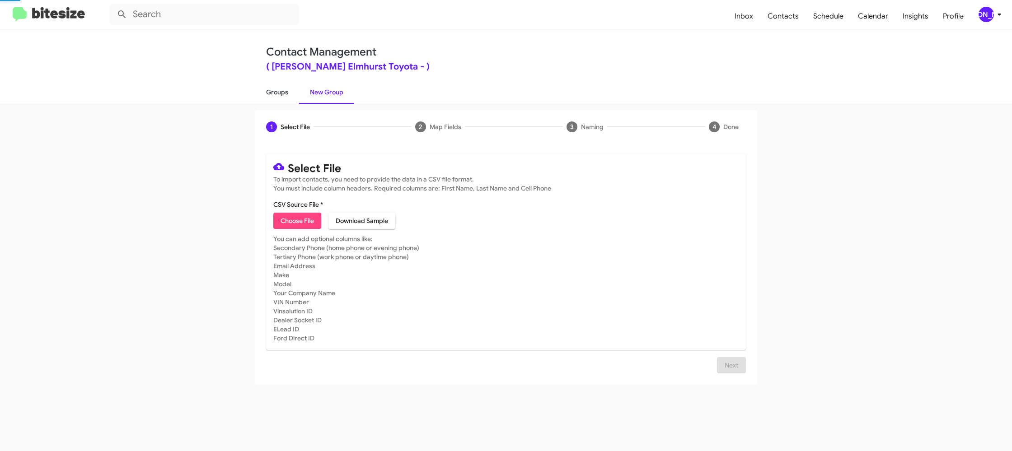
drag, startPoint x: 320, startPoint y: 98, endPoint x: 274, endPoint y: 94, distance: 45.8
click at [318, 96] on link "New Group" at bounding box center [326, 91] width 55 height 23
click at [274, 94] on link "Groups" at bounding box center [277, 91] width 44 height 23
type input "in:groups"
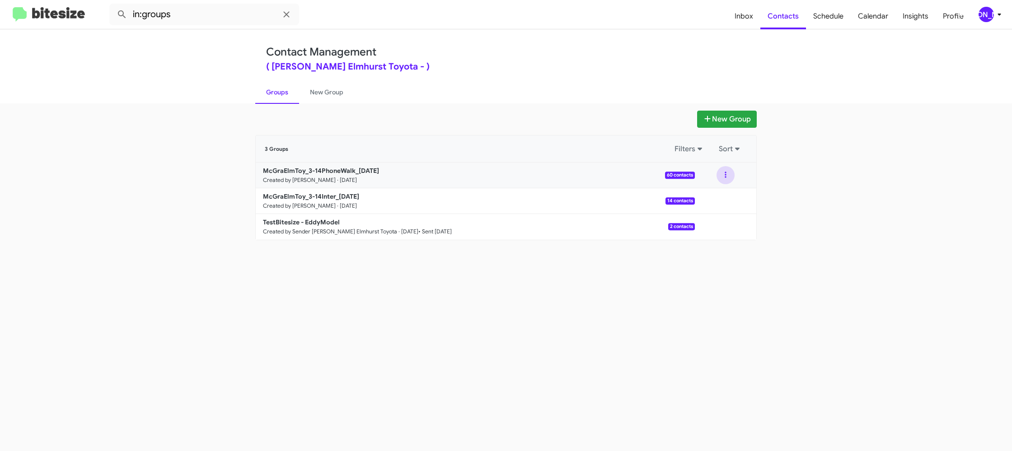
click at [726, 180] on button at bounding box center [726, 175] width 18 height 18
click at [724, 194] on button "View contacts" at bounding box center [698, 200] width 72 height 22
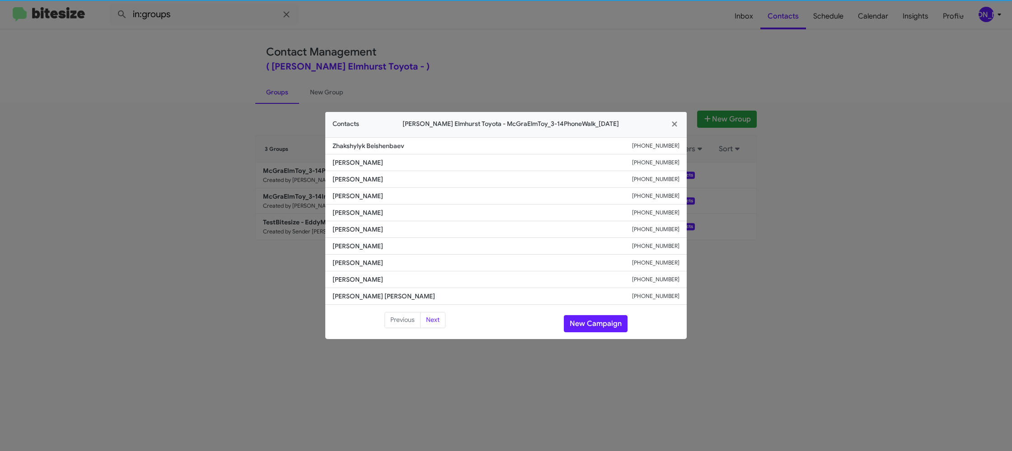
click at [356, 225] on span "[PERSON_NAME]" at bounding box center [483, 229] width 300 height 9
drag, startPoint x: 373, startPoint y: 229, endPoint x: 355, endPoint y: 225, distance: 18.5
click at [356, 225] on span "[PERSON_NAME]" at bounding box center [483, 229] width 300 height 9
copy span "[PERSON_NAME]"
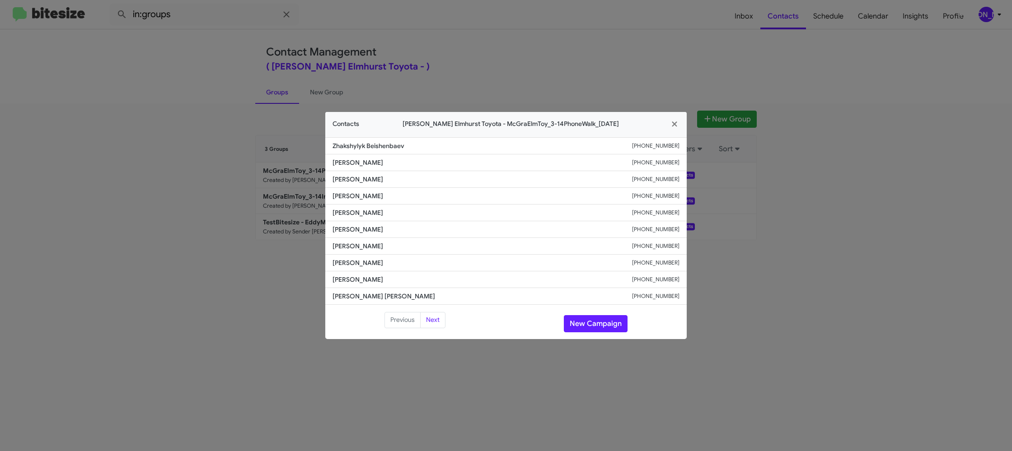
drag, startPoint x: 305, startPoint y: 189, endPoint x: 300, endPoint y: 192, distance: 6.1
click at [300, 185] on modal-container "Contacts [PERSON_NAME] Toyota - McGraElmToy_3-14PhoneWalk_[DATE] Zhakshylyk Bei…" at bounding box center [506, 225] width 1012 height 451
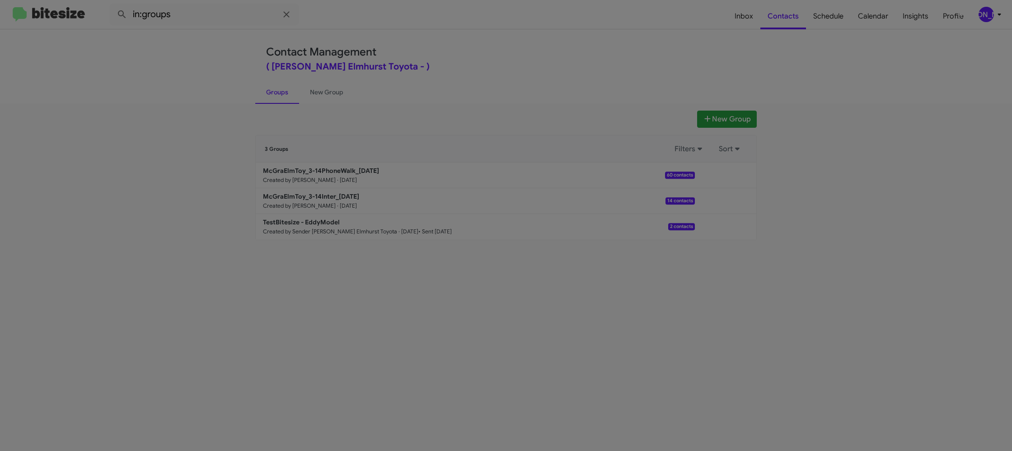
click at [311, 193] on modal-container "Contacts [PERSON_NAME] Toyota - McGraElmToy_3-14PhoneWalk_[DATE] Zhakshylyk Bei…" at bounding box center [506, 225] width 1012 height 451
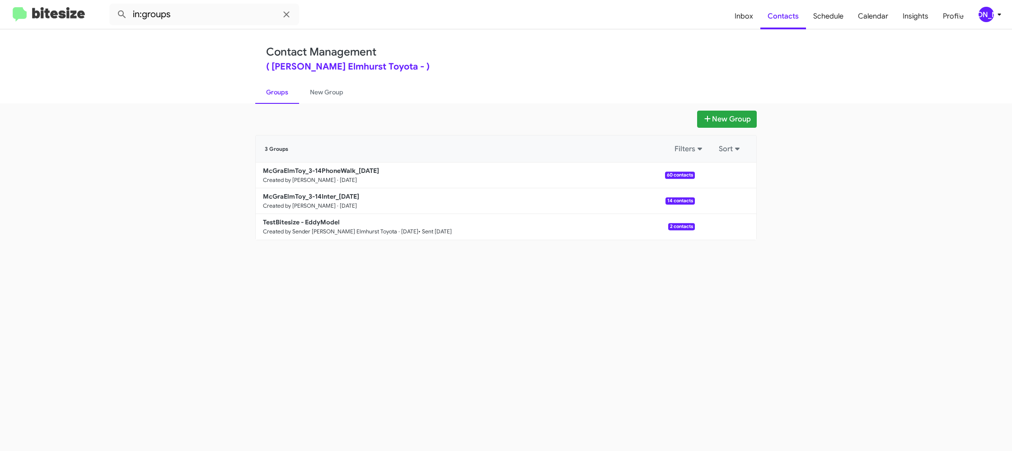
click at [312, 194] on b "McGraElmToy_3-14Inter_[DATE]" at bounding box center [311, 196] width 96 height 8
drag, startPoint x: 312, startPoint y: 194, endPoint x: 220, endPoint y: 69, distance: 155.2
click at [300, 176] on div "McGraElmToy_3-14PhoneWalk_[DATE] Created by [PERSON_NAME] · [DATE] 60 contacts …" at bounding box center [506, 201] width 501 height 77
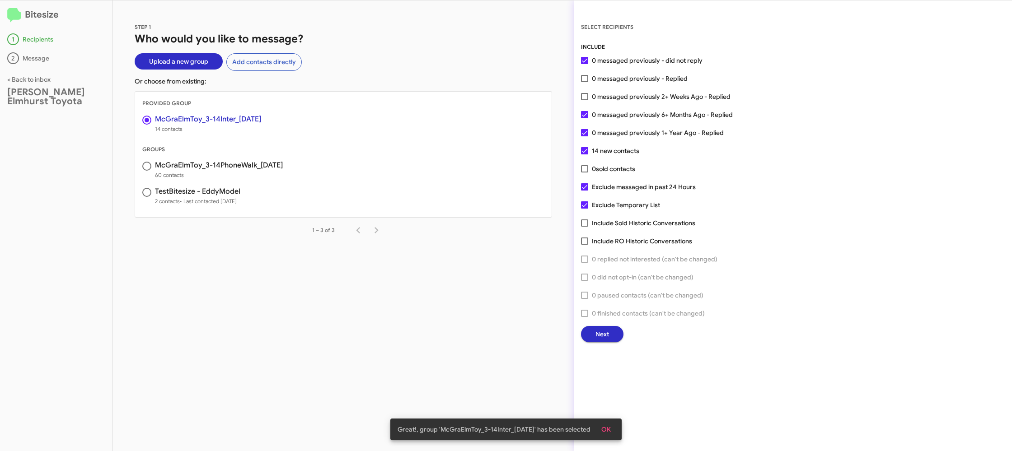
click at [603, 336] on span "Next" at bounding box center [602, 334] width 14 height 16
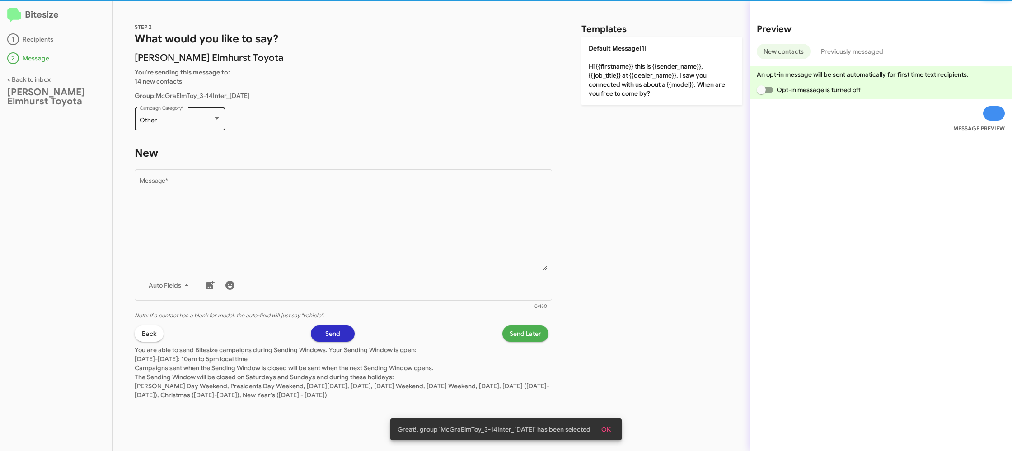
click at [187, 130] on div "Other Campaign Category *" at bounding box center [180, 118] width 81 height 25
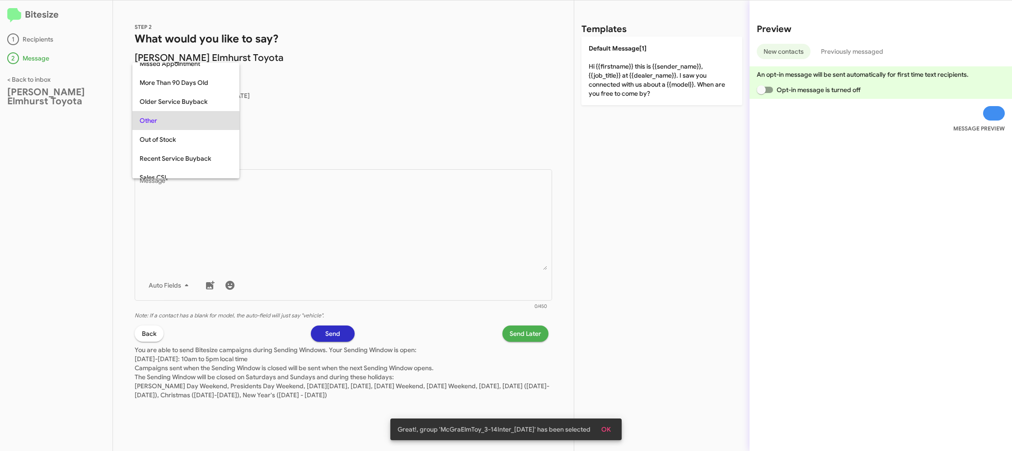
scroll to position [340, 0]
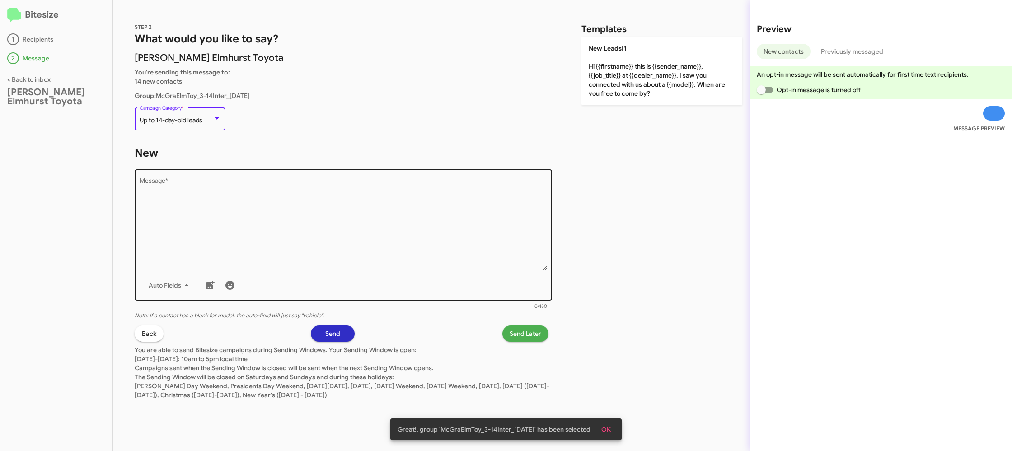
click at [381, 232] on textarea "Message *" at bounding box center [344, 224] width 408 height 92
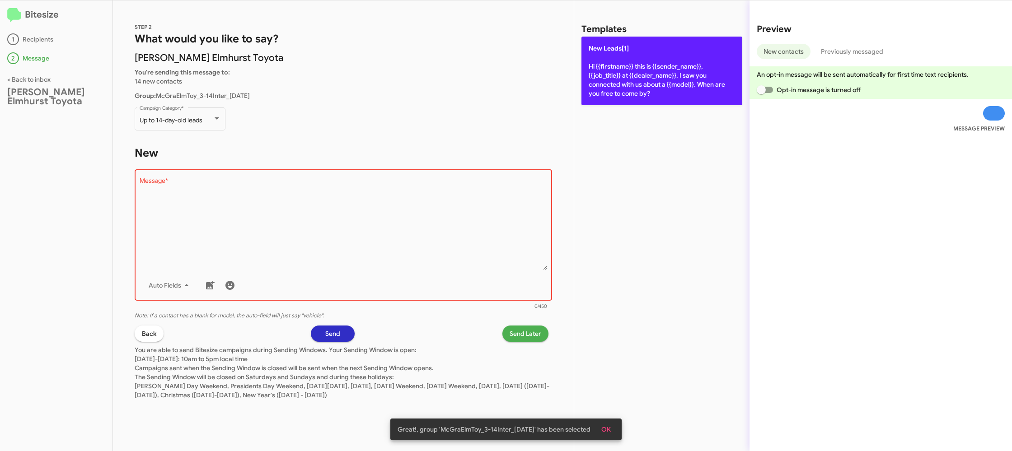
click at [666, 88] on p "New Leads[1] Hi {{firstname}} this is {{sender_name}}, {{job_title}} at {{deale…" at bounding box center [661, 71] width 161 height 69
type textarea "Hi {{firstname}} this is {{sender_name}}, {{job_title}} at {{dealer_name}}. I s…"
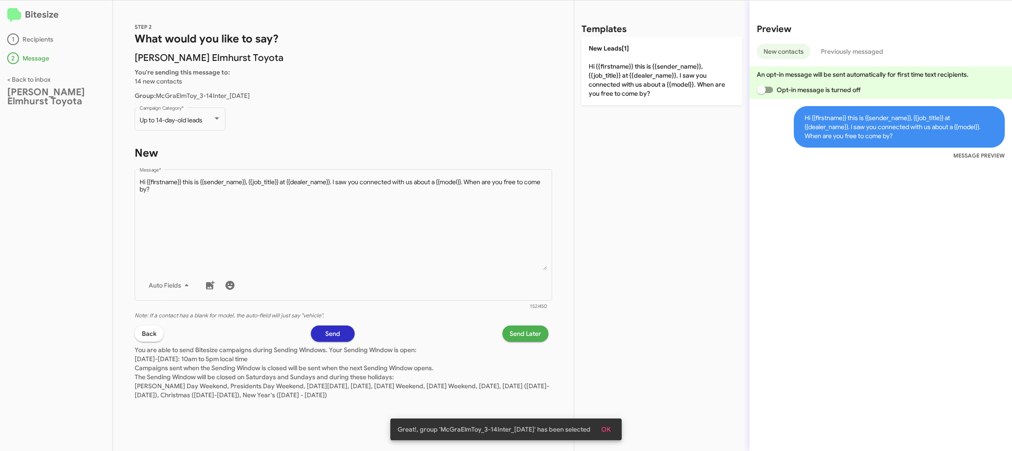
drag, startPoint x: 520, startPoint y: 328, endPoint x: 517, endPoint y: 337, distance: 9.3
click at [517, 337] on span "Send Later" at bounding box center [526, 334] width 32 height 16
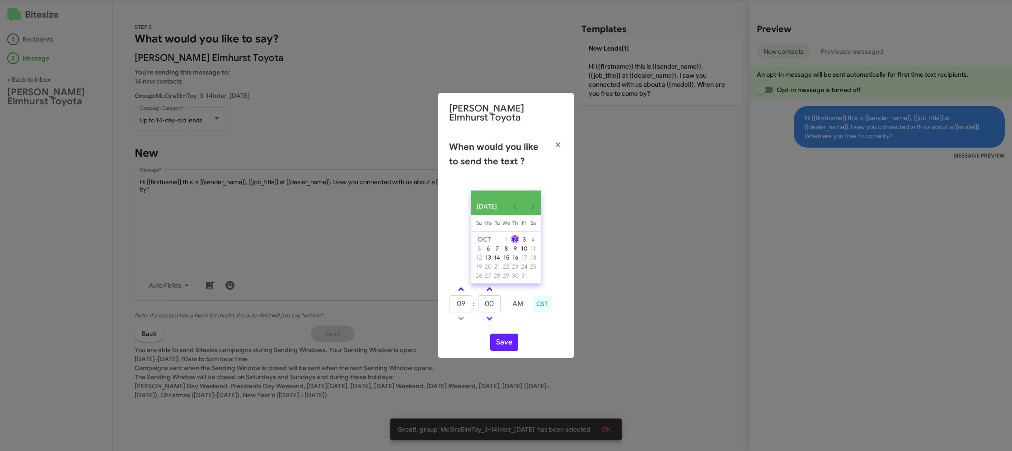
click at [459, 287] on span at bounding box center [461, 290] width 6 height 6
type input "10"
click at [482, 290] on link at bounding box center [490, 289] width 16 height 10
click at [483, 290] on link at bounding box center [490, 289] width 16 height 10
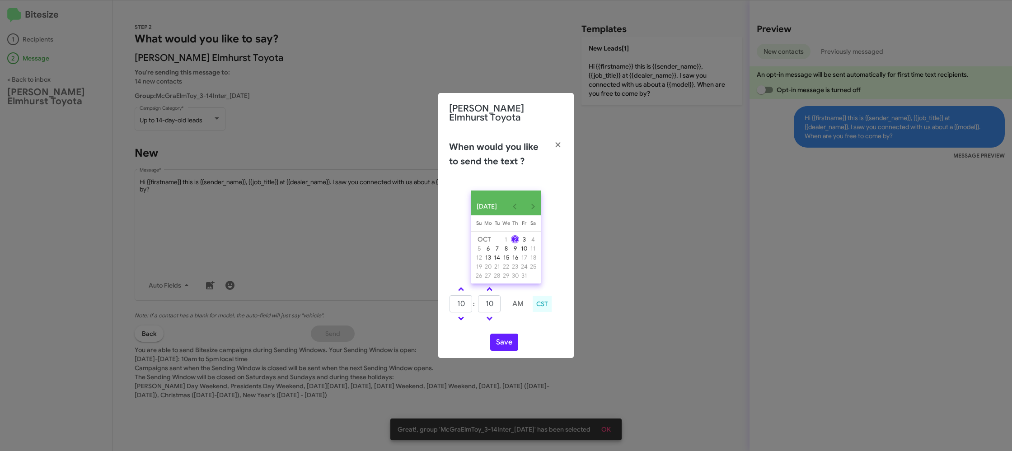
type input "15"
click at [502, 348] on button "Save" at bounding box center [504, 342] width 28 height 17
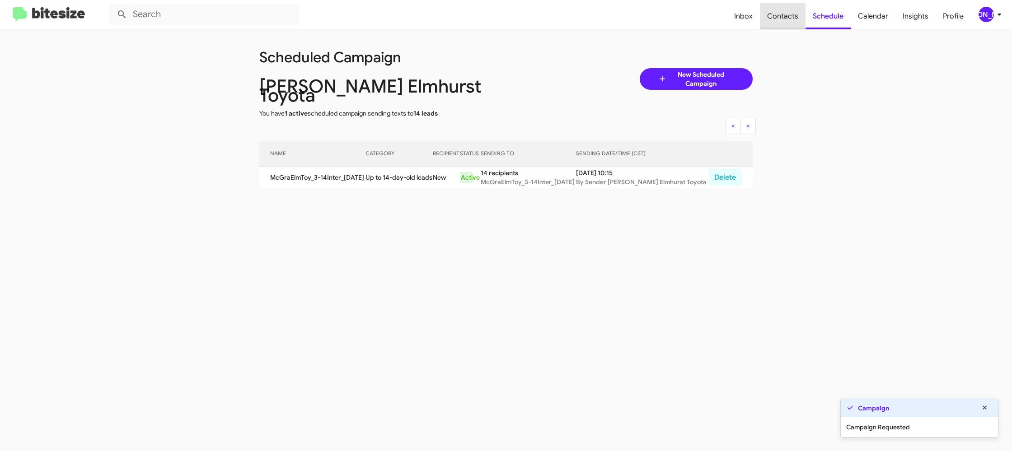
click at [782, 15] on span "Contacts" at bounding box center [783, 16] width 46 height 26
type input "in:groups"
click at [782, 15] on span "Contacts" at bounding box center [783, 16] width 46 height 26
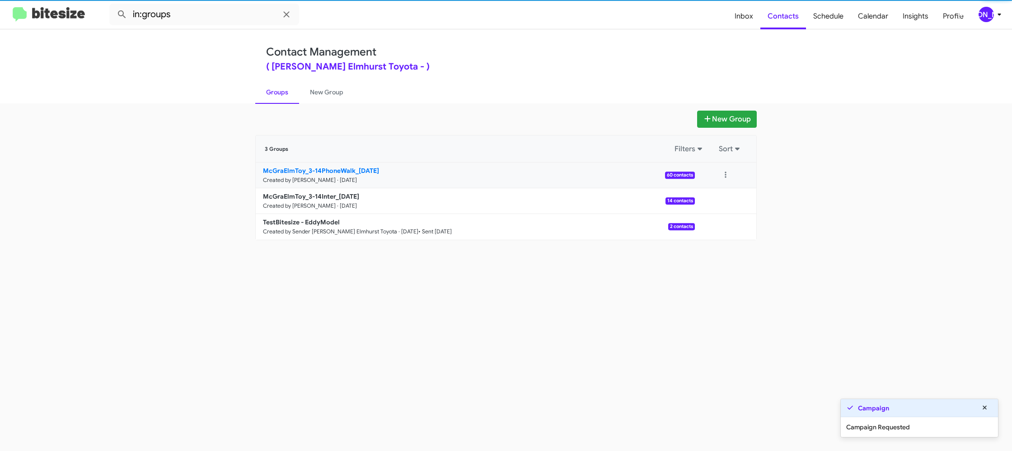
click at [307, 173] on b "McGraElmToy_3-14PhoneWalk_[DATE]" at bounding box center [321, 171] width 116 height 8
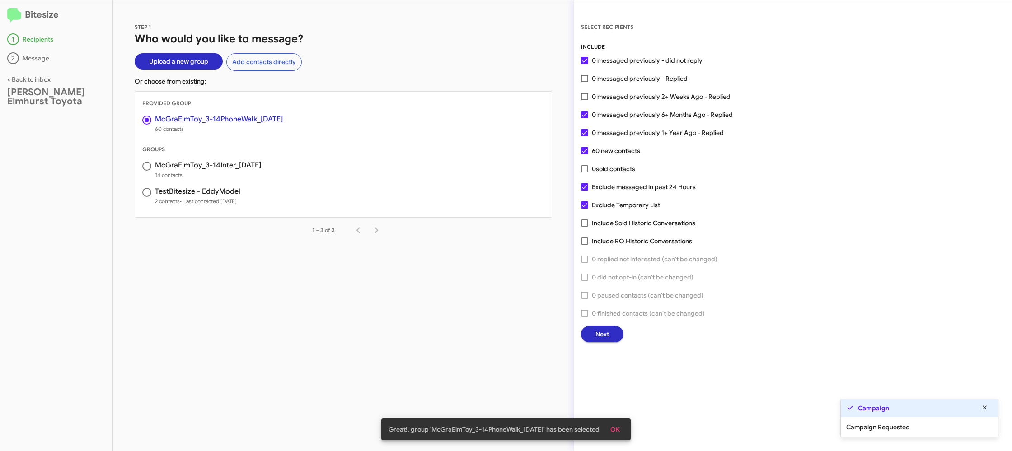
click at [595, 331] on span "Next" at bounding box center [602, 334] width 14 height 16
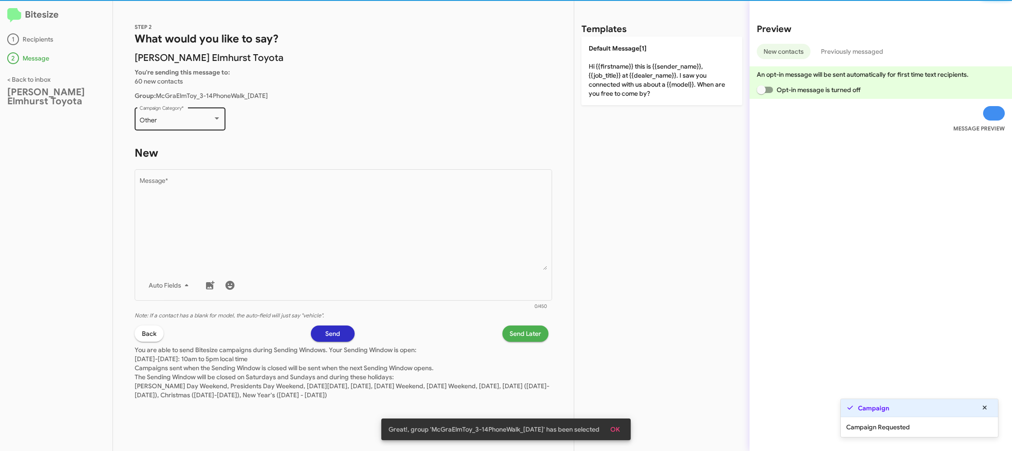
click at [192, 122] on div "Other" at bounding box center [176, 120] width 73 height 7
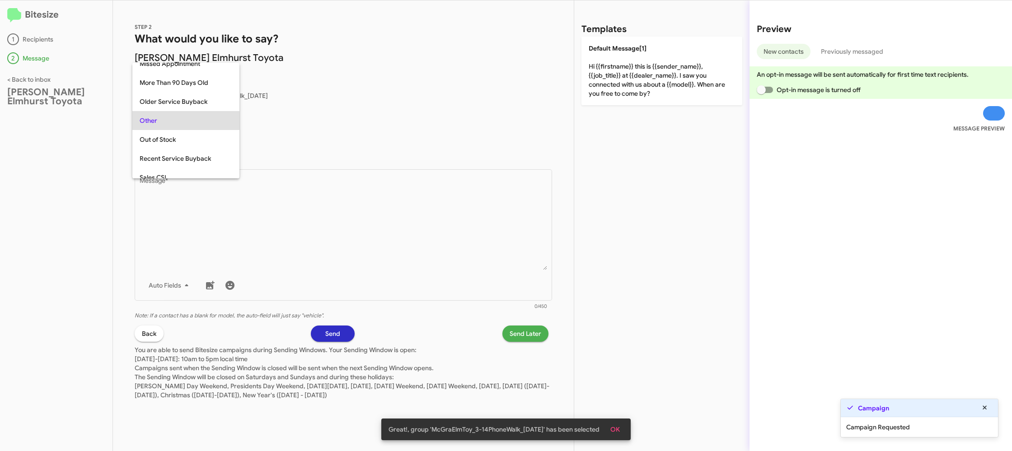
scroll to position [340, 0]
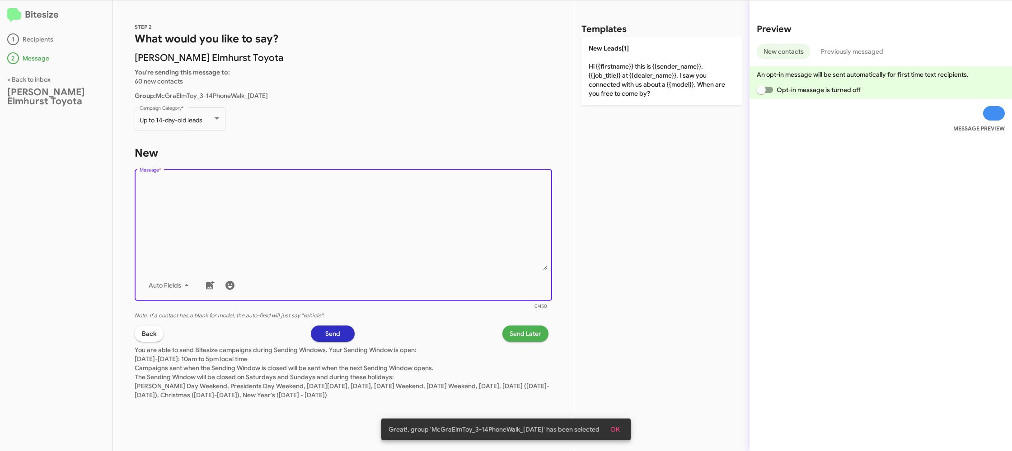
drag, startPoint x: 321, startPoint y: 234, endPoint x: 573, endPoint y: 85, distance: 292.9
click at [349, 208] on textarea "Message *" at bounding box center [344, 224] width 408 height 92
drag, startPoint x: 621, startPoint y: 77, endPoint x: 494, endPoint y: 276, distance: 236.3
click at [621, 79] on p "New Leads[1] Hi {{firstname}} this is {{sender_name}}, {{job_title}} at {{deale…" at bounding box center [661, 71] width 161 height 69
type textarea "Hi {{firstname}} this is {{sender_name}}, {{job_title}} at {{dealer_name}}. I s…"
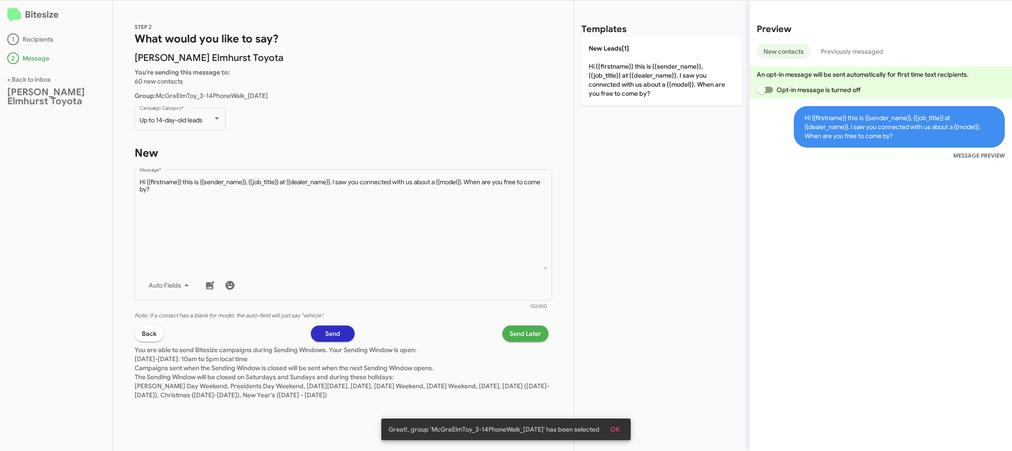
click at [516, 327] on span "Send Later" at bounding box center [526, 334] width 32 height 16
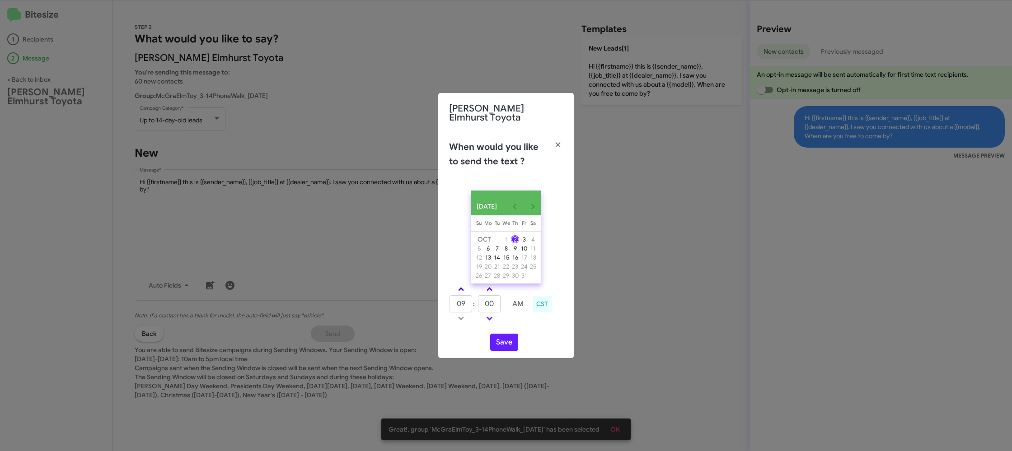
click at [462, 292] on link at bounding box center [461, 289] width 16 height 10
type input "10"
click at [483, 301] on input "00" at bounding box center [489, 303] width 23 height 17
click at [483, 301] on input "2" at bounding box center [489, 303] width 23 height 17
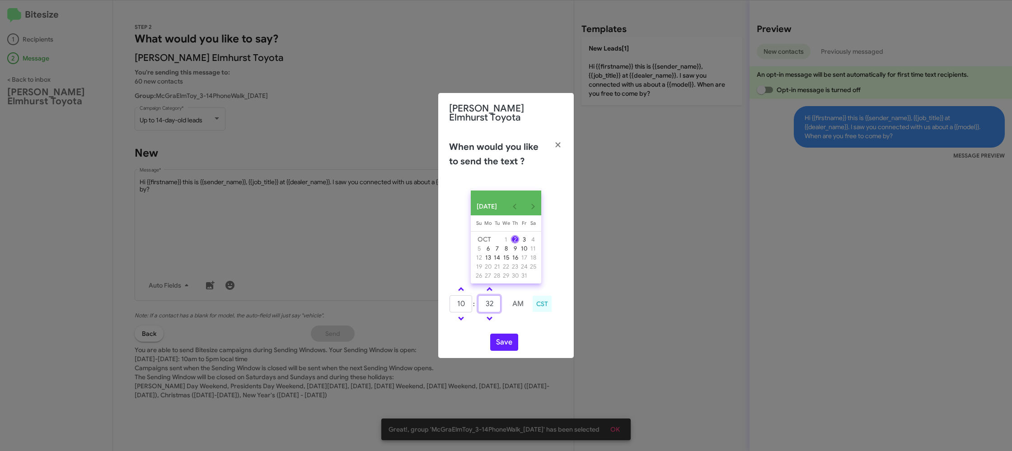
click at [490, 302] on input "32" at bounding box center [489, 303] width 23 height 17
type input "23"
drag, startPoint x: 516, startPoint y: 316, endPoint x: 502, endPoint y: 329, distance: 19.2
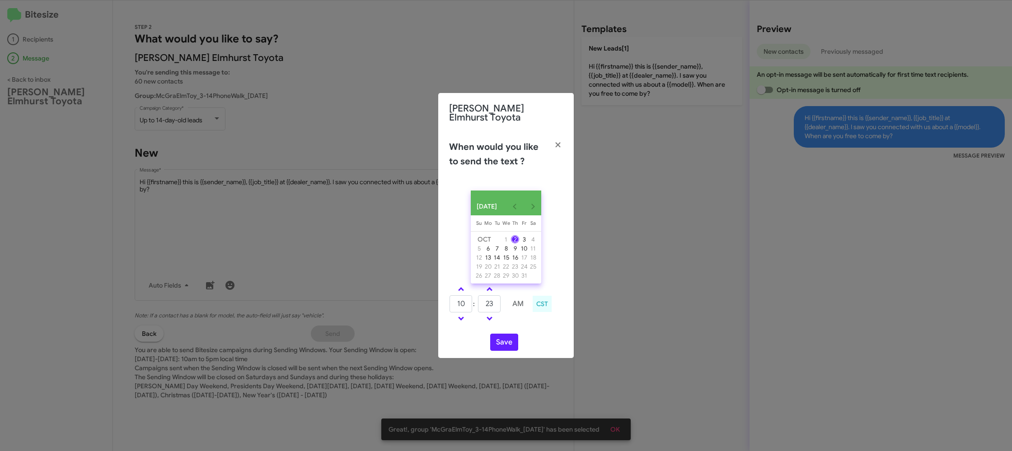
click at [514, 316] on td at bounding box center [518, 318] width 24 height 11
click at [500, 347] on button "Save" at bounding box center [504, 342] width 28 height 17
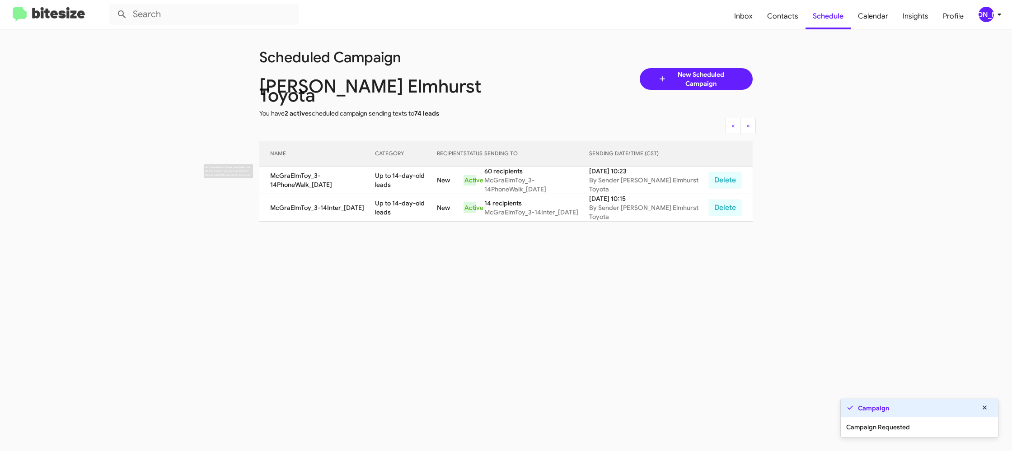
click at [407, 173] on td "Up to 14-day-old leads" at bounding box center [405, 181] width 61 height 28
drag, startPoint x: 407, startPoint y: 173, endPoint x: 319, endPoint y: 49, distance: 151.7
click at [407, 172] on td "Up to 14-day-old leads" at bounding box center [405, 181] width 61 height 28
copy td "Up to 14-day-old leads"
